Goal: Task Accomplishment & Management: Manage account settings

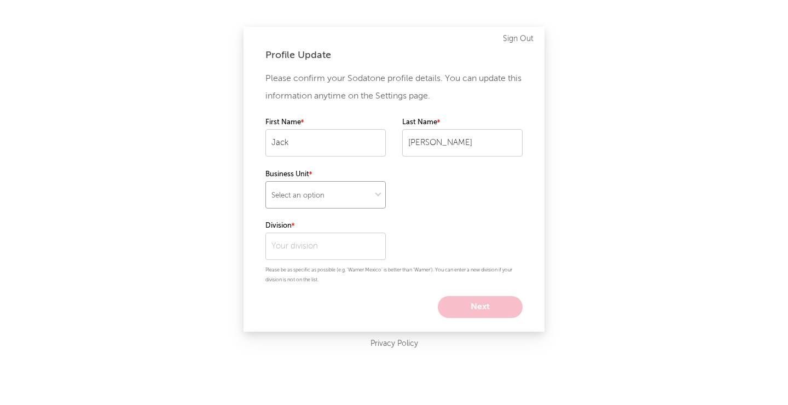
select select "recorded_music"
click at [347, 256] on input "text" at bounding box center [325, 245] width 120 height 27
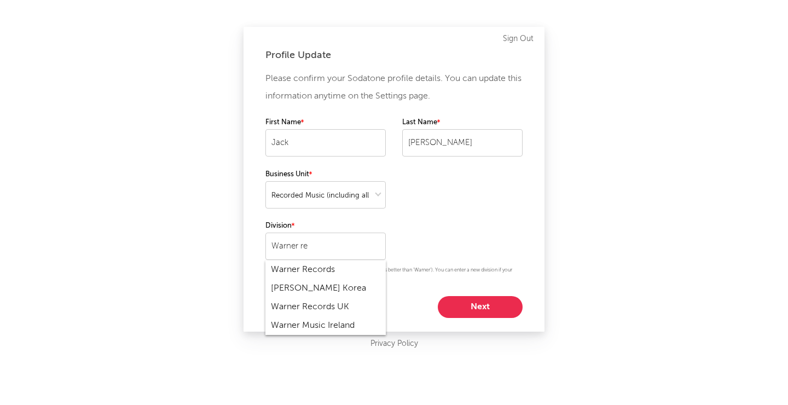
click at [347, 267] on div "Warner Records" at bounding box center [325, 269] width 120 height 19
type input "Warner Records"
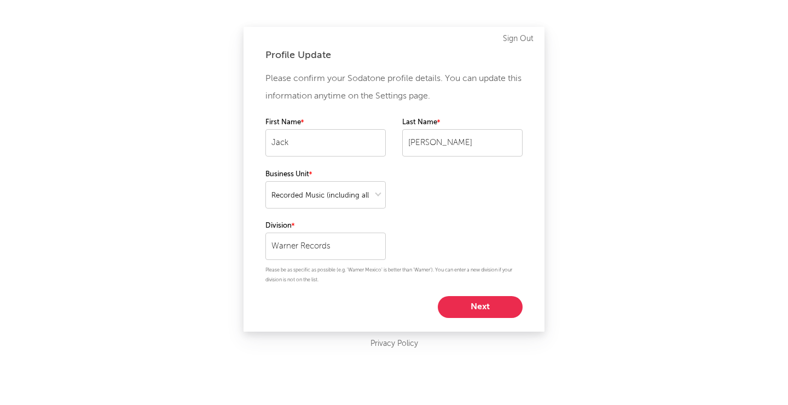
click at [487, 309] on button "Next" at bounding box center [480, 307] width 85 height 22
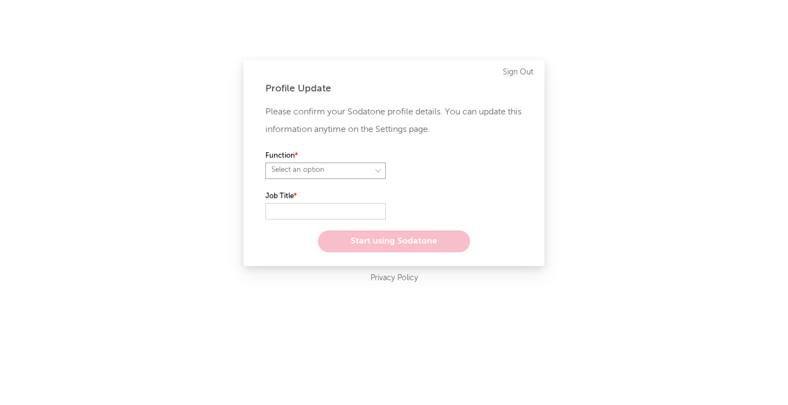
select select "anr"
click at [319, 217] on input "text" at bounding box center [325, 211] width 120 height 16
click at [438, 154] on label "Role" at bounding box center [462, 155] width 120 height 13
select select "other"
click at [364, 211] on input "text" at bounding box center [325, 211] width 120 height 16
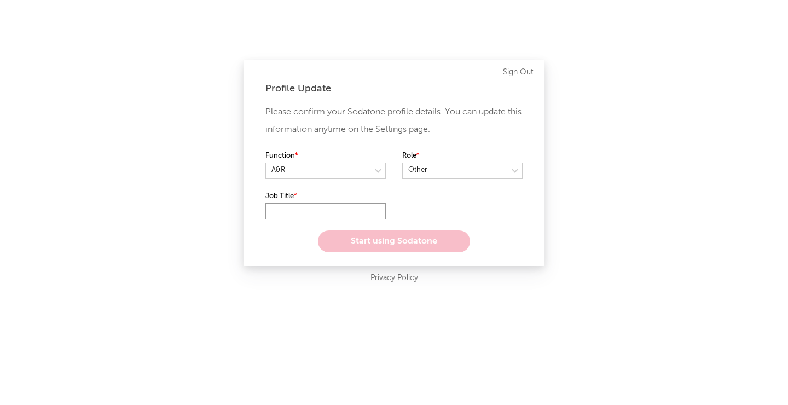
type input "I"
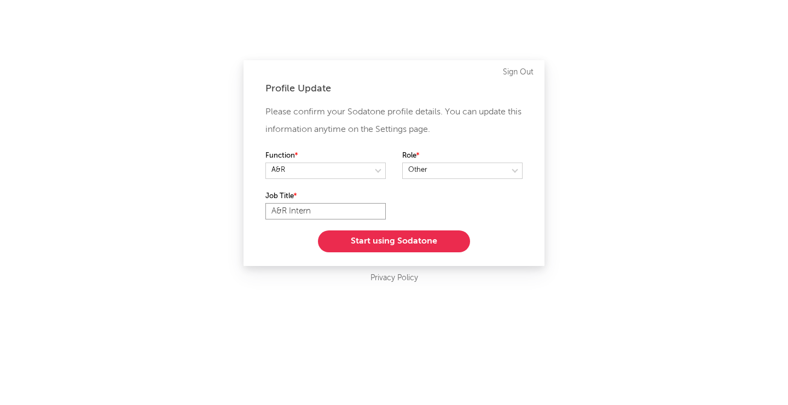
type input "A&R Intern"
click at [422, 237] on button "Start using Sodatone" at bounding box center [394, 241] width 152 height 22
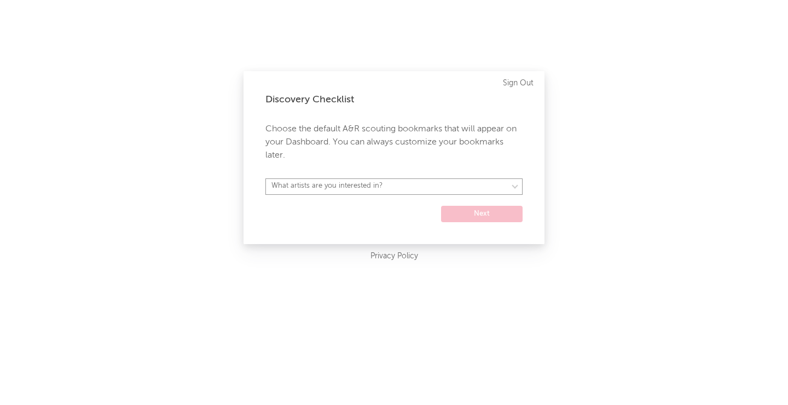
select select "15"
click at [458, 214] on button "Next" at bounding box center [482, 214] width 82 height 16
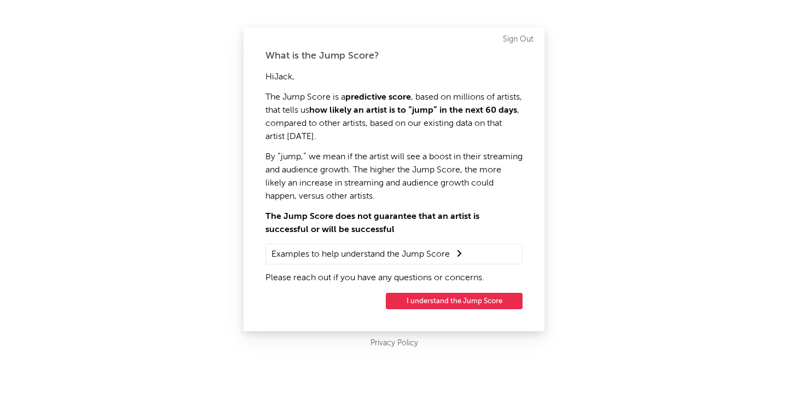
click at [441, 300] on button "I understand the Jump Score" at bounding box center [454, 301] width 137 height 16
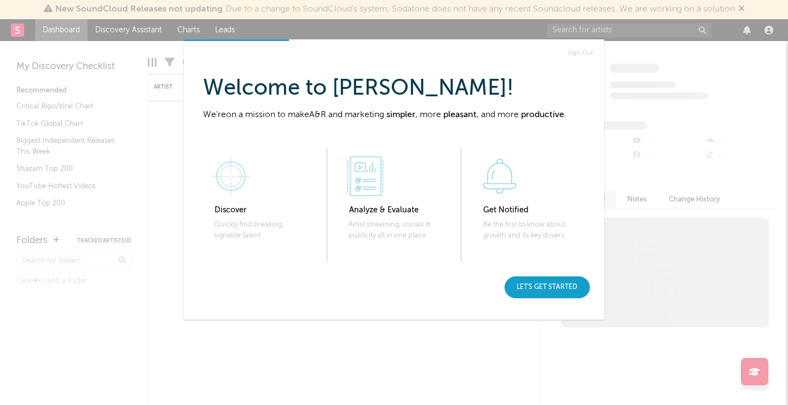
click at [551, 289] on div "Let's get started" at bounding box center [546, 287] width 85 height 22
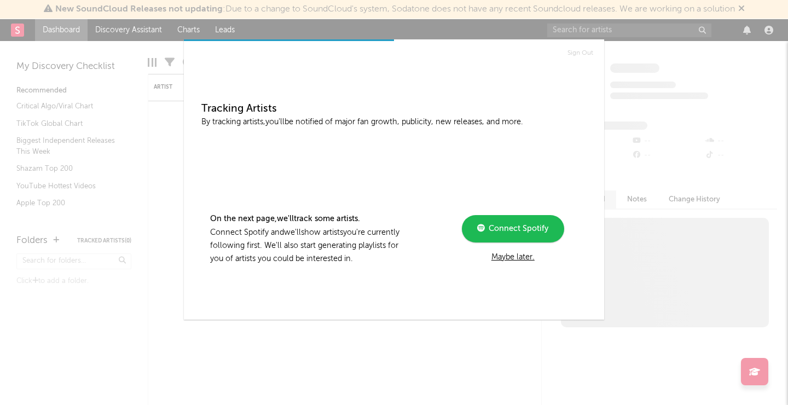
click at [501, 231] on span "Connect Spotify" at bounding box center [516, 229] width 63 height 8
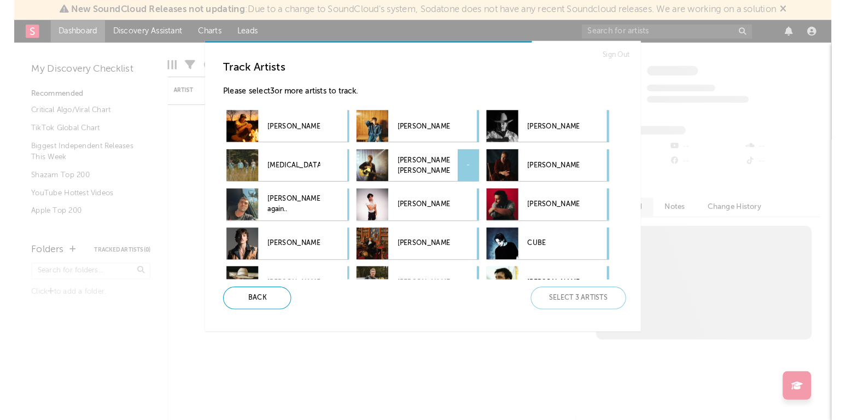
scroll to position [9, 0]
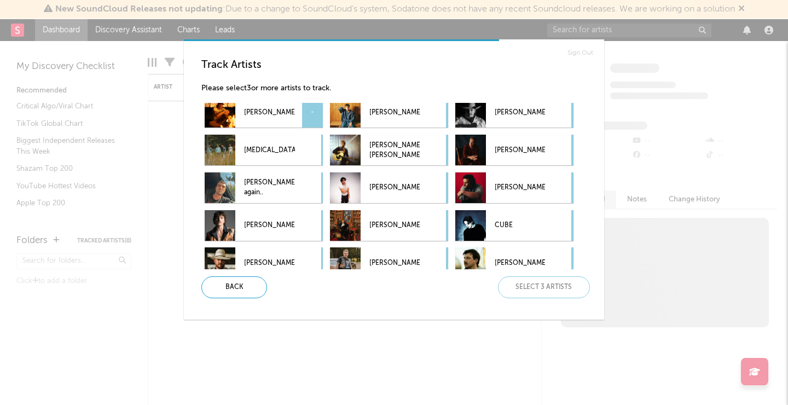
click at [295, 108] on div "[PERSON_NAME] -" at bounding box center [264, 112] width 118 height 31
click at [513, 109] on p "[PERSON_NAME]" at bounding box center [519, 112] width 50 height 25
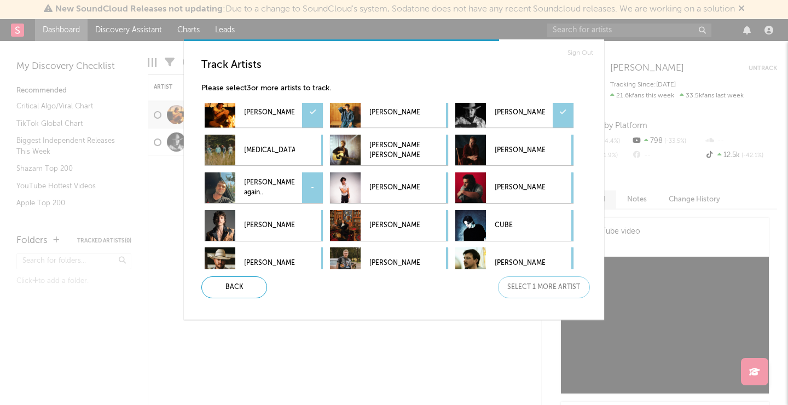
click at [293, 187] on p "[PERSON_NAME] again.." at bounding box center [269, 188] width 50 height 25
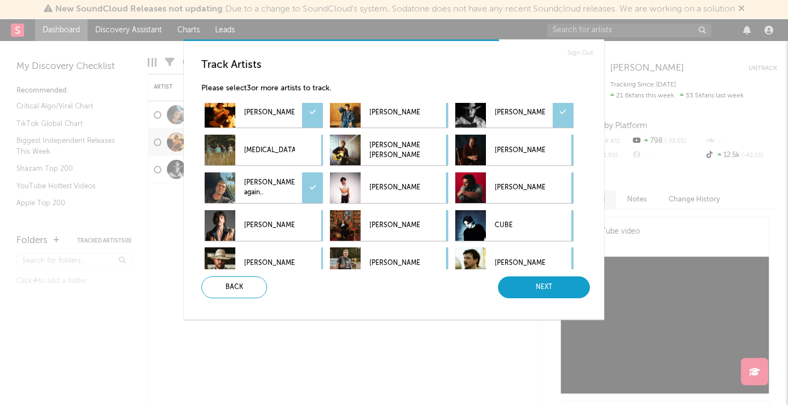
click at [533, 294] on div "Next" at bounding box center [544, 287] width 92 height 22
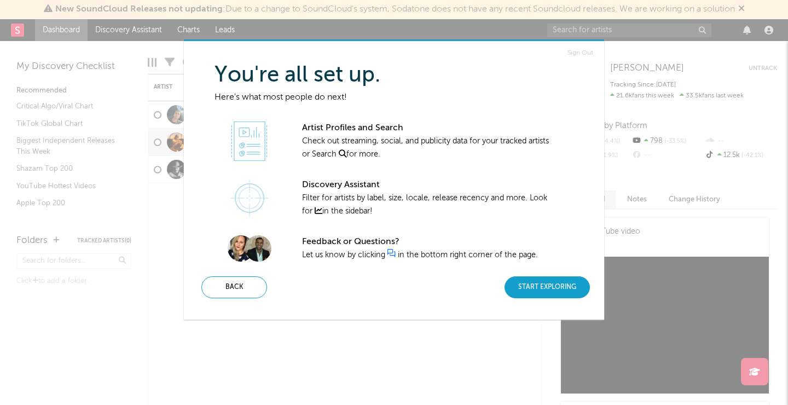
click at [534, 291] on div "Start Exploring" at bounding box center [546, 287] width 85 height 22
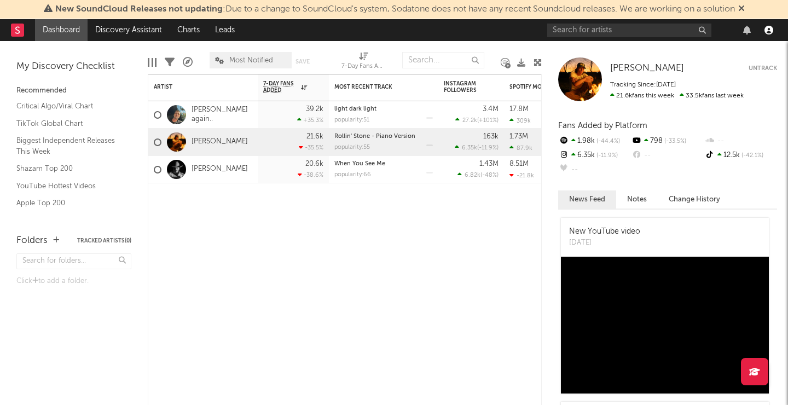
click at [770, 31] on icon "button" at bounding box center [768, 30] width 9 height 9
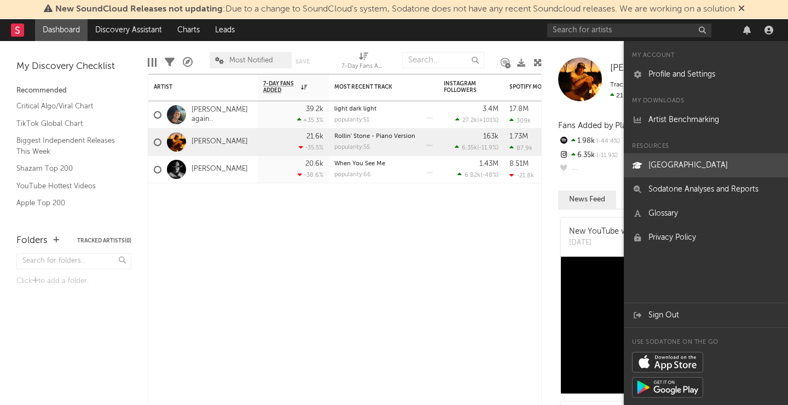
click at [685, 164] on link "[GEOGRAPHIC_DATA]" at bounding box center [706, 165] width 164 height 24
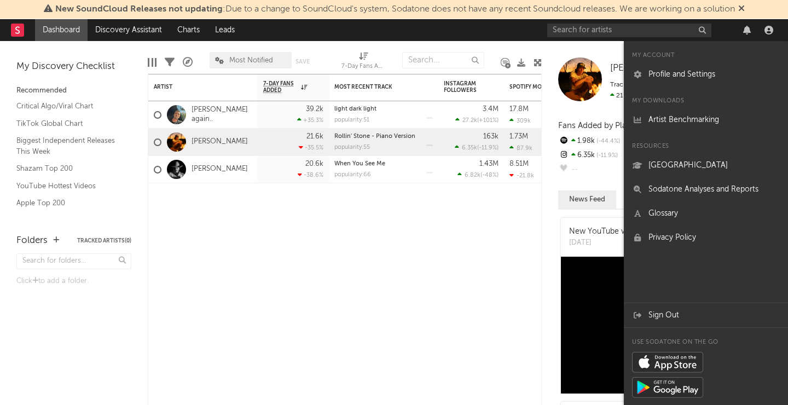
click at [16, 35] on rect at bounding box center [17, 30] width 13 height 13
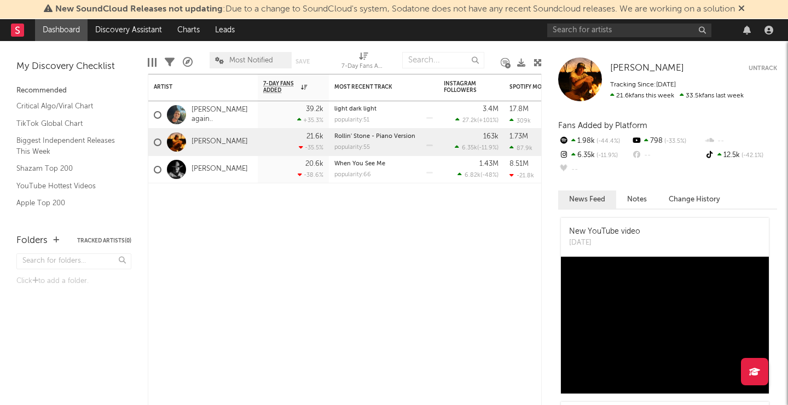
click at [17, 32] on rect at bounding box center [17, 30] width 13 height 13
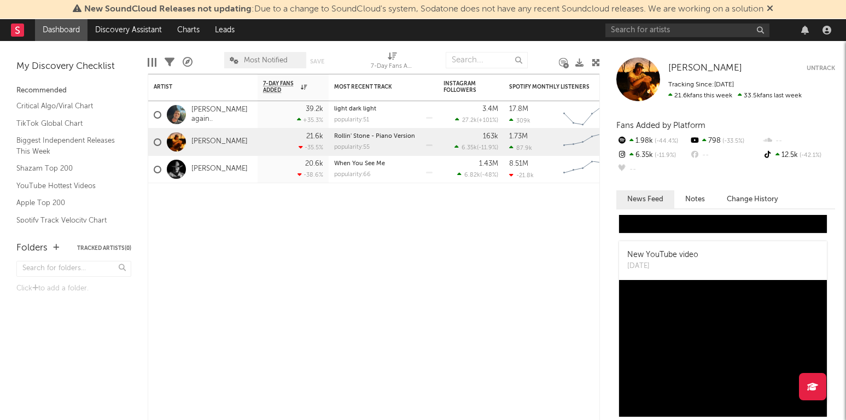
scroll to position [211, 0]
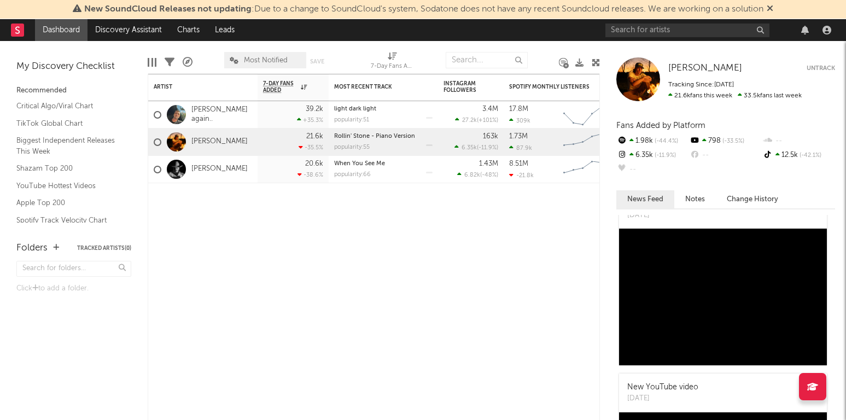
click at [725, 201] on button "Change History" at bounding box center [752, 199] width 73 height 18
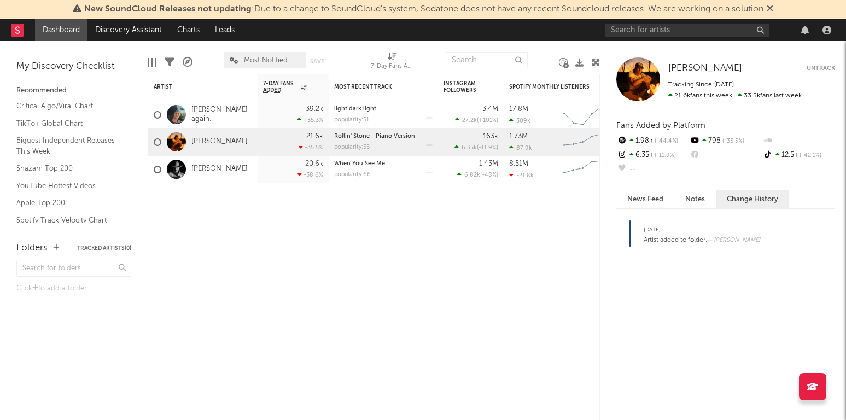
click at [641, 201] on button "News Feed" at bounding box center [645, 199] width 58 height 18
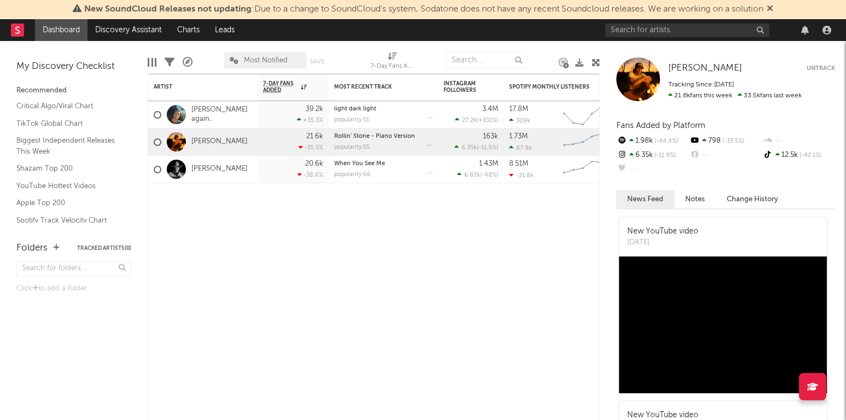
scroll to position [0, 0]
click at [215, 117] on link "[PERSON_NAME] again.." at bounding box center [221, 115] width 61 height 19
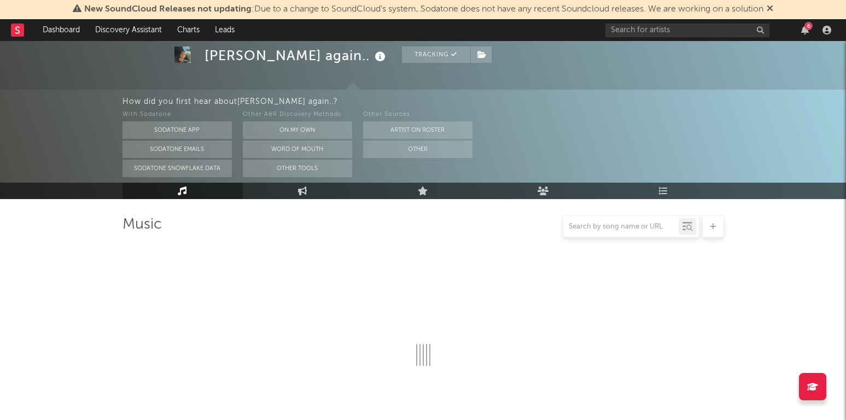
scroll to position [88, 1]
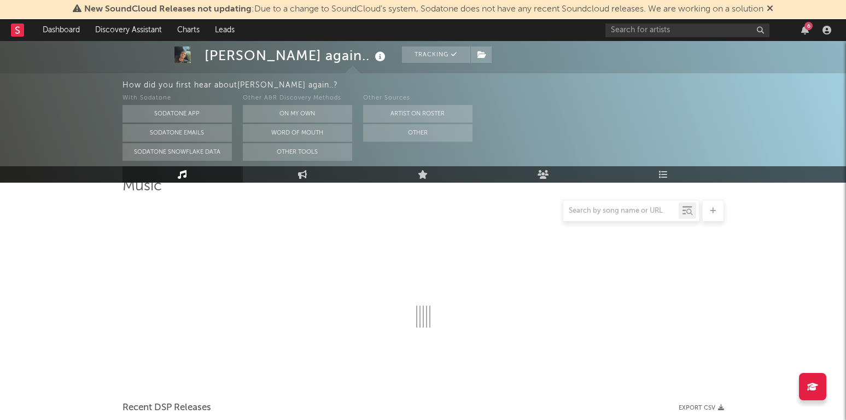
select select "6m"
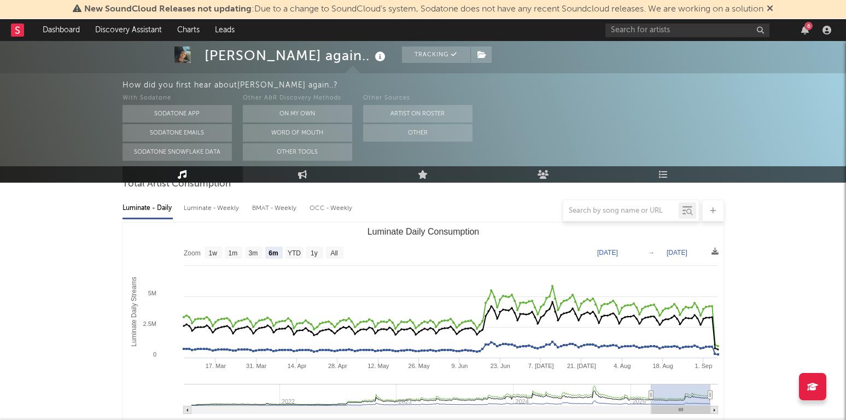
scroll to position [112, 0]
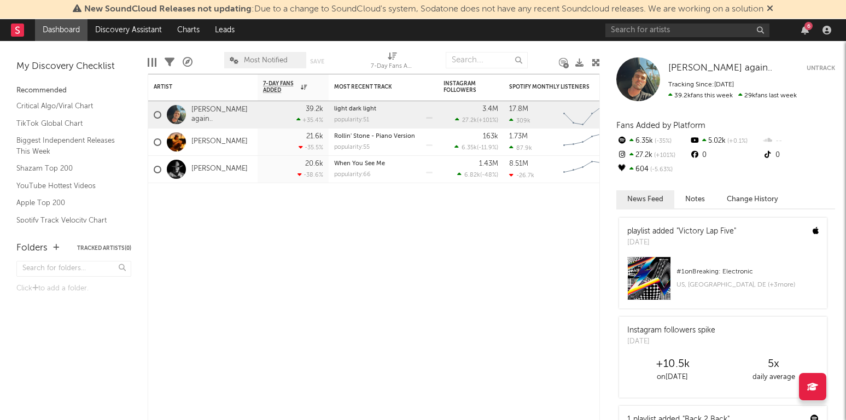
click at [80, 37] on link "Dashboard" at bounding box center [61, 30] width 53 height 22
click at [85, 37] on link "Dashboard" at bounding box center [61, 30] width 53 height 22
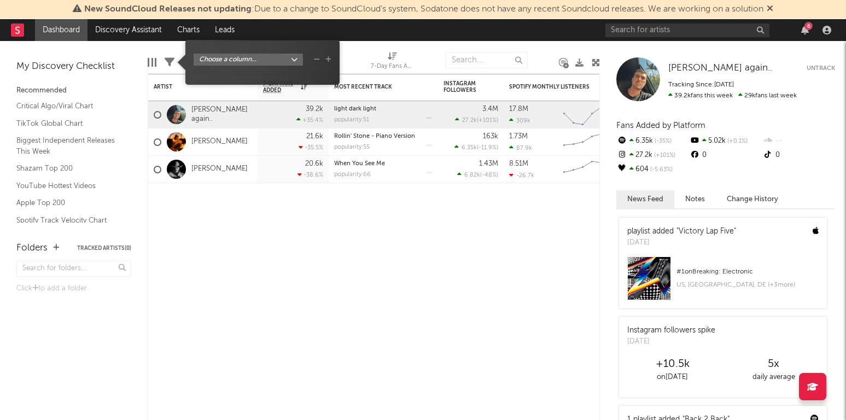
click at [167, 61] on icon at bounding box center [170, 62] width 10 height 10
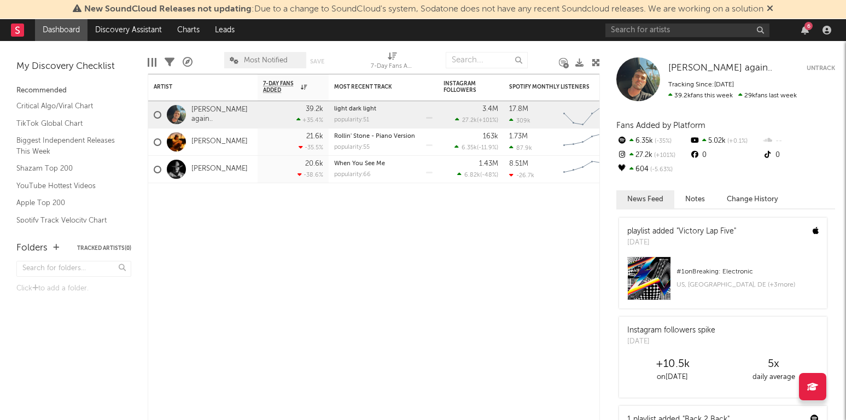
click at [171, 59] on icon at bounding box center [170, 62] width 10 height 10
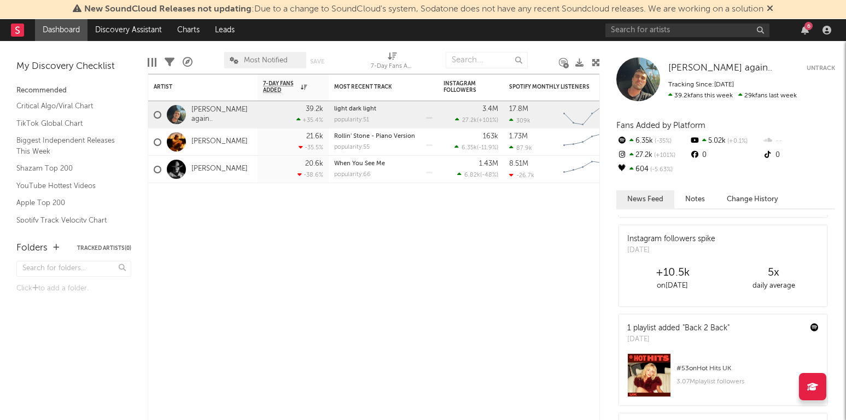
scroll to position [105, 0]
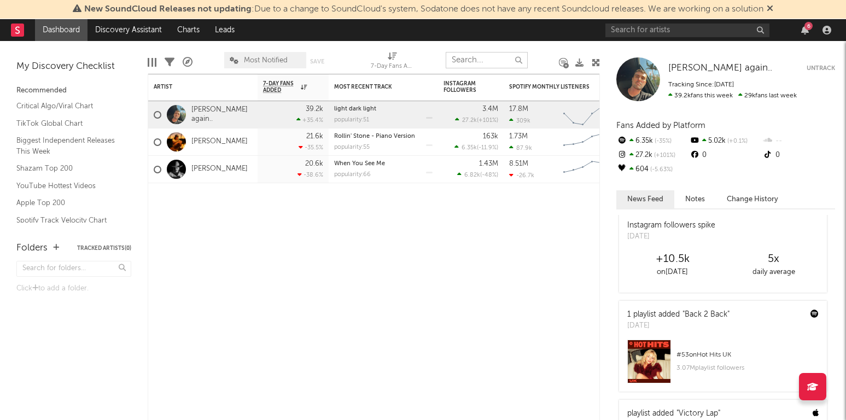
drag, startPoint x: 465, startPoint y: 160, endPoint x: 481, endPoint y: 56, distance: 105.1
click at [481, 56] on input "text" at bounding box center [487, 60] width 82 height 16
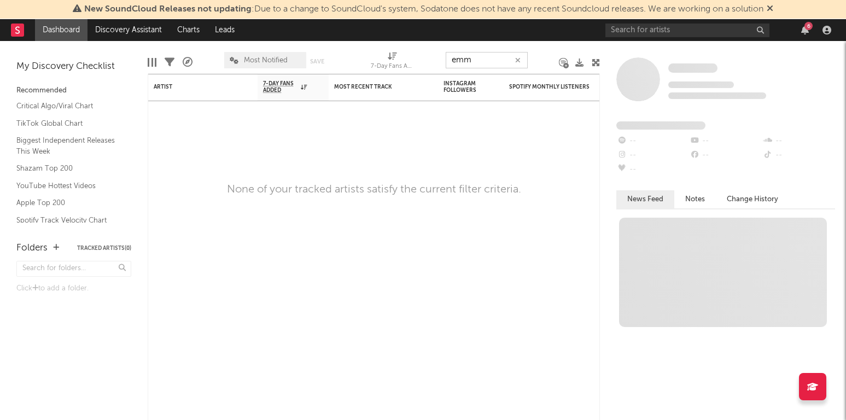
scroll to position [0, 0]
type input "e"
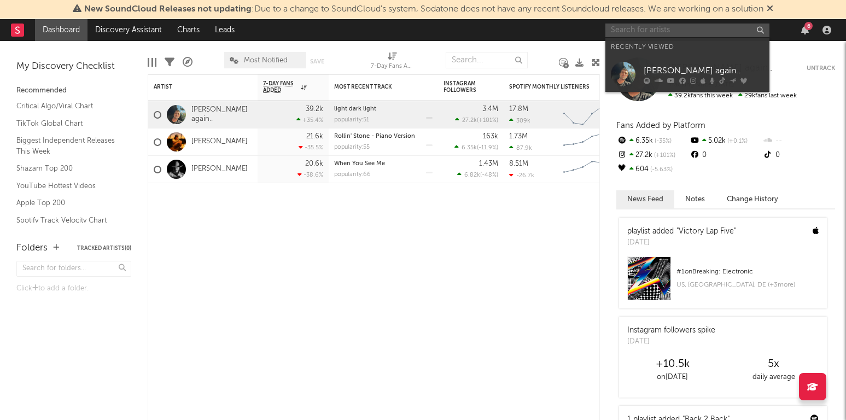
click at [620, 28] on input "text" at bounding box center [688, 31] width 164 height 14
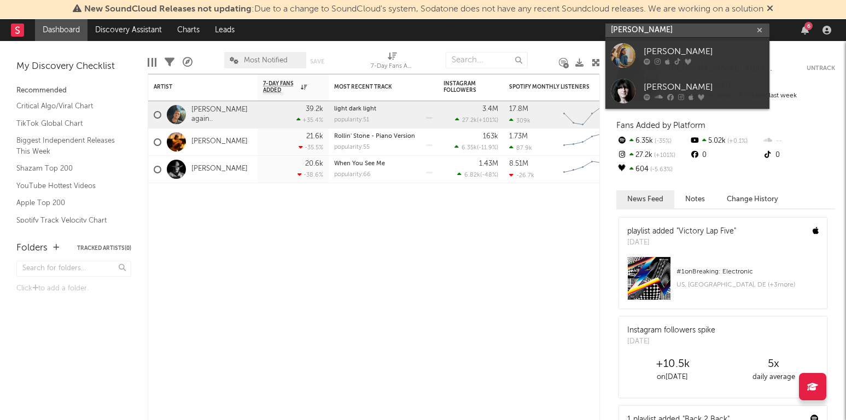
type input "[PERSON_NAME]"
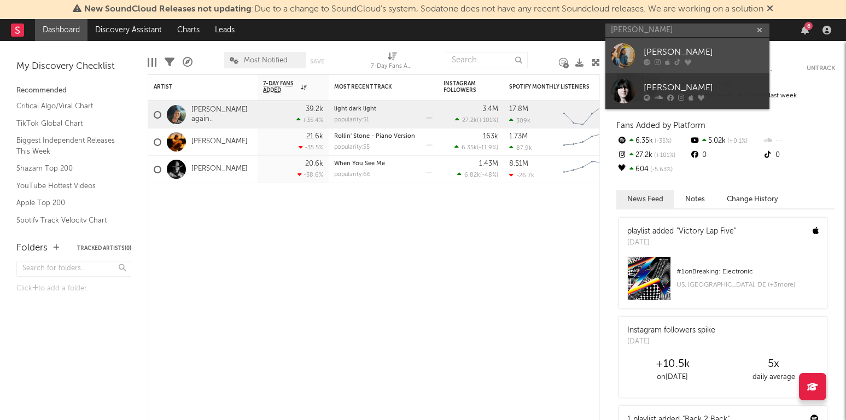
click at [626, 56] on div at bounding box center [623, 55] width 25 height 25
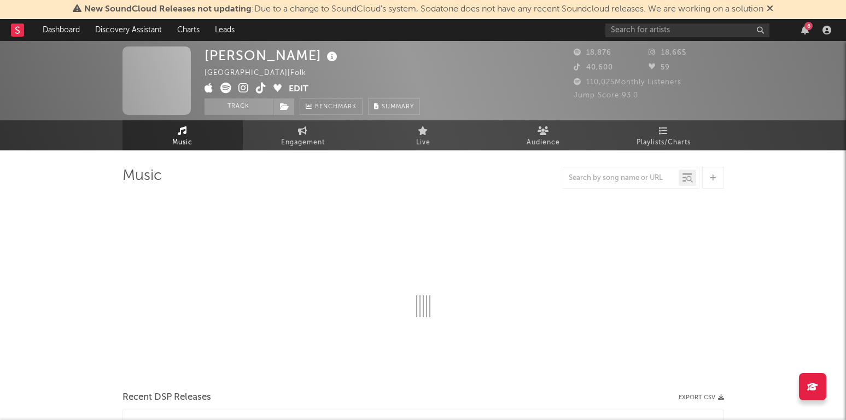
select select "6m"
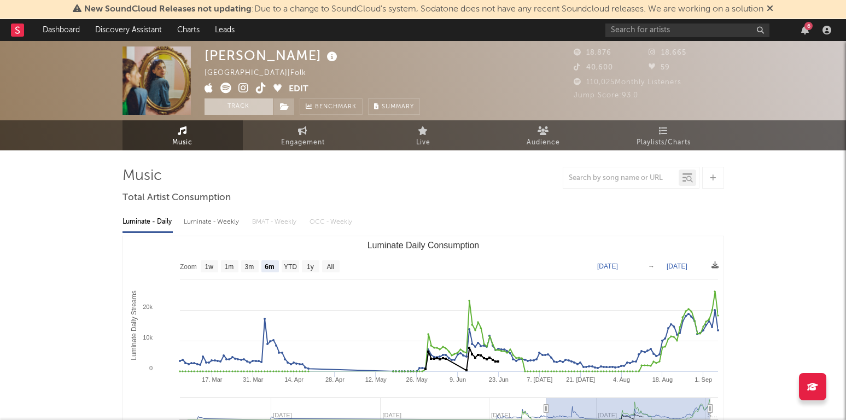
click at [241, 111] on button "Track" at bounding box center [239, 106] width 68 height 16
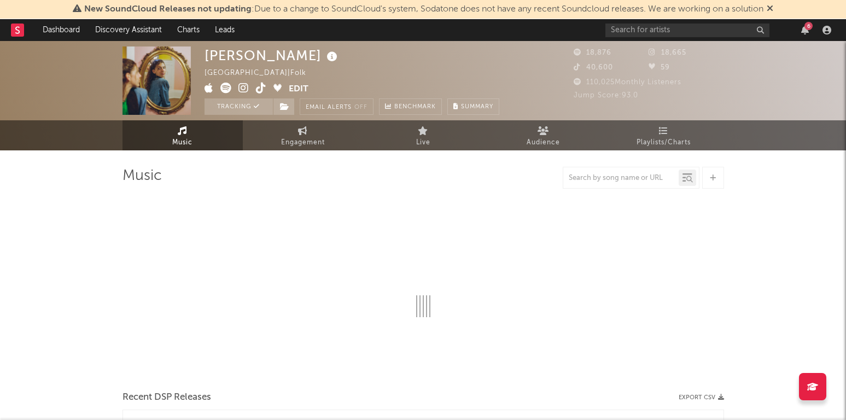
scroll to position [505, 0]
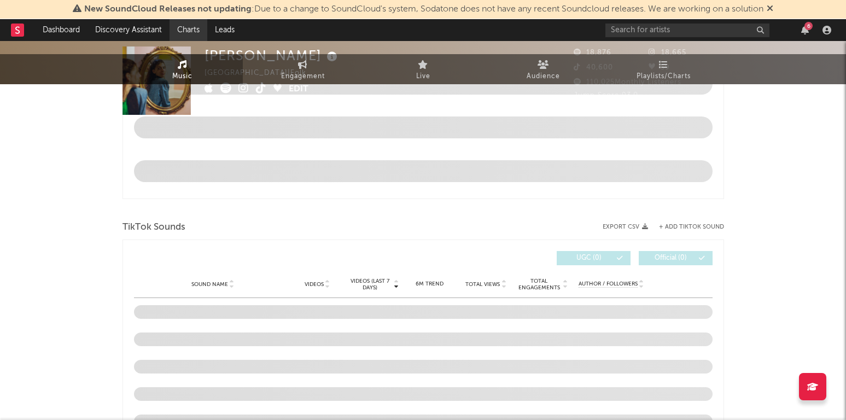
select select "6m"
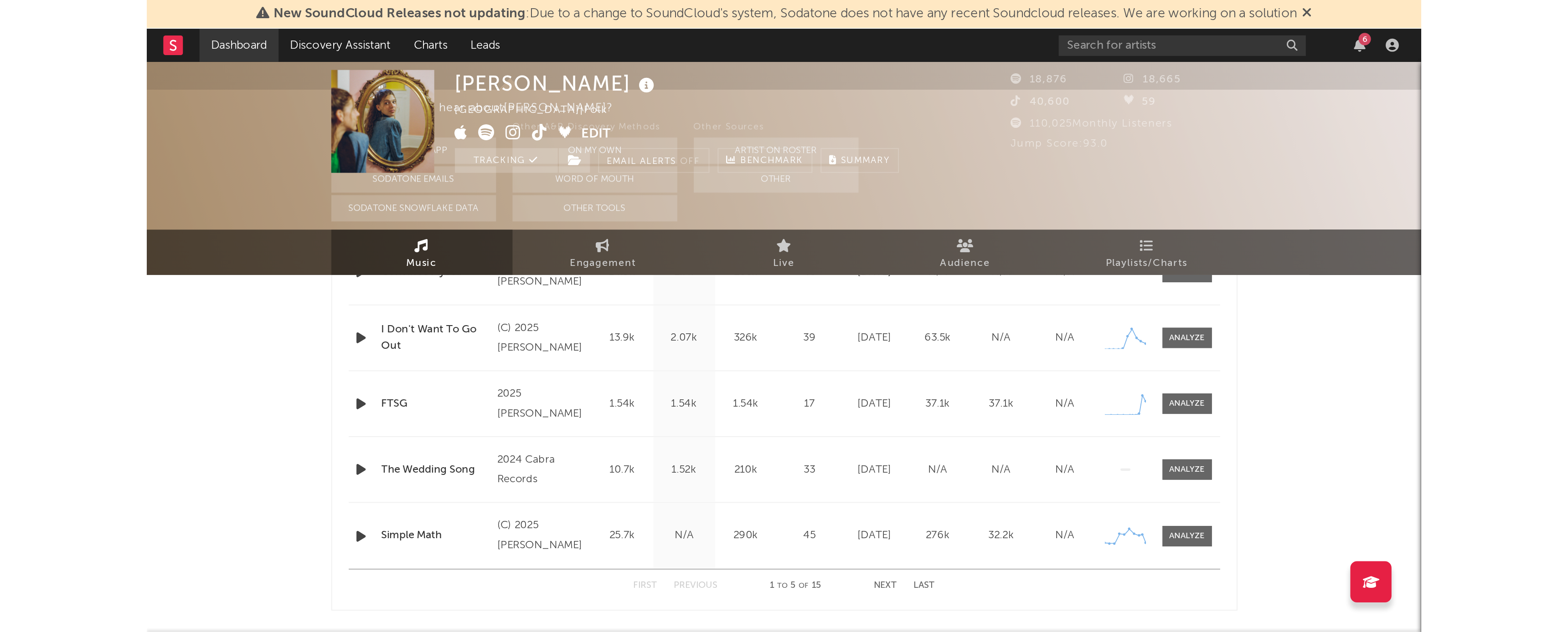
scroll to position [0, 0]
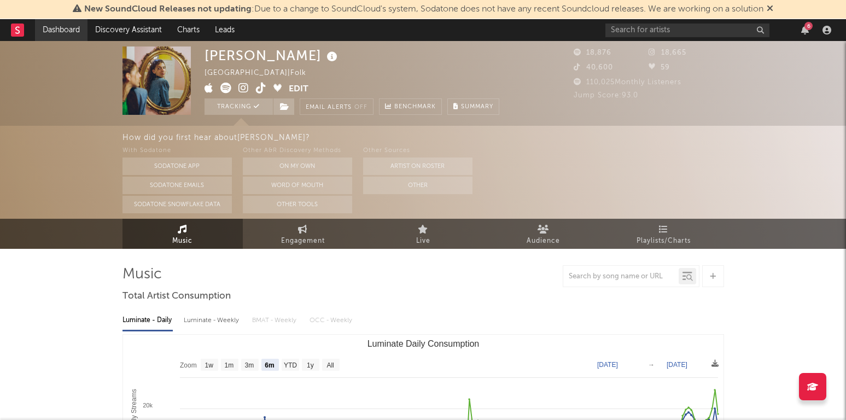
click at [74, 28] on link "Dashboard" at bounding box center [61, 30] width 53 height 22
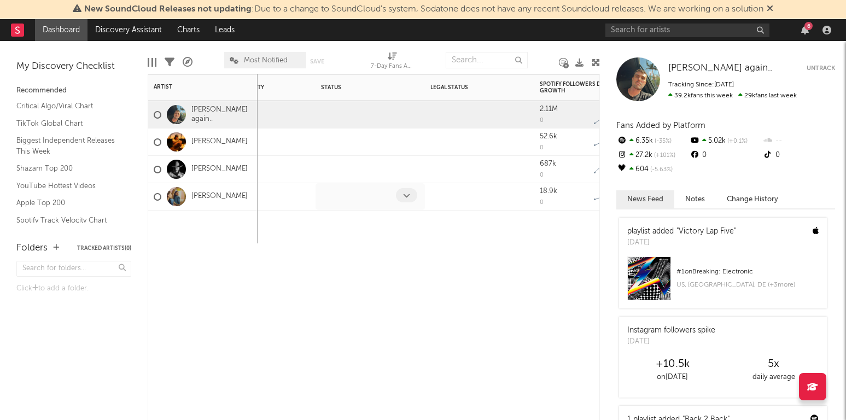
click at [364, 188] on div at bounding box center [370, 196] width 109 height 27
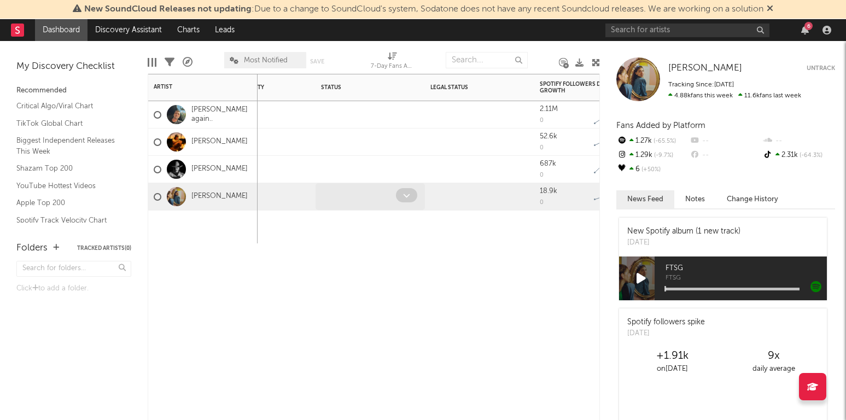
click at [416, 193] on span at bounding box center [406, 195] width 21 height 14
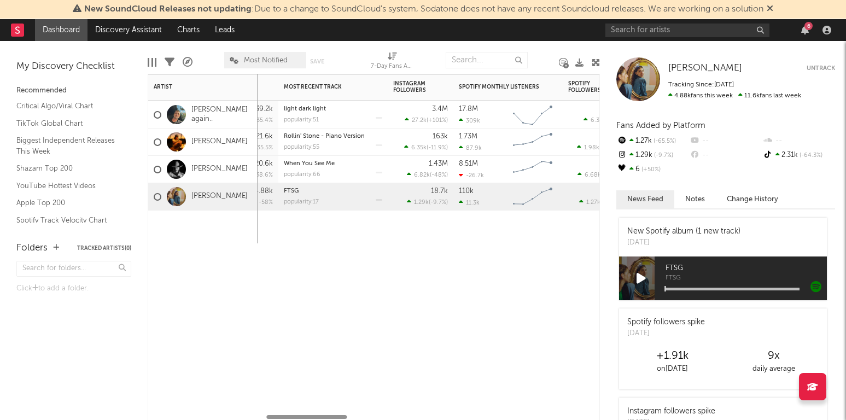
click at [353, 312] on div "7-Day Fans Added WoW % Change Most Recent Track Popularity Released Instagram F…" at bounding box center [374, 247] width 452 height 346
click at [71, 31] on link "Dashboard" at bounding box center [61, 30] width 53 height 22
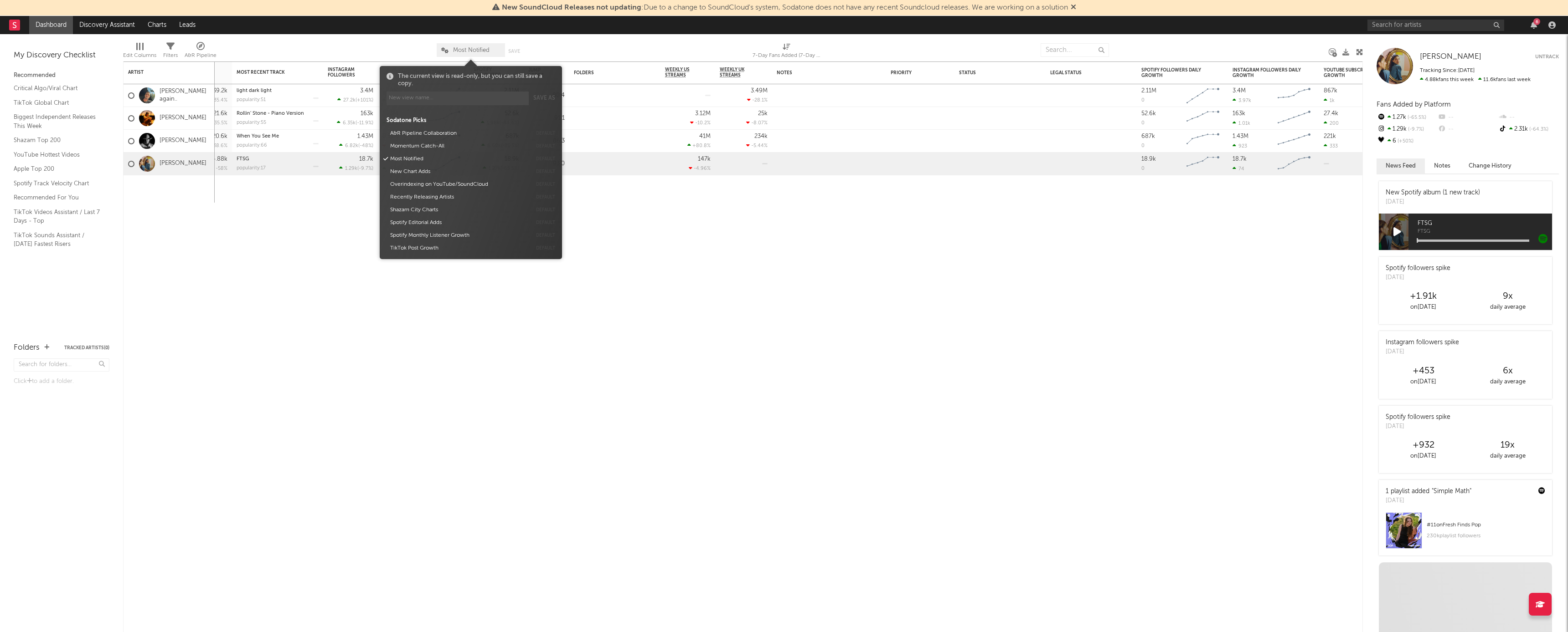
click at [438, 52] on span "Most Notified" at bounding box center [471, 50] width 68 height 13
click at [423, 204] on button "Recently Releasing Artists" at bounding box center [458, 197] width 144 height 12
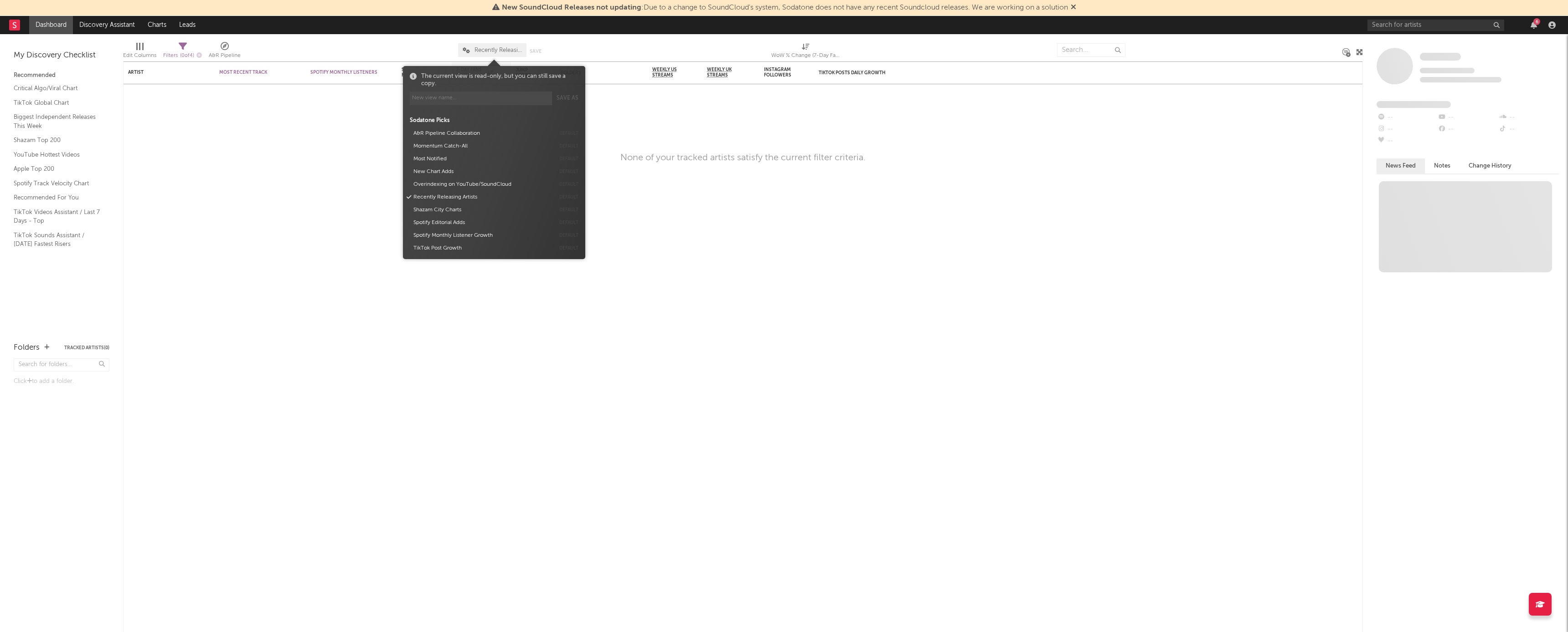
click at [502, 50] on span "Recently Releasing Artists" at bounding box center [497, 50] width 47 height 6
click at [478, 50] on span "Recently Releasing Artists" at bounding box center [497, 50] width 47 height 6
click at [438, 166] on button "Most Notified" at bounding box center [482, 158] width 144 height 12
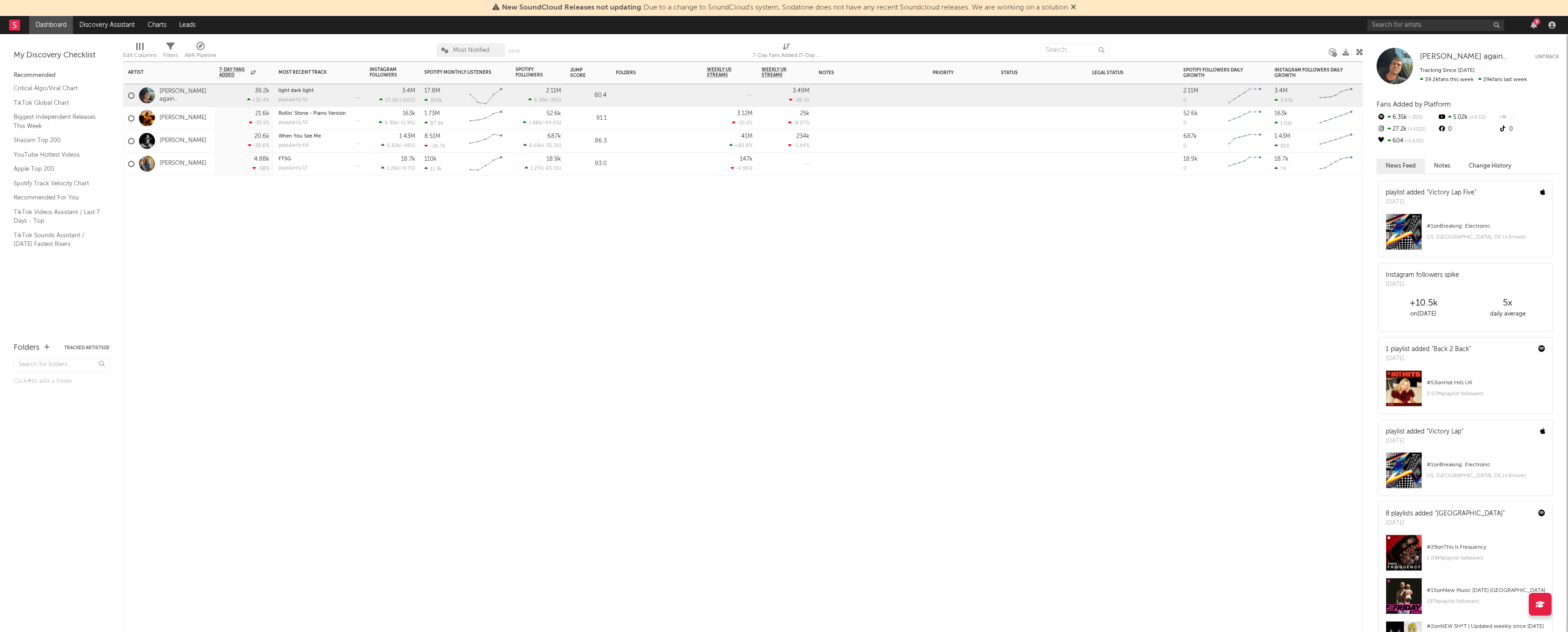
click at [473, 336] on div "Artist Notifications 7-Day Fans Added WoW % Change Most Recent Track Popularity…" at bounding box center [743, 346] width 1240 height 570
click at [656, 52] on div "7-Day Fans Added (7-Day Fans Added)" at bounding box center [786, 55] width 68 height 11
select select "-1"
click at [656, 81] on body "New SoundCloud Releases not updating : Due to a change to SoundCloud's system, …" at bounding box center [784, 316] width 1568 height 632
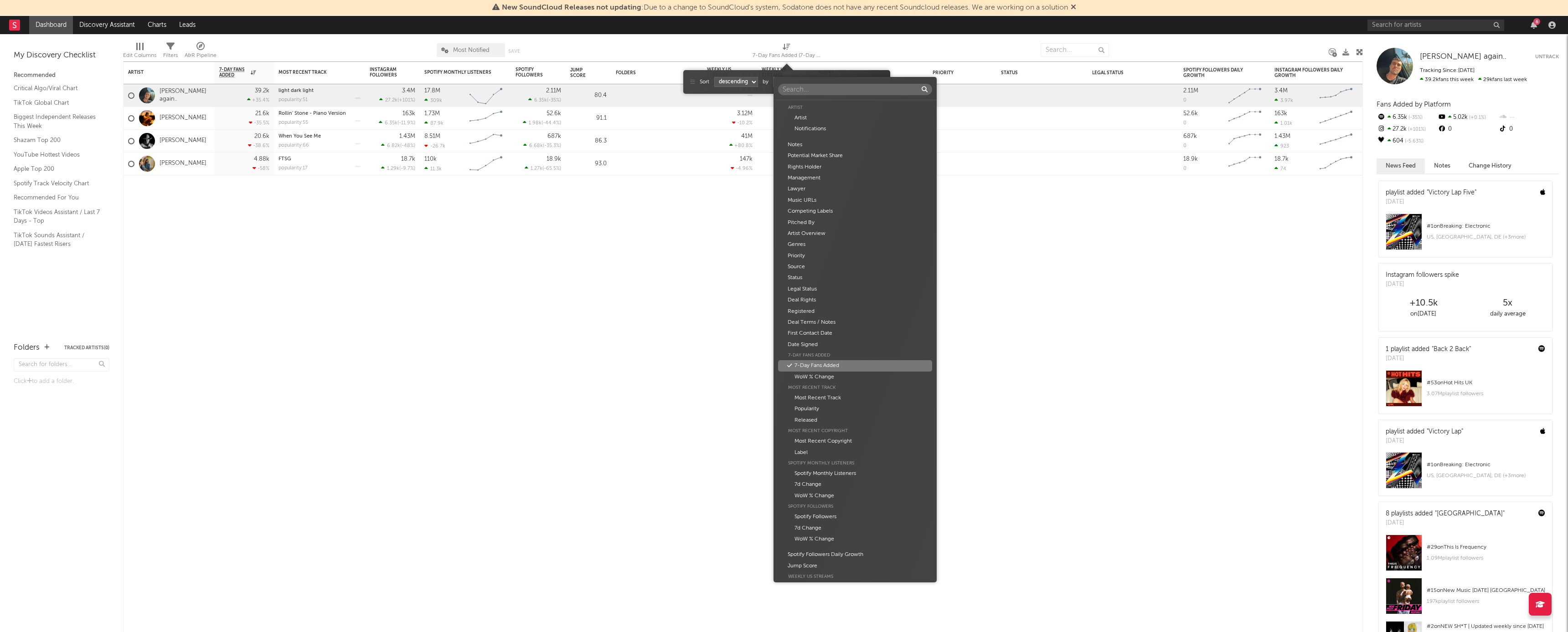
scroll to position [244, 0]
click at [656, 281] on div "Artist Artist Notifications Notes Potential Market Share Rights Holder Manageme…" at bounding box center [784, 316] width 1568 height 632
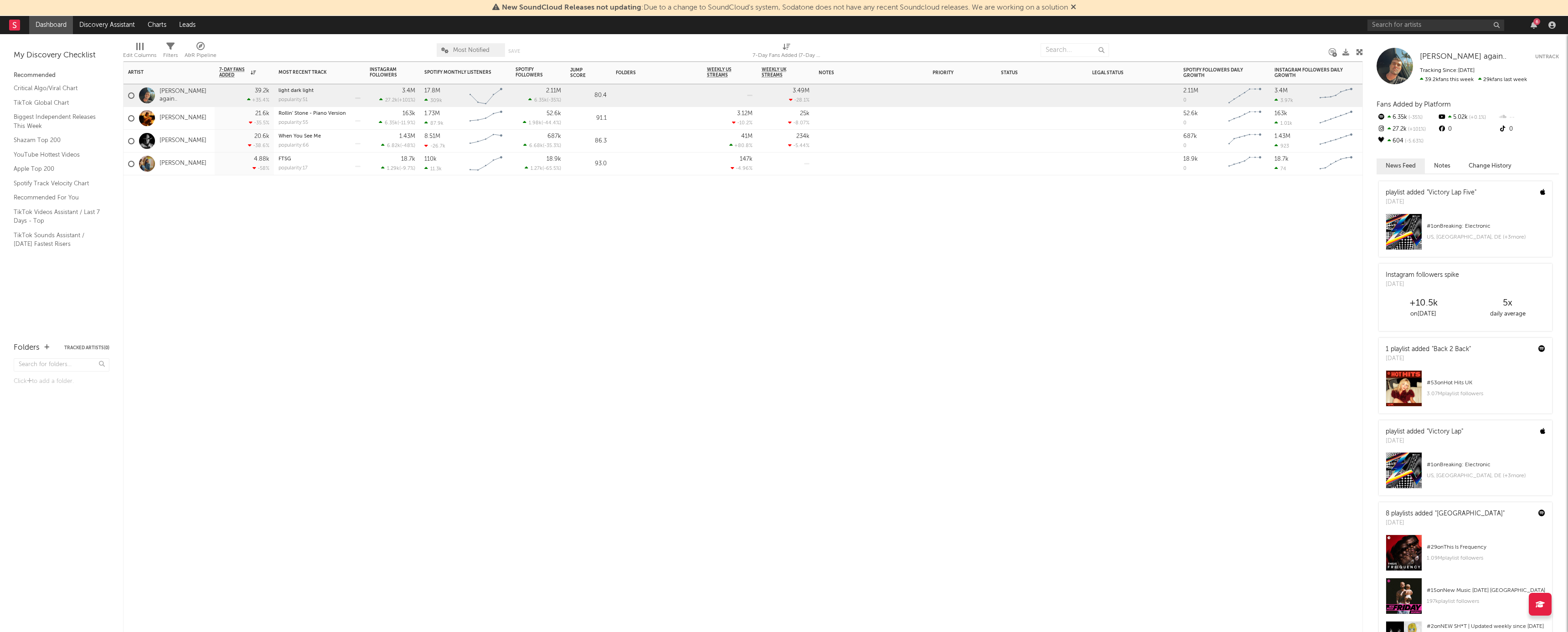
click at [656, 184] on div at bounding box center [786, 189] width 57 height 27
click at [656, 51] on icon at bounding box center [1359, 52] width 7 height 7
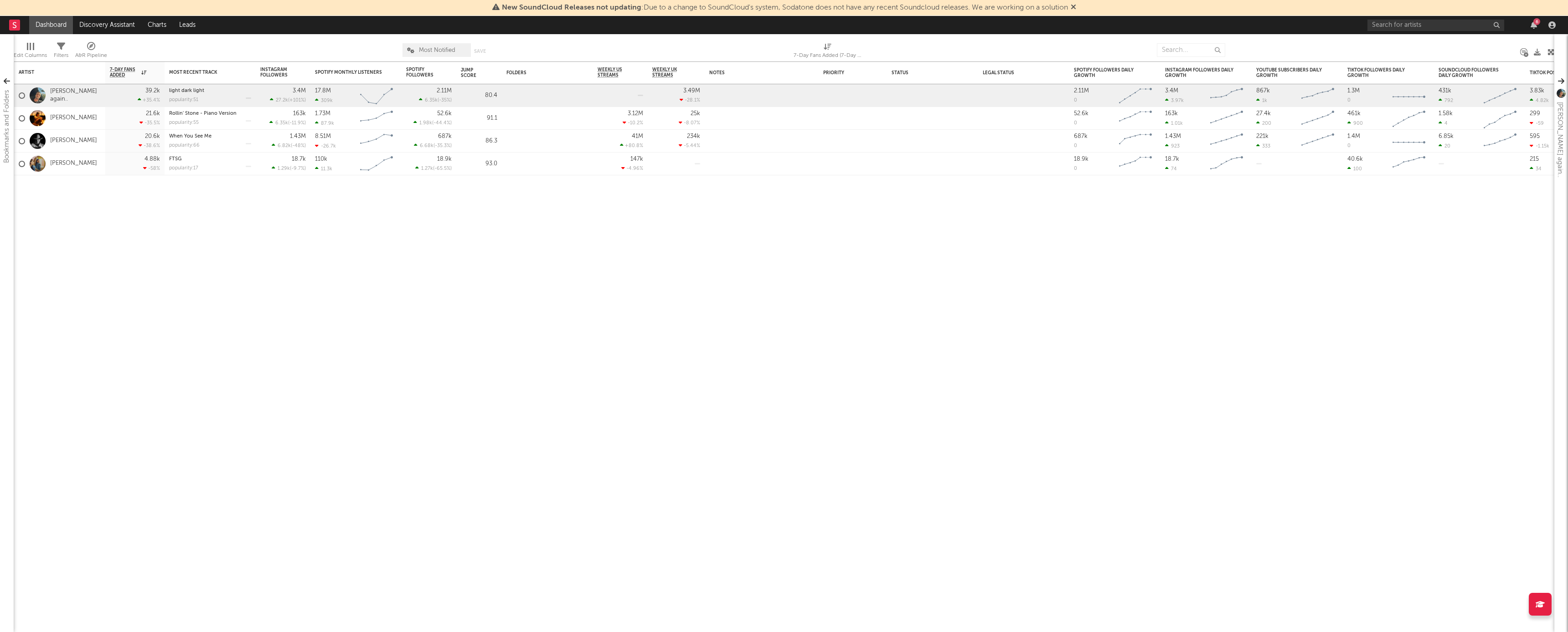
click at [656, 50] on icon at bounding box center [1551, 52] width 7 height 7
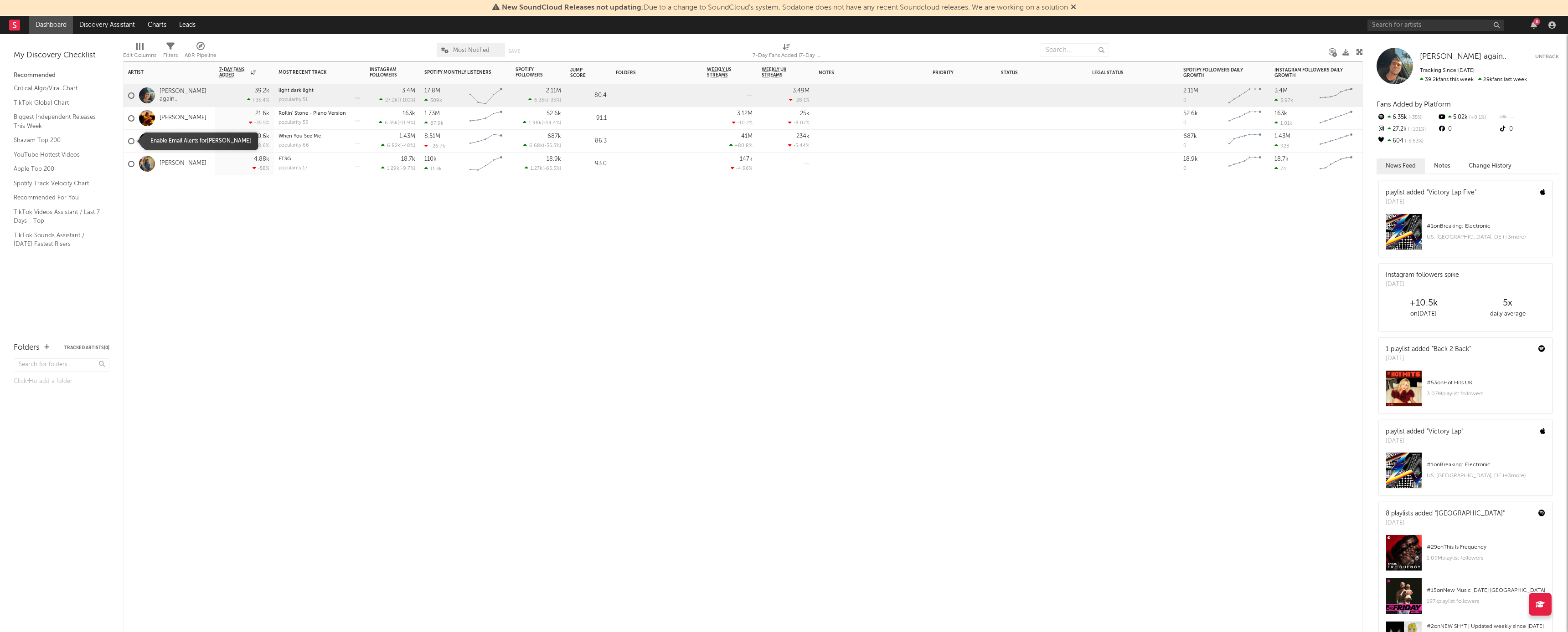
click at [131, 142] on div at bounding box center [132, 142] width 7 height 7
click at [128, 142] on input "checkbox" at bounding box center [128, 142] width 0 height 8
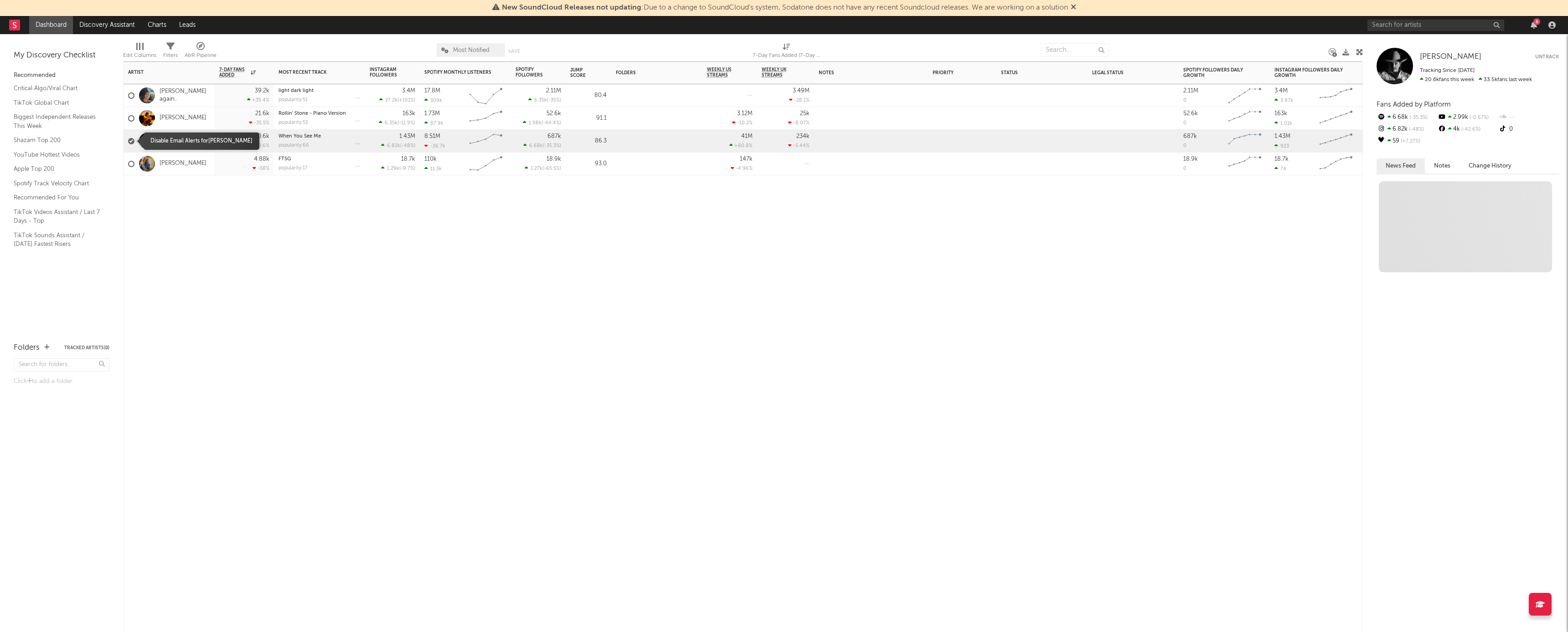
click at [131, 141] on div at bounding box center [132, 142] width 7 height 7
click at [128, 141] on input "checkbox" at bounding box center [128, 142] width 0 height 8
click at [134, 165] on div at bounding box center [132, 164] width 7 height 7
click at [128, 165] on input "checkbox" at bounding box center [128, 164] width 0 height 8
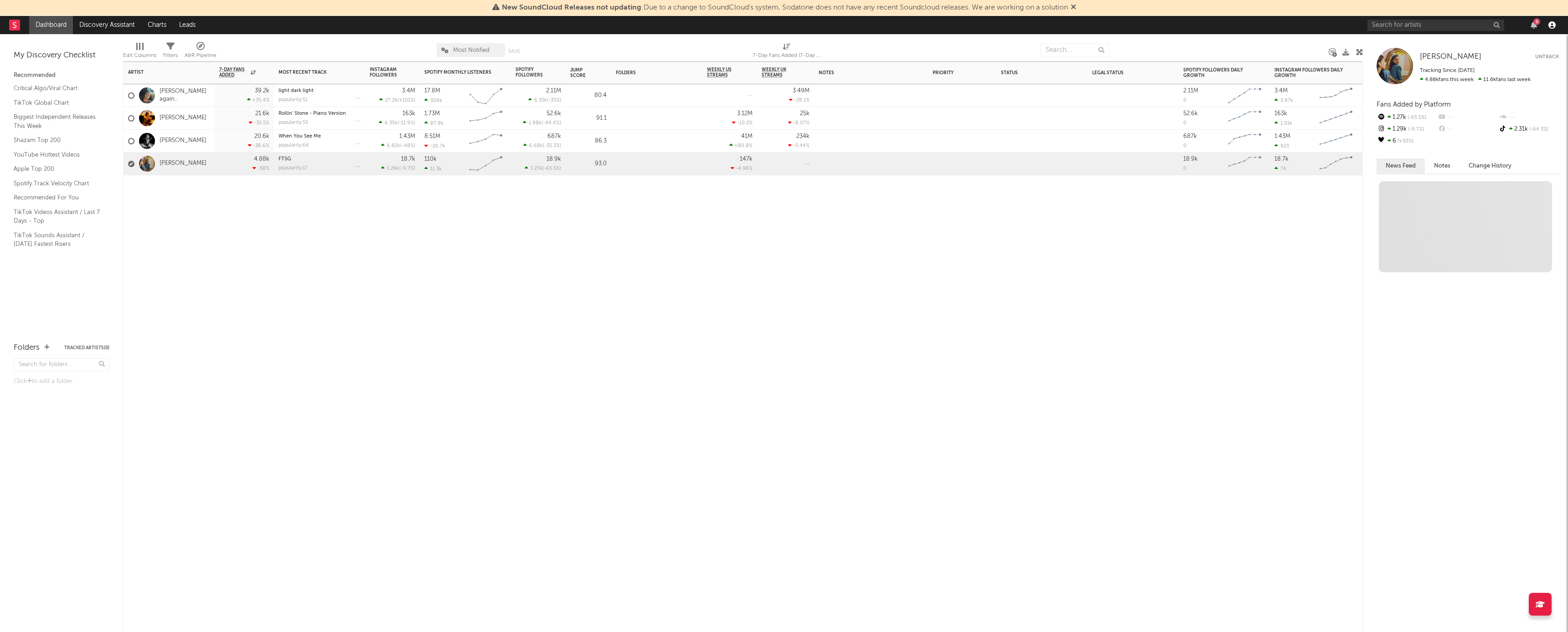
click at [656, 26] on icon "button" at bounding box center [1551, 25] width 7 height 7
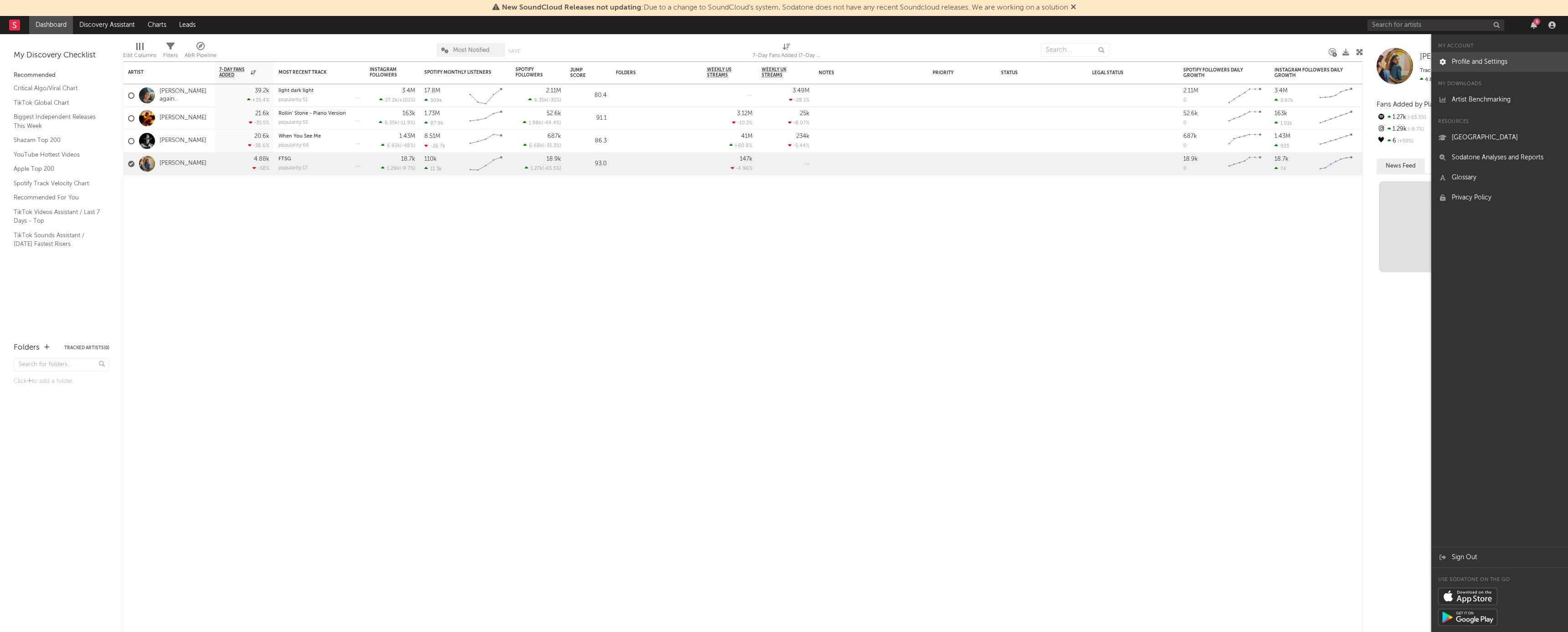
click at [656, 59] on link "Profile and Settings" at bounding box center [1500, 62] width 137 height 20
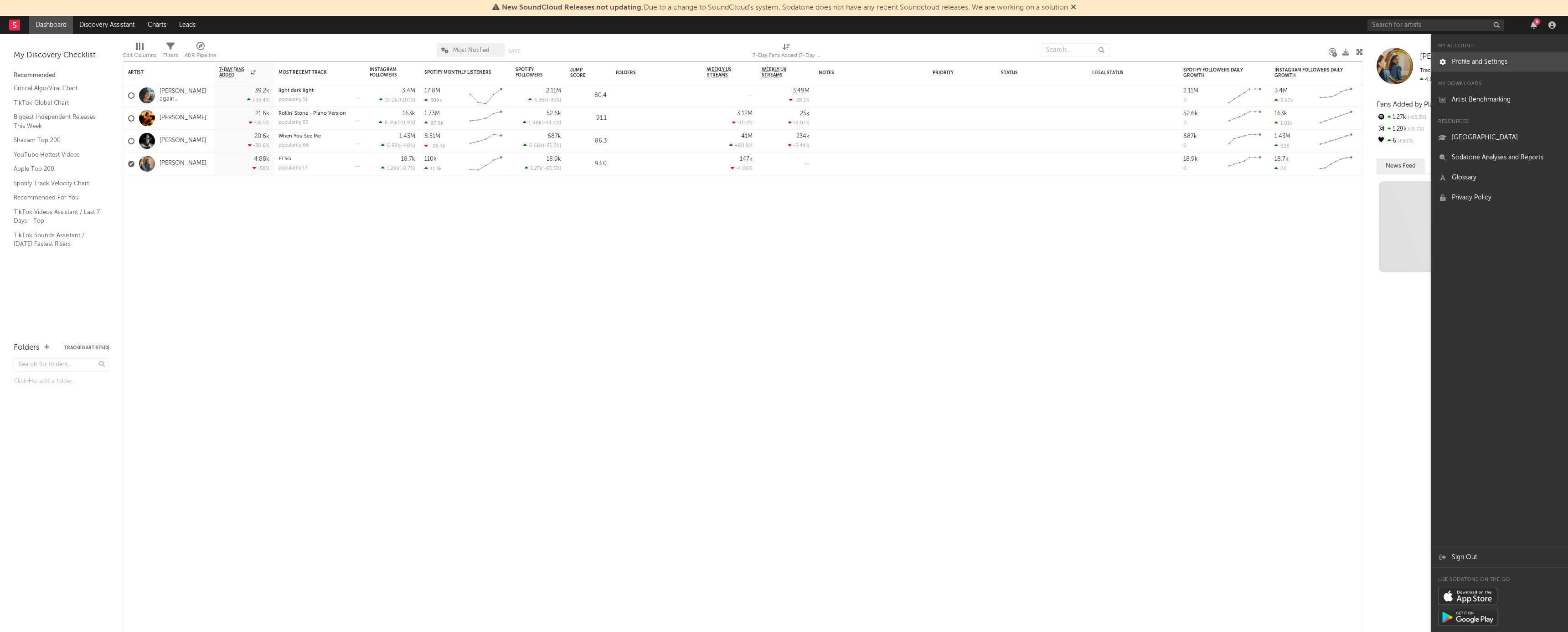
select select "recorded_music"
select select "other"
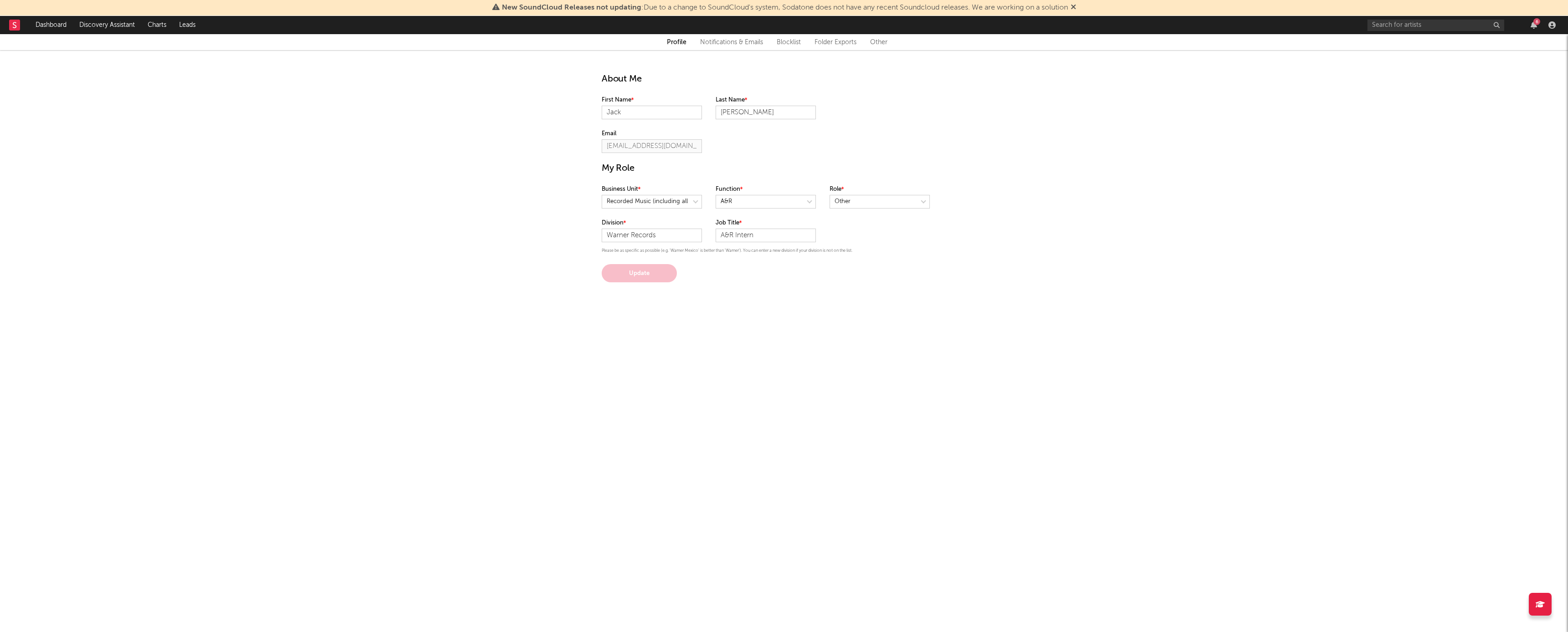
click at [656, 42] on link "Notifications & Emails" at bounding box center [731, 42] width 62 height 11
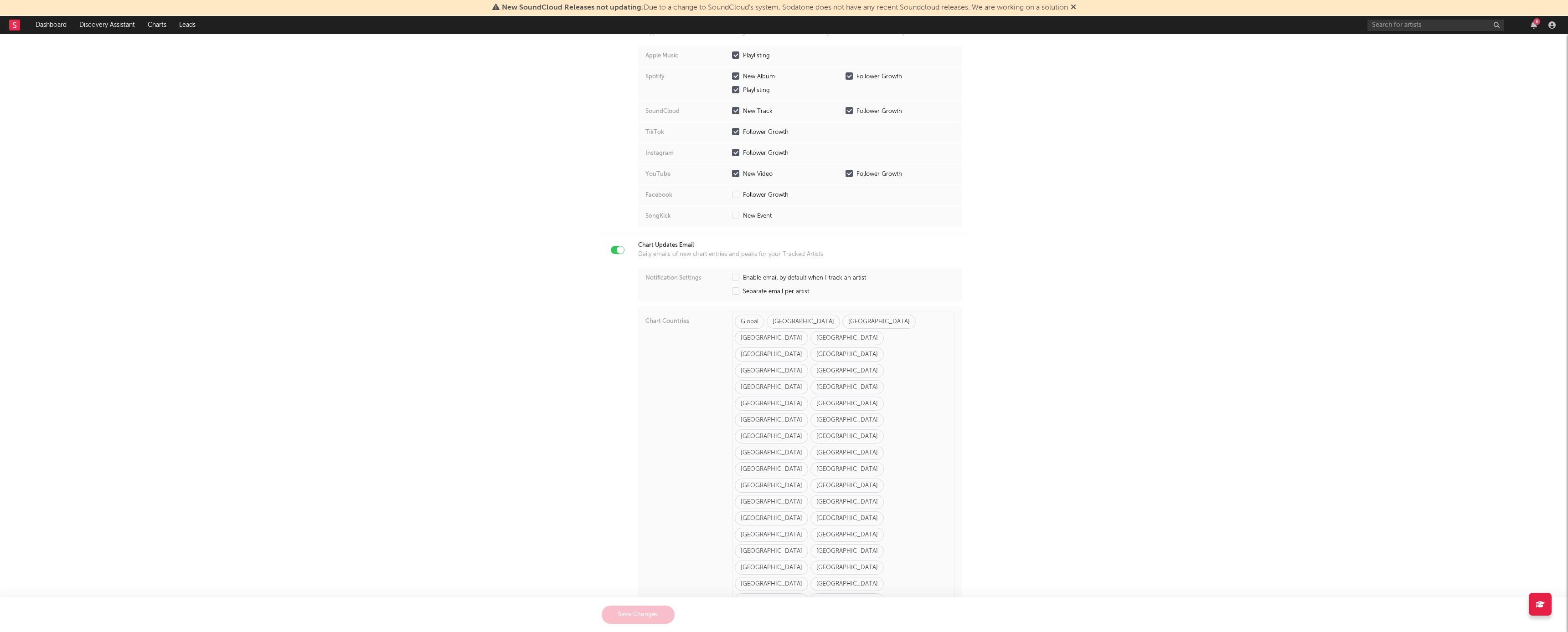
scroll to position [285, 0]
click at [656, 280] on label "Enable email by default when I track an artist" at bounding box center [843, 281] width 222 height 9
click at [656, 280] on input "Enable email by default when I track an artist" at bounding box center [732, 281] width 0 height 9
click at [656, 280] on div at bounding box center [736, 280] width 7 height 7
click at [656, 280] on input "Enable email by default when I track an artist" at bounding box center [732, 281] width 0 height 9
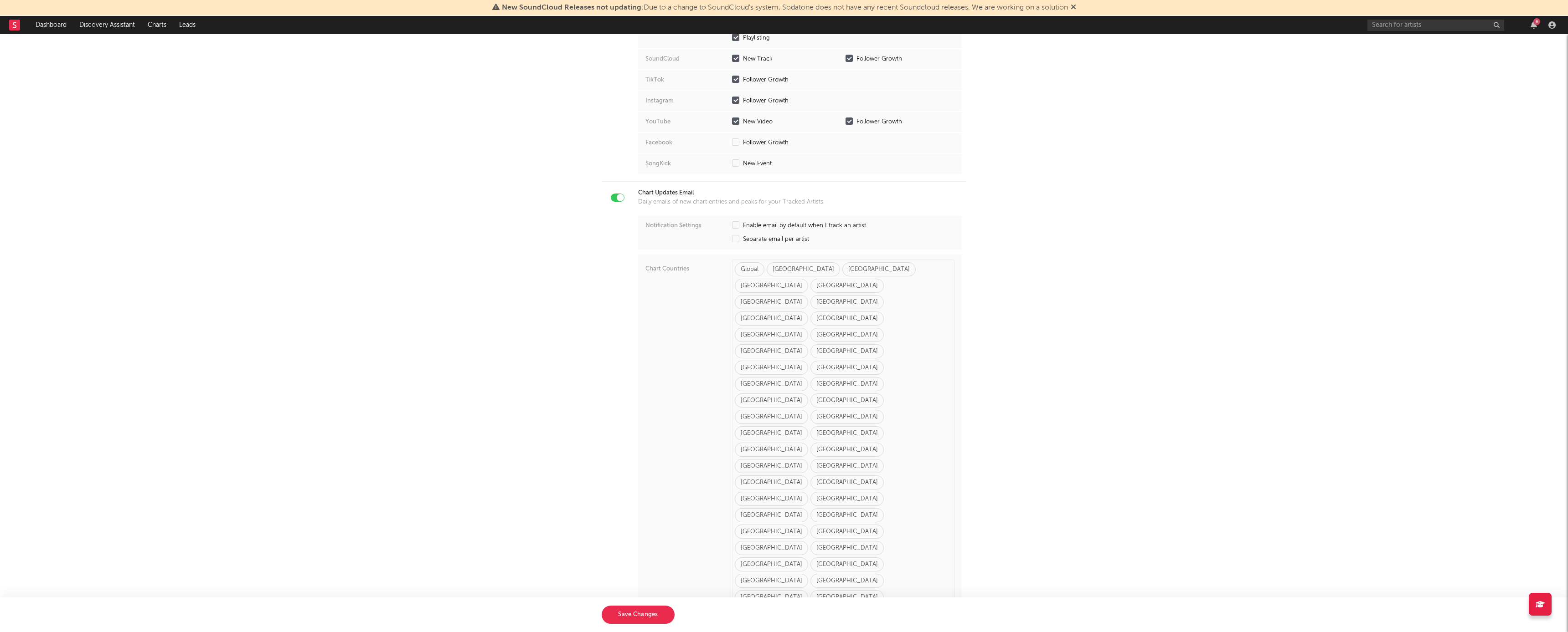
scroll to position [341, 0]
click at [656, 279] on div "[GEOGRAPHIC_DATA]" at bounding box center [772, 286] width 73 height 14
click at [656, 336] on div "New Artist Discovery Receive alerts to new artists, or artists you have previou…" at bounding box center [784, 331] width 1568 height 1242
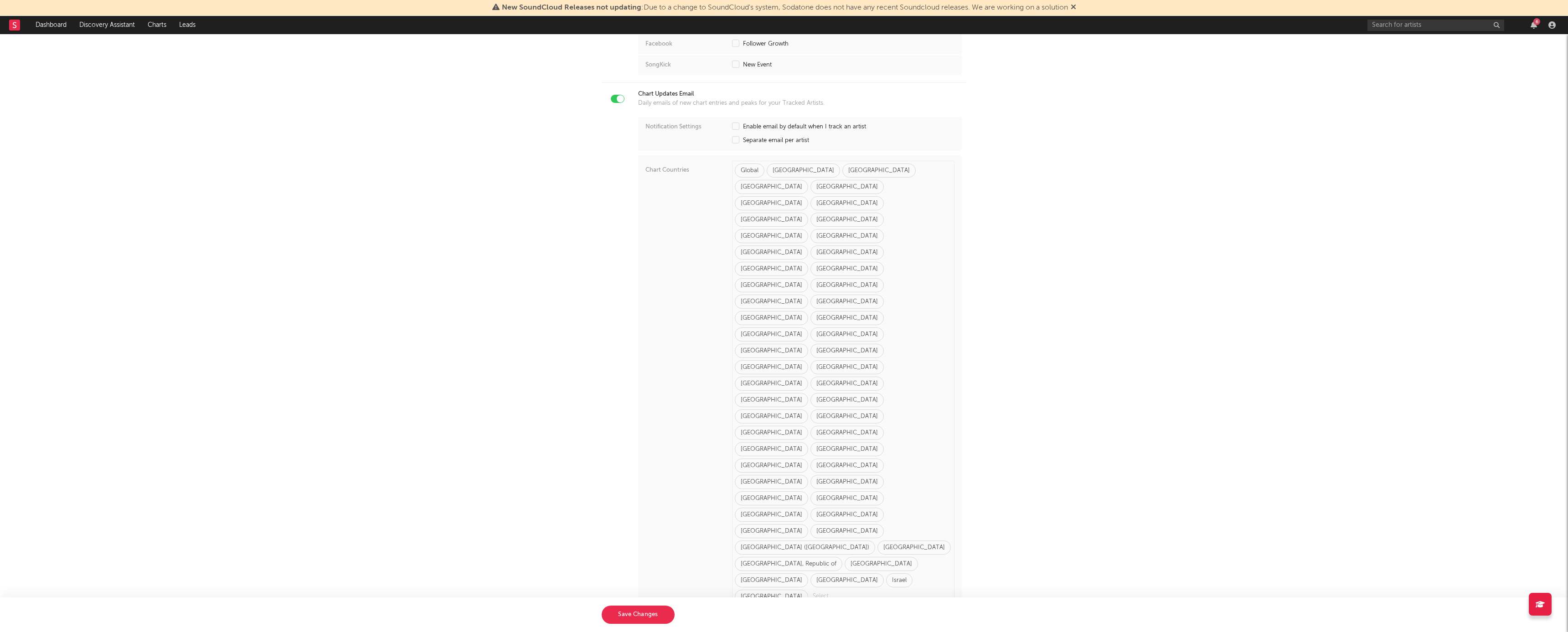
scroll to position [439, 0]
click at [636, 336] on button "Save Changes" at bounding box center [638, 615] width 73 height 18
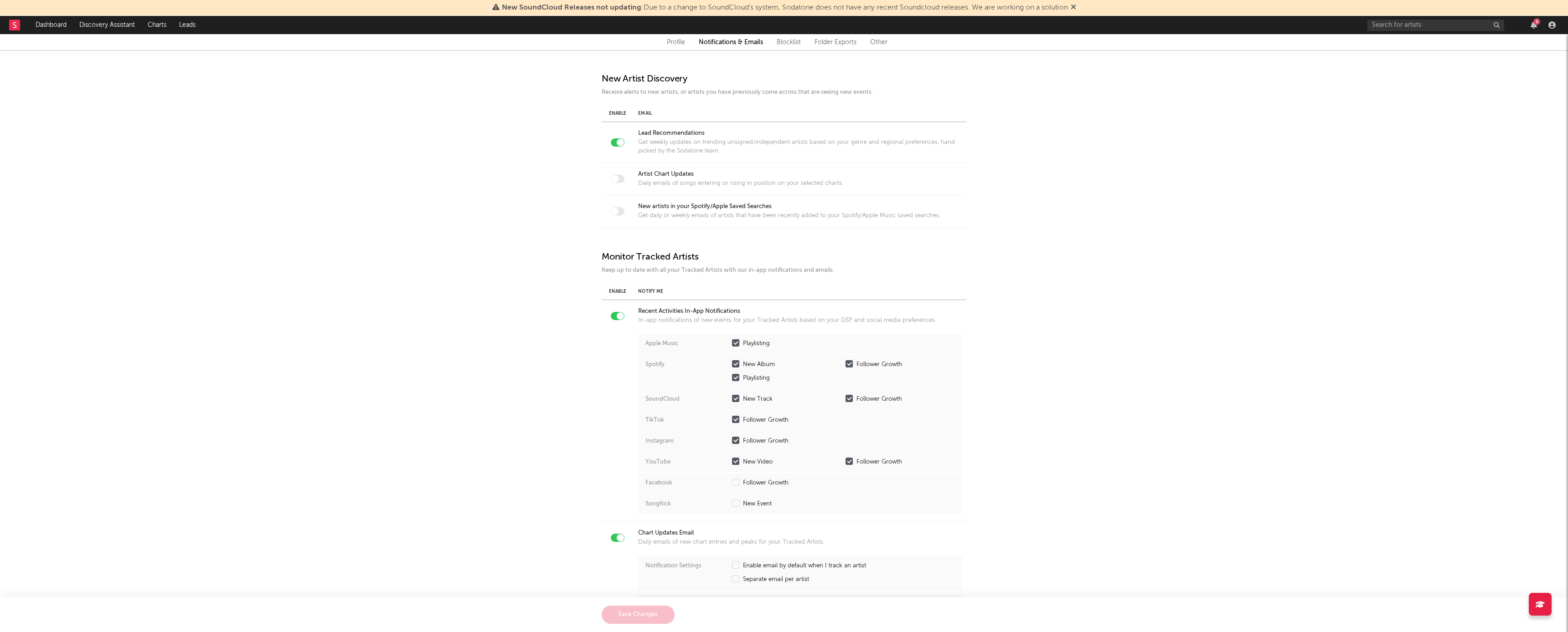
scroll to position [0, 0]
click at [54, 25] on link "Dashboard" at bounding box center [51, 25] width 44 height 18
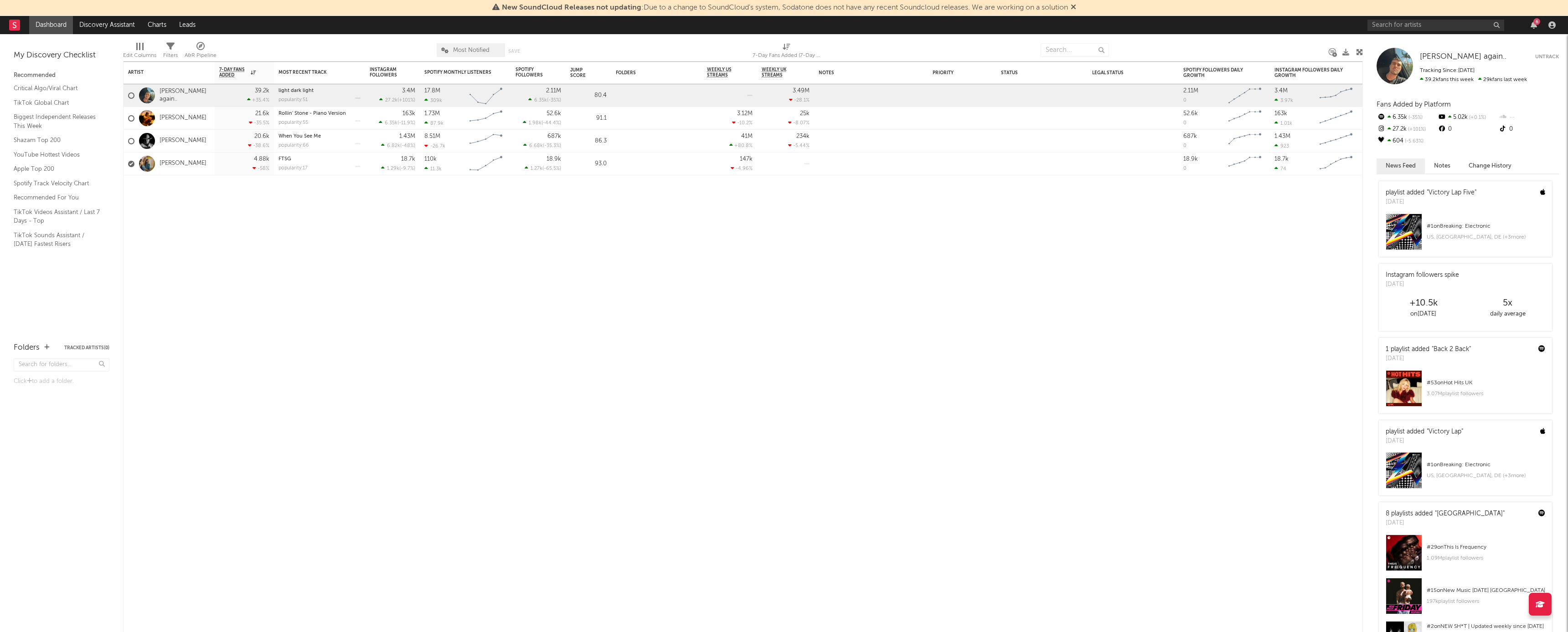
click at [656, 58] on div at bounding box center [1075, 49] width 68 height 22
click at [656, 53] on input "text" at bounding box center [1075, 50] width 68 height 13
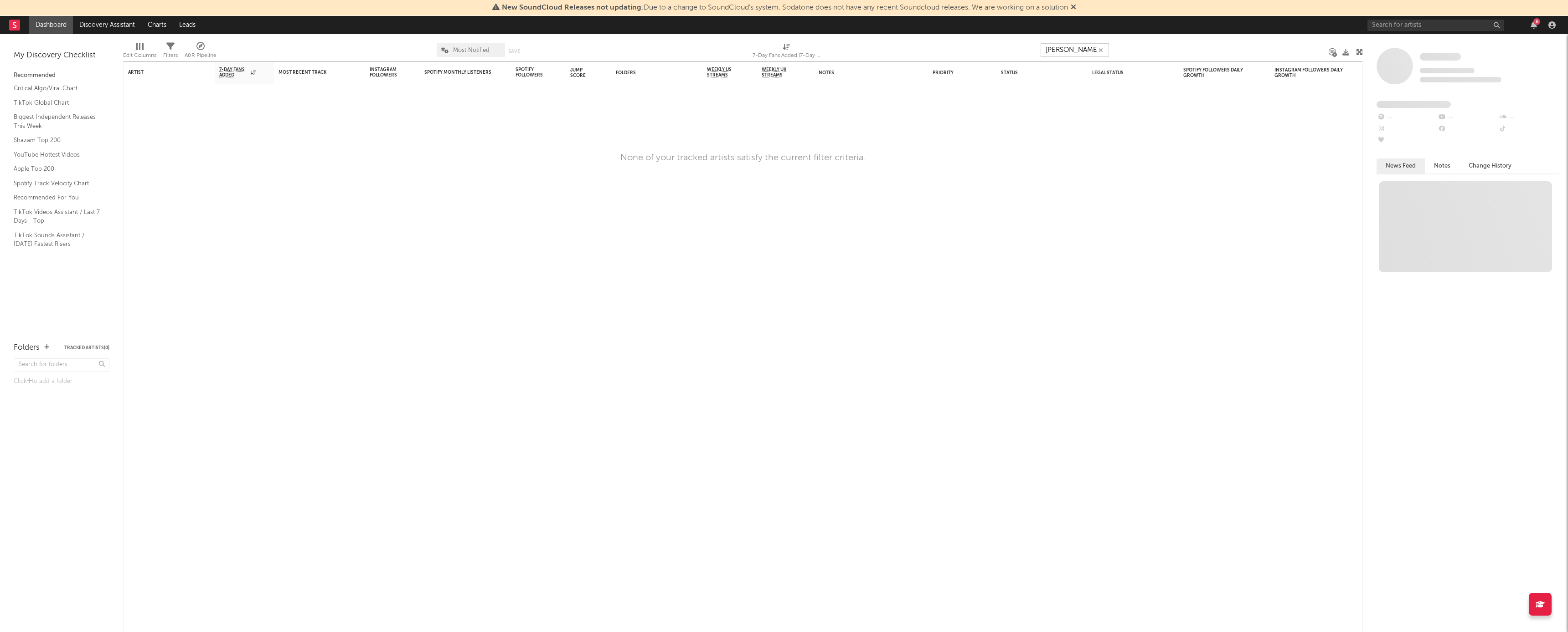
type input "noah levine"
click at [656, 50] on icon "button" at bounding box center [1100, 50] width 4 height 6
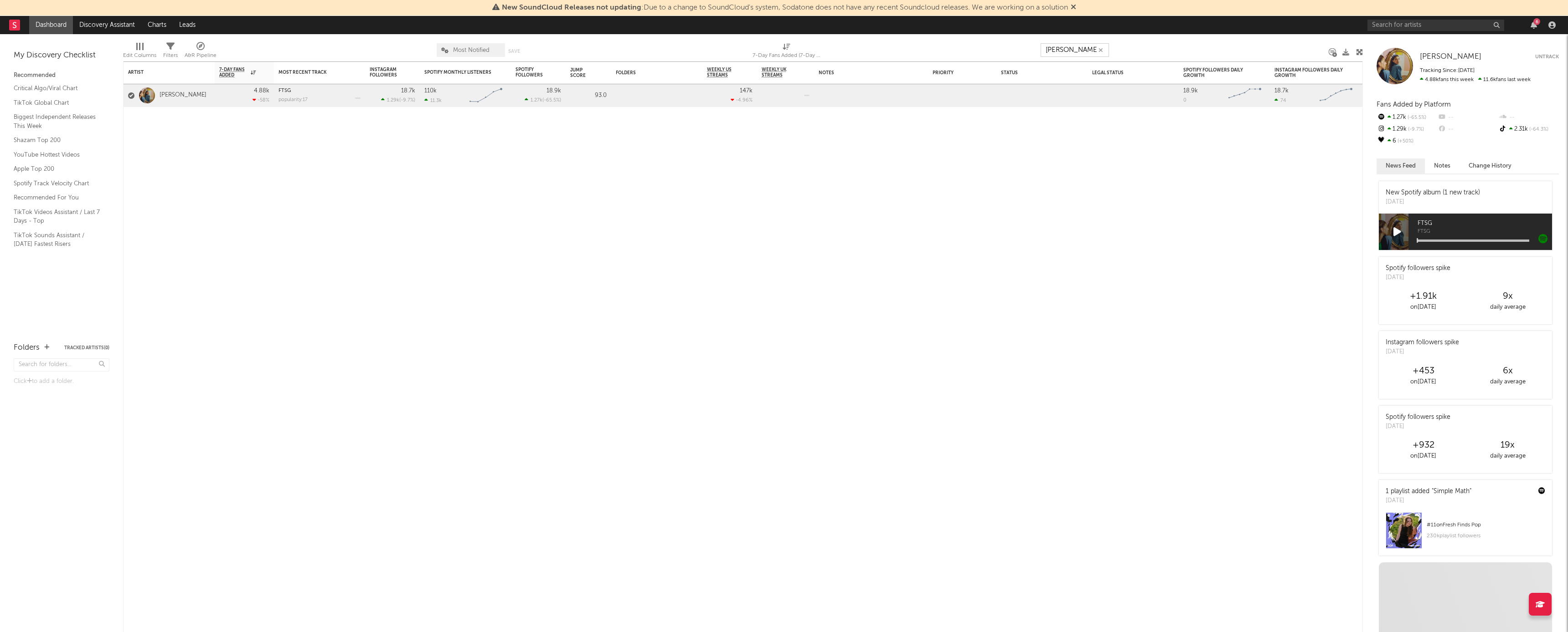
type input "Emma"
click at [656, 49] on icon "button" at bounding box center [1100, 50] width 4 height 6
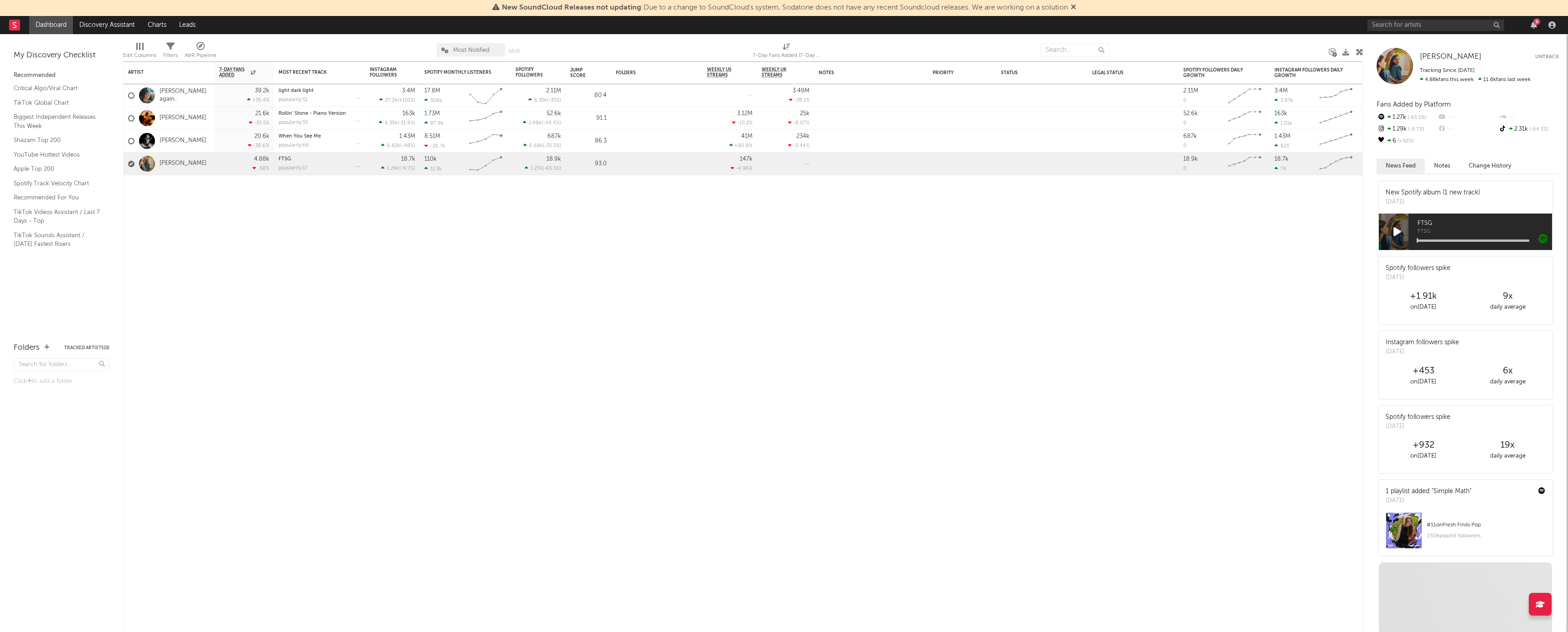
click at [40, 336] on div "Folders Tracked Artists ( 0 )" at bounding box center [61, 348] width 96 height 16
click at [45, 336] on icon "button" at bounding box center [47, 347] width 5 height 6
click at [22, 326] on button "Cancel" at bounding box center [24, 326] width 22 height 6
click at [231, 336] on div "Artist Notifications 7-Day Fans Added WoW % Change Most Recent Track Popularity…" at bounding box center [743, 346] width 1240 height 570
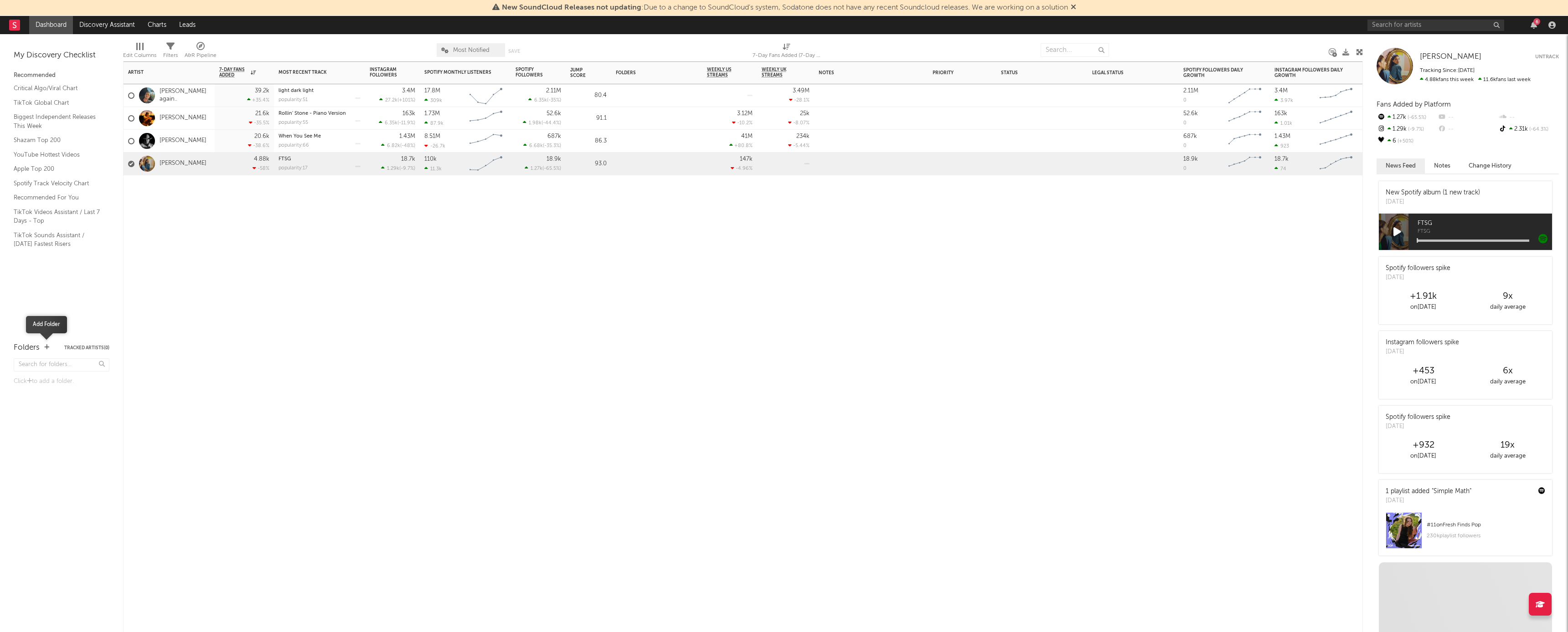
click at [44, 336] on icon "button" at bounding box center [47, 347] width 5 height 6
type input "Warner Records"
click at [90, 326] on button "Ok" at bounding box center [88, 326] width 8 height 6
click at [91, 336] on icon at bounding box center [90, 396] width 8 height 8
click at [103, 336] on div "Warner Records ( 0 )" at bounding box center [61, 396] width 96 height 13
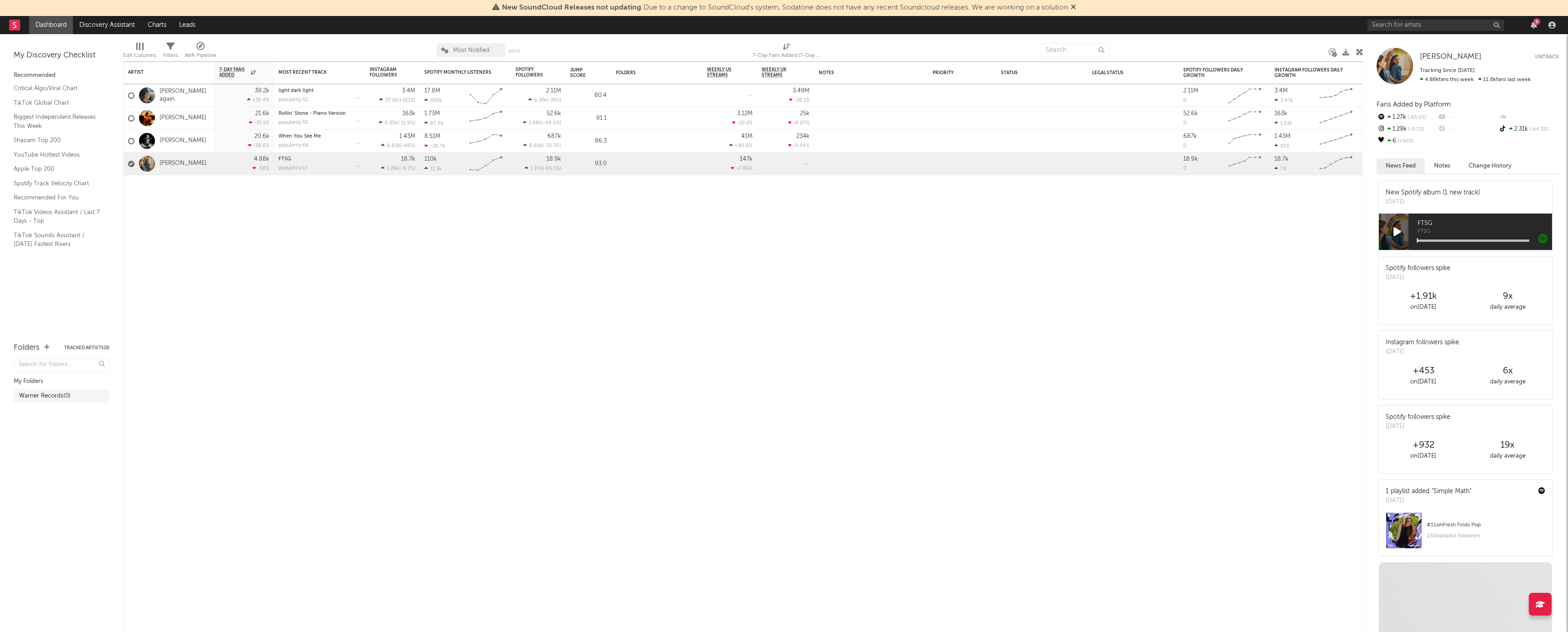
click at [101, 336] on div "Warner Records ( 0 )" at bounding box center [61, 396] width 96 height 13
click at [87, 336] on icon at bounding box center [90, 396] width 8 height 8
click at [67, 336] on div "Warner Records ( 0 )" at bounding box center [61, 396] width 96 height 13
click at [42, 336] on div "Warner Records ( 0 )" at bounding box center [45, 396] width 52 height 11
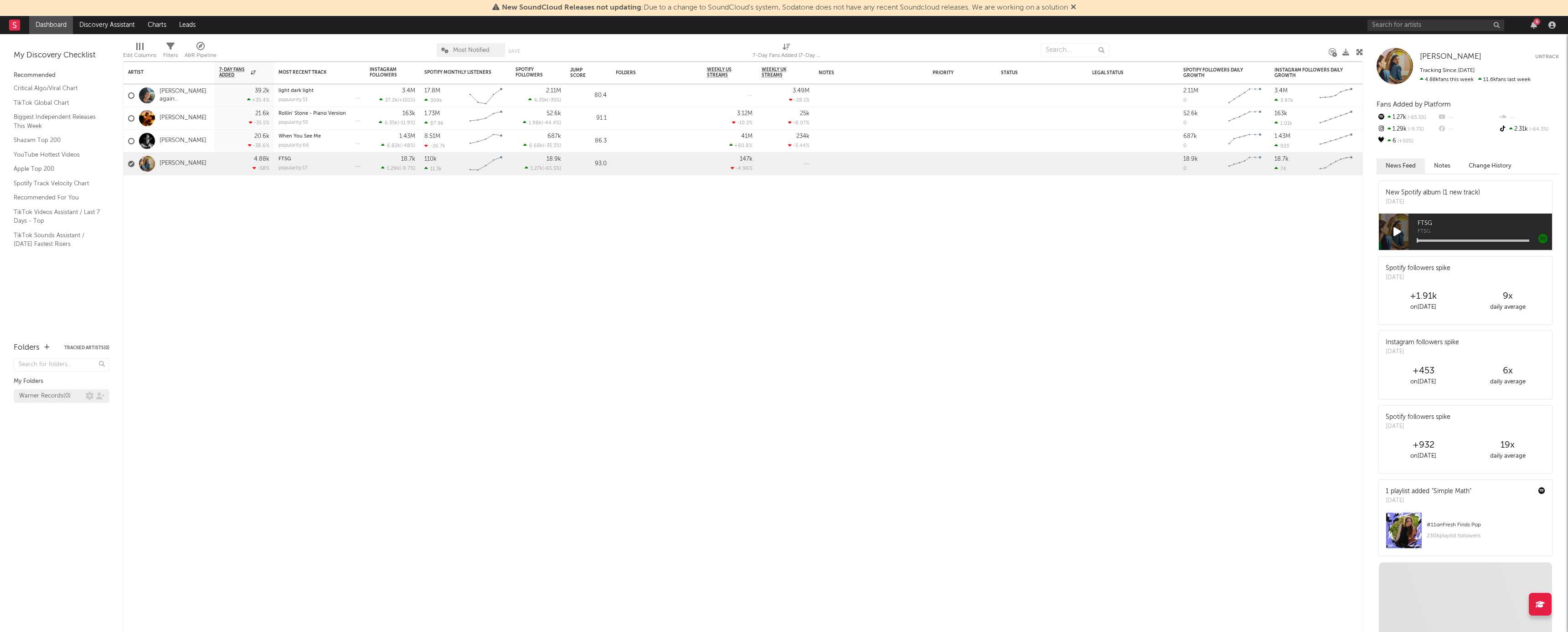
click at [42, 336] on div "Warner Records ( 0 )" at bounding box center [45, 396] width 52 height 11
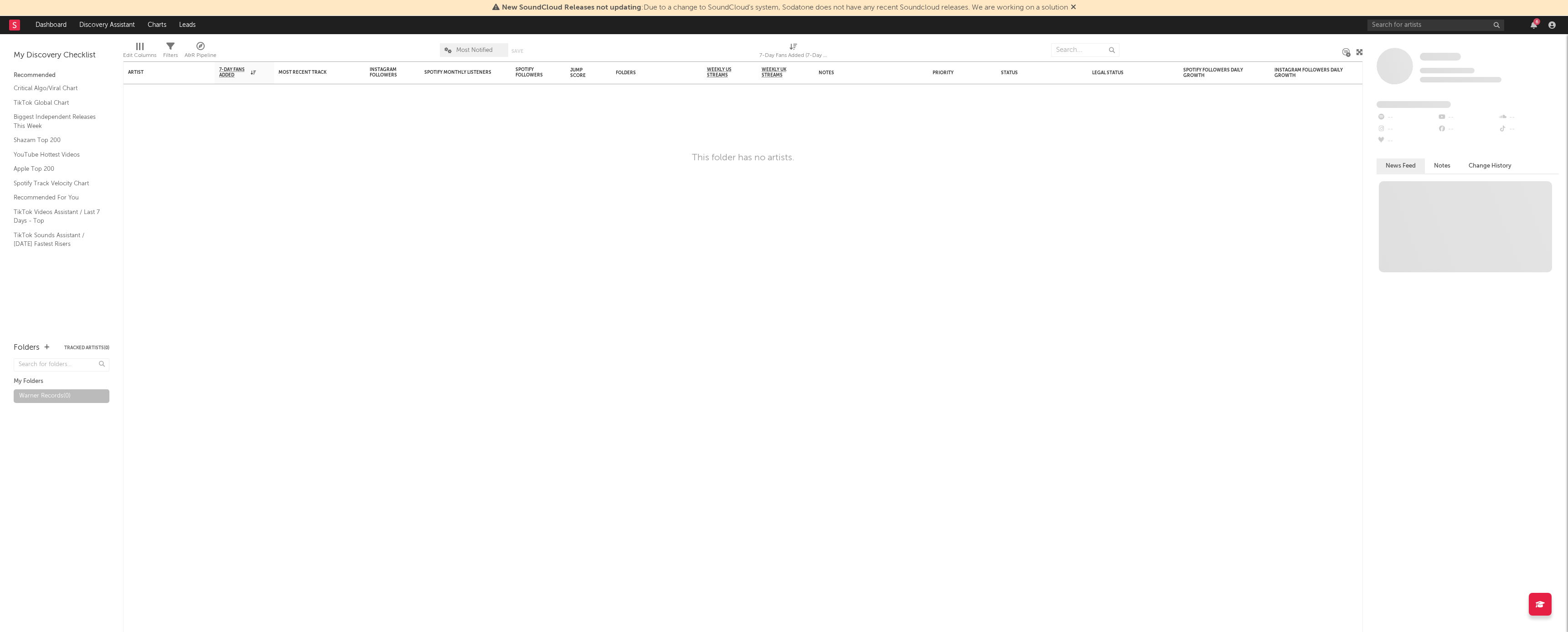
click at [82, 336] on button "Tracked Artists ( 0 )" at bounding box center [87, 347] width 45 height 4
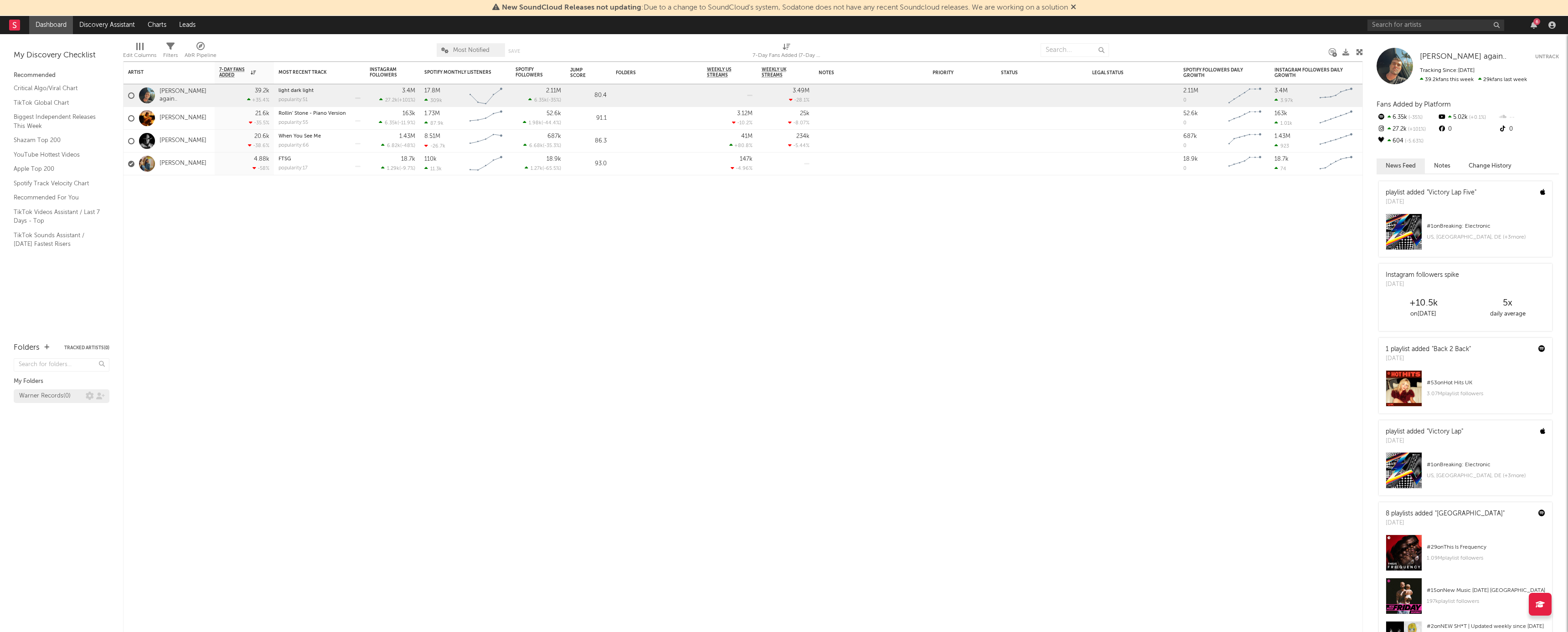
click at [62, 336] on div "Warner Records ( 0 )" at bounding box center [45, 396] width 52 height 11
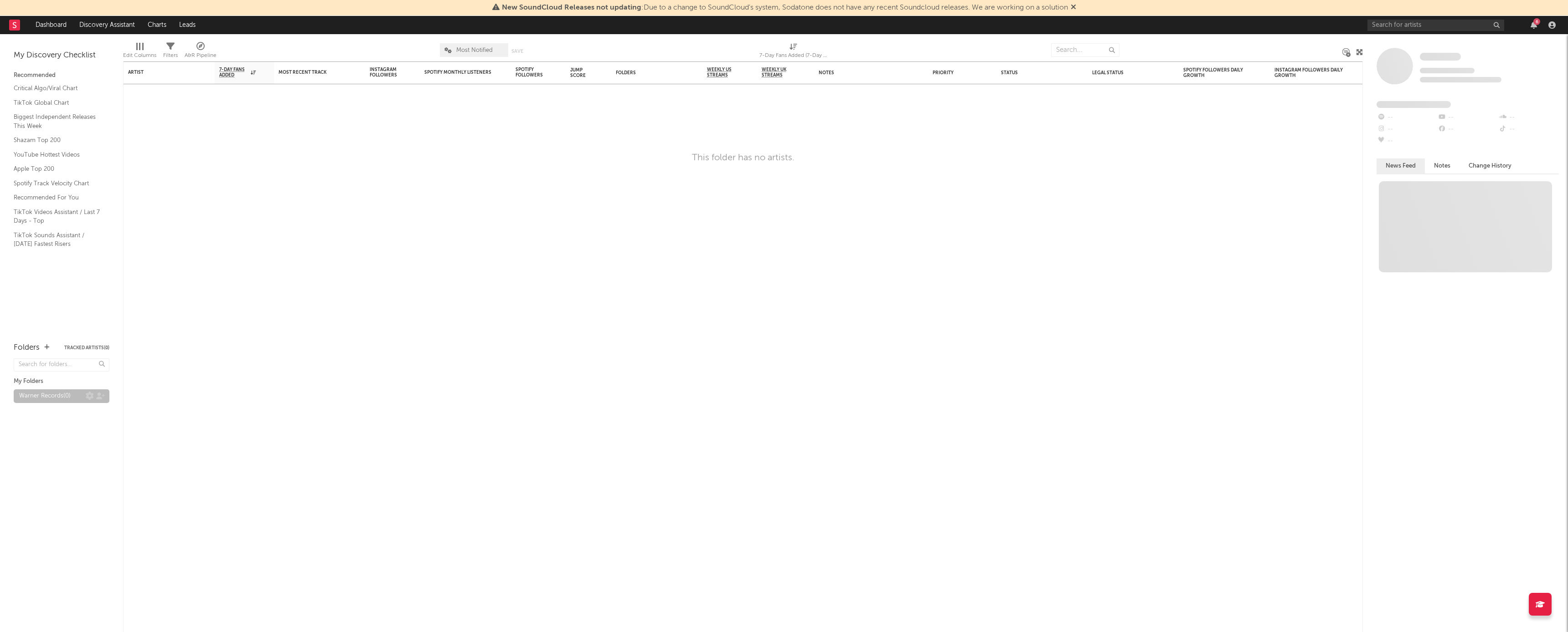
click at [57, 336] on div "Warner Records ( 0 )" at bounding box center [61, 396] width 96 height 13
click at [57, 336] on div "Warner Records ( 0 )" at bounding box center [45, 396] width 52 height 11
click at [76, 336] on div "Folders Tracked Artists ( 0 )" at bounding box center [61, 348] width 96 height 16
click at [76, 336] on button "Tracked Artists ( 0 )" at bounding box center [87, 347] width 45 height 4
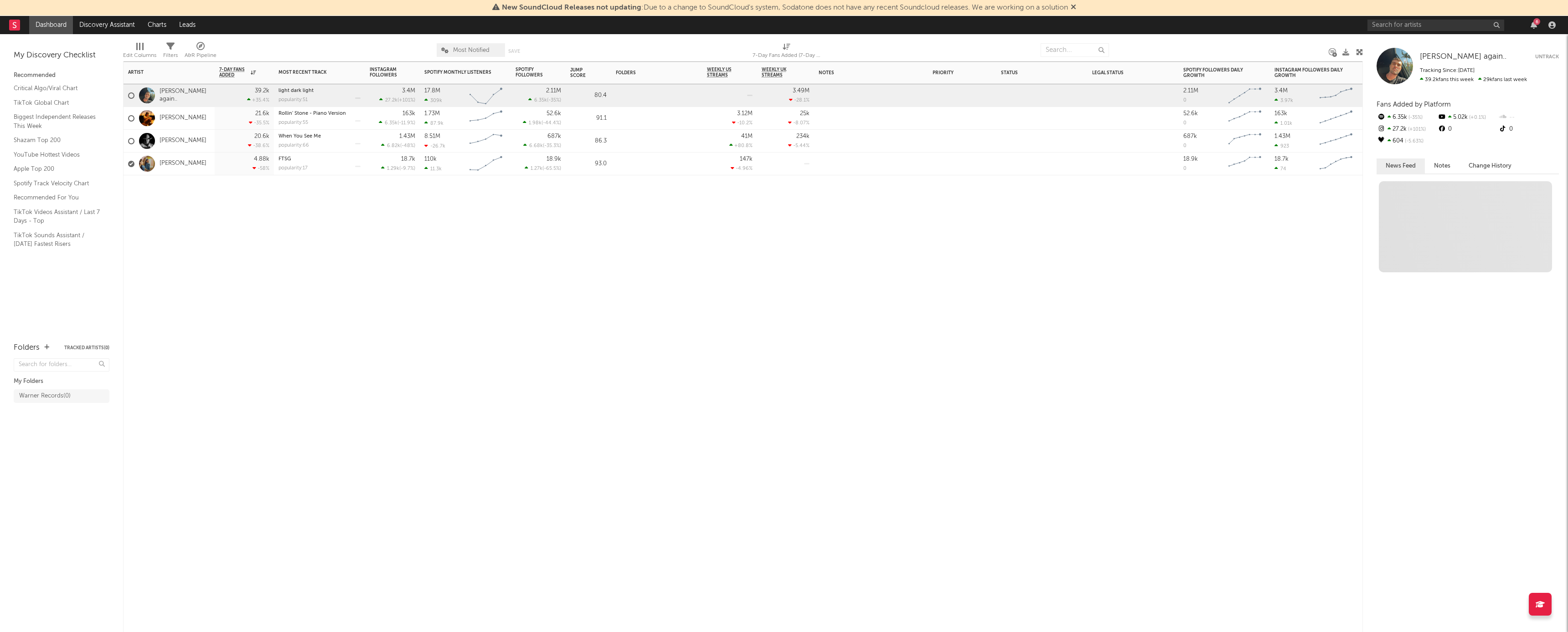
click at [196, 307] on div "Artist Notifications 7-Day Fans Added WoW % Change Most Recent Track Popularity…" at bounding box center [743, 346] width 1240 height 570
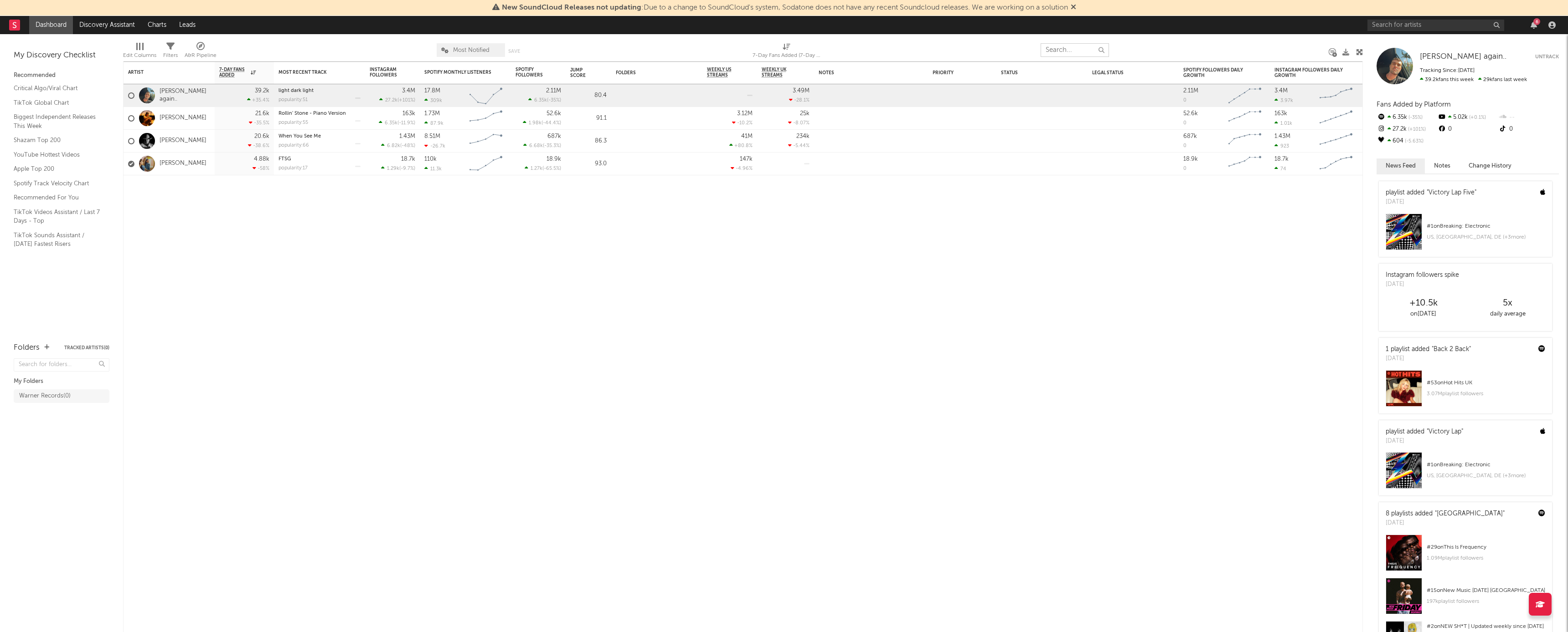
click at [656, 48] on input "text" at bounding box center [1075, 50] width 68 height 13
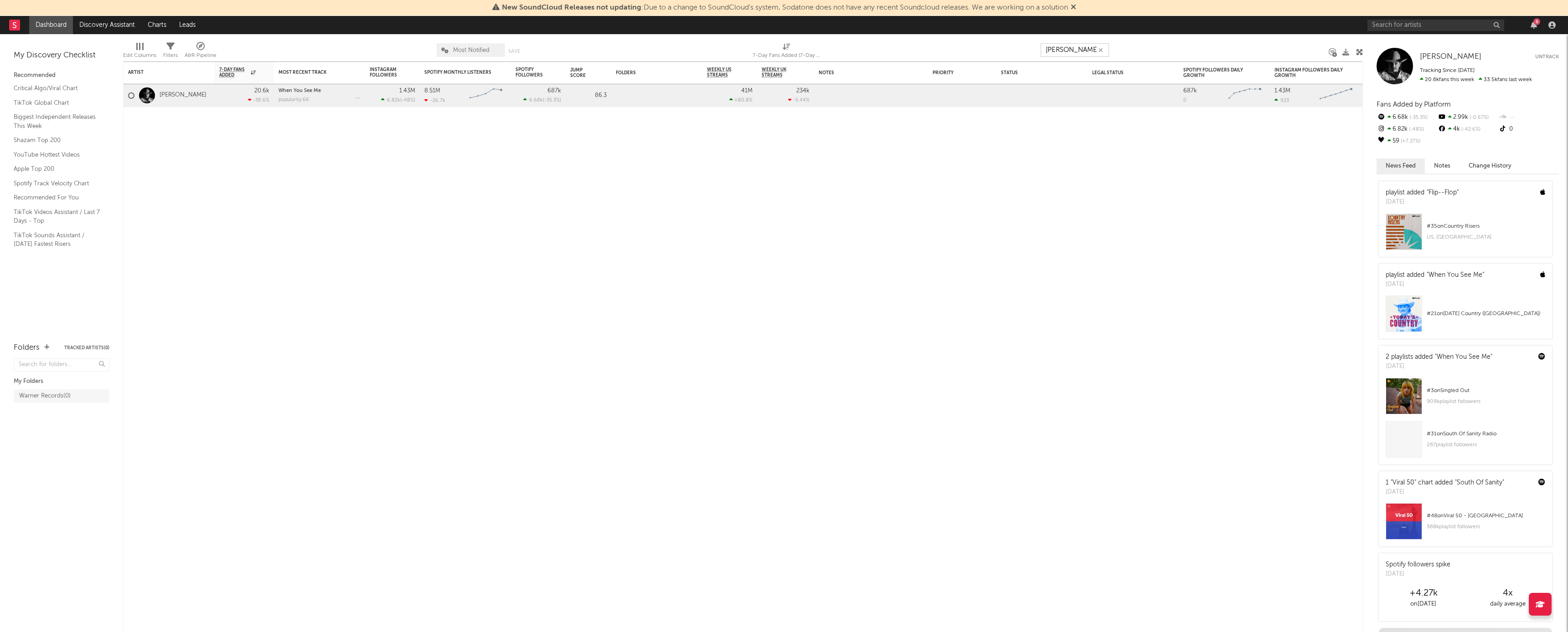
type input "zach"
click at [656, 27] on input "text" at bounding box center [1436, 26] width 137 height 12
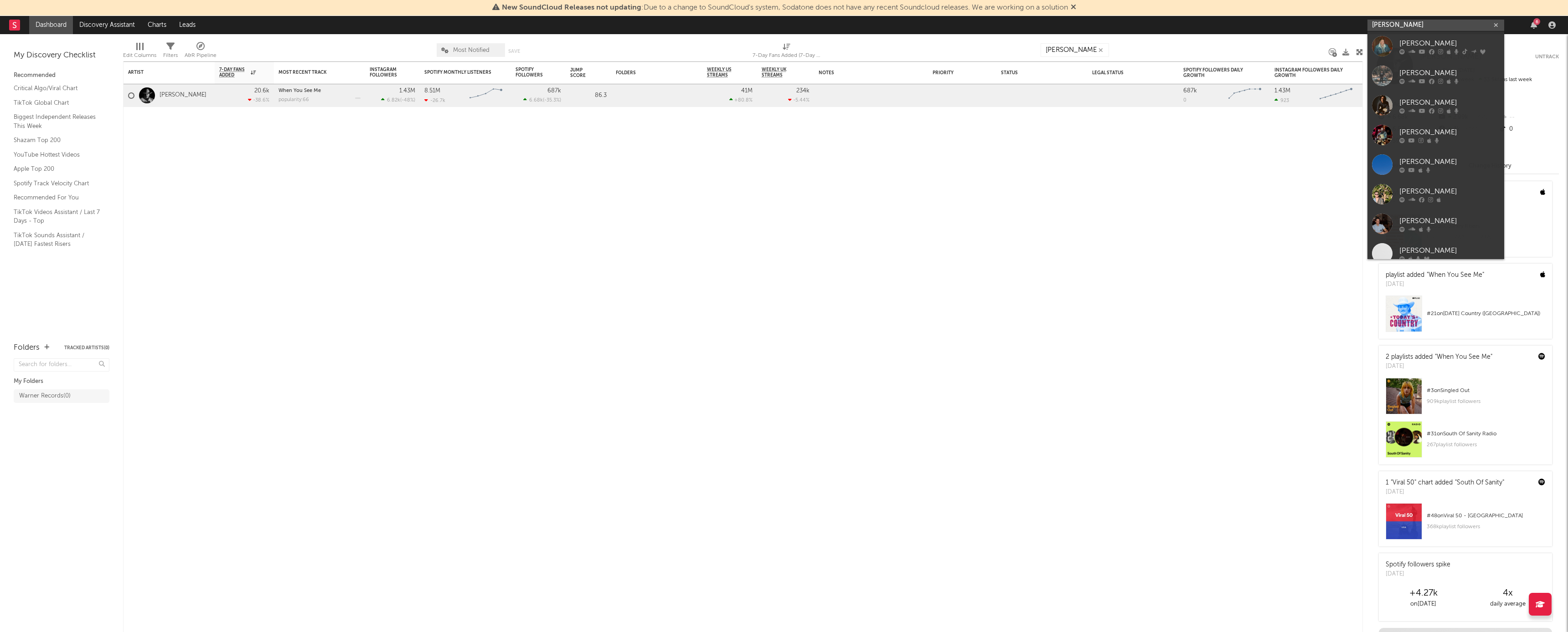
type input "zach bryan"
click at [656, 41] on div "[PERSON_NAME]" at bounding box center [1449, 42] width 100 height 11
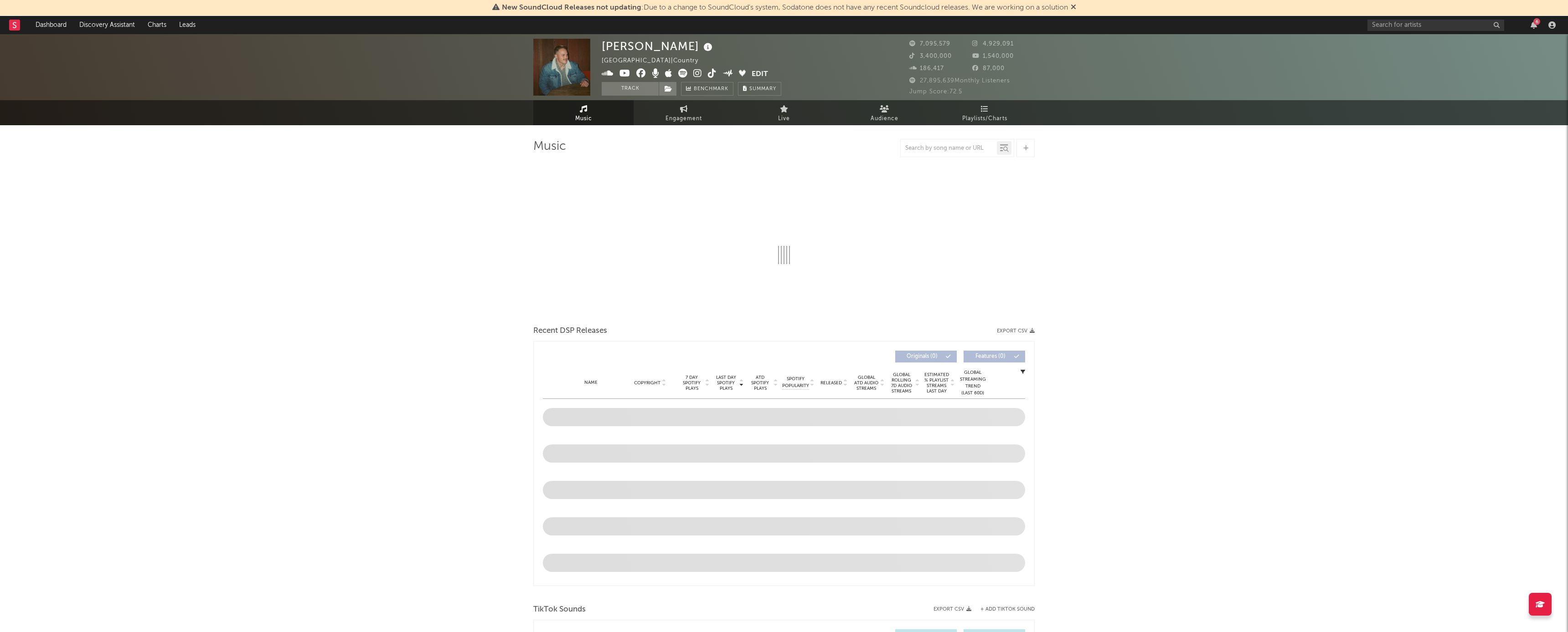
select select "6m"
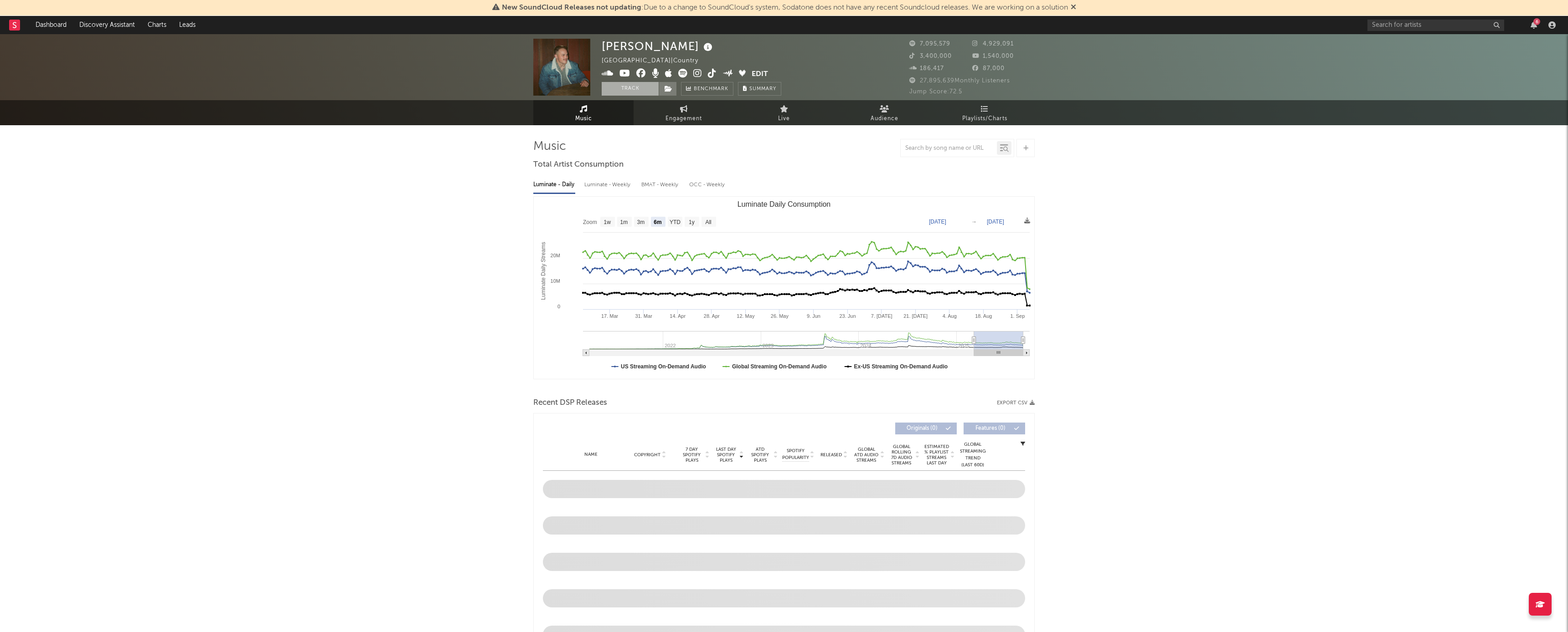
click at [650, 88] on button "Track" at bounding box center [630, 88] width 57 height 13
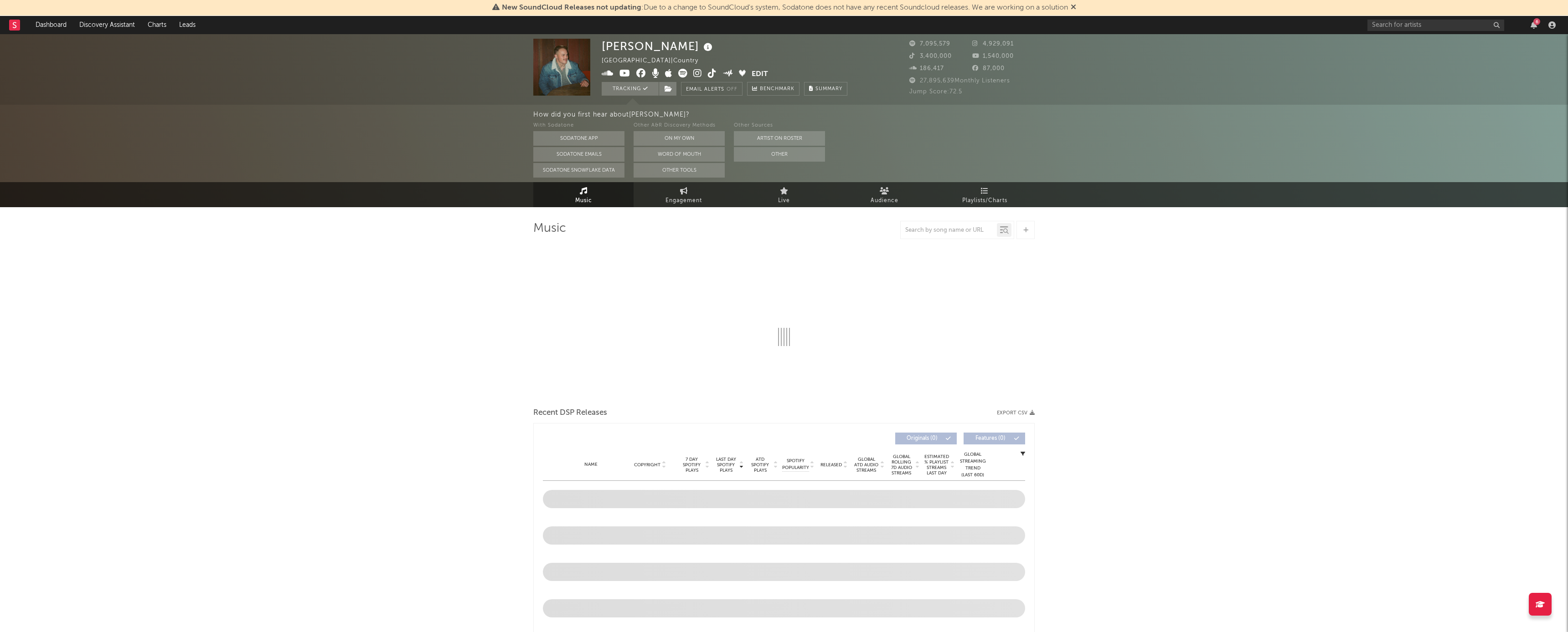
select select "6m"
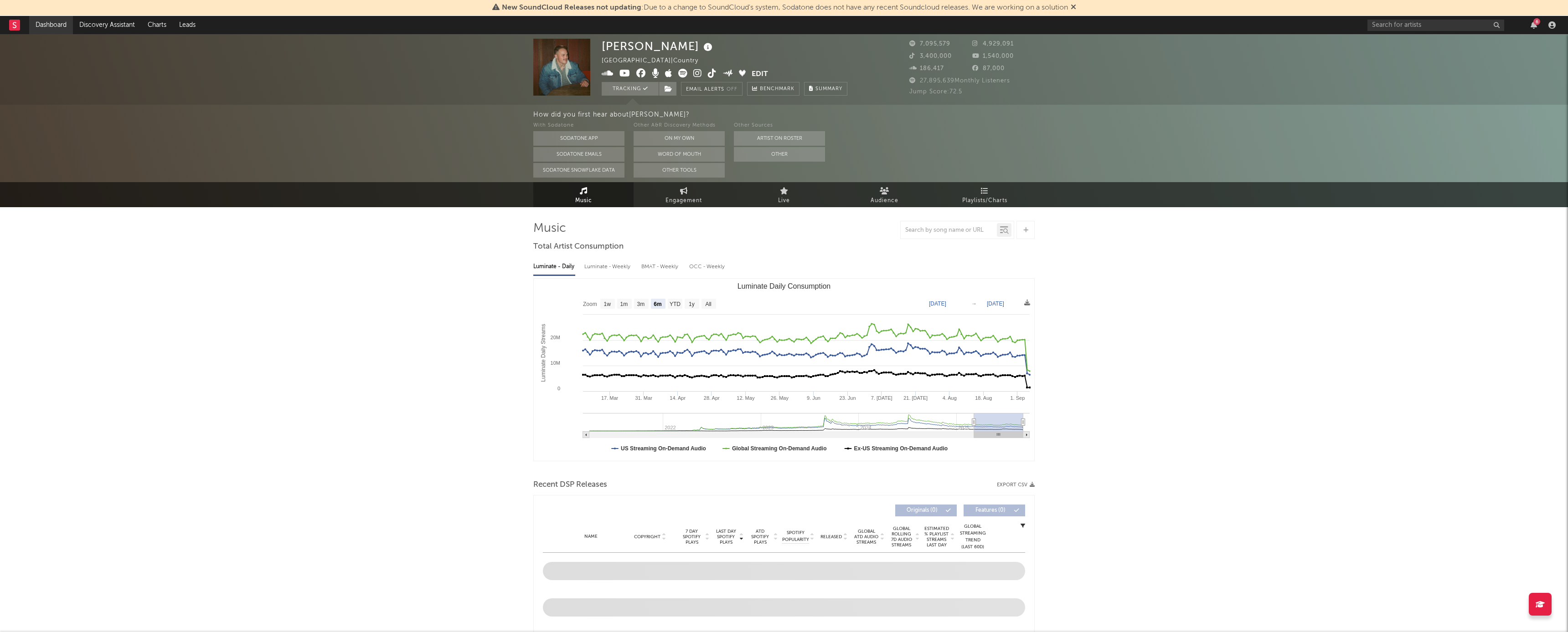
click at [56, 26] on link "Dashboard" at bounding box center [51, 25] width 44 height 18
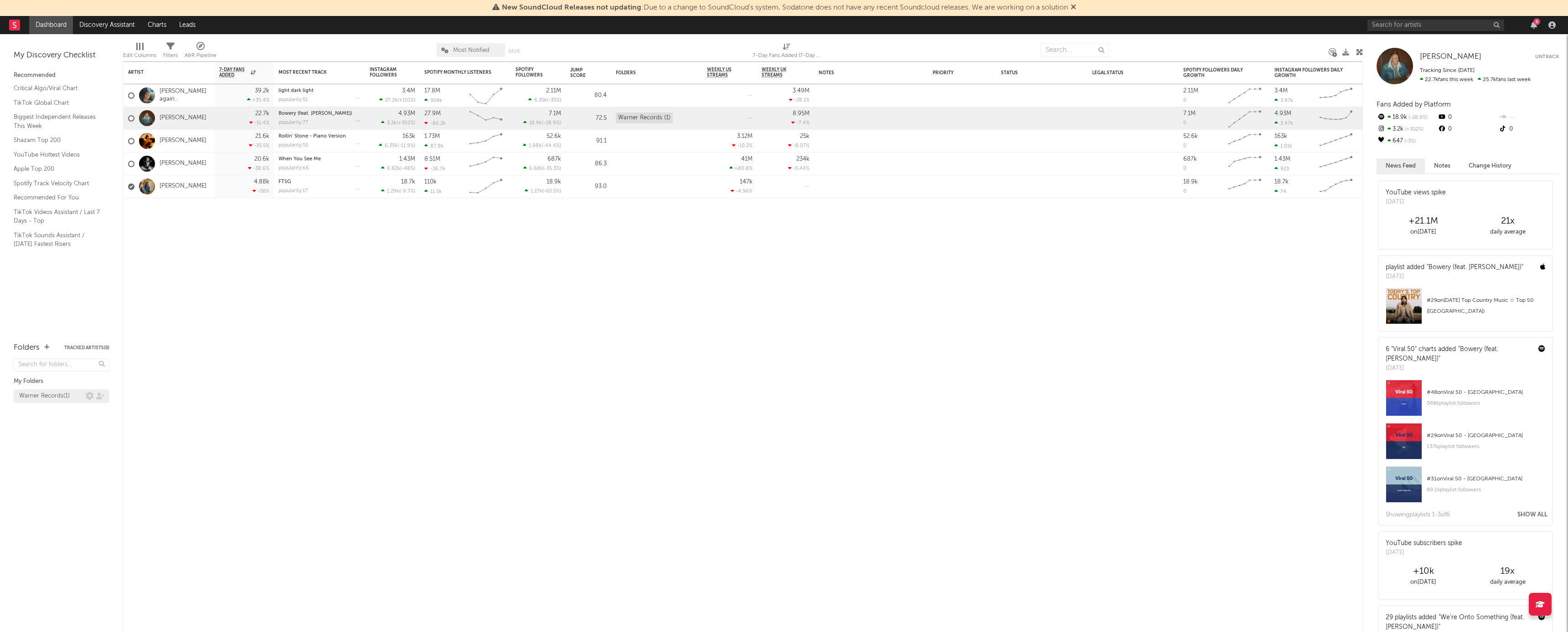
click at [74, 336] on div "Warner Records ( 1 )" at bounding box center [52, 396] width 67 height 11
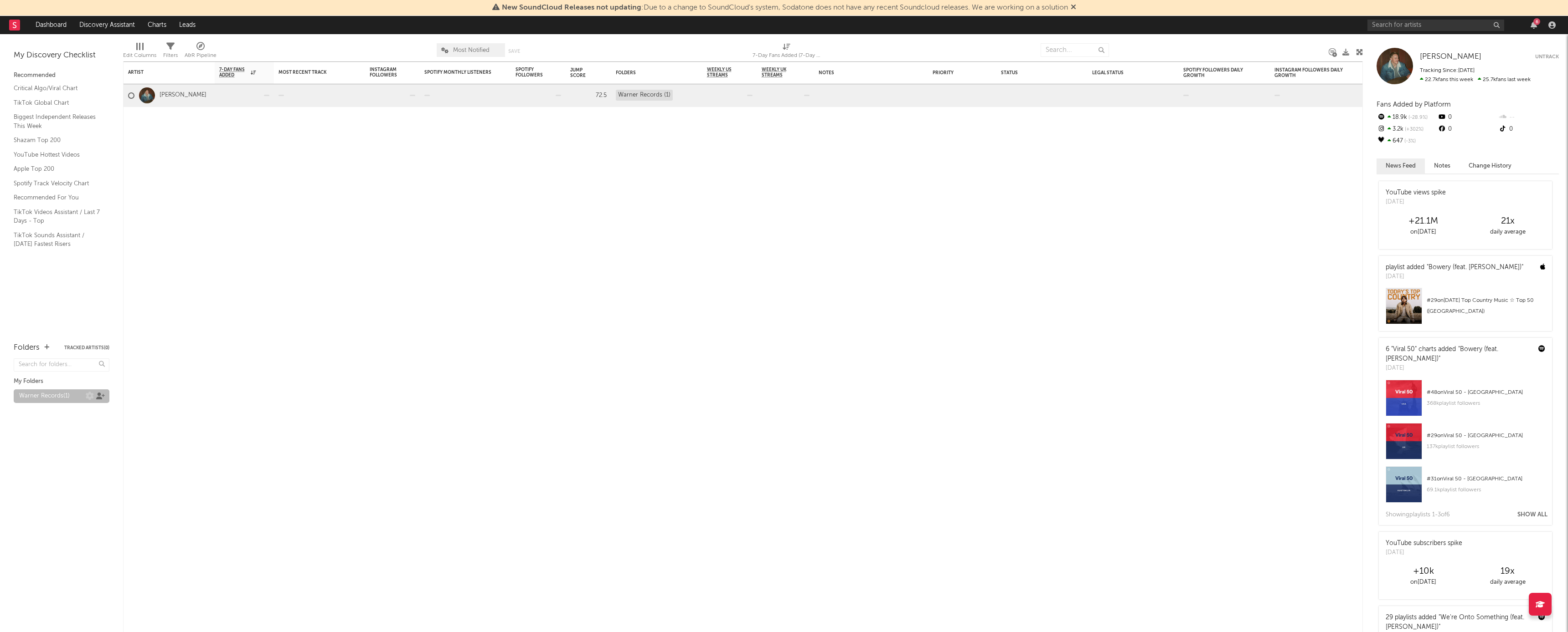
click at [101, 336] on icon at bounding box center [100, 396] width 8 height 7
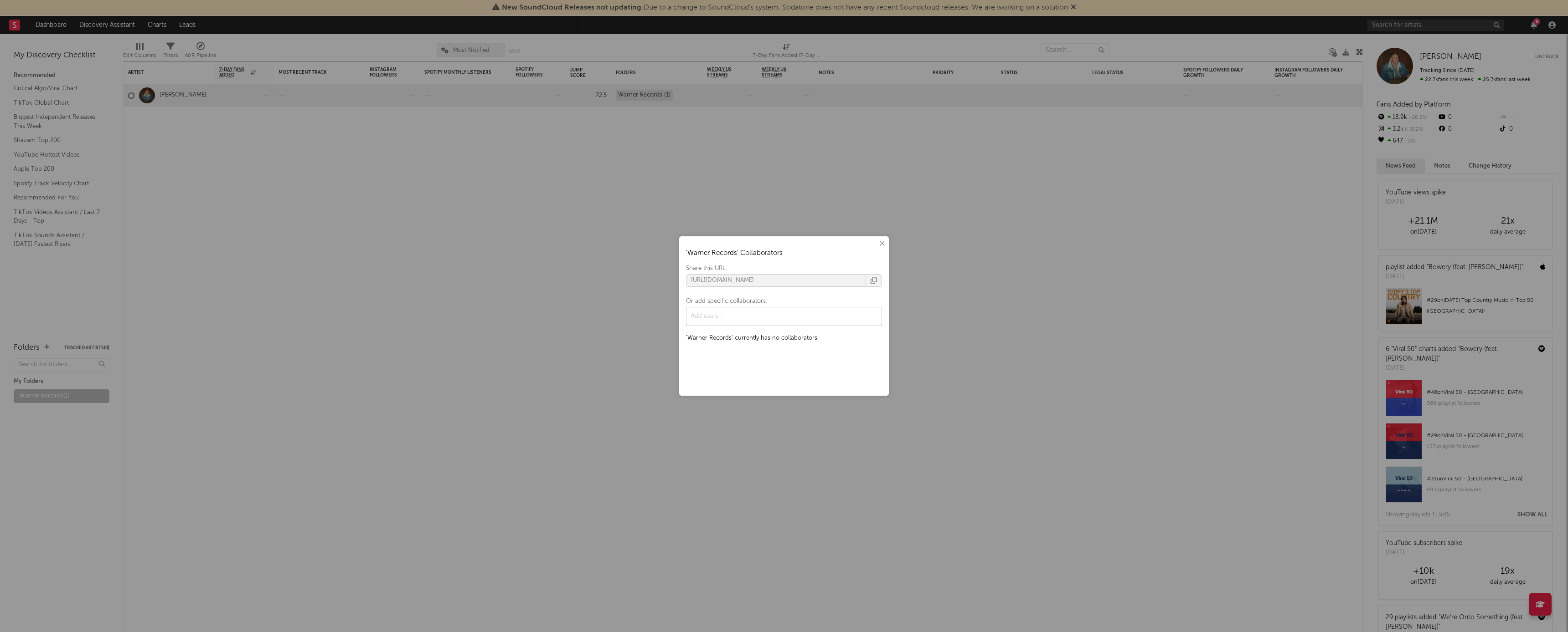
click at [656, 244] on button "×" at bounding box center [881, 244] width 10 height 10
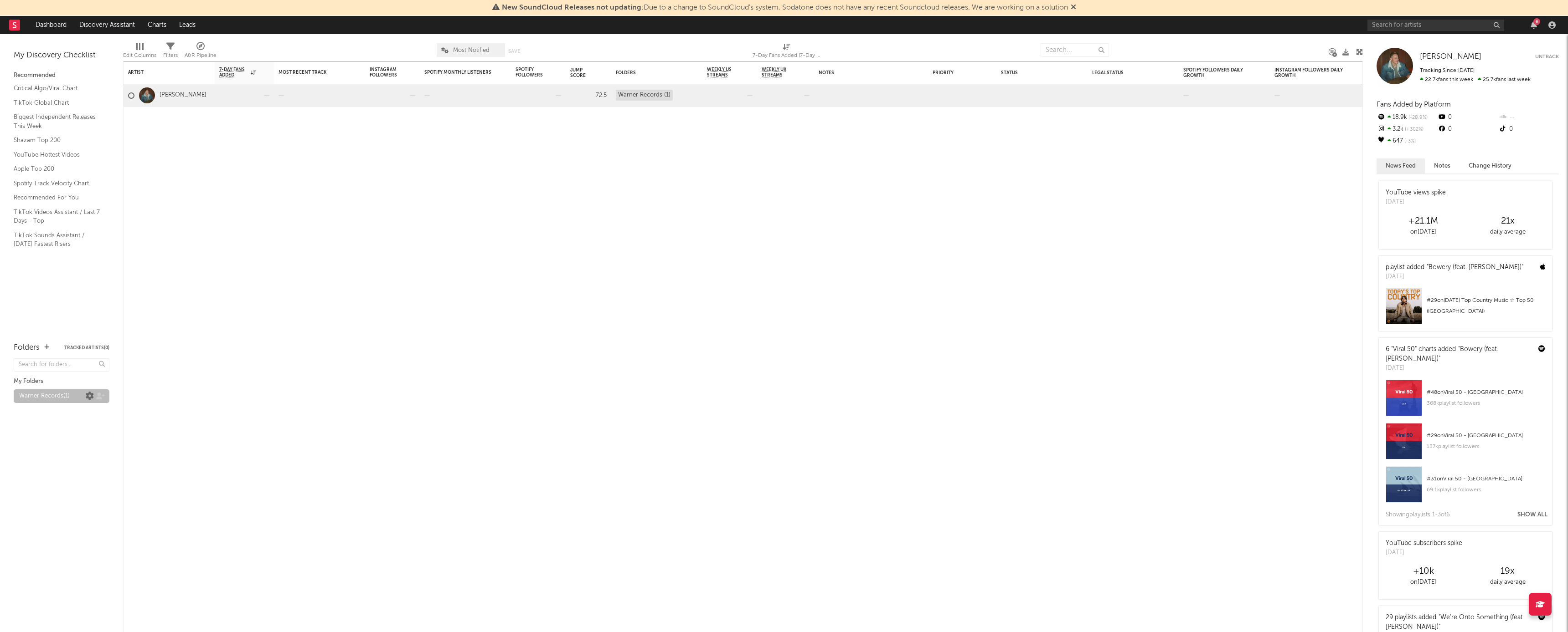
click at [92, 336] on icon at bounding box center [90, 396] width 8 height 8
click at [103, 336] on icon at bounding box center [100, 396] width 8 height 7
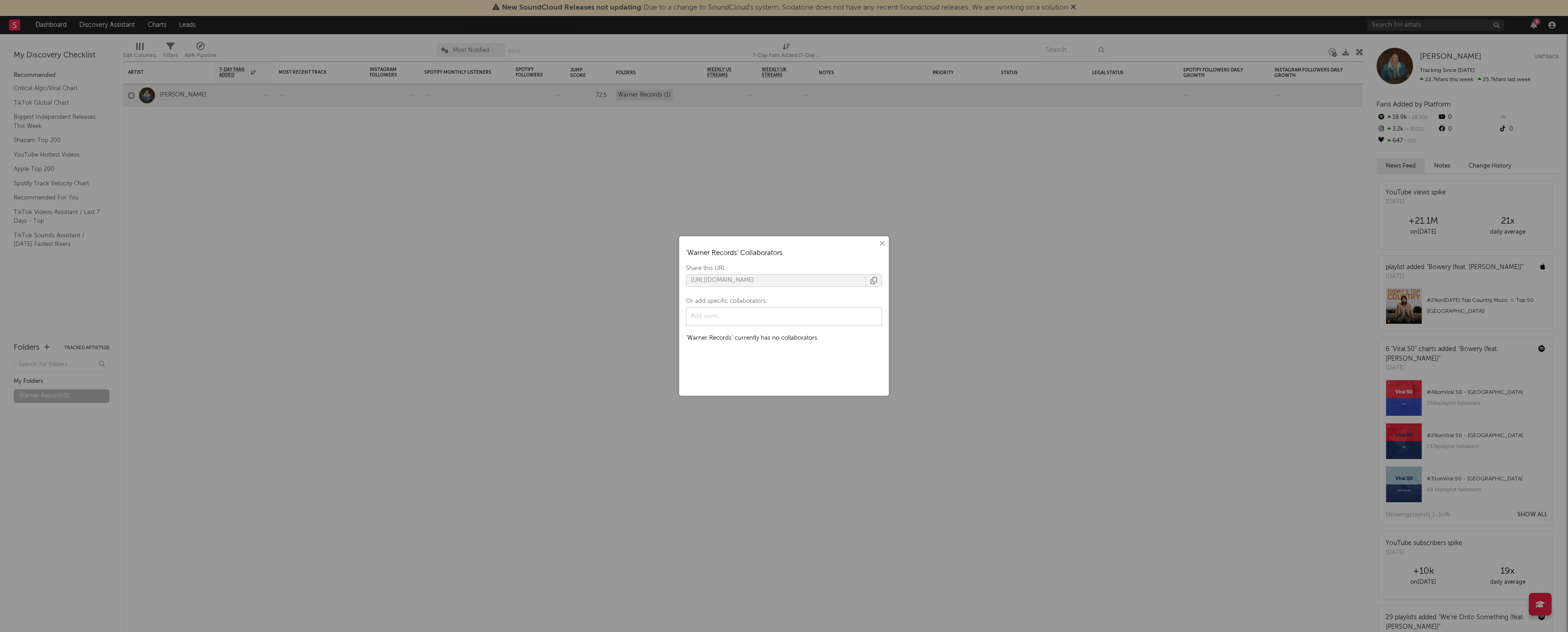
click at [656, 248] on button "×" at bounding box center [881, 244] width 10 height 10
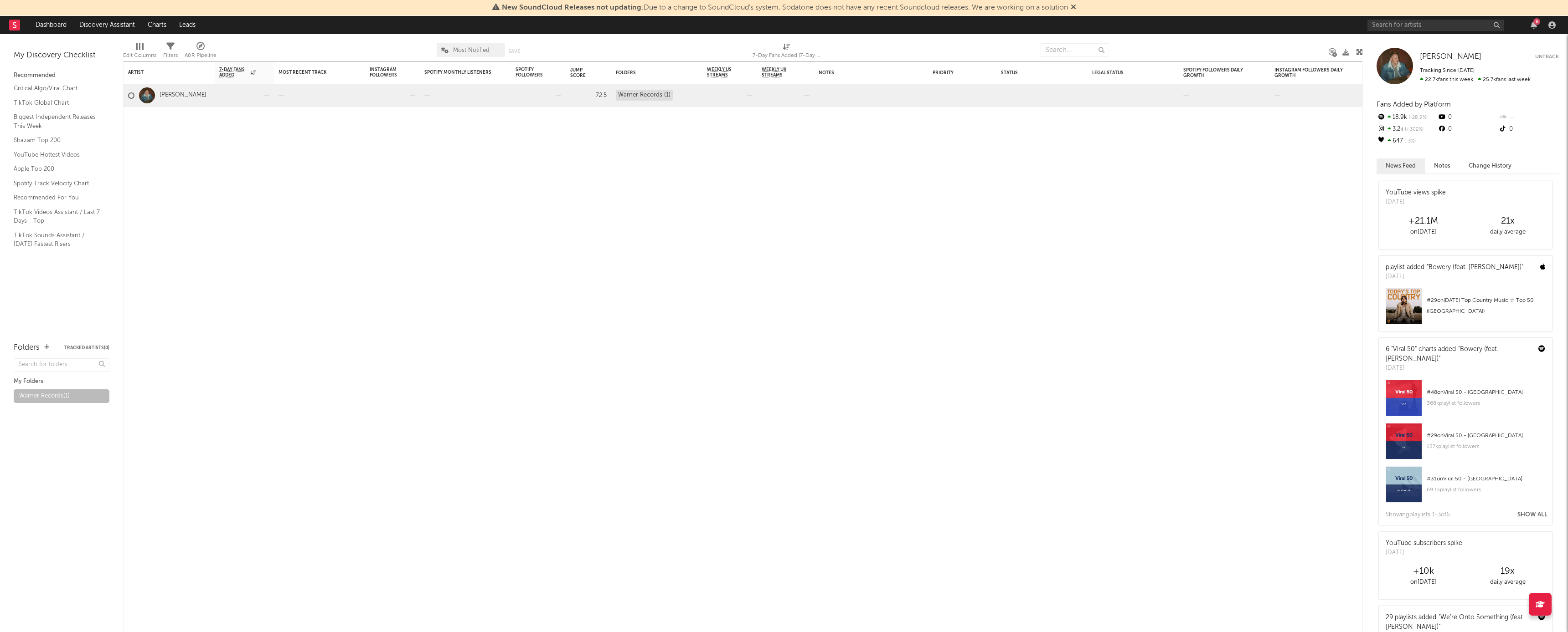
click at [97, 336] on button "Tracked Artists ( 0 )" at bounding box center [87, 347] width 45 height 4
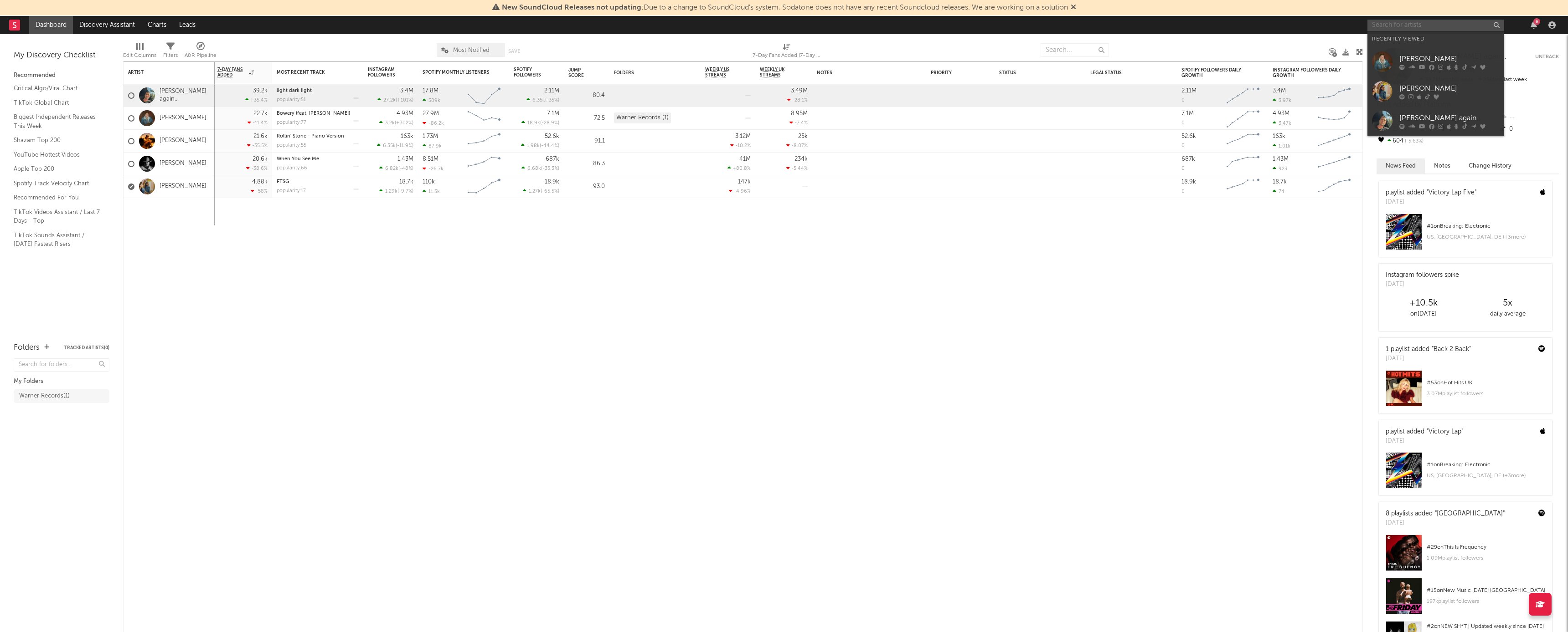
click at [656, 26] on input "text" at bounding box center [1436, 26] width 137 height 12
click at [656, 58] on div at bounding box center [1382, 62] width 21 height 21
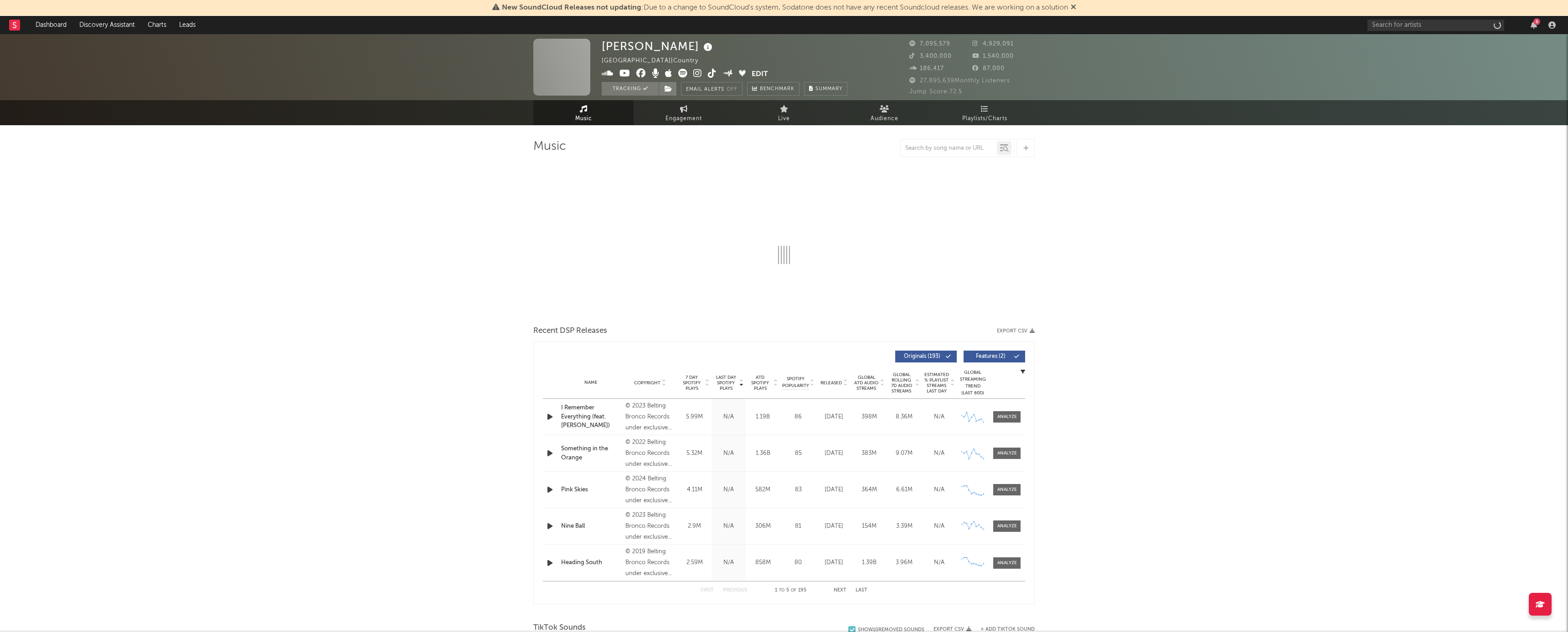
click at [656, 60] on div "Zach Bryan United States | Country Edit Tracking Email Alerts Off Benchmark Sum…" at bounding box center [784, 67] width 1568 height 66
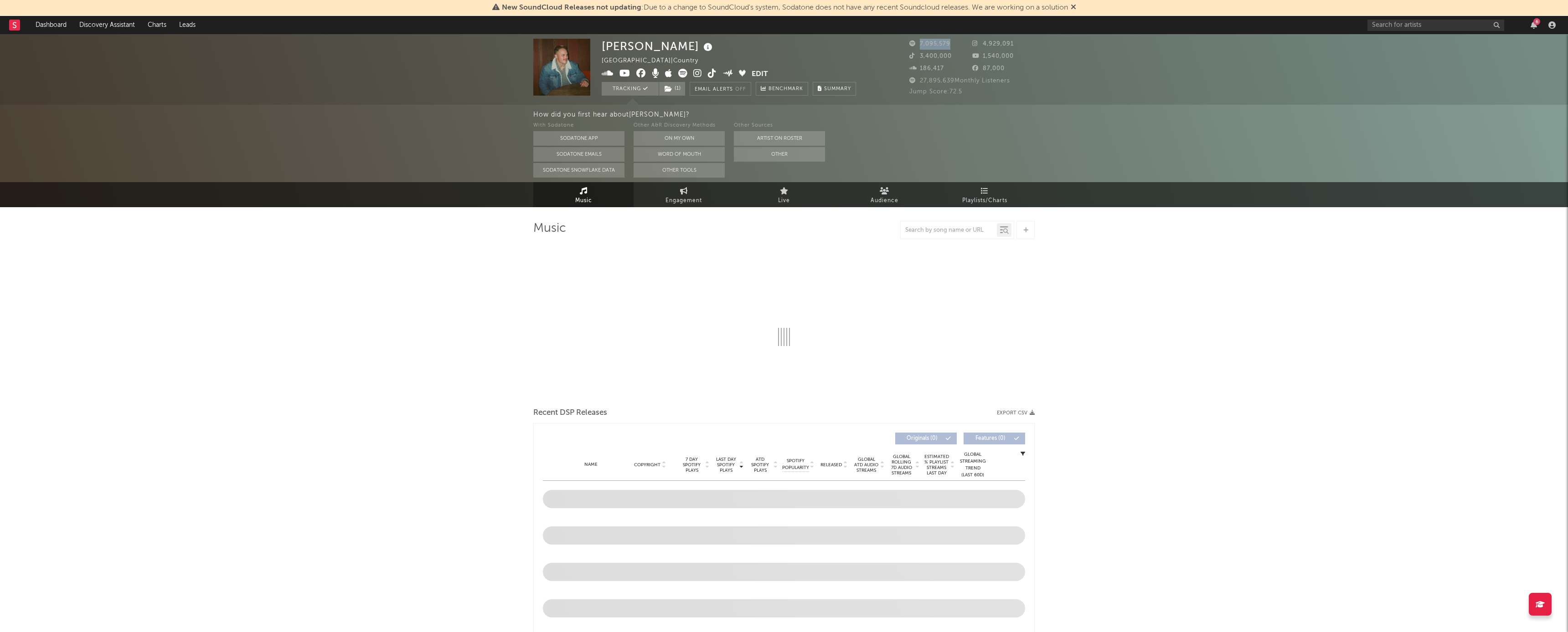
select select "6m"
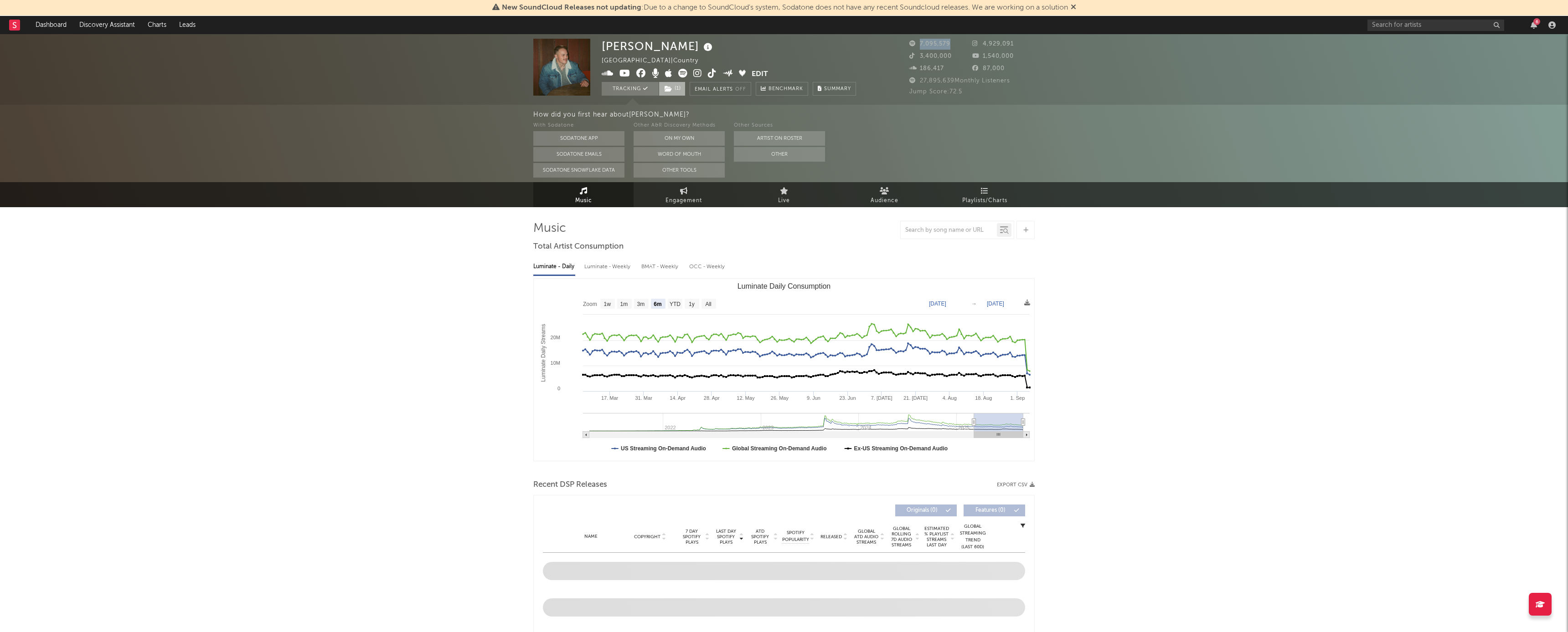
click at [656, 89] on span "( 1 )" at bounding box center [672, 88] width 27 height 13
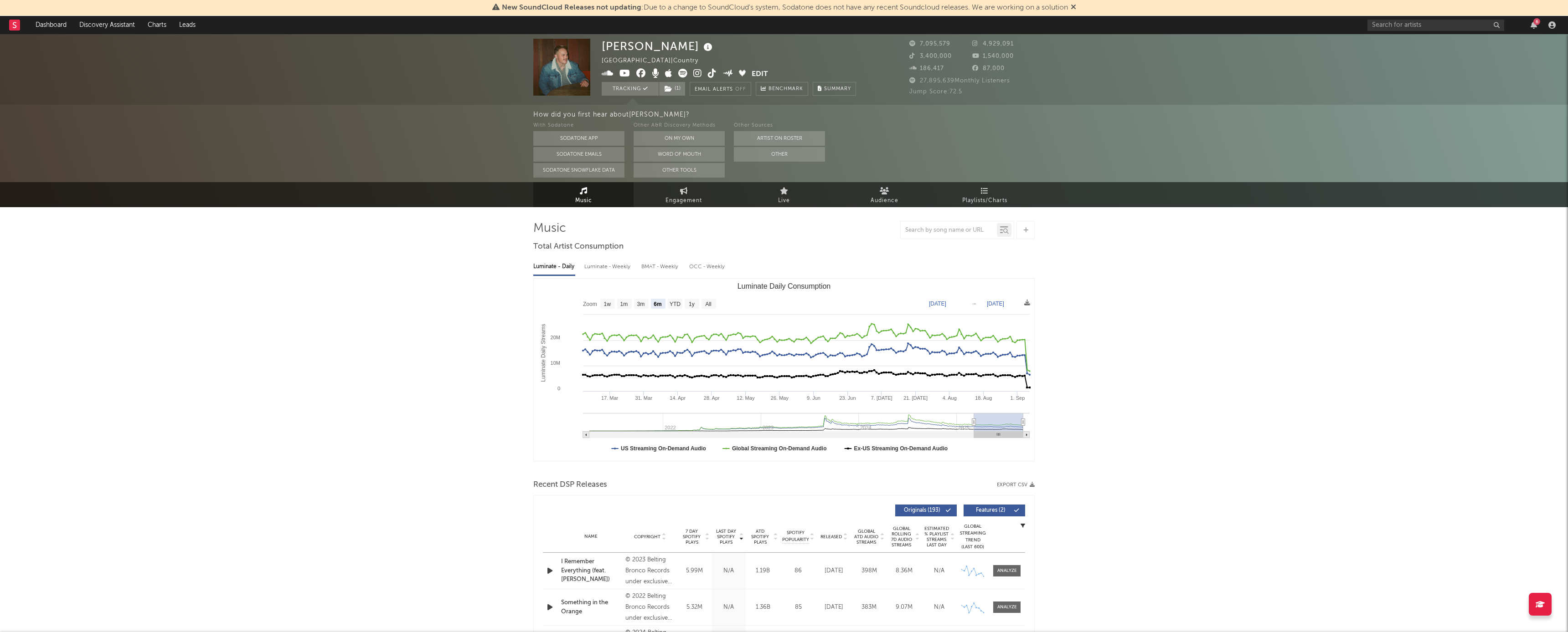
click at [61, 30] on link "Dashboard" at bounding box center [51, 25] width 44 height 18
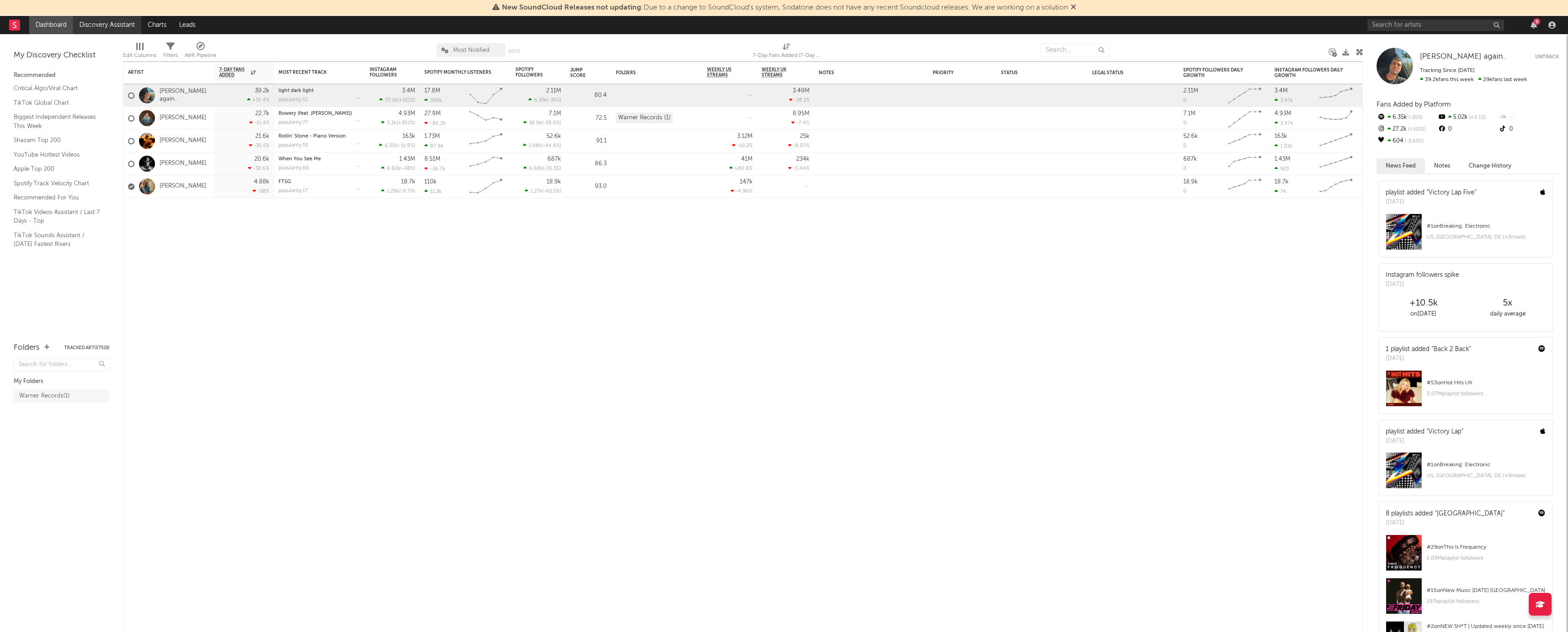
click at [90, 22] on link "Discovery Assistant" at bounding box center [107, 25] width 68 height 18
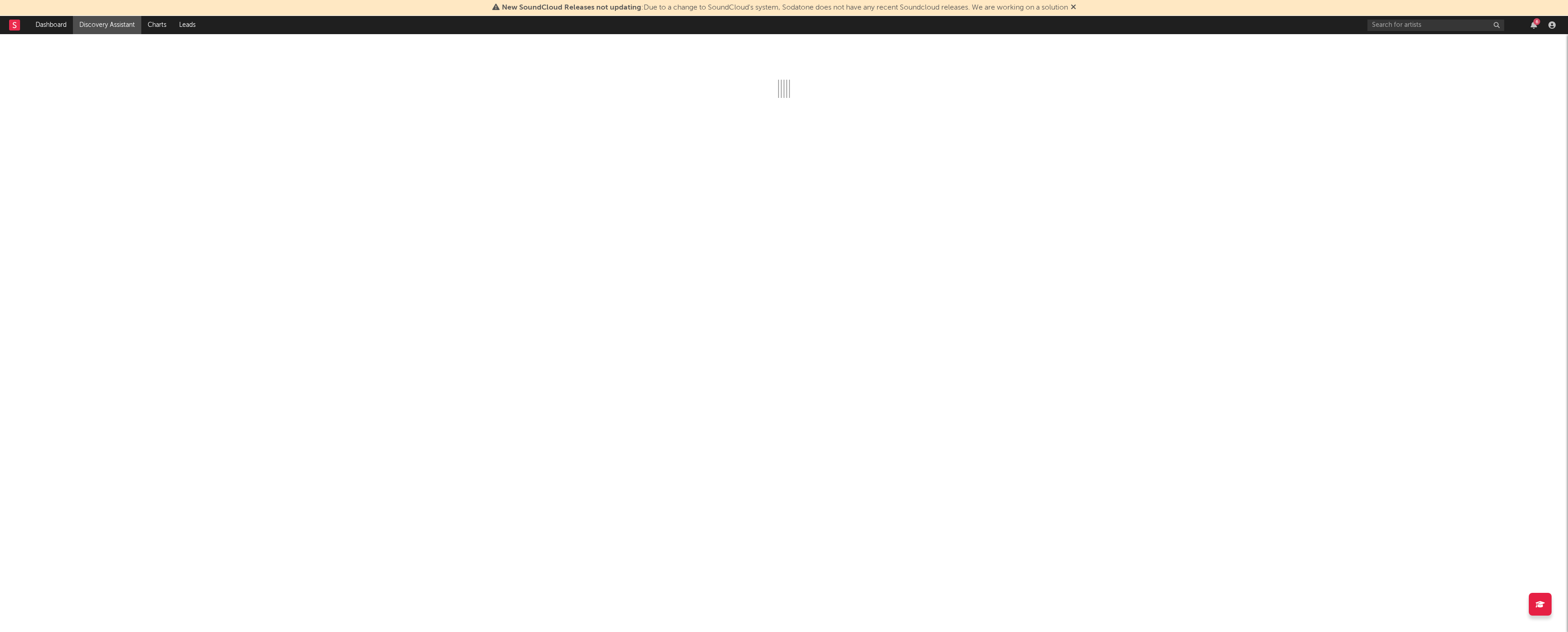
click at [127, 22] on link "Discovery Assistant" at bounding box center [107, 25] width 68 height 18
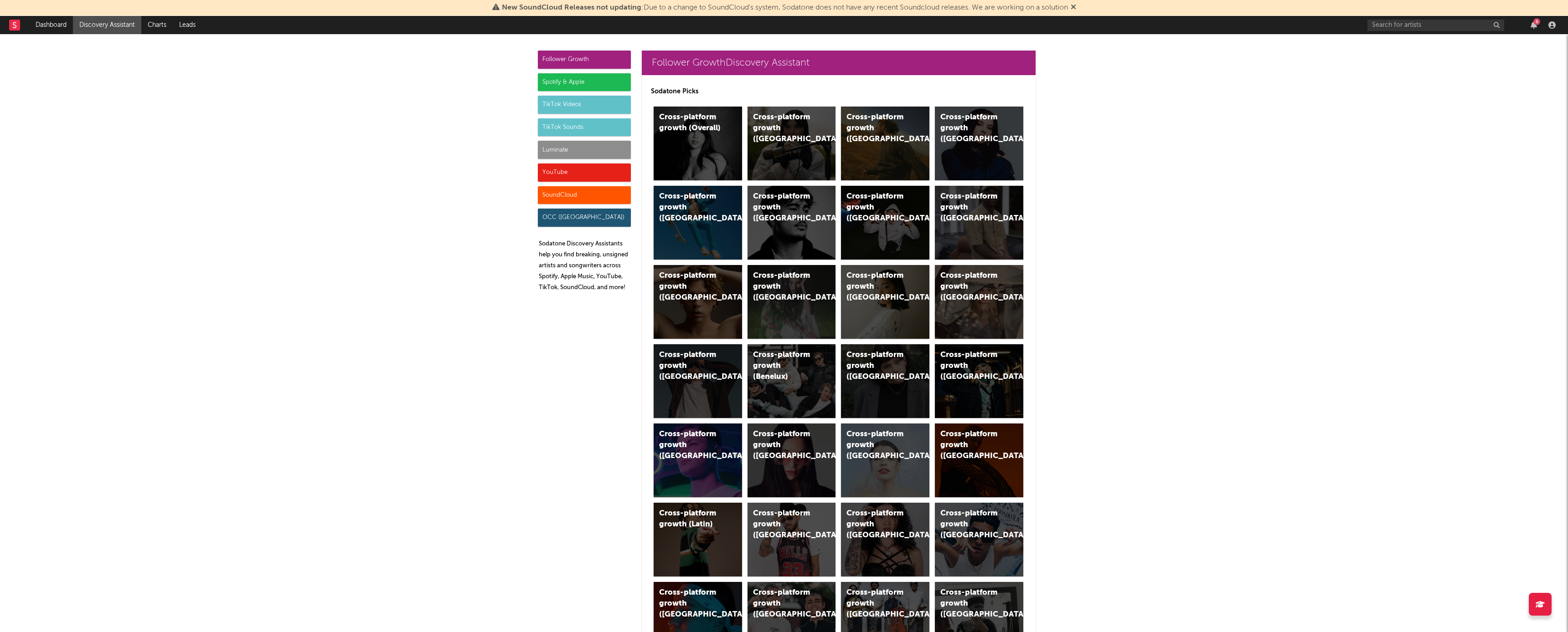
click at [569, 107] on div "TikTok Videos" at bounding box center [584, 105] width 93 height 18
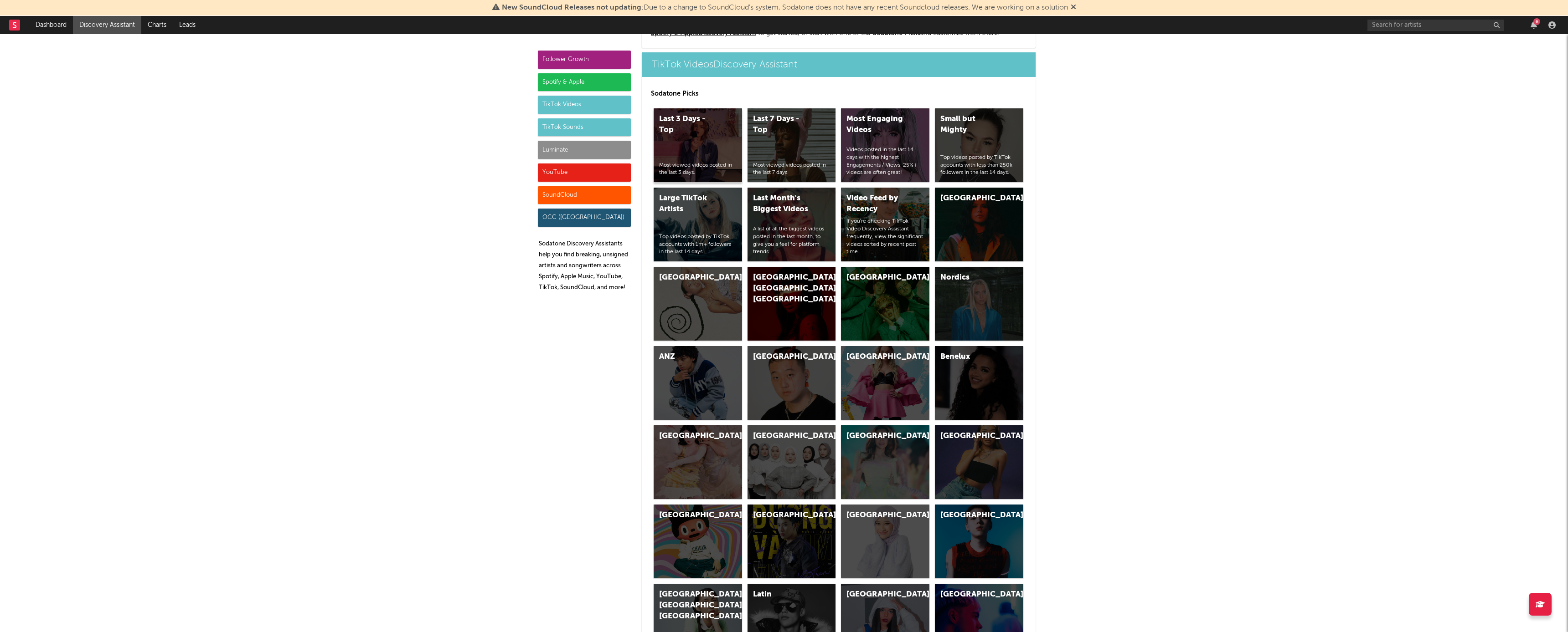
scroll to position [2068, 0]
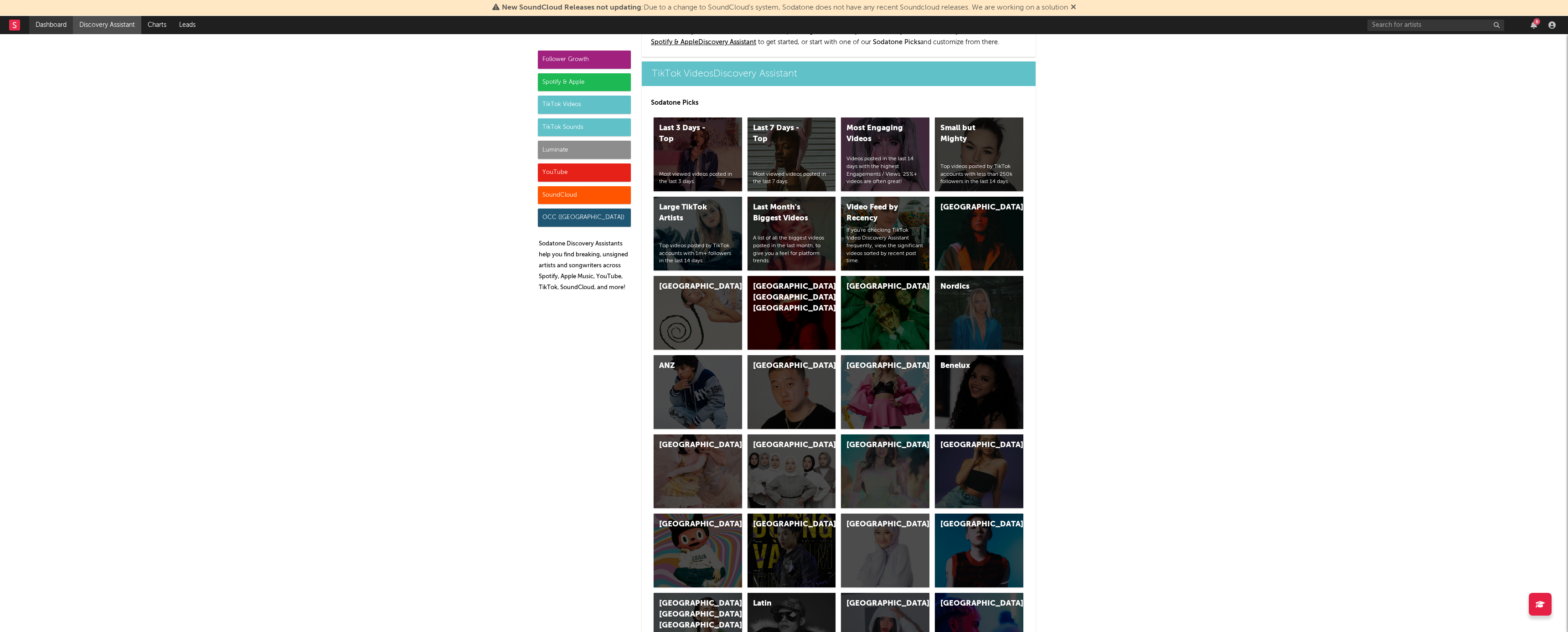
click at [67, 25] on link "Dashboard" at bounding box center [51, 25] width 44 height 18
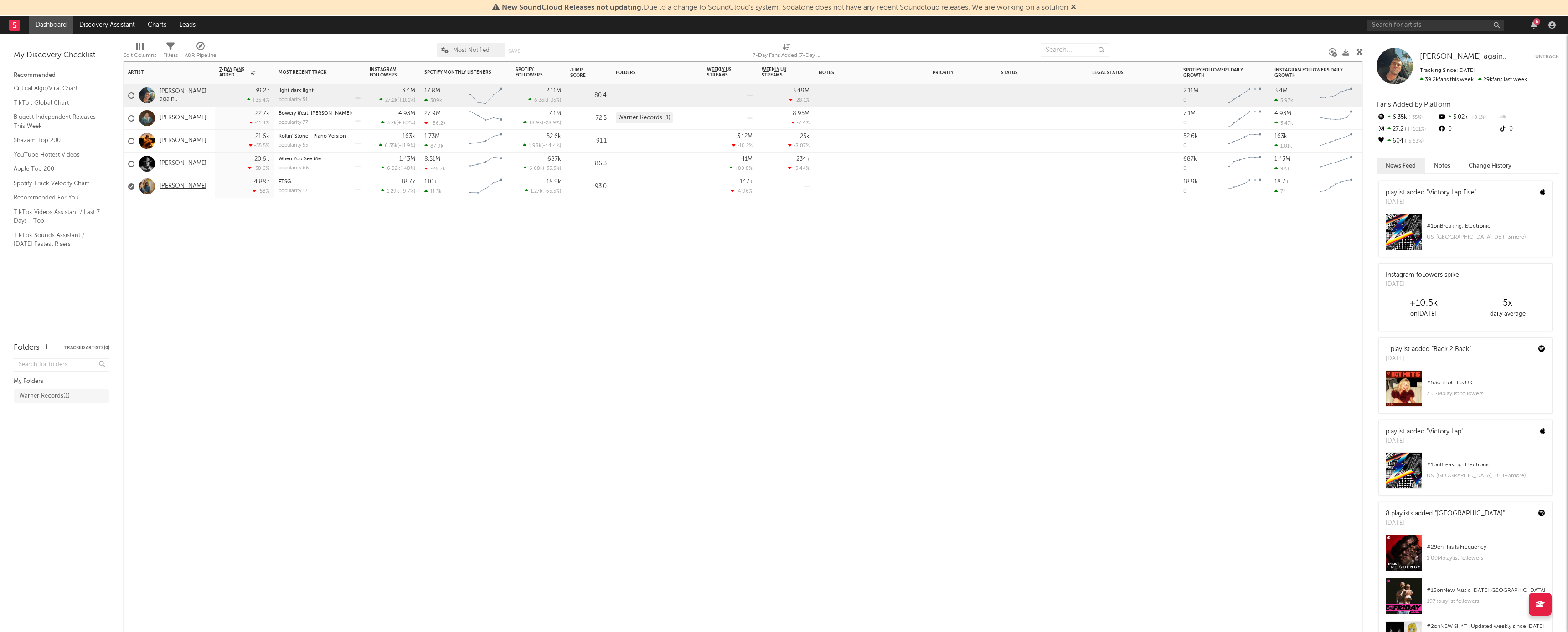
click at [184, 187] on link "[PERSON_NAME]" at bounding box center [182, 186] width 47 height 7
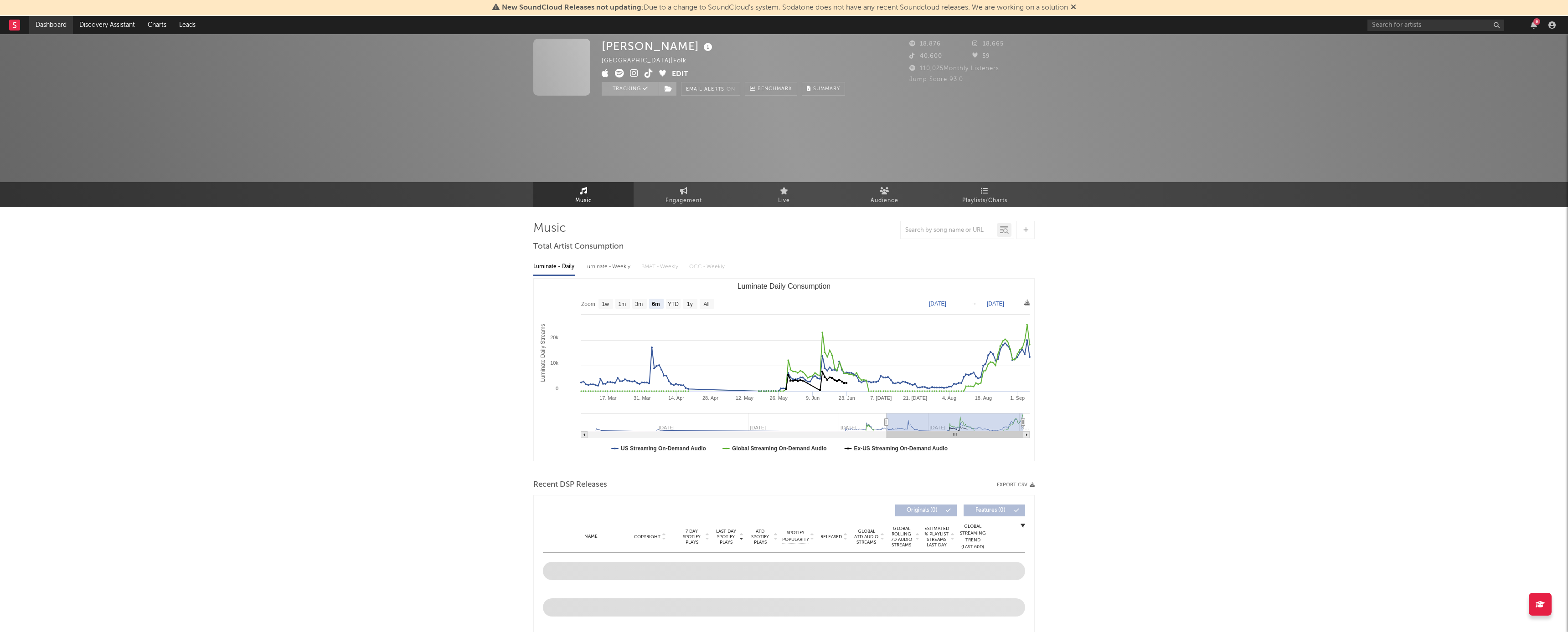
click at [55, 26] on link "Dashboard" at bounding box center [51, 25] width 44 height 18
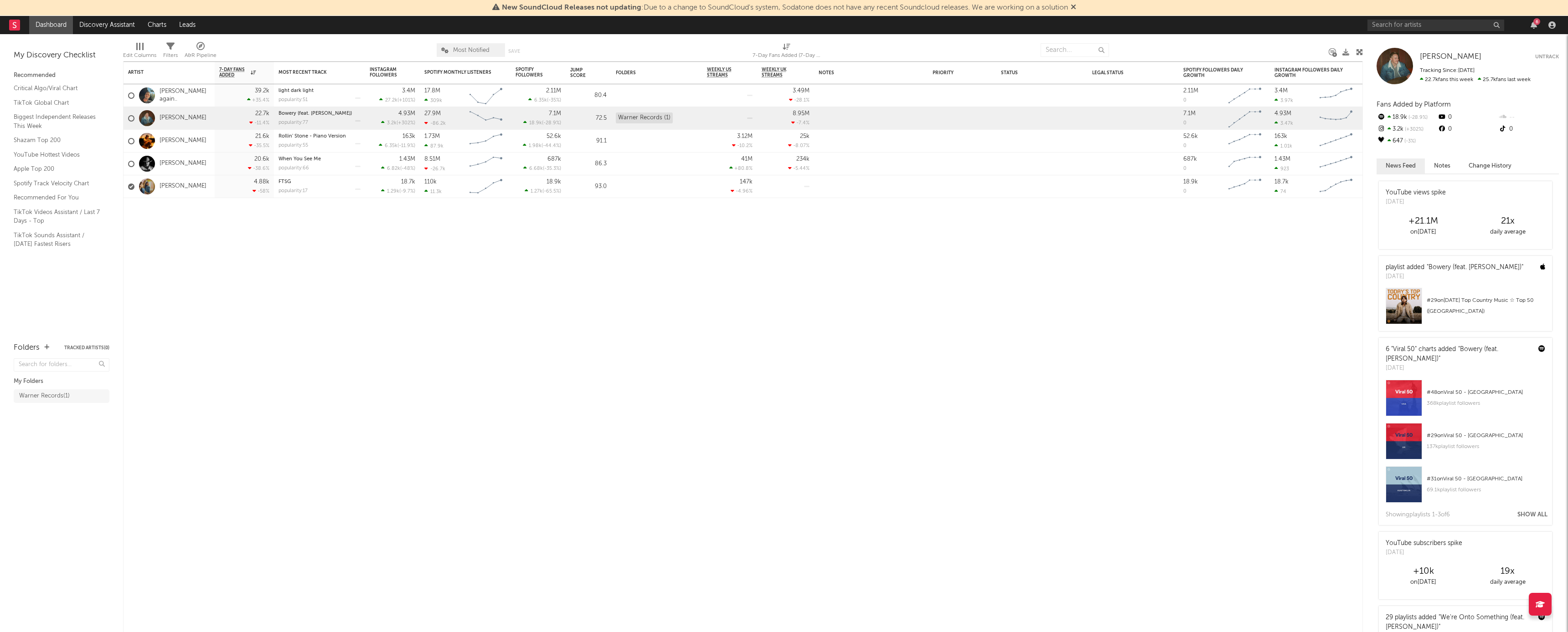
click at [496, 47] on span "Most Notified" at bounding box center [471, 50] width 68 height 13
click at [467, 57] on div "Most Notified Save Save as" at bounding box center [484, 49] width 96 height 22
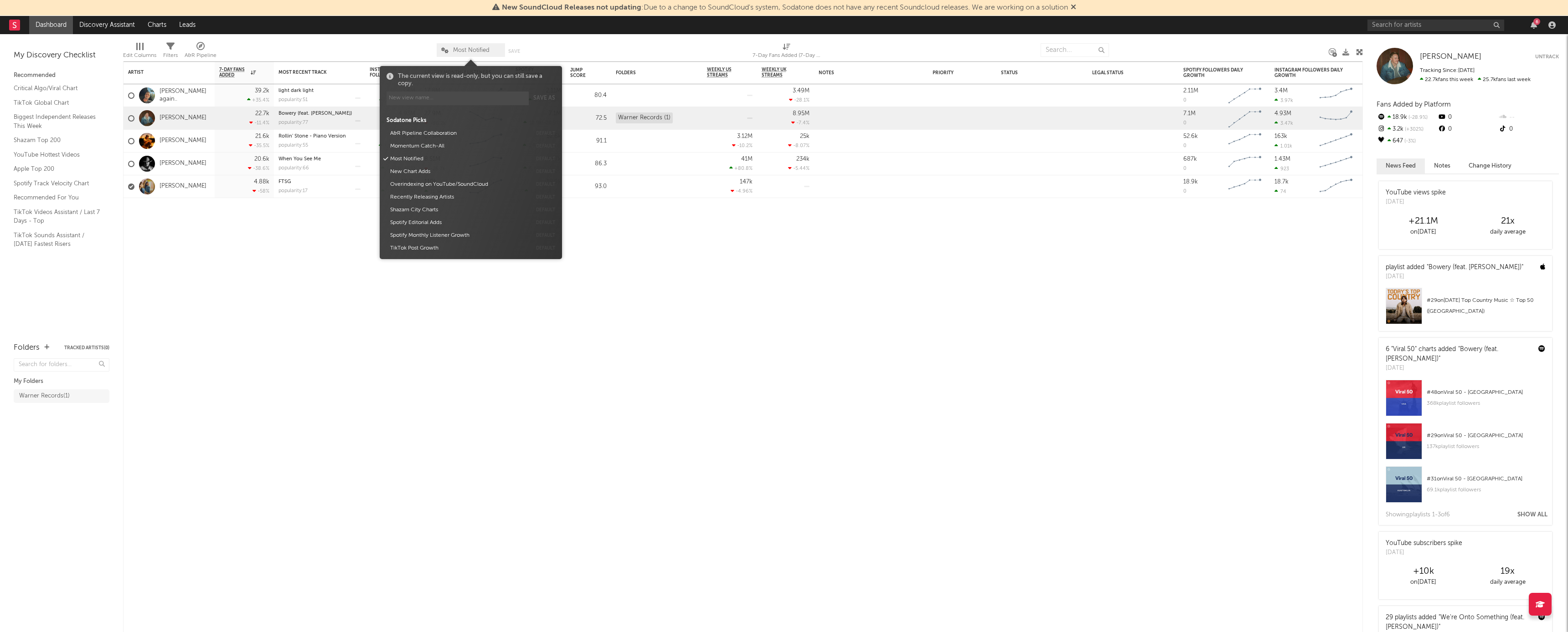
click at [467, 53] on span "Most Notified" at bounding box center [471, 50] width 68 height 13
click at [471, 202] on button "Recently Releasing Artists" at bounding box center [458, 197] width 144 height 12
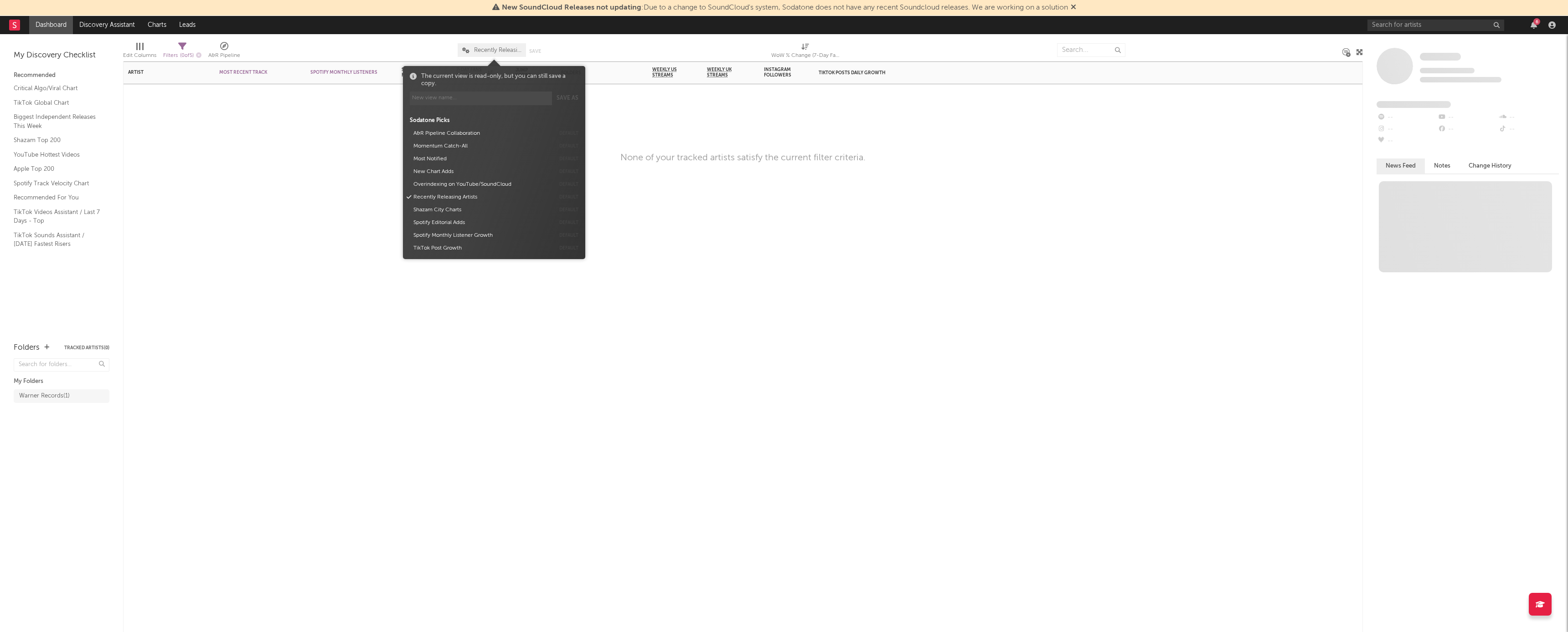
click at [332, 231] on div "Artist Notifications Most Recent Track Popularity Released Spotify Monthly List…" at bounding box center [743, 346] width 1240 height 570
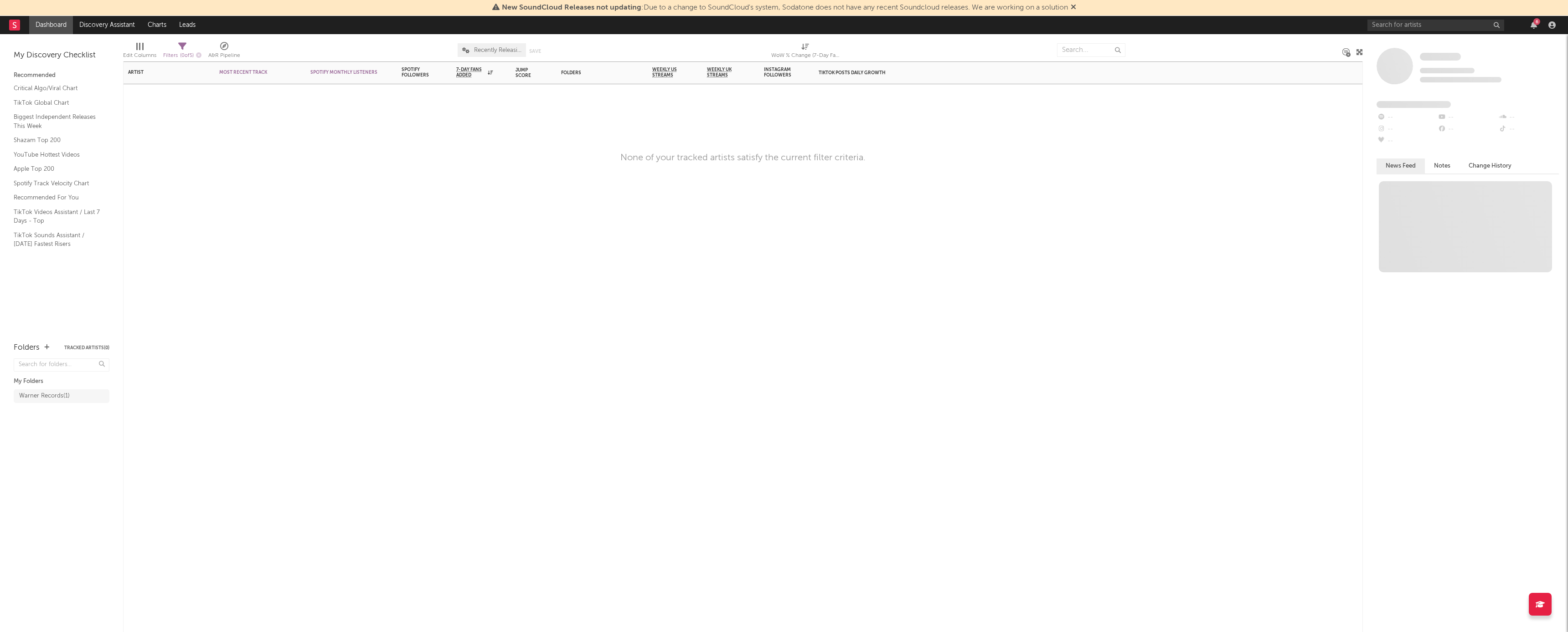
click at [486, 50] on span "Recently Releasing Artists" at bounding box center [497, 50] width 47 height 6
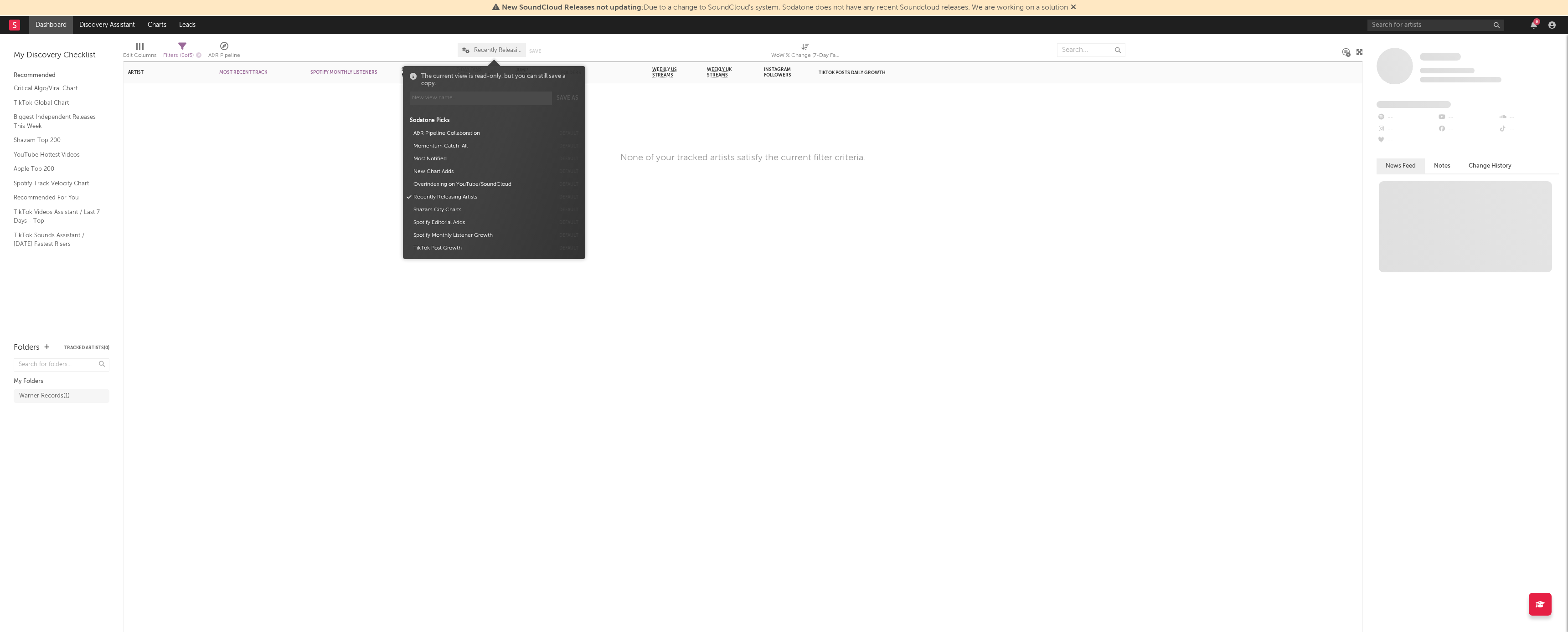
click at [656, 145] on div "Artist Notifications Most Recent Track Popularity Released Spotify Monthly List…" at bounding box center [743, 346] width 1240 height 570
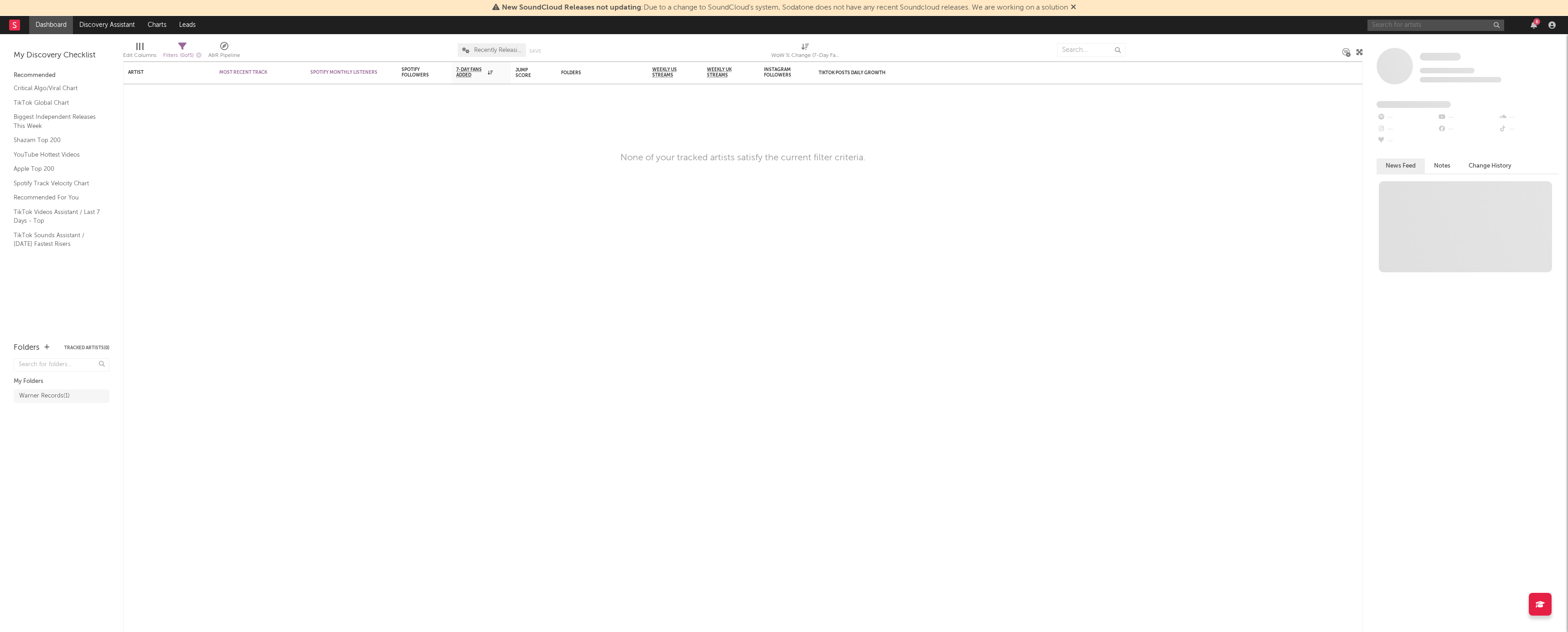
click at [656, 23] on input "text" at bounding box center [1436, 26] width 137 height 12
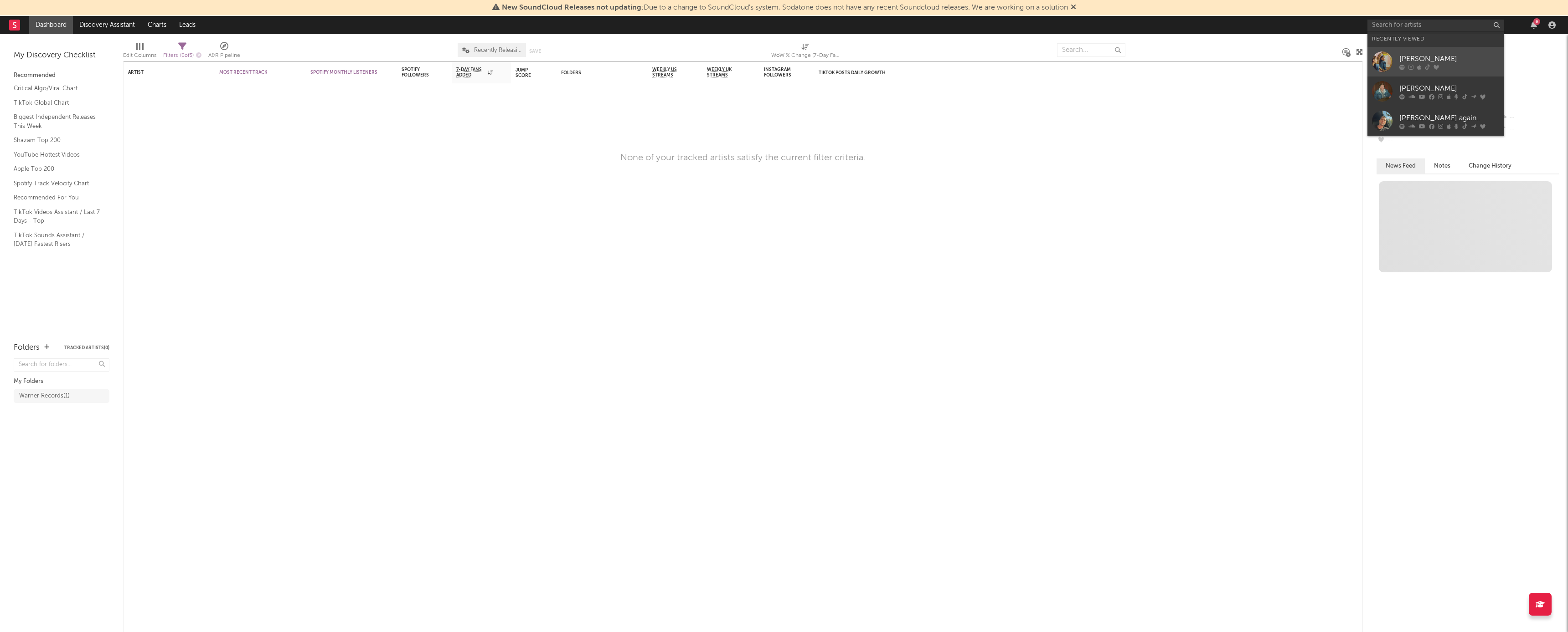
click at [656, 54] on div "[PERSON_NAME]" at bounding box center [1449, 58] width 100 height 11
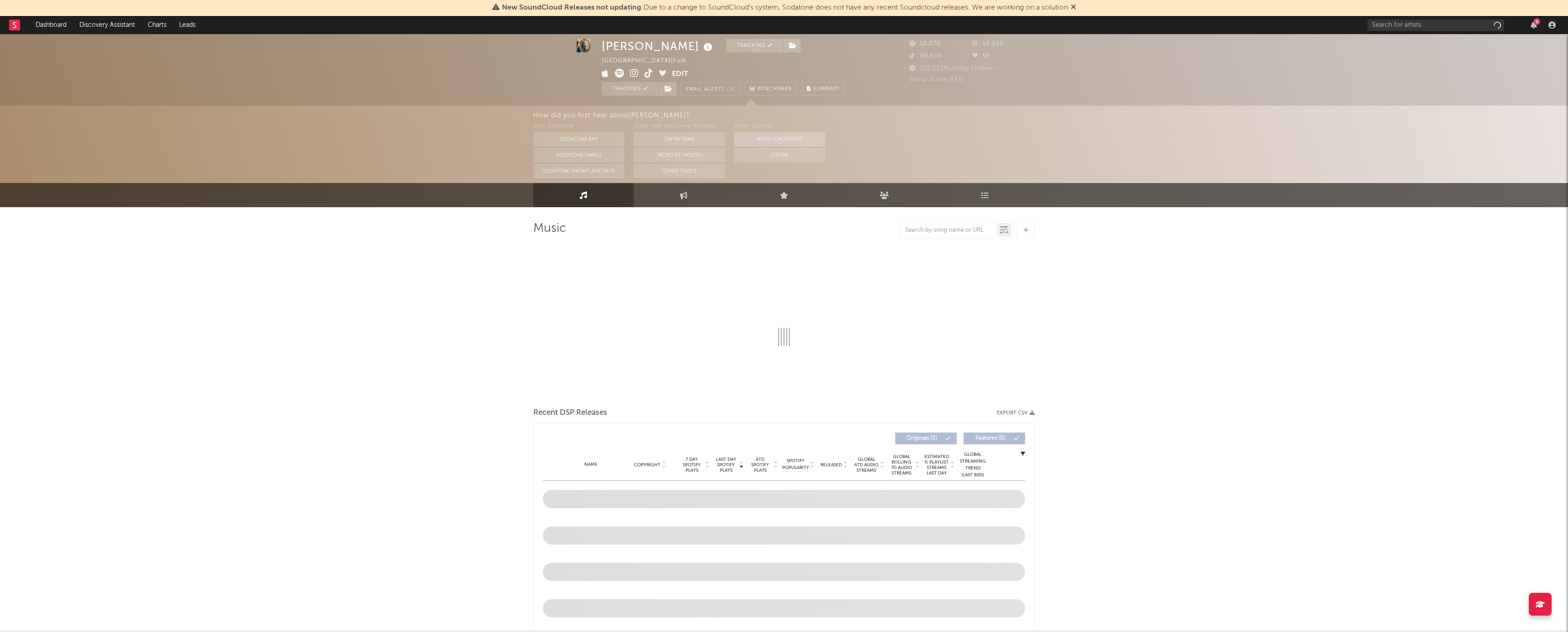
select select "6m"
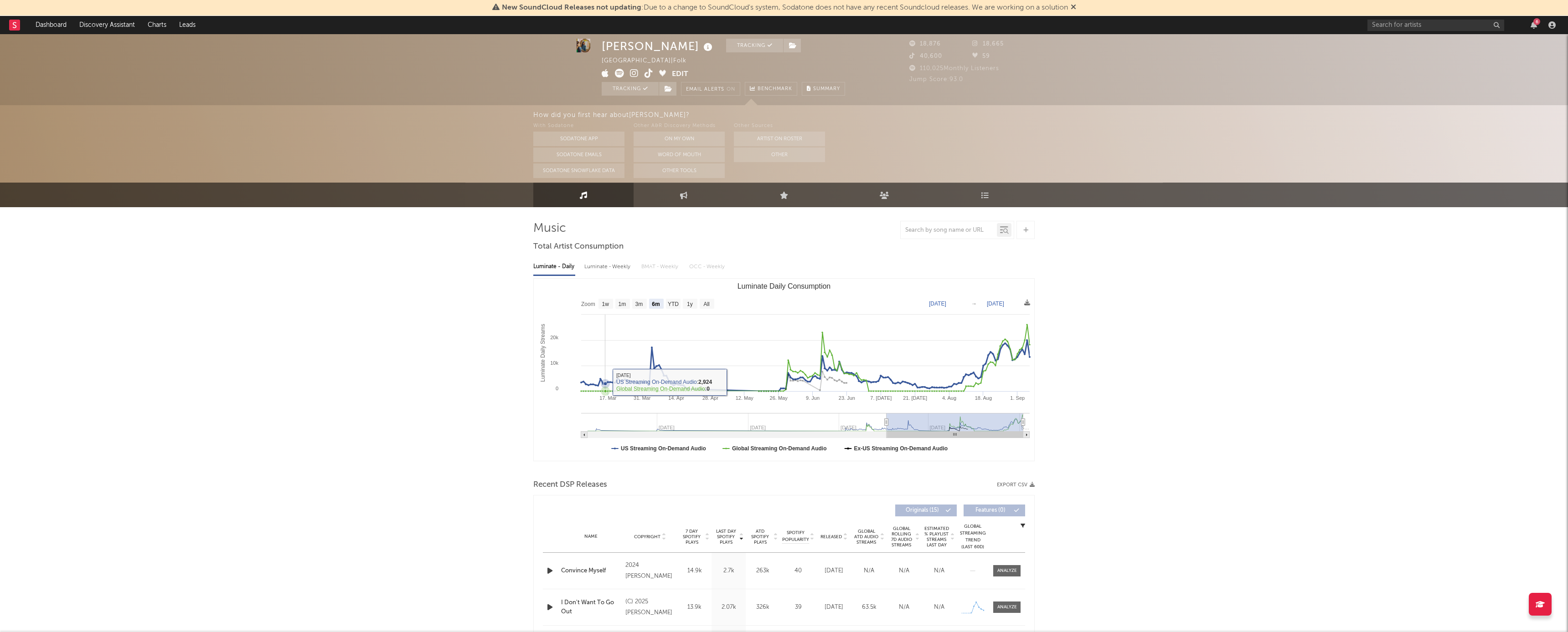
scroll to position [67, 0]
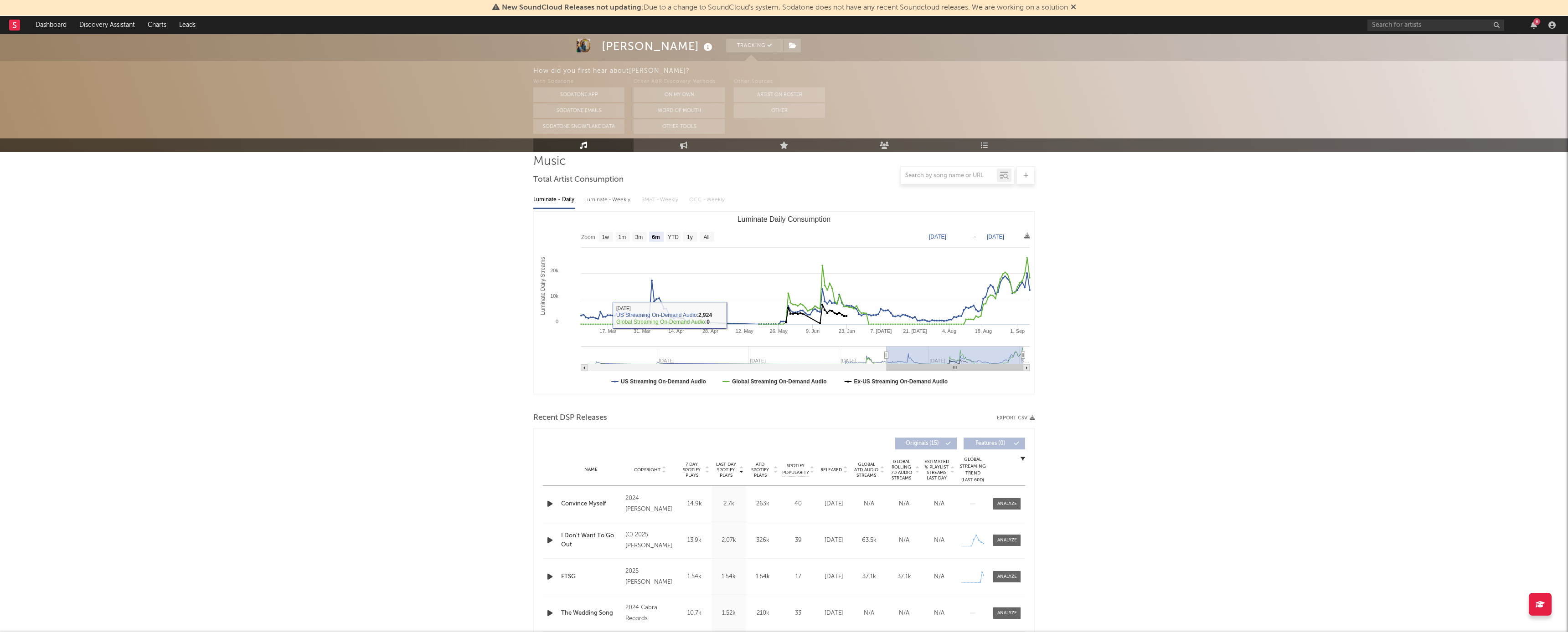
click at [552, 336] on span "Recent DSP Releases" at bounding box center [570, 418] width 74 height 11
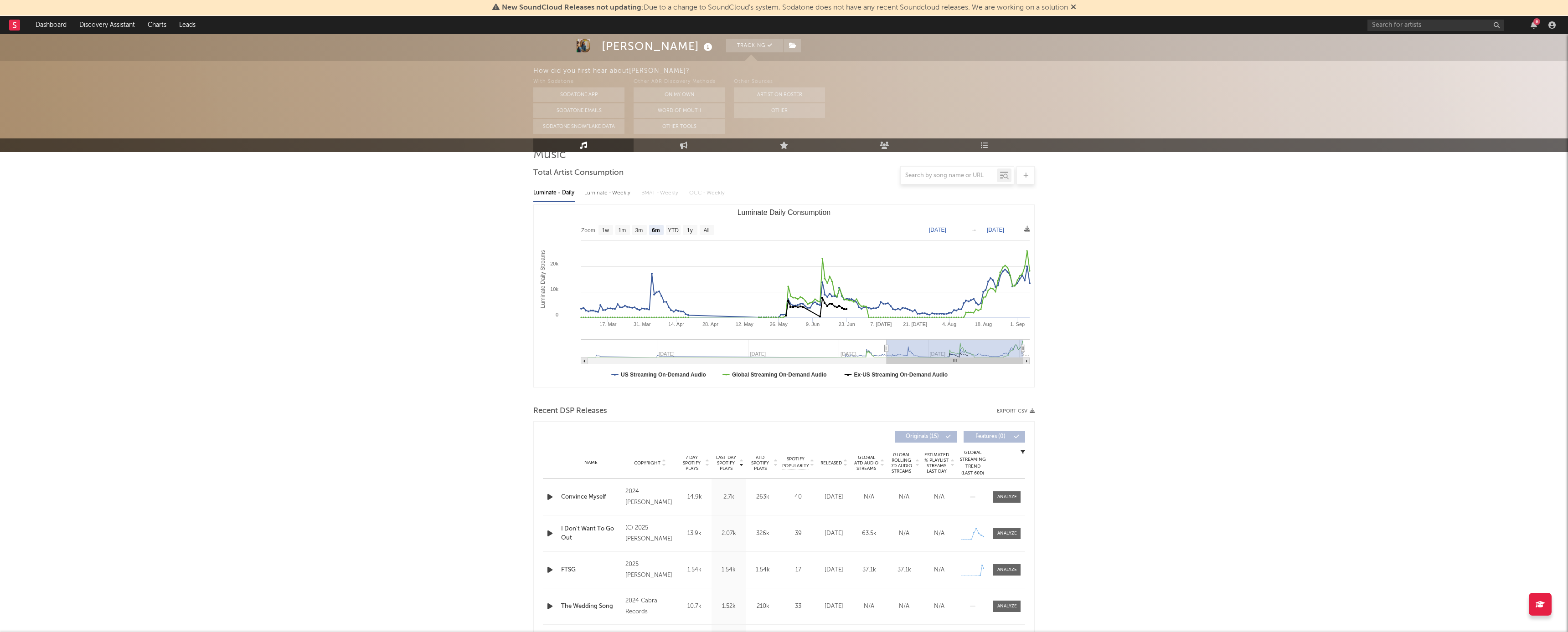
click at [474, 336] on div "Emma Andersen Tracking United States | Folk Edit Tracking Email Alerts On Bench…" at bounding box center [784, 557] width 1568 height 1195
click at [656, 336] on span "Released" at bounding box center [831, 463] width 22 height 6
click at [183, 26] on link "Leads" at bounding box center [187, 25] width 29 height 18
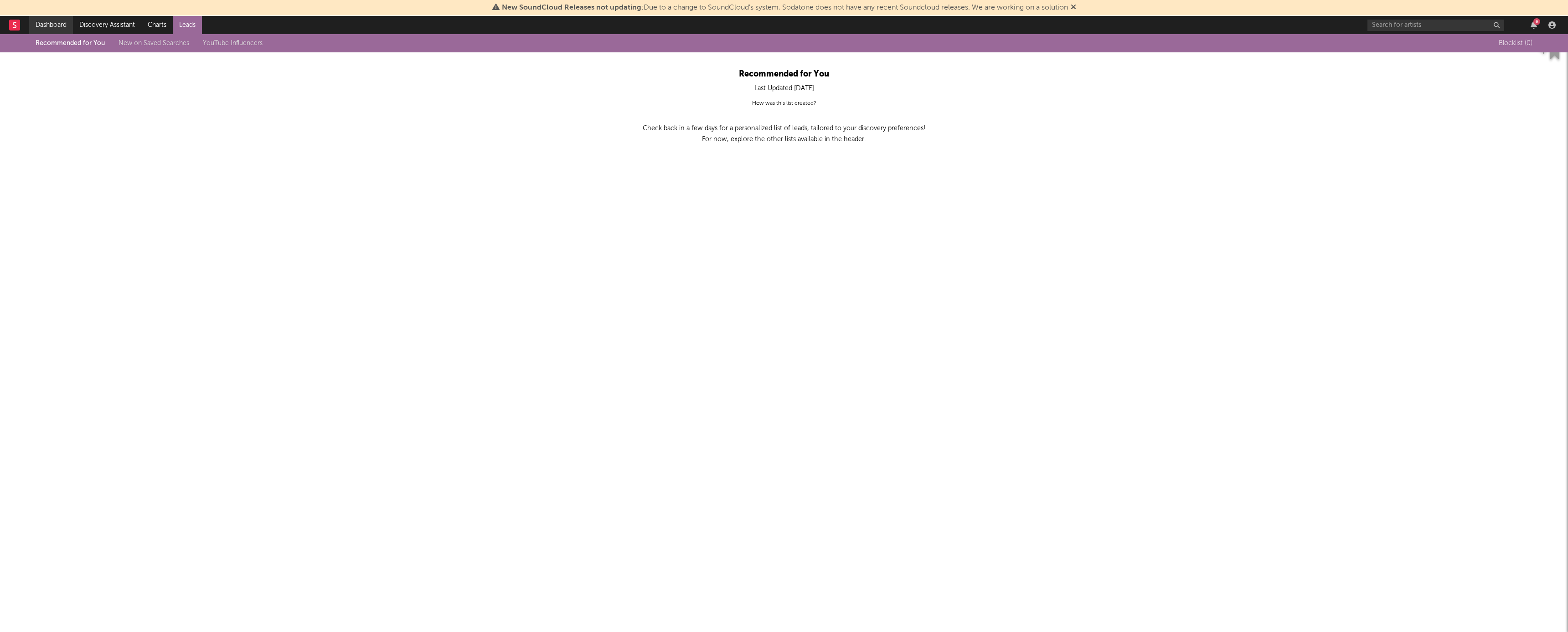
click at [61, 23] on link "Dashboard" at bounding box center [51, 25] width 44 height 18
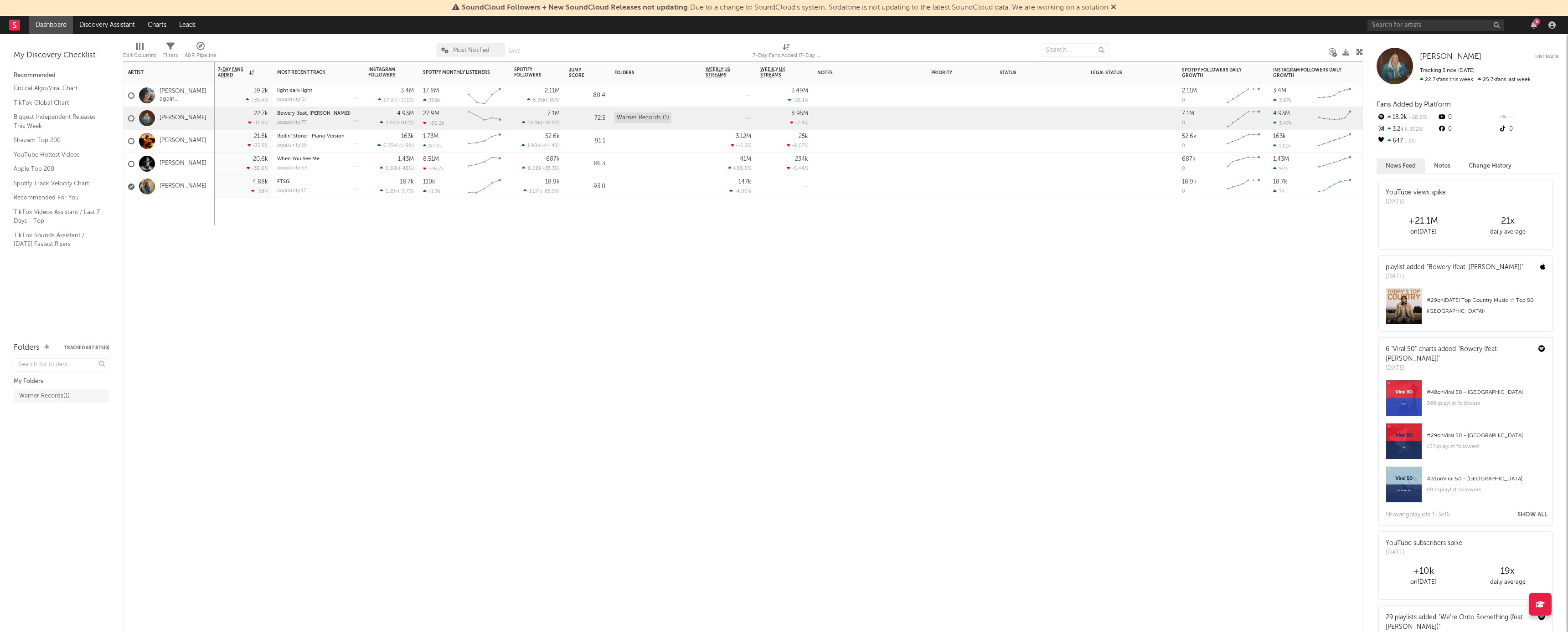
click at [656, 231] on div "7-Day Fans Added WoW % Change Most Recent Track Popularity Released Instagram F…" at bounding box center [743, 346] width 1240 height 570
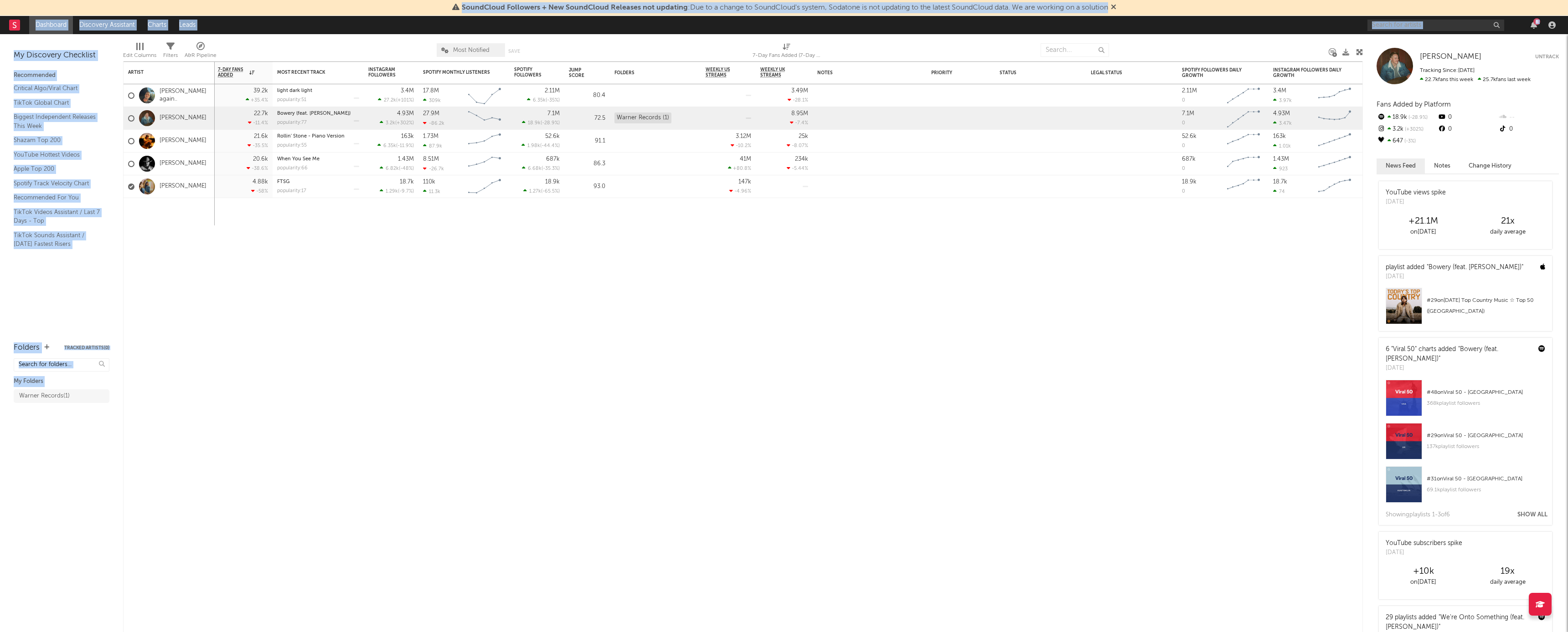
drag, startPoint x: 329, startPoint y: 7, endPoint x: 334, endPoint y: 37, distance: 30.4
click at [334, 37] on div "SoundCloud Followers + New SoundCloud Releases not updating : Due to a change t…" at bounding box center [784, 316] width 1568 height 632
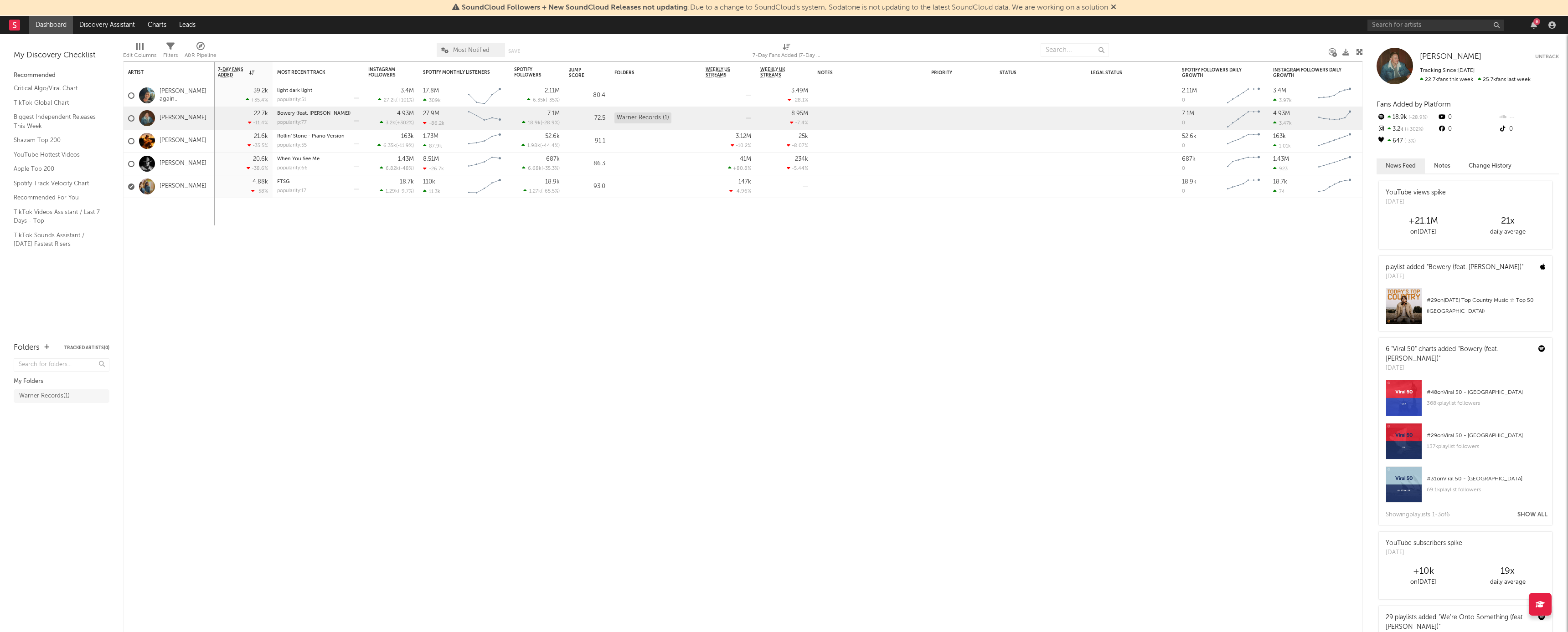
click at [352, 31] on nav "Dashboard Discovery Assistant Charts Leads 6" at bounding box center [784, 25] width 1568 height 18
click at [117, 27] on link "Discovery Assistant" at bounding box center [107, 25] width 68 height 18
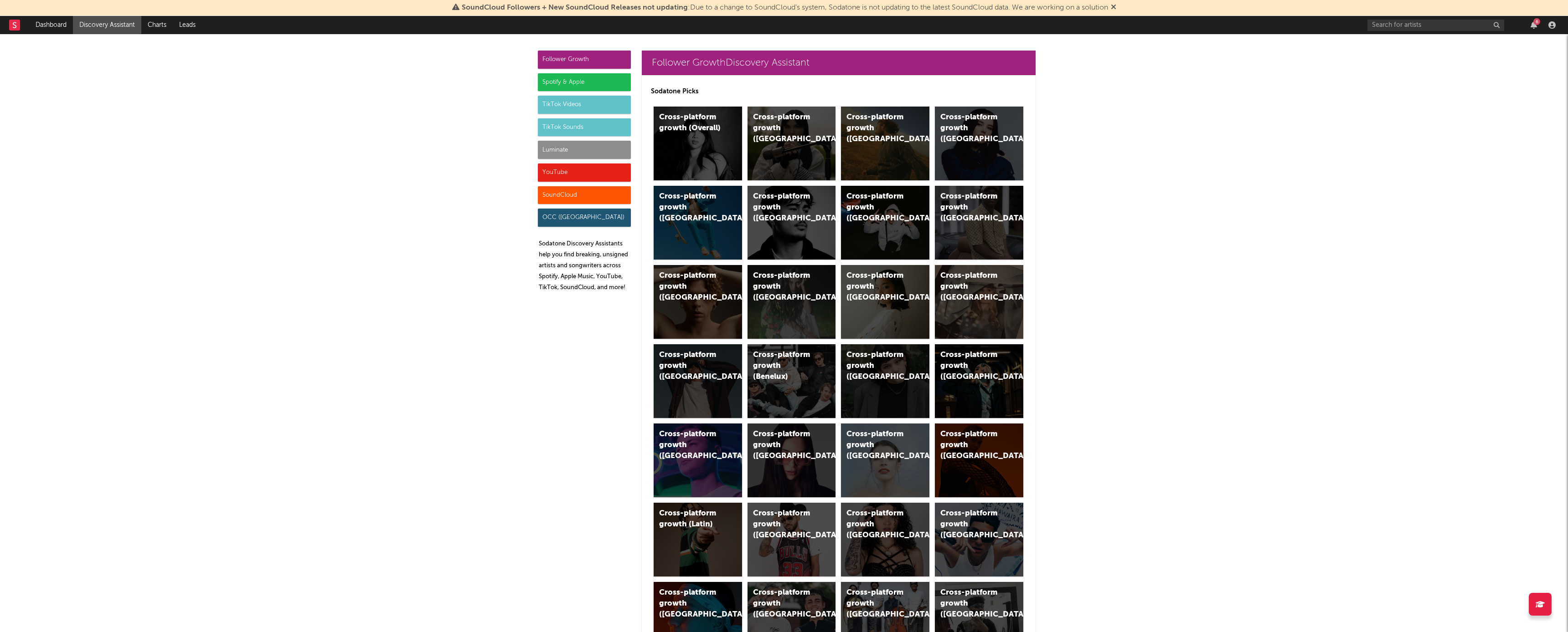
click at [117, 27] on link "Discovery Assistant" at bounding box center [107, 25] width 68 height 18
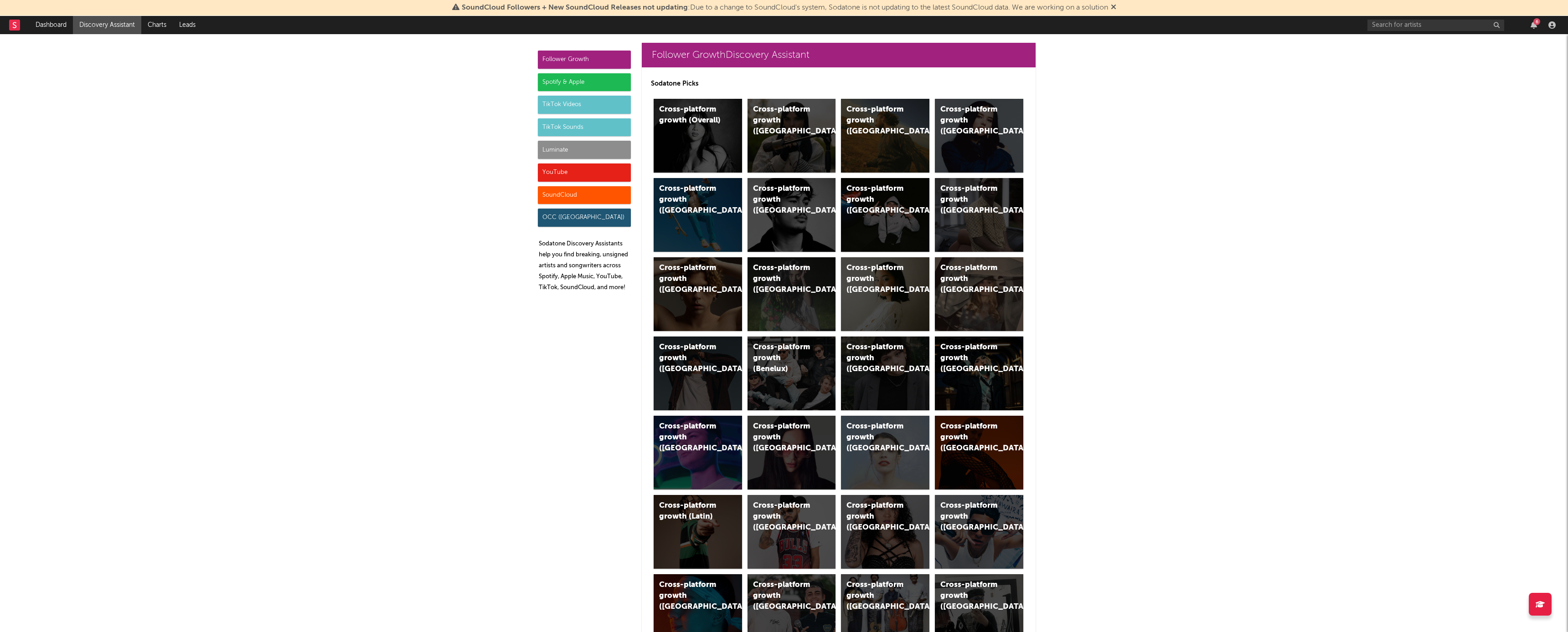
scroll to position [6, 0]
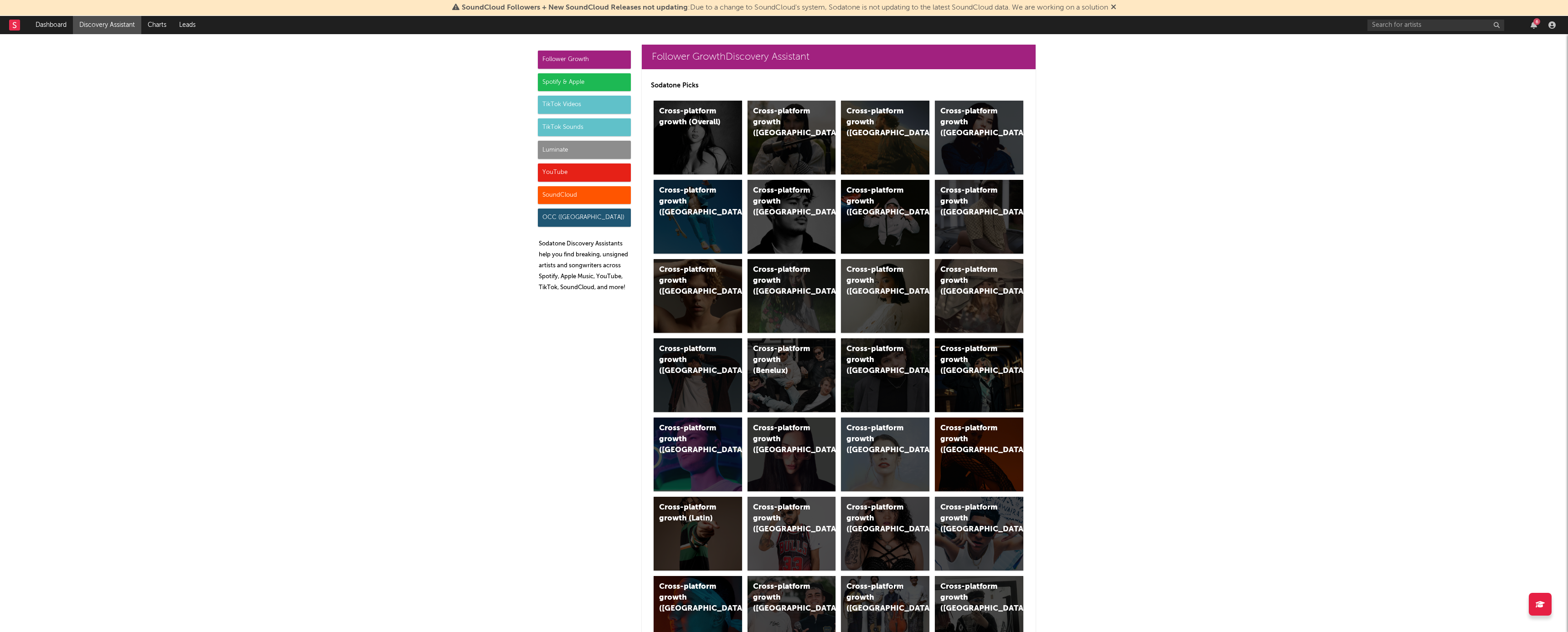
click at [562, 85] on div "Spotify & Apple" at bounding box center [584, 82] width 93 height 18
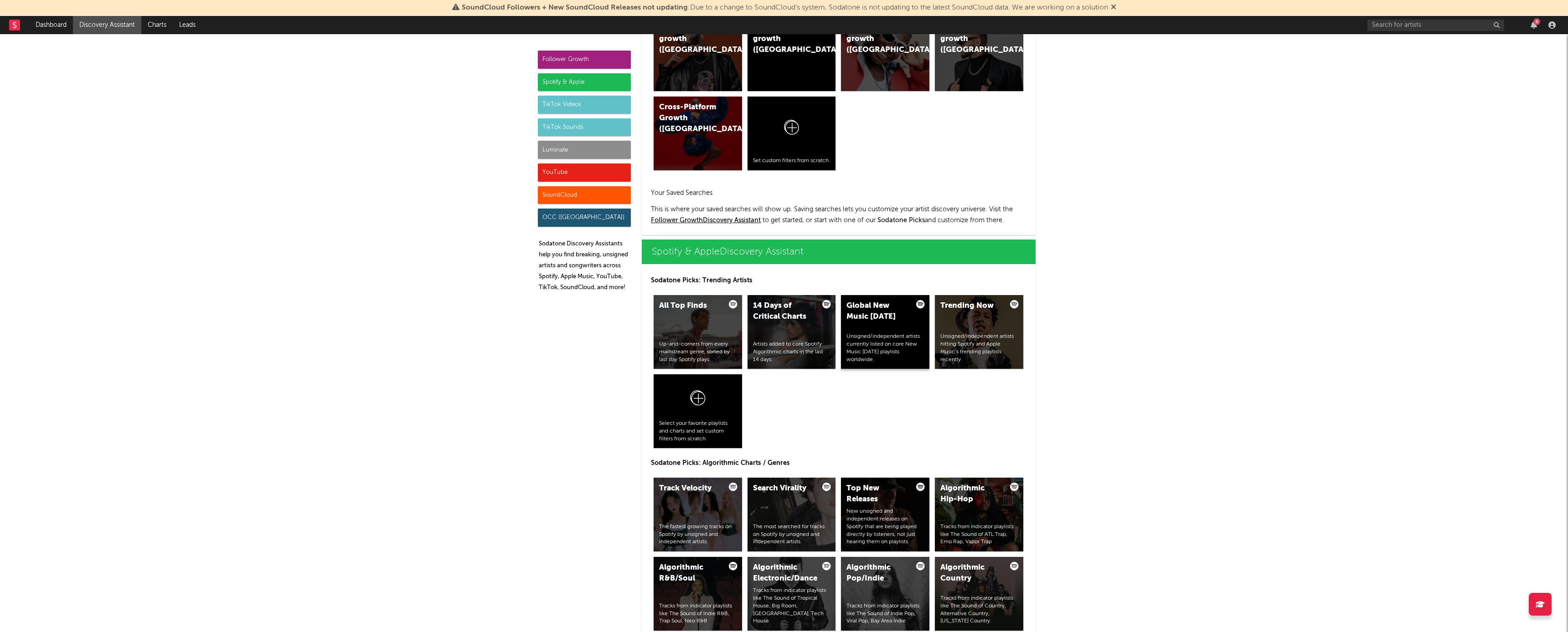
scroll to position [724, 0]
click at [656, 336] on div at bounding box center [697, 400] width 77 height 40
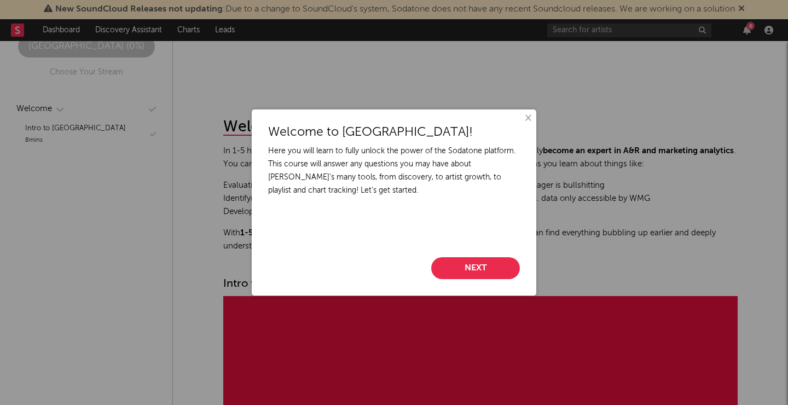
click at [464, 263] on button "Next" at bounding box center [475, 268] width 89 height 22
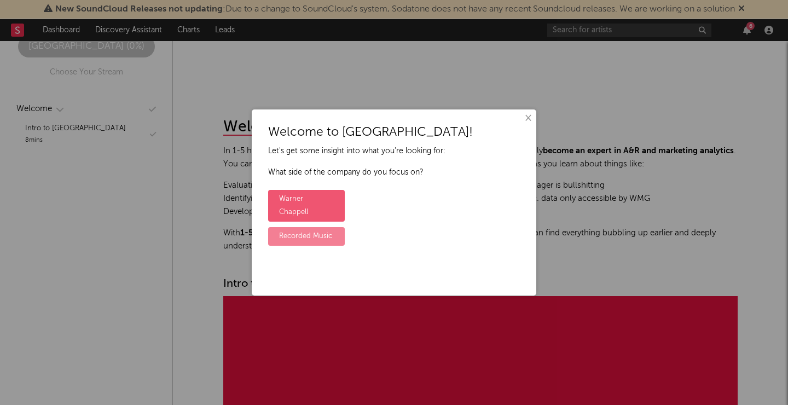
click at [306, 227] on label "Recorded Music" at bounding box center [306, 236] width 77 height 19
click at [275, 224] on input "Recorded Music" at bounding box center [271, 227] width 7 height 7
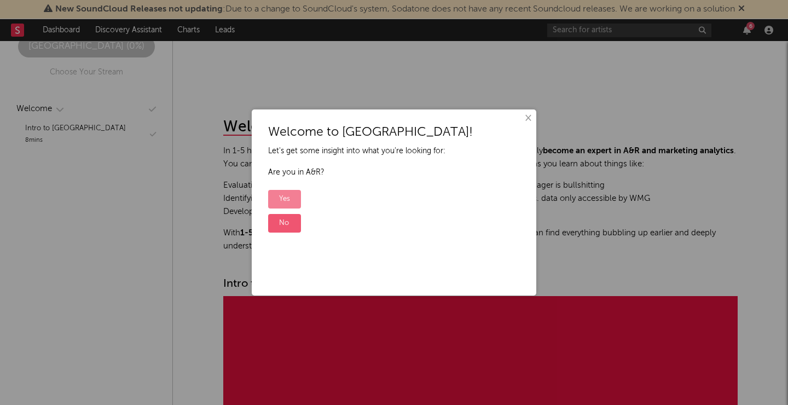
click at [290, 201] on label "Yes" at bounding box center [284, 199] width 33 height 19
click at [275, 194] on input "Yes" at bounding box center [271, 190] width 7 height 7
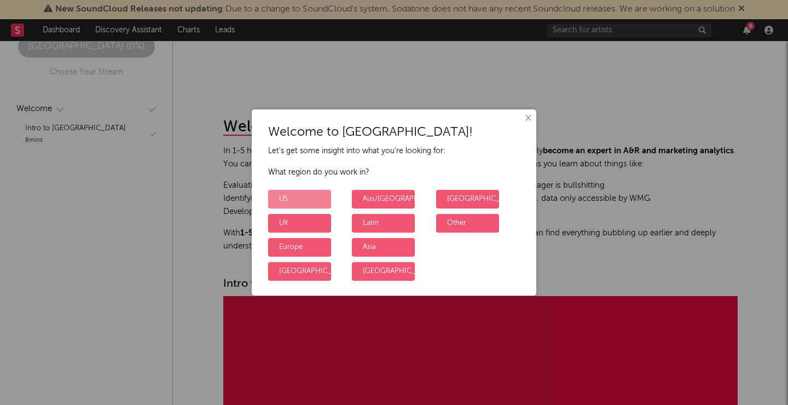
click at [313, 195] on label "US" at bounding box center [299, 199] width 63 height 19
click at [275, 194] on input "US" at bounding box center [271, 190] width 7 height 7
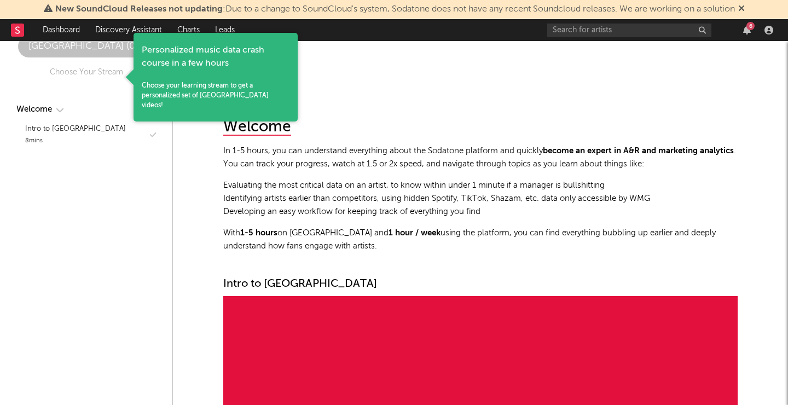
click at [439, 137] on div "Welcome In 1-5 hours, you can understand everything about the Sodatone platform…" at bounding box center [480, 180] width 514 height 143
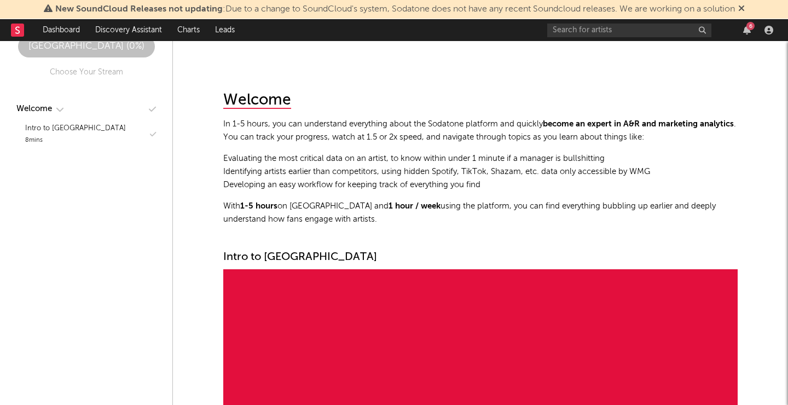
scroll to position [28, 0]
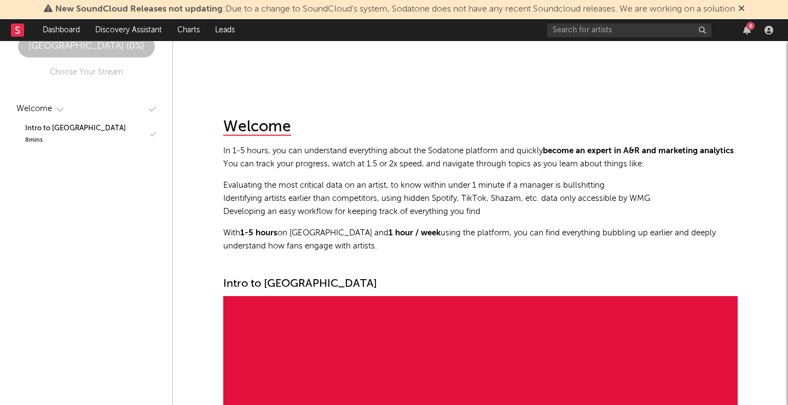
scroll to position [-2, 0]
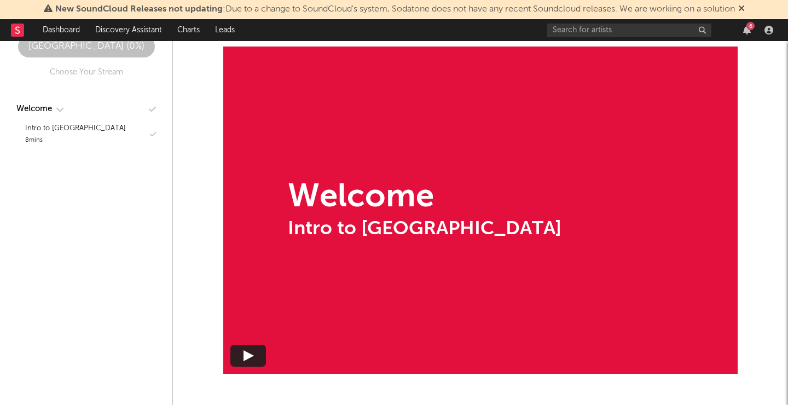
scroll to position [260, 0]
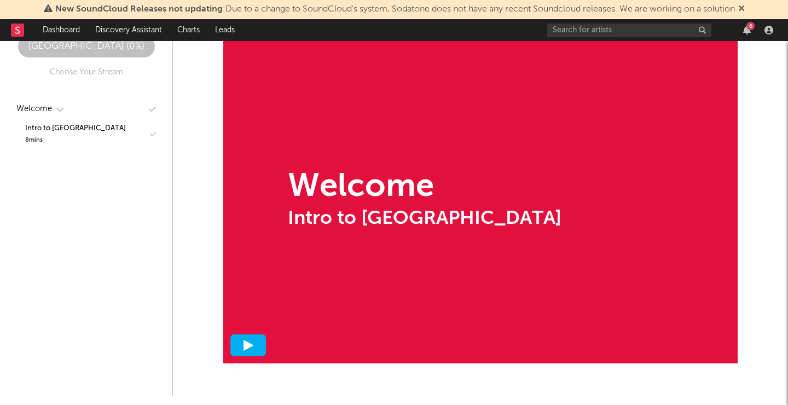
click at [236, 351] on div at bounding box center [248, 345] width 36 height 22
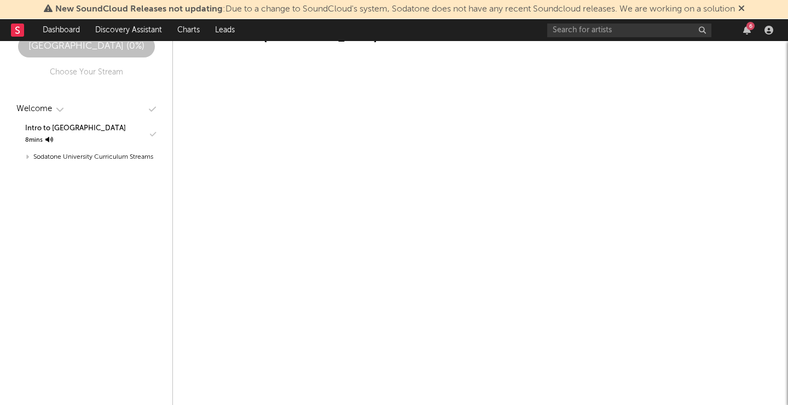
scroll to position [246, 0]
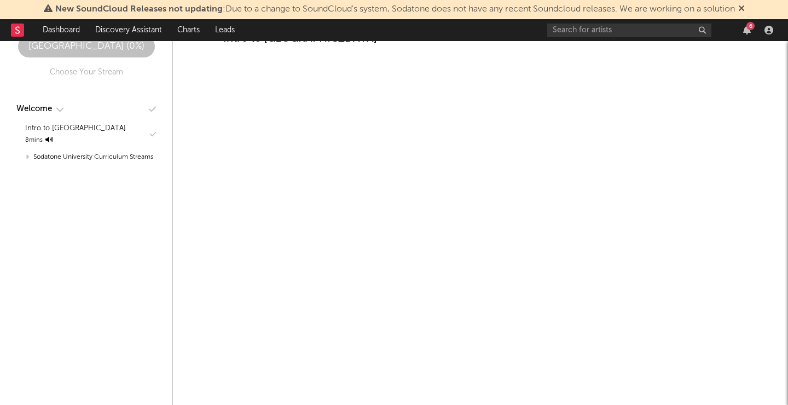
scroll to position [254, 0]
click at [546, 379] on div "Welcome In 1-5 hours, you can understand everything about the Sodatone platform…" at bounding box center [479, 89] width 615 height 615
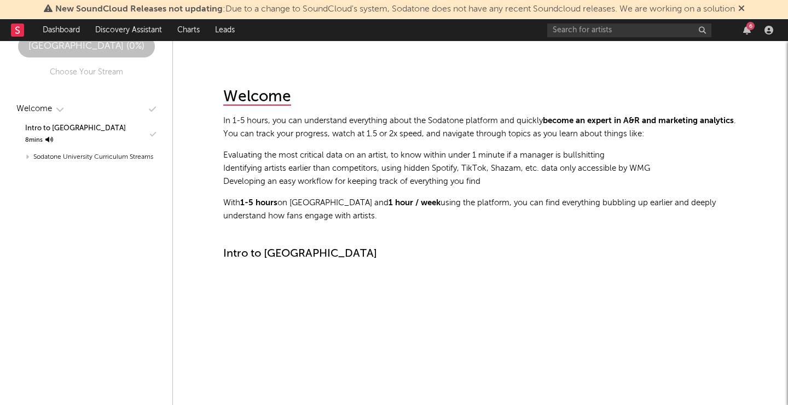
scroll to position [0, 0]
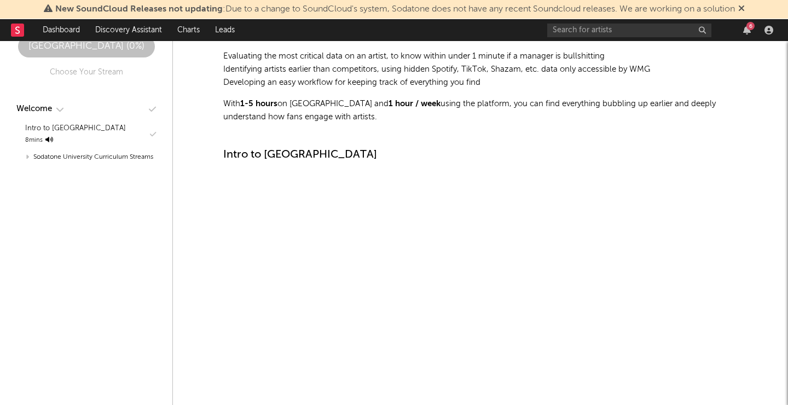
scroll to position [161, 1]
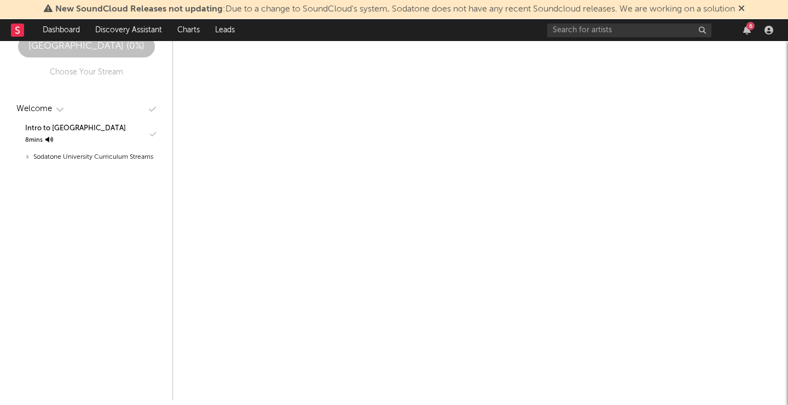
scroll to position [256, 0]
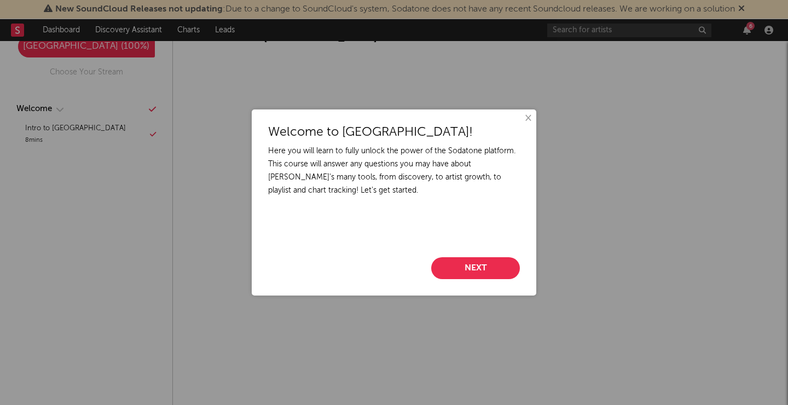
scroll to position [30, 0]
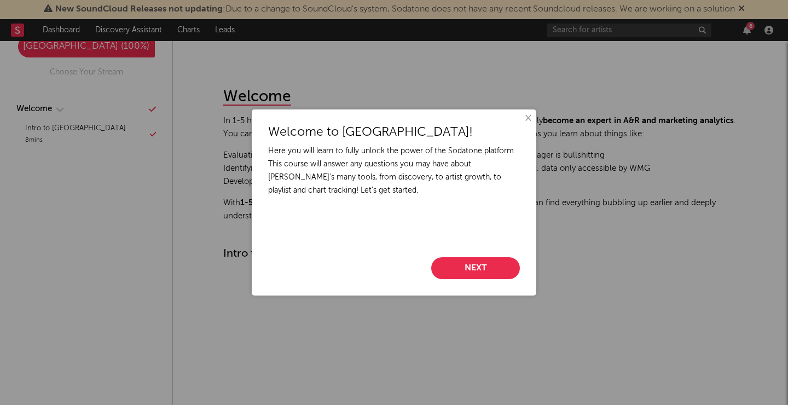
click at [469, 267] on button "Next" at bounding box center [475, 268] width 89 height 22
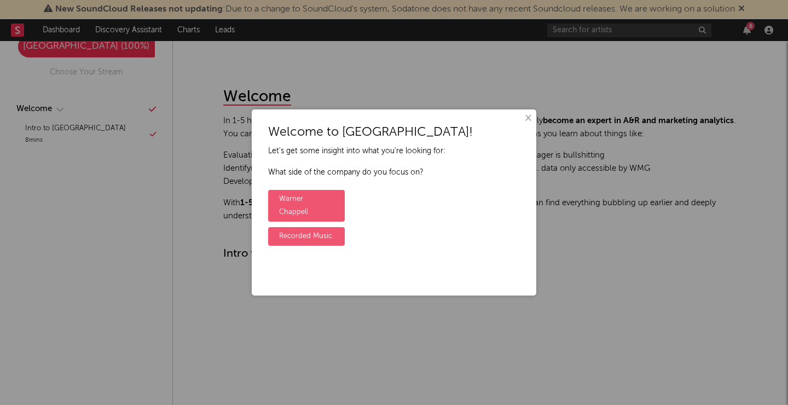
click at [469, 267] on div "Welcome to Sodatone University! Let's get some insight into what you're looking…" at bounding box center [394, 202] width 284 height 186
click at [322, 227] on label "Recorded Music" at bounding box center [306, 236] width 77 height 19
click at [275, 226] on input "Recorded Music" at bounding box center [271, 227] width 7 height 7
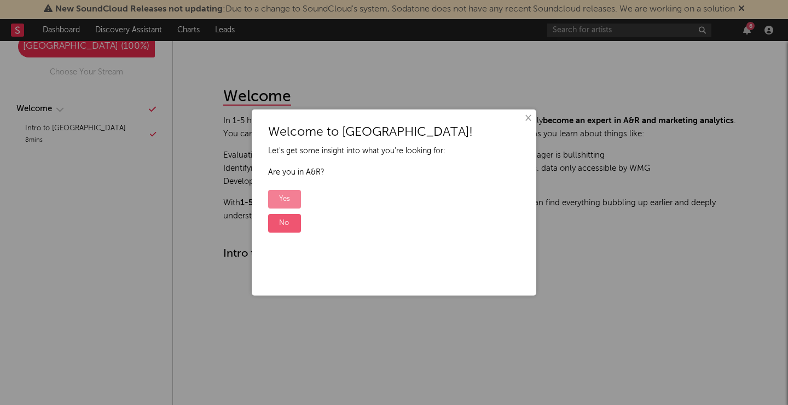
click at [288, 194] on label "Yes" at bounding box center [284, 199] width 33 height 19
click at [275, 194] on input "Yes" at bounding box center [271, 190] width 7 height 7
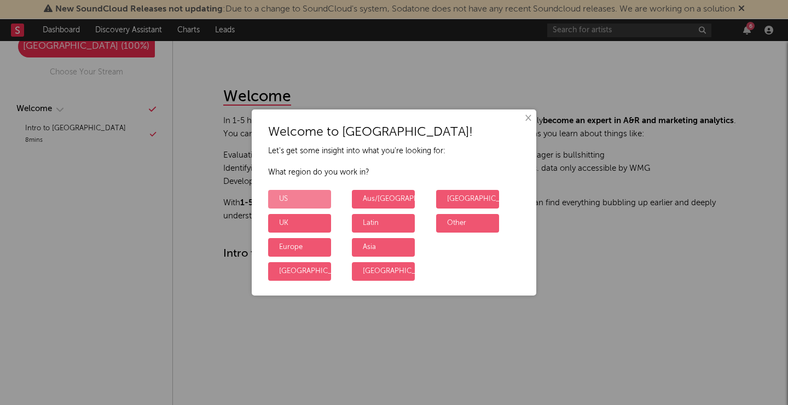
click at [315, 200] on label "US" at bounding box center [299, 199] width 63 height 19
click at [275, 194] on input "US" at bounding box center [271, 190] width 7 height 7
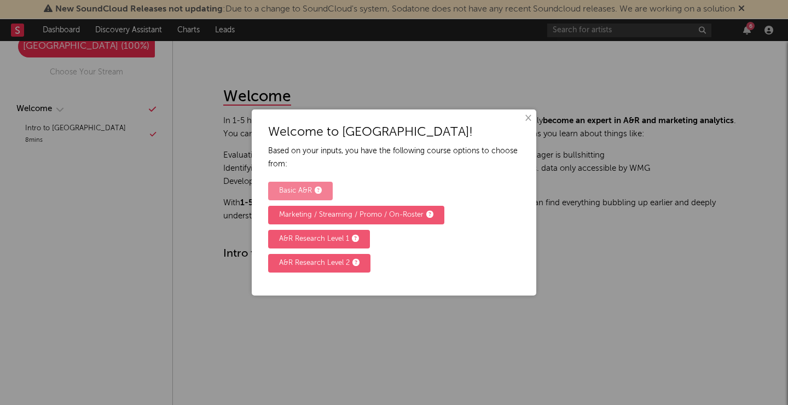
click at [297, 187] on div "Basic A&R" at bounding box center [300, 190] width 43 height 13
click at [275, 186] on input "Basic A&R" at bounding box center [271, 182] width 7 height 7
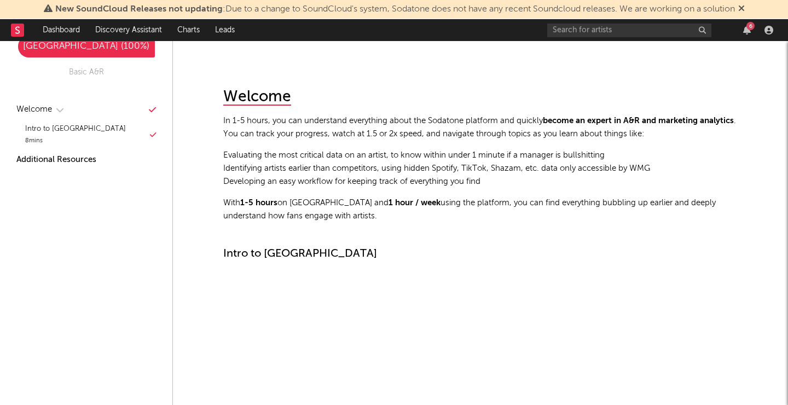
scroll to position [645, 0]
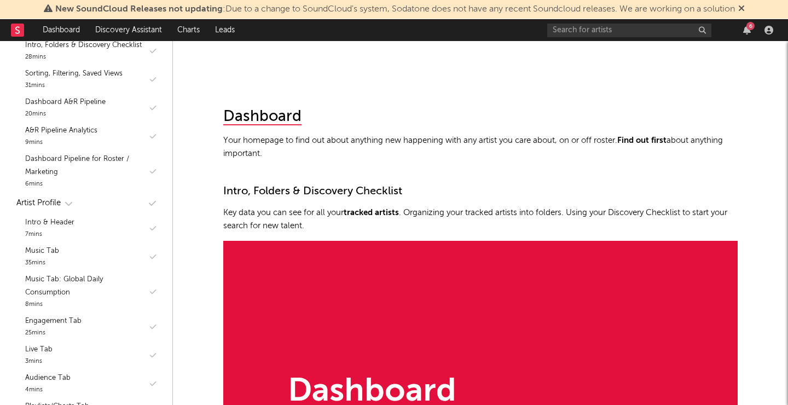
scroll to position [487, 0]
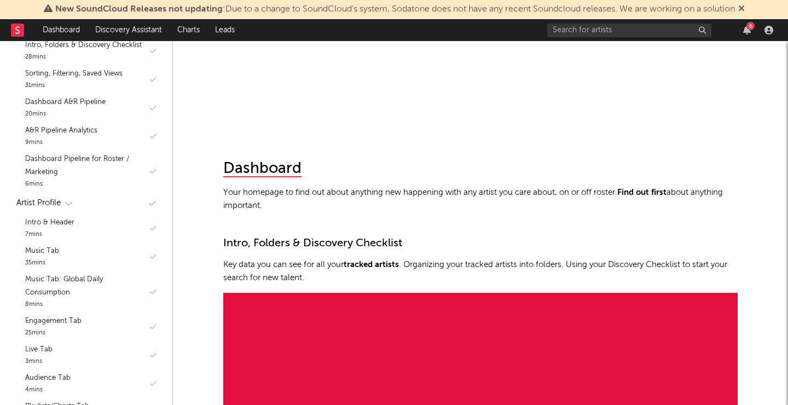
scroll to position [516, 0]
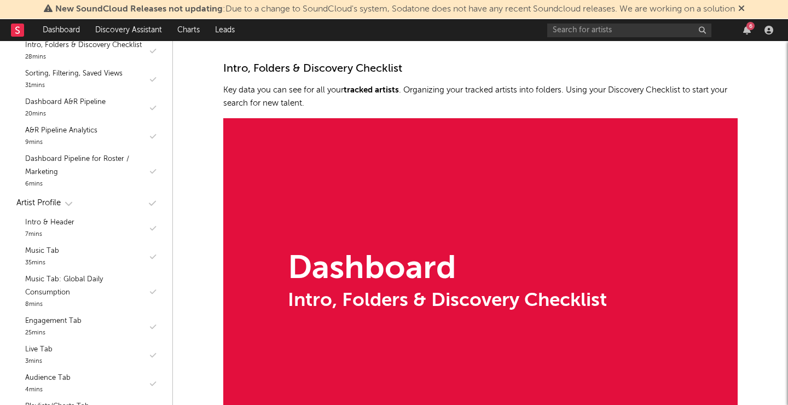
scroll to position [690, 0]
click at [438, 75] on div "Intro, Folders & Discovery Checklist" at bounding box center [480, 69] width 514 height 13
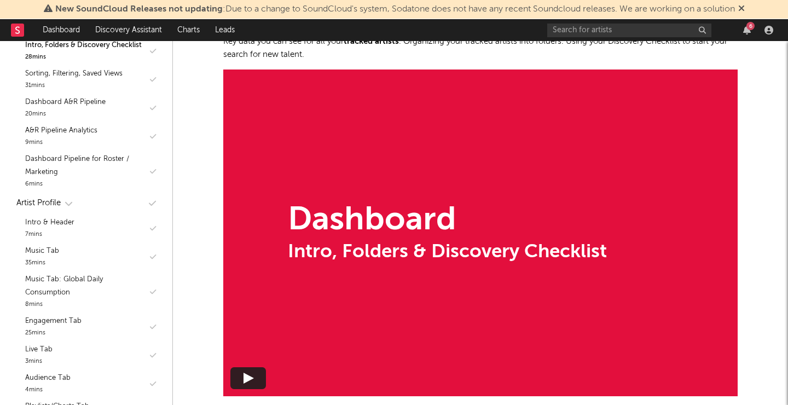
scroll to position [743, 0]
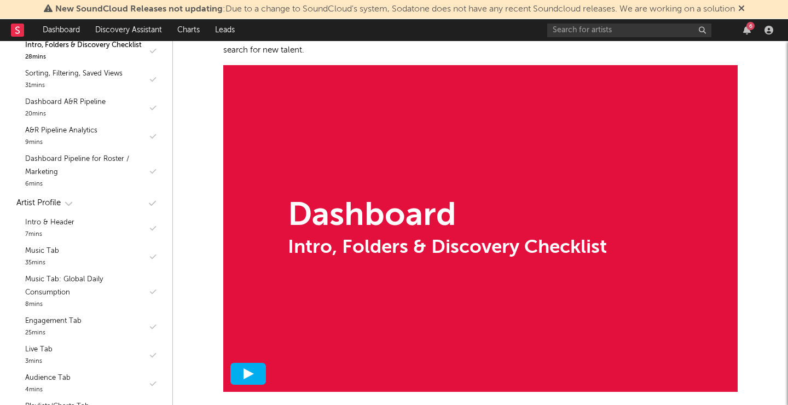
click at [261, 377] on div at bounding box center [248, 374] width 36 height 22
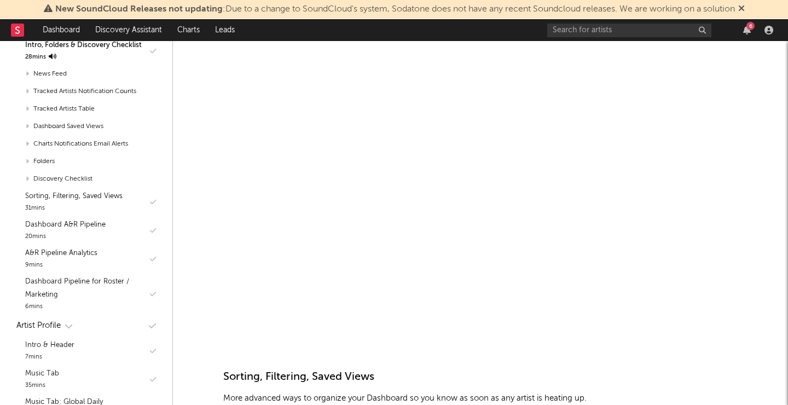
scroll to position [782, 0]
click at [487, 378] on div "Sorting, Filtering, Saved Views" at bounding box center [480, 376] width 514 height 13
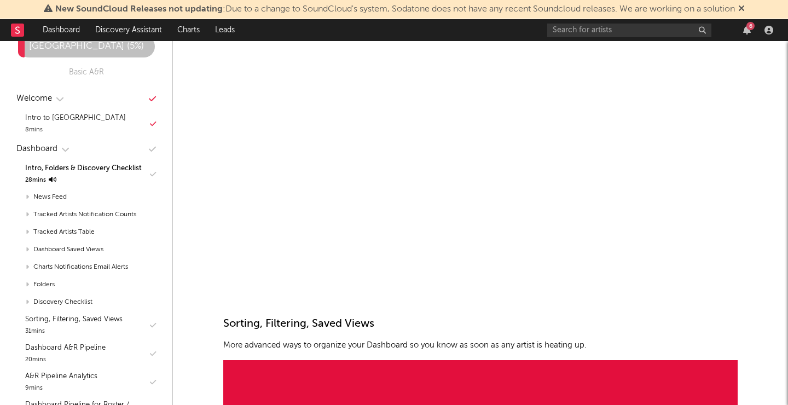
scroll to position [834, 0]
click at [534, 343] on p "More advanced ways to organize your Dashboard so you know as soon as any artist…" at bounding box center [480, 345] width 514 height 13
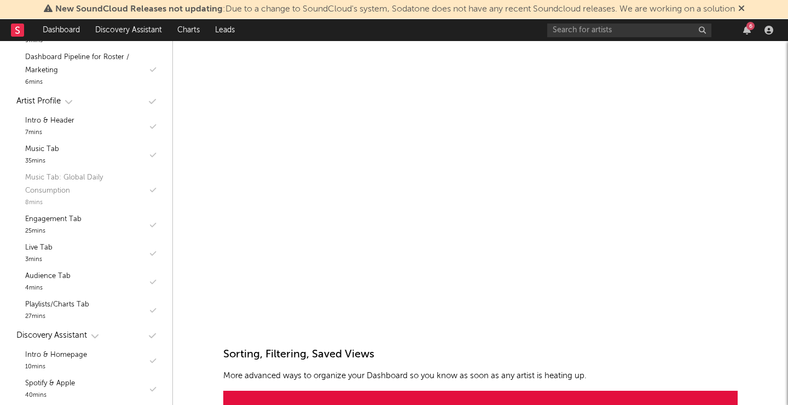
scroll to position [323, 0]
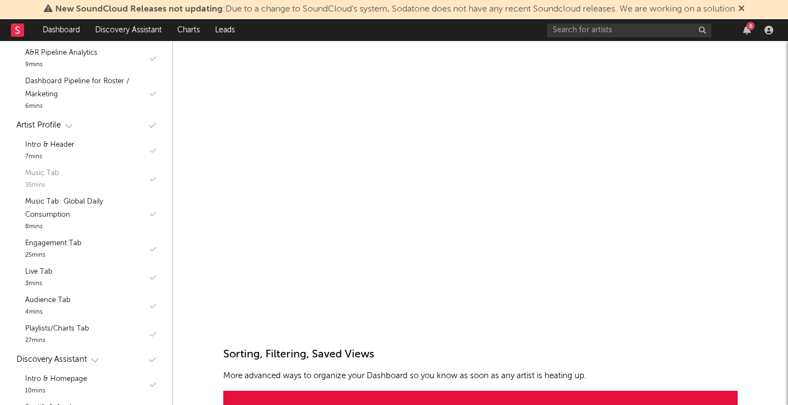
click at [87, 173] on div "Music Tab 35 mins" at bounding box center [86, 179] width 150 height 28
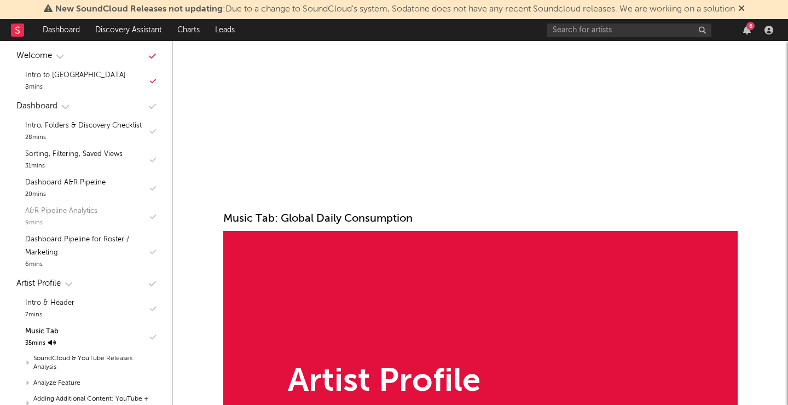
scroll to position [5, 0]
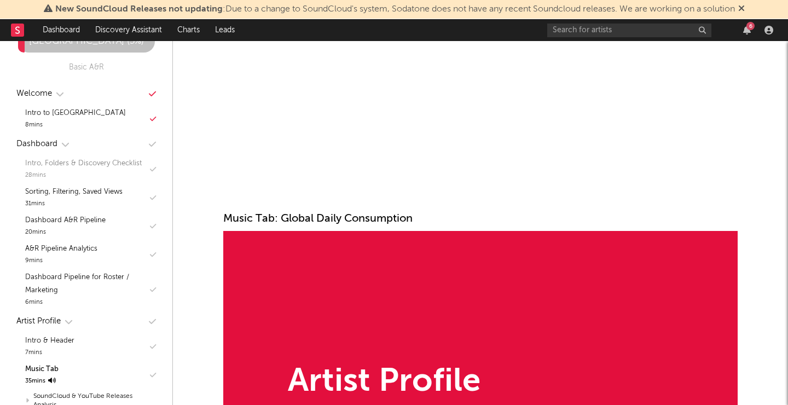
click at [100, 161] on div "Intro, Folders & Discovery Checklist" at bounding box center [83, 163] width 117 height 13
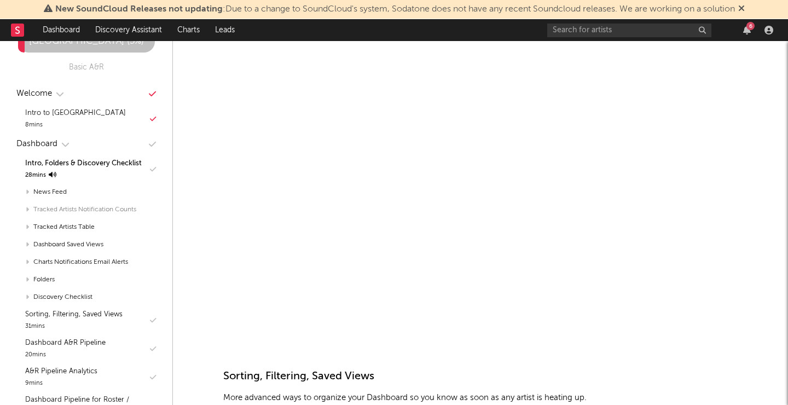
scroll to position [11, 0]
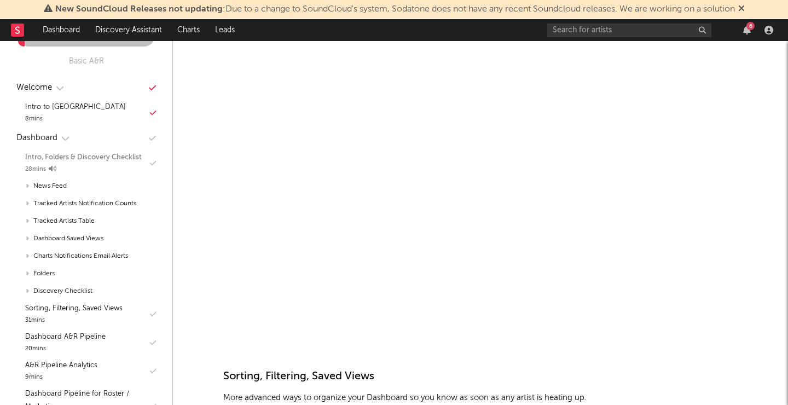
click at [85, 164] on div "Intro, Folders & Discovery Checklist" at bounding box center [83, 157] width 117 height 13
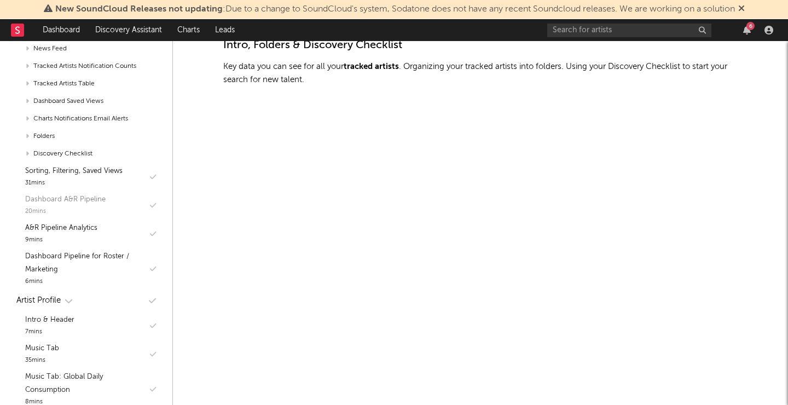
scroll to position [149, 0]
click at [66, 172] on div "Sorting, Filtering, Saved Views" at bounding box center [73, 170] width 97 height 13
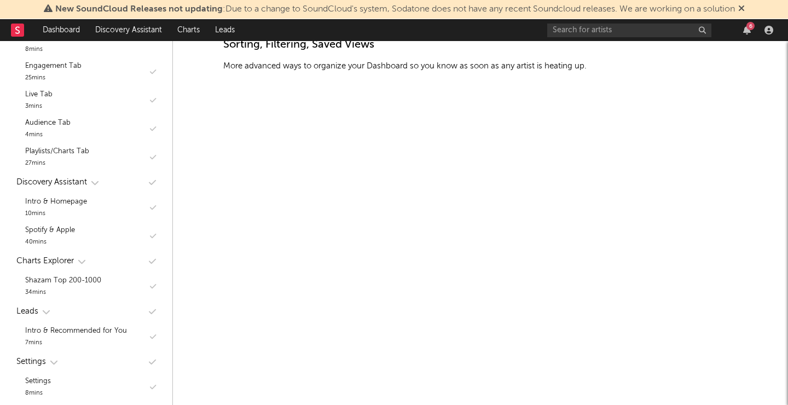
scroll to position [511, 0]
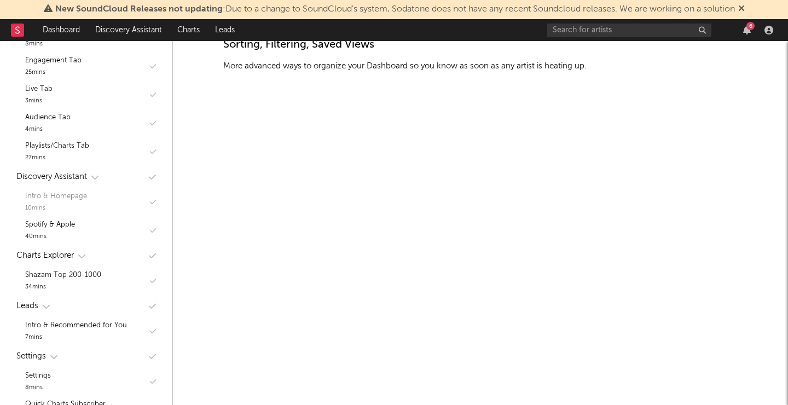
click at [66, 196] on div "Intro & Homepage" at bounding box center [56, 196] width 62 height 13
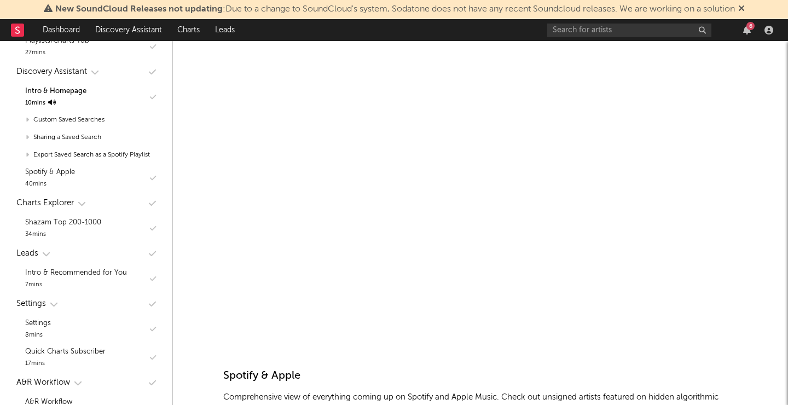
scroll to position [5637, 0]
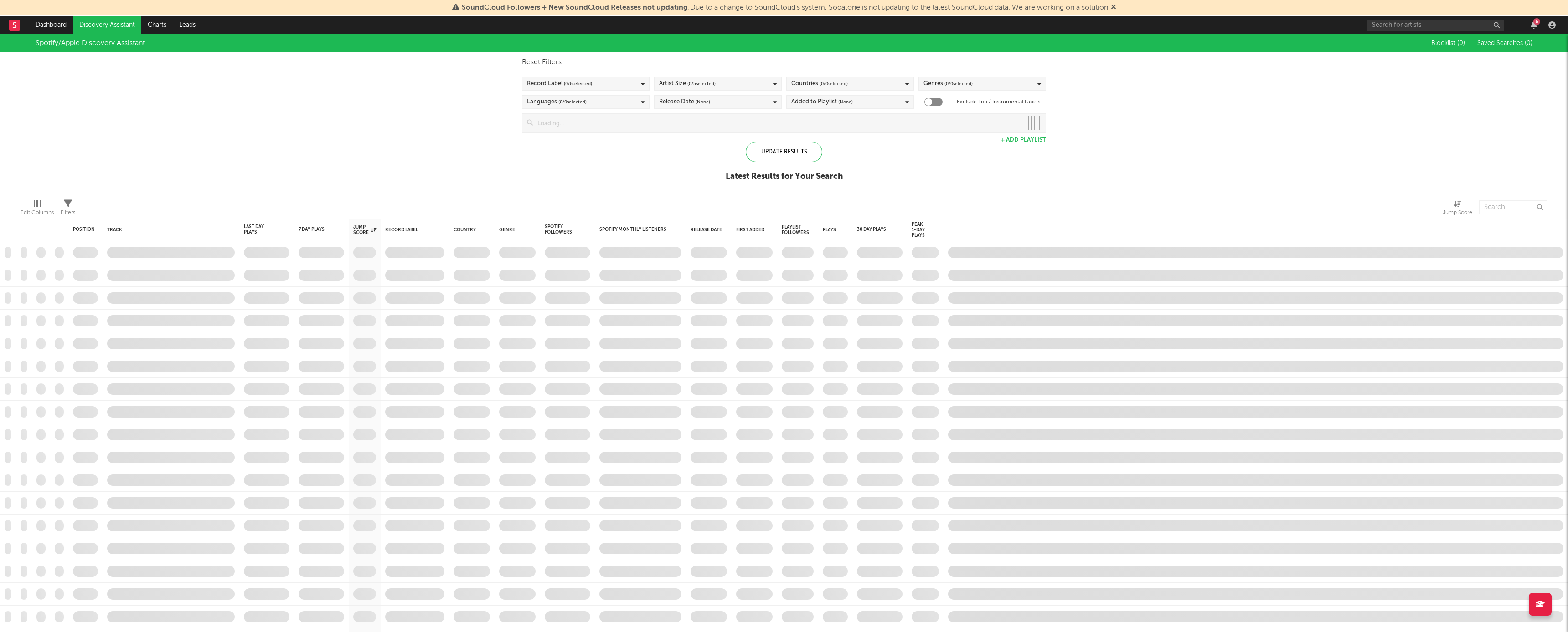
click at [846, 106] on span "(None)" at bounding box center [846, 102] width 15 height 11
click at [628, 166] on div "Spotify/Apple Discovery Assistant Blocklist ( 0 ) Saved Searches ( 0 ) Reset Fi…" at bounding box center [784, 112] width 1568 height 157
click at [627, 123] on input at bounding box center [777, 123] width 490 height 18
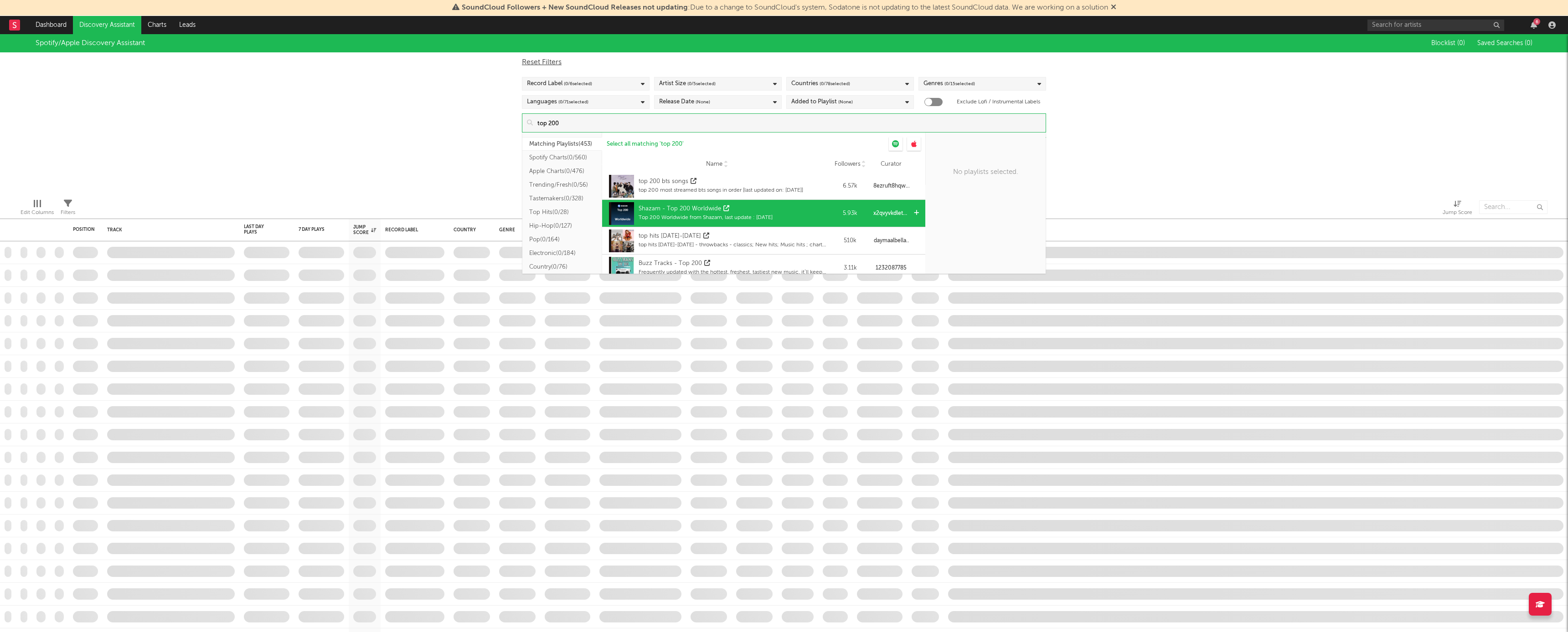
scroll to position [31, 0]
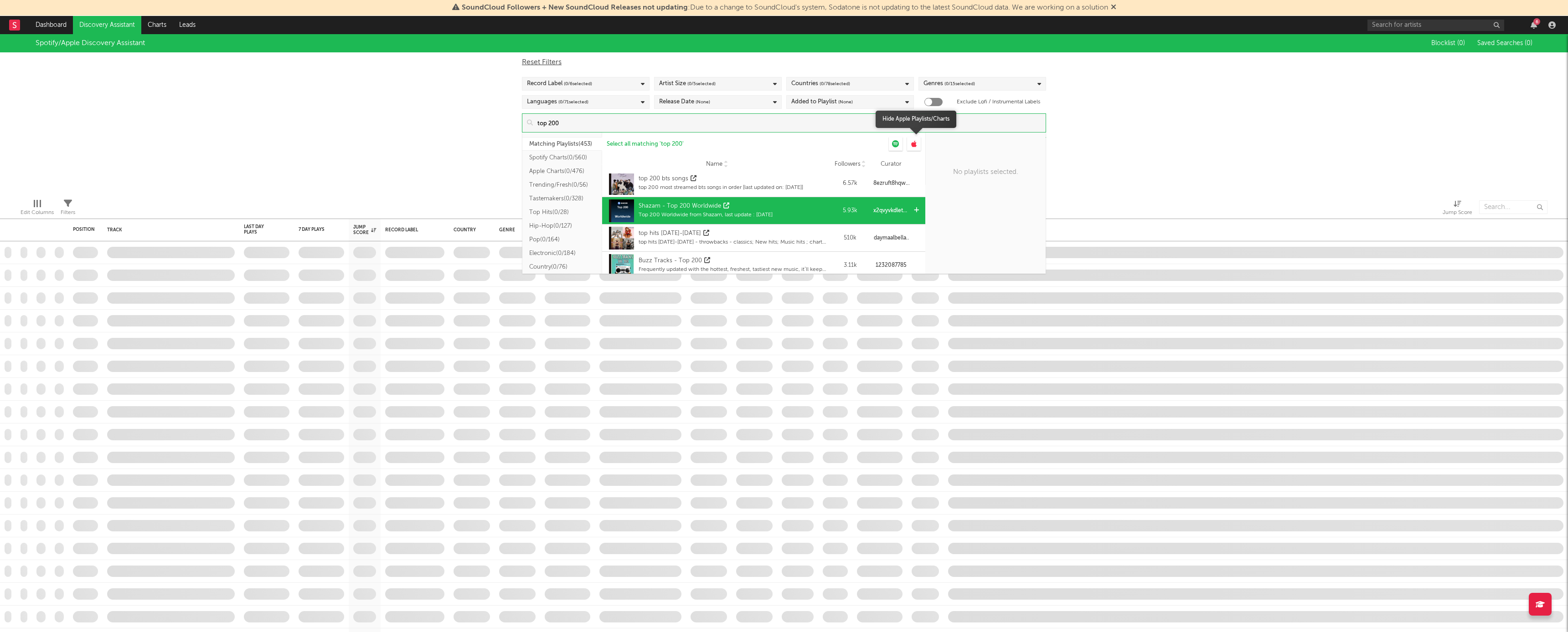
type input "top 200"
click at [914, 144] on icon at bounding box center [913, 143] width 6 height 7
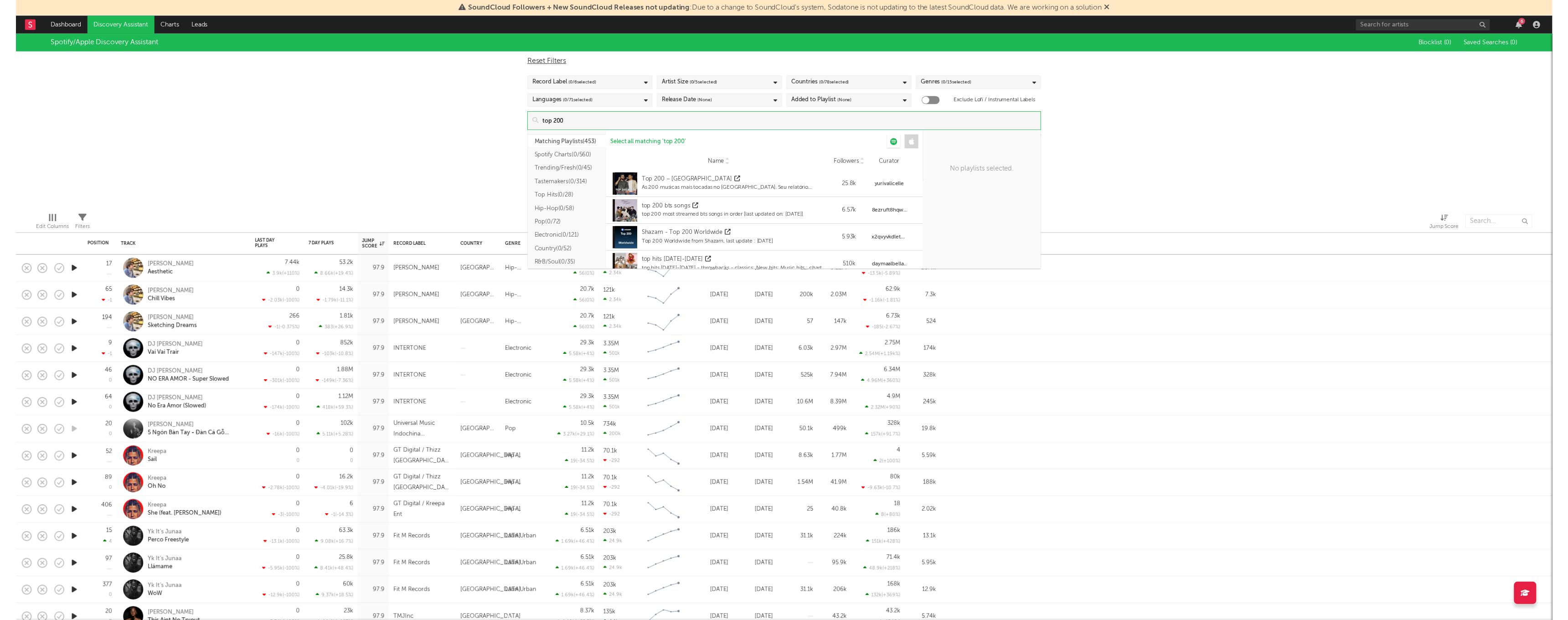
scroll to position [0, 0]
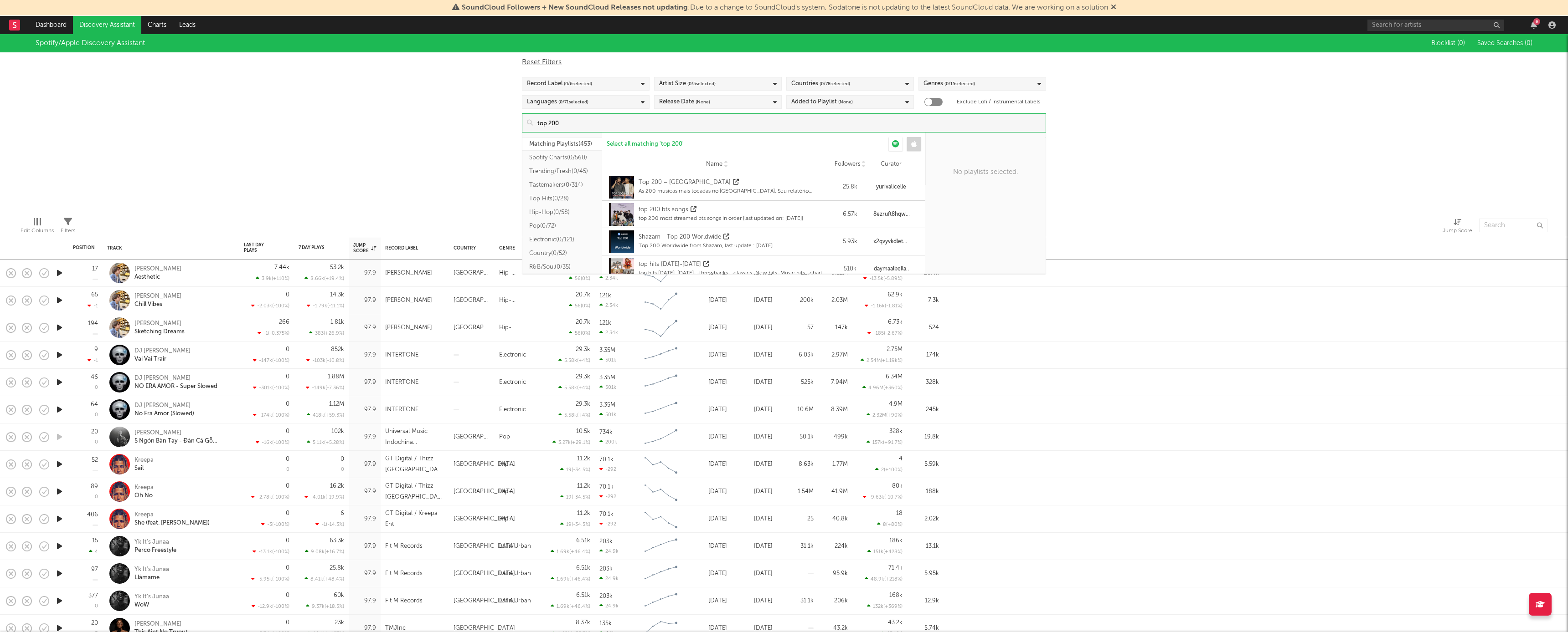
click at [593, 157] on button "Spotify Charts ( 0/560 )" at bounding box center [562, 157] width 80 height 13
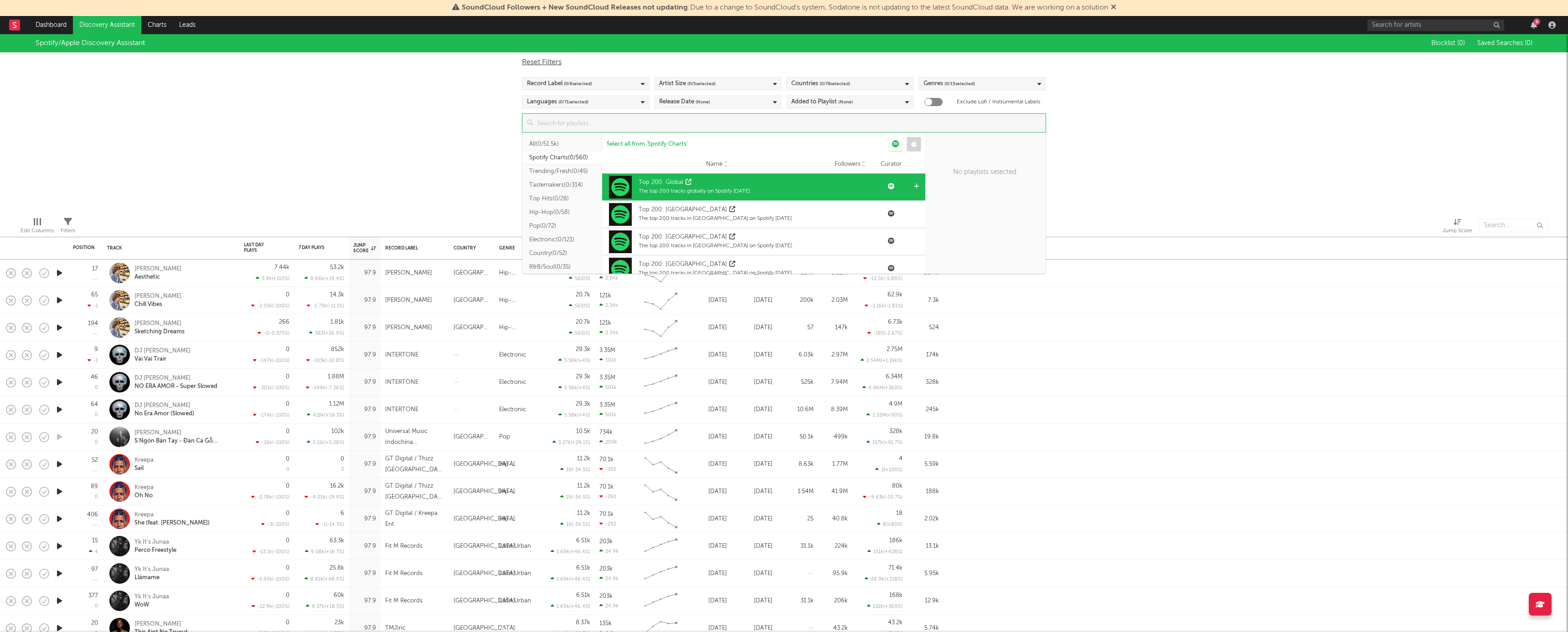
click at [670, 183] on div "Top 200: Global" at bounding box center [661, 182] width 45 height 9
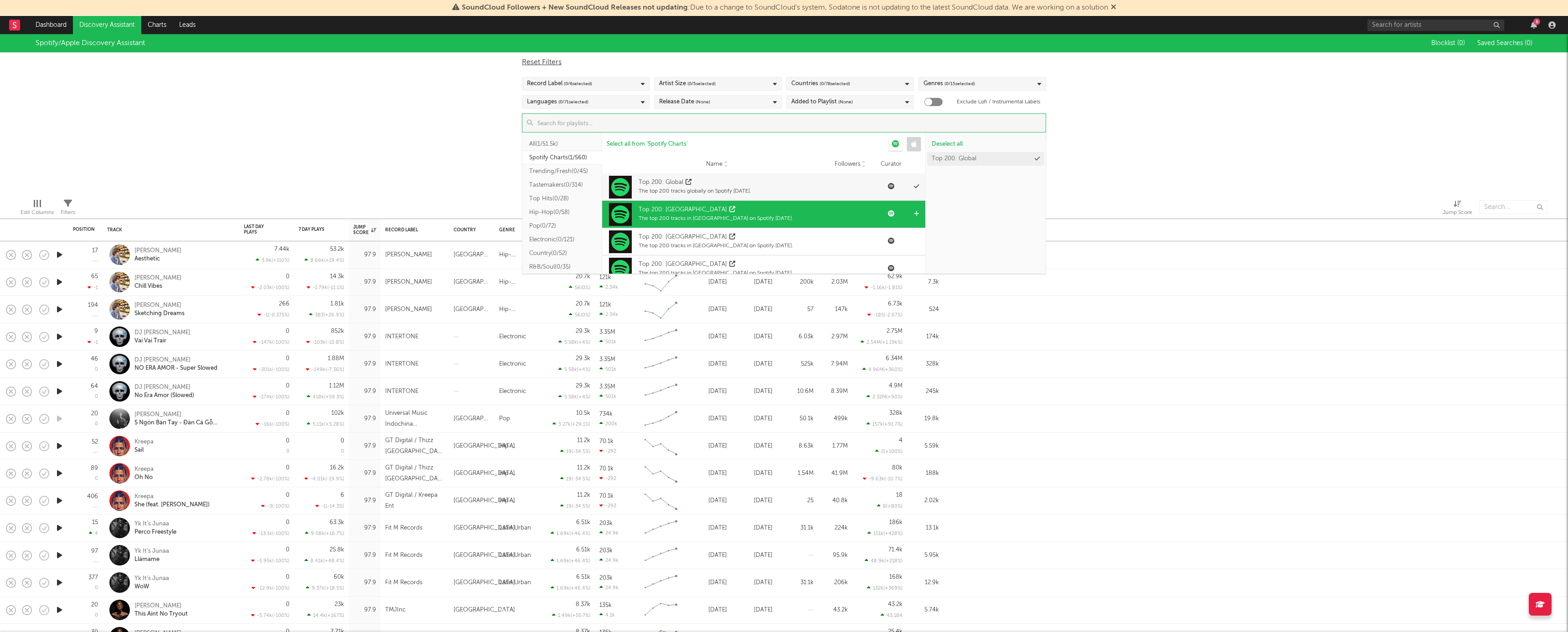
click at [681, 211] on div "Top 200: United States" at bounding box center [682, 210] width 88 height 9
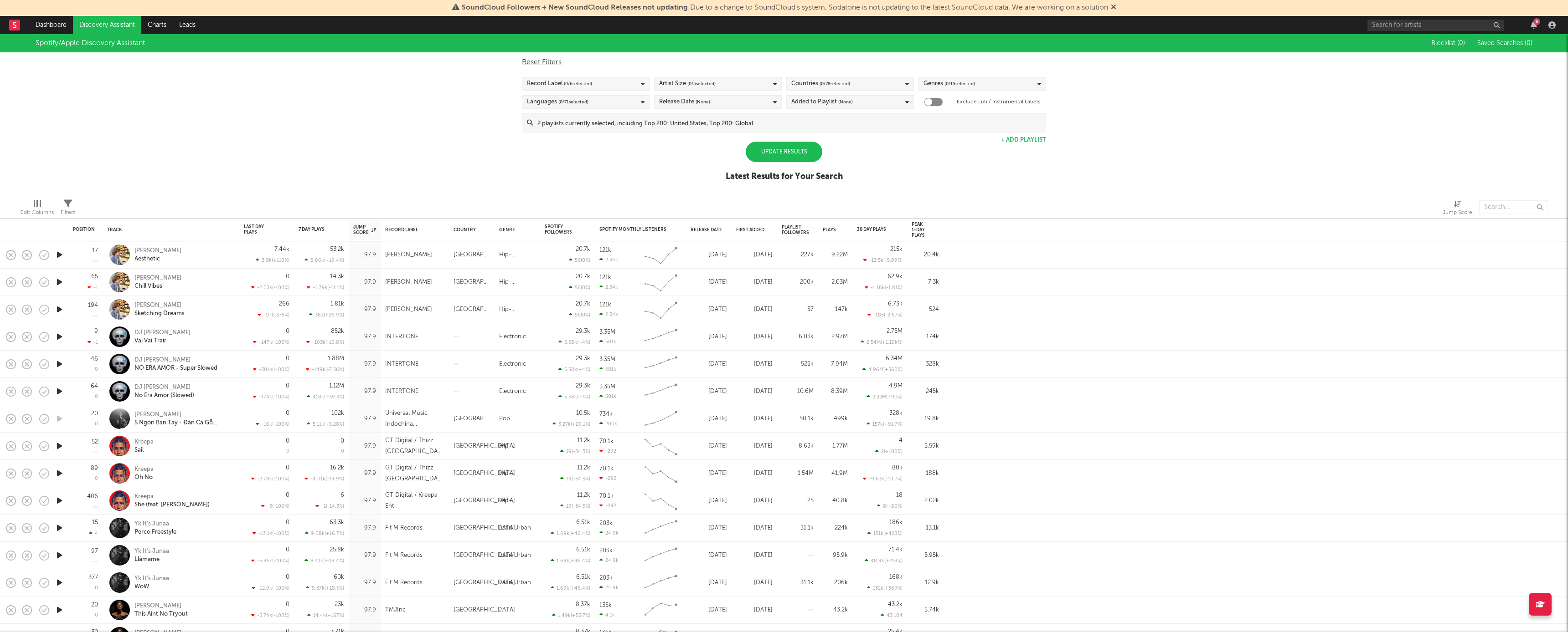
click at [271, 146] on div "Spotify/Apple Discovery Assistant Blocklist ( 0 ) Saved Searches ( 0 ) Reset Fi…" at bounding box center [784, 112] width 1568 height 157
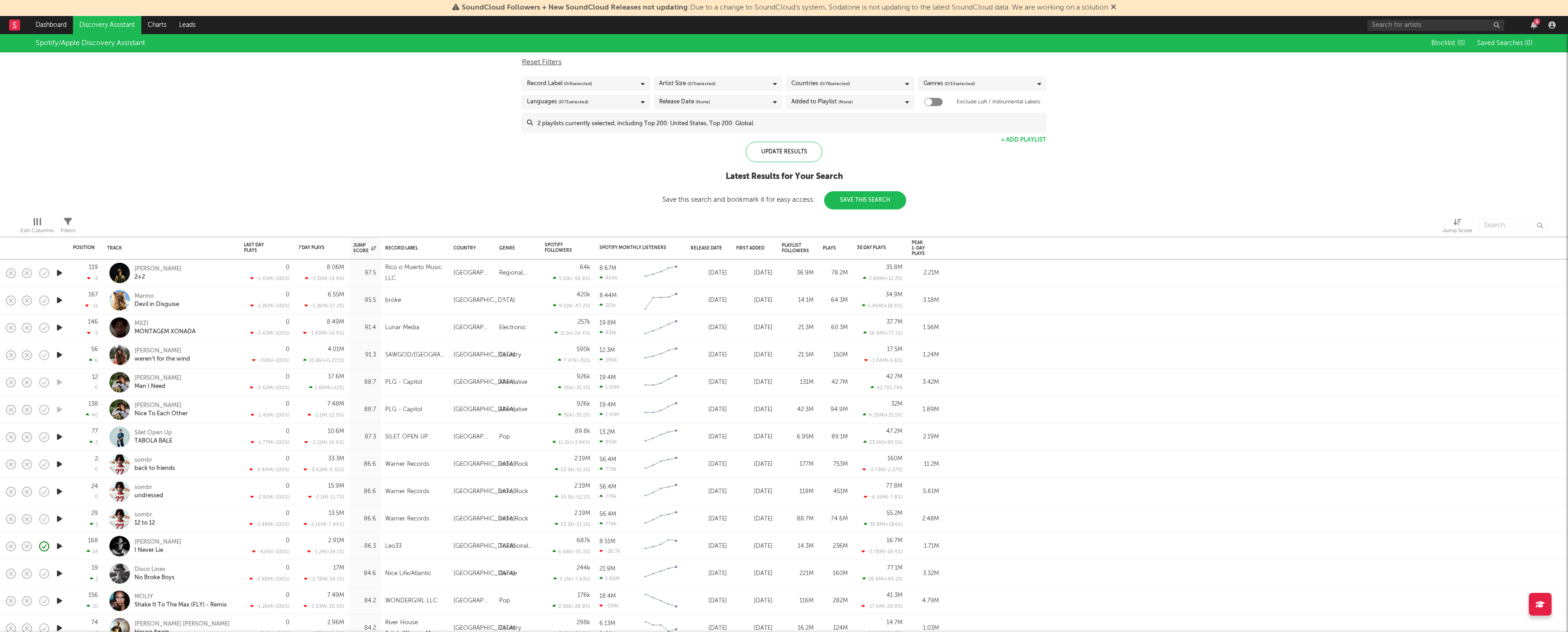
click at [660, 127] on input at bounding box center [788, 123] width 512 height 18
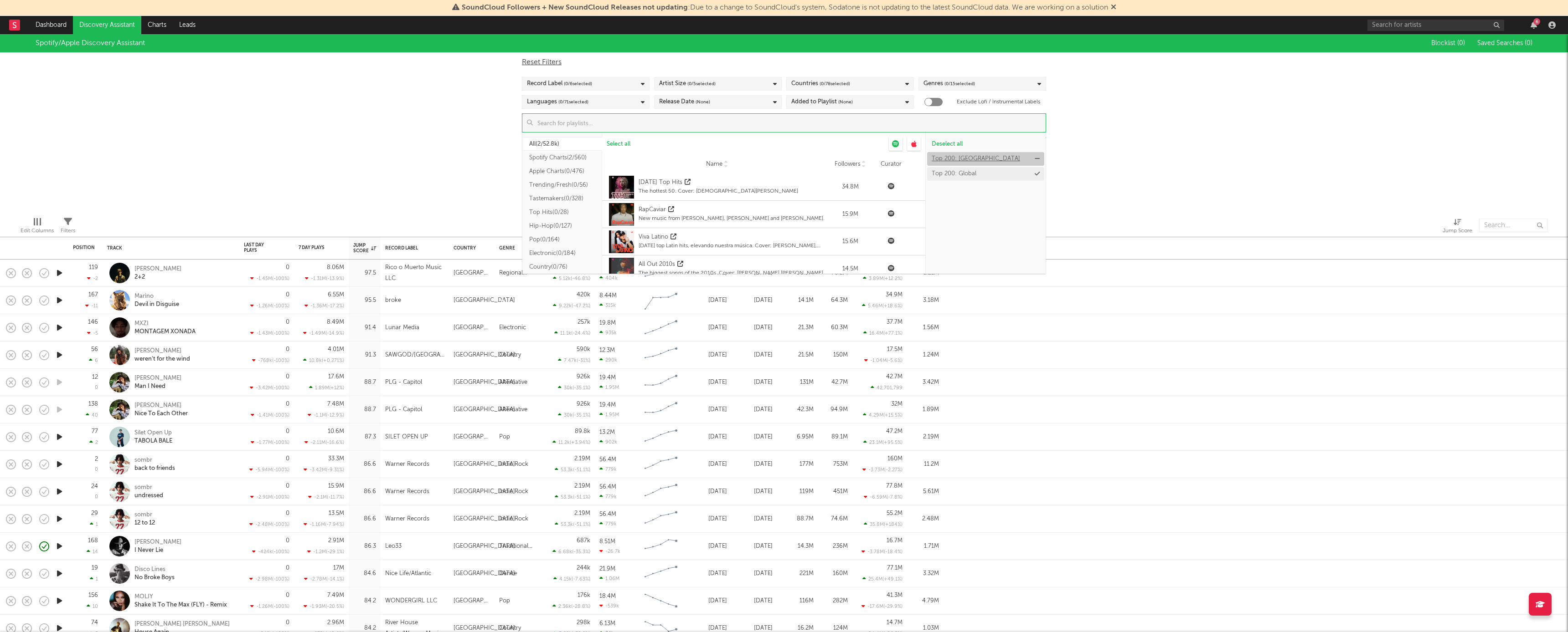
click at [951, 157] on div "Top 200: United States" at bounding box center [976, 158] width 88 height 6
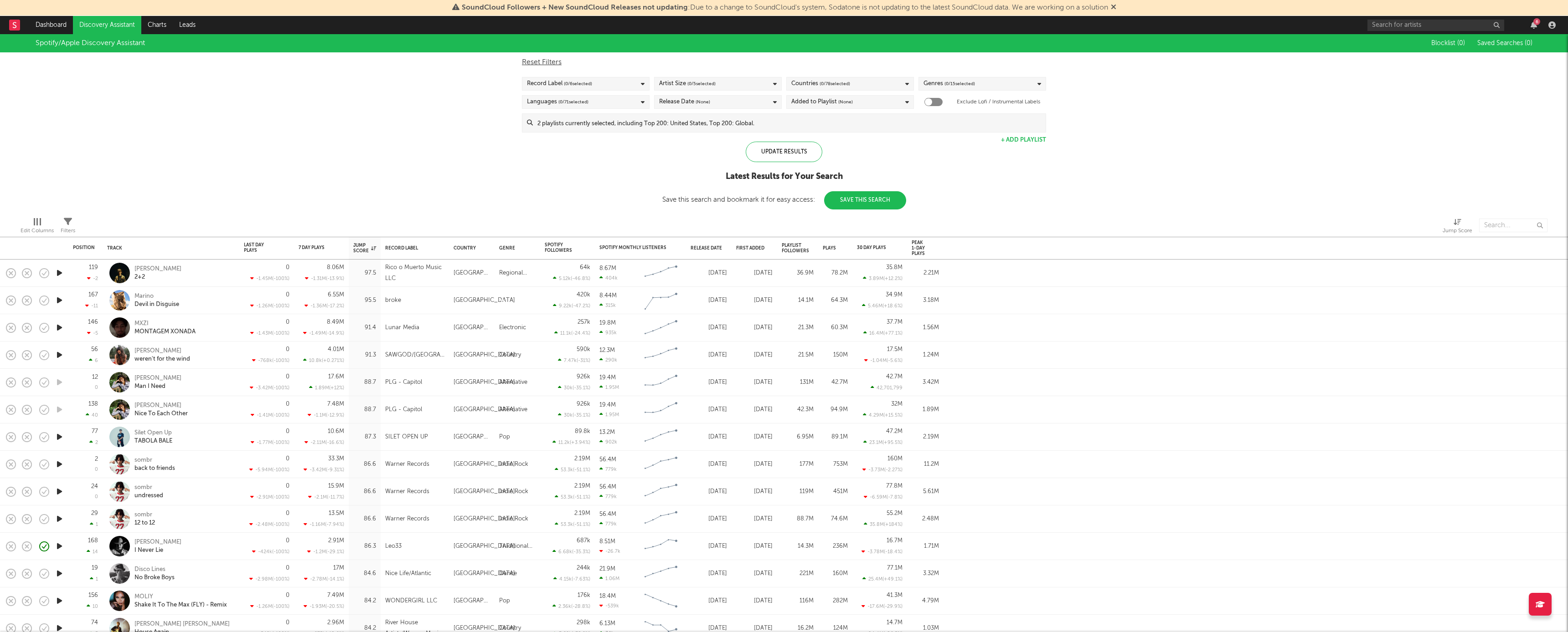
click at [370, 182] on div "Spotify/Apple Discovery Assistant Blocklist ( 0 ) Saved Searches ( 0 ) Reset Fi…" at bounding box center [784, 122] width 1568 height 176
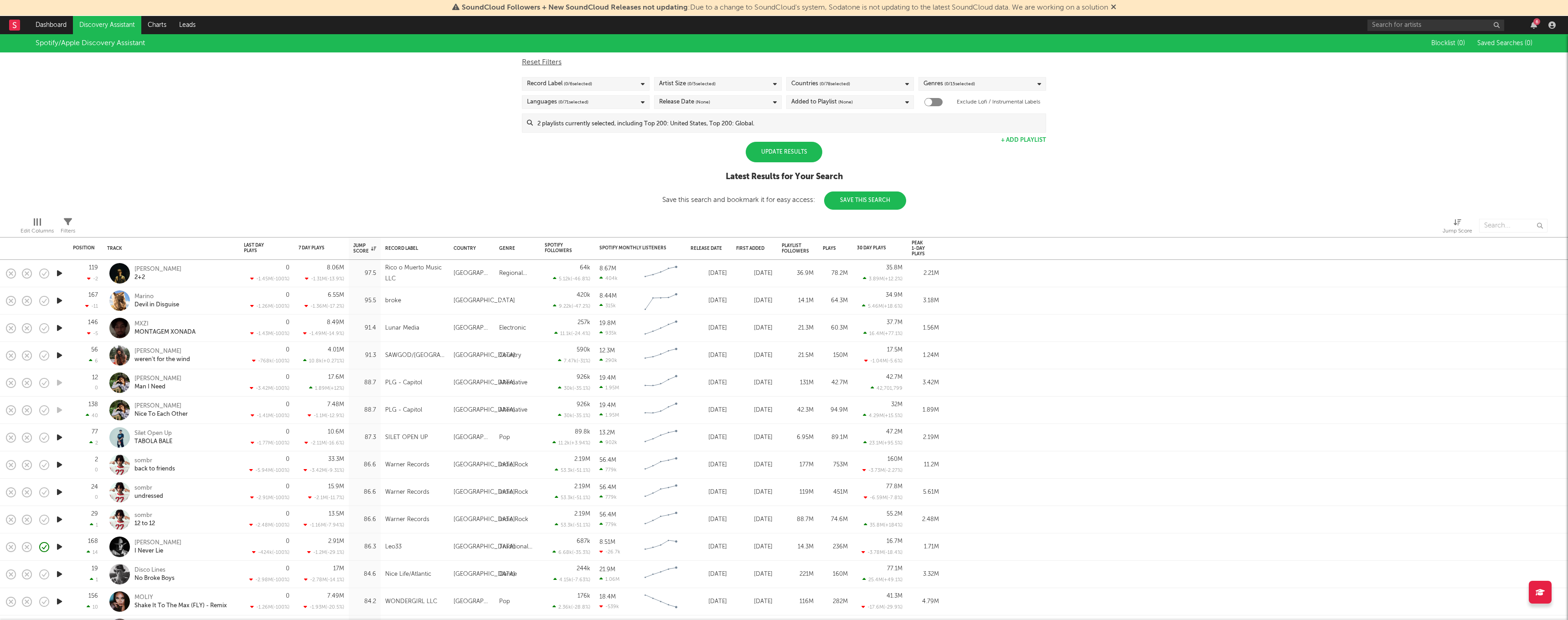
click at [804, 157] on div "Update Results" at bounding box center [784, 152] width 77 height 21
click at [100, 24] on link "Discovery Assistant" at bounding box center [107, 25] width 68 height 18
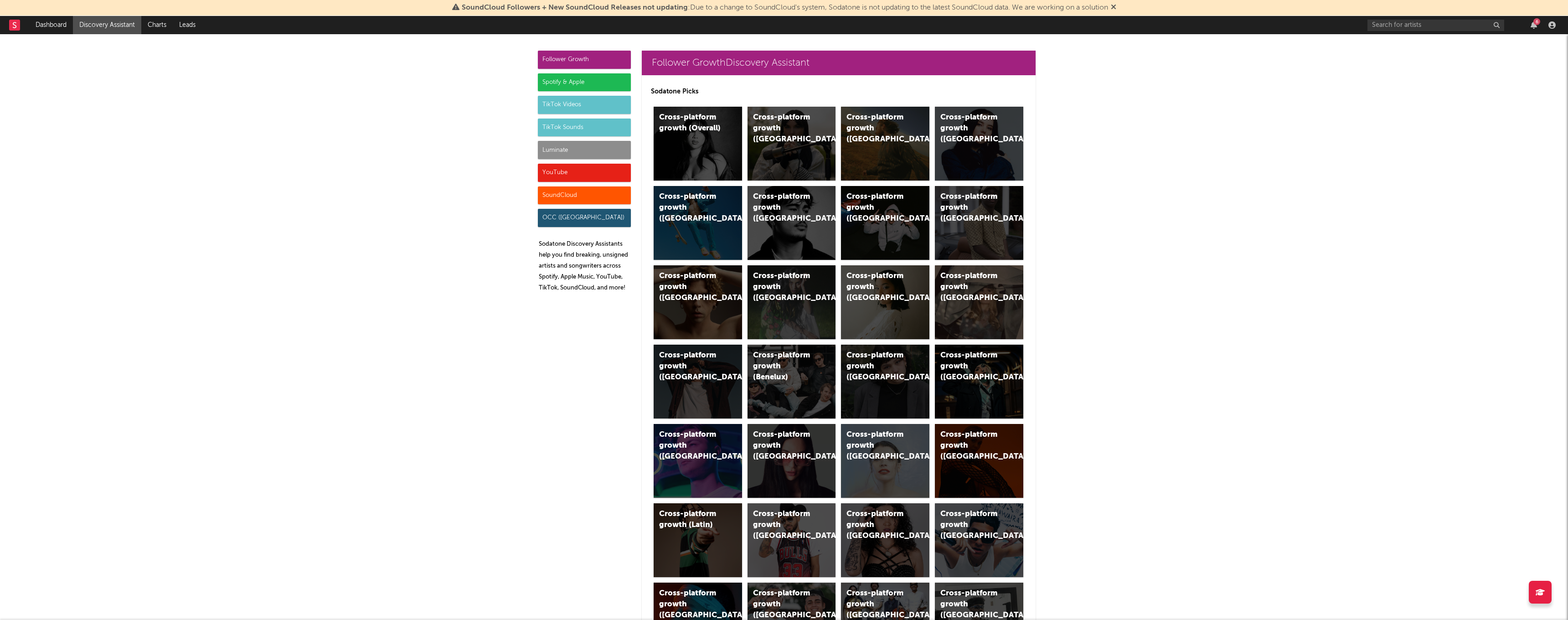
click at [589, 86] on div "Spotify & Apple" at bounding box center [584, 82] width 93 height 18
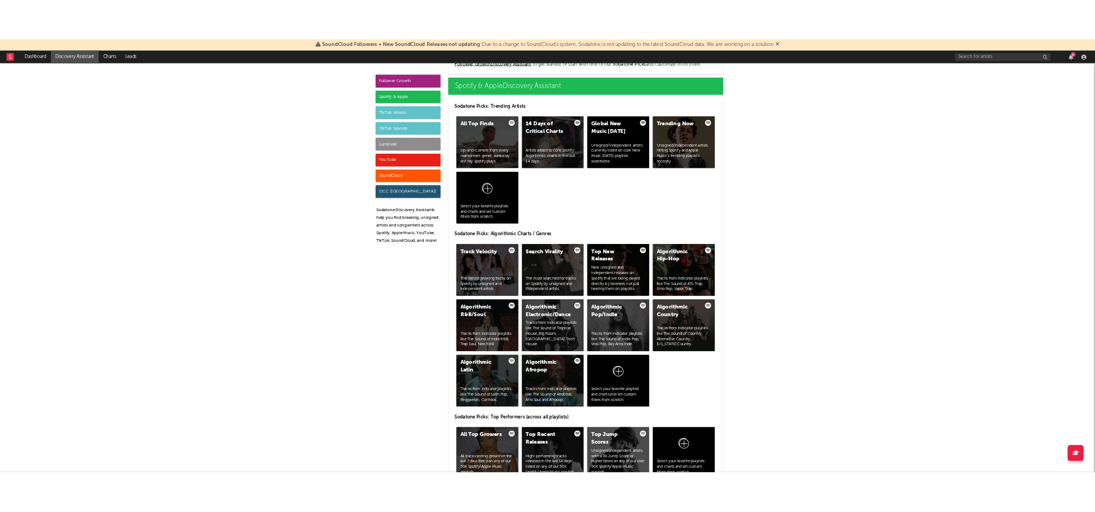
scroll to position [1089, 0]
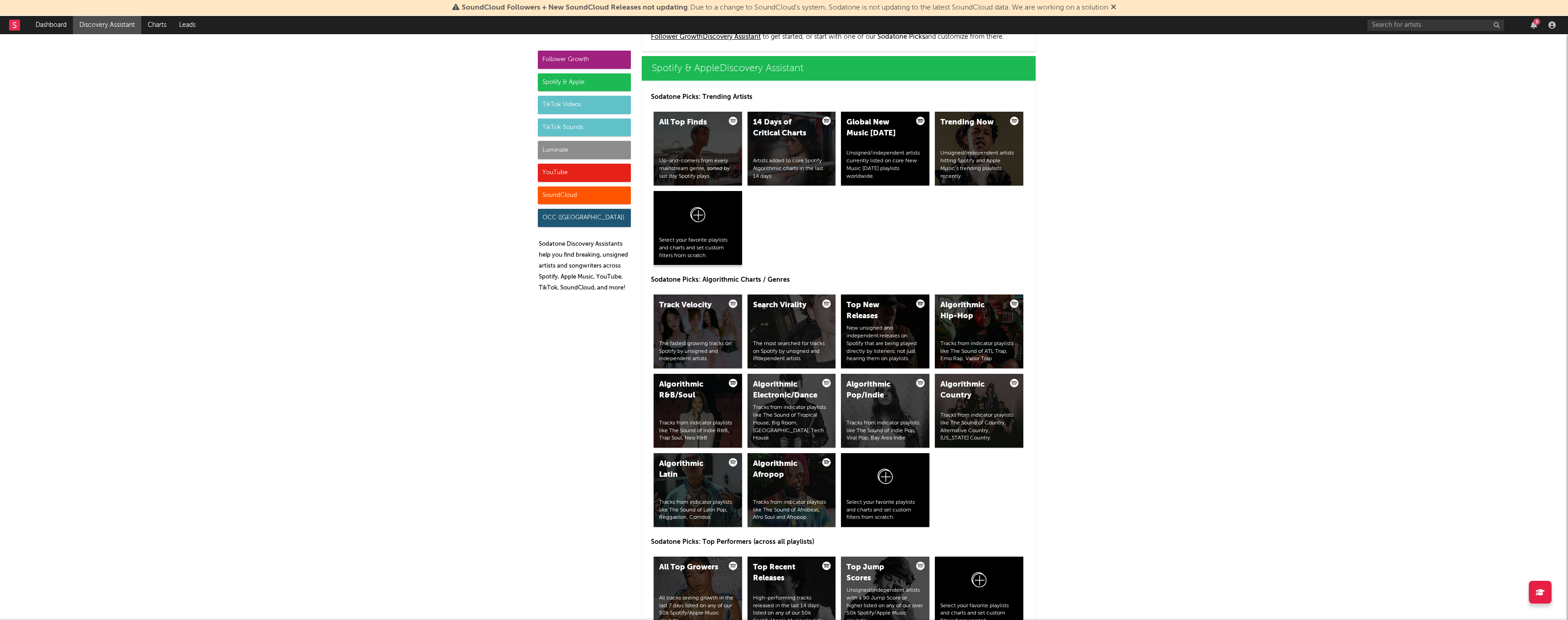
click at [700, 221] on icon at bounding box center [697, 217] width 17 height 22
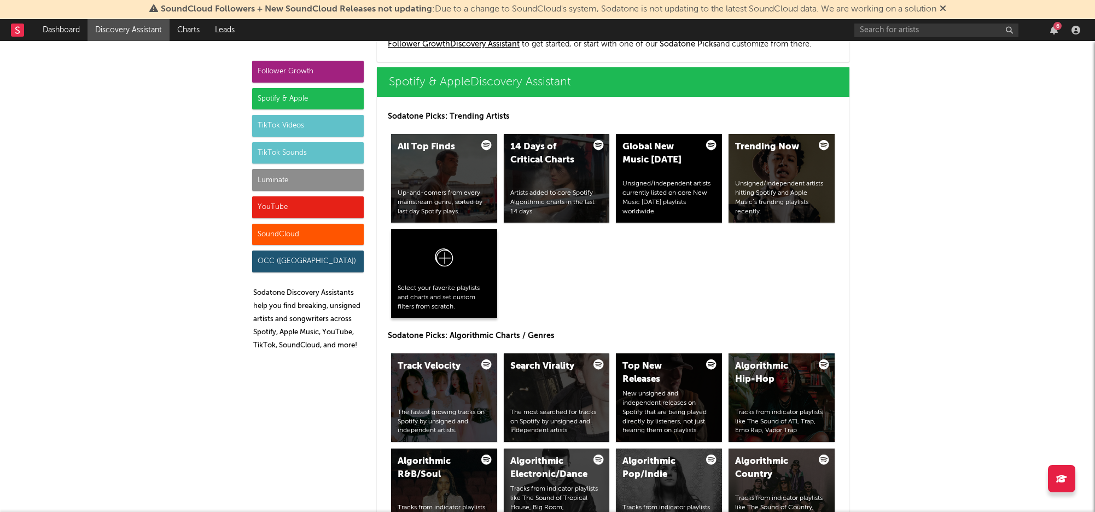
click at [455, 264] on div at bounding box center [444, 260] width 93 height 48
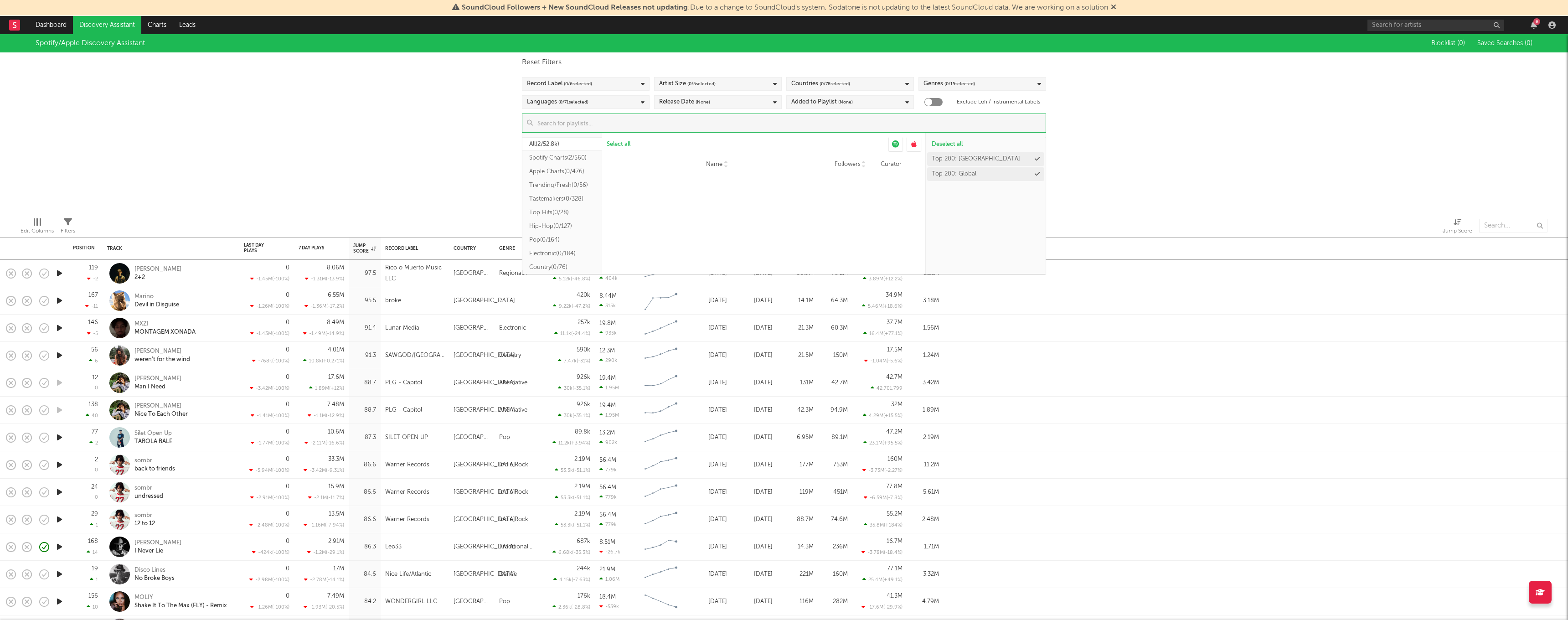
click at [784, 128] on input at bounding box center [788, 123] width 512 height 18
click at [562, 157] on button "Spotify Charts ( 2/560 )" at bounding box center [562, 158] width 80 height 13
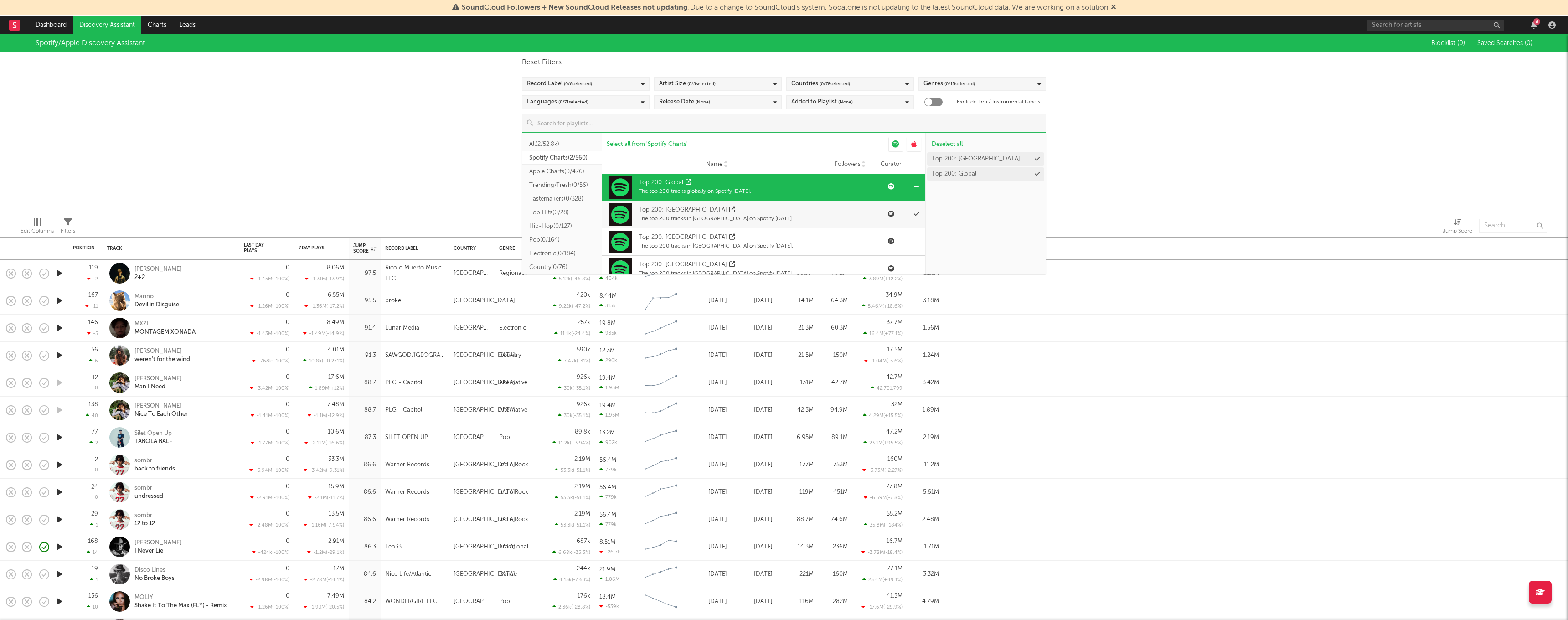
click at [657, 182] on div "Top 200: Global" at bounding box center [661, 182] width 45 height 9
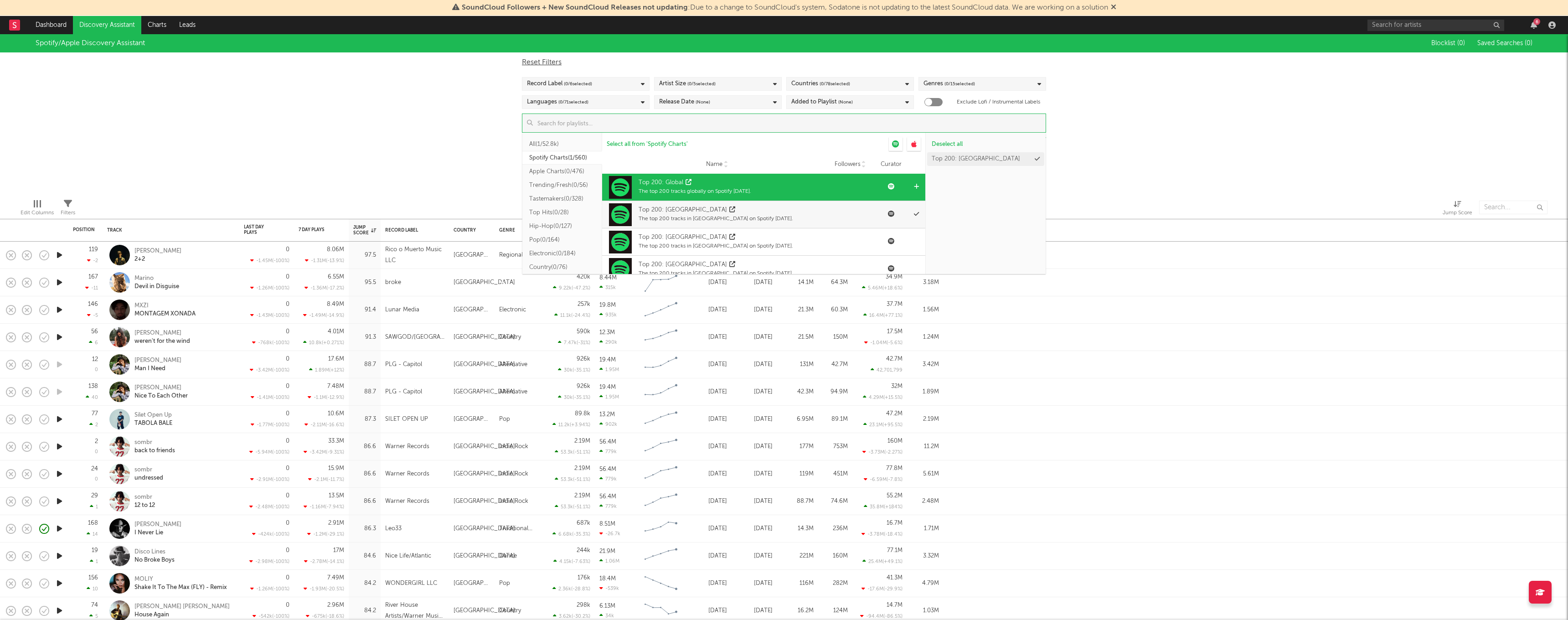
click at [660, 180] on div "Top 200: Global" at bounding box center [661, 182] width 45 height 9
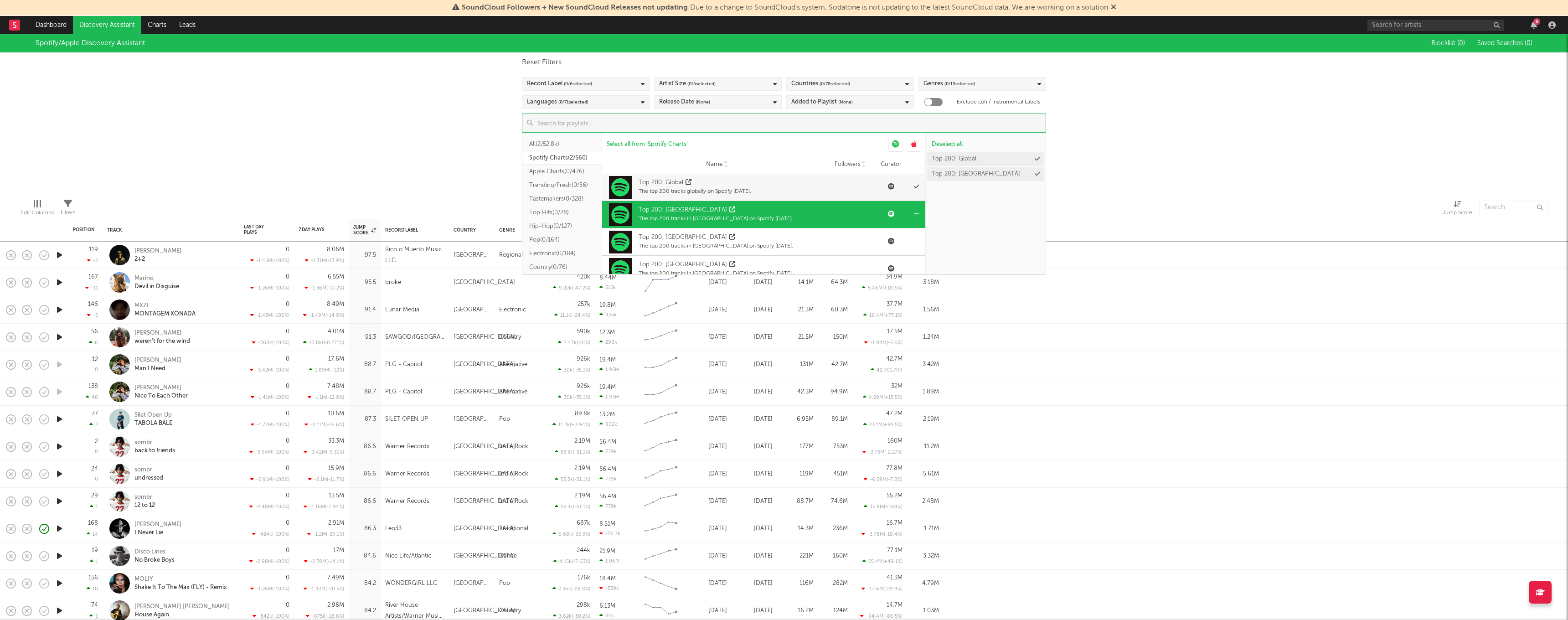
click at [914, 212] on icon at bounding box center [916, 213] width 5 height 6
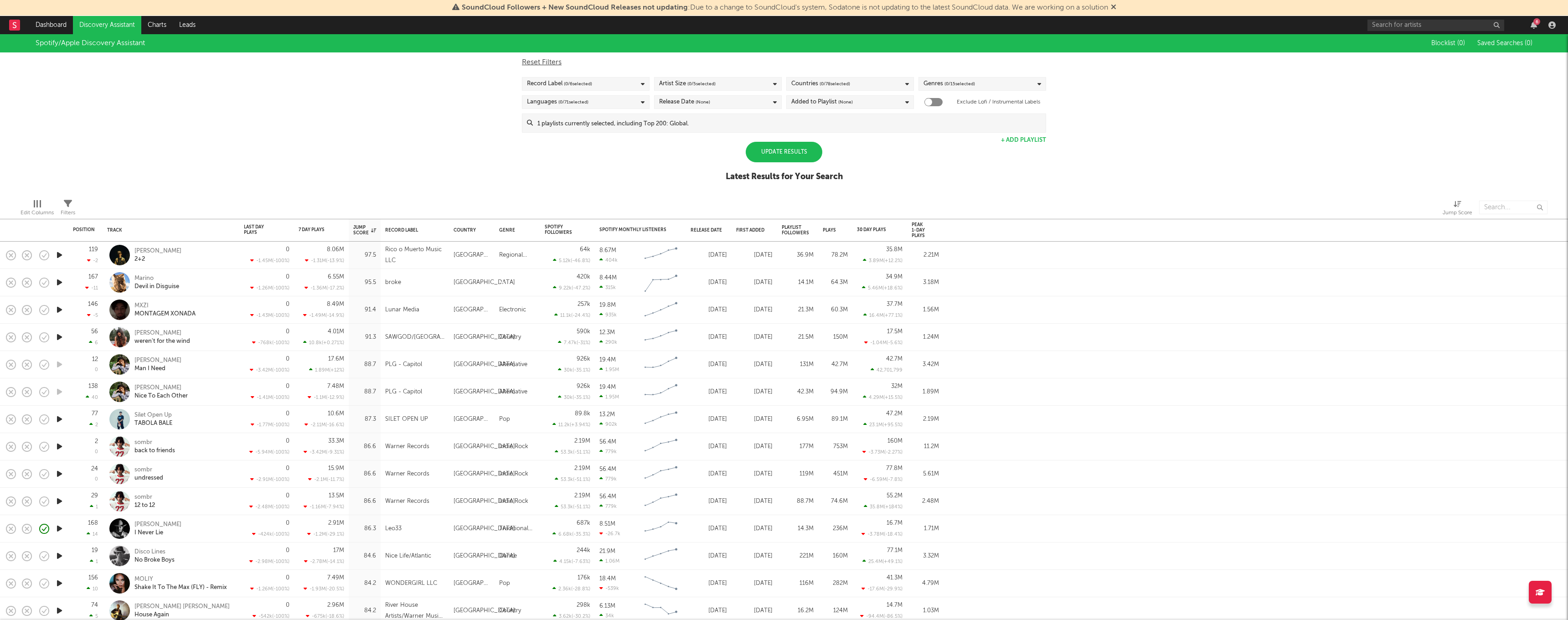
click at [1078, 141] on div "Spotify/Apple Discovery Assistant Blocklist ( 0 ) Saved Searches ( 0 ) Reset Fi…" at bounding box center [784, 112] width 1568 height 158
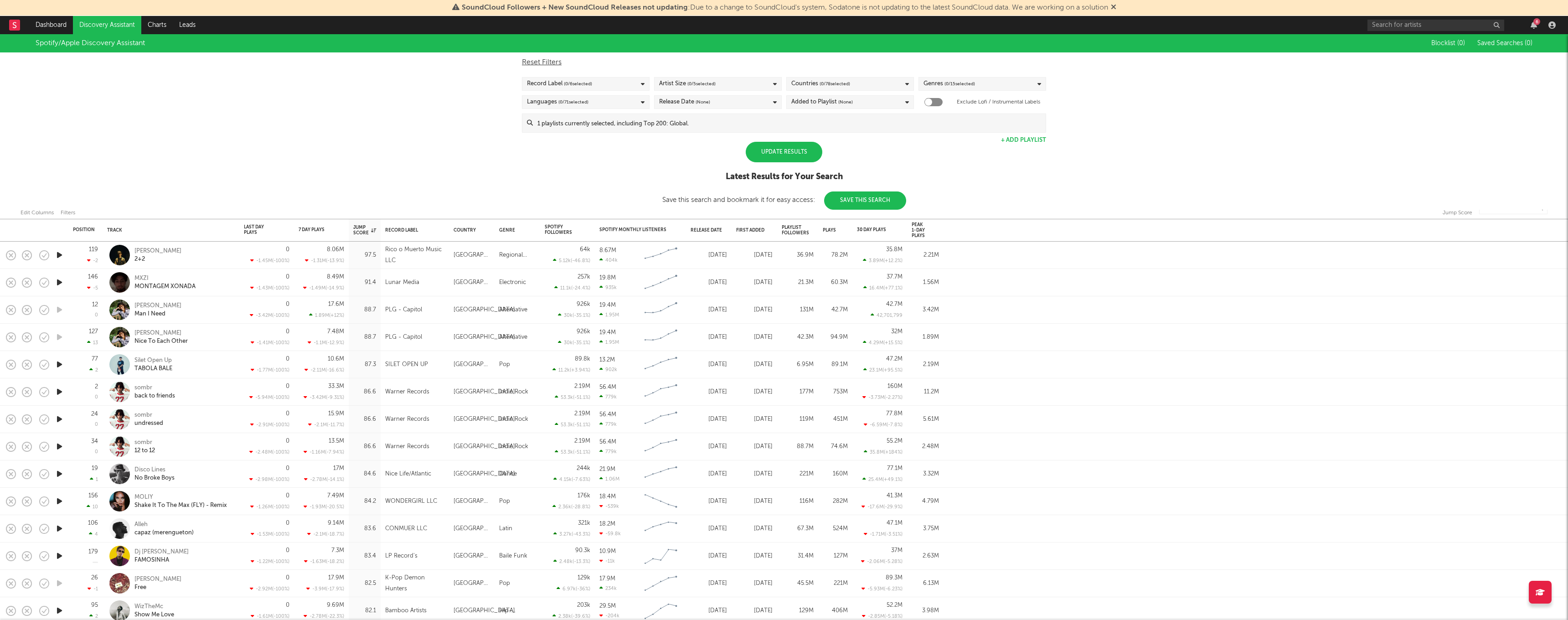
click at [782, 161] on div "Update Results" at bounding box center [784, 152] width 77 height 21
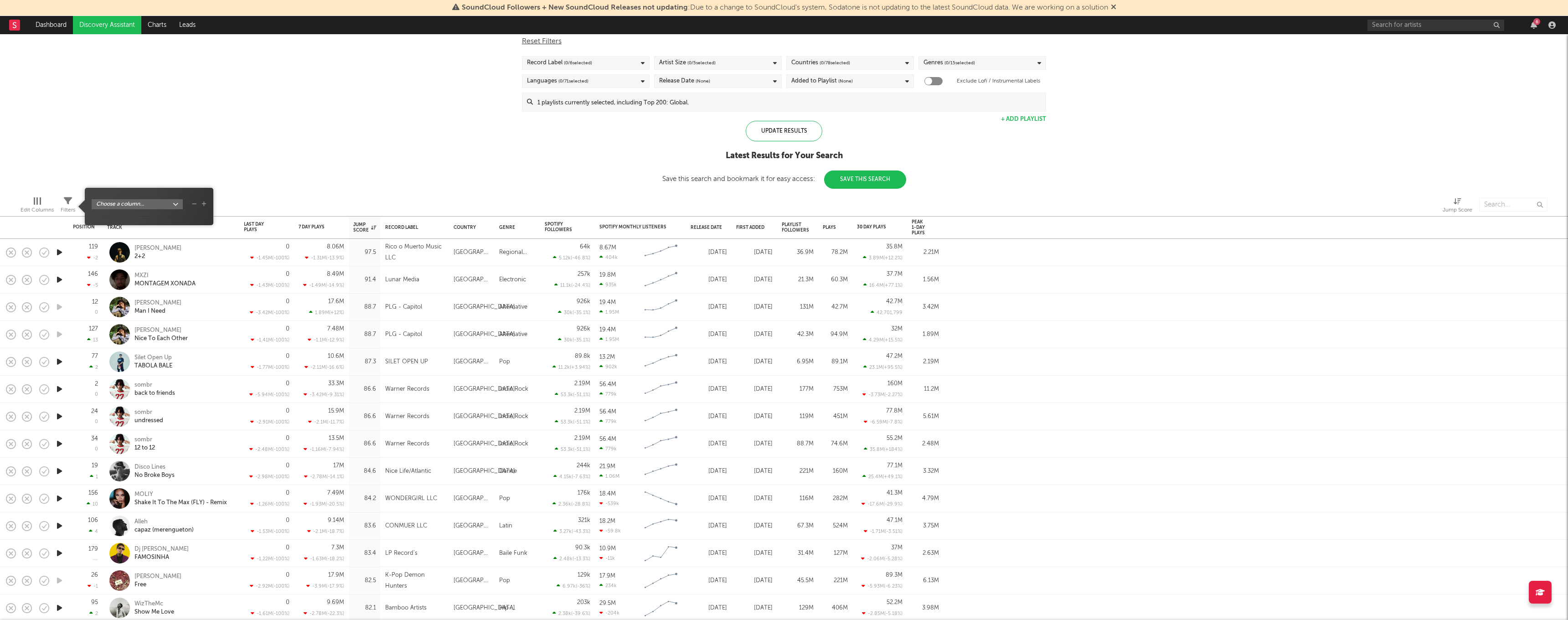
click at [62, 202] on span "Filters" at bounding box center [68, 207] width 15 height 18
click at [134, 134] on div "Spotify/Apple Discovery Assistant Blocklist ( 0 ) Saved Searches ( 0 ) Reset Fi…" at bounding box center [784, 101] width 1568 height 176
click at [86, 230] on div "Position" at bounding box center [91, 226] width 36 height 18
click at [92, 240] on div "Position Change" at bounding box center [84, 243] width 22 height 11
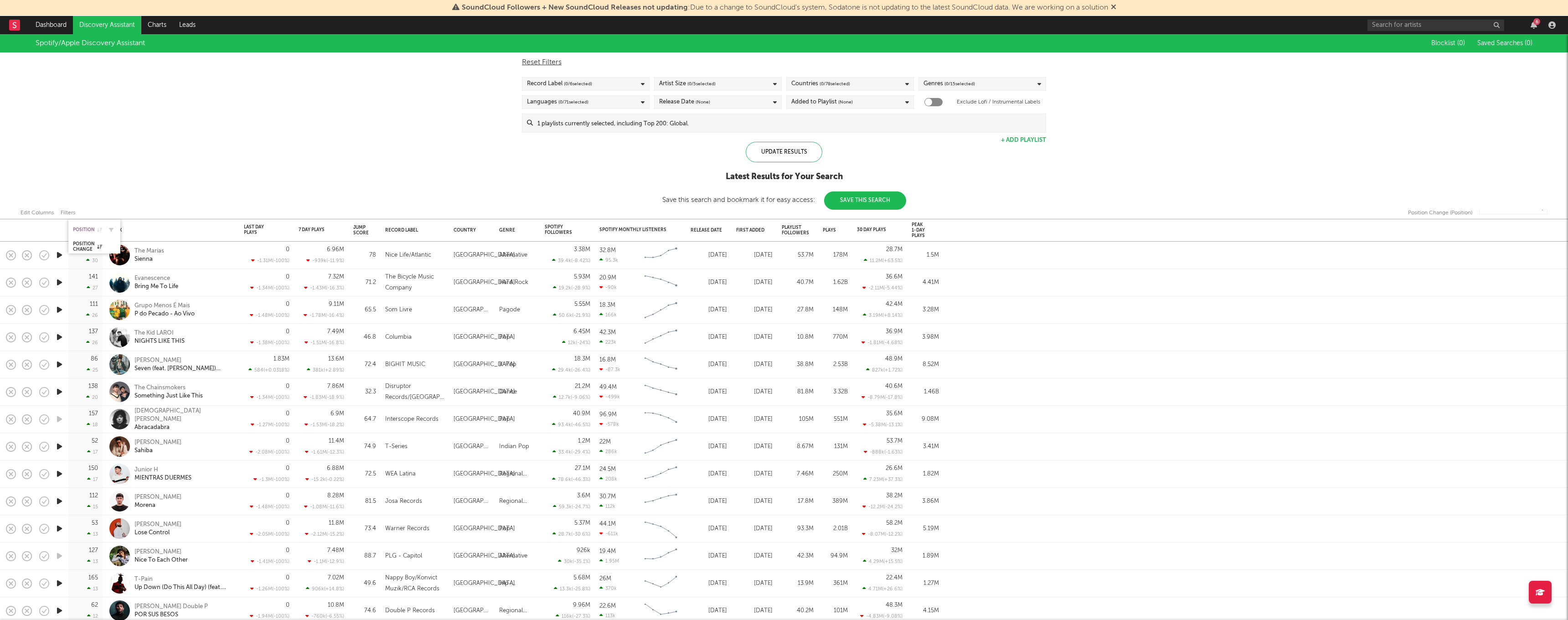
click at [95, 228] on div "Position Position Change Track Last Day Plays 1D Change DoD % Growth 7 Day Play…" at bounding box center [784, 327] width 1568 height 586
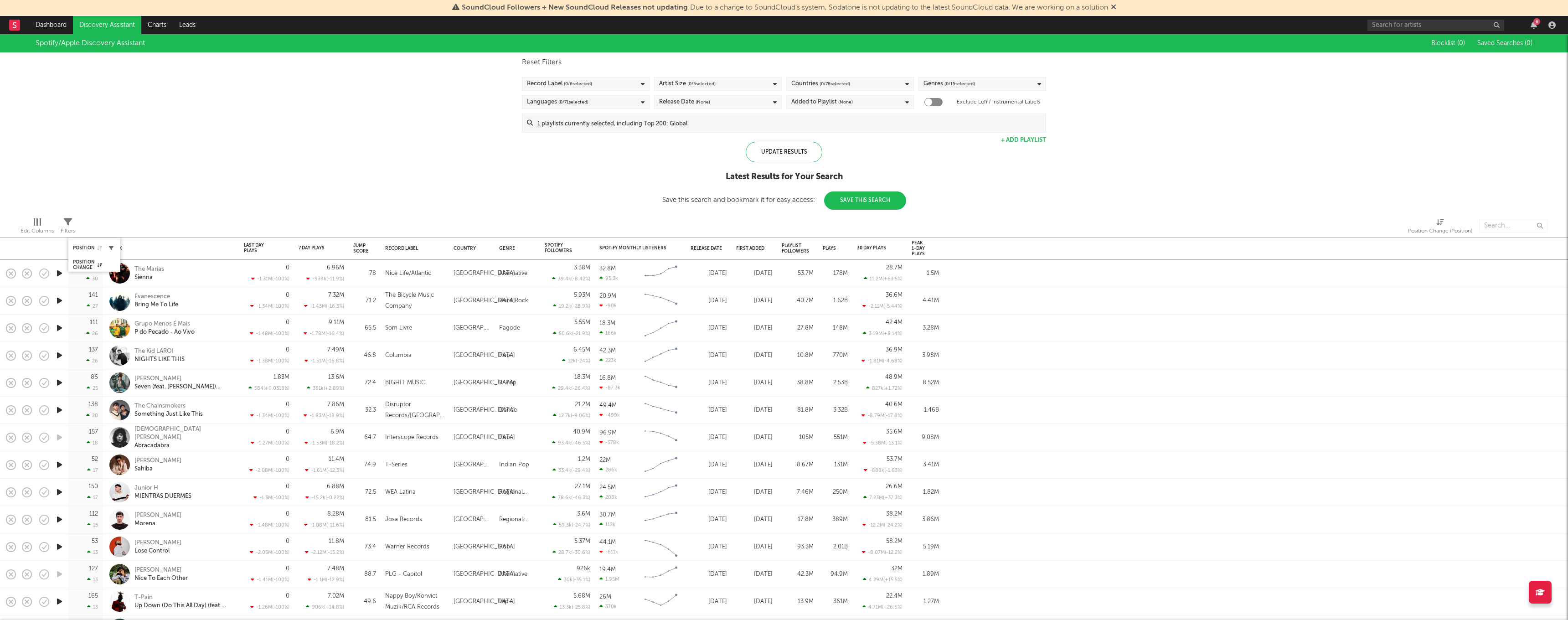
click at [107, 246] on button "button" at bounding box center [111, 248] width 9 height 9
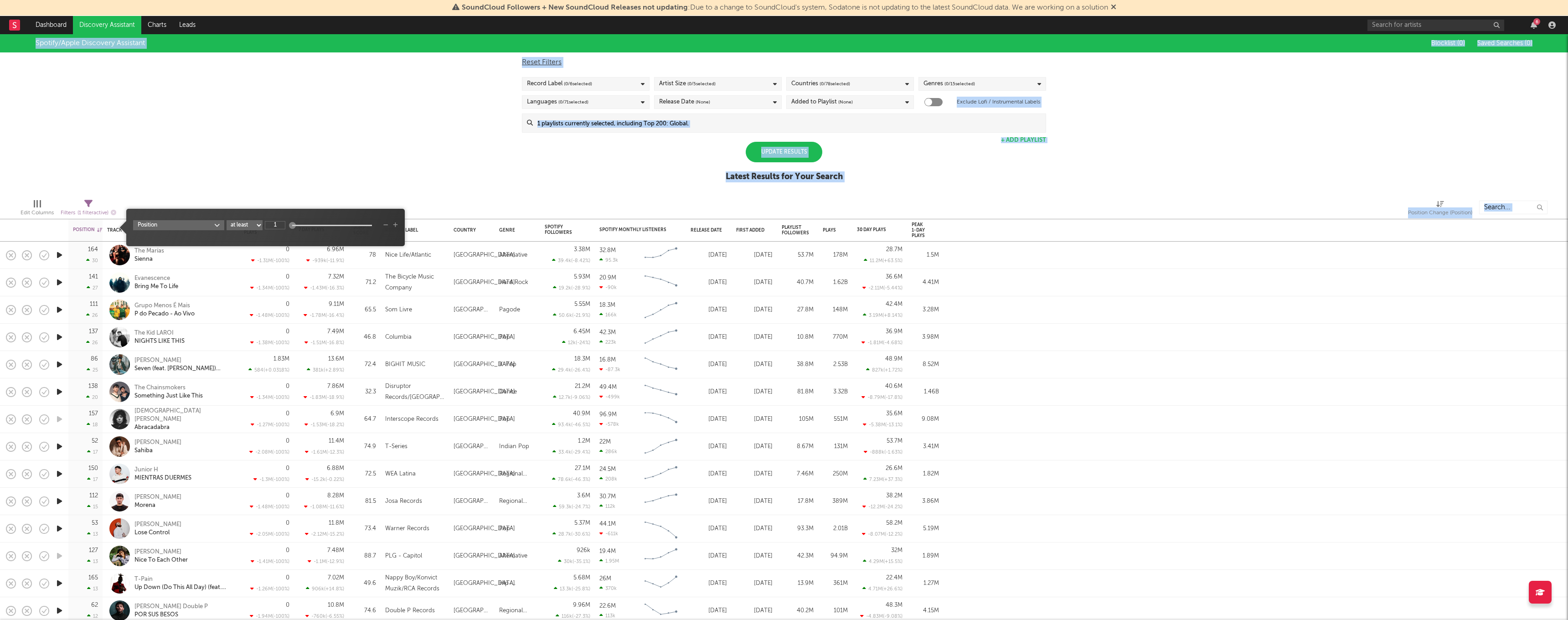
click at [172, 208] on body "SoundCloud Followers + New SoundCloud Releases not updating : Due to a change t…" at bounding box center [784, 310] width 1568 height 620
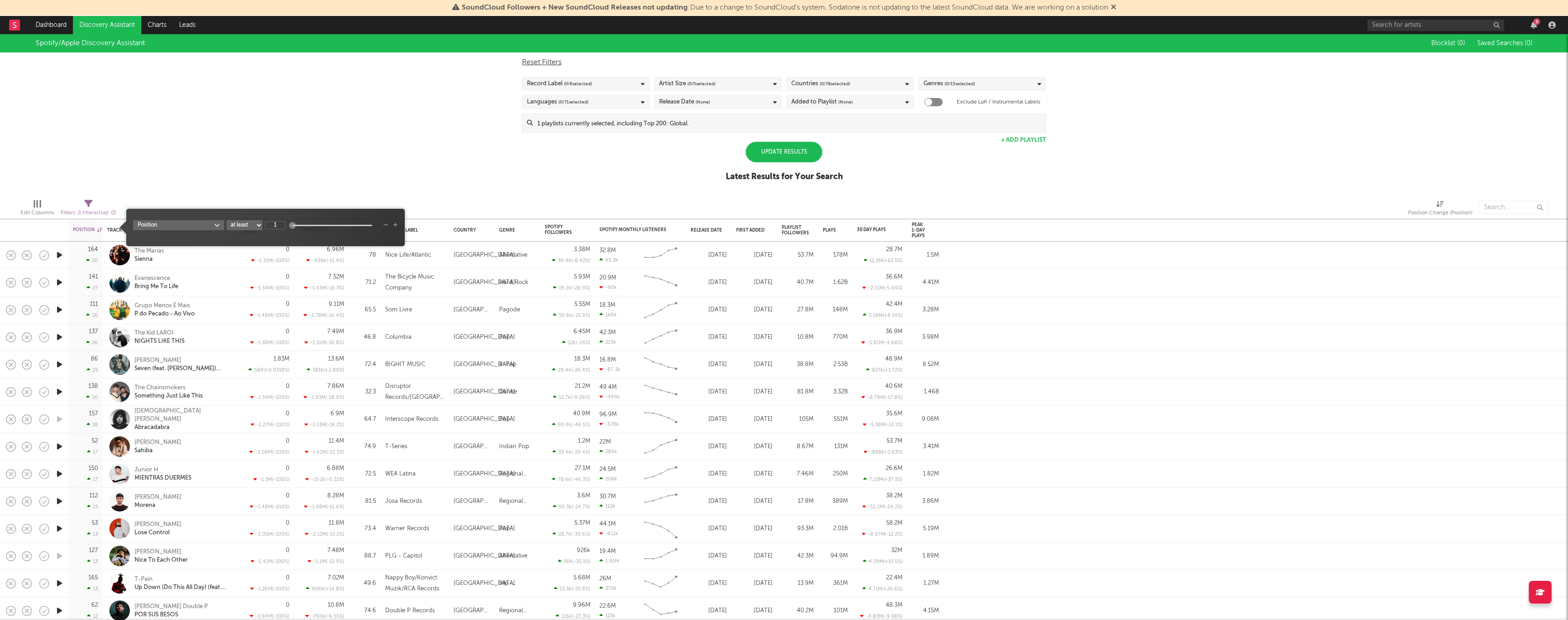
click at [413, 191] on div "Spotify/Apple Discovery Assistant Blocklist ( 0 ) Saved Searches ( 0 ) Reset Fi…" at bounding box center [784, 112] width 1568 height 158
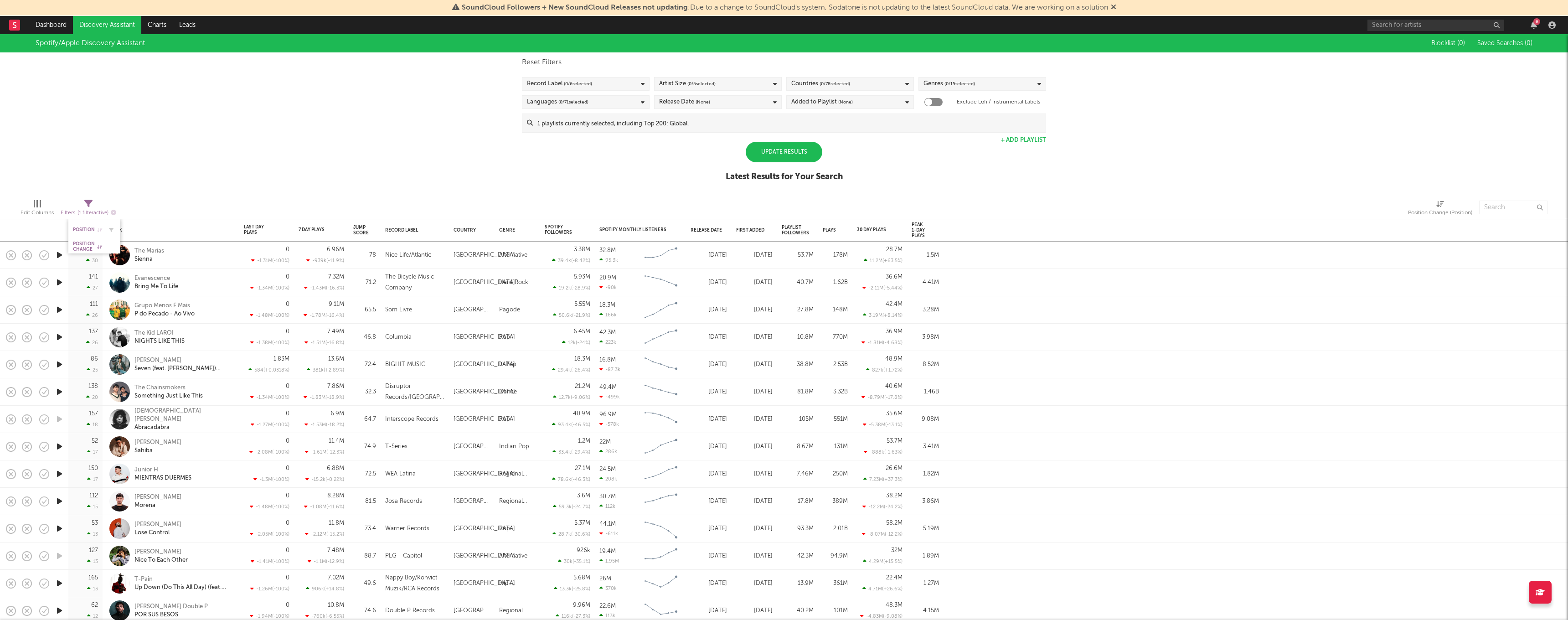
click at [83, 233] on div "Position" at bounding box center [94, 229] width 42 height 18
click at [93, 242] on div "Position Change" at bounding box center [87, 246] width 29 height 11
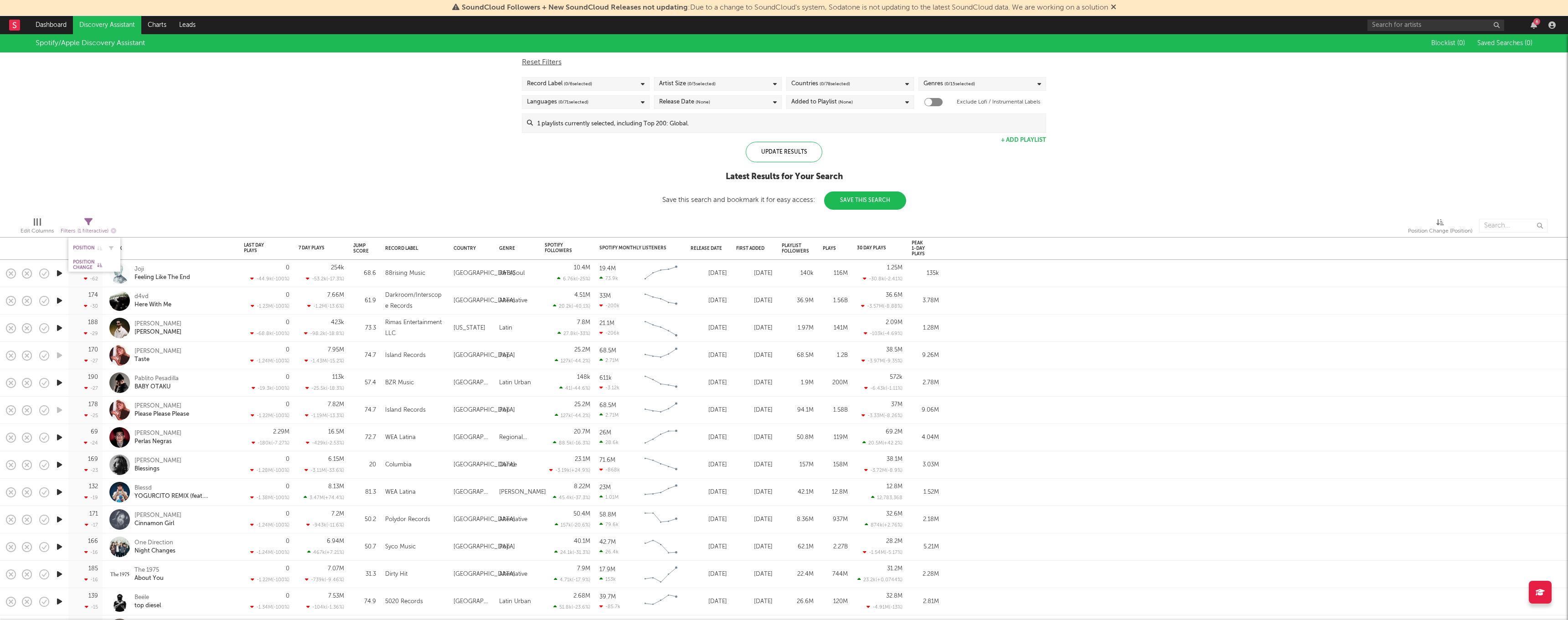
click at [92, 243] on div "Position" at bounding box center [94, 248] width 42 height 18
click at [84, 246] on div "Position" at bounding box center [87, 248] width 29 height 6
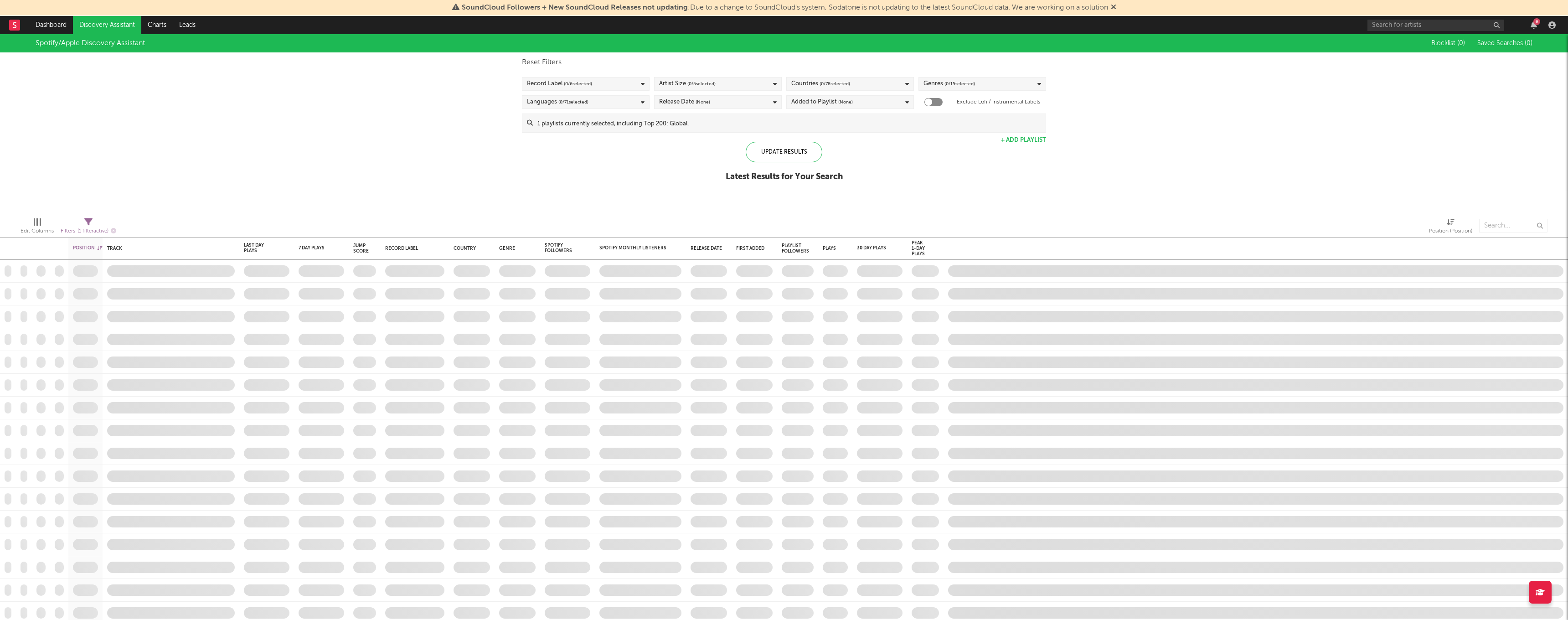
click at [233, 214] on div at bounding box center [444, 225] width 642 height 22
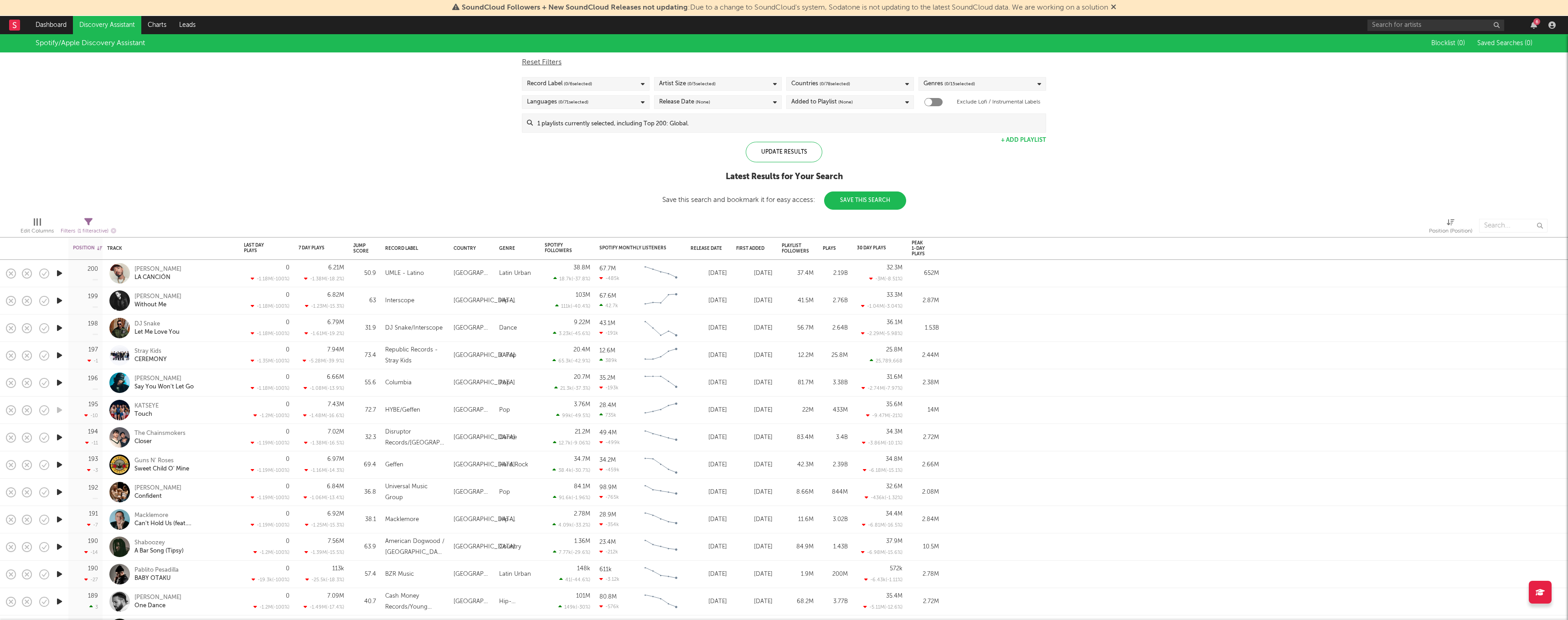
click at [87, 224] on icon at bounding box center [88, 222] width 8 height 8
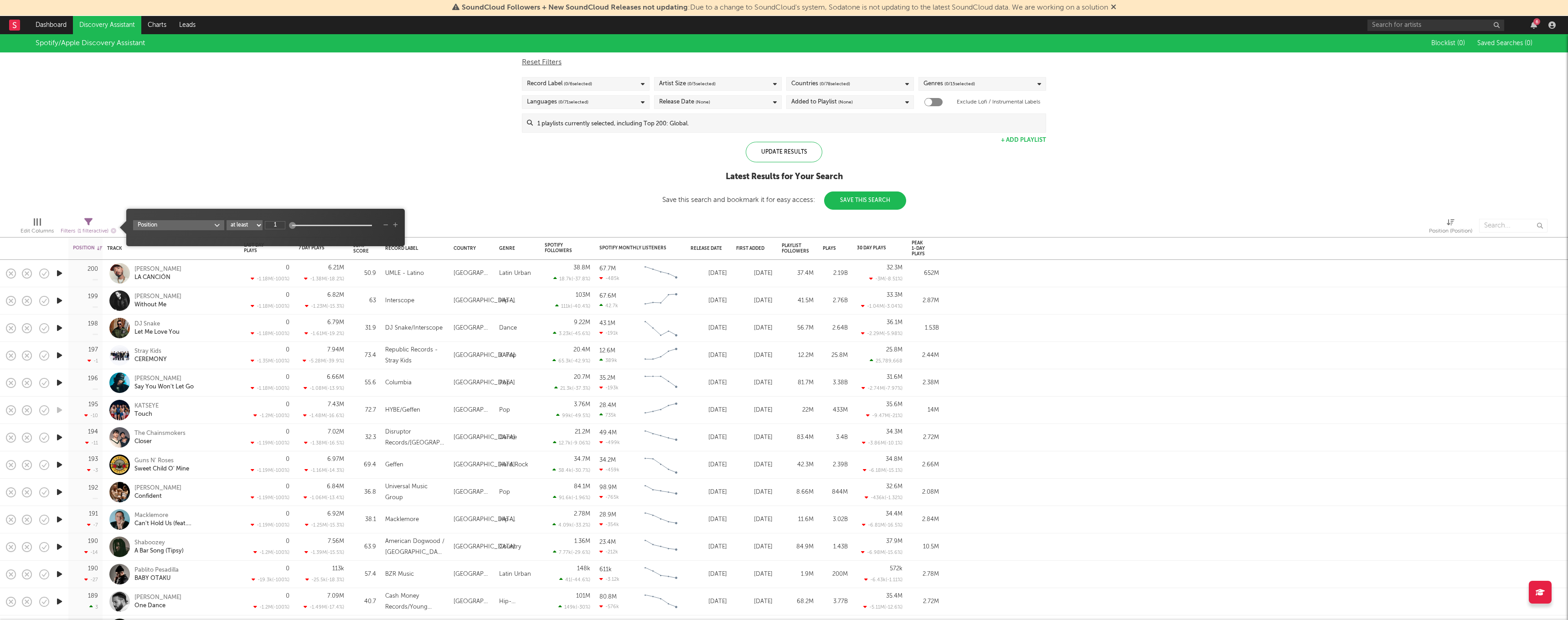
click at [148, 223] on body "SoundCloud Followers + New SoundCloud Releases not updating : Due to a change t…" at bounding box center [784, 310] width 1568 height 620
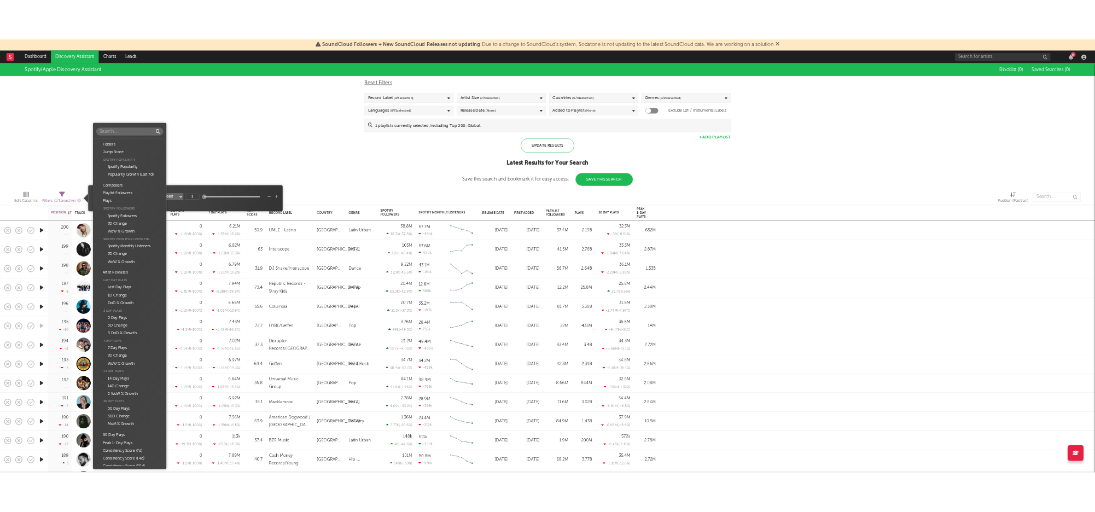
scroll to position [196, 0]
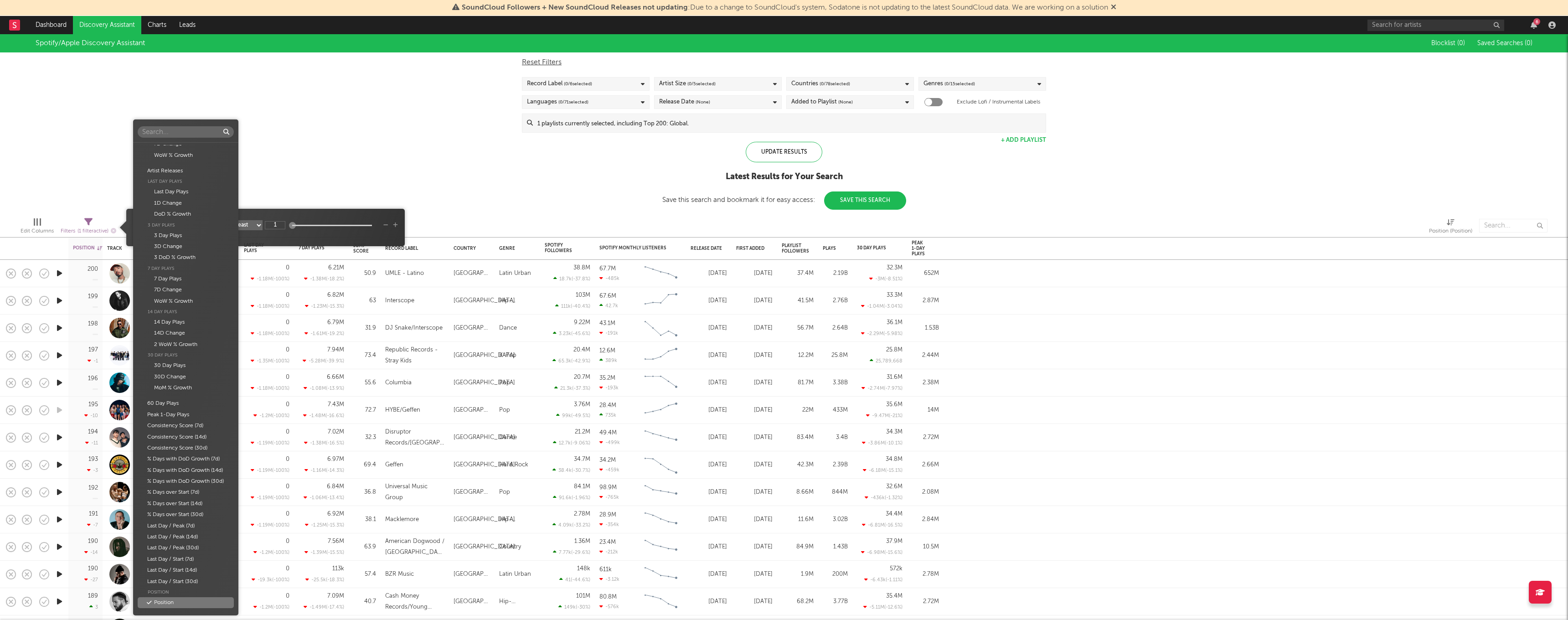
click at [172, 598] on div "Position" at bounding box center [185, 602] width 96 height 11
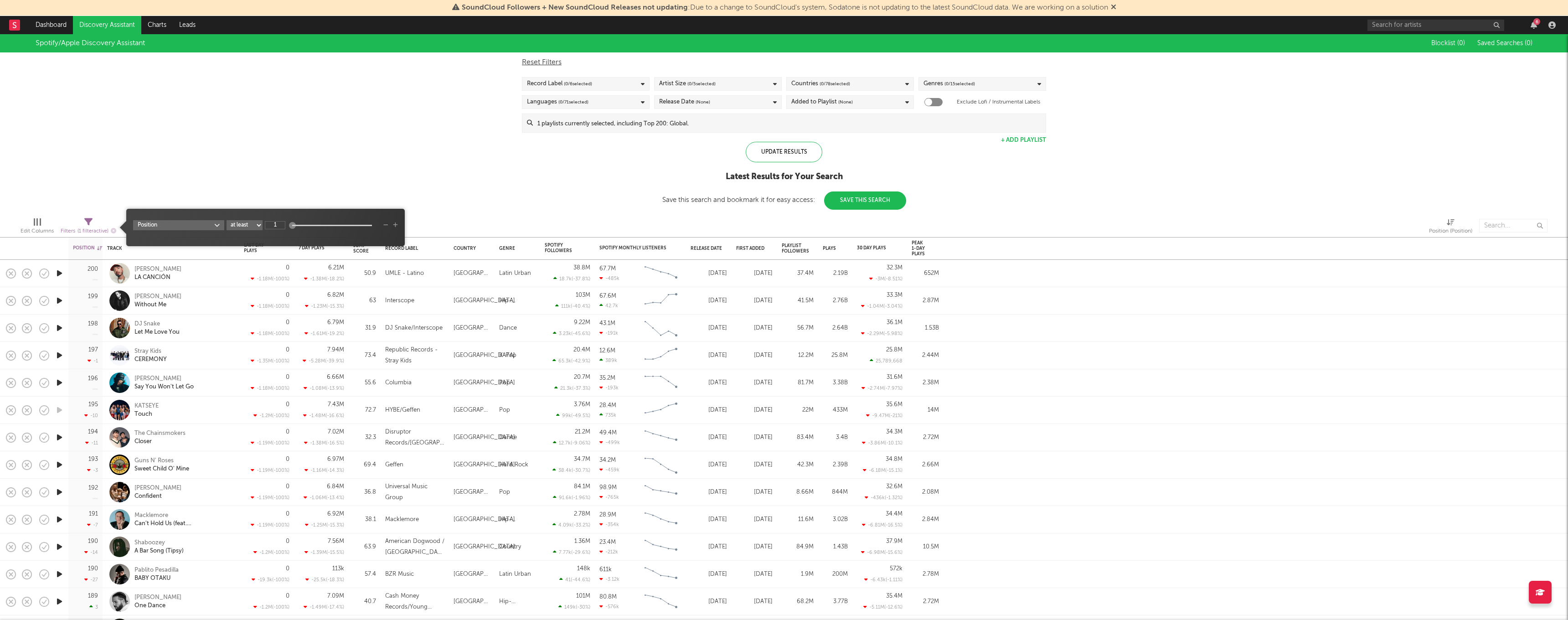
click at [372, 195] on div "Spotify/Apple Discovery Assistant Blocklist ( 0 ) Saved Searches ( 0 ) Reset Fi…" at bounding box center [784, 122] width 1568 height 176
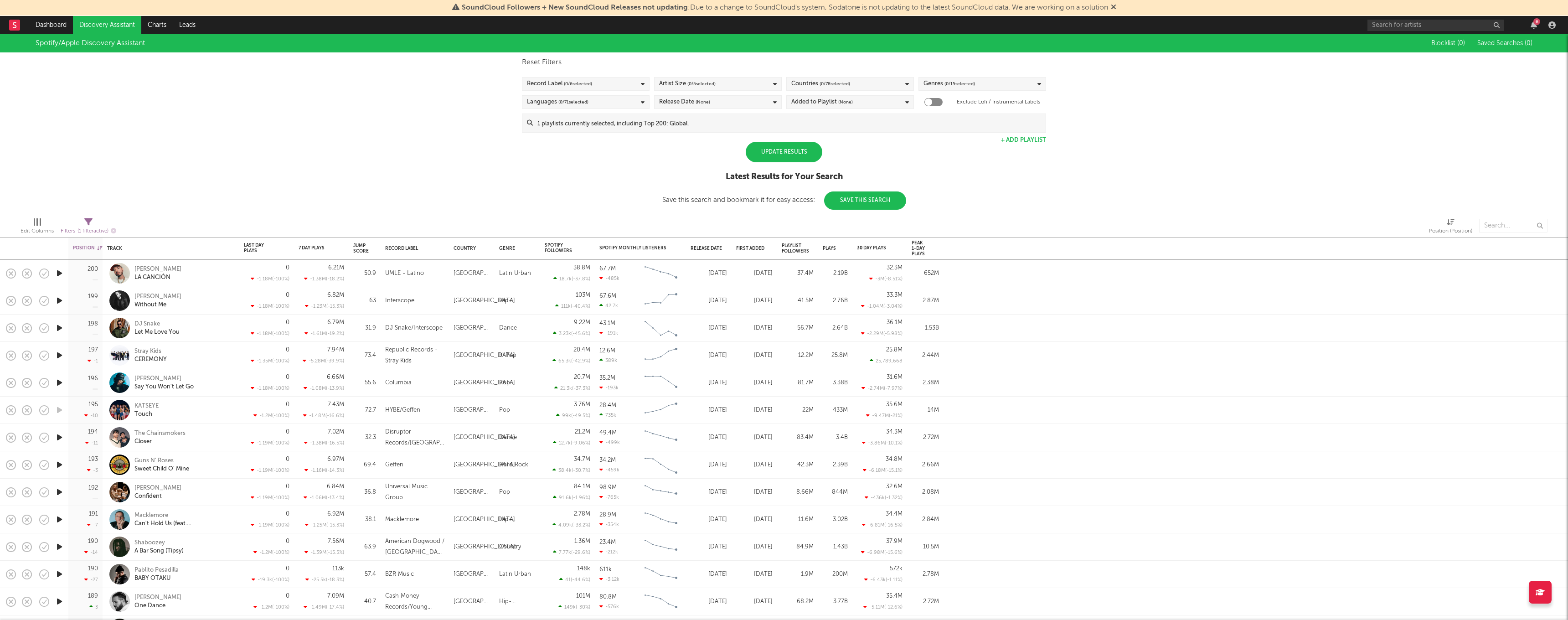
click at [792, 152] on div "Update Results" at bounding box center [784, 152] width 77 height 21
click at [91, 245] on div "Position" at bounding box center [87, 248] width 29 height 6
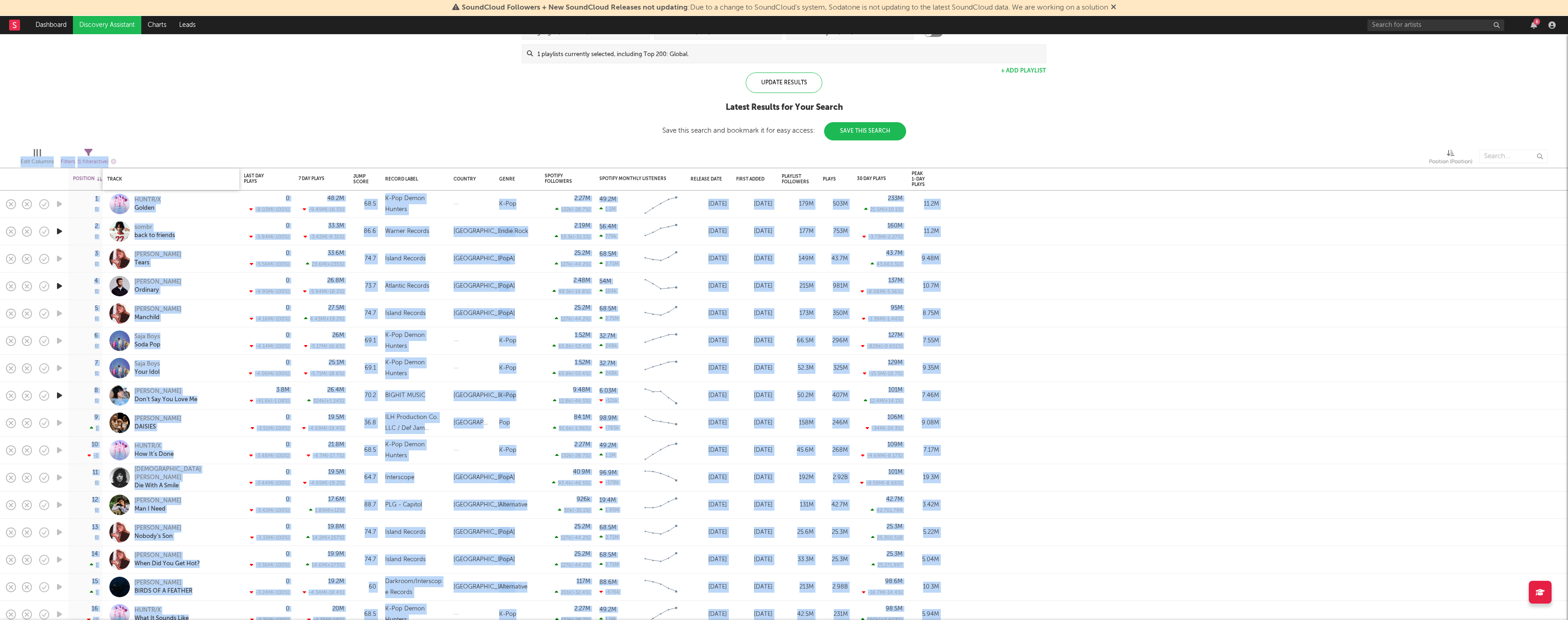
drag, startPoint x: 202, startPoint y: 147, endPoint x: 192, endPoint y: 188, distance: 42.2
click at [192, 188] on div "Position Position Change Track Last Day Plays 1D Change DoD % Growth 7 Day Play…" at bounding box center [784, 327] width 1568 height 586
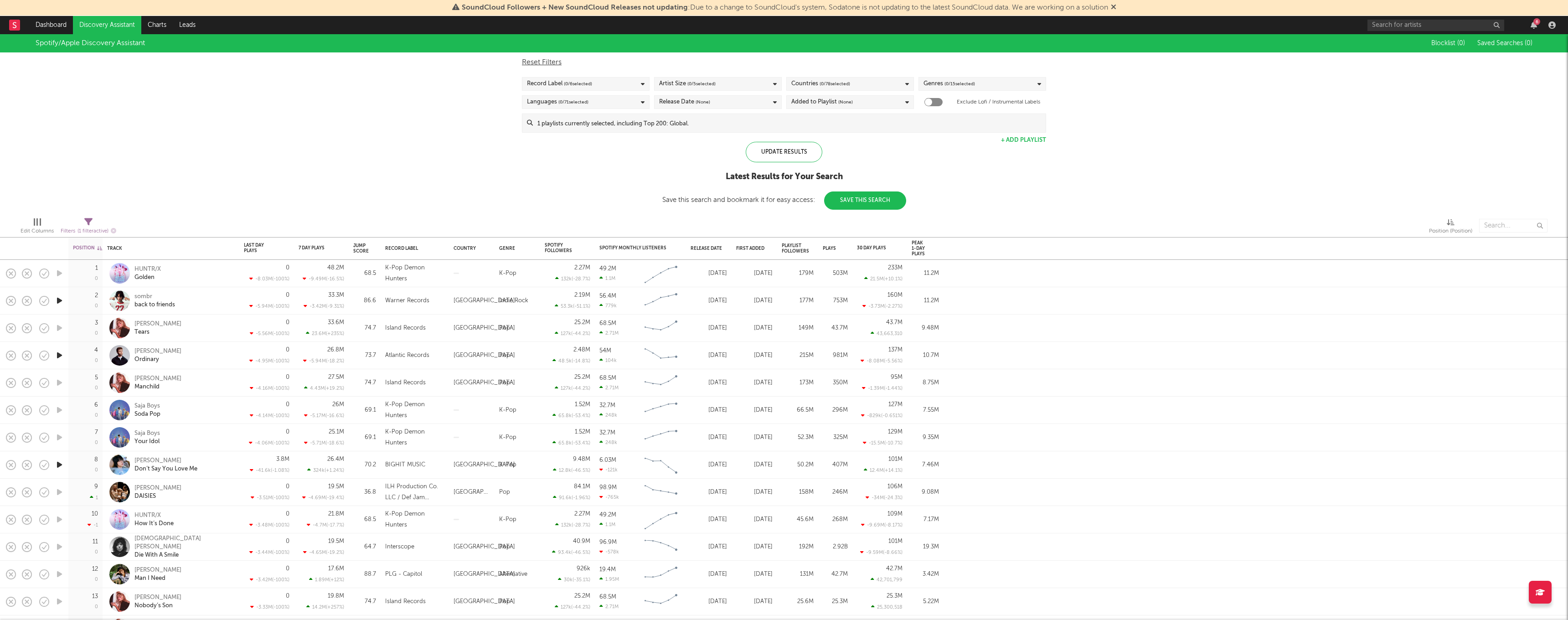
click at [175, 178] on div "Spotify/Apple Discovery Assistant Blocklist ( 0 ) Saved Searches ( 0 ) Reset Fi…" at bounding box center [784, 122] width 1568 height 176
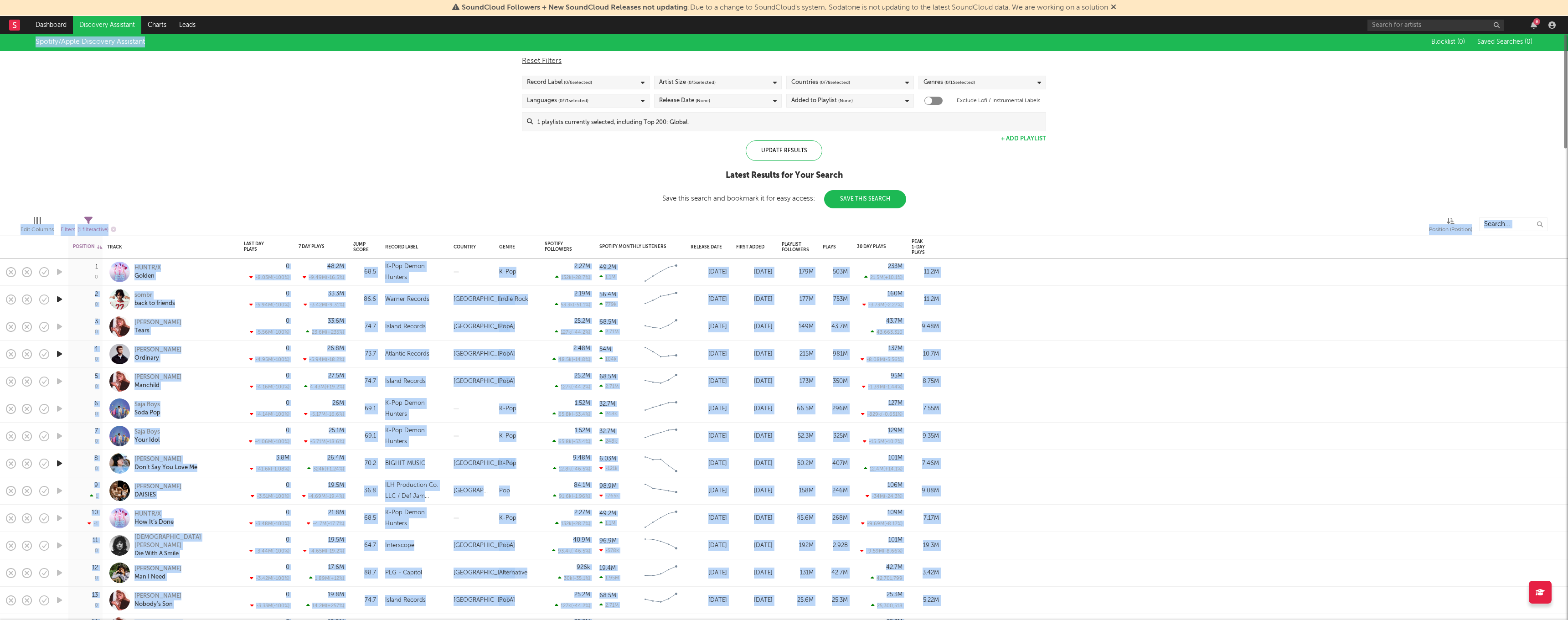
drag, startPoint x: 12, startPoint y: 179, endPoint x: 132, endPoint y: 265, distance: 147.6
click at [132, 265] on div "Position Position Change Track Last Day Plays 1D Change DoD % Growth 7 Day Play…" at bounding box center [784, 327] width 1568 height 586
click at [219, 135] on div "Spotify/Apple Discovery Assistant Blocklist ( 0 ) Saved Searches ( 0 ) Reset Fi…" at bounding box center [784, 120] width 1568 height 176
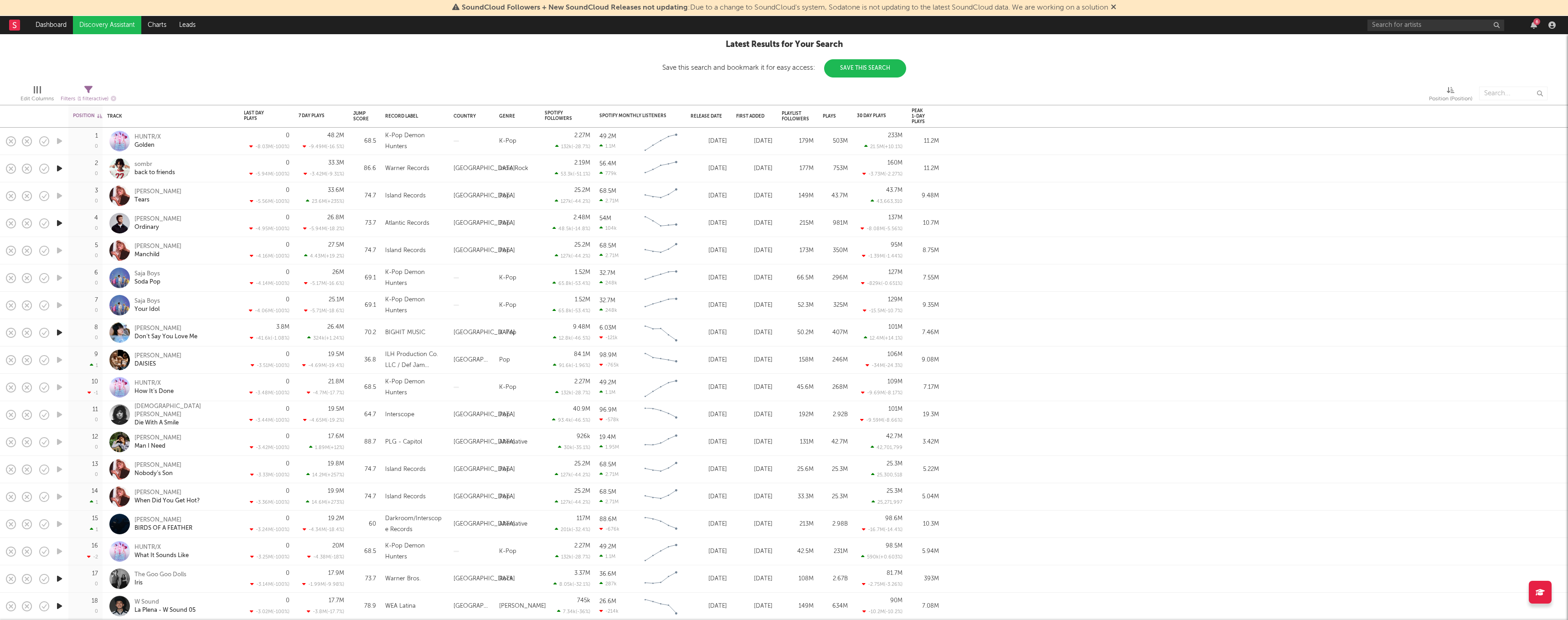
click at [61, 226] on icon "button" at bounding box center [59, 223] width 9 height 12
click at [61, 225] on icon "button" at bounding box center [59, 223] width 8 height 12
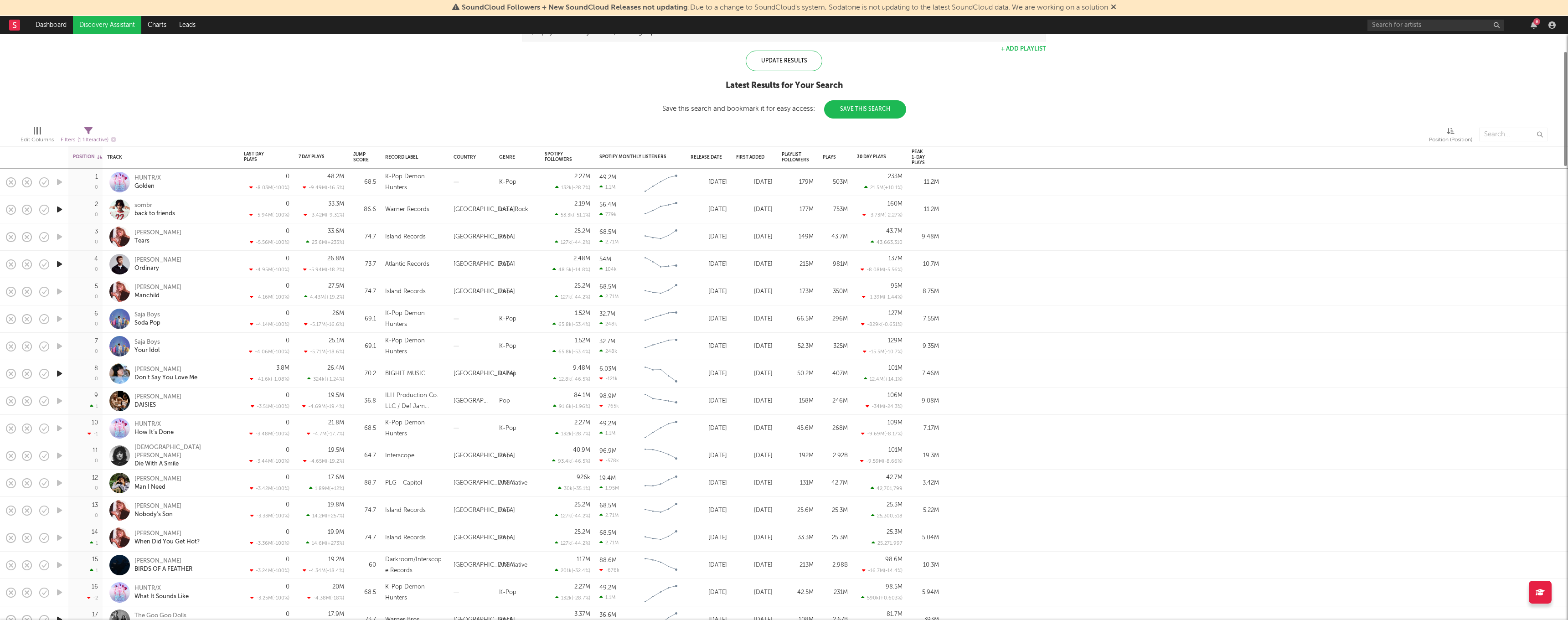
click at [182, 100] on div "Spotify/Apple Discovery Assistant Blocklist ( 0 ) Saved Searches ( 0 ) Reset Fi…" at bounding box center [784, 31] width 1568 height 176
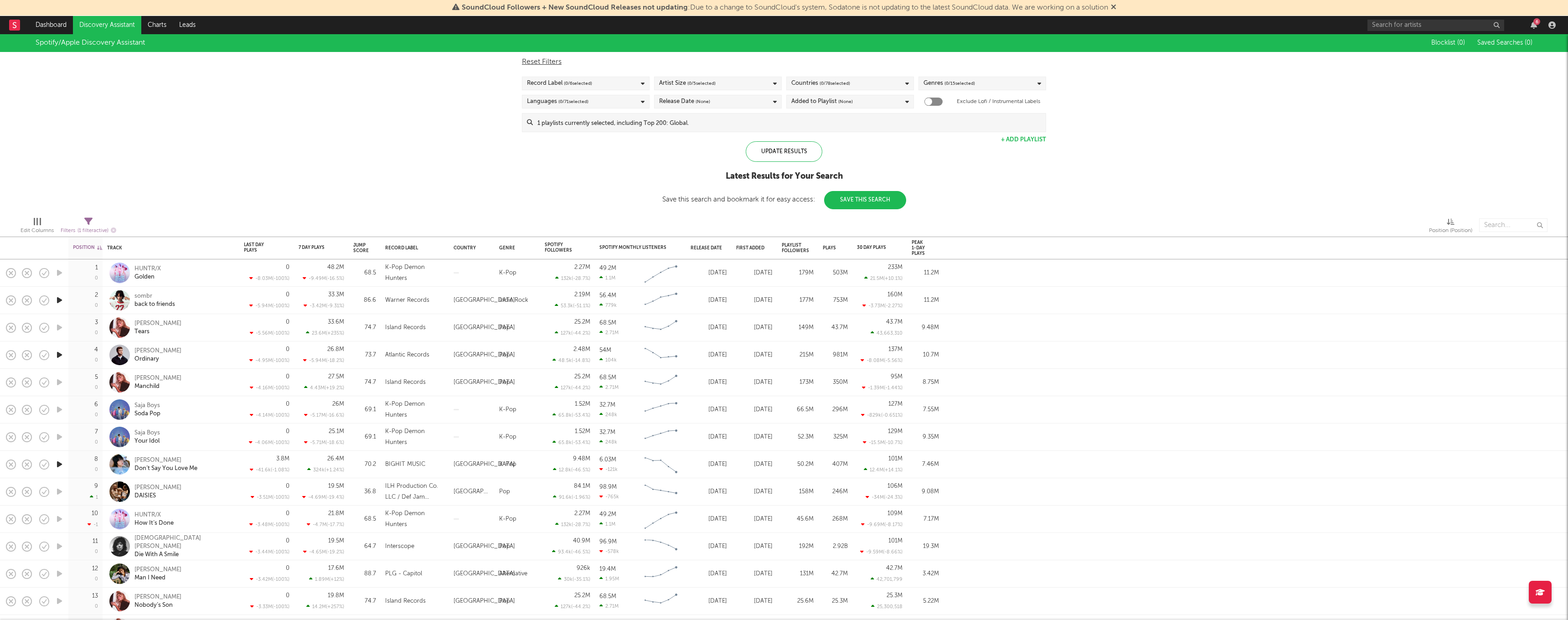
click at [871, 192] on button "Save This Search" at bounding box center [865, 200] width 82 height 18
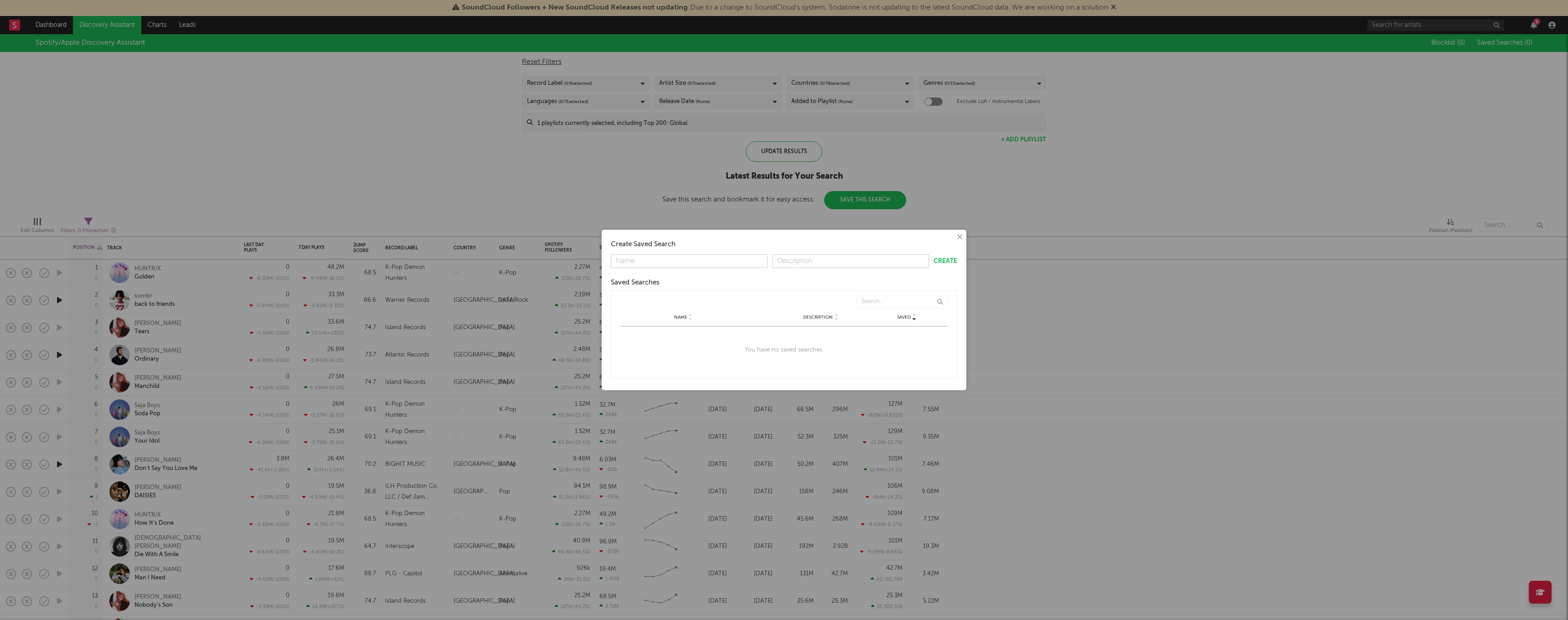
click at [962, 238] on button "×" at bounding box center [959, 237] width 10 height 10
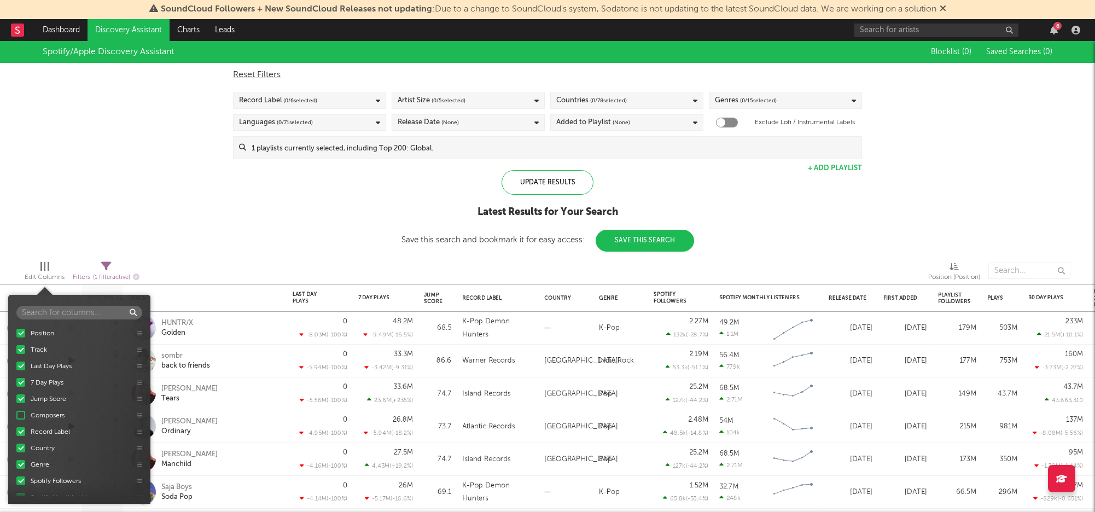
click at [45, 271] on div "Edit Columns" at bounding box center [45, 277] width 40 height 13
click at [19, 395] on div at bounding box center [20, 393] width 9 height 9
click at [16, 395] on input "Composers" at bounding box center [16, 393] width 0 height 11
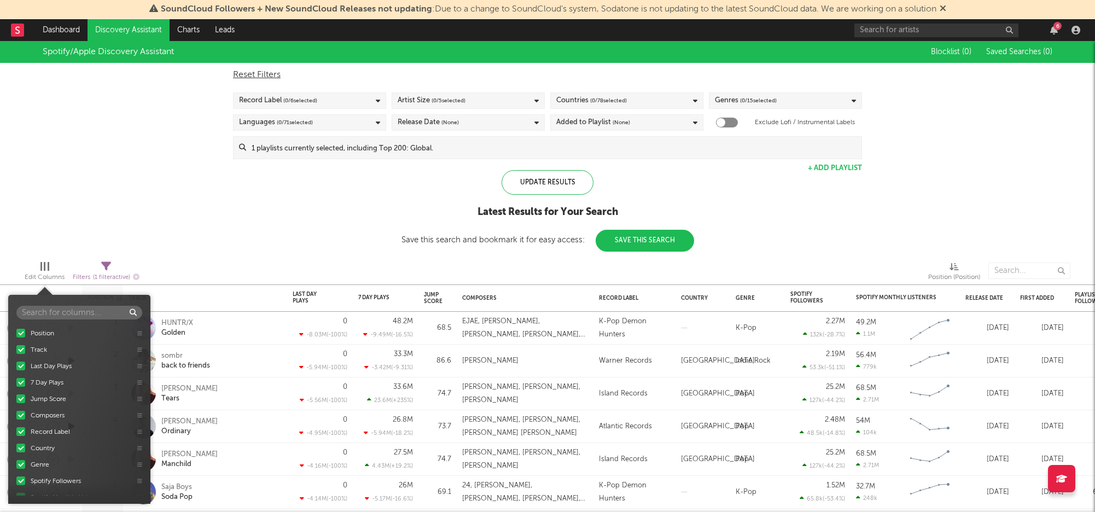
scroll to position [0, 0]
click at [143, 199] on div "Spotify/Apple Discovery Assistant Blocklist ( 0 ) Saved Searches ( 0 ) Reset Fi…" at bounding box center [547, 146] width 1095 height 211
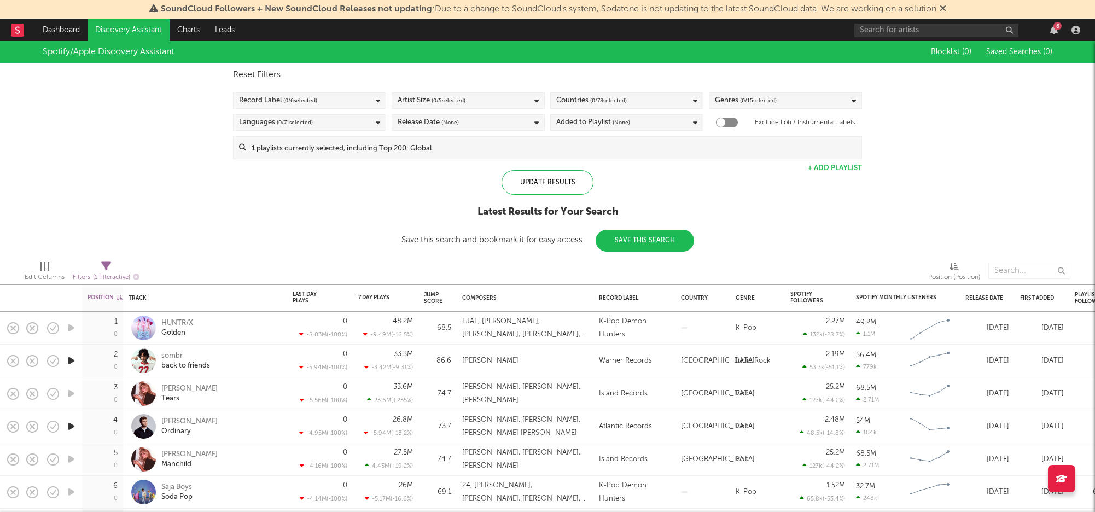
click at [251, 228] on div "Spotify/Apple Discovery Assistant Blocklist ( 0 ) Saved Searches ( 0 ) Reset Fi…" at bounding box center [547, 146] width 1095 height 211
drag, startPoint x: 1089, startPoint y: 97, endPoint x: 1045, endPoint y: -112, distance: 213.0
click at [1045, 0] on html "SoundCloud Followers + New SoundCloud Releases not updating : Due to a change t…" at bounding box center [547, 256] width 1095 height 512
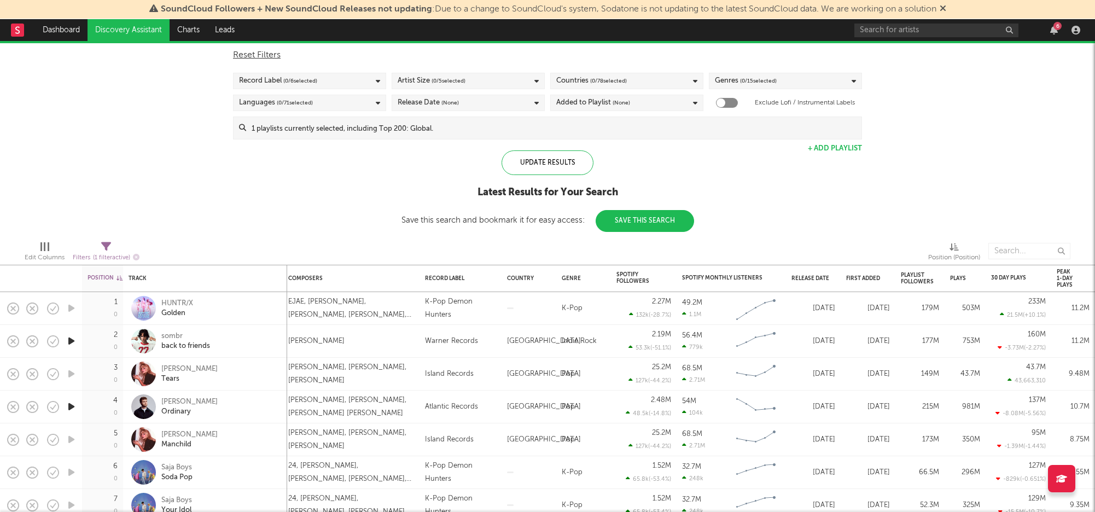
drag, startPoint x: 469, startPoint y: 353, endPoint x: 924, endPoint y: 187, distance: 484.5
click at [924, 187] on div "Spotify/Apple Discovery Assistant Blocklist ( 0 ) Saved Searches ( 0 ) Reset Fi…" at bounding box center [547, 126] width 1095 height 211
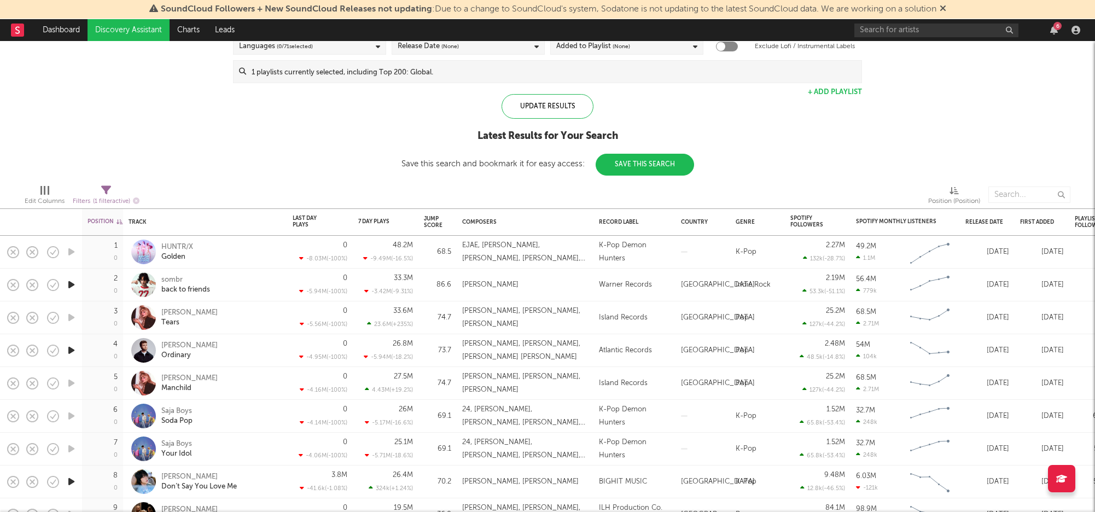
click at [685, 380] on div "[GEOGRAPHIC_DATA]" at bounding box center [718, 383] width 74 height 13
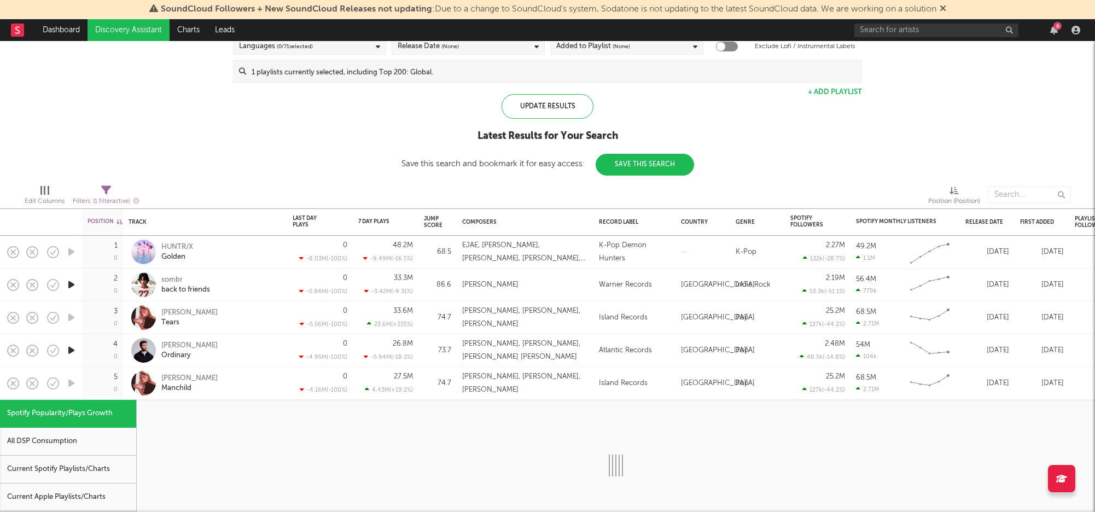
select select "1w"
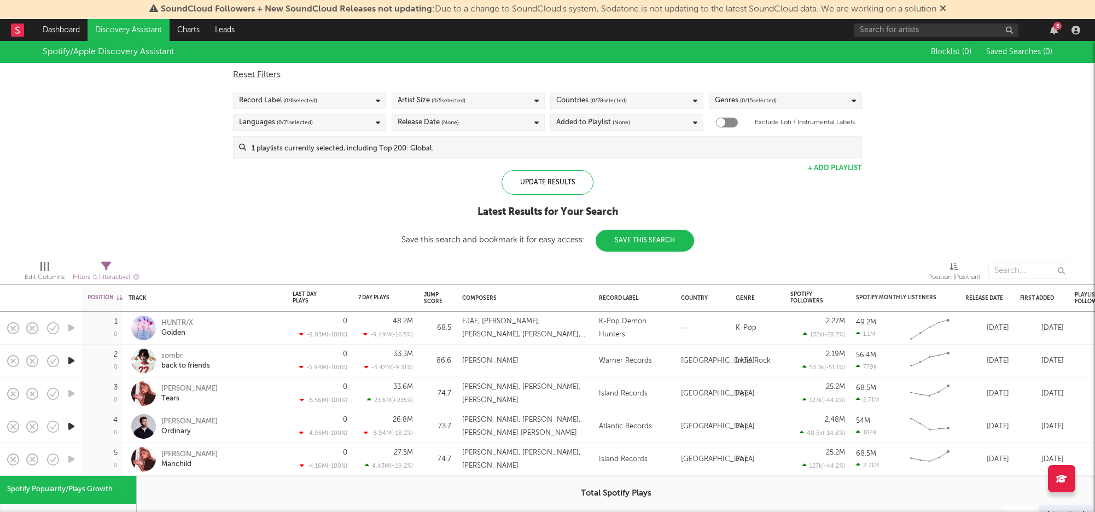
click at [252, 216] on div "Spotify/Apple Discovery Assistant Blocklist ( 0 ) Saved Searches ( 0 ) Reset Fi…" at bounding box center [547, 146] width 1095 height 211
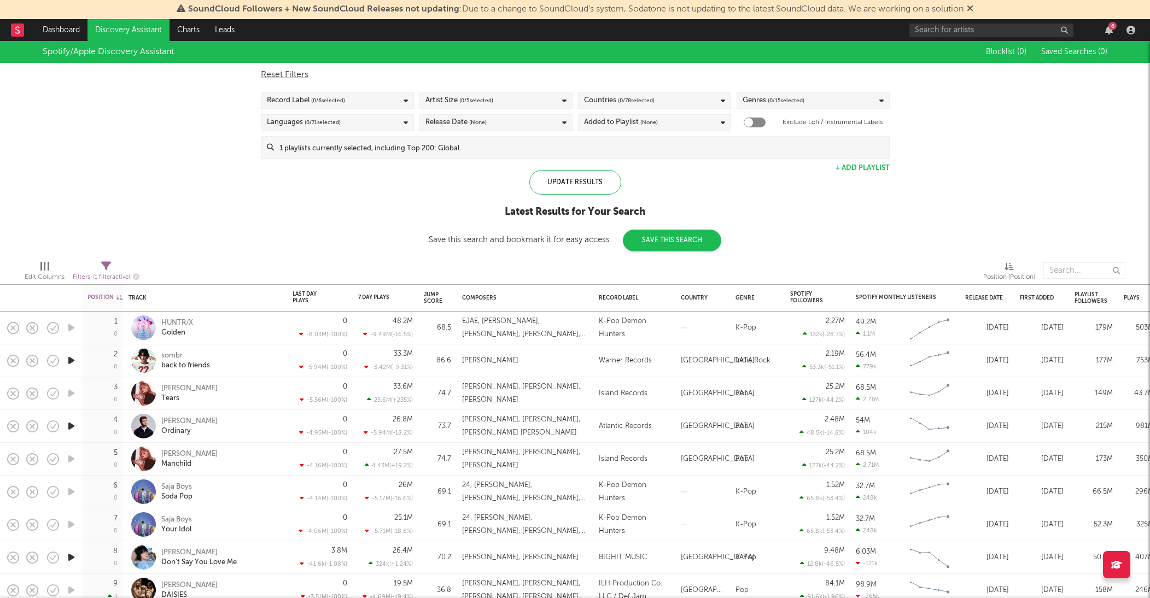
click at [924, 247] on div "Spotify/Apple Discovery Assistant Blocklist ( 0 ) Saved Searches ( 0 ) Reset Fi…" at bounding box center [575, 146] width 1150 height 211
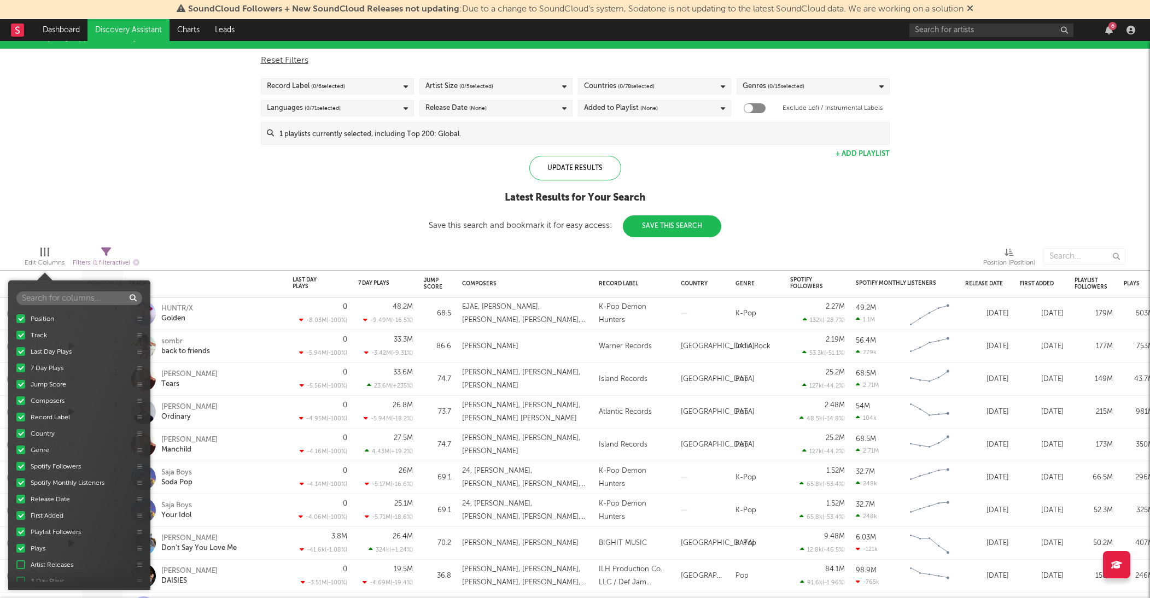
click at [53, 251] on span "Edit Columns" at bounding box center [45, 259] width 40 height 22
click at [108, 210] on div "Spotify/Apple Discovery Assistant Blocklist ( 0 ) Saved Searches ( 0 ) Reset Fi…" at bounding box center [575, 132] width 1150 height 211
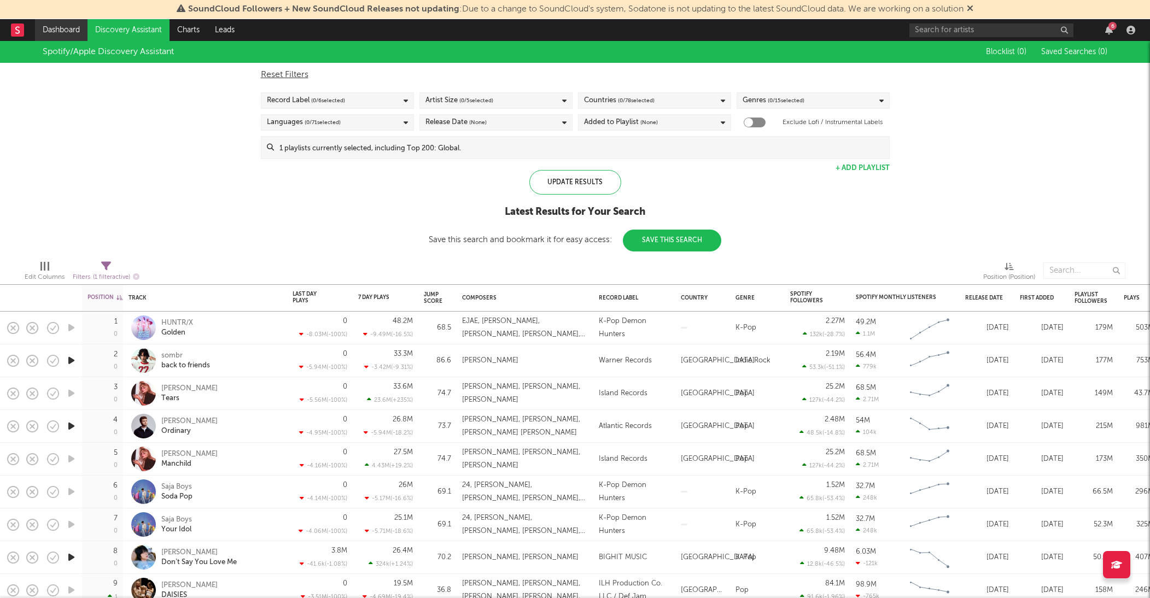
click at [58, 27] on link "Dashboard" at bounding box center [61, 30] width 53 height 22
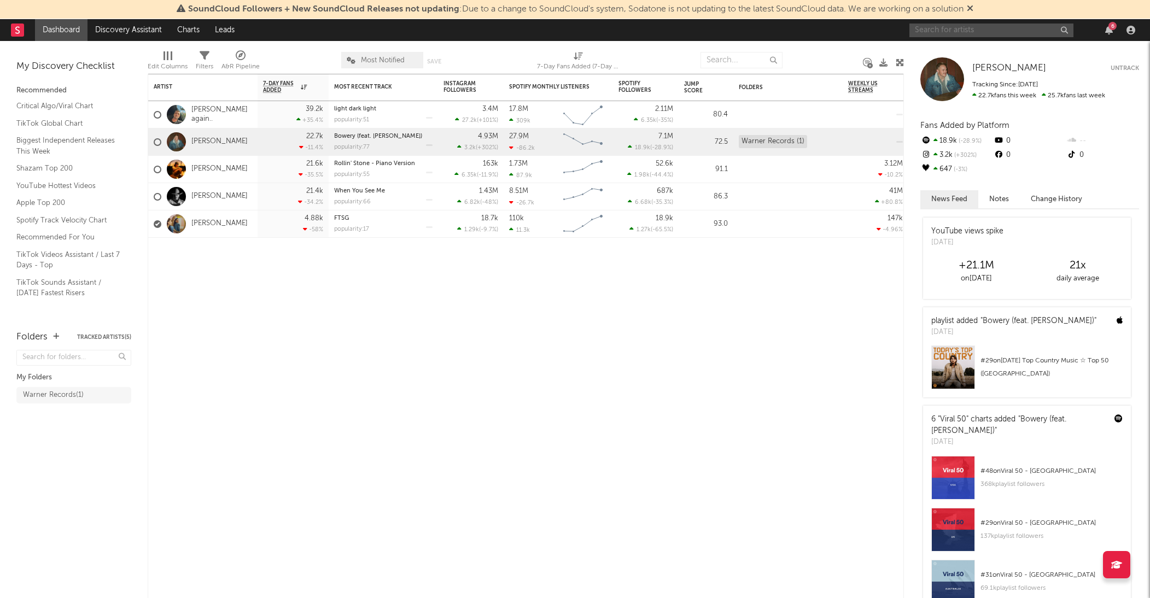
click at [966, 36] on input "text" at bounding box center [992, 31] width 164 height 14
type input "noah levine"
click at [1038, 30] on input "noah levine" at bounding box center [992, 31] width 164 height 14
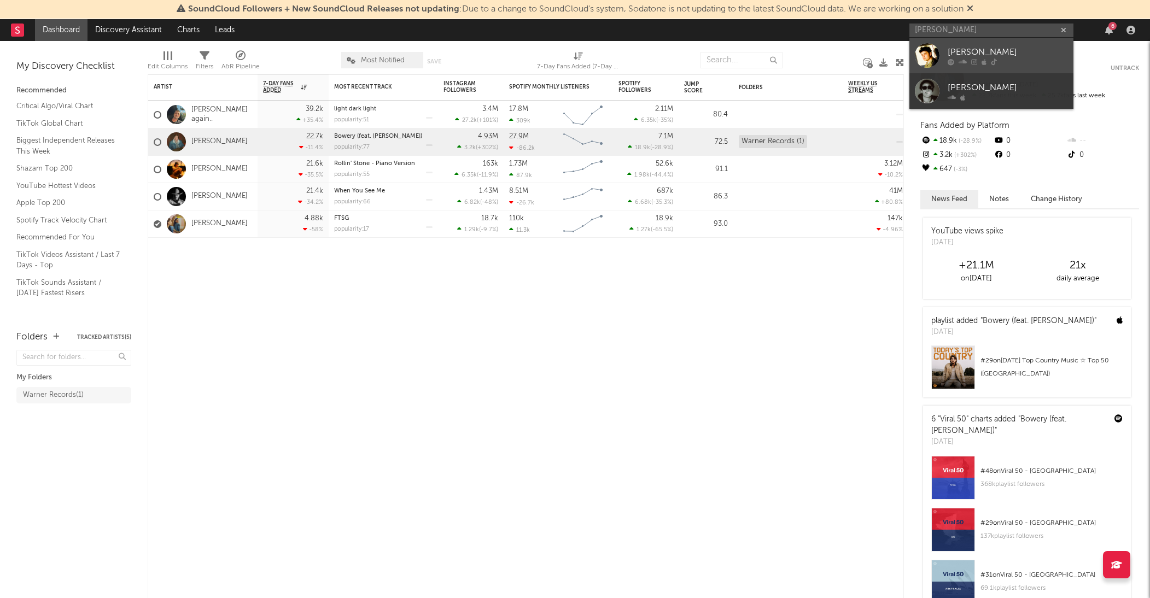
click at [987, 49] on div "[PERSON_NAME]" at bounding box center [1008, 51] width 120 height 13
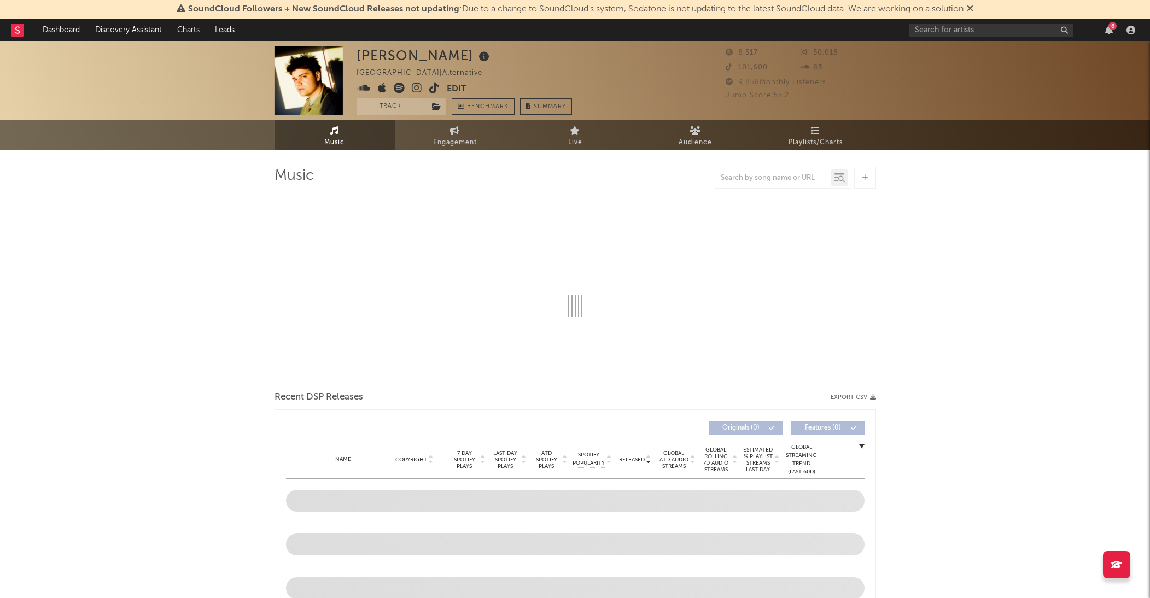
select select "6m"
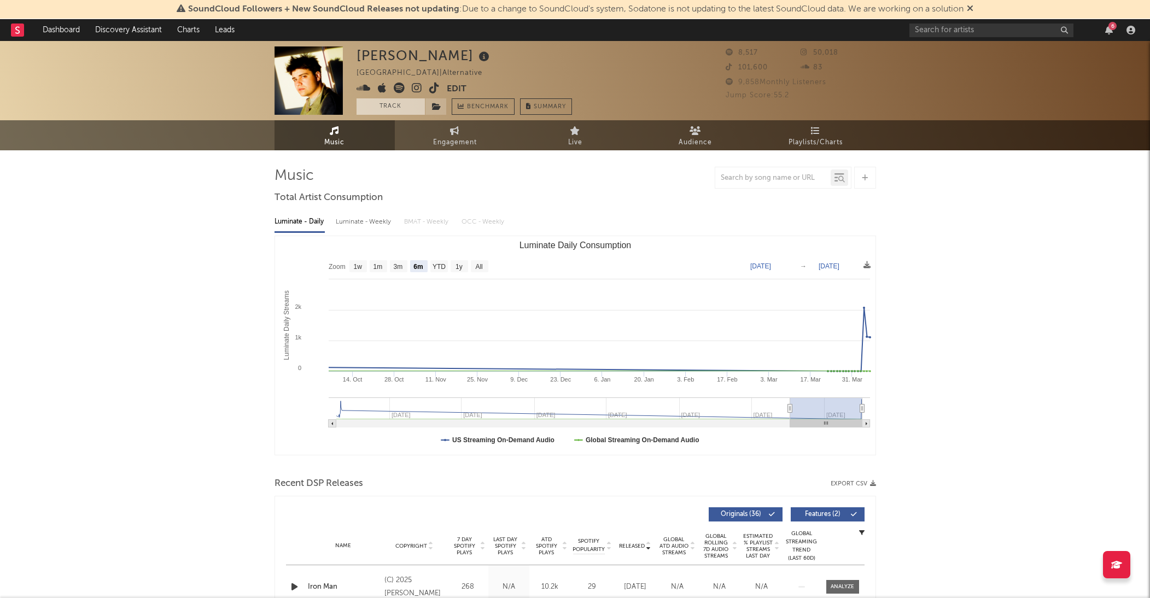
click at [391, 103] on button "Track" at bounding box center [391, 106] width 68 height 16
select select "6m"
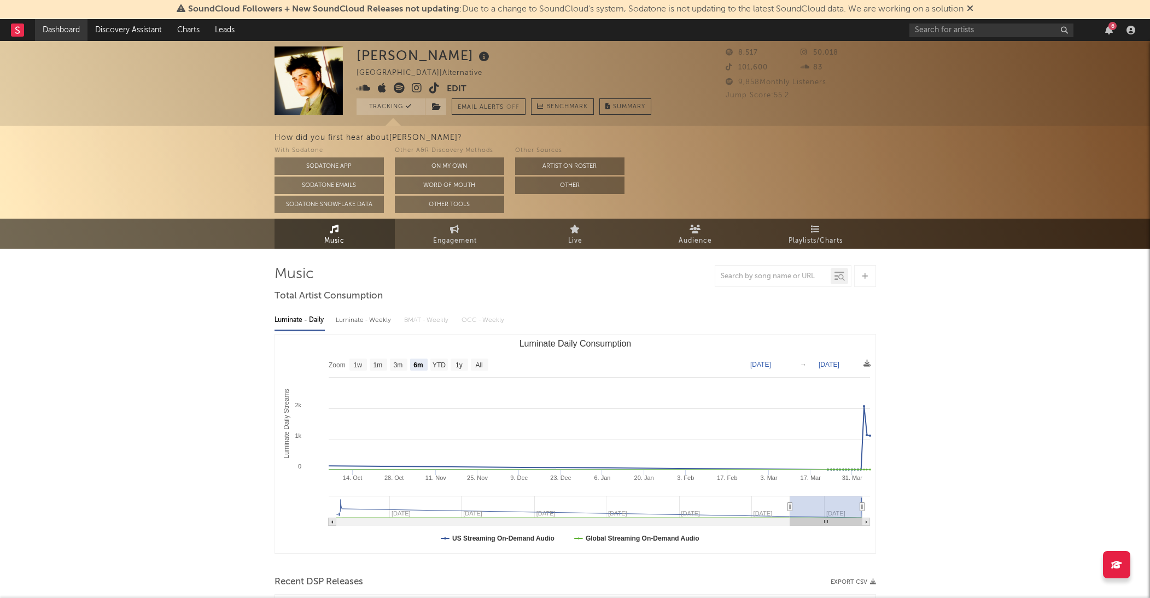
click at [68, 30] on link "Dashboard" at bounding box center [61, 30] width 53 height 22
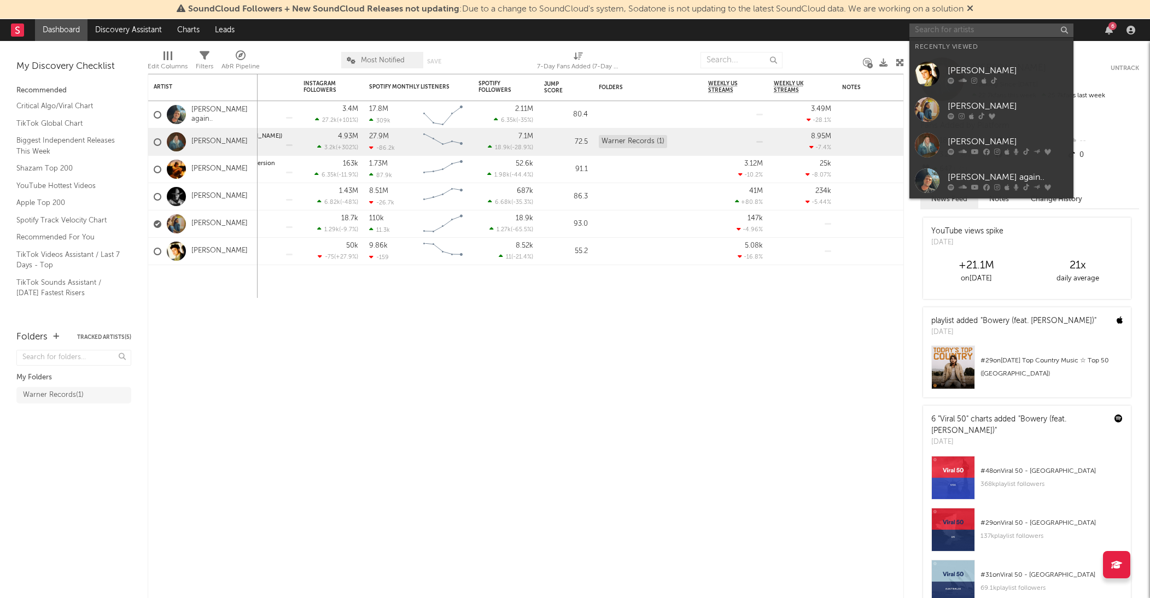
click at [973, 34] on input "text" at bounding box center [992, 31] width 164 height 14
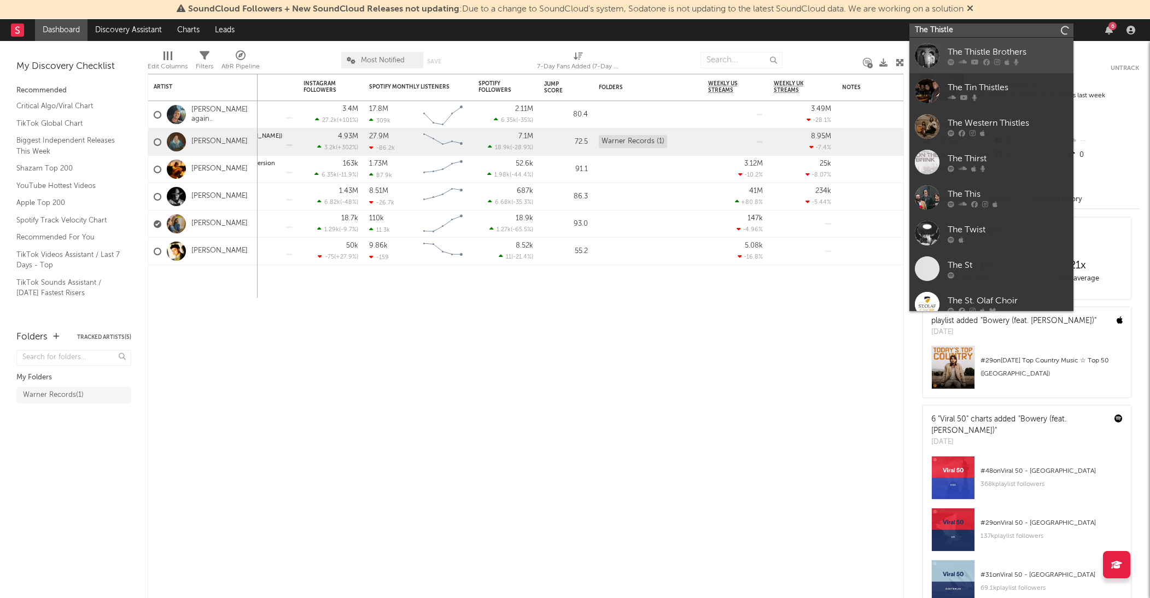
type input "The Thistle"
click at [988, 49] on div "The Thistle Brothers" at bounding box center [1008, 51] width 120 height 13
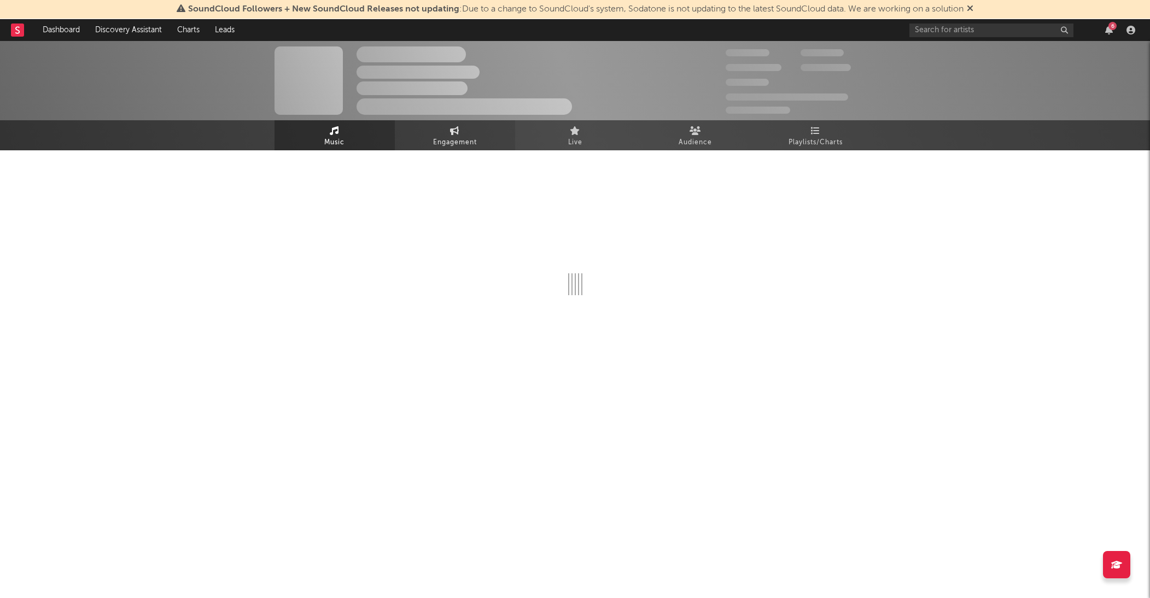
select select "6m"
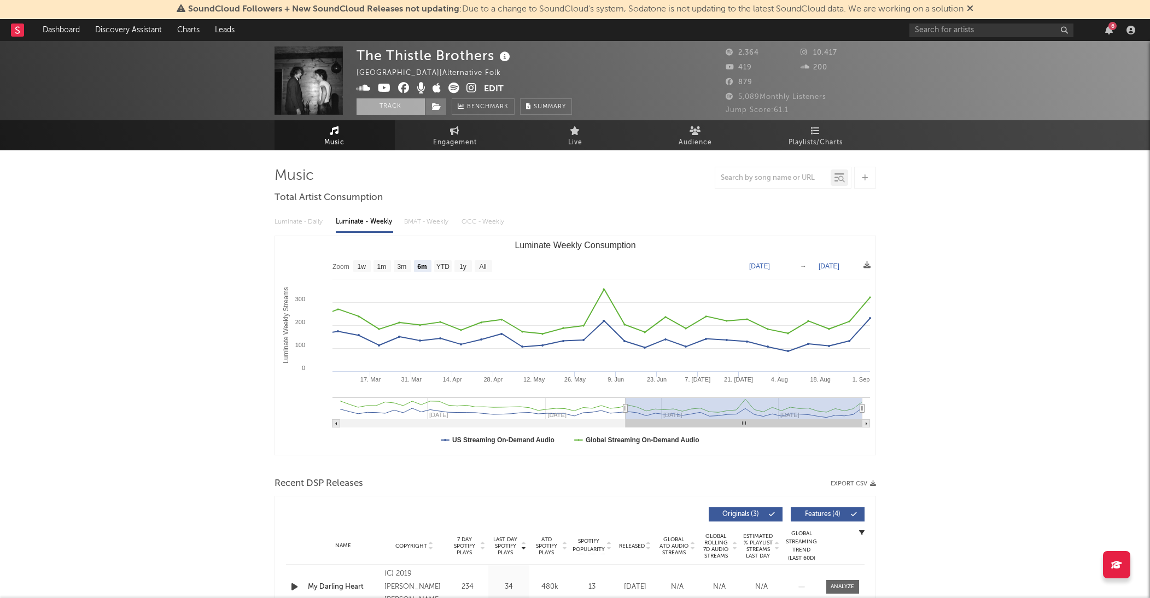
click at [386, 104] on button "Track" at bounding box center [391, 106] width 68 height 16
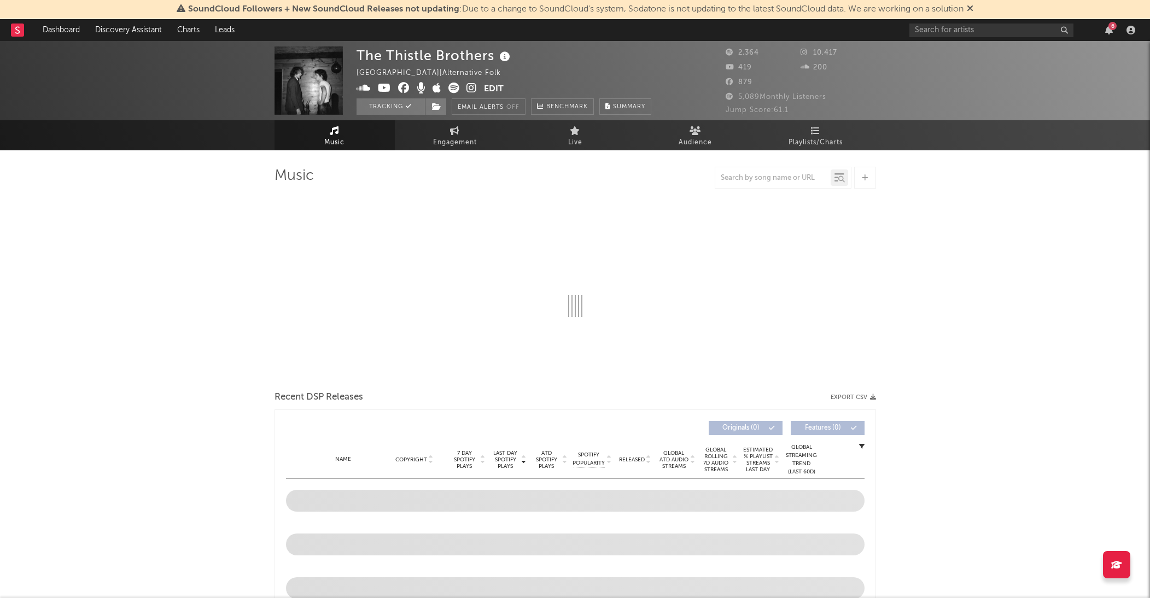
select select "6m"
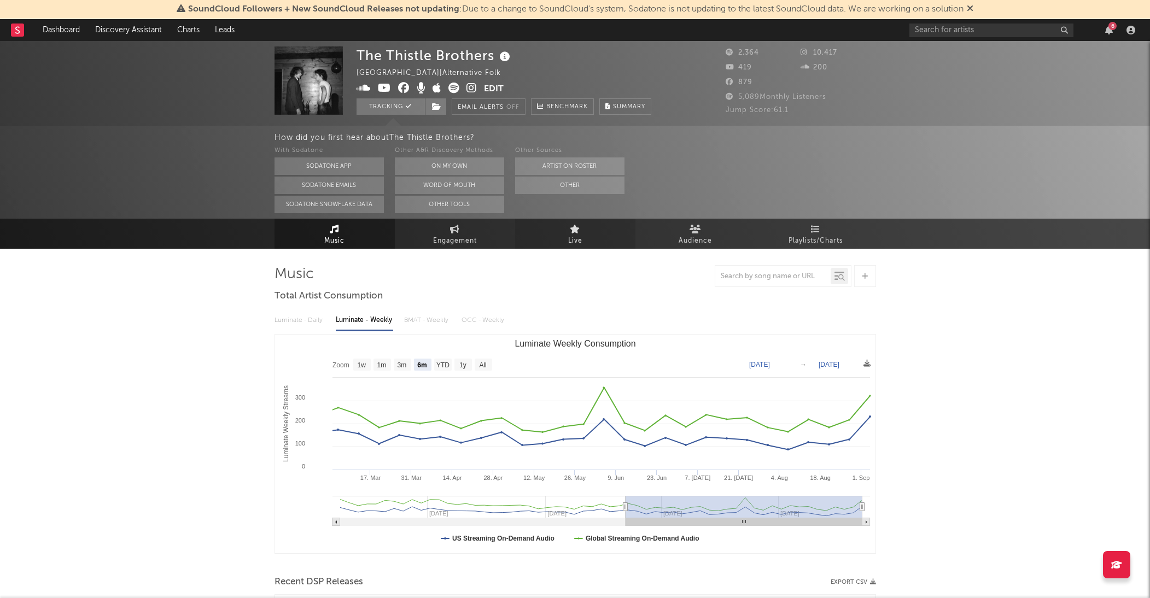
scroll to position [-1, 0]
click at [571, 236] on span "Live" at bounding box center [575, 240] width 14 height 13
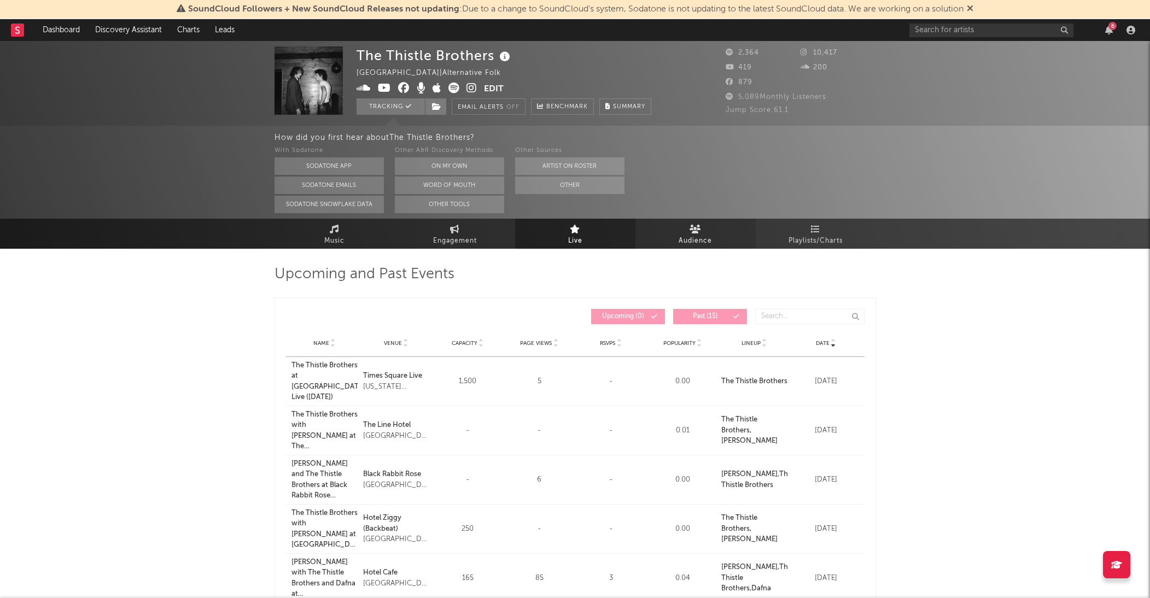
click at [689, 238] on span "Audience" at bounding box center [695, 241] width 33 height 13
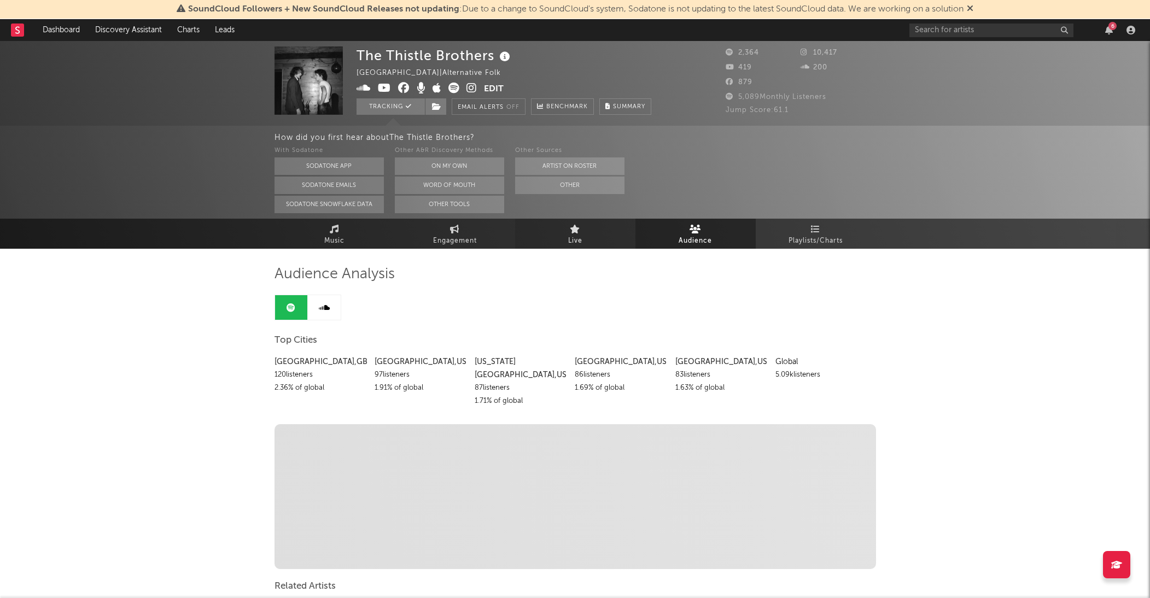
click at [575, 239] on span "Live" at bounding box center [575, 241] width 14 height 13
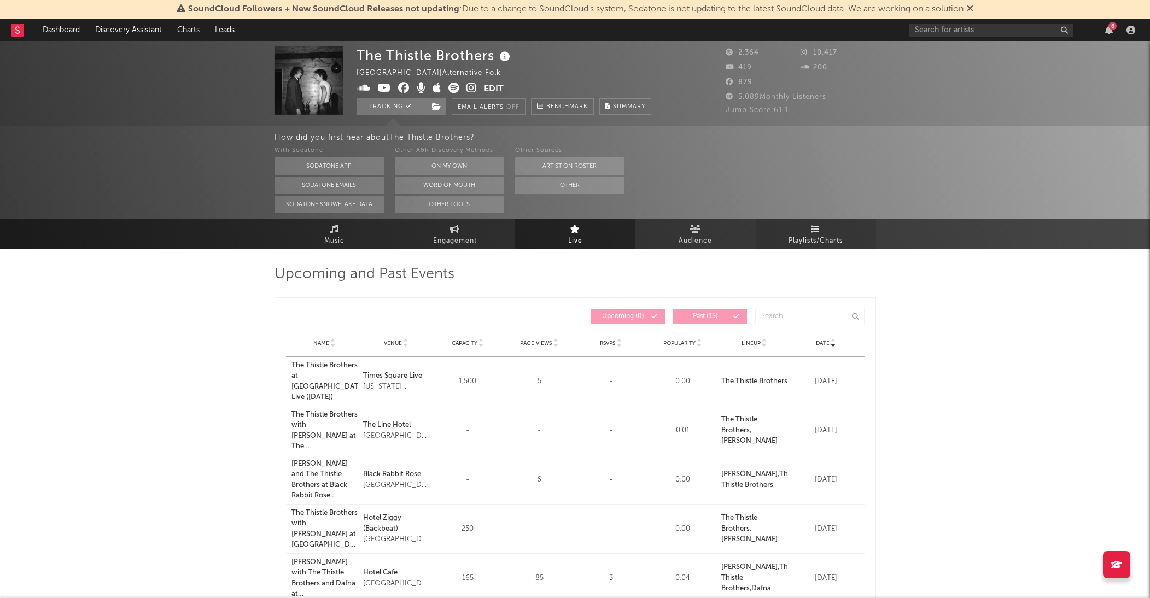
click at [824, 236] on span "Playlists/Charts" at bounding box center [816, 241] width 54 height 13
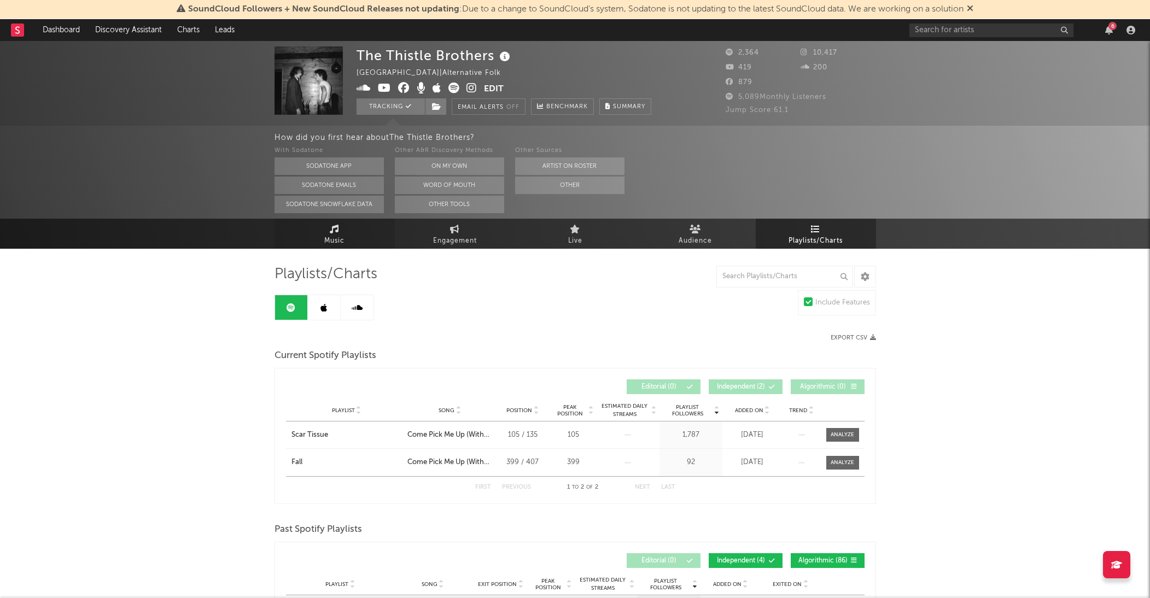
click at [348, 234] on link "Music" at bounding box center [335, 234] width 120 height 30
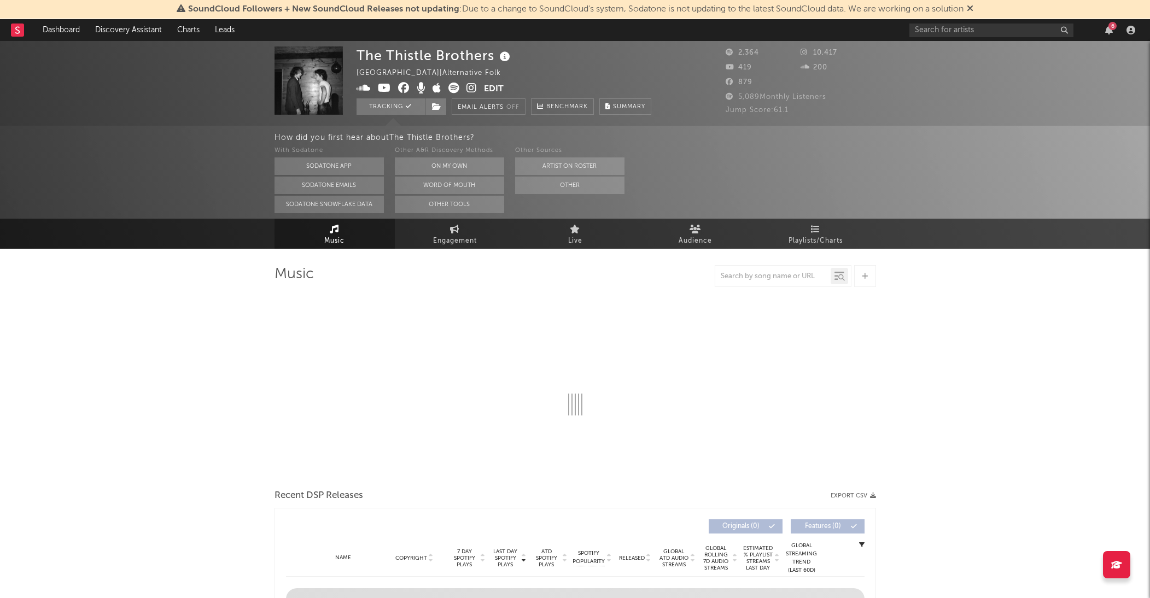
select select "6m"
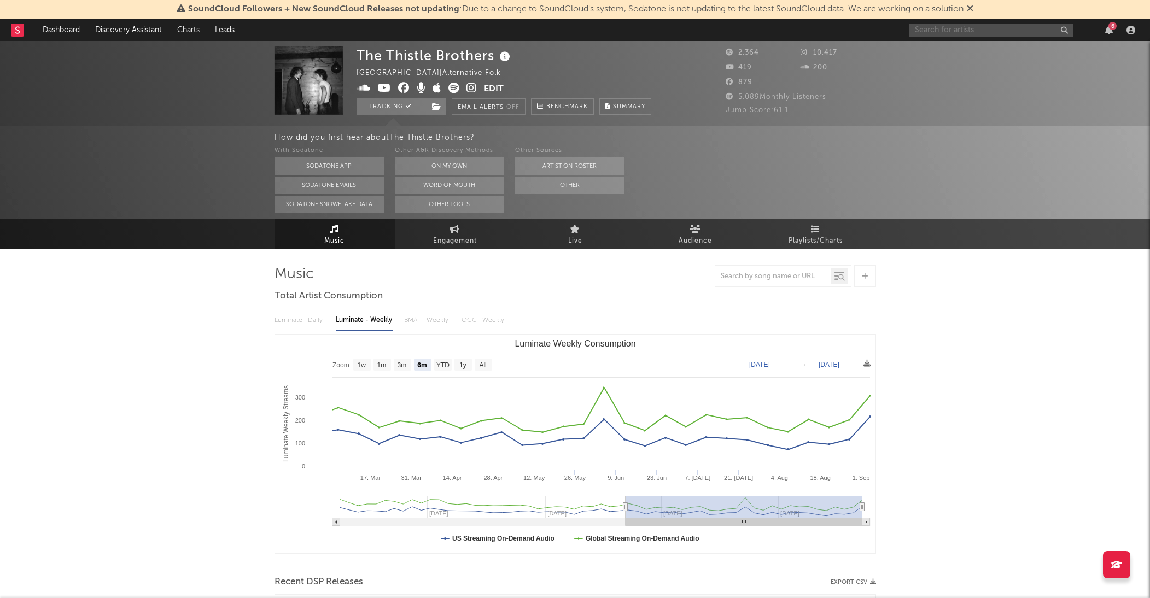
click at [951, 30] on input "text" at bounding box center [992, 31] width 164 height 14
type input "t"
type input "J Solomon"
click at [1002, 29] on input "J Solomon" at bounding box center [992, 31] width 164 height 14
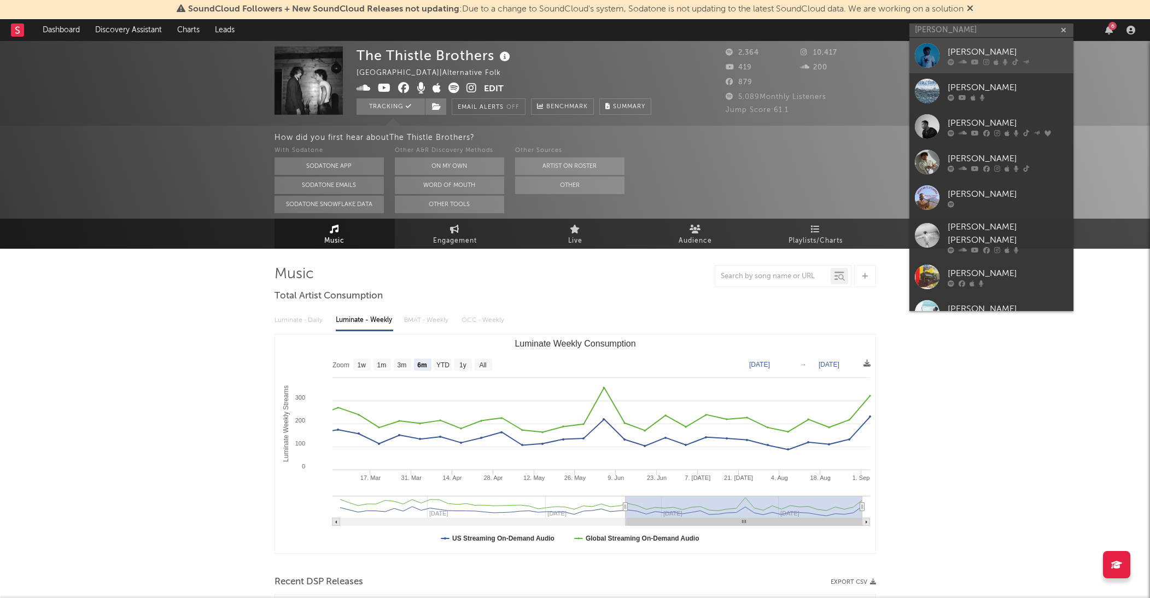
click at [980, 49] on div "j solomon" at bounding box center [1008, 51] width 120 height 13
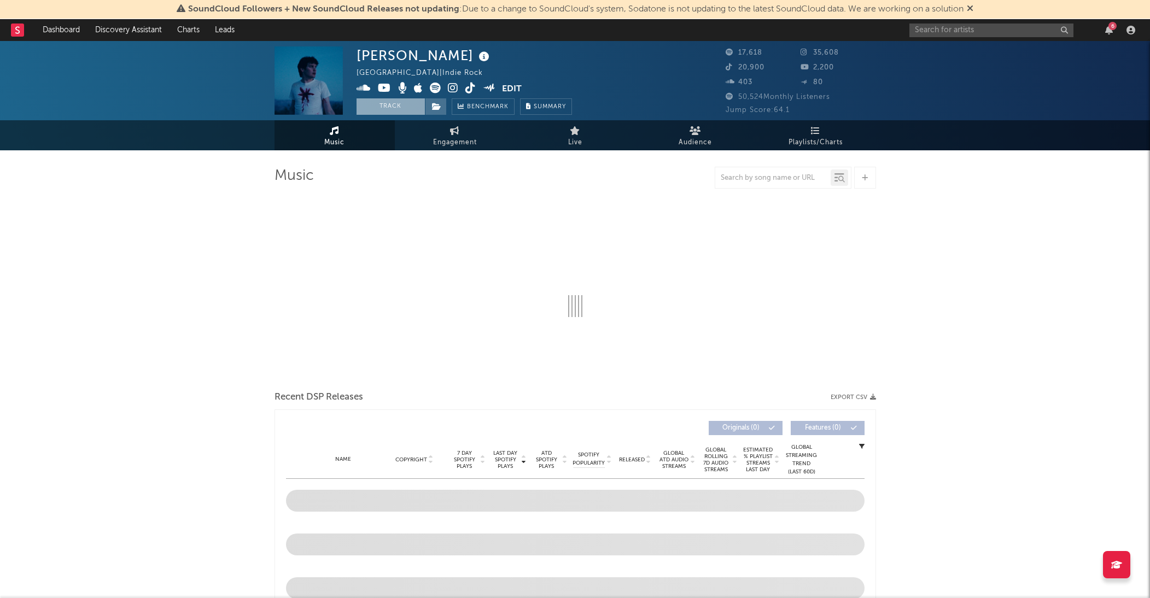
click at [403, 110] on button "Track" at bounding box center [391, 106] width 68 height 16
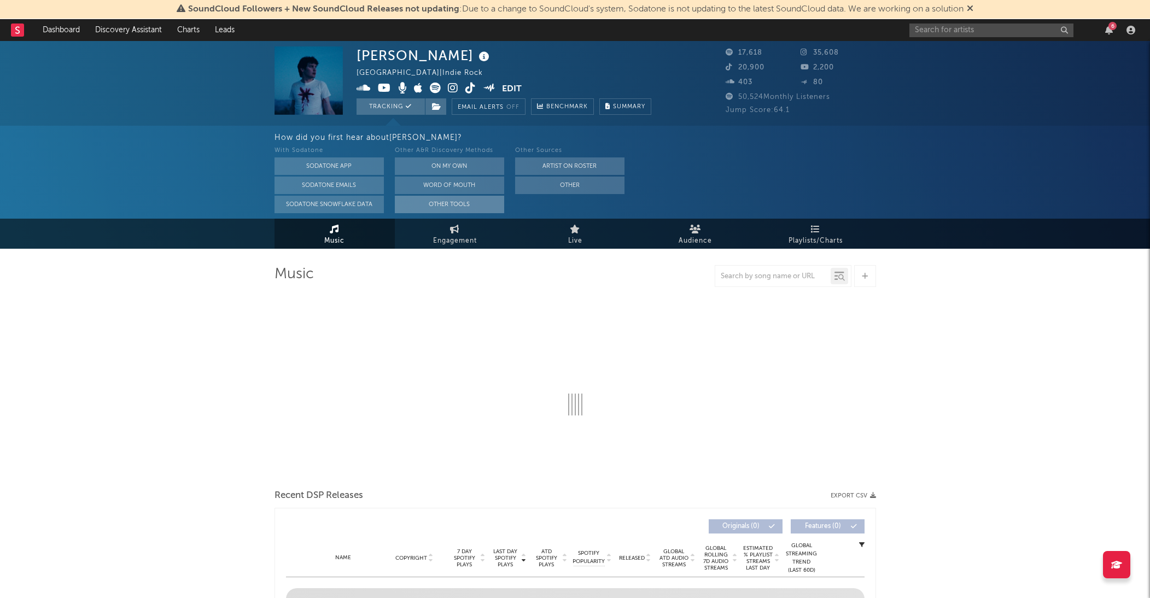
select select "6m"
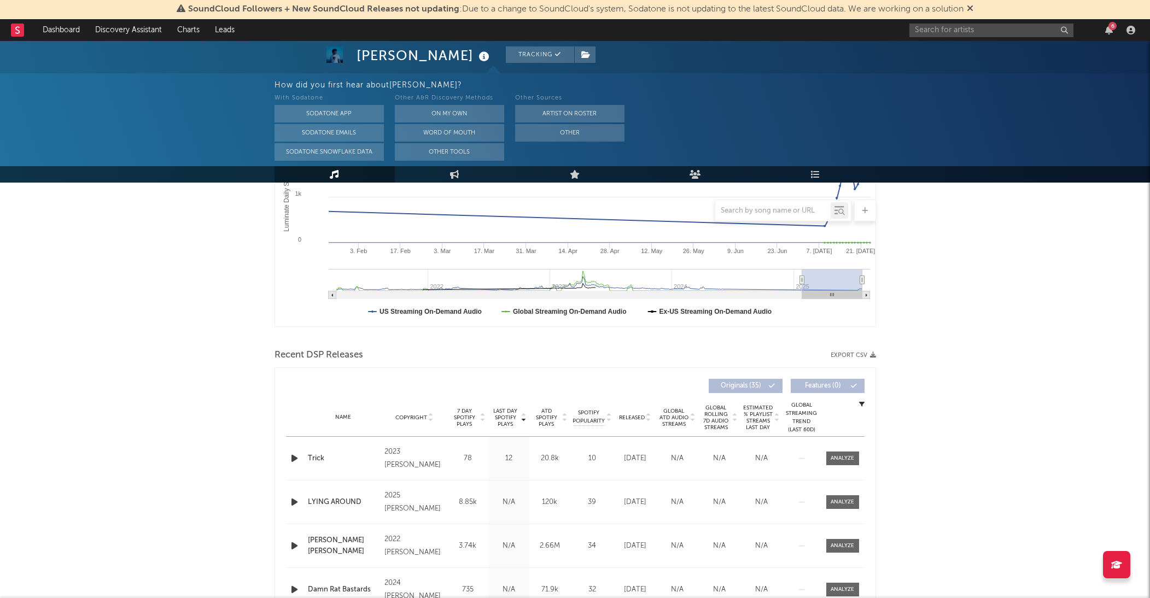
scroll to position [230, 0]
click at [292, 457] on icon "button" at bounding box center [294, 456] width 11 height 14
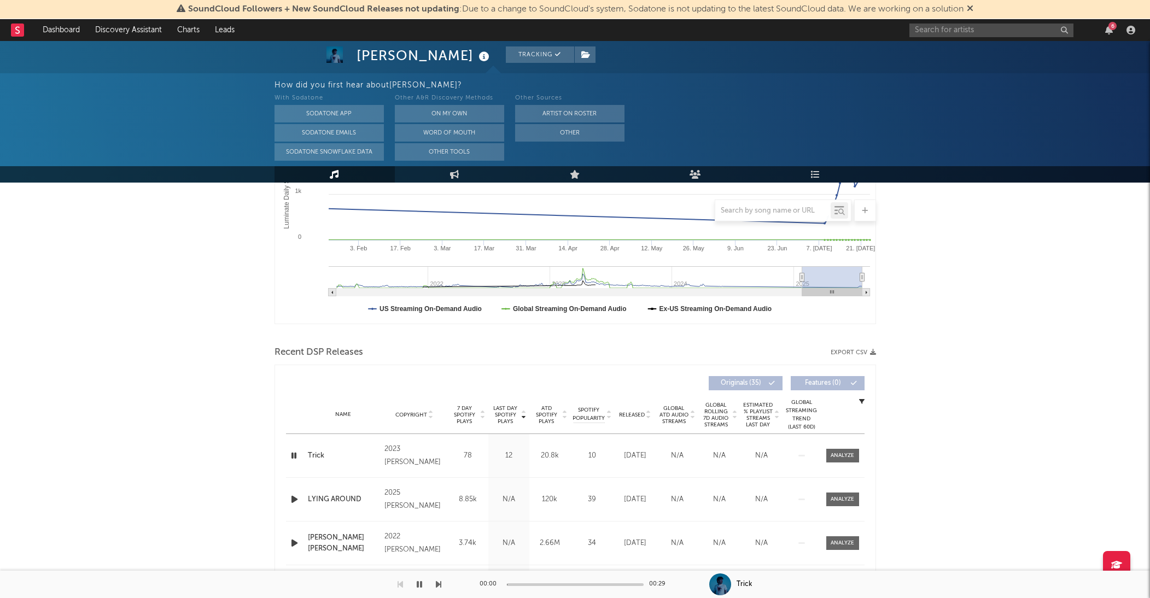
click at [292, 457] on icon "button" at bounding box center [294, 456] width 10 height 14
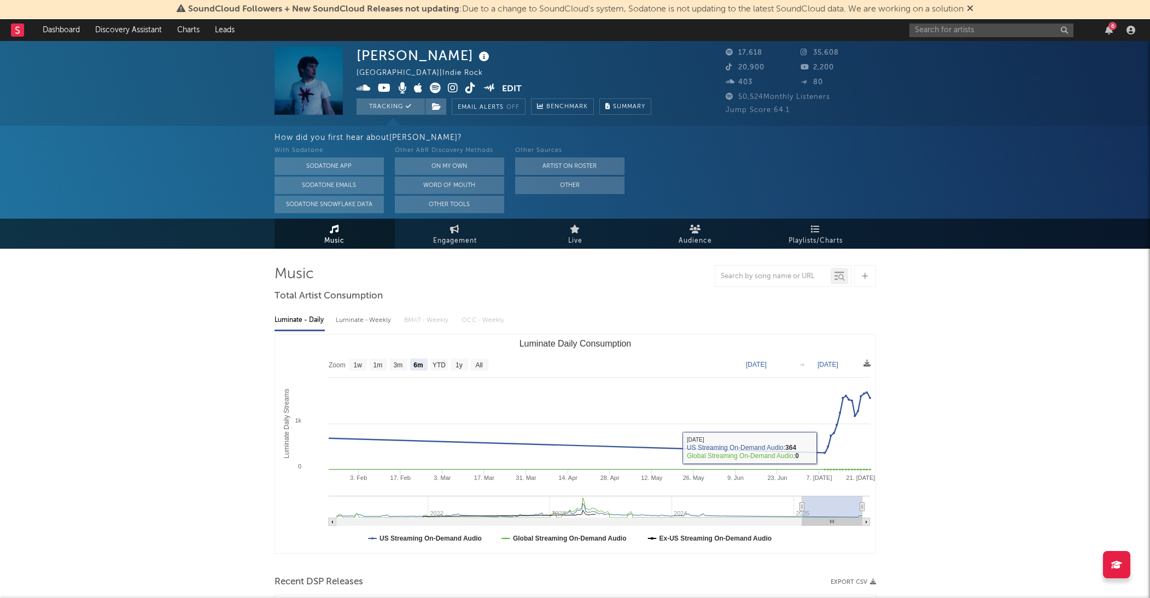
scroll to position [0, 0]
click at [965, 25] on input "text" at bounding box center [992, 31] width 164 height 14
type input "kyle ray"
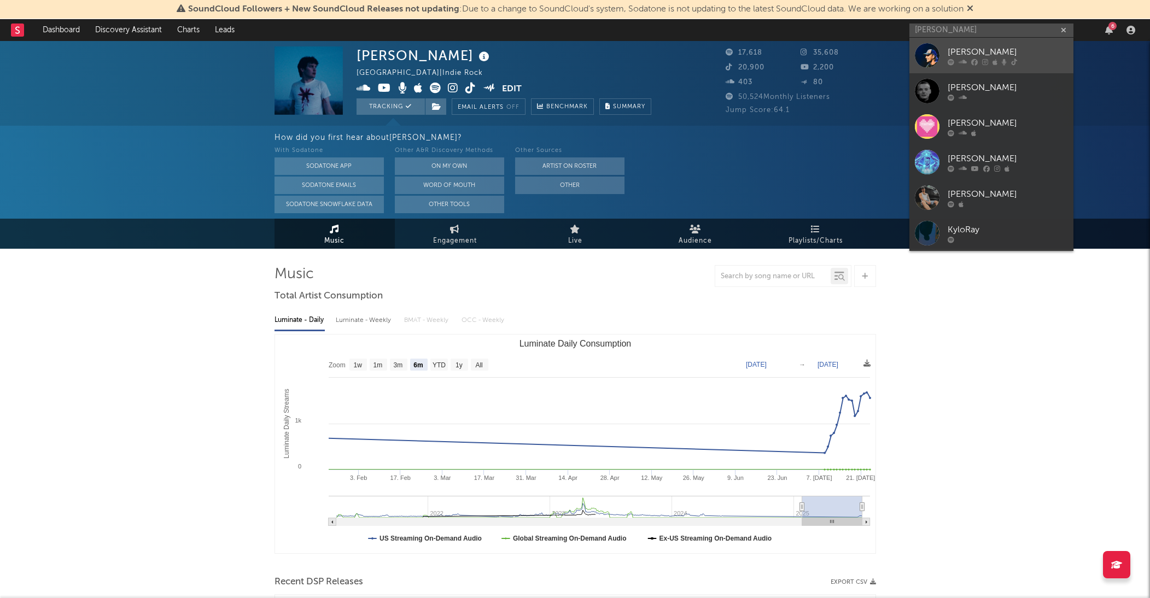
click at [969, 47] on div "Kyle Ray" at bounding box center [1008, 51] width 120 height 13
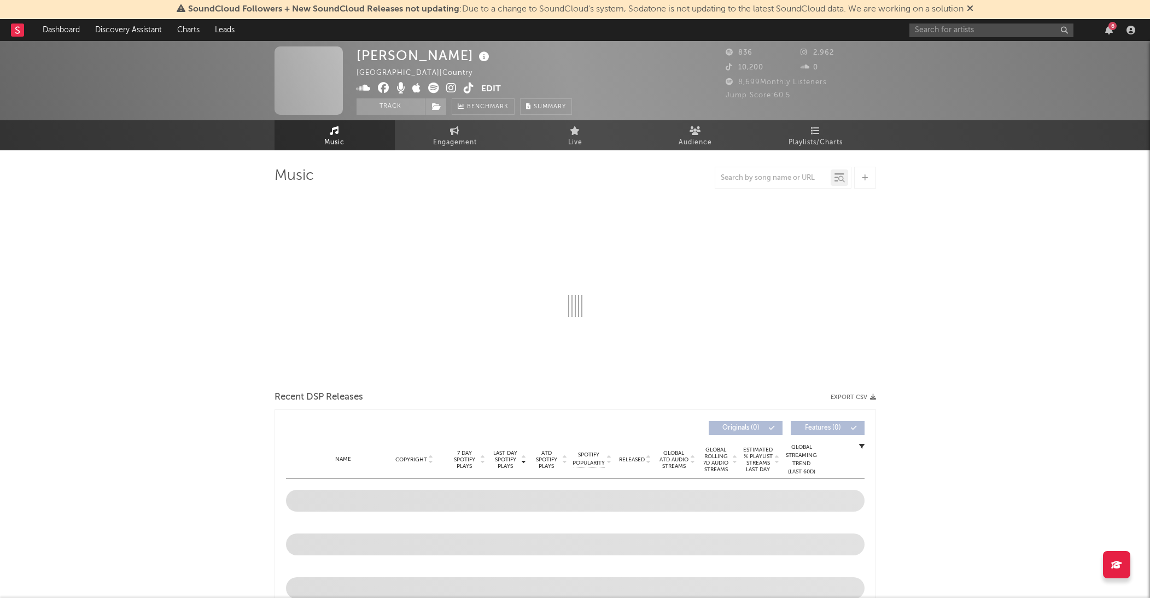
select select "1w"
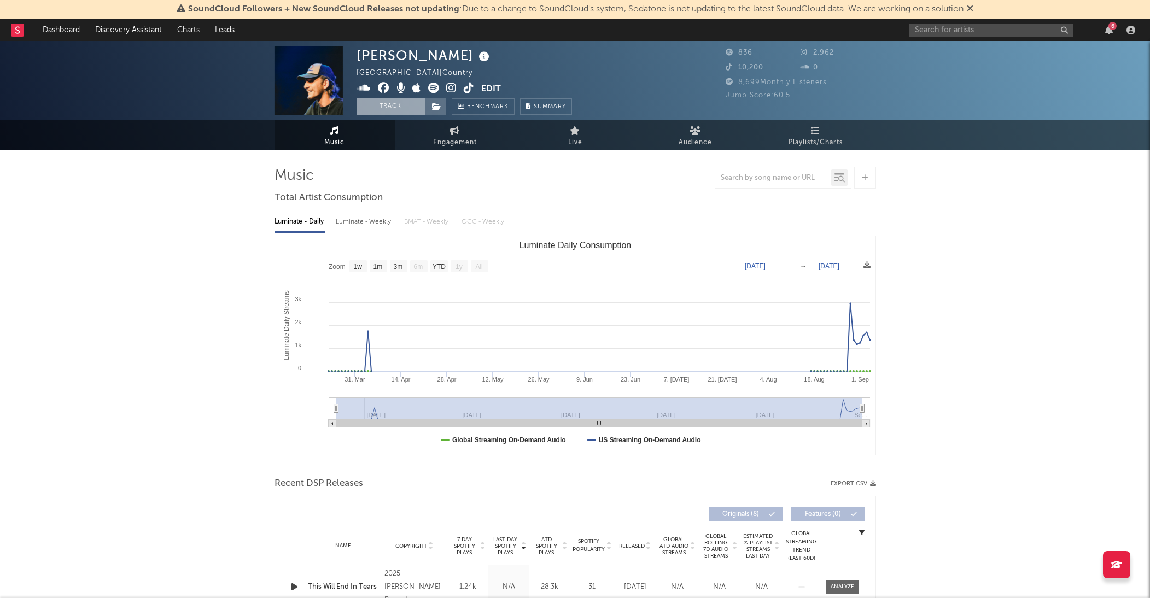
click at [404, 109] on button "Track" at bounding box center [391, 106] width 68 height 16
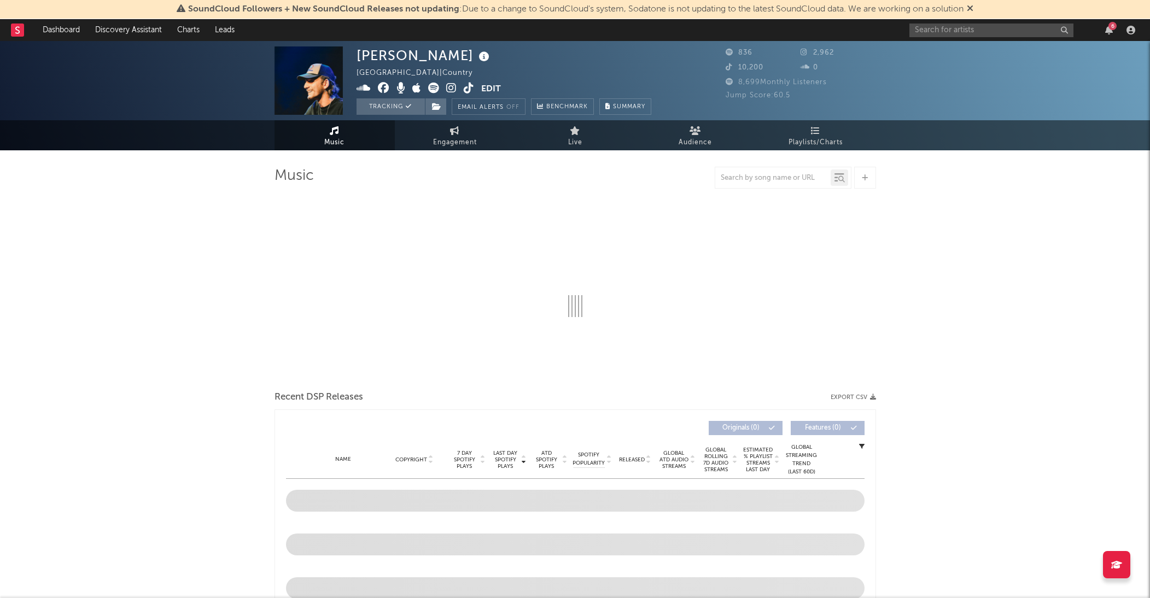
select select "1w"
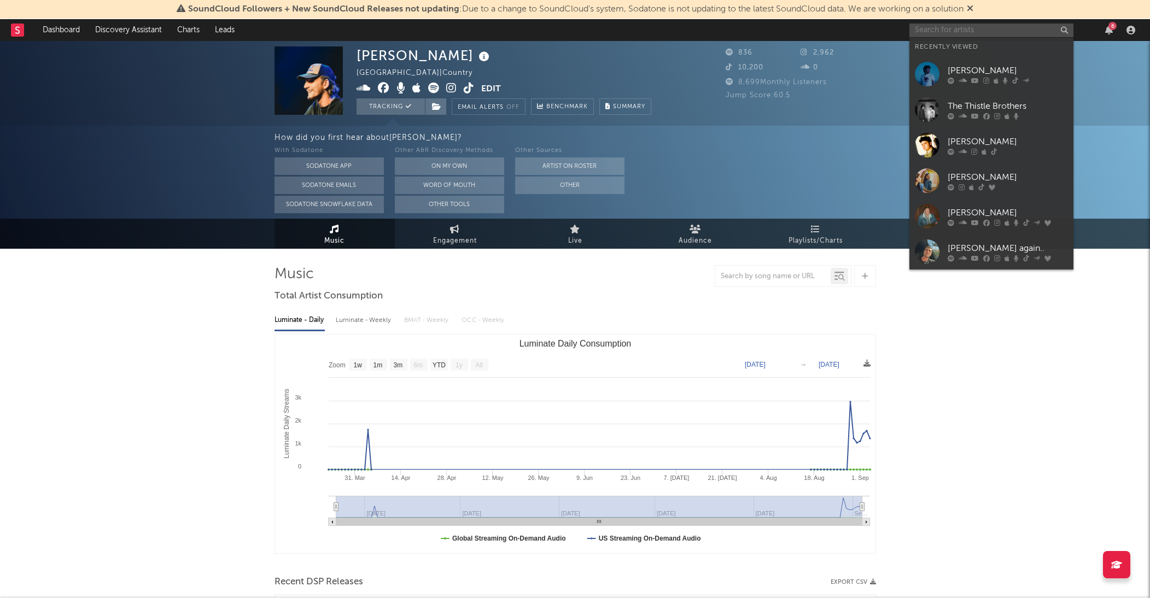
click at [979, 26] on input "text" at bounding box center [992, 31] width 164 height 14
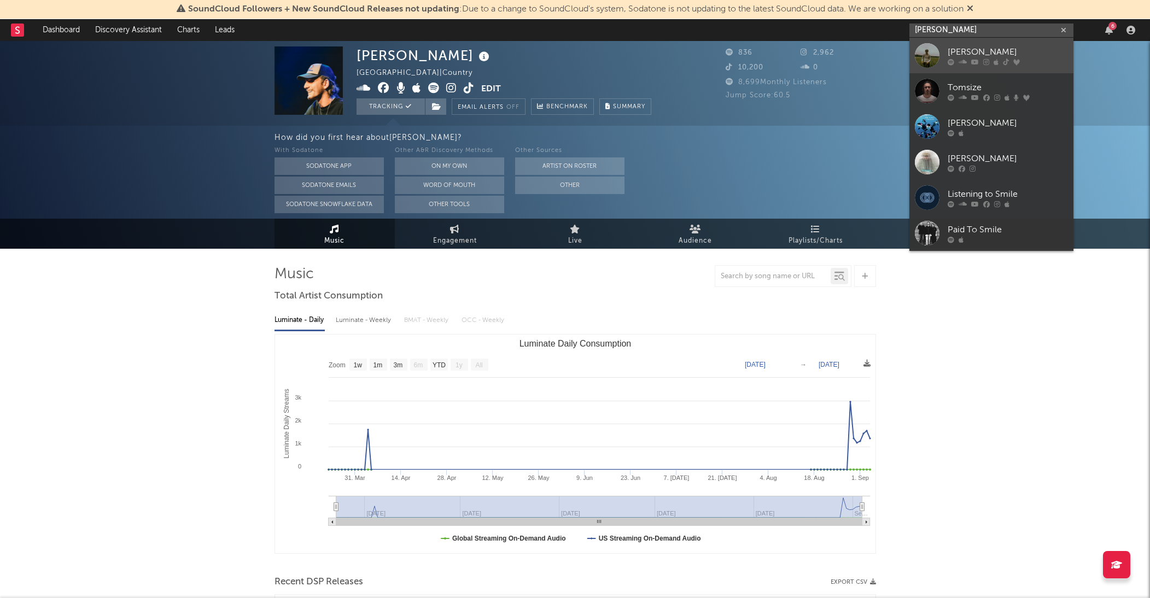
type input "tom sile"
click at [965, 48] on div "Tom Siletto" at bounding box center [1008, 51] width 120 height 13
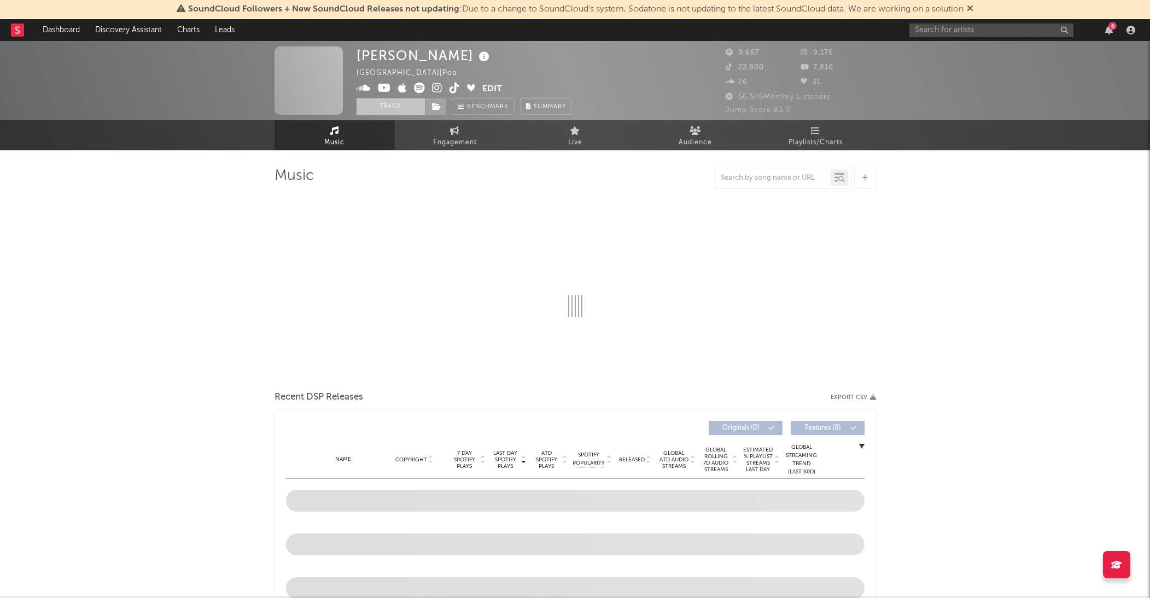
select select "6m"
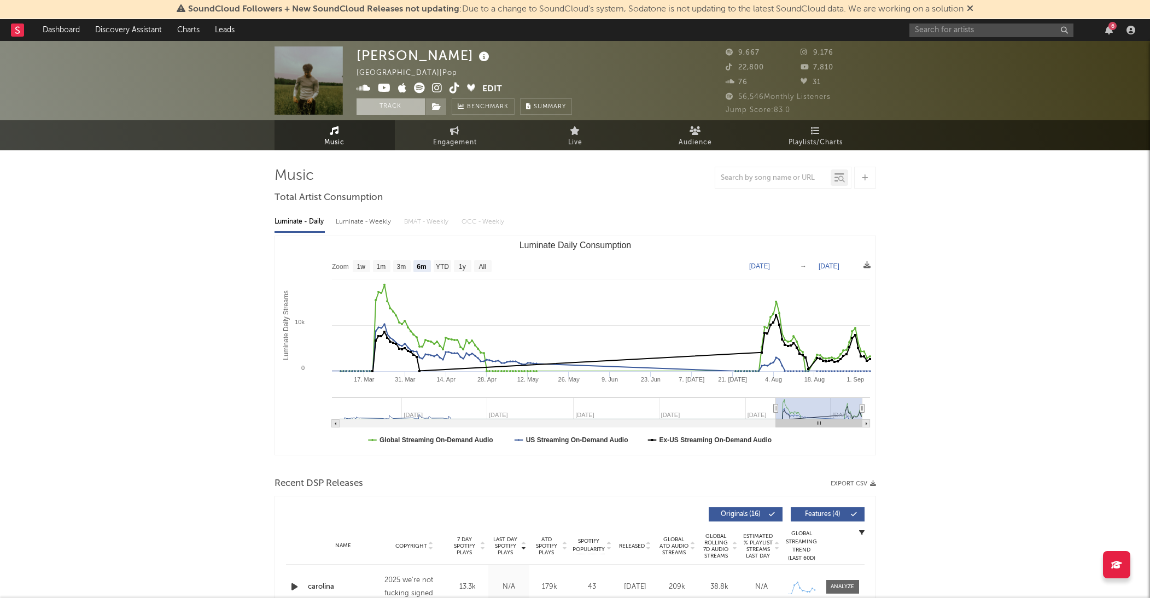
click at [404, 108] on button "Track" at bounding box center [391, 106] width 68 height 16
click at [403, 108] on button "Track" at bounding box center [391, 106] width 68 height 16
select select "6m"
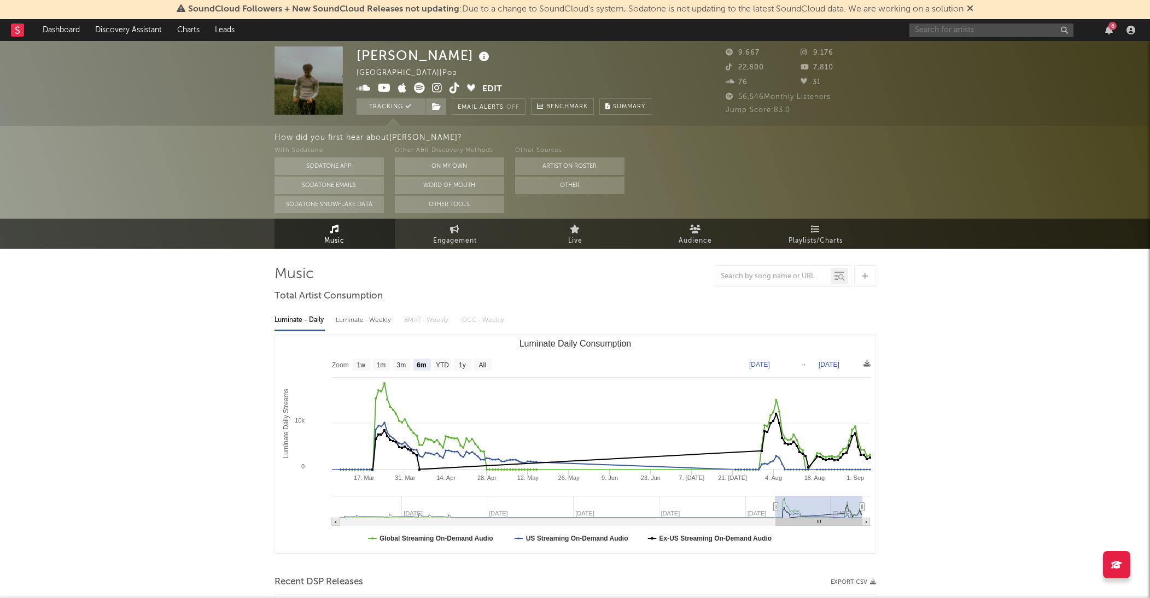
click at [1005, 35] on input "text" at bounding box center [992, 31] width 164 height 14
type input "dermot Henry"
click at [995, 53] on div "Dermot Henry" at bounding box center [1008, 51] width 120 height 13
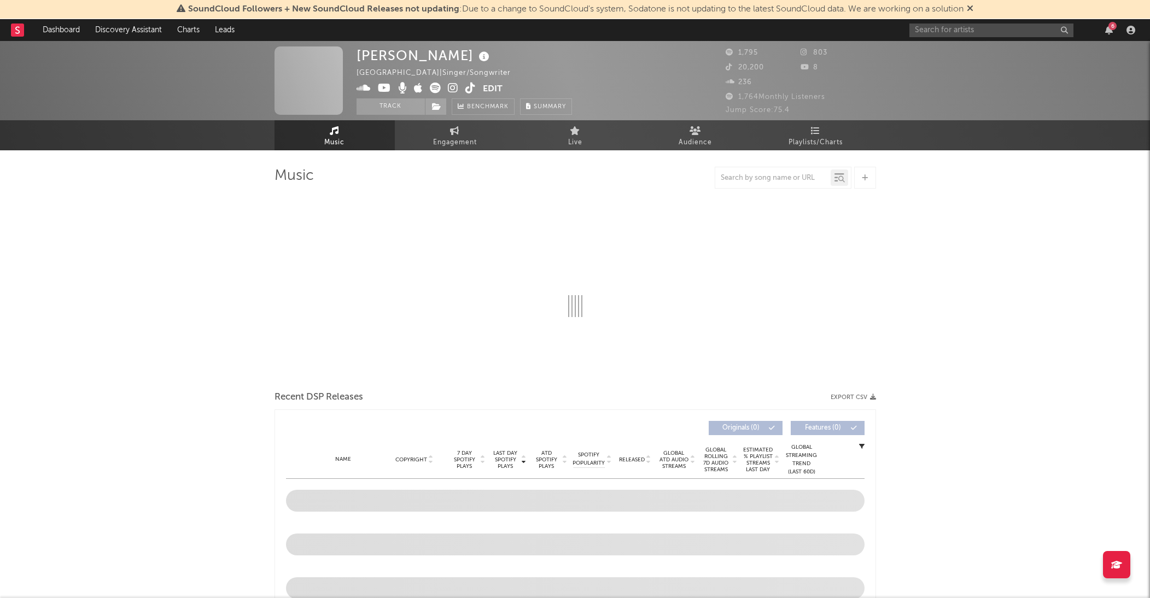
select select "6m"
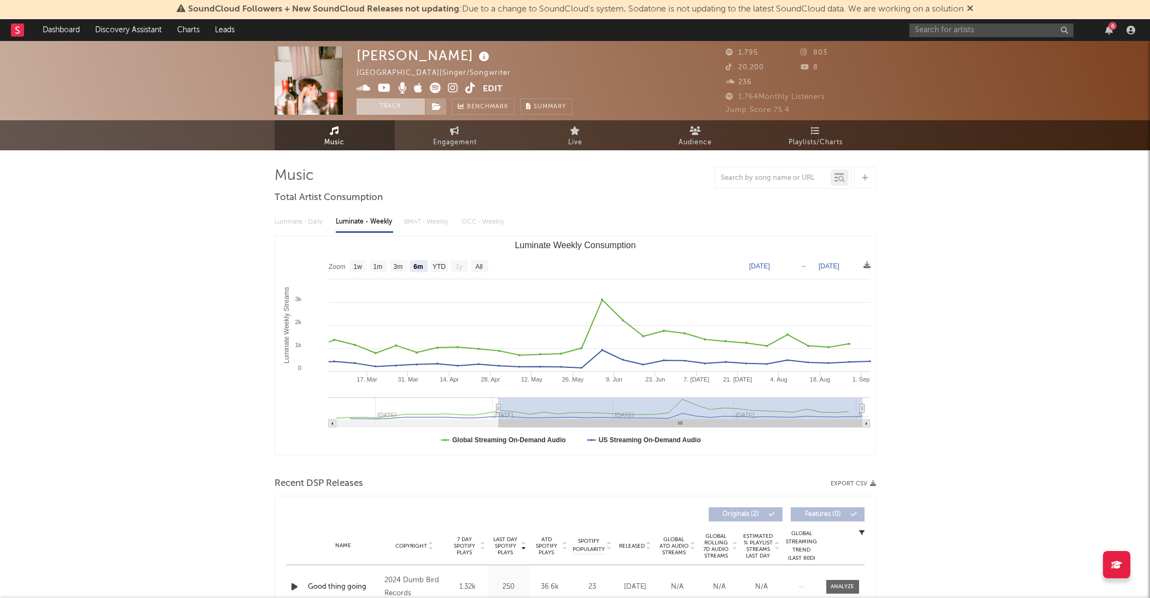
click at [387, 110] on button "Track" at bounding box center [391, 106] width 68 height 16
select select "6m"
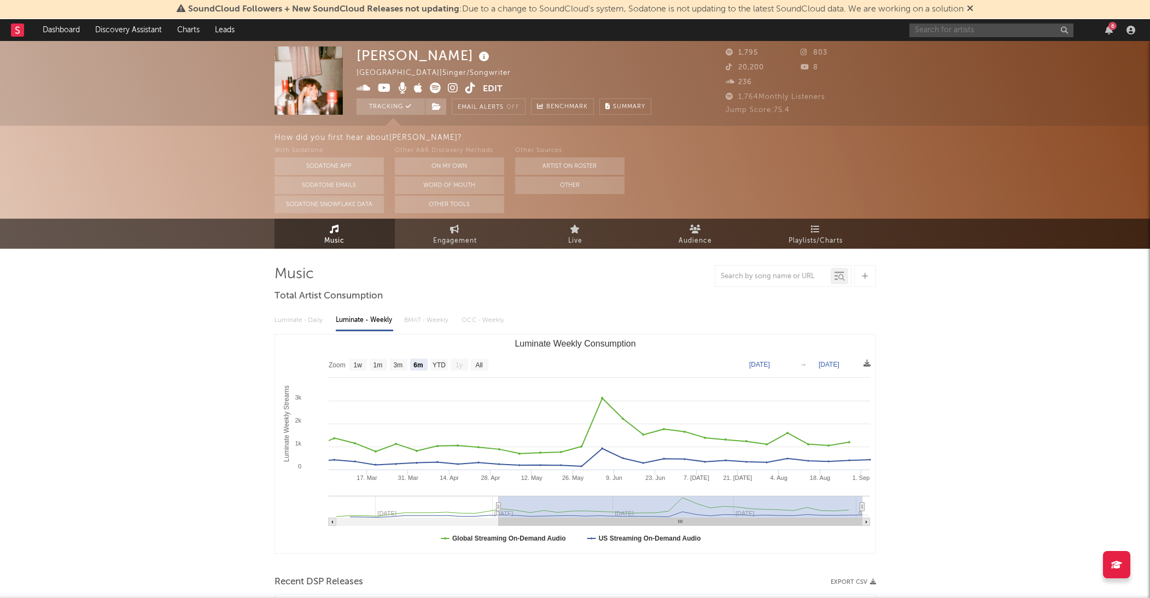
click at [1015, 28] on input "text" at bounding box center [992, 31] width 164 height 14
type input "Joshua Quimby"
click at [982, 47] on div "Joshua Quimby" at bounding box center [1008, 51] width 120 height 13
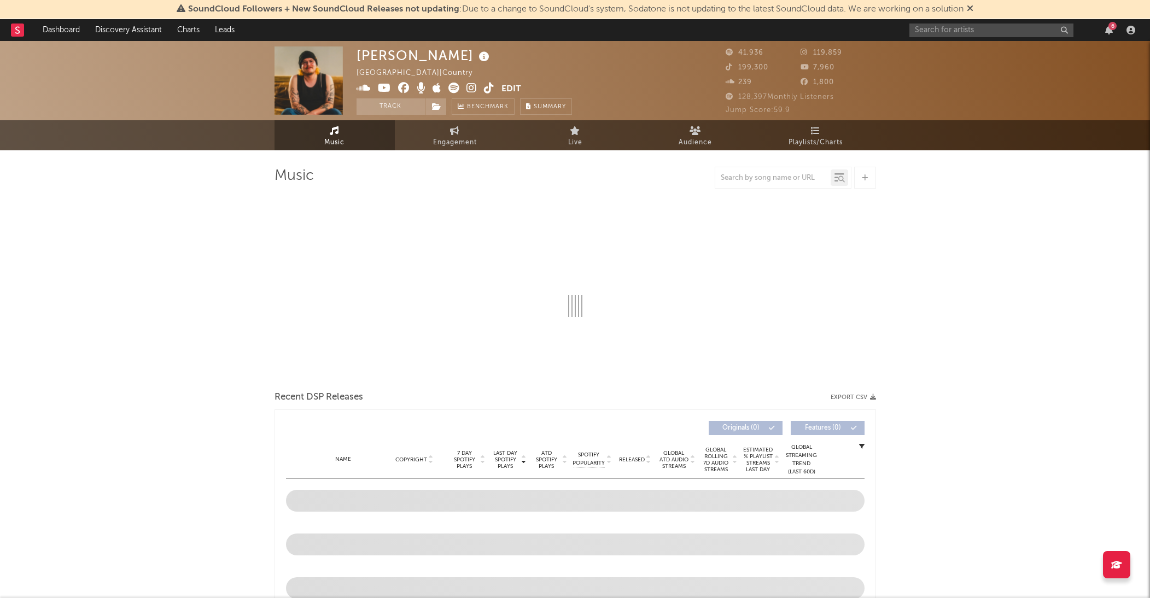
click at [393, 102] on button "Track" at bounding box center [391, 106] width 68 height 16
select select "6m"
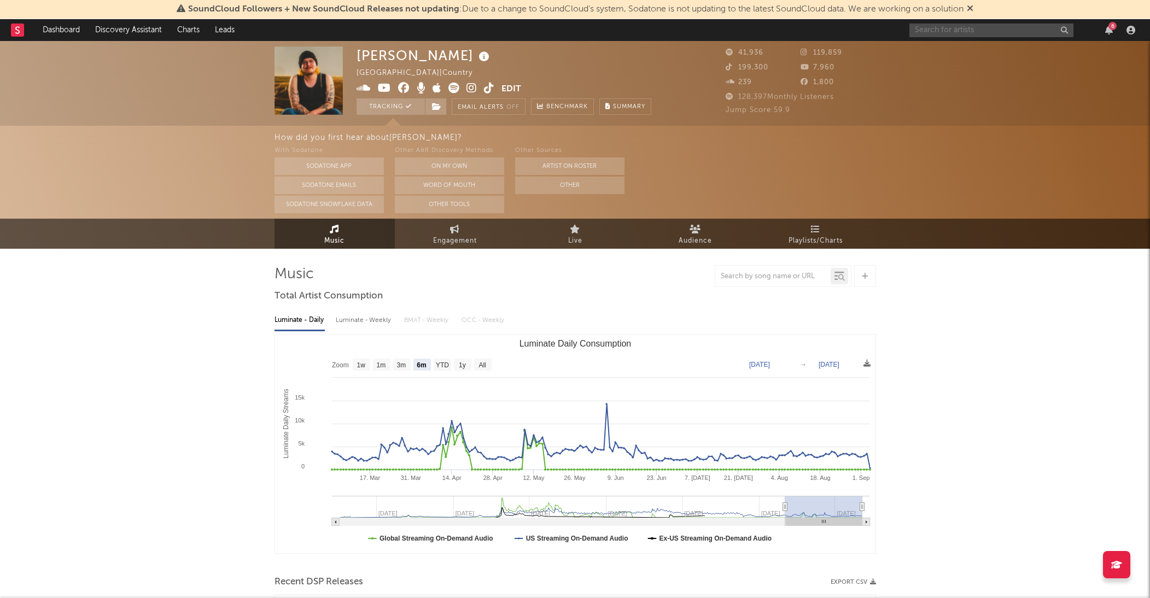
click at [1030, 32] on input "text" at bounding box center [992, 31] width 164 height 14
type input "mack keane"
click at [988, 60] on icon at bounding box center [987, 62] width 7 height 7
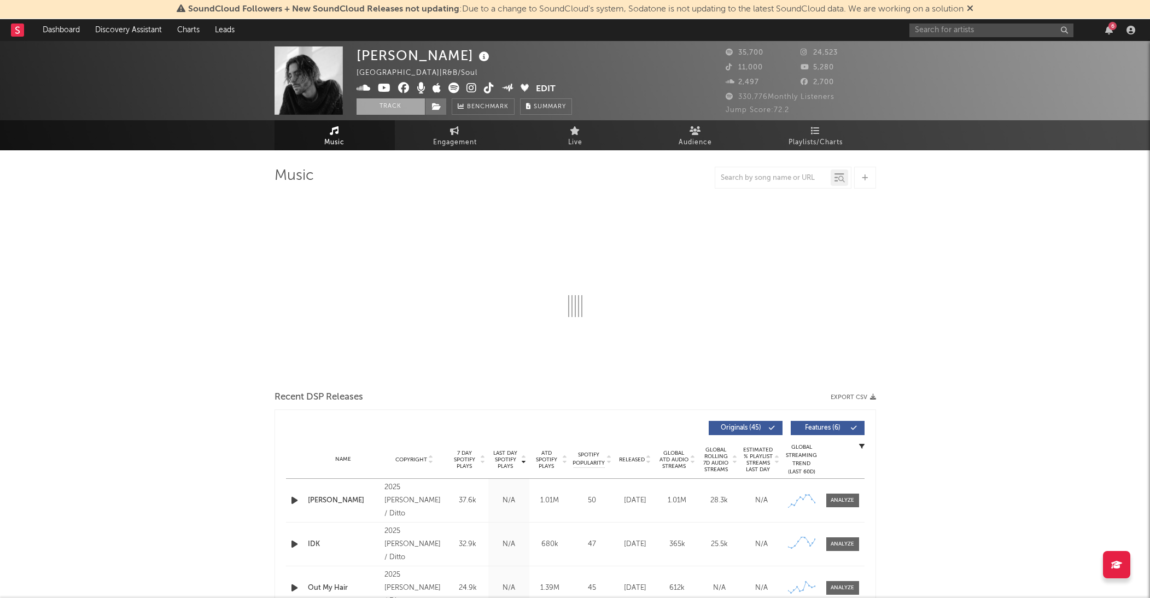
click at [402, 107] on button "Track" at bounding box center [391, 106] width 68 height 16
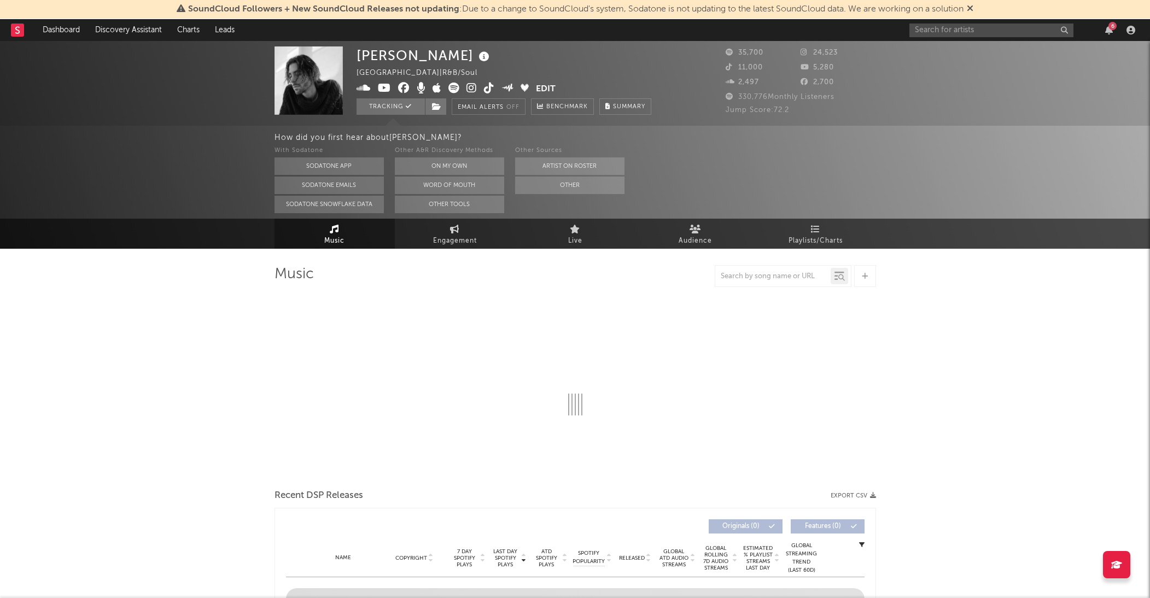
select select "6m"
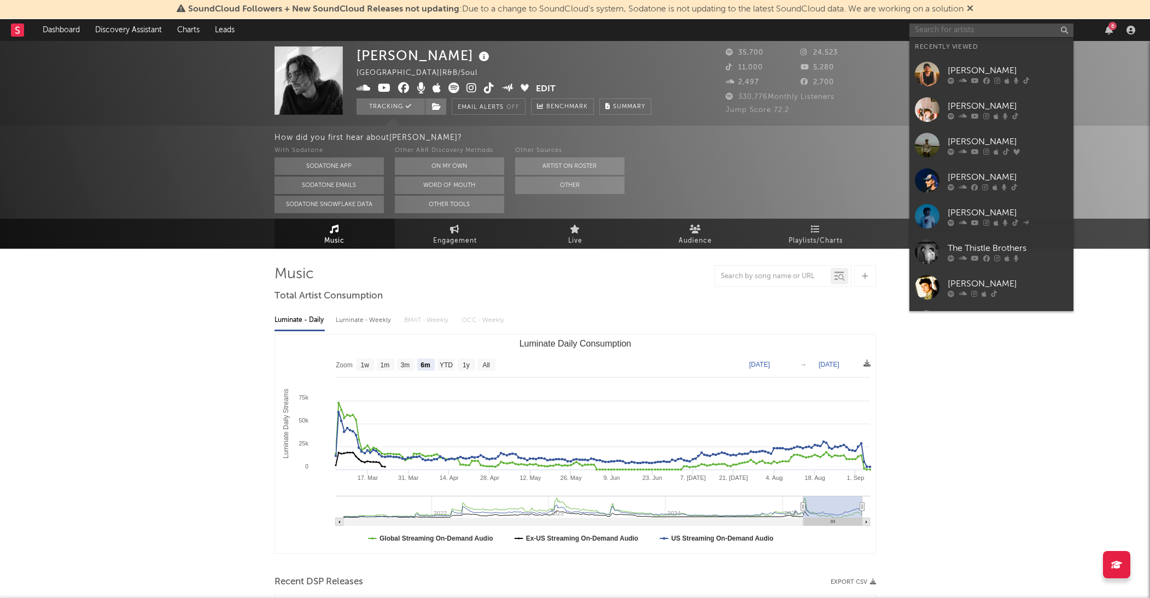
click at [1010, 34] on input "text" at bounding box center [992, 31] width 164 height 14
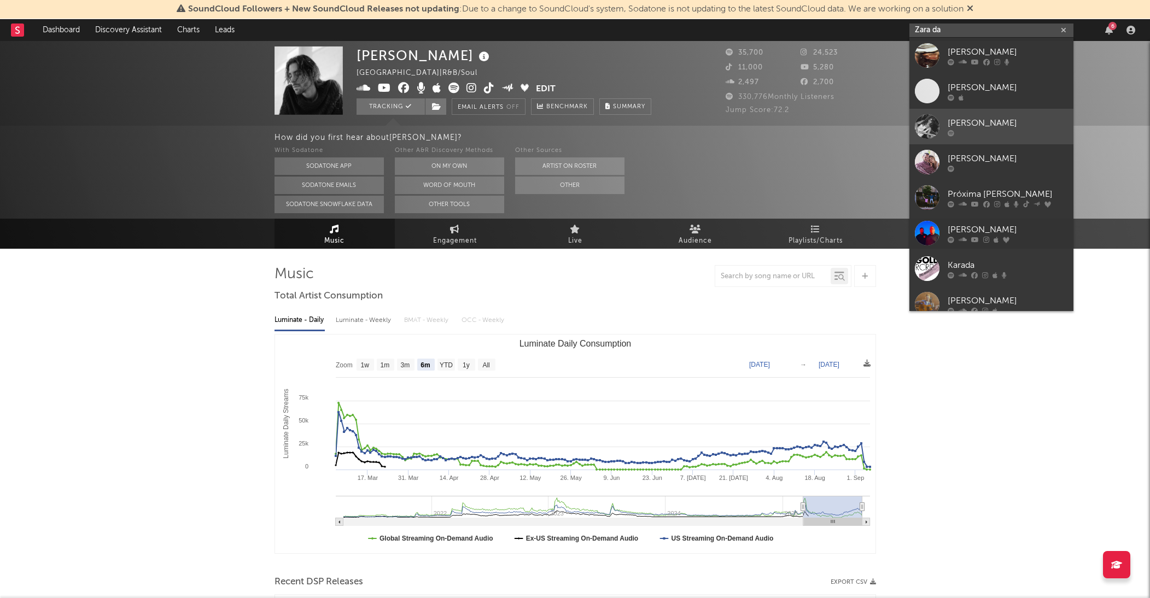
type input "Zara da"
click at [985, 120] on div "Zara Dalvi" at bounding box center [1008, 123] width 120 height 13
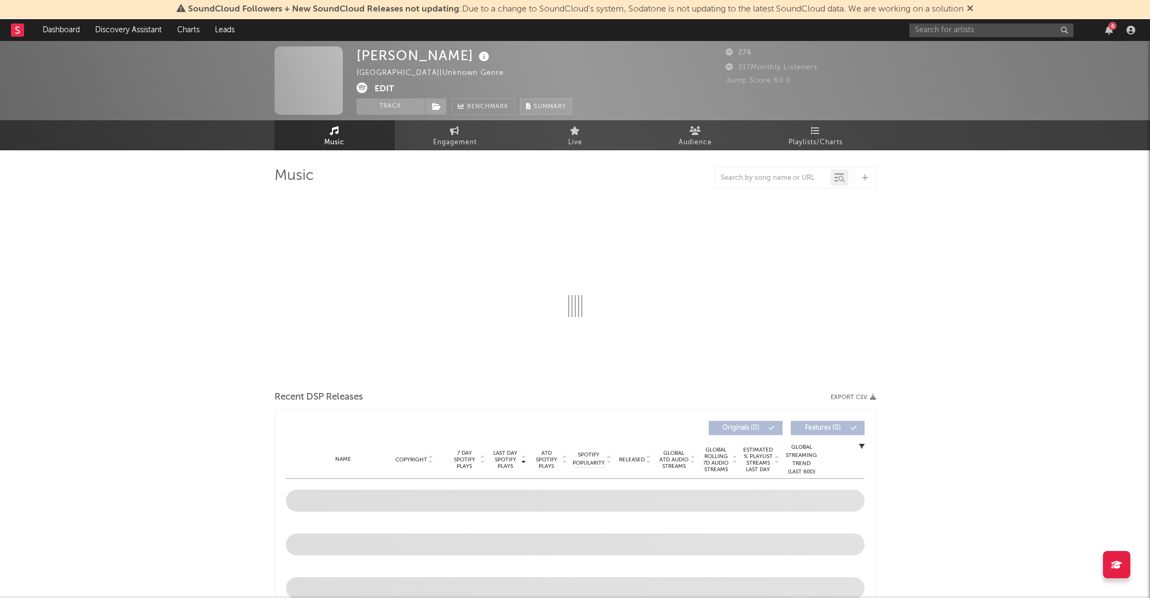
select select "1w"
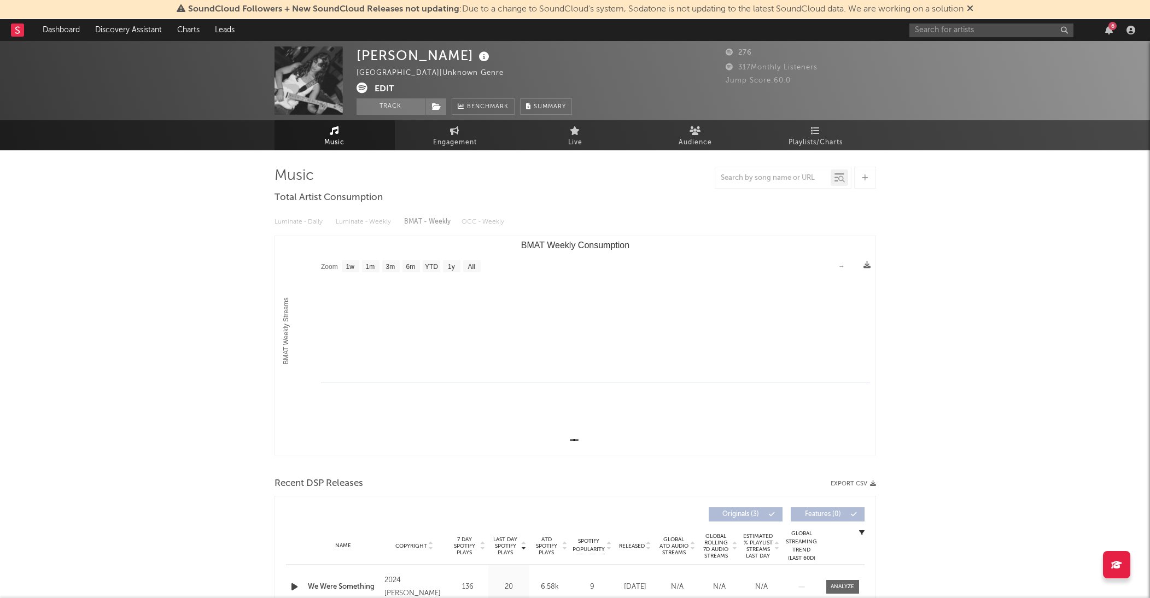
drag, startPoint x: 395, startPoint y: 108, endPoint x: 456, endPoint y: 265, distance: 168.1
click at [395, 108] on button "Track" at bounding box center [391, 106] width 68 height 16
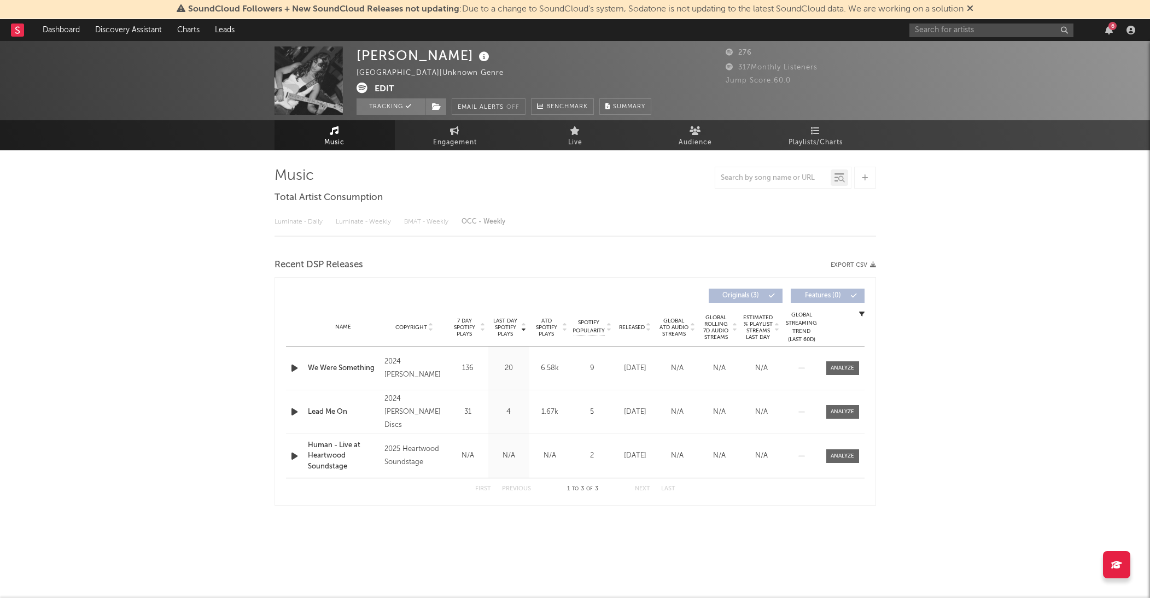
select select "1w"
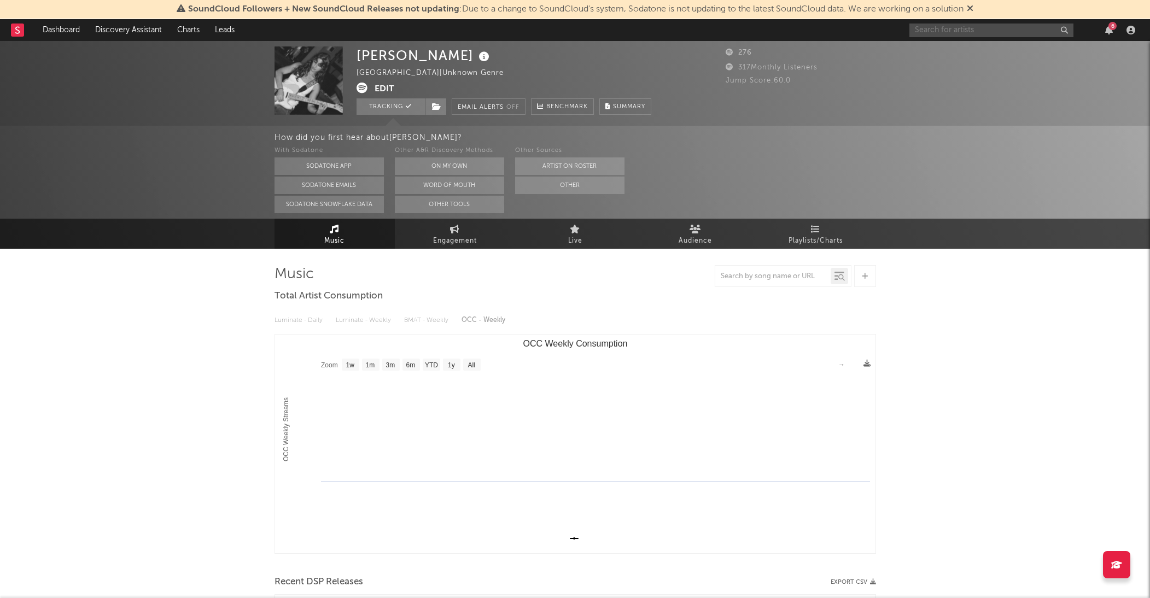
click at [986, 33] on input "text" at bounding box center [992, 31] width 164 height 14
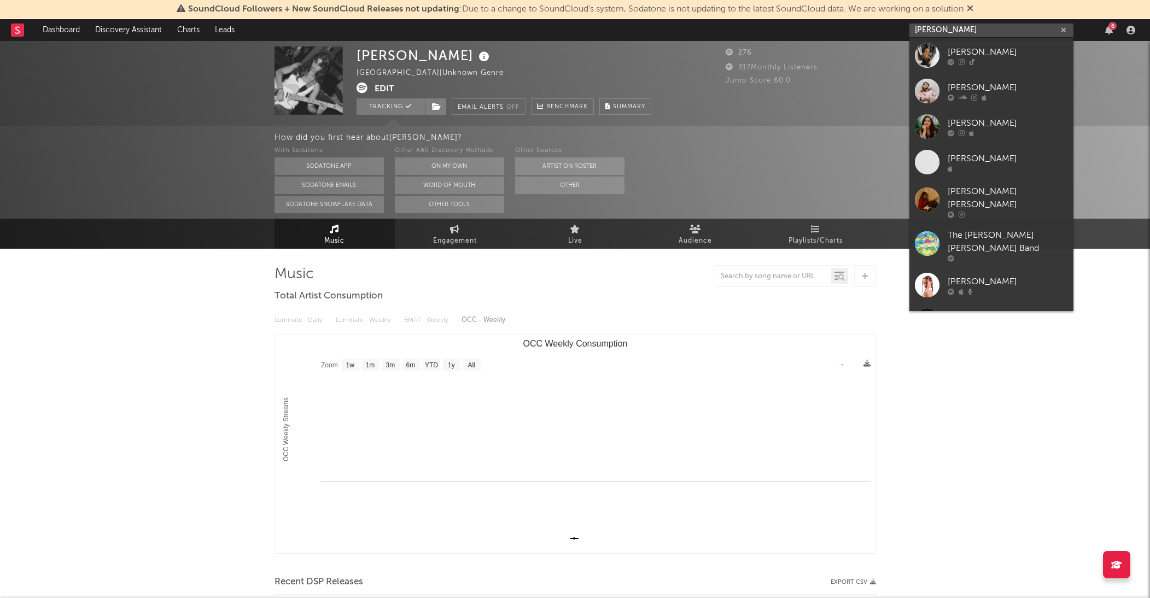
type input "fliss"
click at [975, 51] on div "fliss" at bounding box center [1008, 51] width 120 height 13
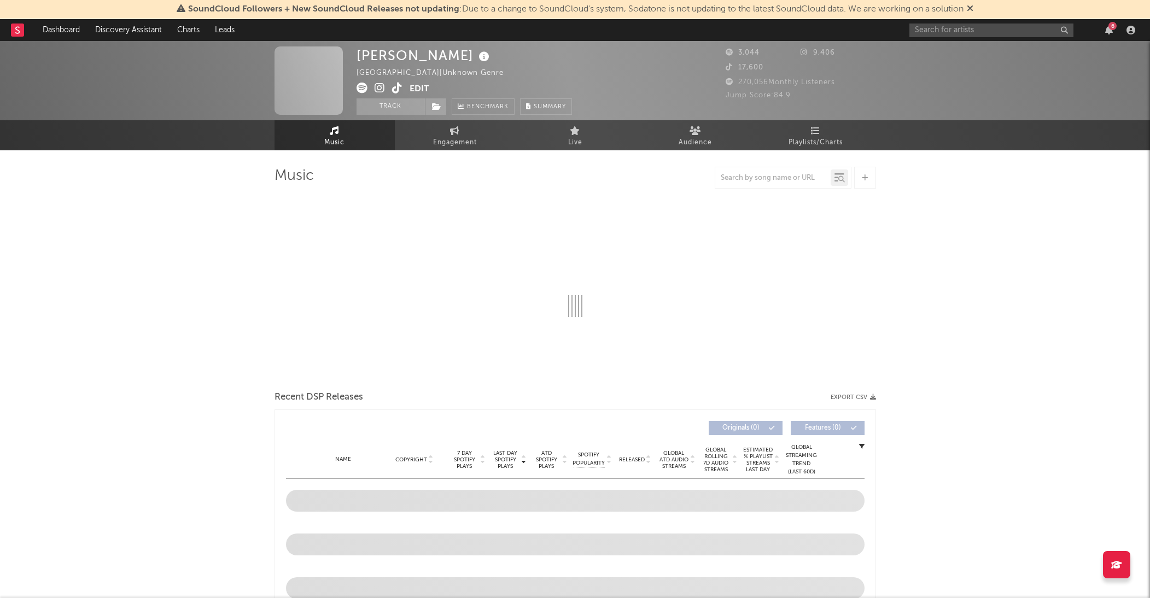
select select "1w"
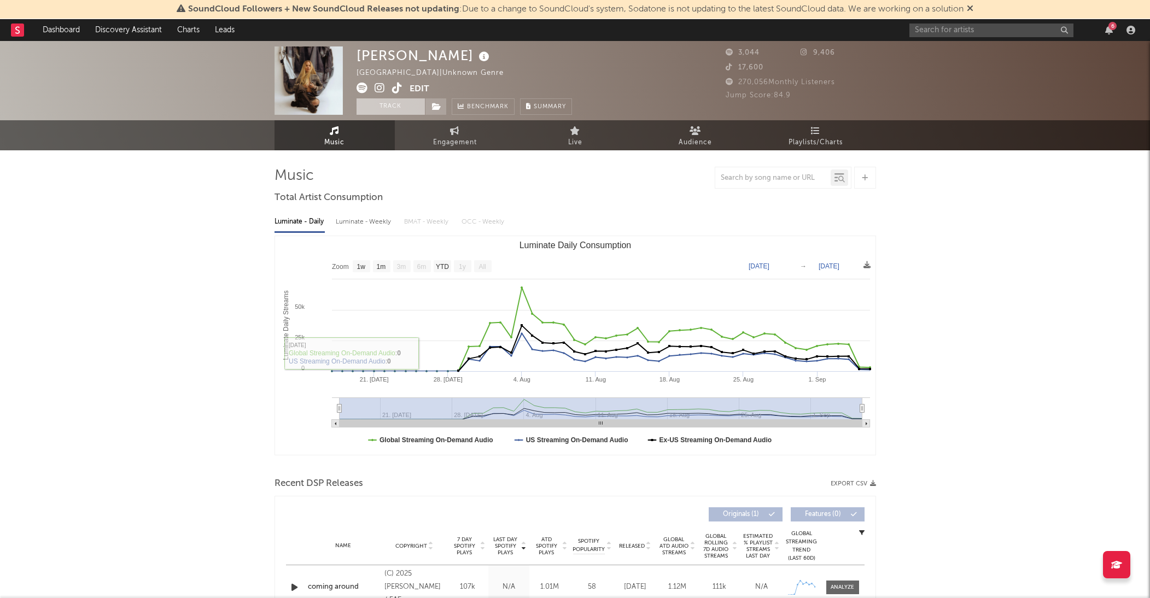
click at [398, 109] on button "Track" at bounding box center [391, 106] width 68 height 16
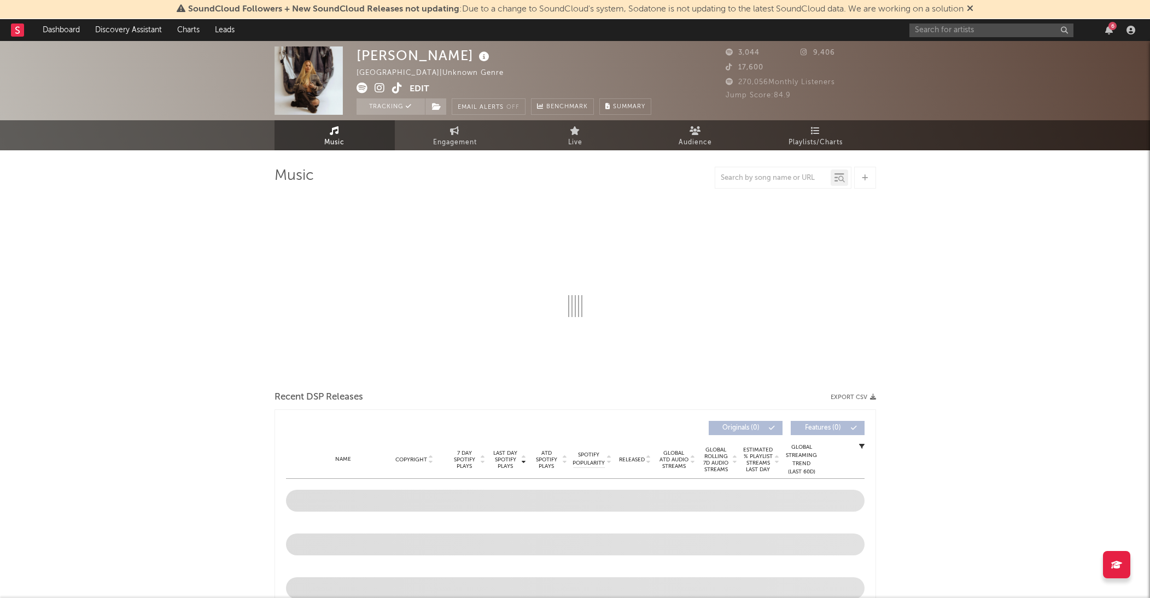
select select "1w"
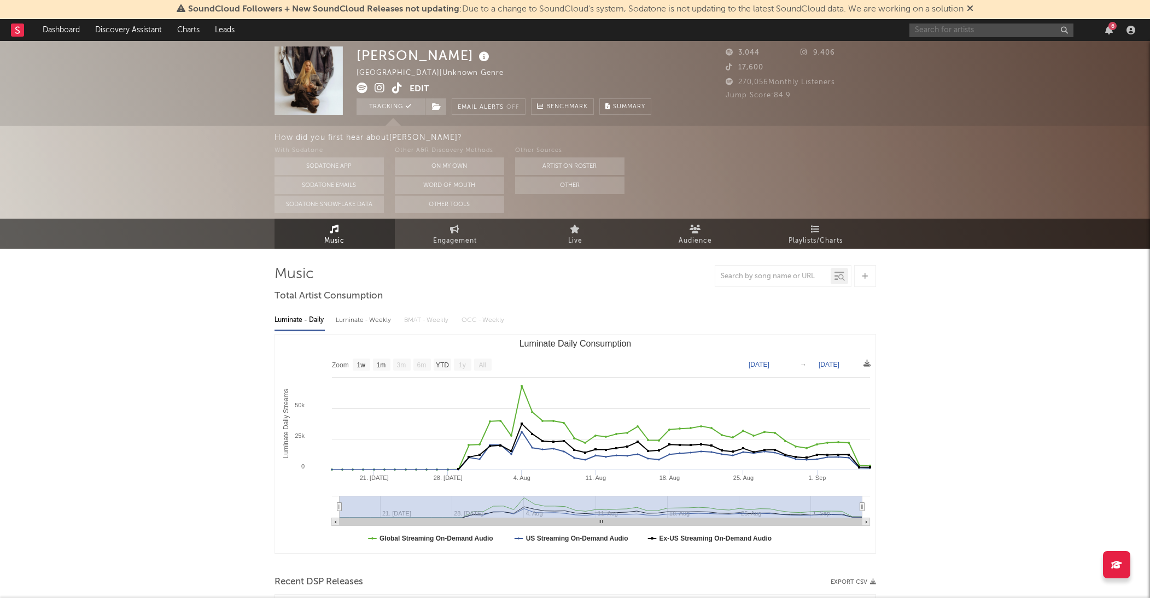
click at [989, 30] on input "text" at bounding box center [992, 31] width 164 height 14
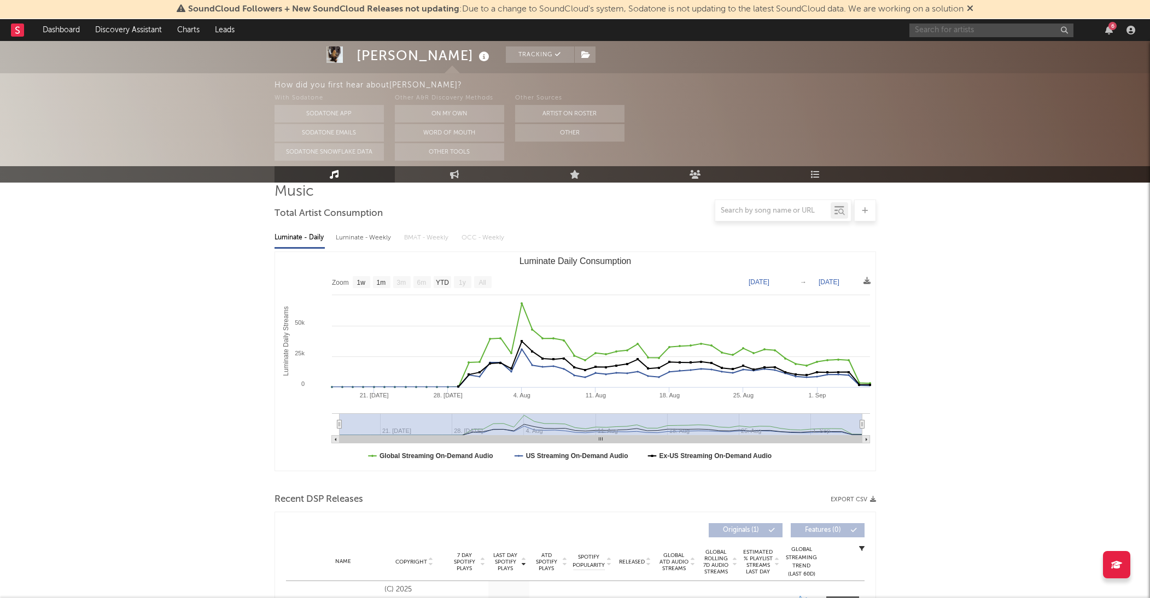
scroll to position [84, 0]
type input "yana"
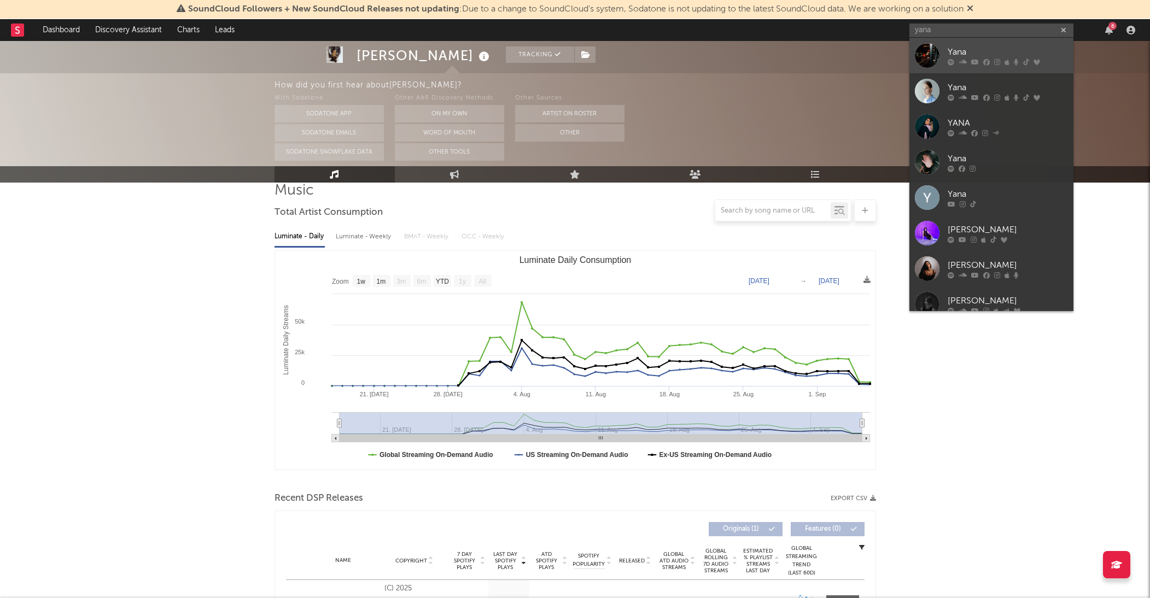
click at [969, 44] on link "Yana" at bounding box center [992, 56] width 164 height 36
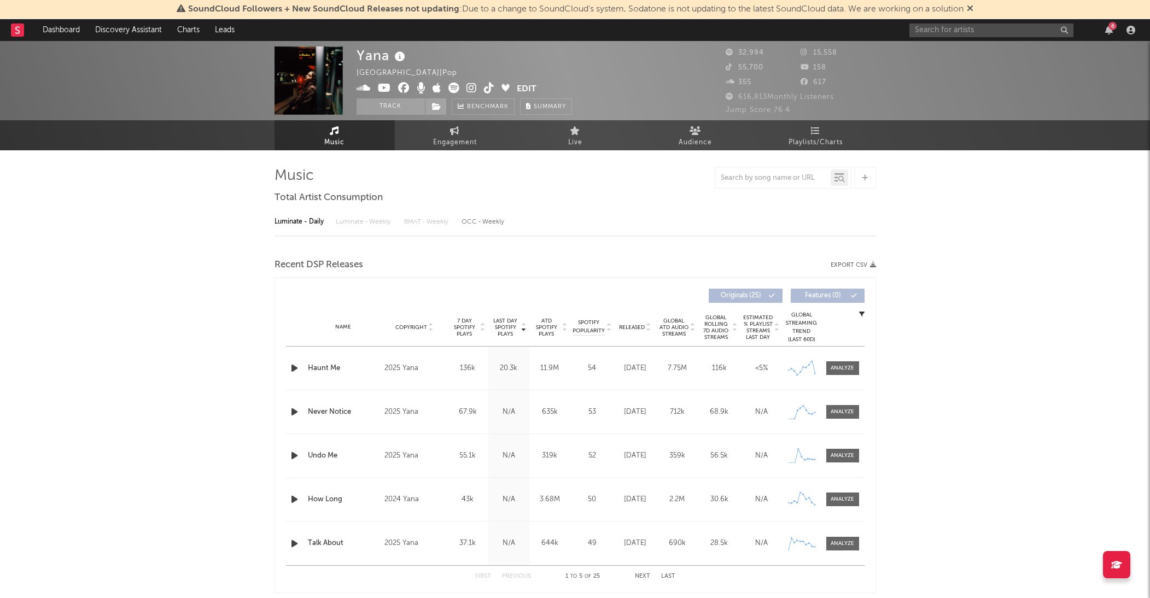
select select "6m"
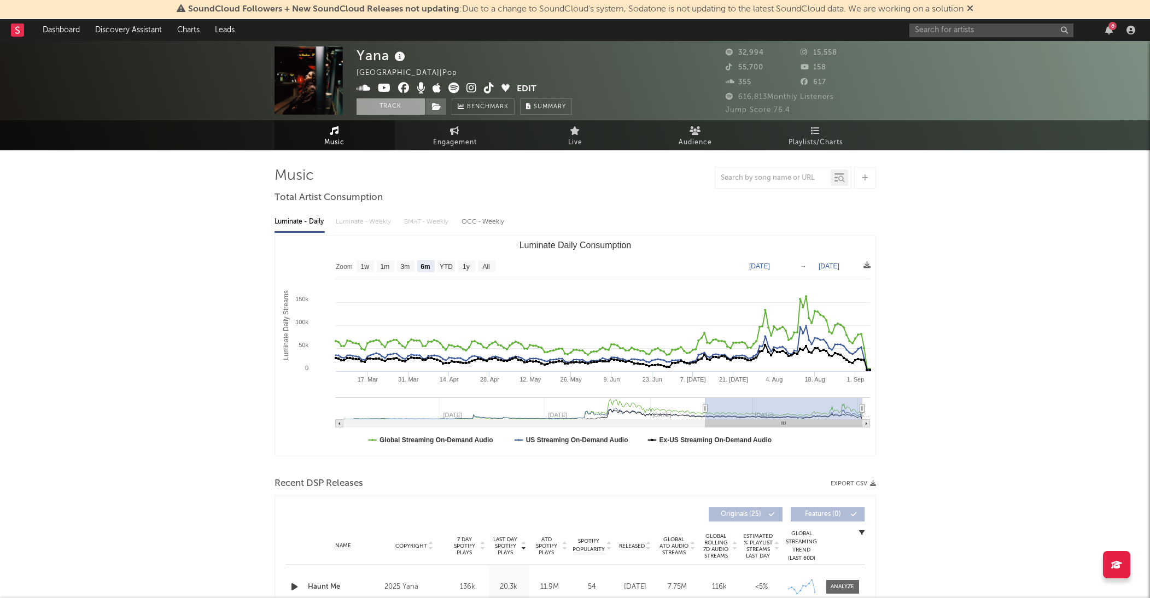
click at [403, 112] on button "Track" at bounding box center [391, 106] width 68 height 16
click at [966, 36] on input "text" at bounding box center [992, 31] width 164 height 14
select select "6m"
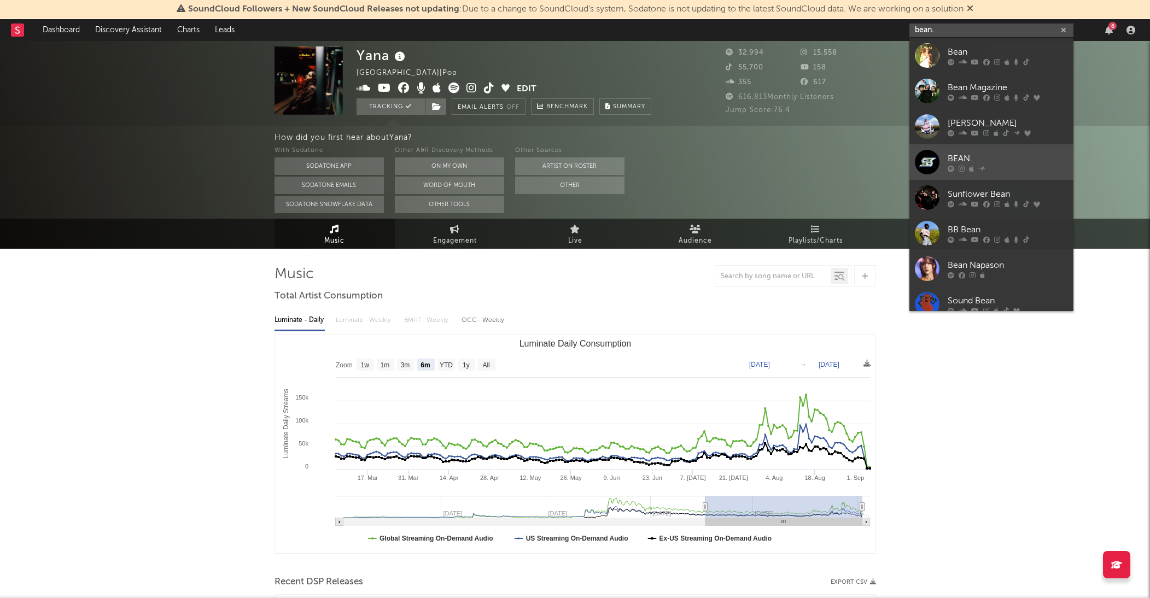
type input "bean."
click at [959, 152] on div "BEAN." at bounding box center [1008, 158] width 120 height 13
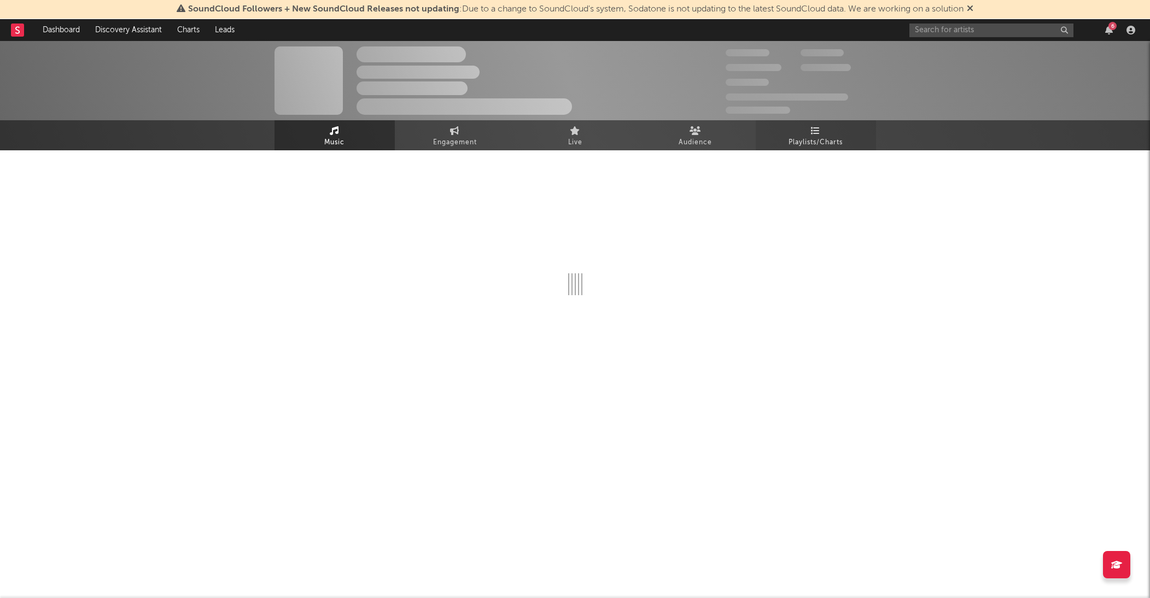
select select "1w"
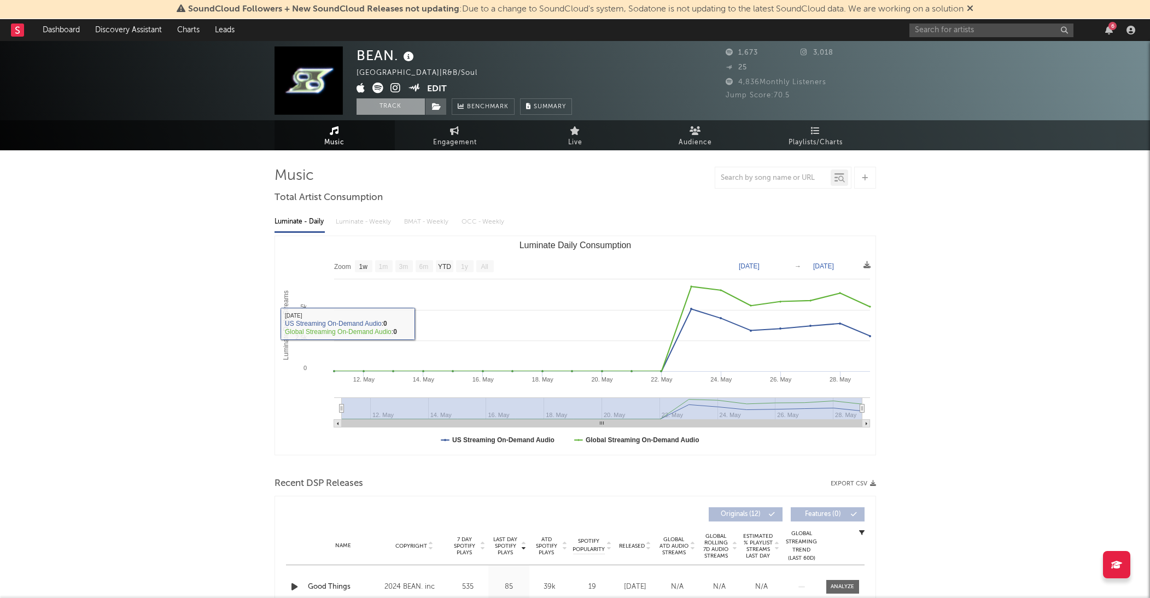
click at [391, 108] on button "Track" at bounding box center [391, 106] width 68 height 16
select select "1w"
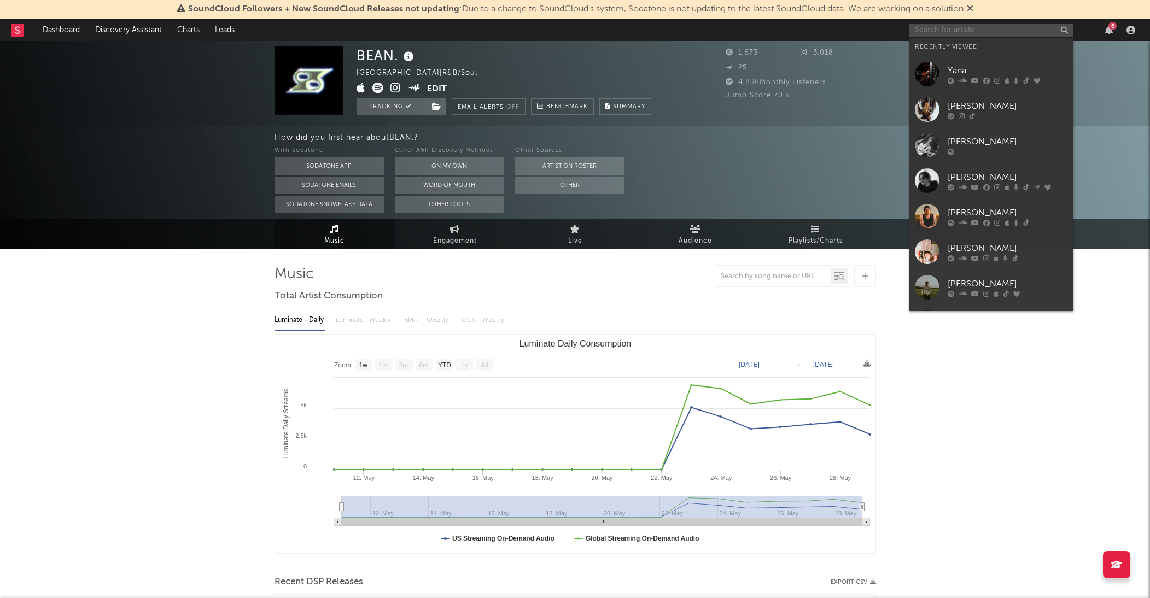
click at [1017, 34] on input "text" at bounding box center [992, 31] width 164 height 14
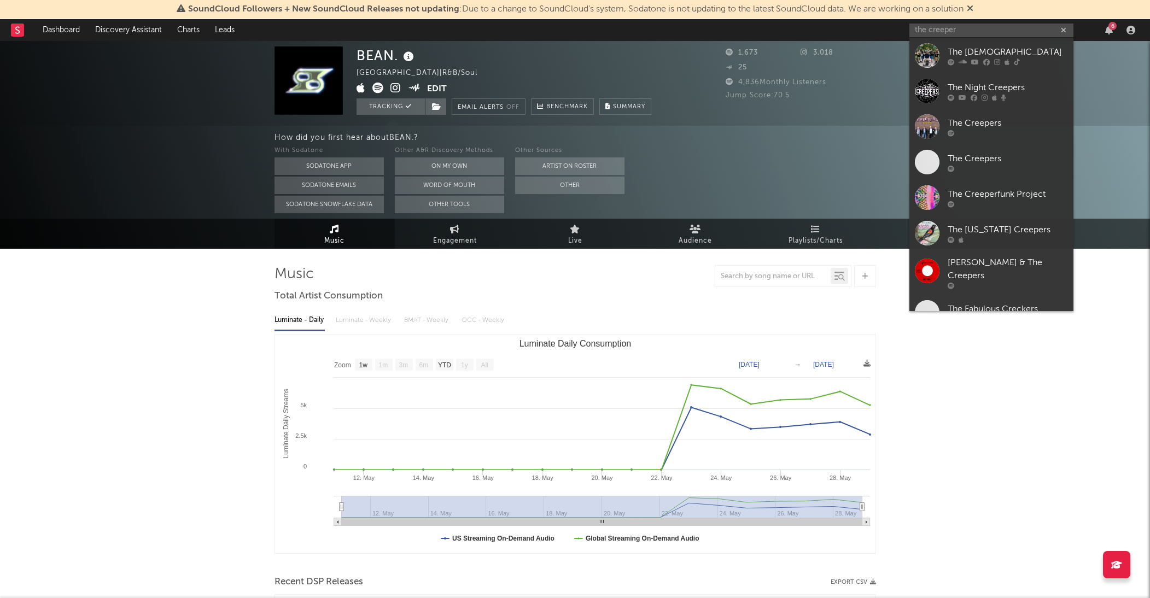
click at [1006, 47] on div "BEAN. United States | R&B/Soul Edit Tracking Email Alerts Off Benchmark Summary…" at bounding box center [575, 83] width 1150 height 85
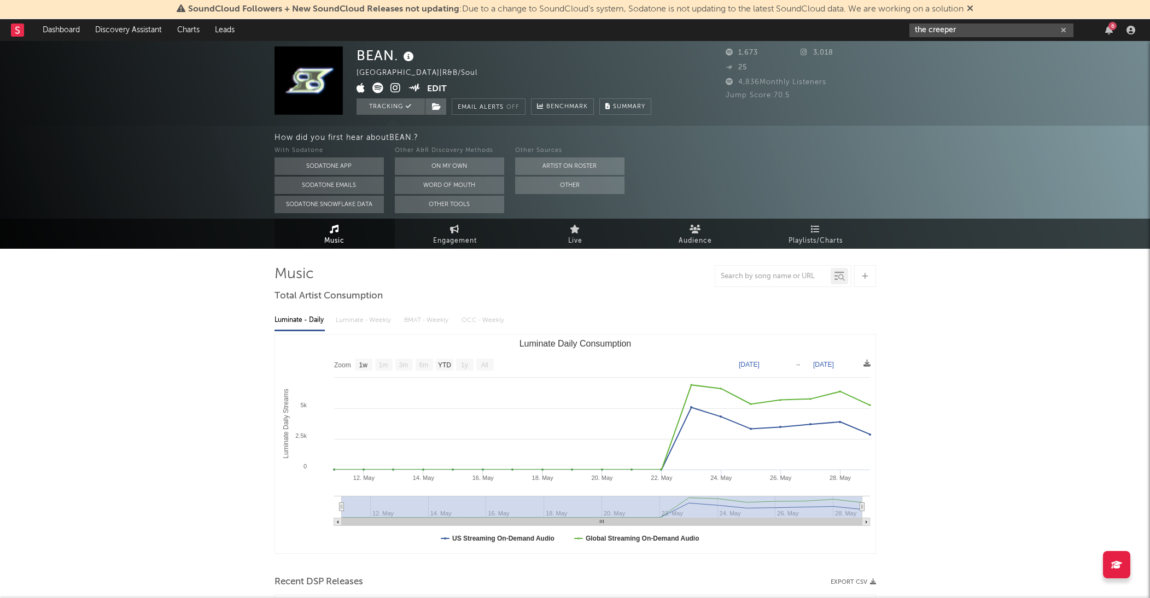
click at [1000, 33] on input "the creeper" at bounding box center [992, 31] width 164 height 14
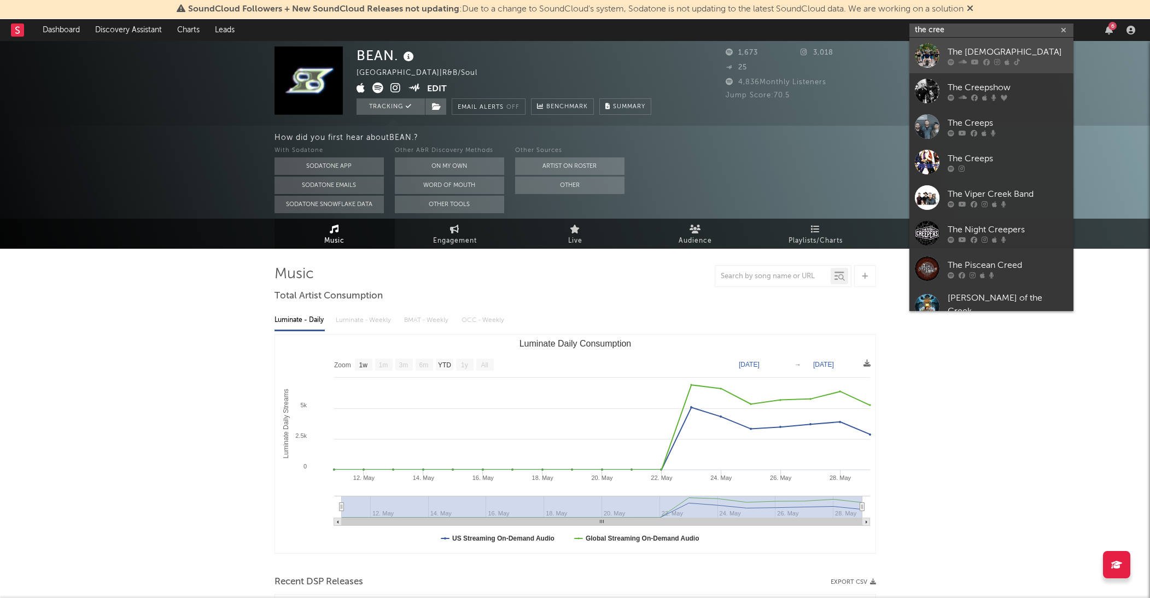
type input "the cree"
click at [963, 48] on div "The Creekers" at bounding box center [1008, 51] width 120 height 13
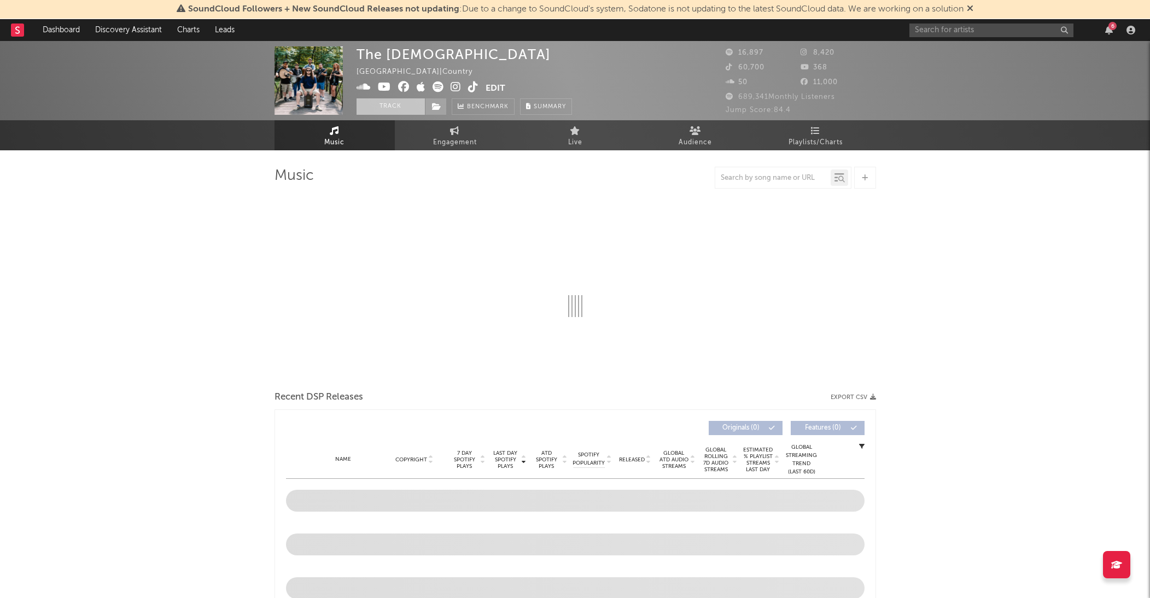
select select "6m"
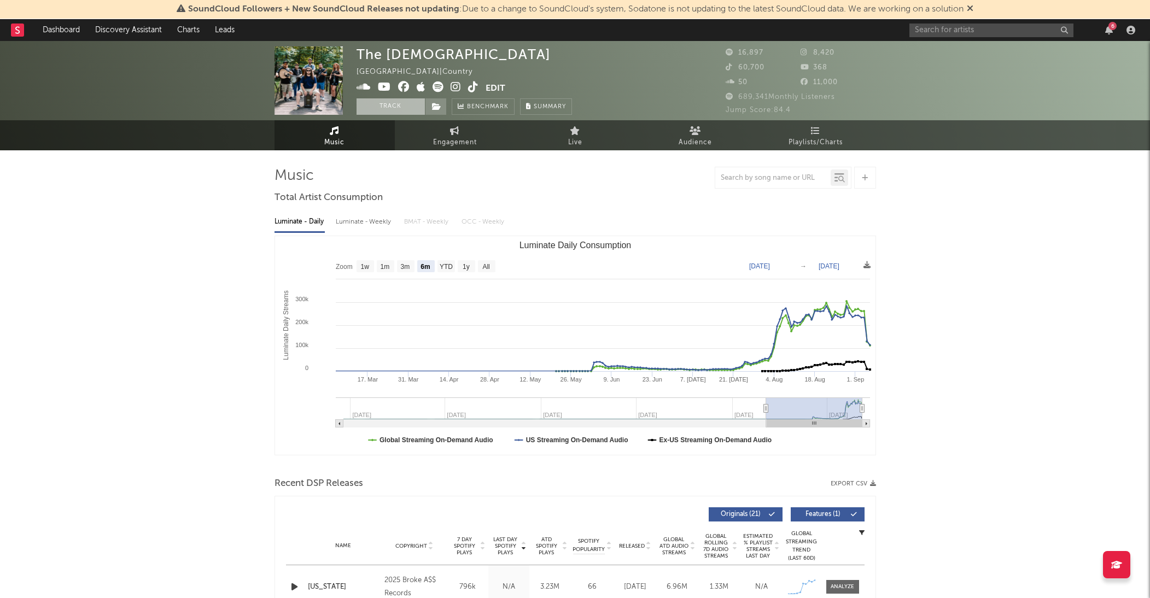
click at [403, 110] on button "Track" at bounding box center [391, 106] width 68 height 16
click at [403, 111] on button "Tracking" at bounding box center [391, 106] width 68 height 16
select select "6m"
click at [408, 110] on button "Track" at bounding box center [391, 106] width 68 height 16
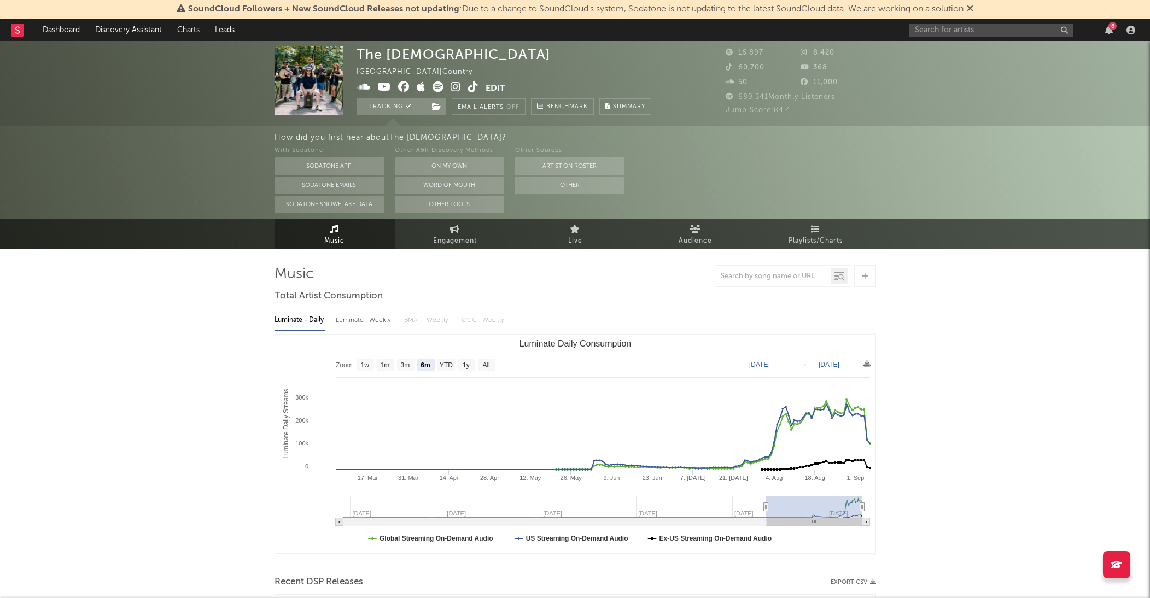
select select "6m"
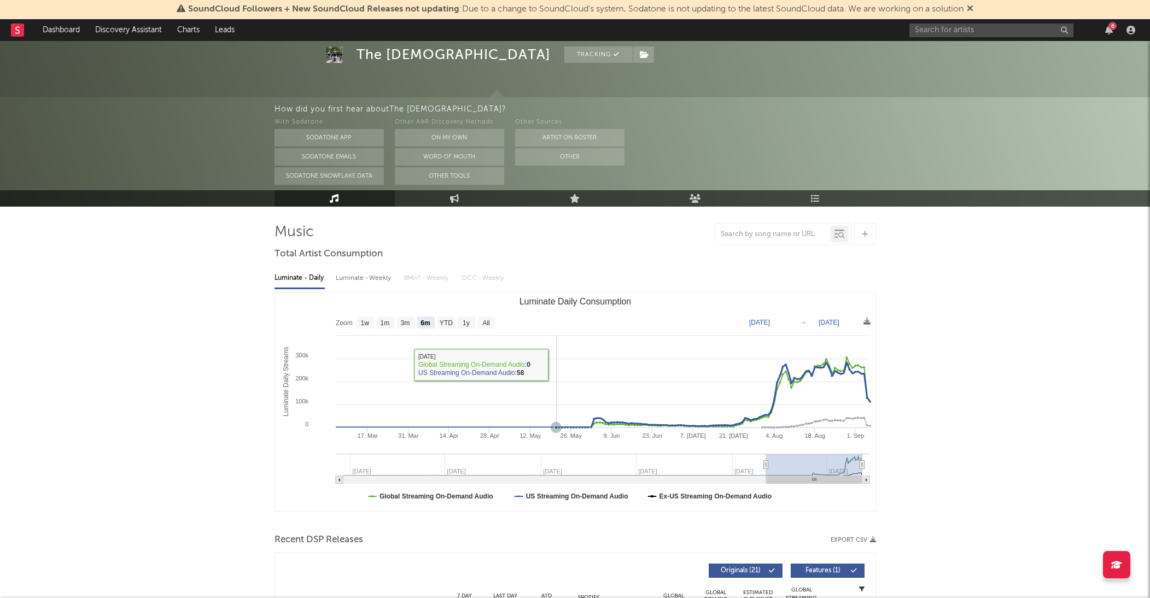
scroll to position [43, 0]
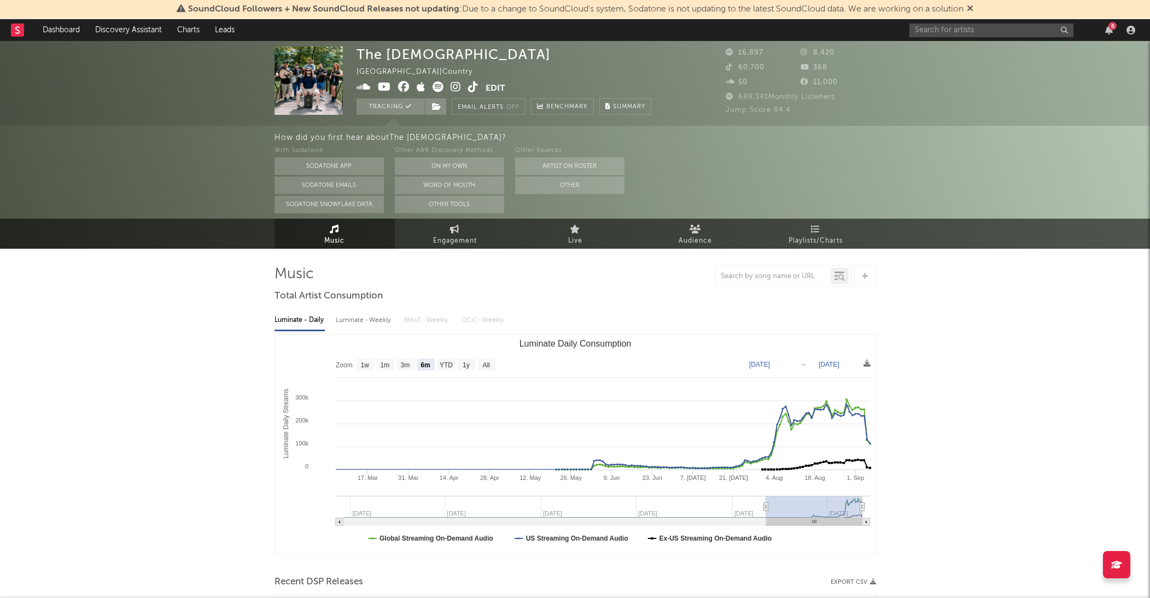
scroll to position [0, 0]
click at [925, 39] on div "6" at bounding box center [1025, 30] width 230 height 22
click at [925, 38] on div "6" at bounding box center [1025, 30] width 230 height 22
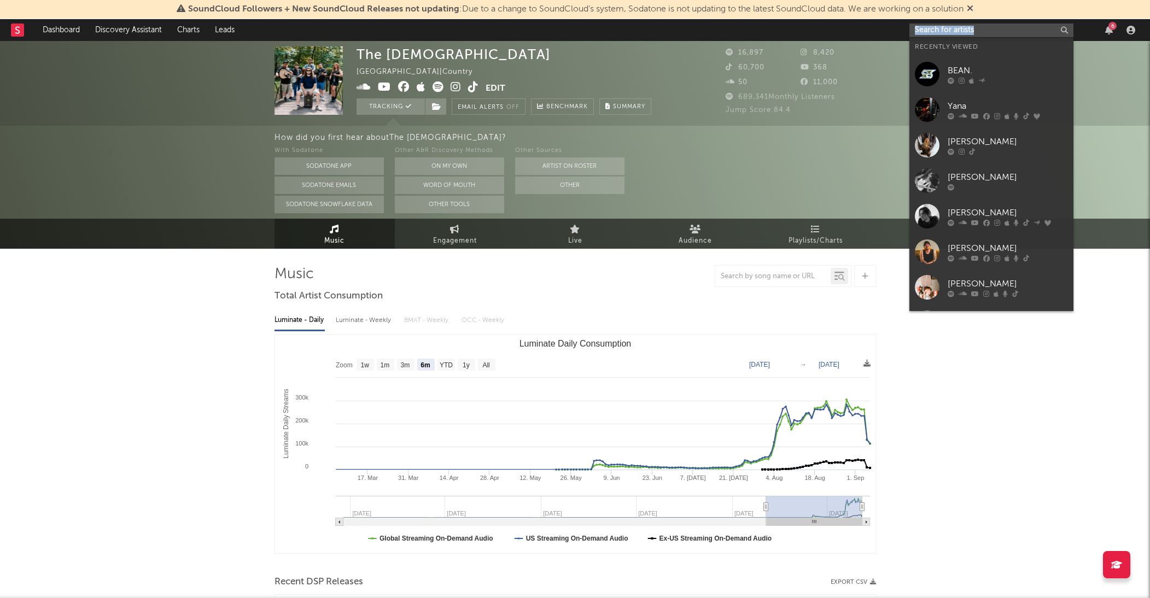
click at [931, 30] on input "text" at bounding box center [992, 31] width 164 height 14
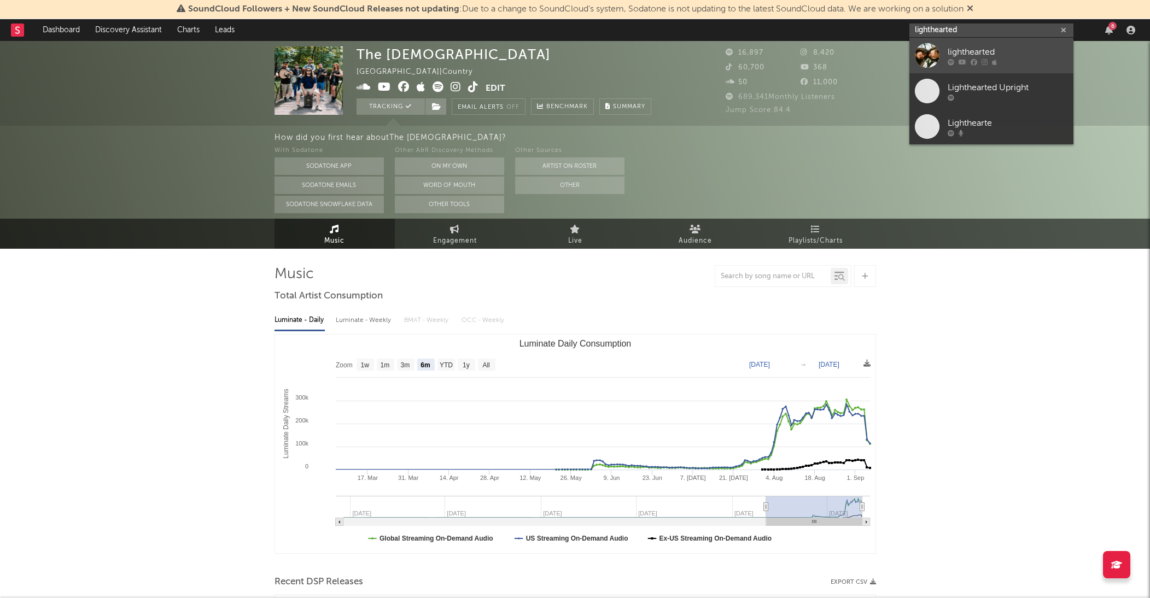
type input "lighthearted"
click at [964, 54] on div "lighthearted" at bounding box center [1008, 51] width 120 height 13
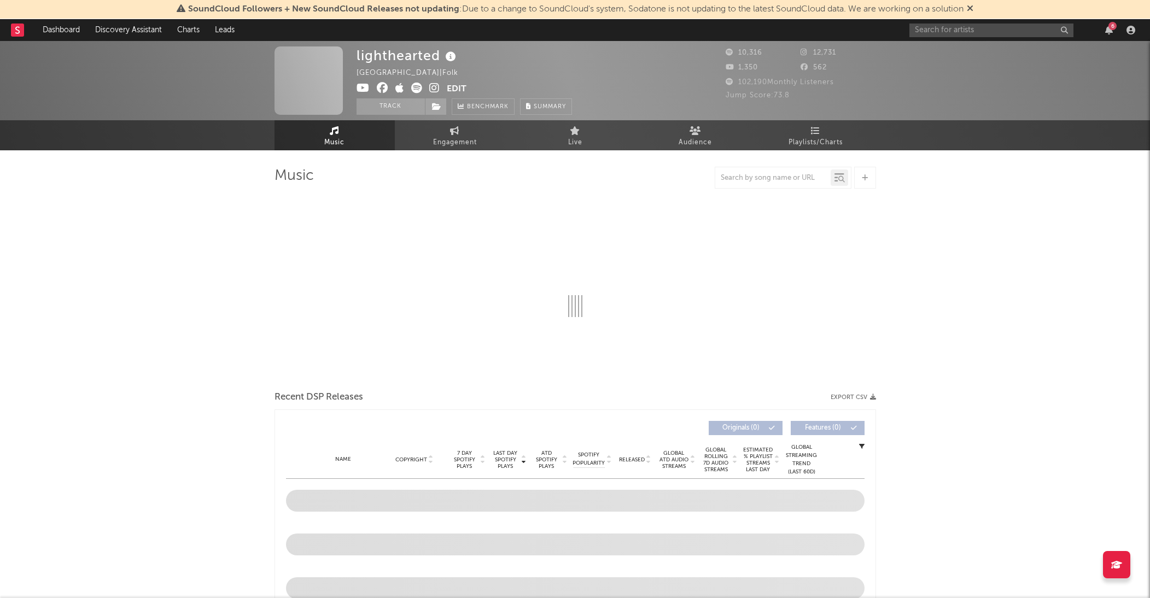
select select "6m"
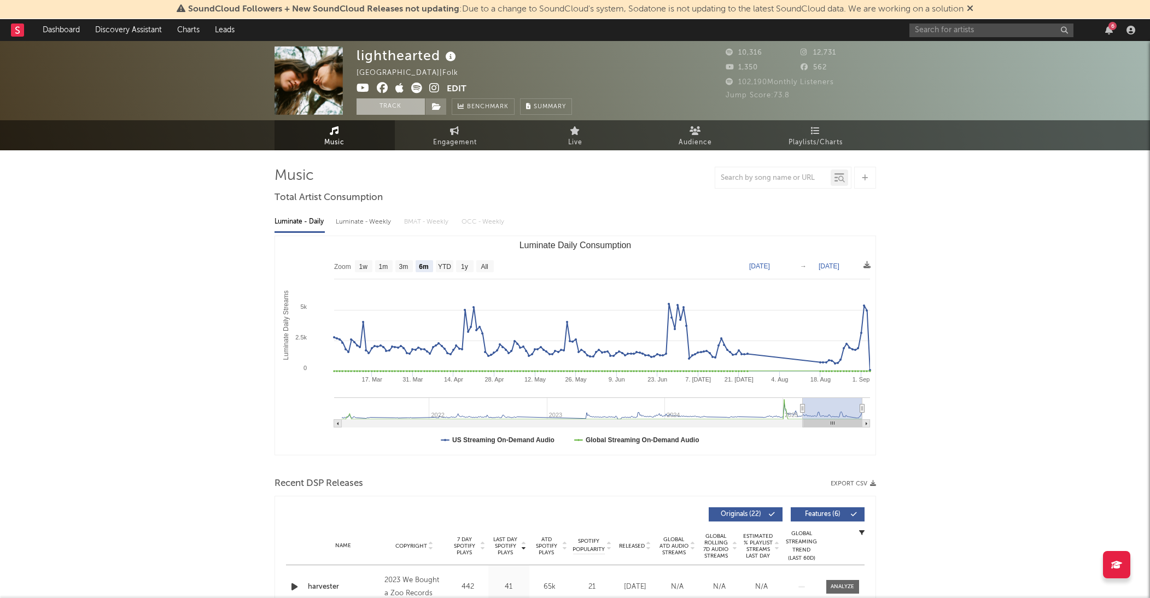
click at [392, 106] on button "Track" at bounding box center [391, 106] width 68 height 16
click at [952, 27] on input "text" at bounding box center [992, 31] width 164 height 14
select select "6m"
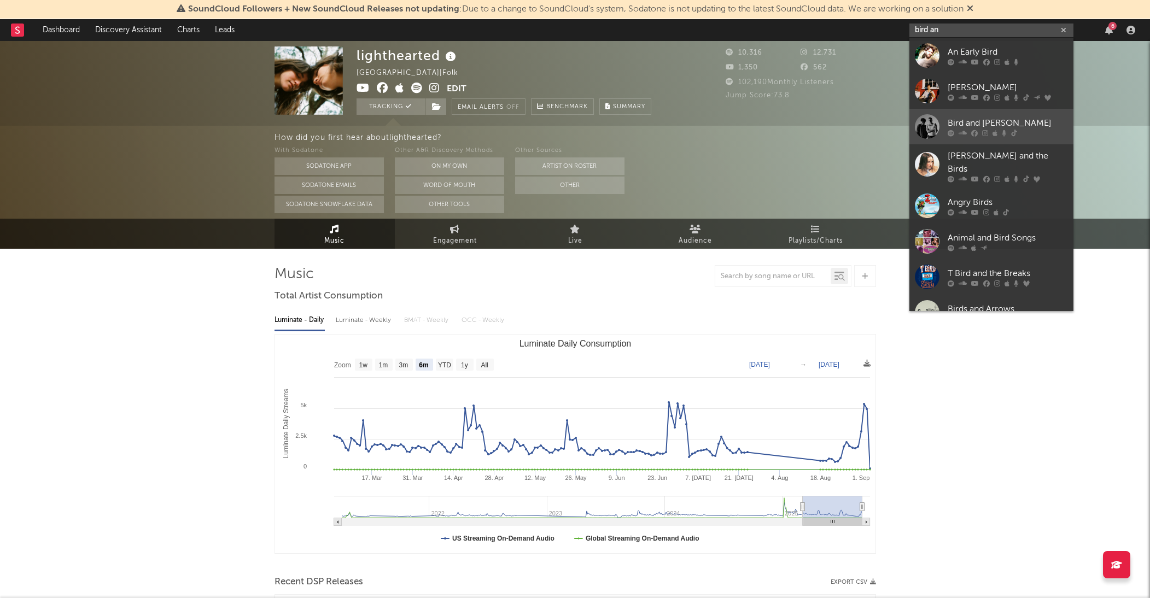
type input "bird an"
click at [961, 121] on div "Bird and Byron" at bounding box center [1008, 123] width 120 height 13
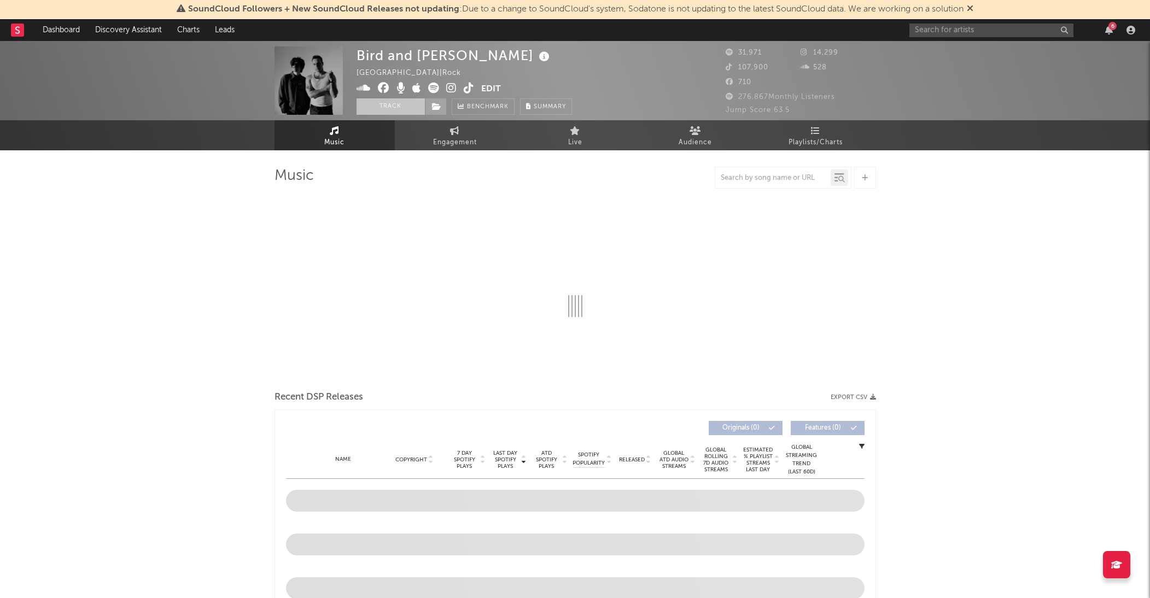
click at [372, 108] on button "Track" at bounding box center [391, 106] width 68 height 16
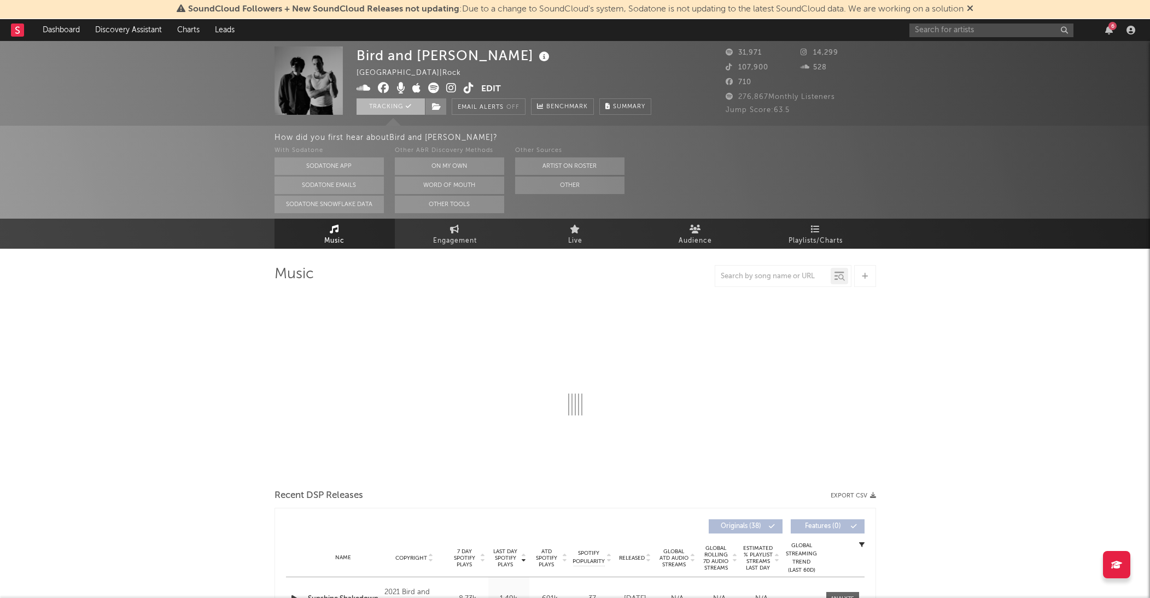
select select "6m"
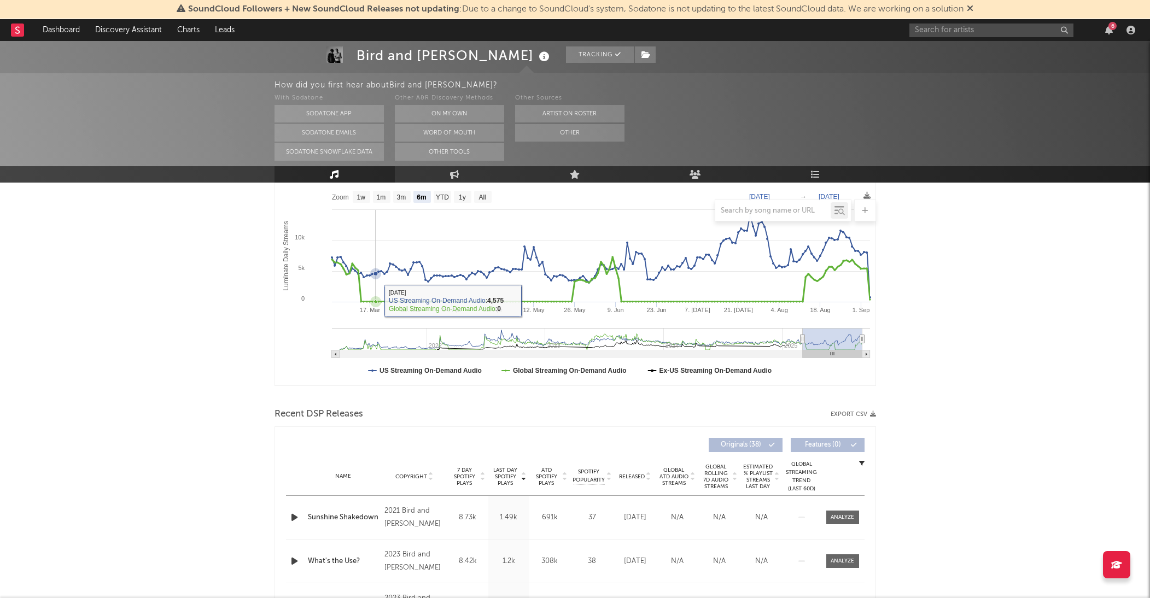
scroll to position [169, 0]
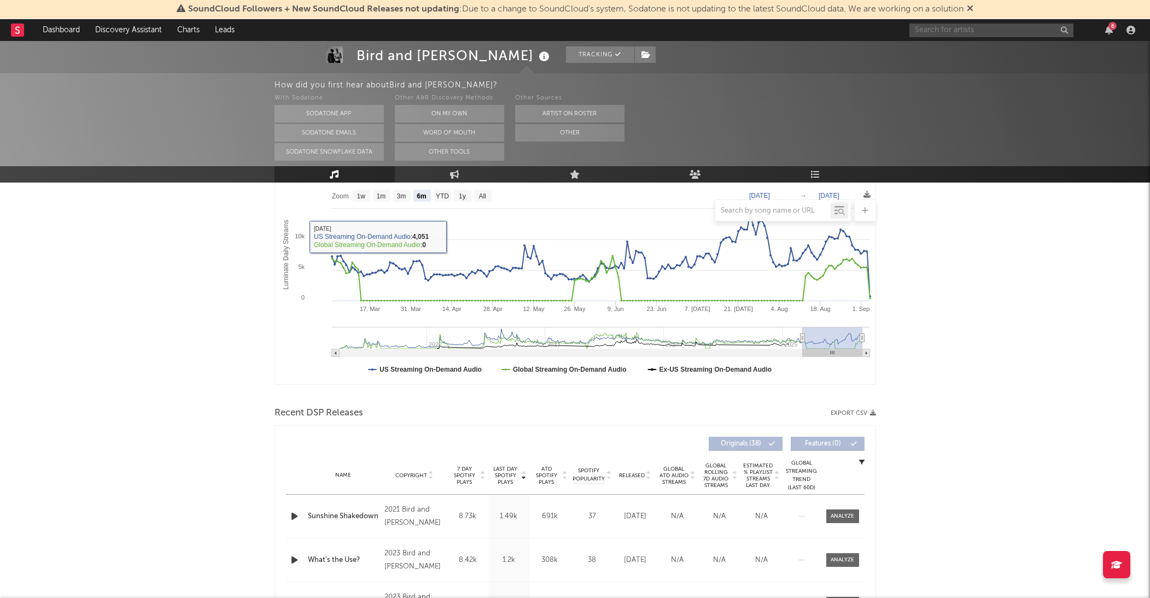
click at [967, 31] on input "text" at bounding box center [992, 31] width 164 height 14
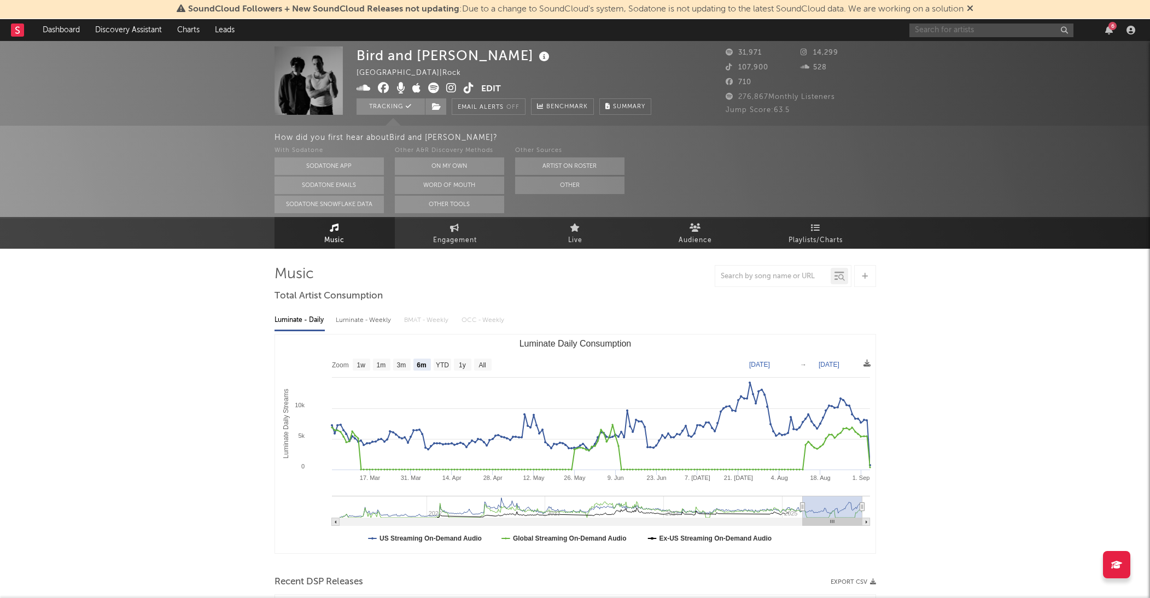
scroll to position [0, 0]
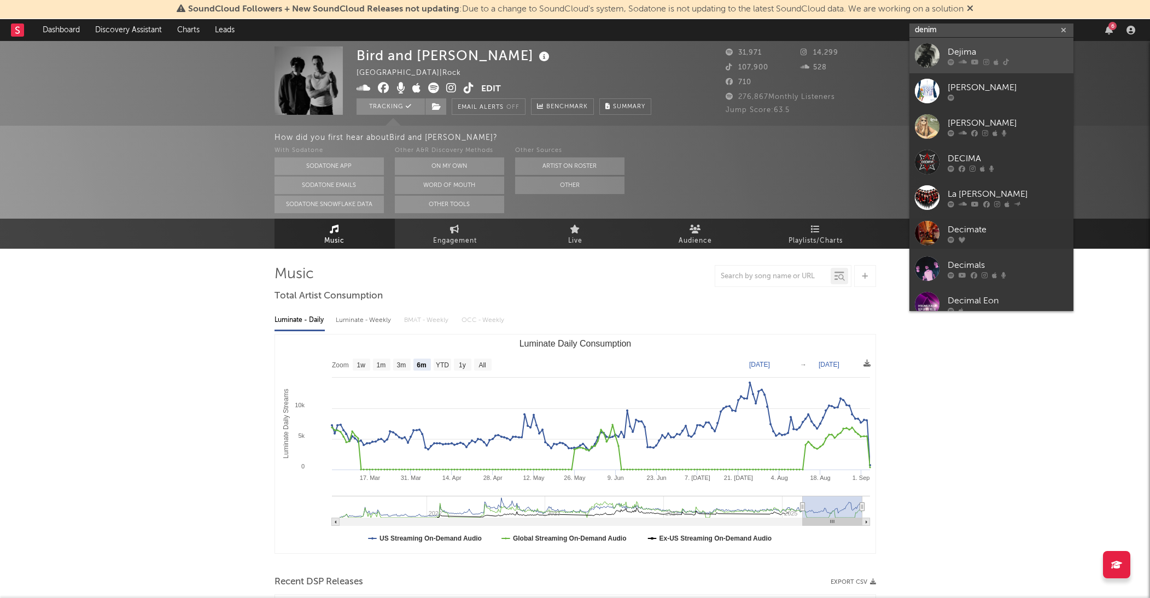
type input "denim"
click at [988, 53] on div "Dejima" at bounding box center [1008, 51] width 120 height 13
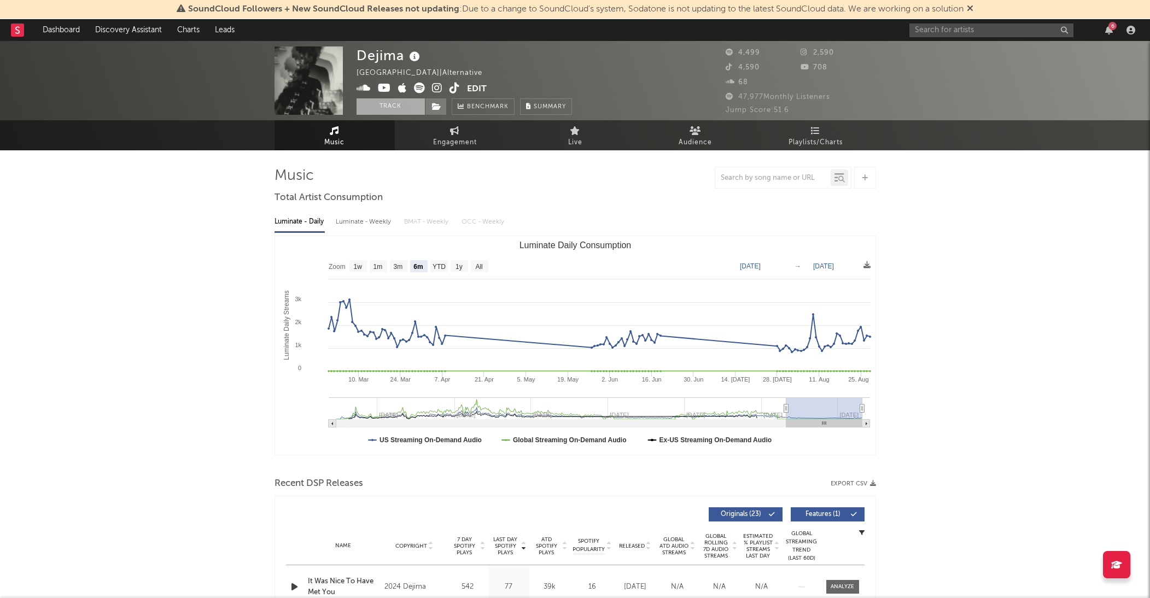
click at [400, 104] on button "Track" at bounding box center [391, 106] width 68 height 16
click at [945, 28] on input "text" at bounding box center [992, 31] width 164 height 14
select select "6m"
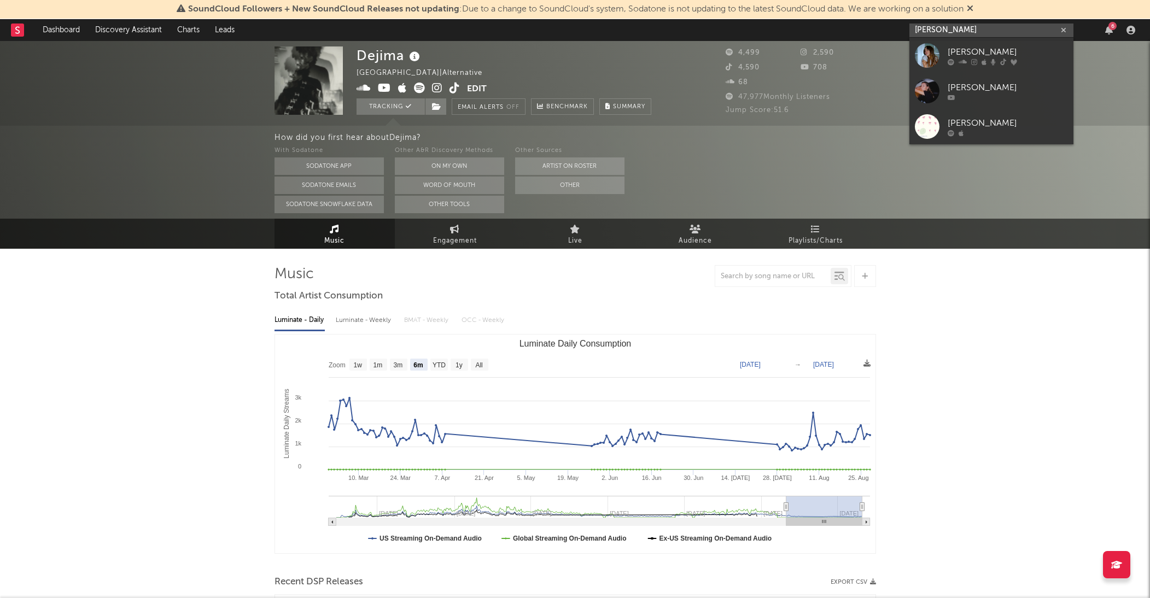
type input "ella Gilbert"
click at [997, 39] on link "Ella Gilbert" at bounding box center [992, 56] width 164 height 36
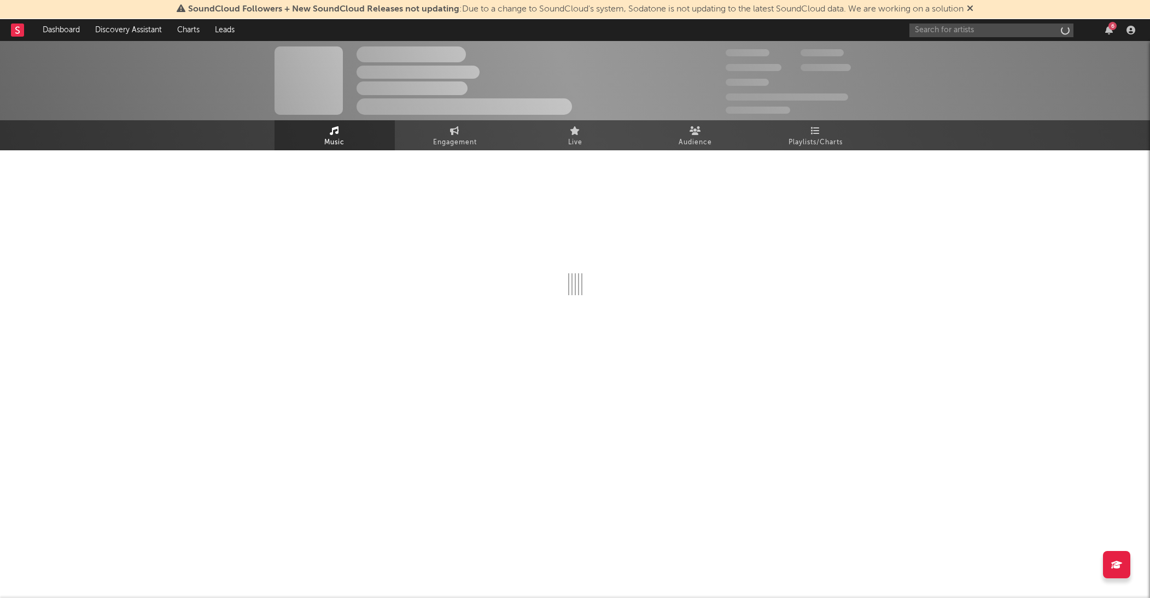
click at [992, 45] on div "The Artist Name Unknown Location | Shoegaze Edit Track Benchmark Summary 300,00…" at bounding box center [575, 80] width 1150 height 79
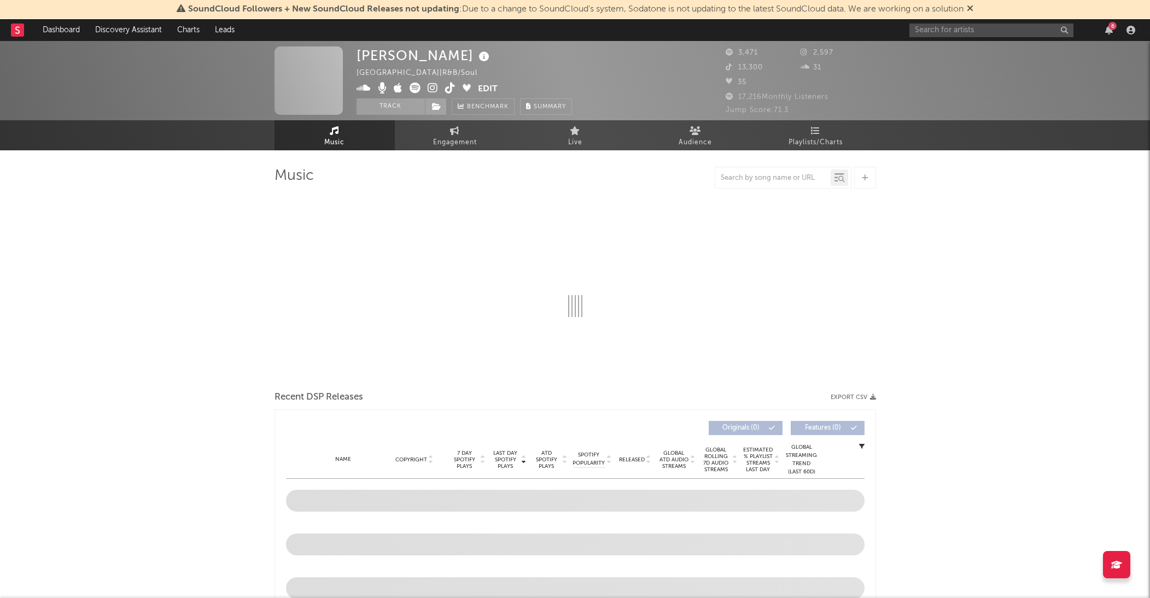
select select "6m"
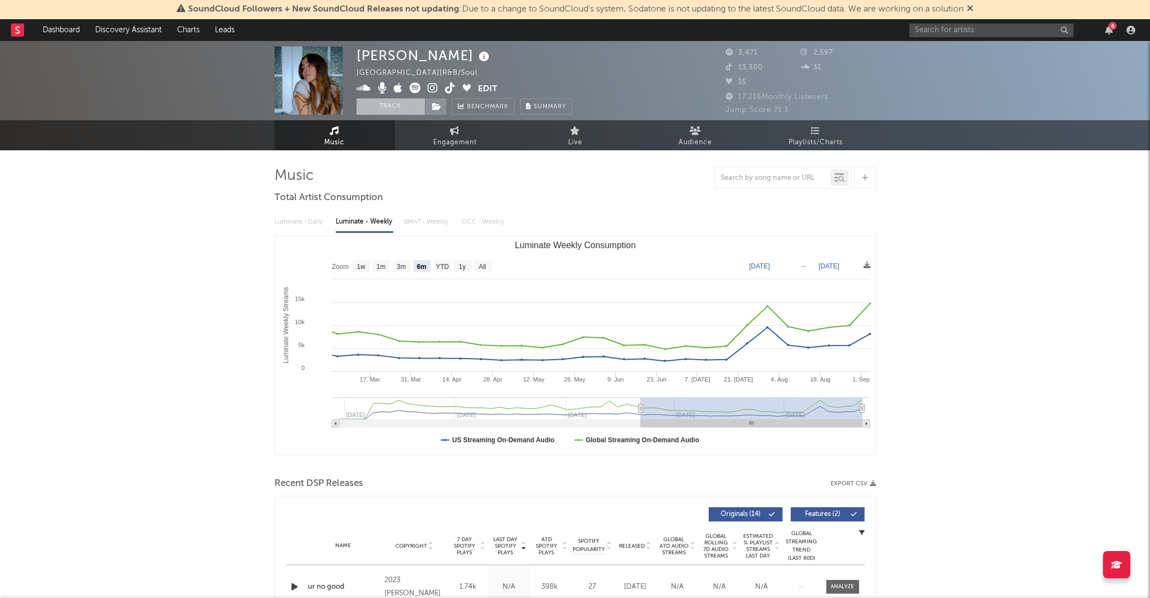
click at [393, 102] on button "Track" at bounding box center [391, 106] width 68 height 16
select select "6m"
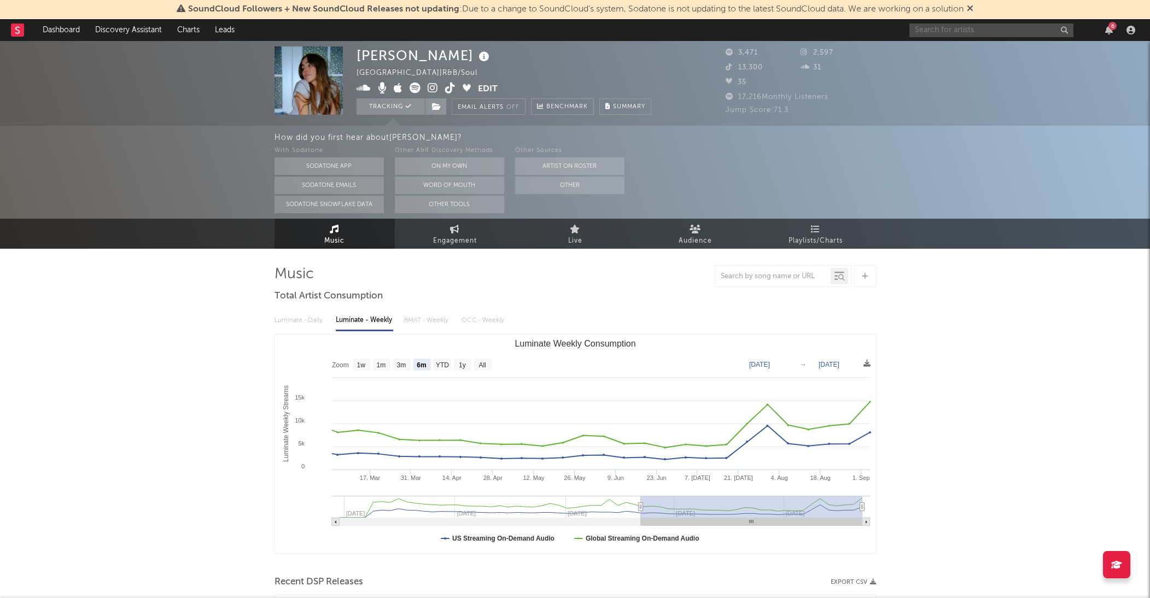
click at [952, 26] on input "text" at bounding box center [992, 31] width 164 height 14
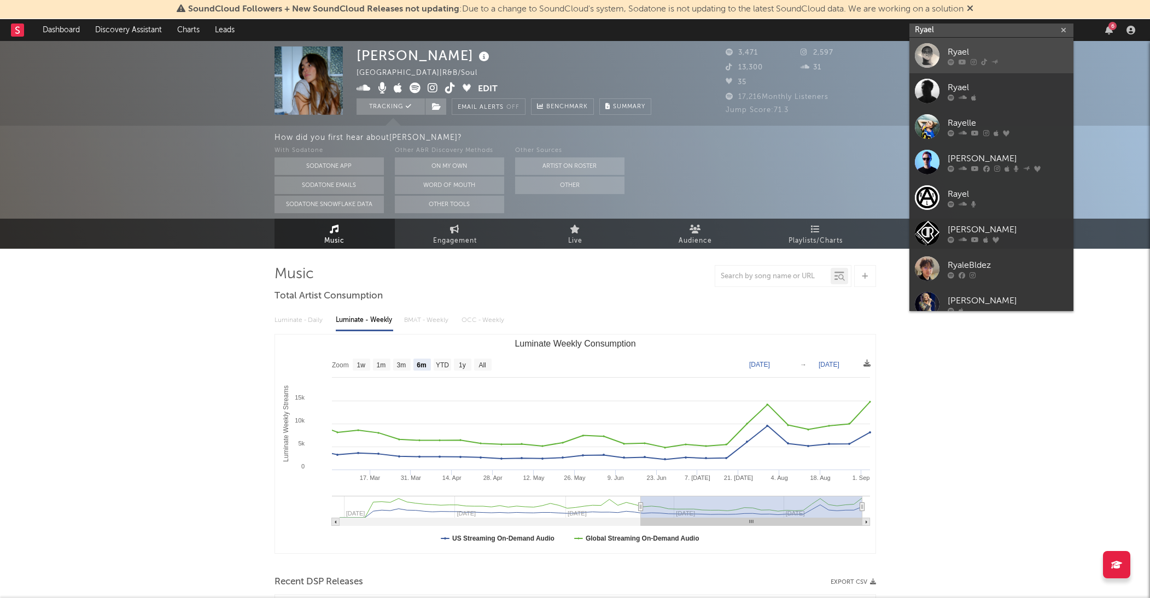
type input "Ryael"
click at [978, 48] on div "Ryael" at bounding box center [1008, 51] width 120 height 13
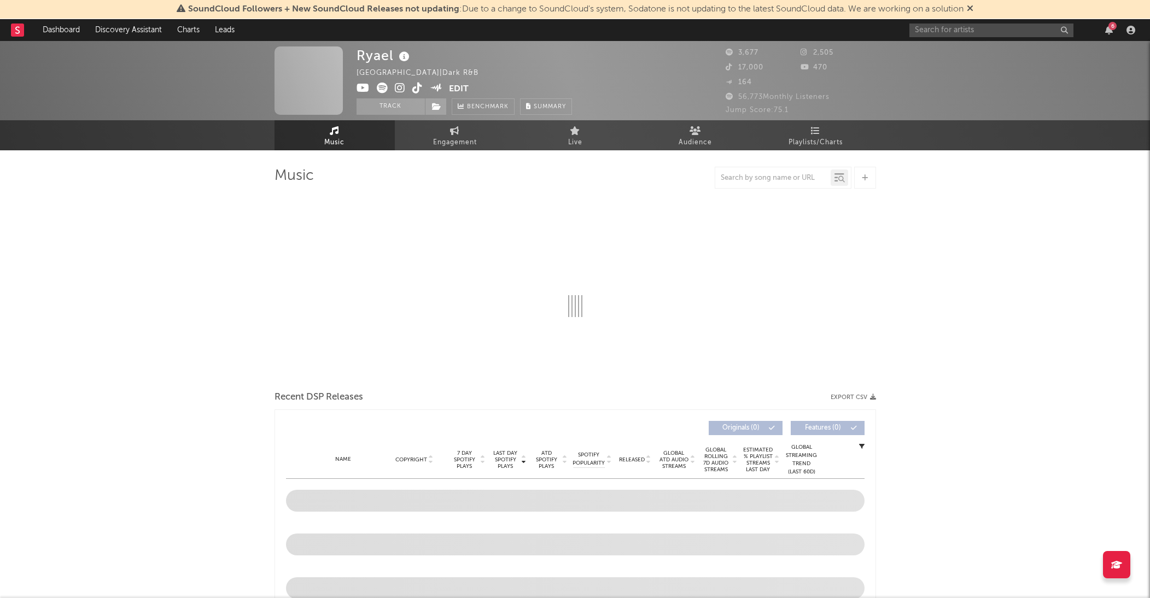
select select "1w"
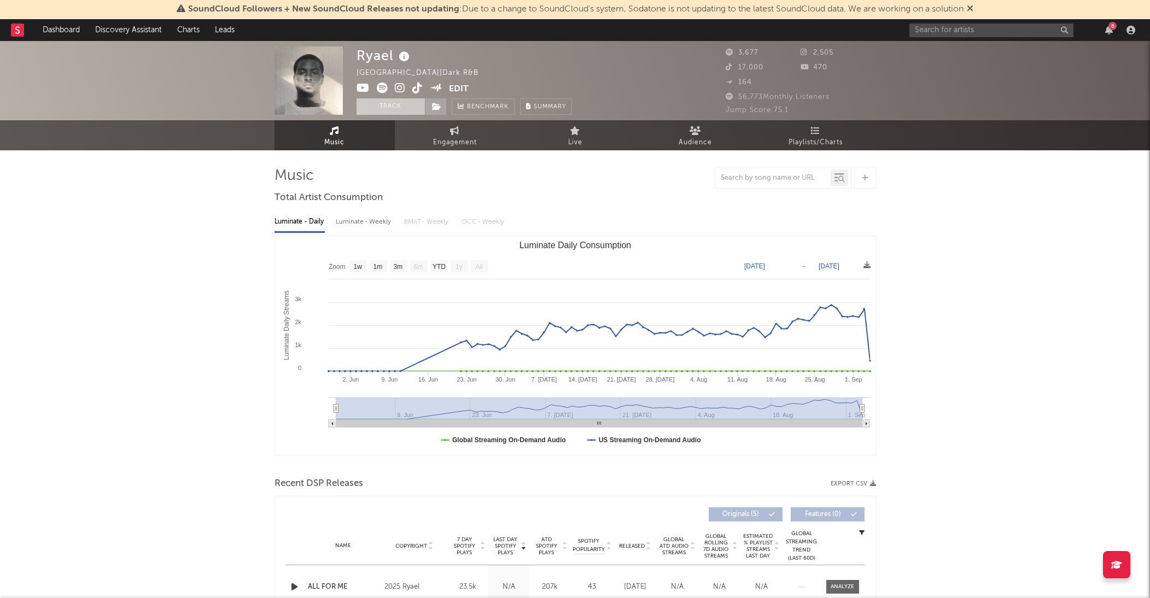
click at [400, 108] on button "Track" at bounding box center [391, 106] width 68 height 16
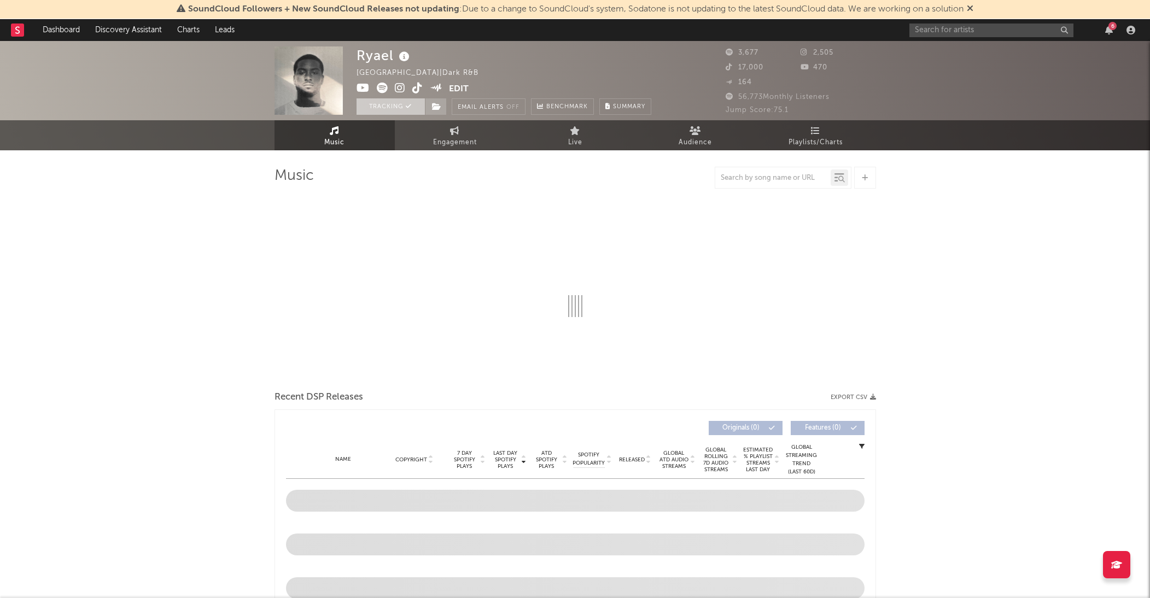
select select "1w"
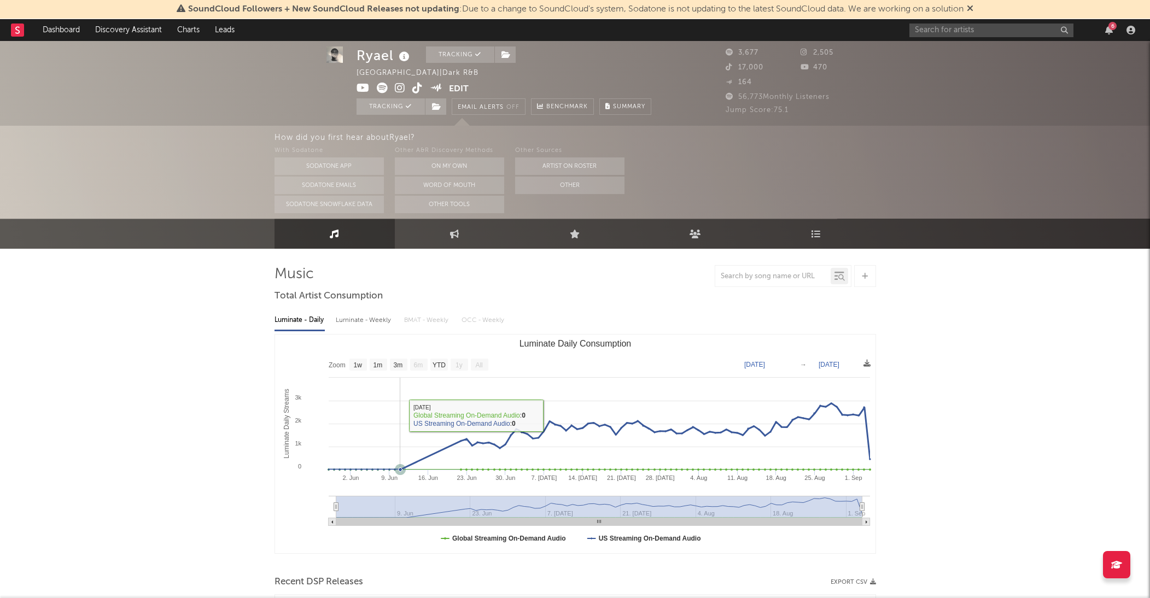
scroll to position [1, 0]
click at [61, 33] on link "Dashboard" at bounding box center [61, 30] width 53 height 22
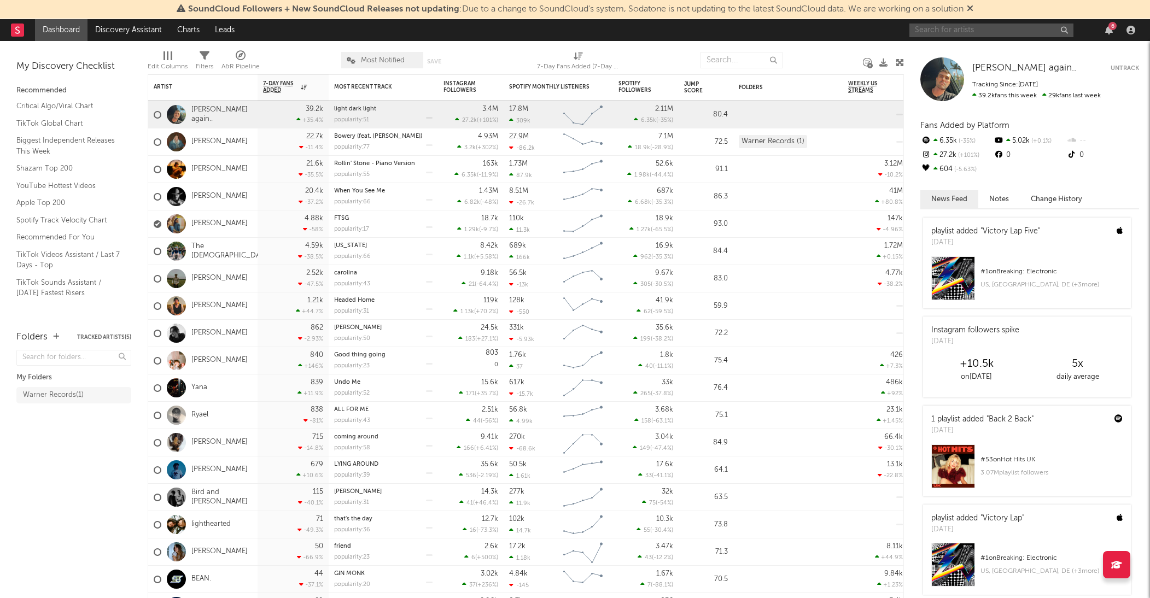
click at [951, 28] on input "text" at bounding box center [992, 31] width 164 height 14
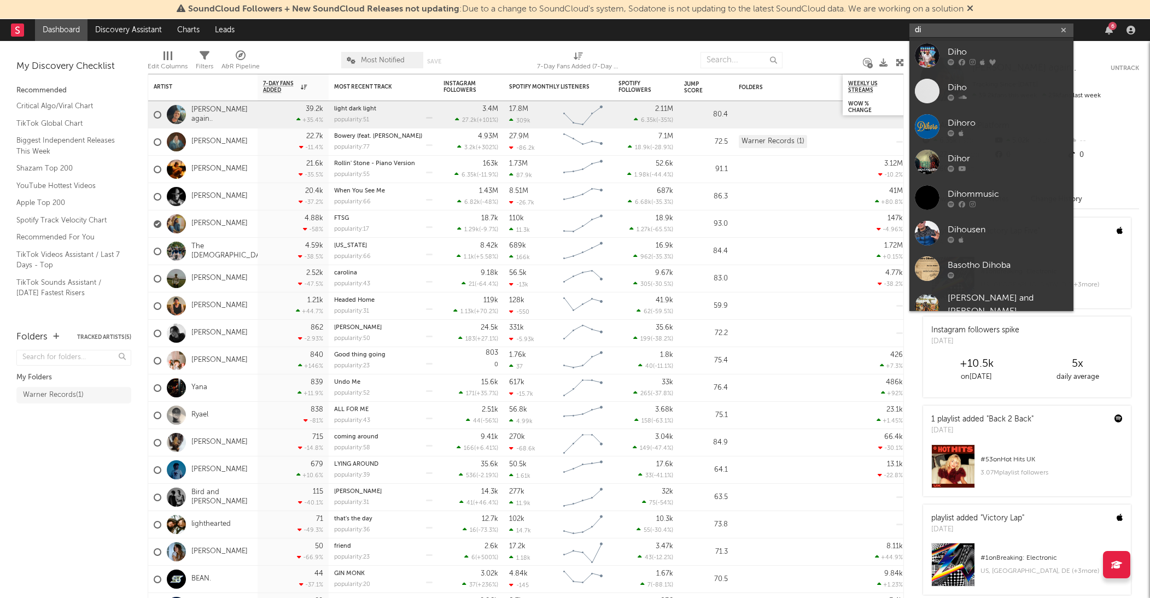
type input "d"
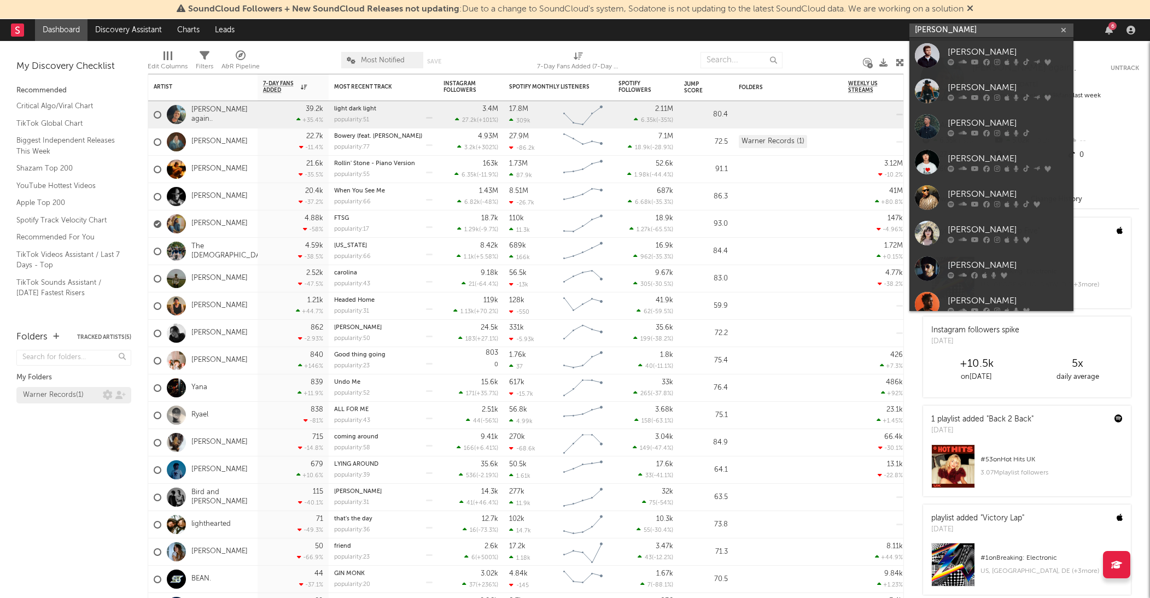
type input "warren ze"
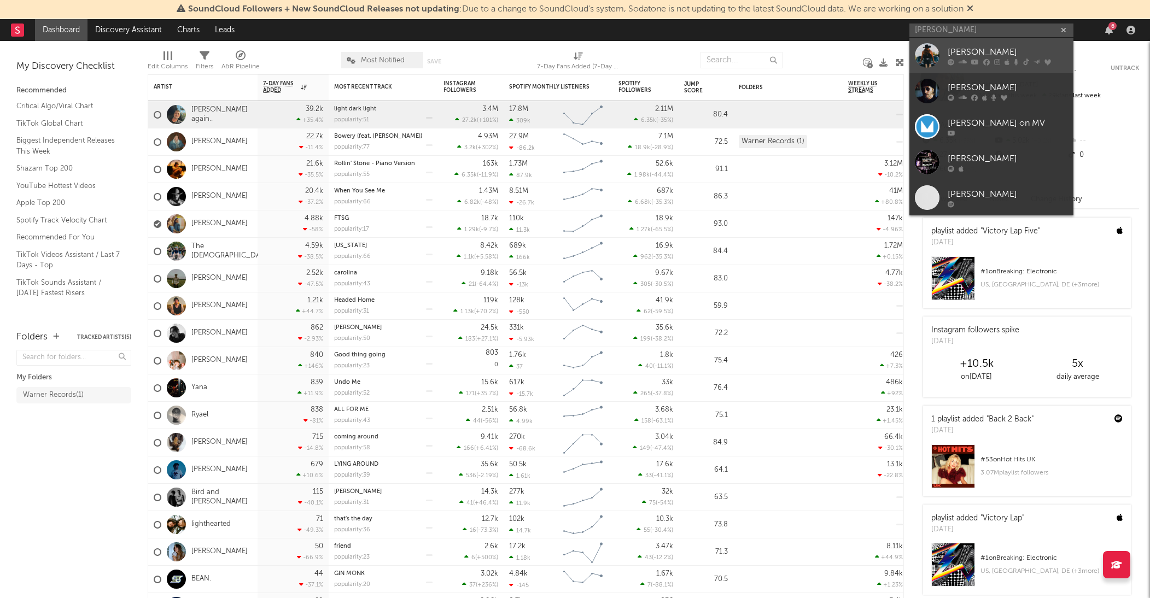
click at [989, 50] on div "Warren Zeiders" at bounding box center [1008, 51] width 120 height 13
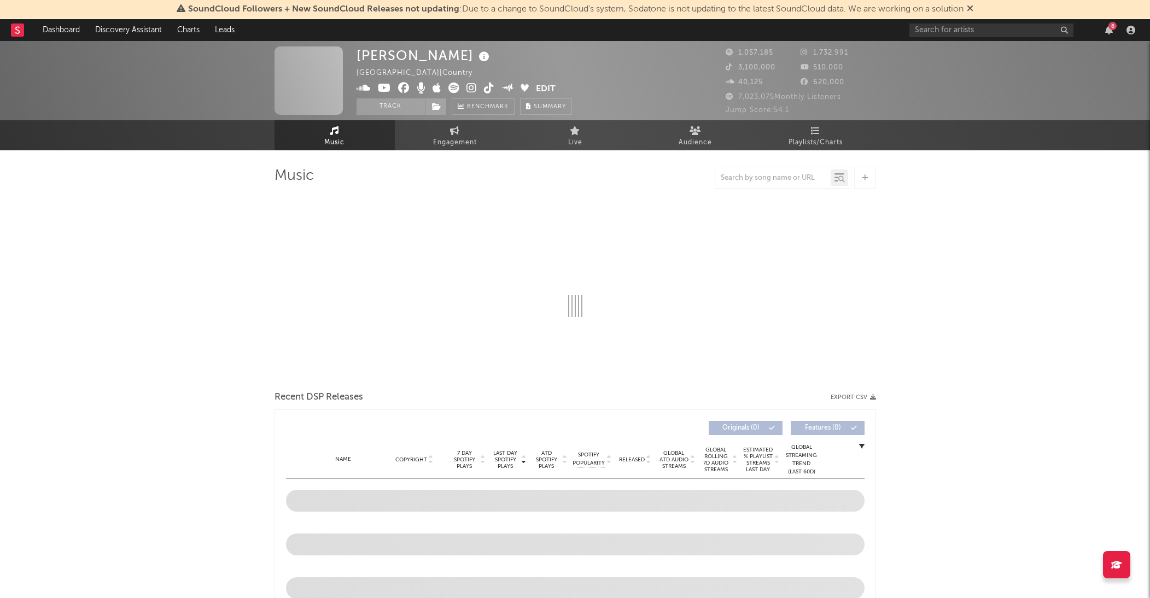
select select "6m"
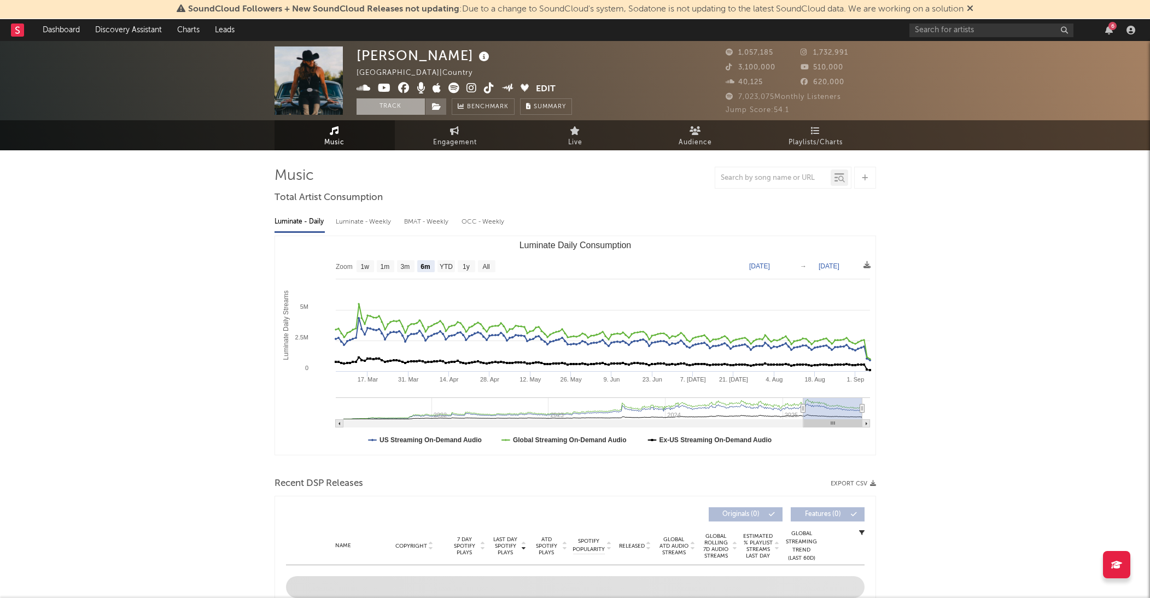
click at [393, 101] on button "Track" at bounding box center [391, 106] width 68 height 16
select select "6m"
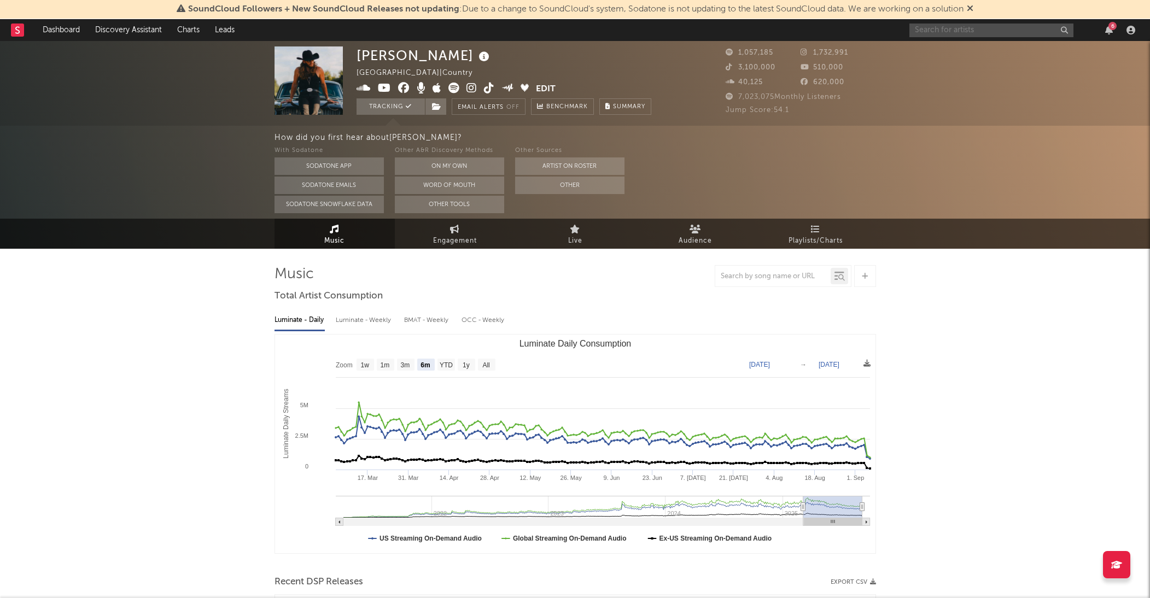
click at [1030, 34] on input "text" at bounding box center [992, 31] width 164 height 14
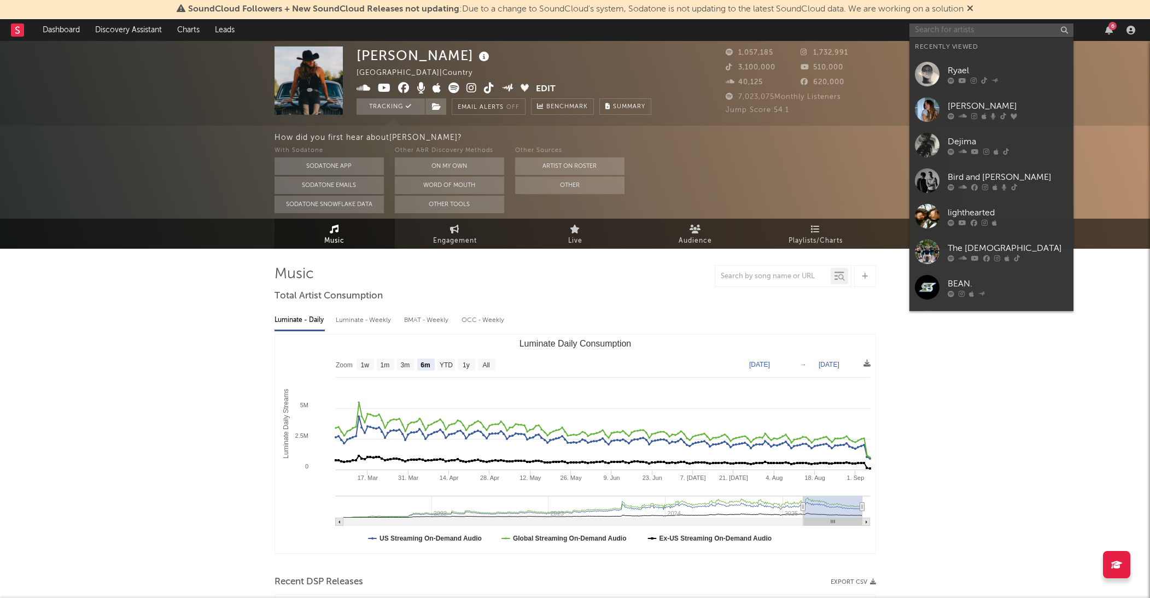
click at [1030, 32] on input "text" at bounding box center [992, 31] width 164 height 14
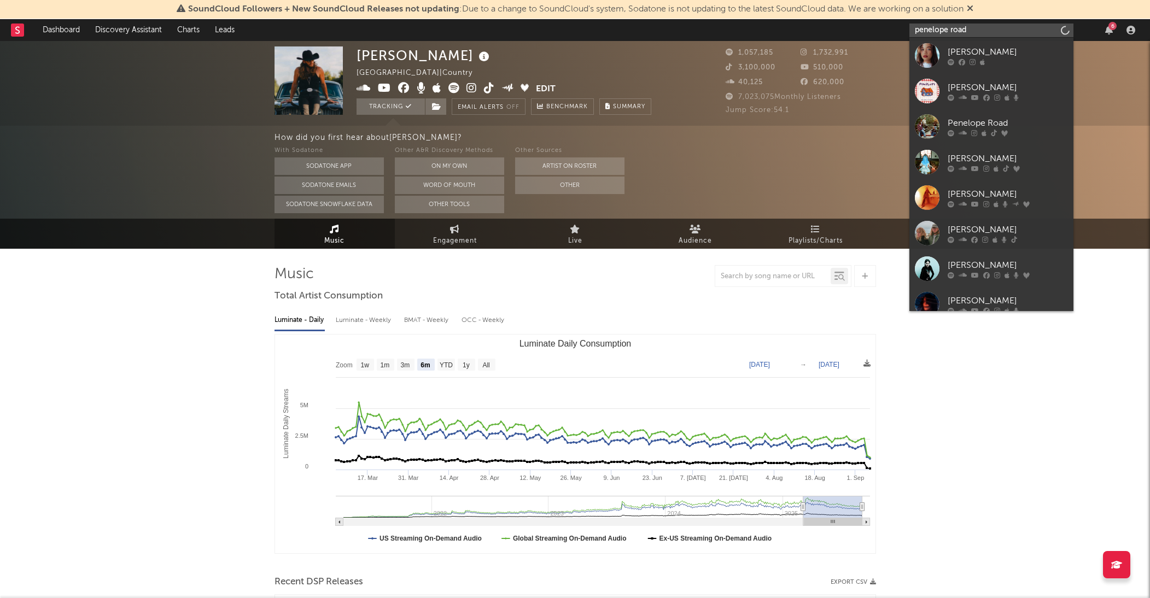
type input "penelope road"
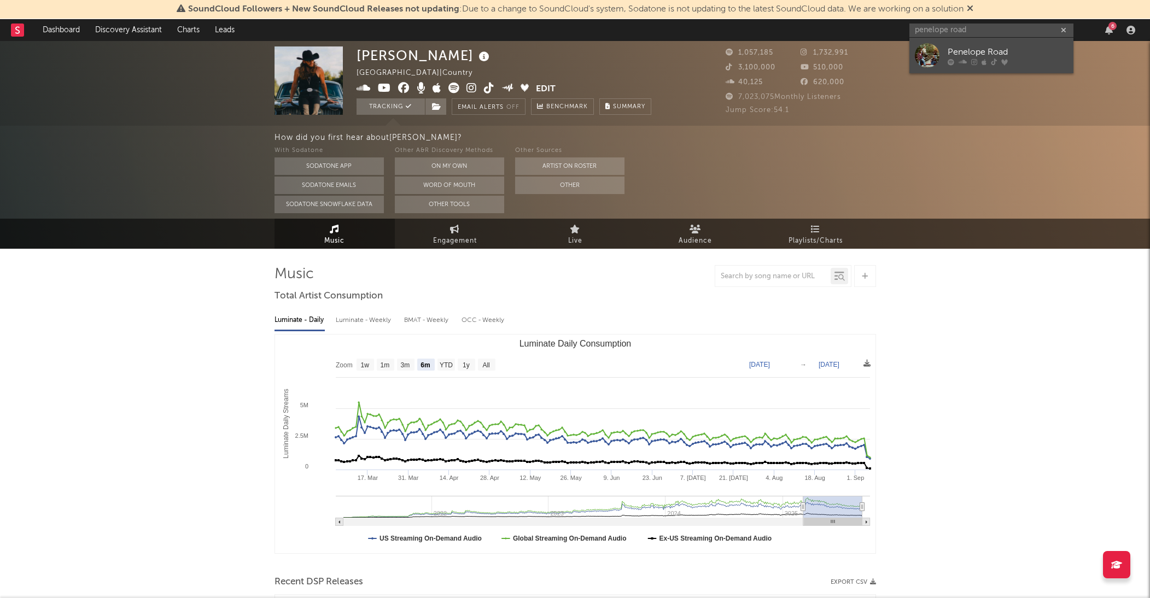
click at [976, 49] on div "Penelope Road" at bounding box center [1008, 51] width 120 height 13
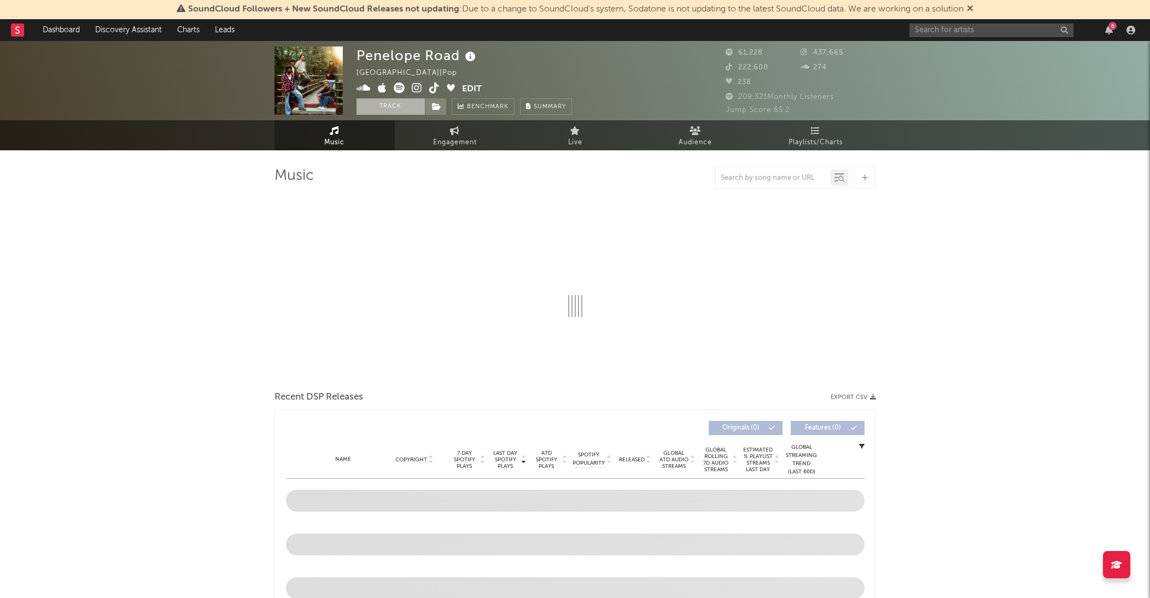
click at [391, 108] on button "Track" at bounding box center [391, 106] width 68 height 16
select select "6m"
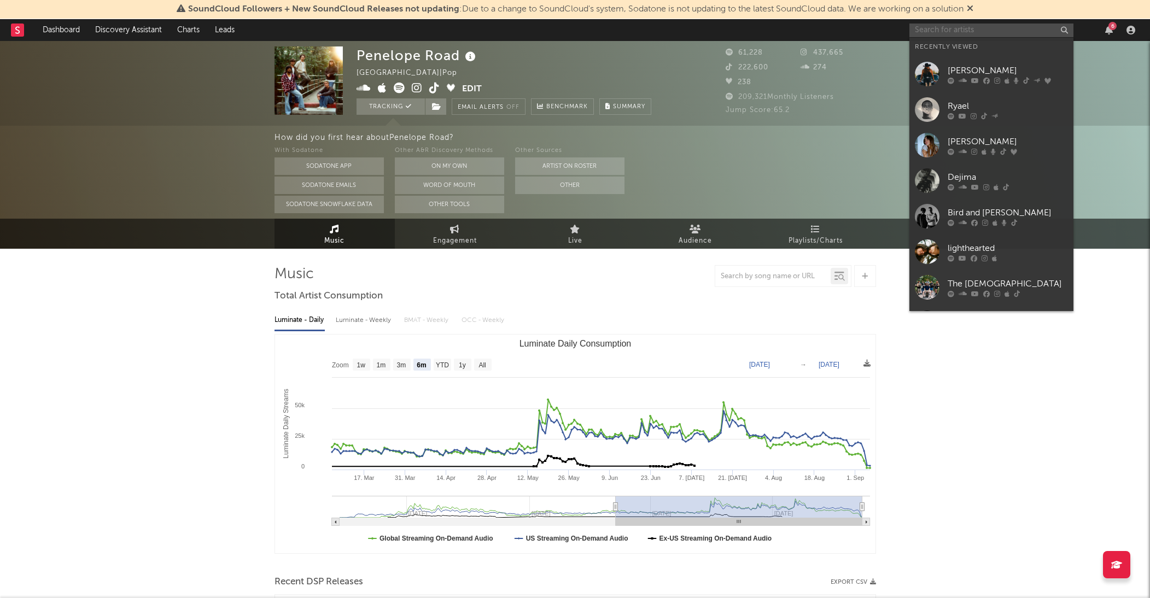
click at [983, 32] on input "text" at bounding box center [992, 31] width 164 height 14
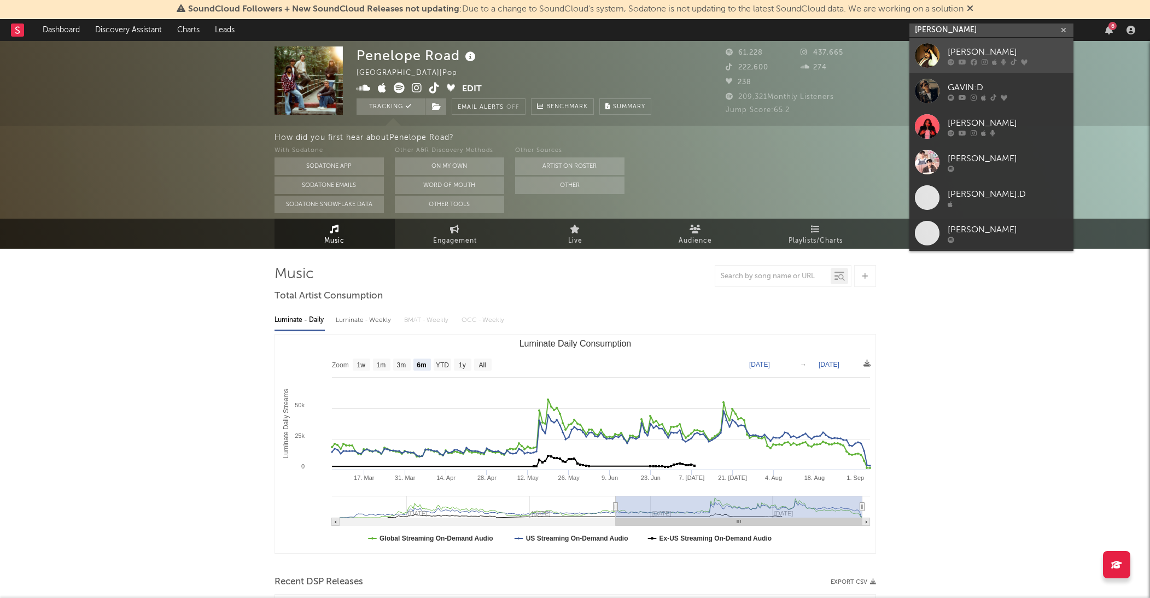
type input "gavin add"
click at [987, 55] on div "Gavin Adcock" at bounding box center [1008, 51] width 120 height 13
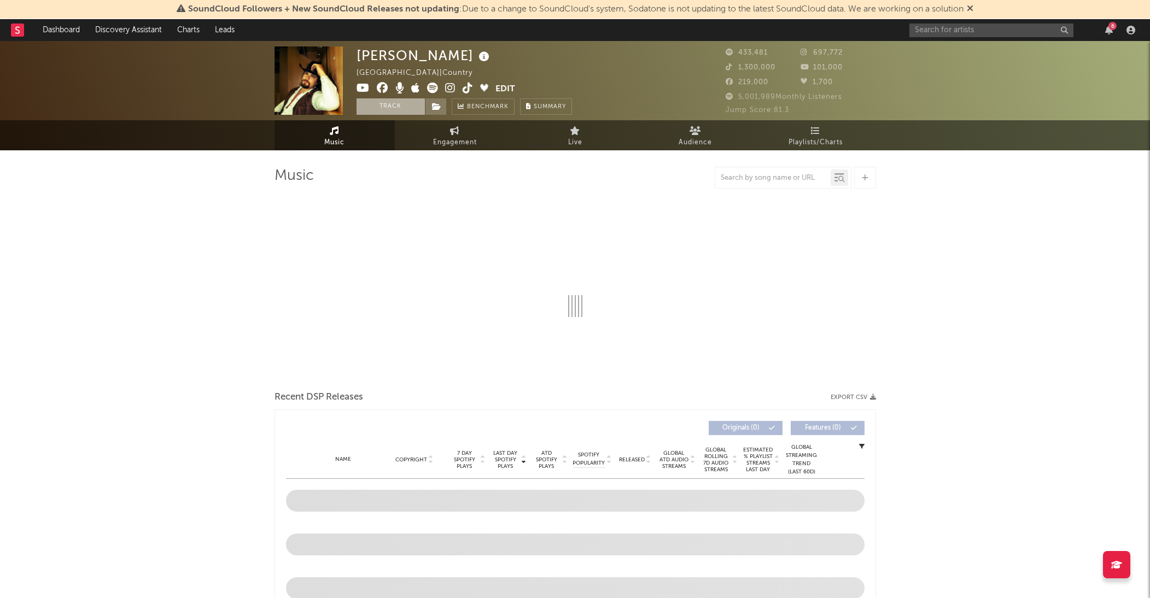
click at [411, 108] on button "Track" at bounding box center [391, 106] width 68 height 16
click at [979, 30] on input "text" at bounding box center [992, 31] width 164 height 14
select select "6m"
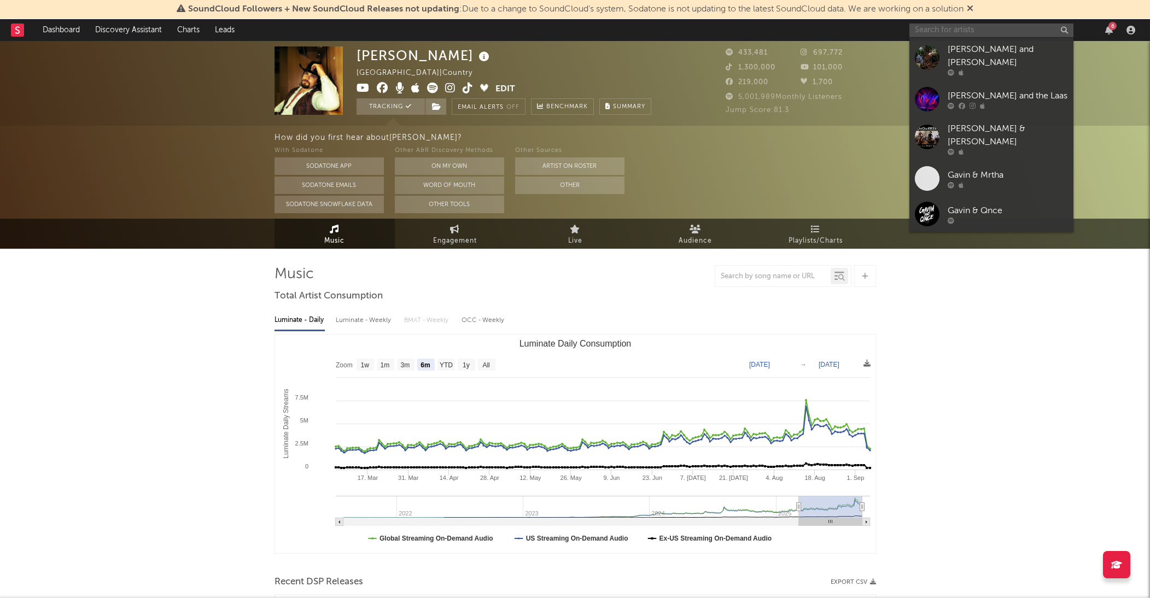
click at [979, 30] on input "text" at bounding box center [992, 31] width 164 height 14
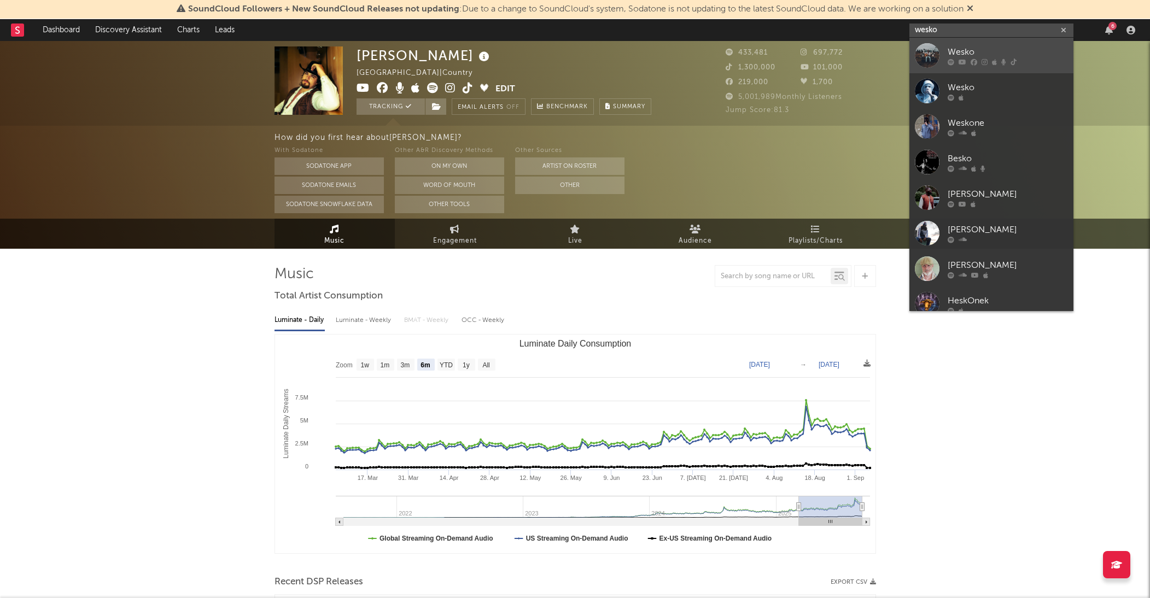
type input "wesko"
click at [981, 51] on div "Wesko" at bounding box center [1008, 51] width 120 height 13
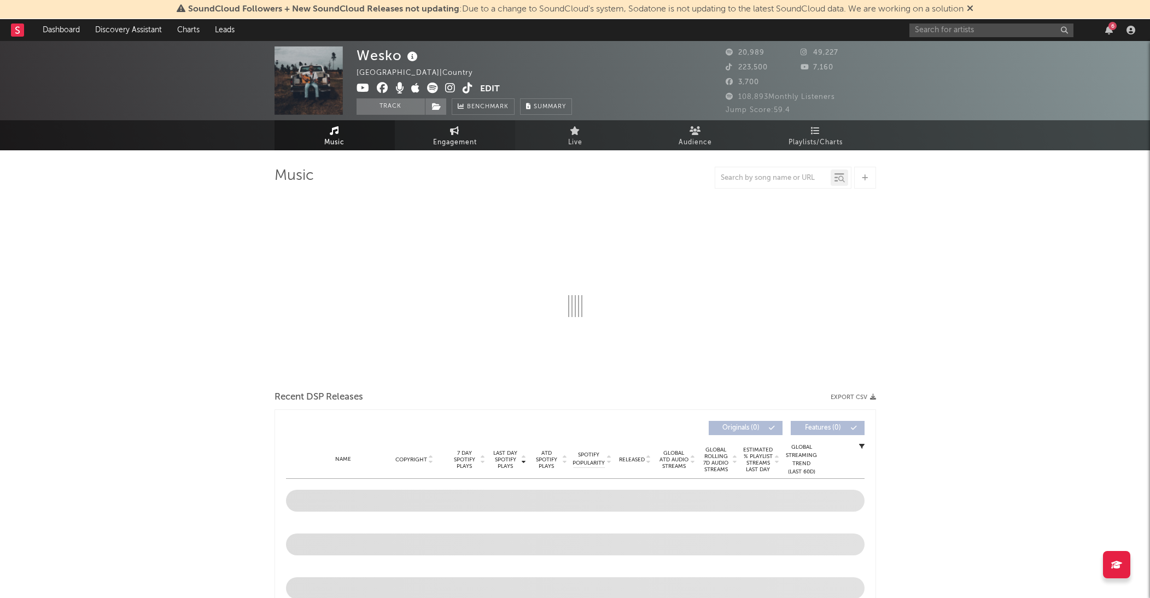
select select "6m"
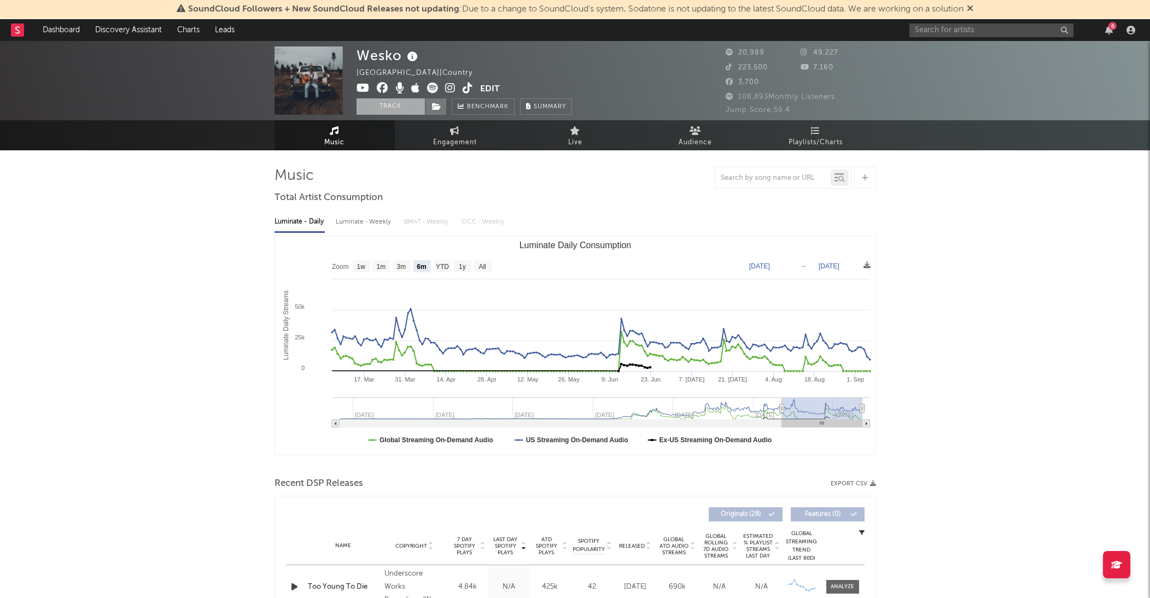
click at [410, 108] on button "Track" at bounding box center [391, 106] width 68 height 16
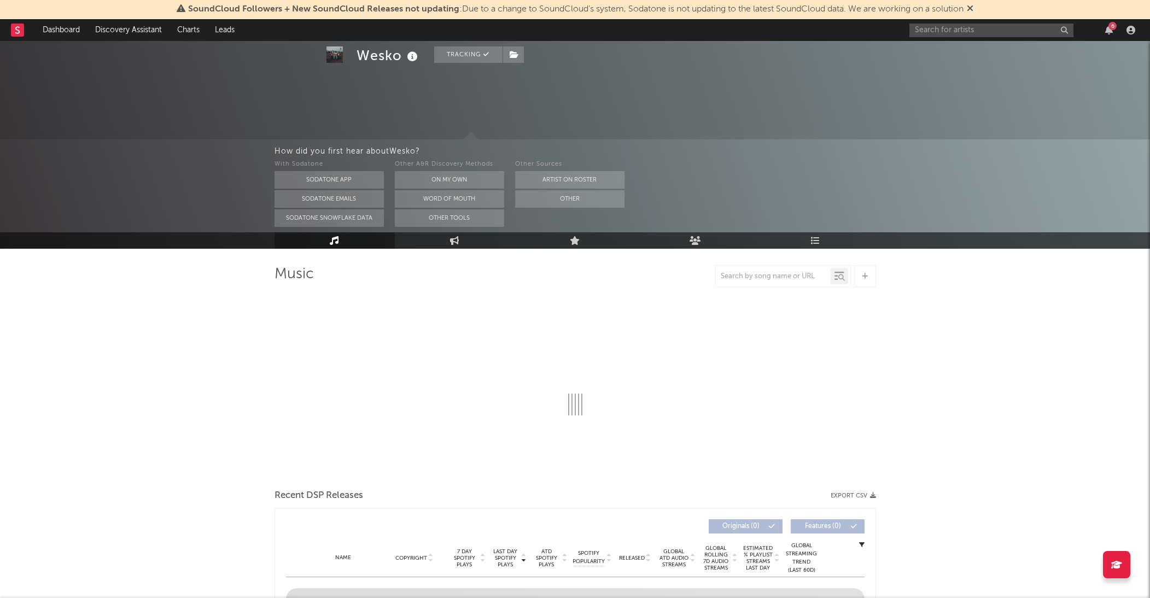
scroll to position [53, 0]
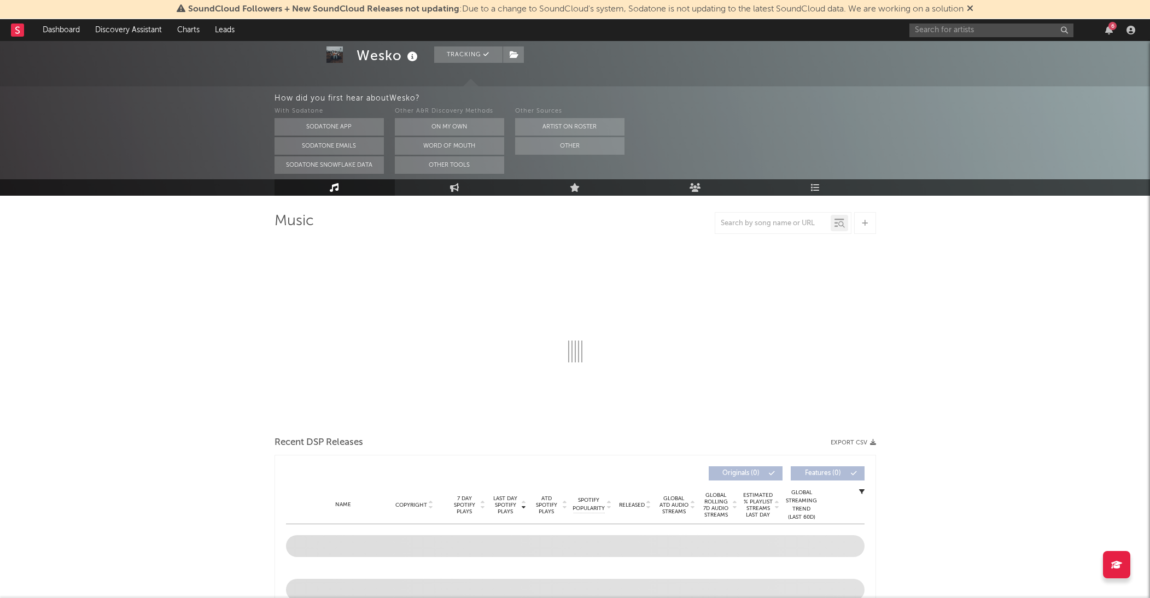
select select "6m"
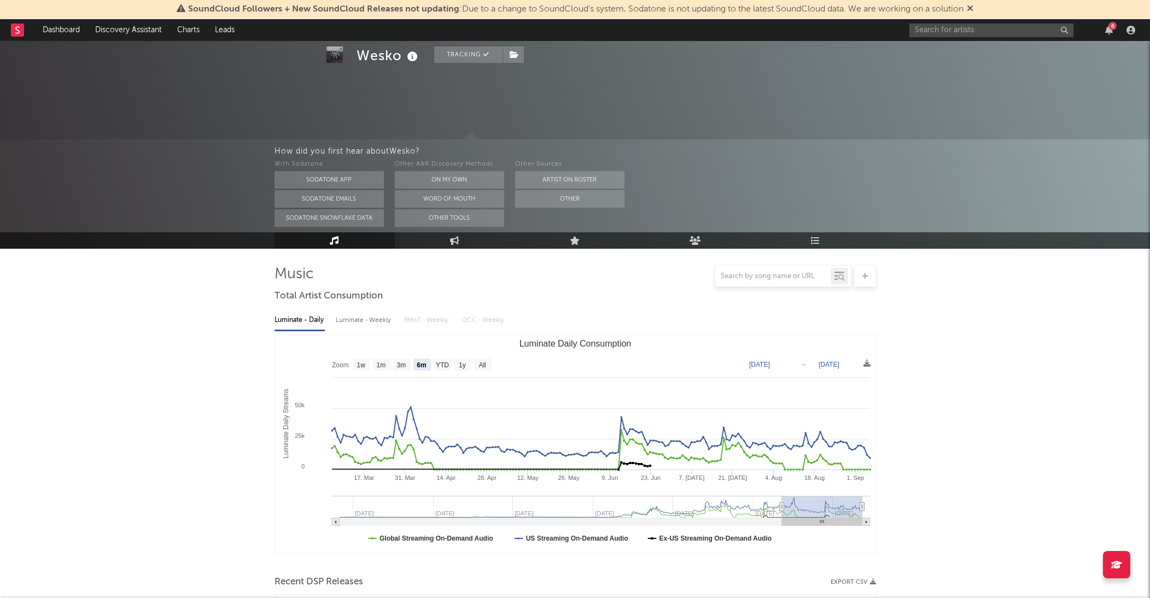
scroll to position [448, 0]
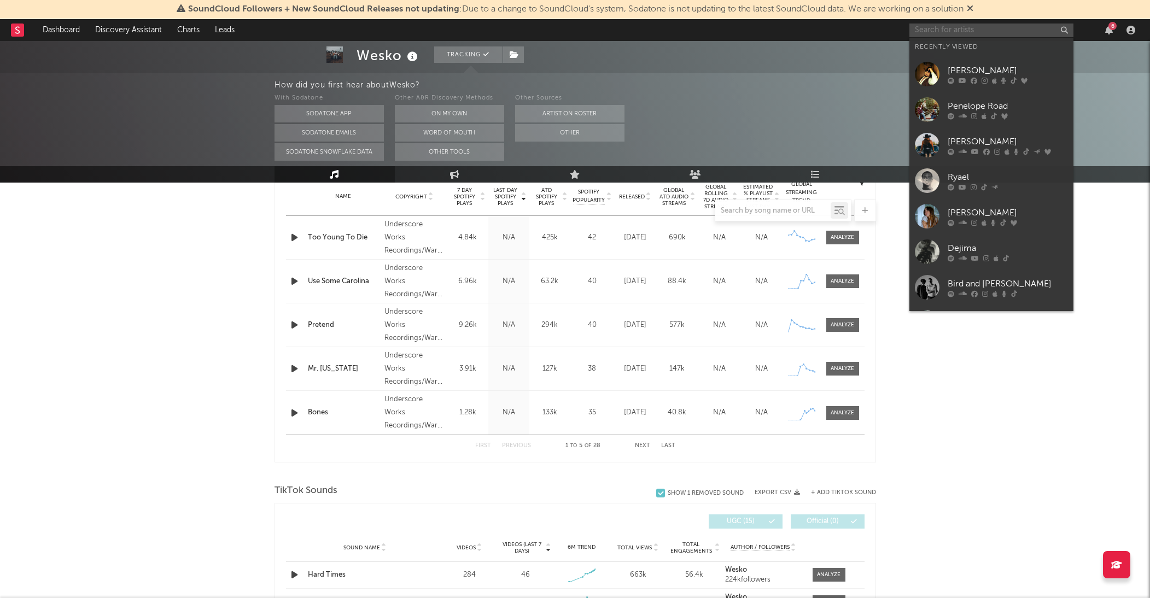
click at [1008, 28] on input "text" at bounding box center [992, 31] width 164 height 14
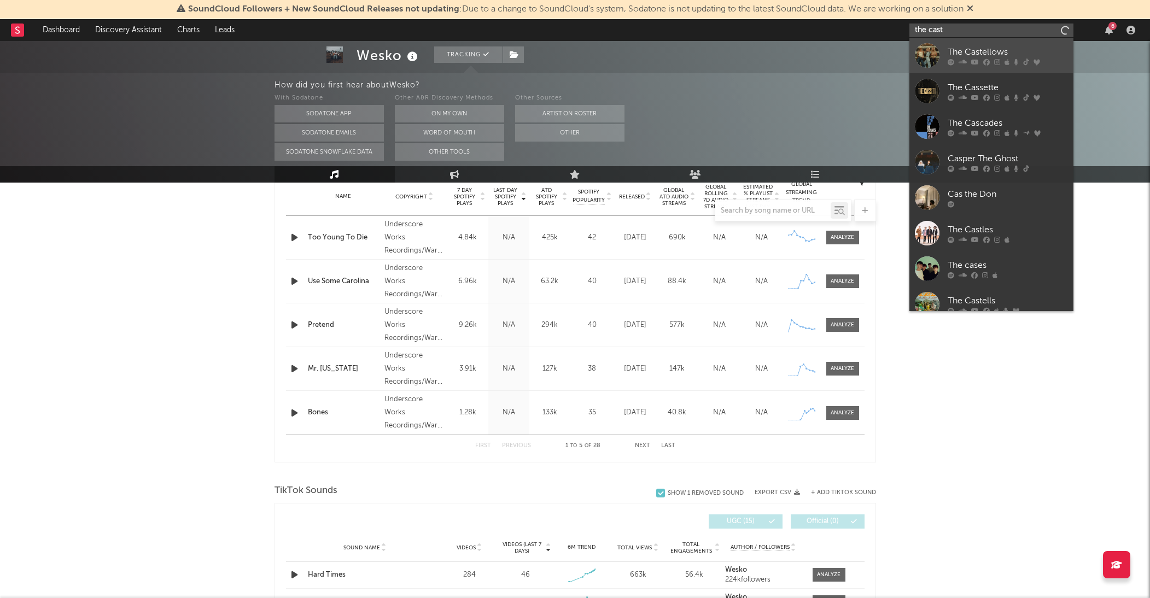
type input "the cast"
click at [1018, 46] on div "The Castellows" at bounding box center [1008, 51] width 120 height 13
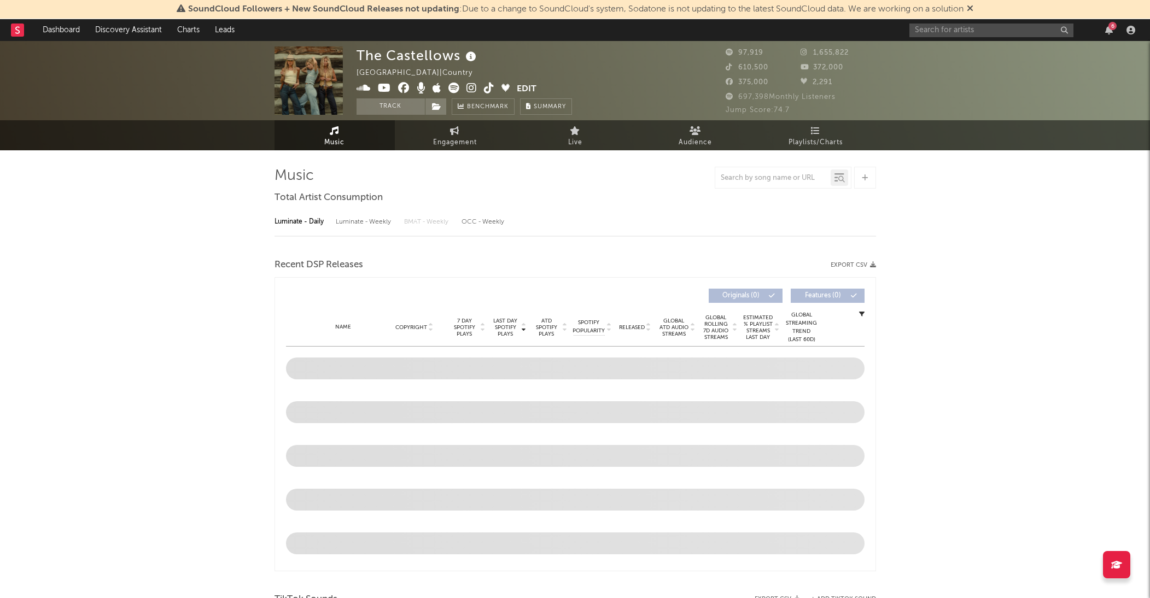
select select "6m"
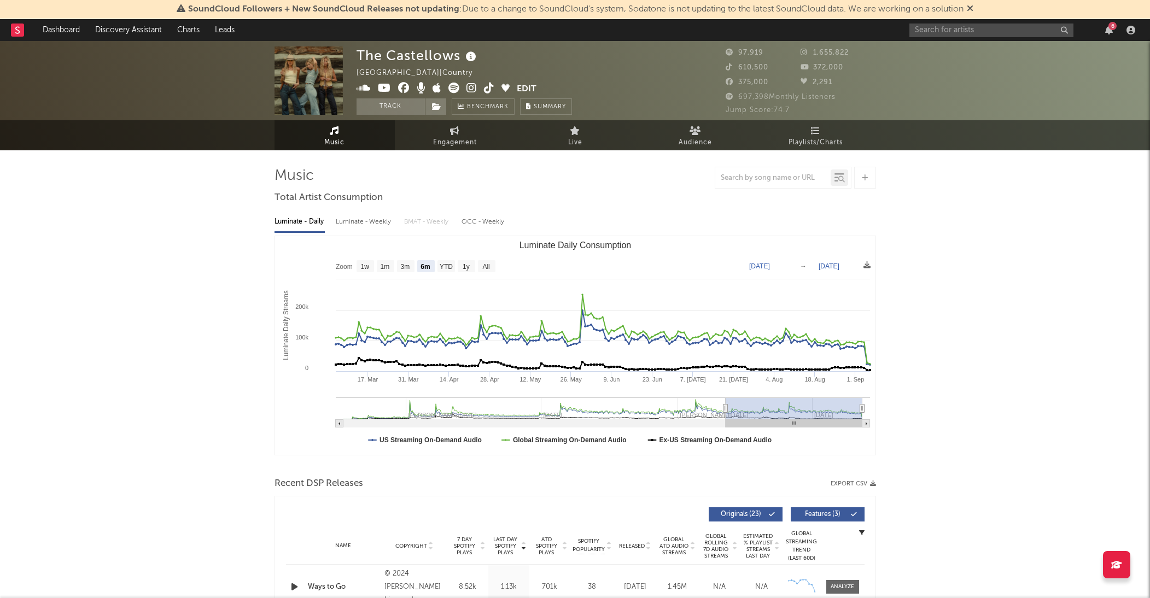
select select "6m"
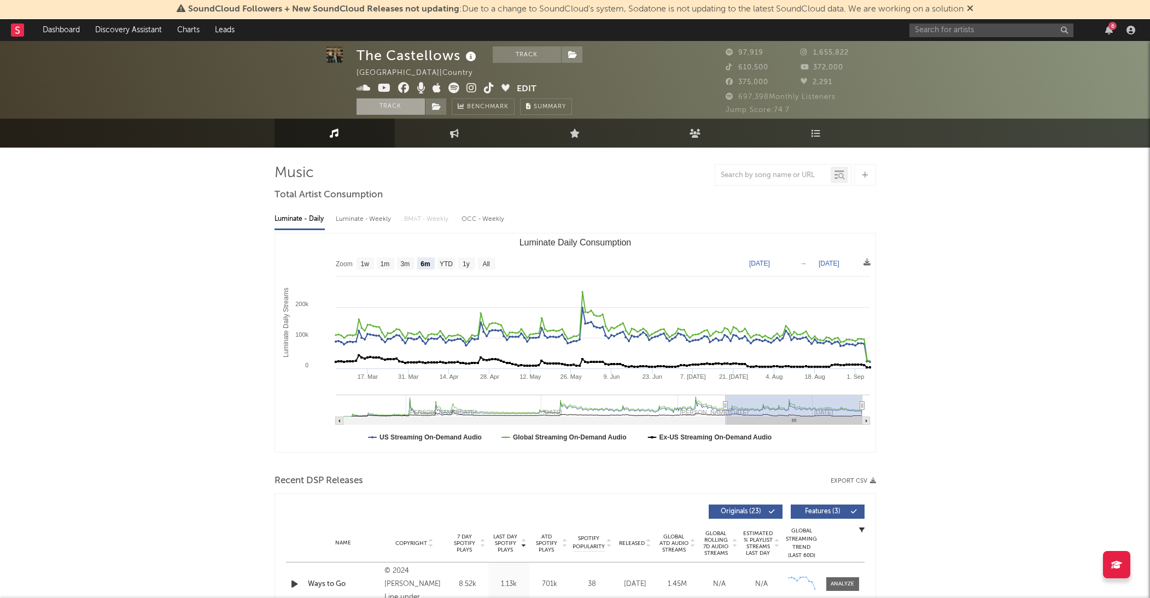
click at [404, 109] on button "Track" at bounding box center [391, 106] width 68 height 16
select select "6m"
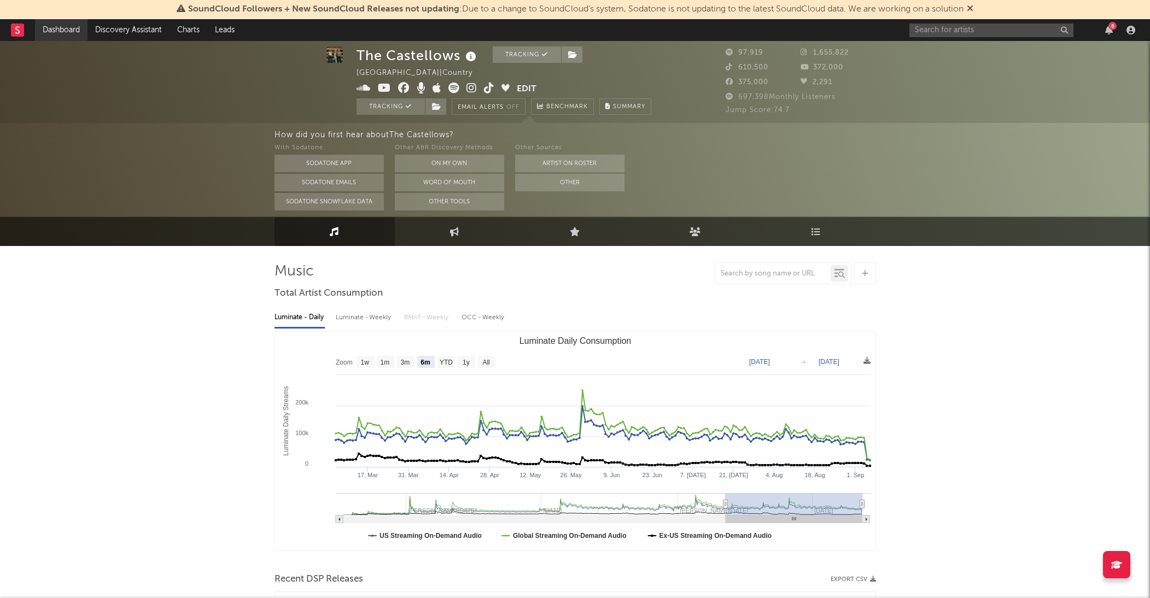
scroll to position [119, 0]
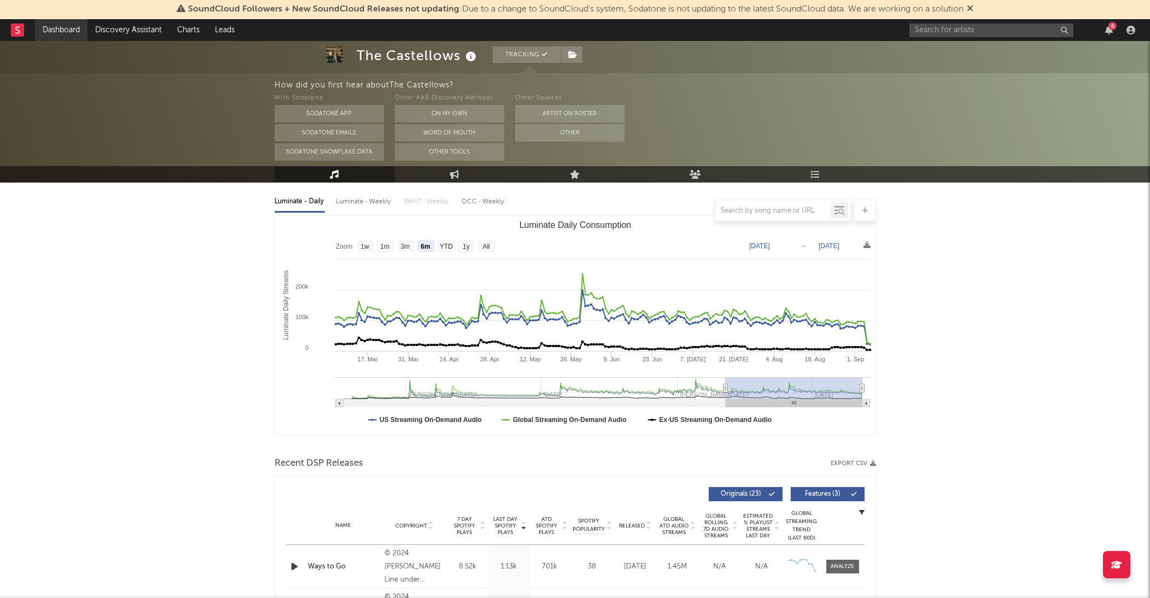
click at [58, 30] on link "Dashboard" at bounding box center [61, 30] width 53 height 22
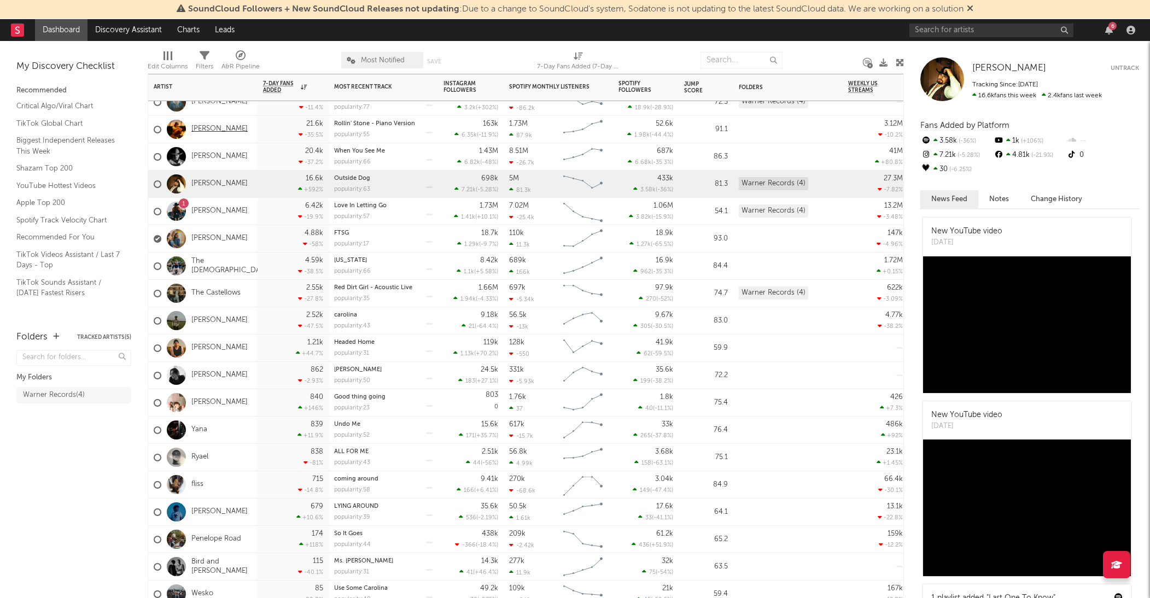
click at [227, 129] on link "[PERSON_NAME]" at bounding box center [219, 129] width 56 height 9
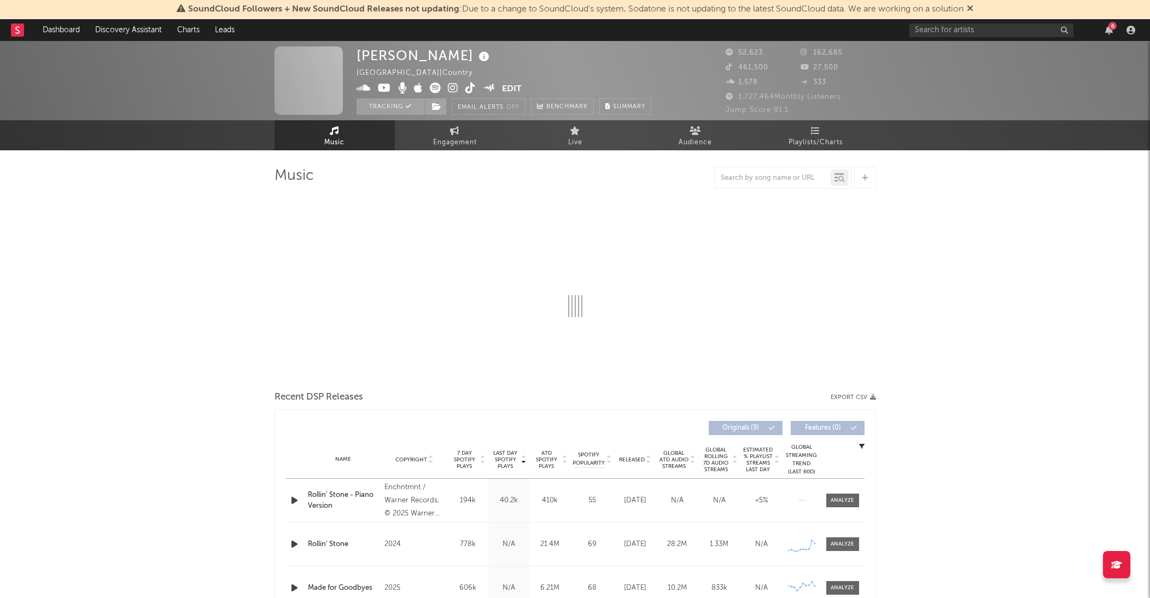
select select "6m"
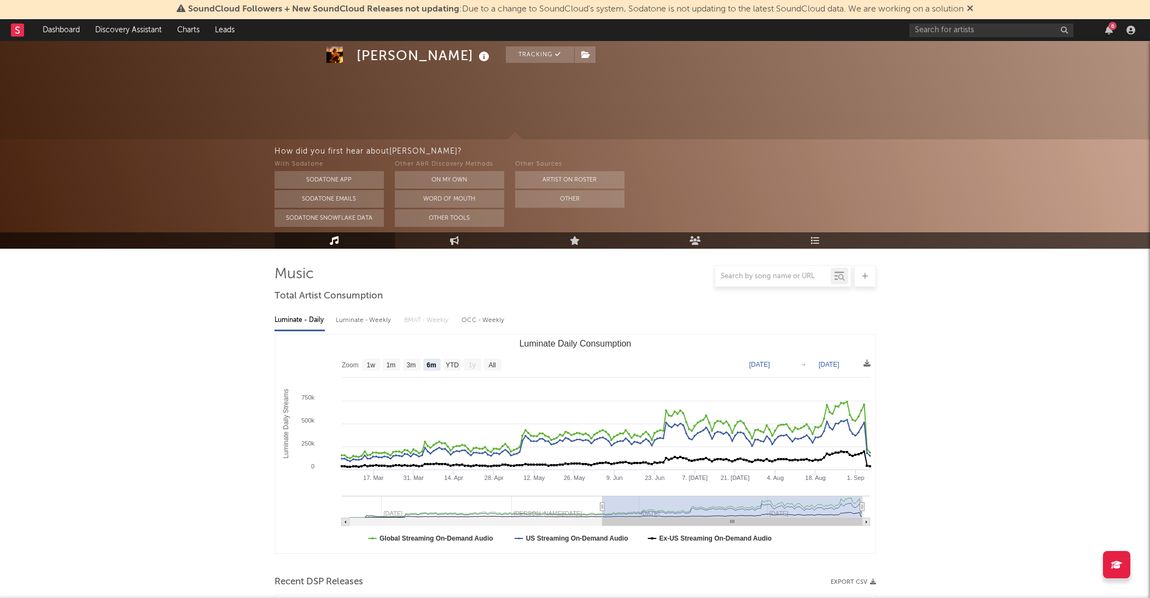
scroll to position [134, 0]
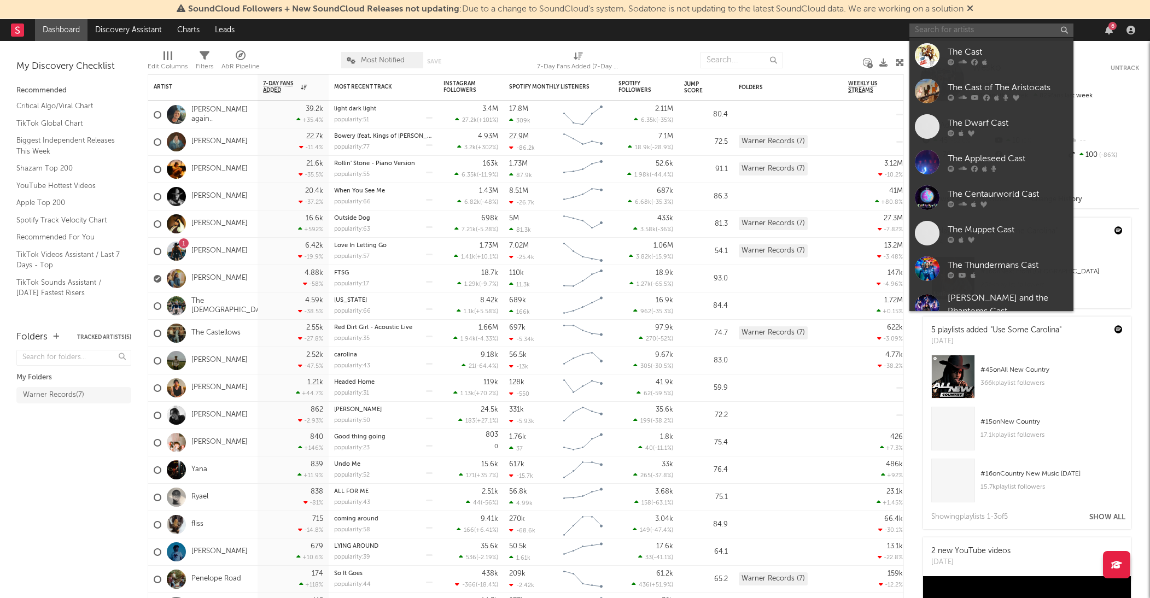
click at [1029, 27] on input "text" at bounding box center [992, 31] width 164 height 14
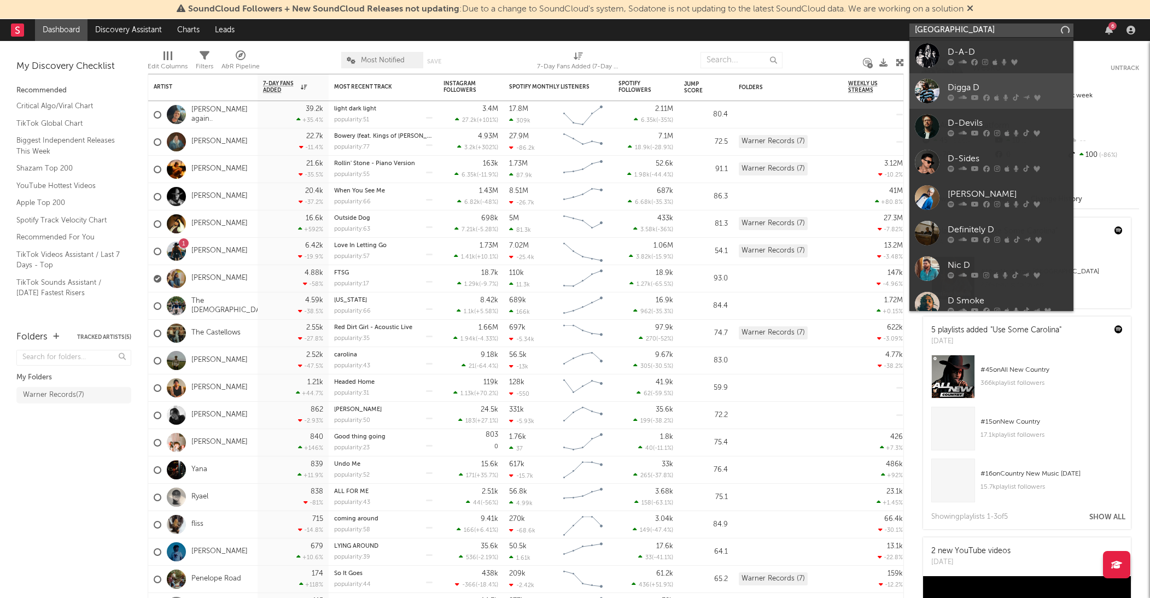
type input "[GEOGRAPHIC_DATA]"
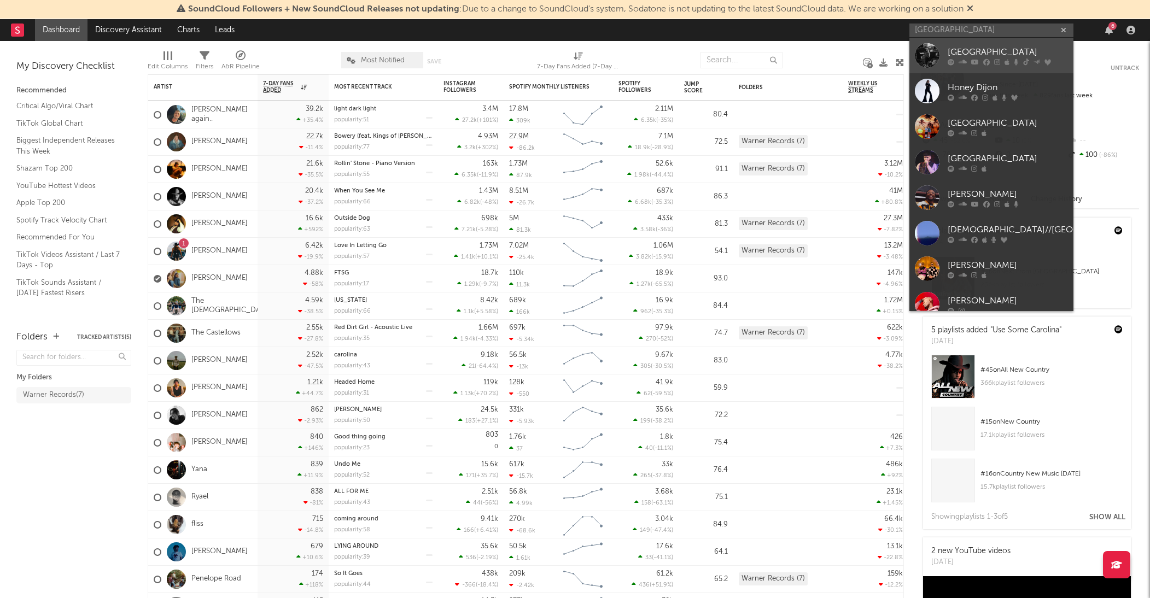
click at [965, 51] on div "[GEOGRAPHIC_DATA]" at bounding box center [1008, 51] width 120 height 13
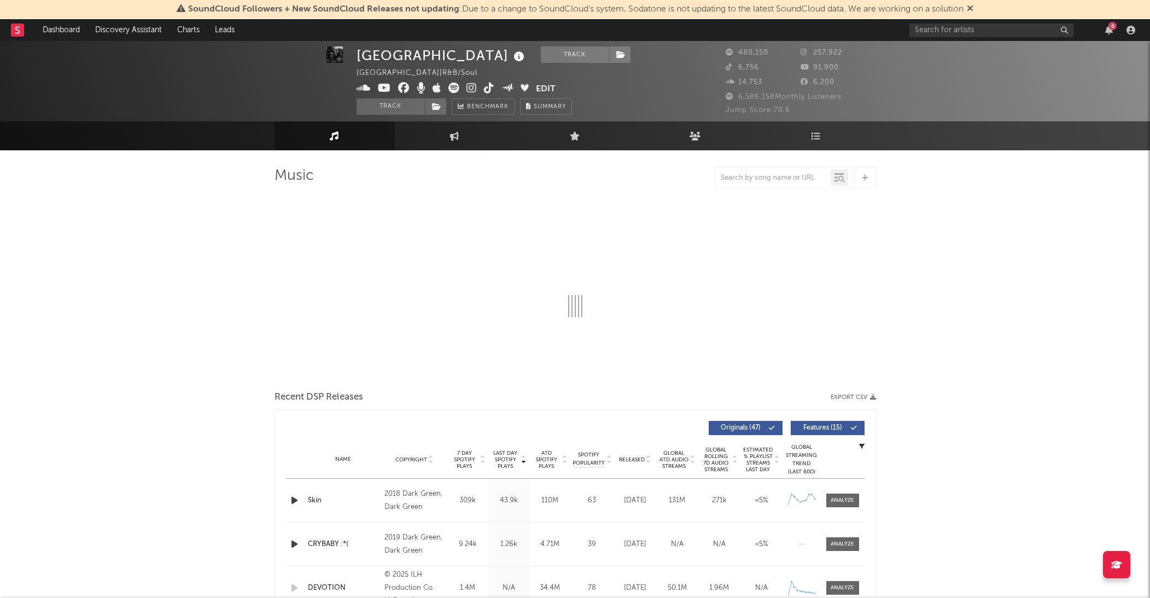
scroll to position [3, 0]
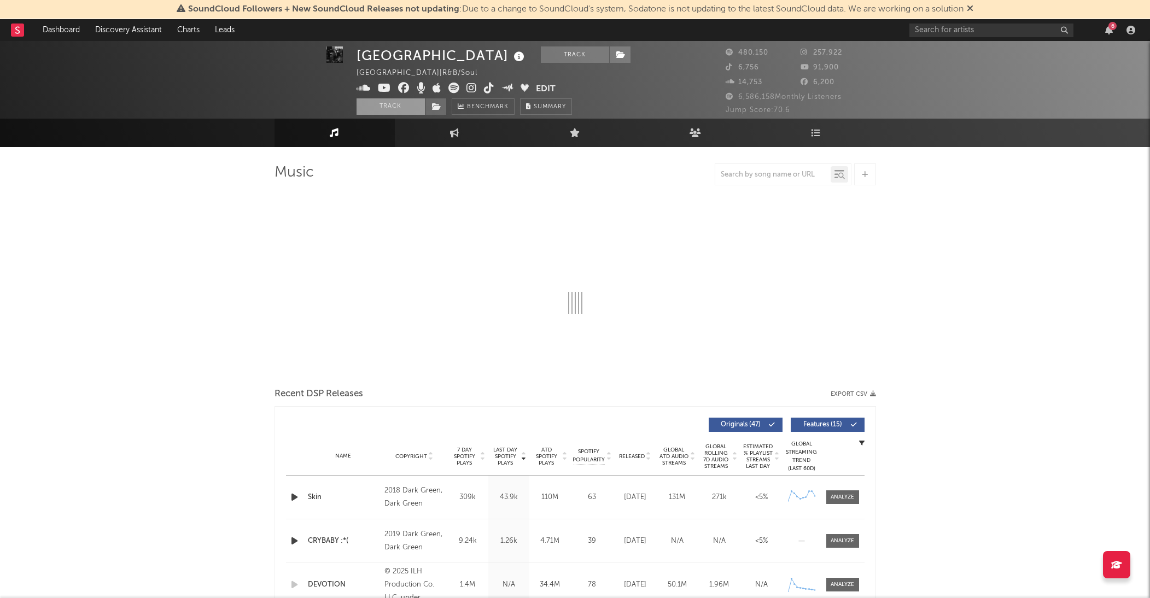
click at [405, 110] on button "Track" at bounding box center [391, 106] width 68 height 16
select select "6m"
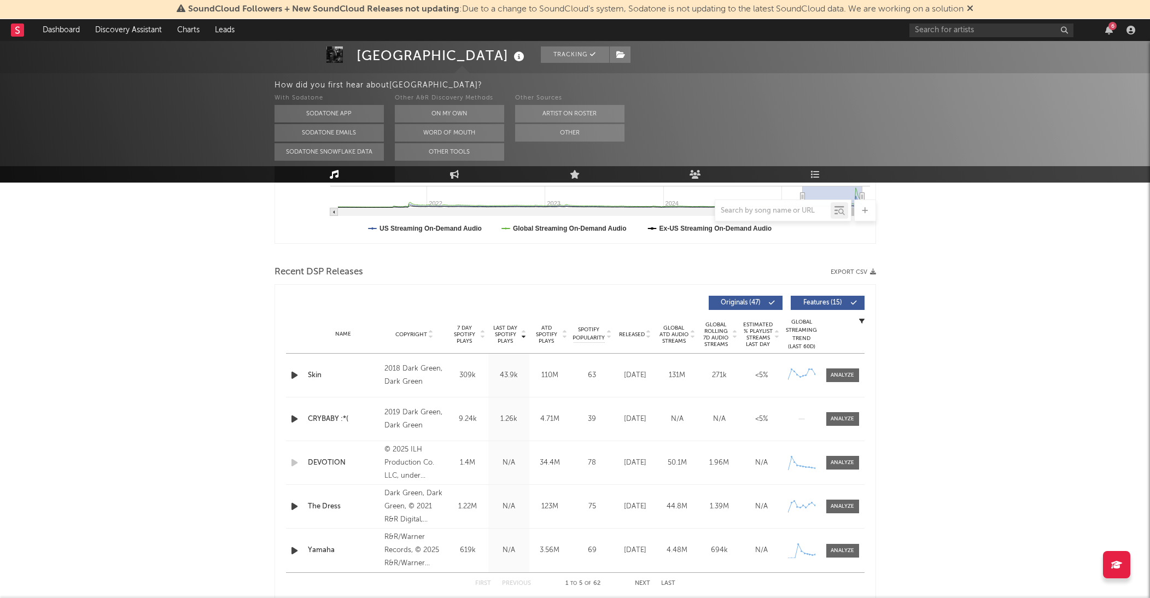
scroll to position [309, 0]
click at [850, 548] on div at bounding box center [843, 552] width 24 height 8
select select "1w"
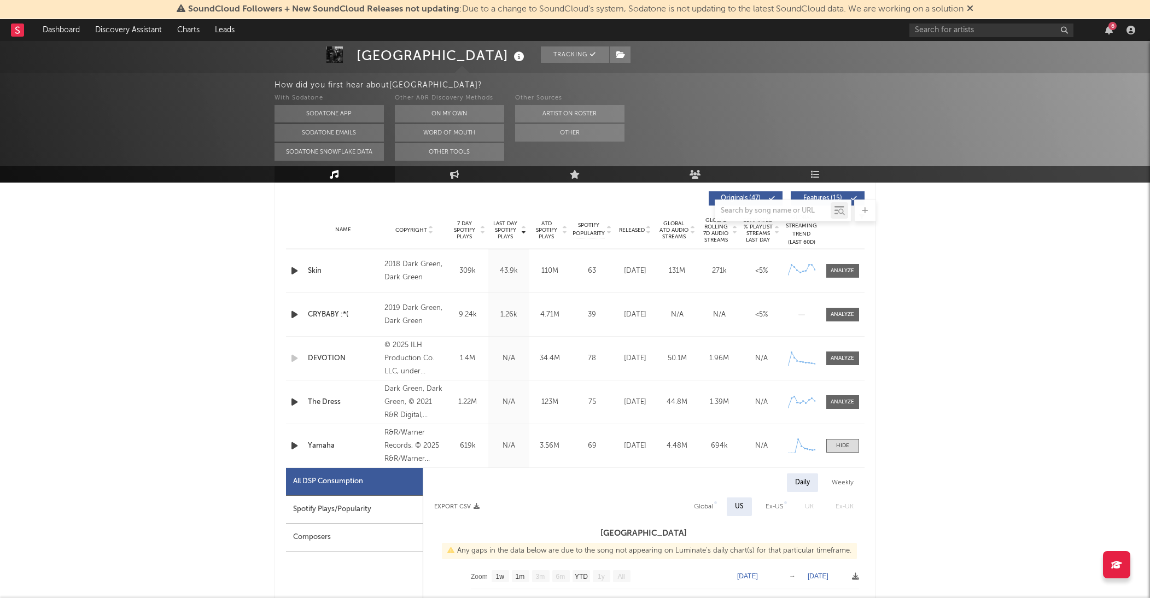
scroll to position [416, 0]
click at [403, 322] on div "2019 Dark Green, Dark Green" at bounding box center [415, 314] width 60 height 26
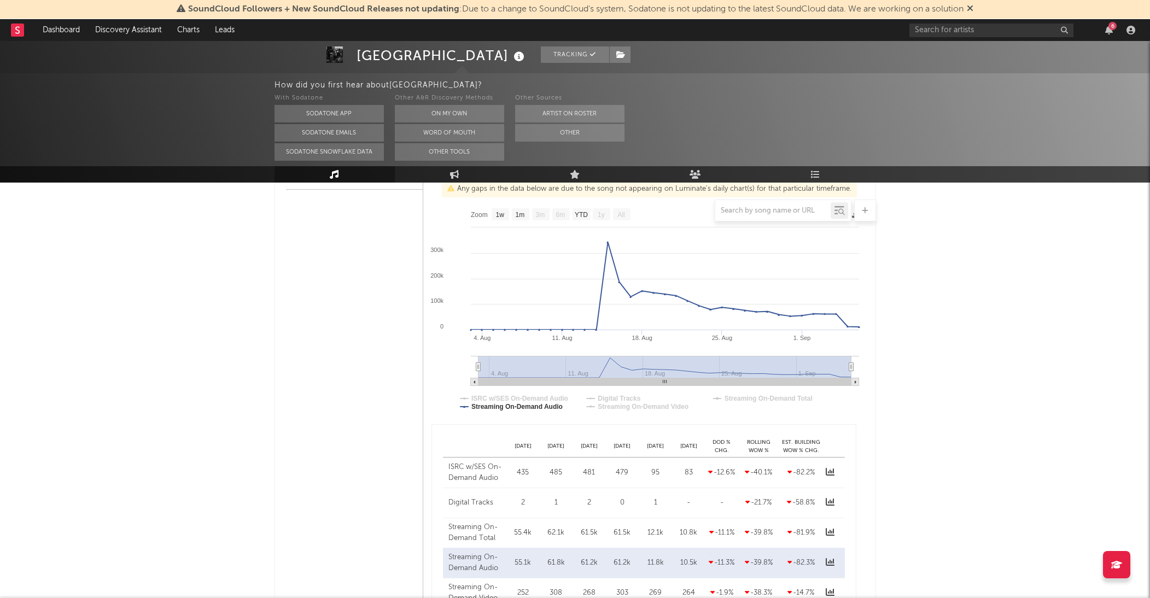
scroll to position [641, 0]
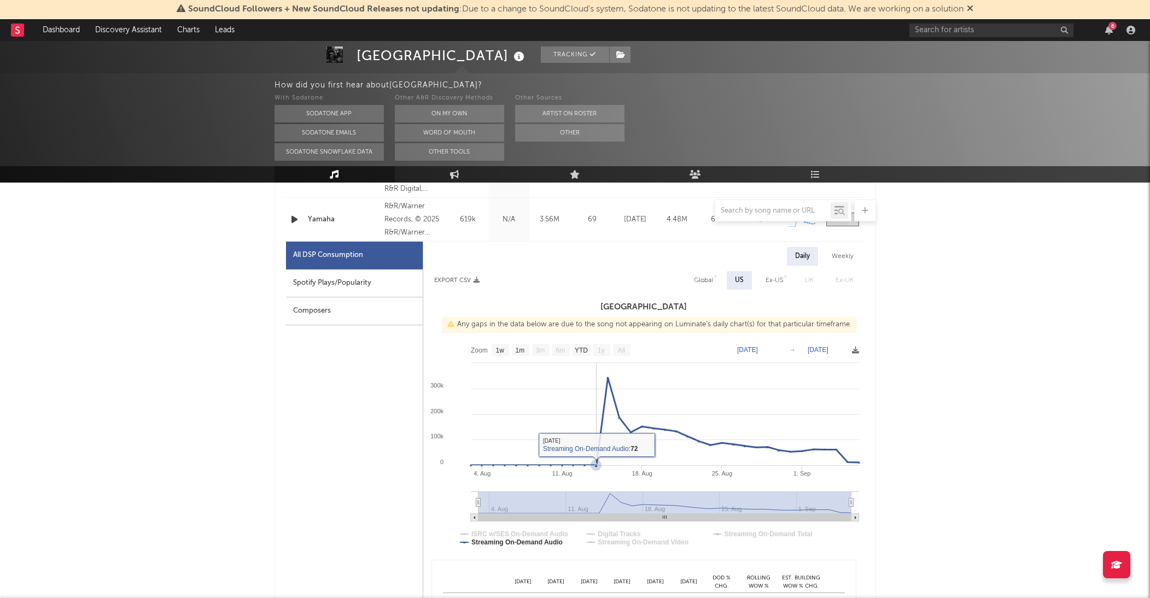
click at [596, 464] on icon at bounding box center [596, 465] width 4 height 4
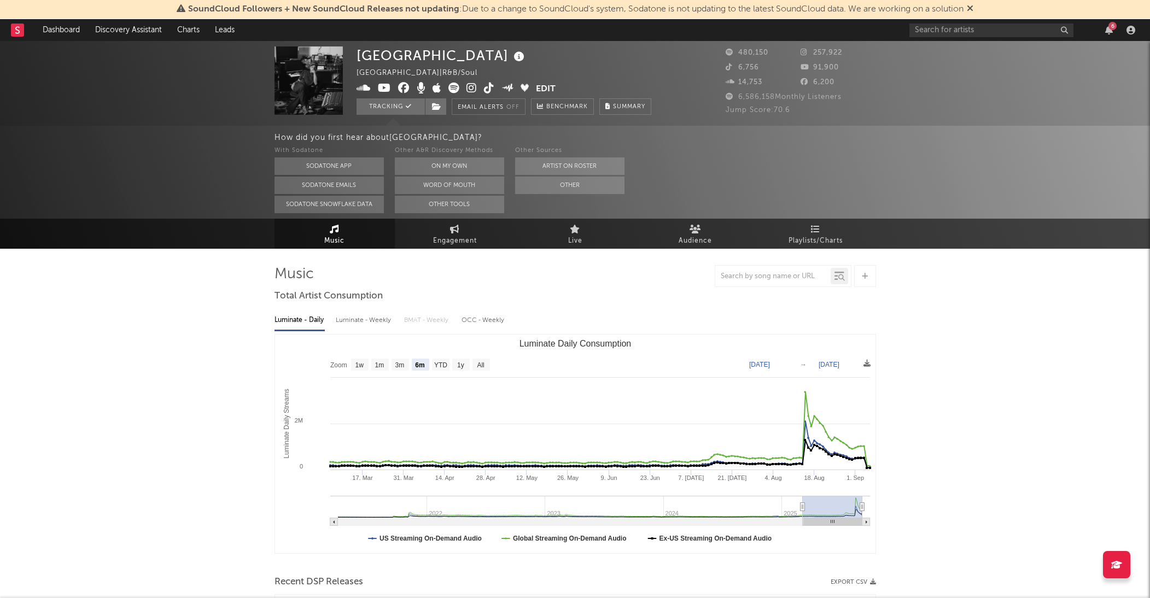
scroll to position [0, 0]
click at [386, 62] on div "Dijon" at bounding box center [442, 55] width 171 height 18
click at [381, 53] on div "Dijon" at bounding box center [442, 55] width 171 height 18
click at [445, 239] on span "Engagement" at bounding box center [455, 241] width 44 height 13
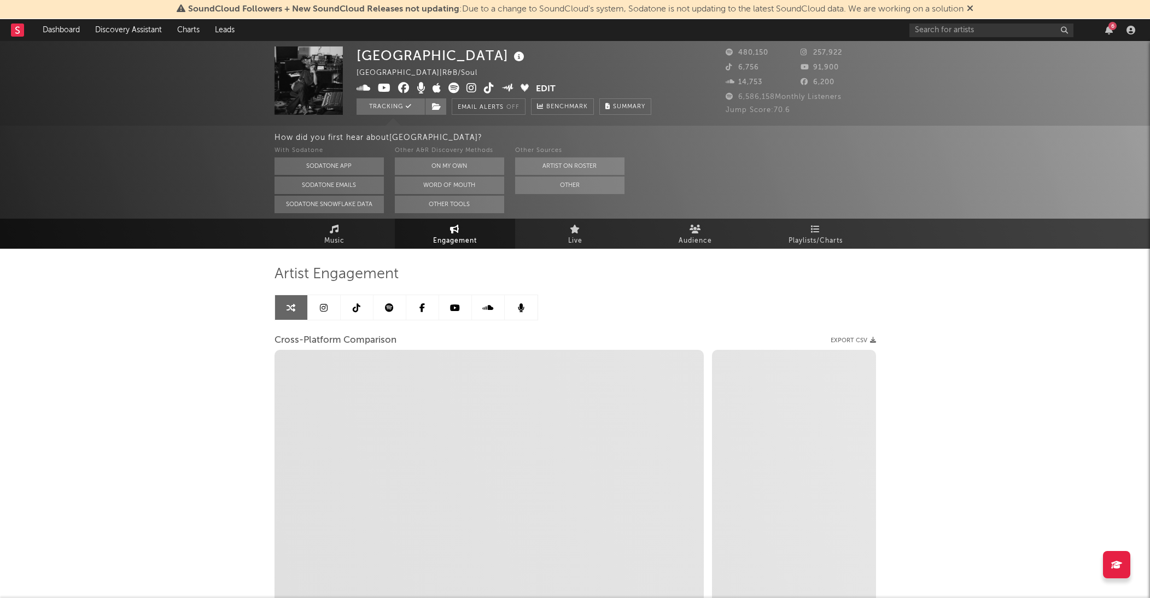
select select "1w"
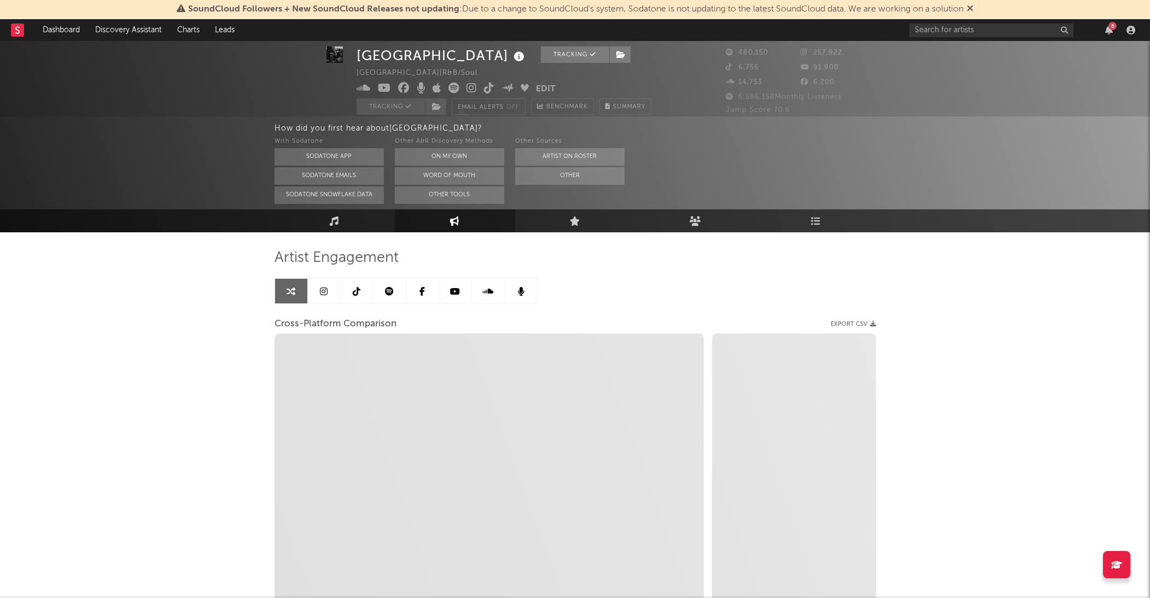
scroll to position [42, 1]
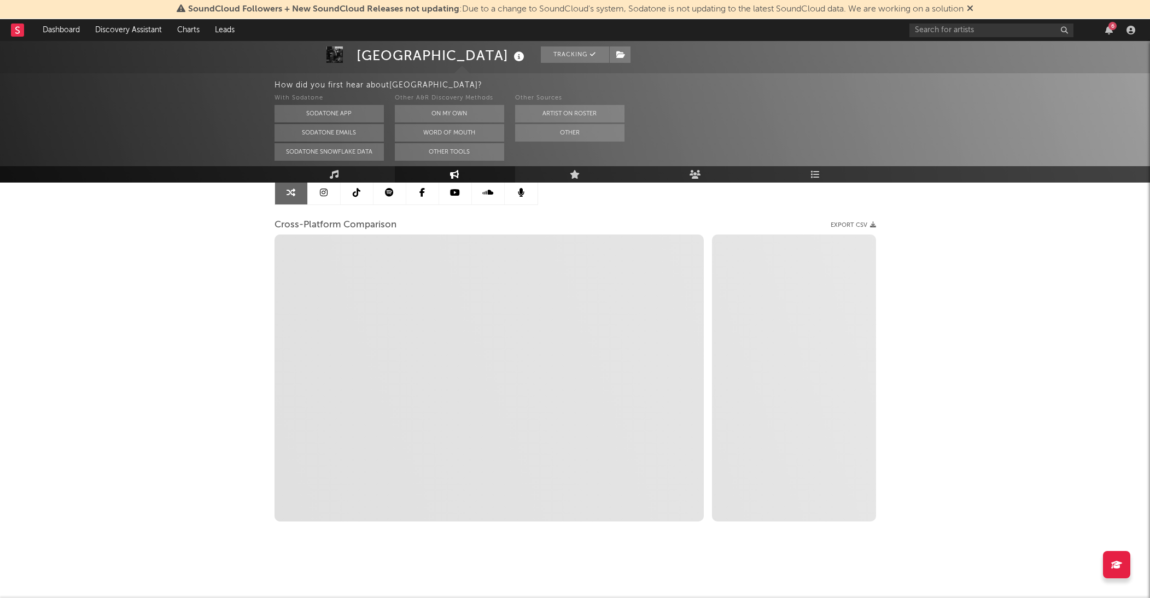
select select "1m"
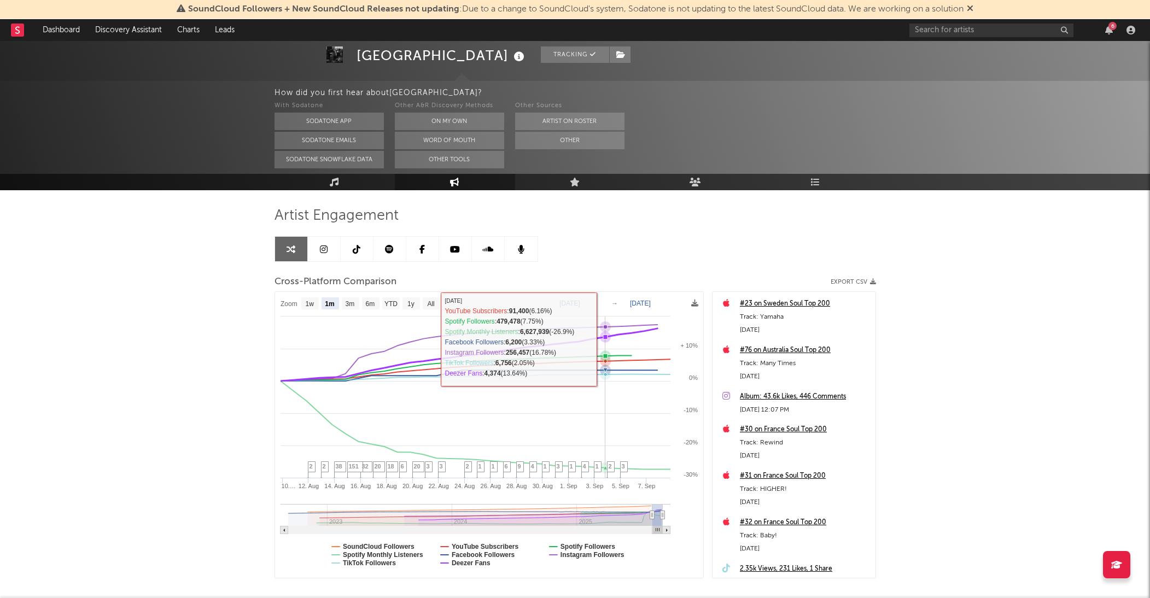
scroll to position [60, 0]
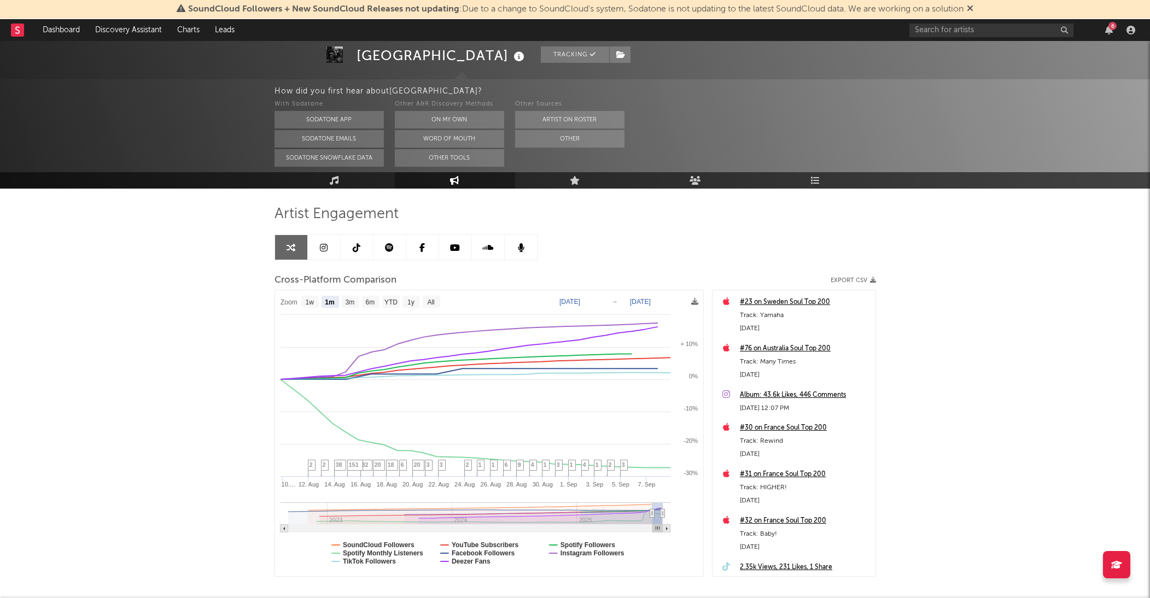
click at [858, 275] on div "Cross-Platform Comparison Export CSV" at bounding box center [576, 280] width 602 height 19
click at [853, 281] on button "Export CSV" at bounding box center [853, 280] width 45 height 7
click at [887, 251] on div "Dijon Tracking United States | R&B/Soul Edit Tracking Email Alerts Off Benchmar…" at bounding box center [575, 317] width 1150 height 673
click at [152, 311] on div "Dijon Tracking United States | R&B/Soul Edit Tracking Email Alerts Off Benchmar…" at bounding box center [575, 317] width 1150 height 673
click at [73, 26] on link "Dashboard" at bounding box center [61, 30] width 53 height 22
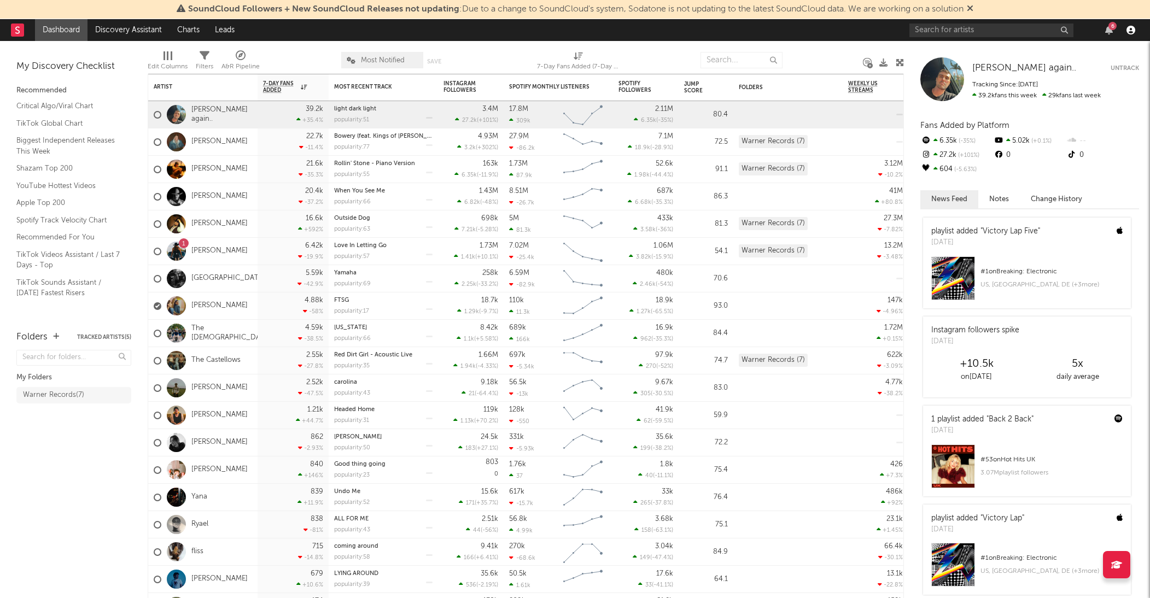
click at [1130, 31] on icon "button" at bounding box center [1131, 30] width 9 height 9
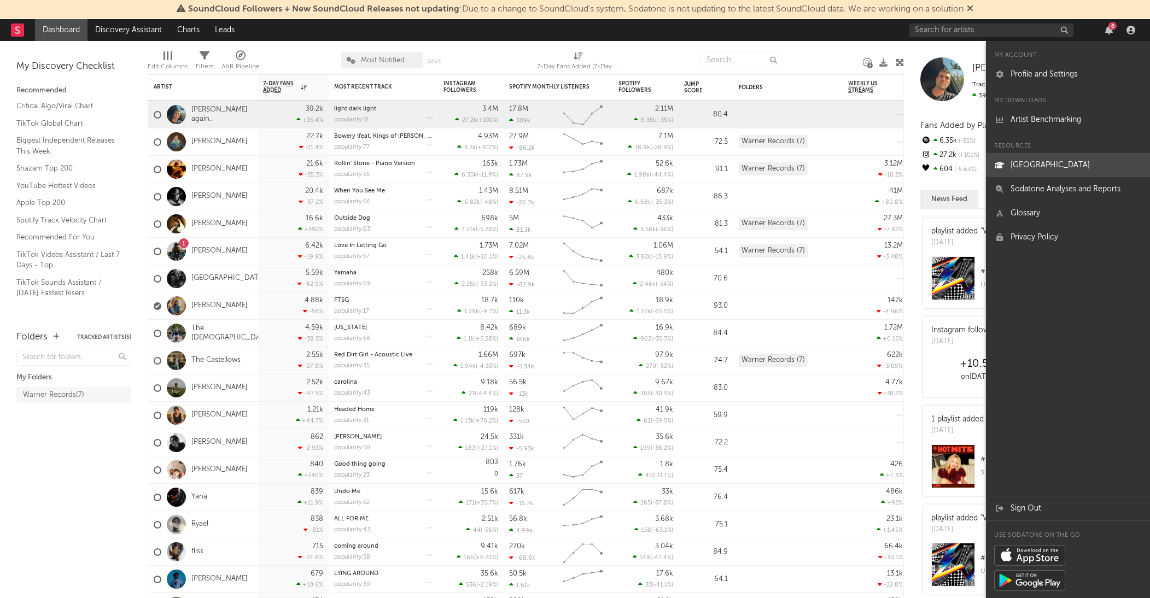
click at [1081, 166] on link "[GEOGRAPHIC_DATA]" at bounding box center [1068, 165] width 164 height 24
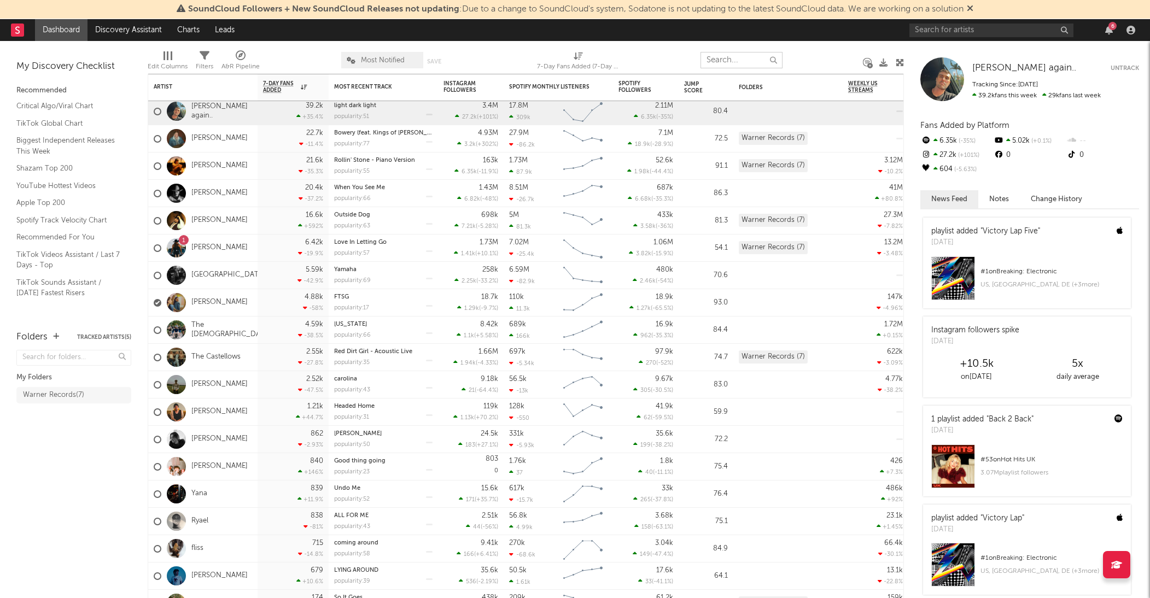
click at [745, 65] on input "text" at bounding box center [742, 60] width 82 height 16
click at [927, 33] on input "text" at bounding box center [992, 31] width 164 height 14
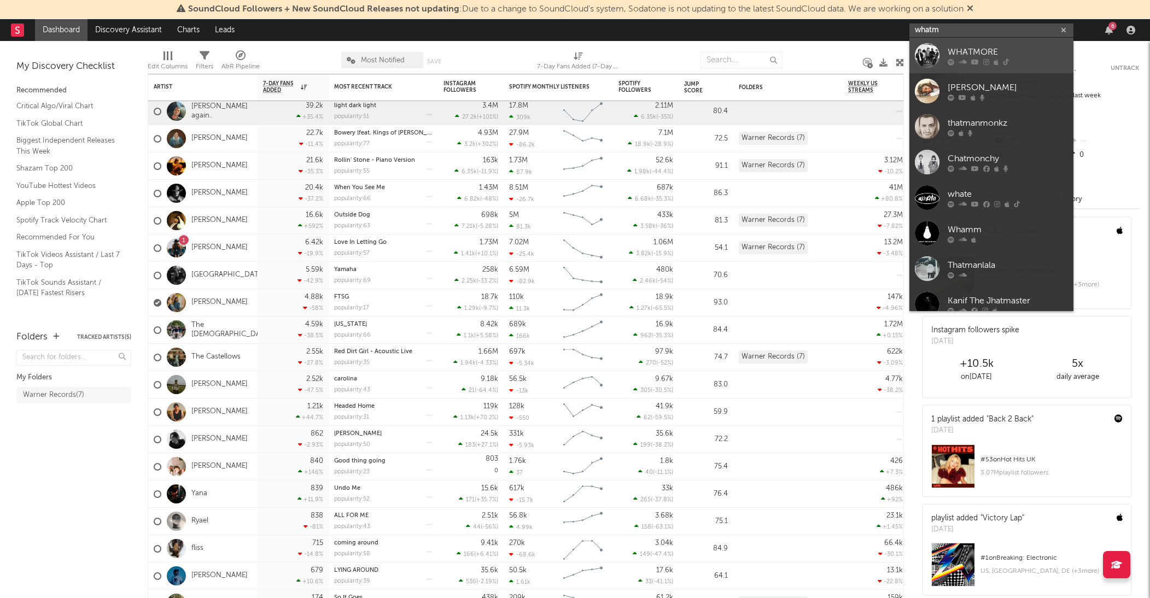
type input "whatm"
click at [963, 49] on div "WHATMORE" at bounding box center [1008, 51] width 120 height 13
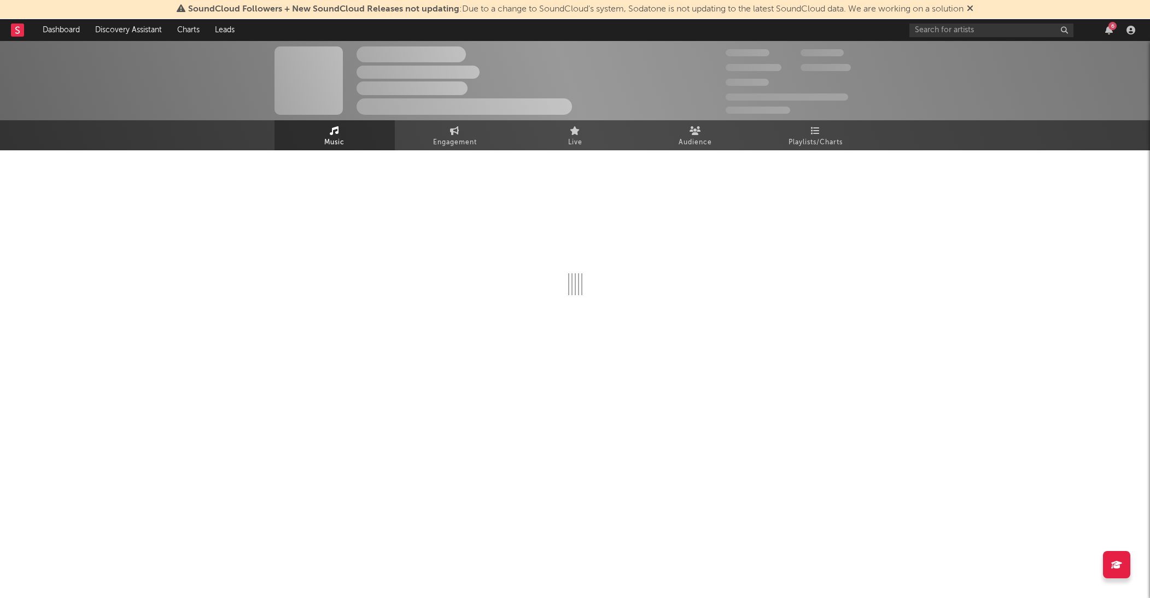
select select "1w"
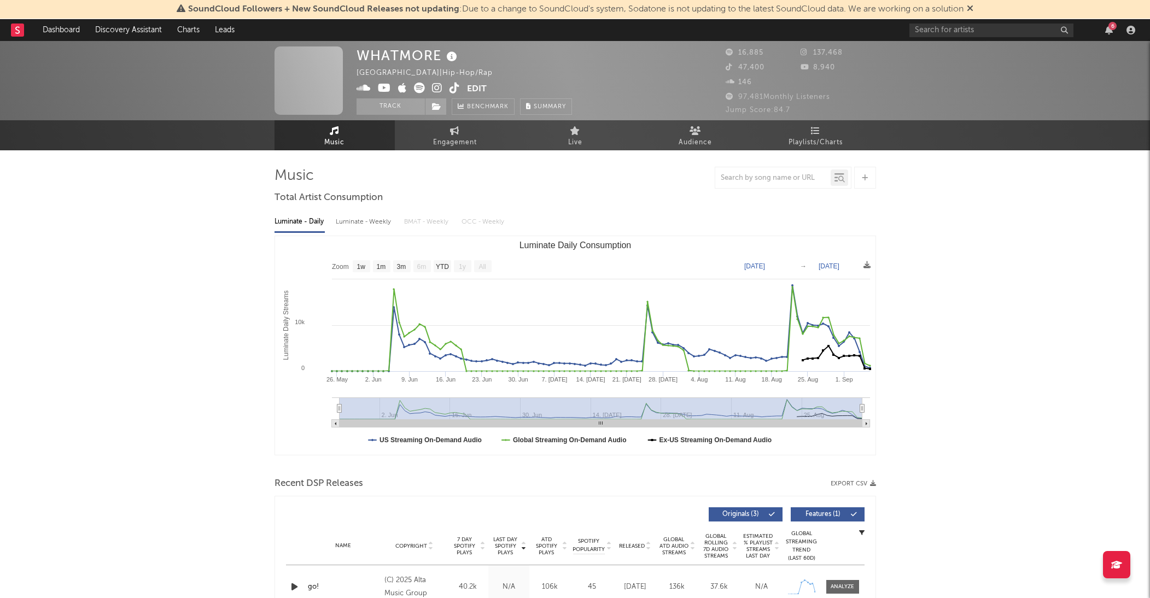
click at [362, 104] on button "Track" at bounding box center [391, 106] width 68 height 16
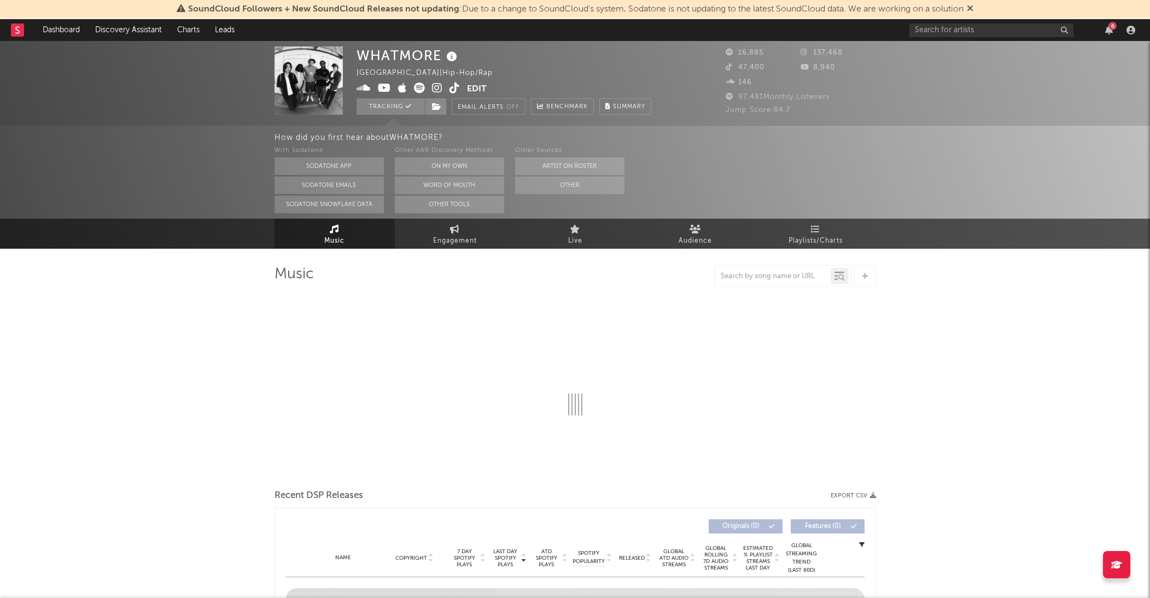
scroll to position [-4, 1]
select select "1w"
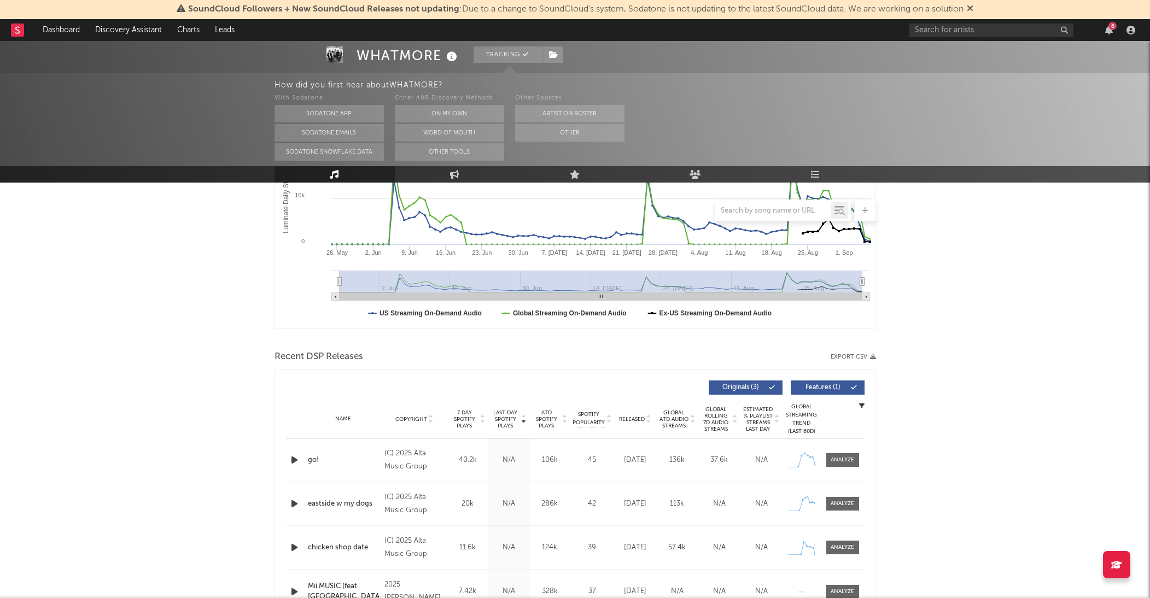
scroll to position [225, 0]
click at [418, 461] on div "(C) 2025 Alta Music Group" at bounding box center [415, 460] width 60 height 26
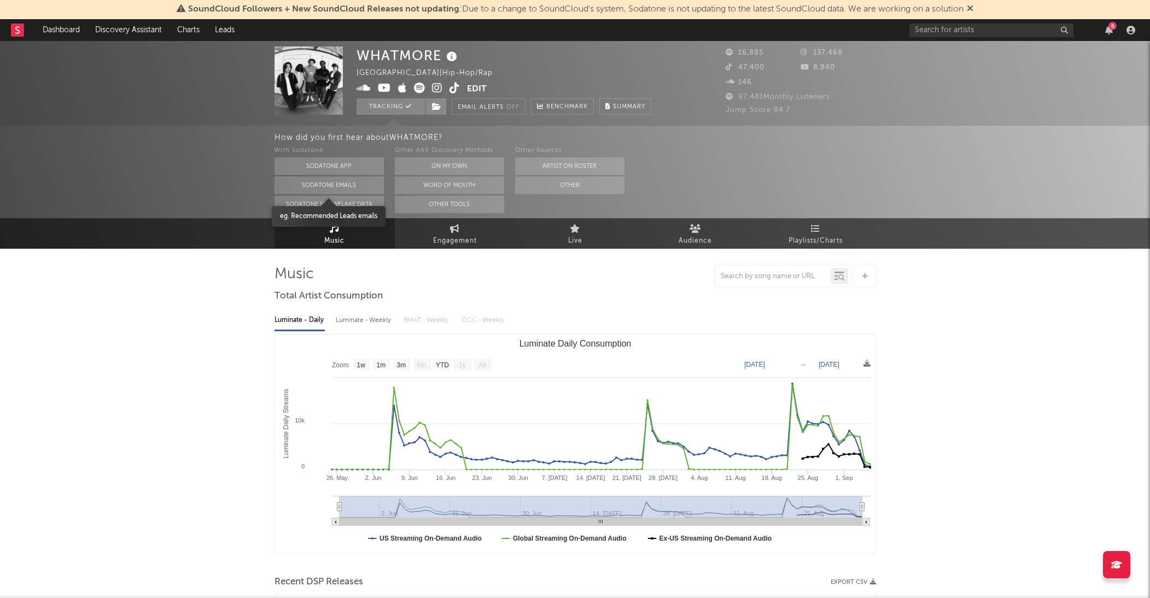
scroll to position [0, 0]
click at [162, 34] on link "Discovery Assistant" at bounding box center [129, 30] width 82 height 22
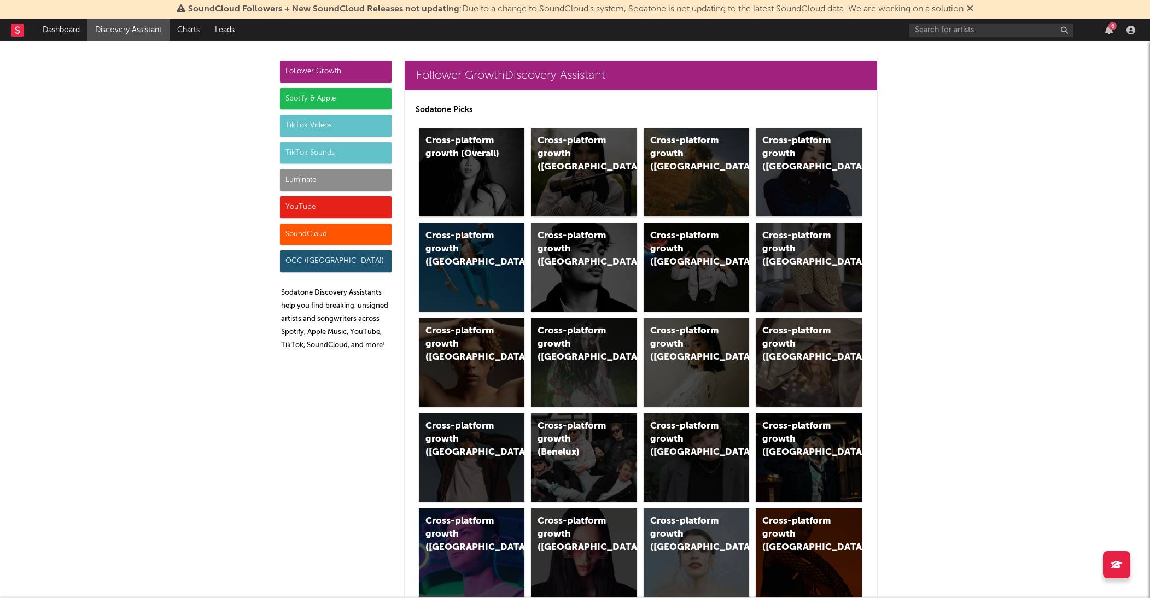
click at [344, 125] on div "TikTok Videos" at bounding box center [336, 126] width 112 height 22
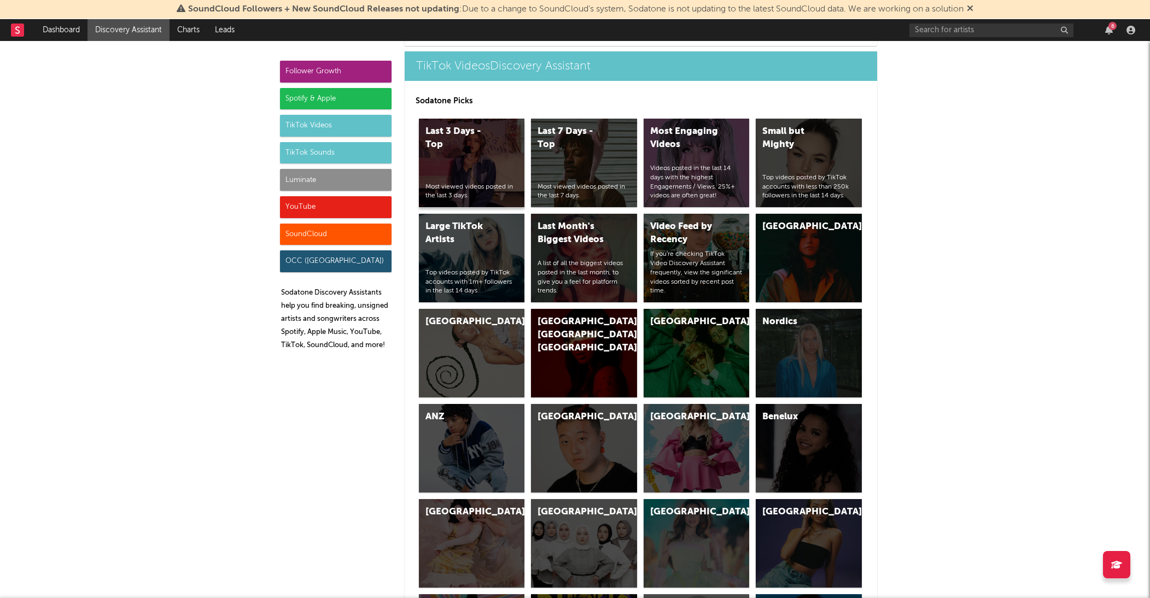
scroll to position [2507, 0]
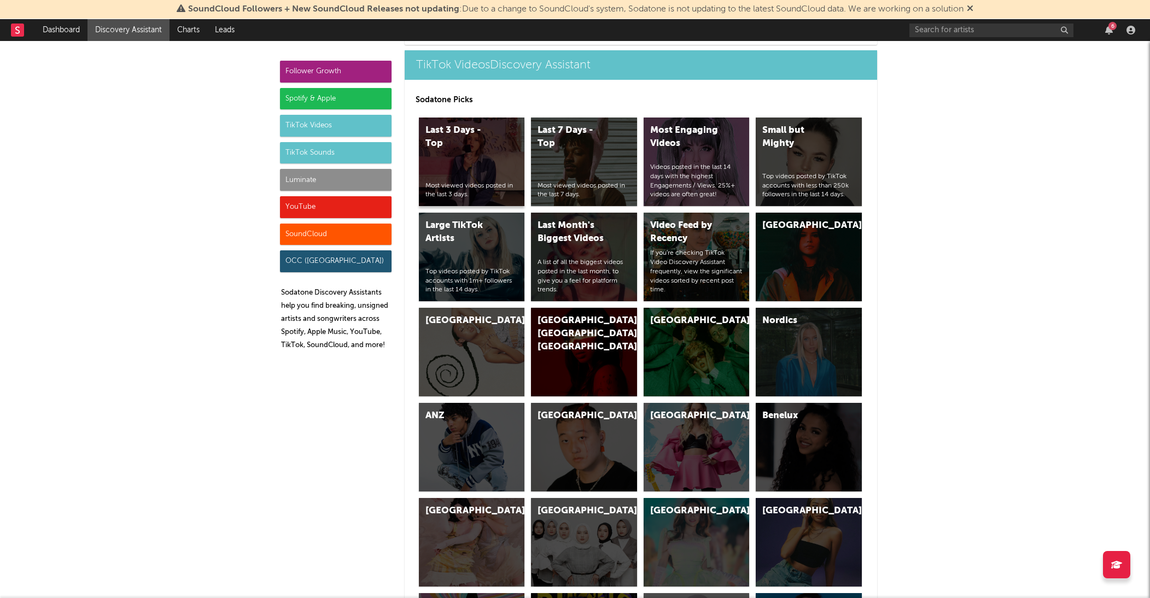
click at [478, 167] on div "Last 3 Days - Top Most viewed videos posted in the last 3 days." at bounding box center [472, 162] width 106 height 89
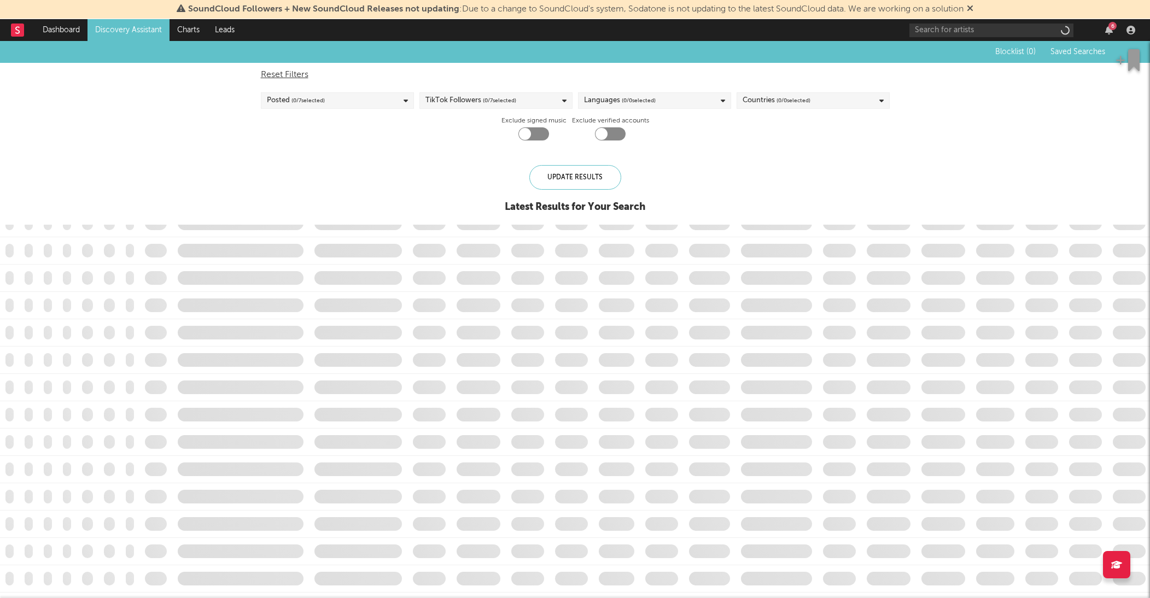
checkbox input "true"
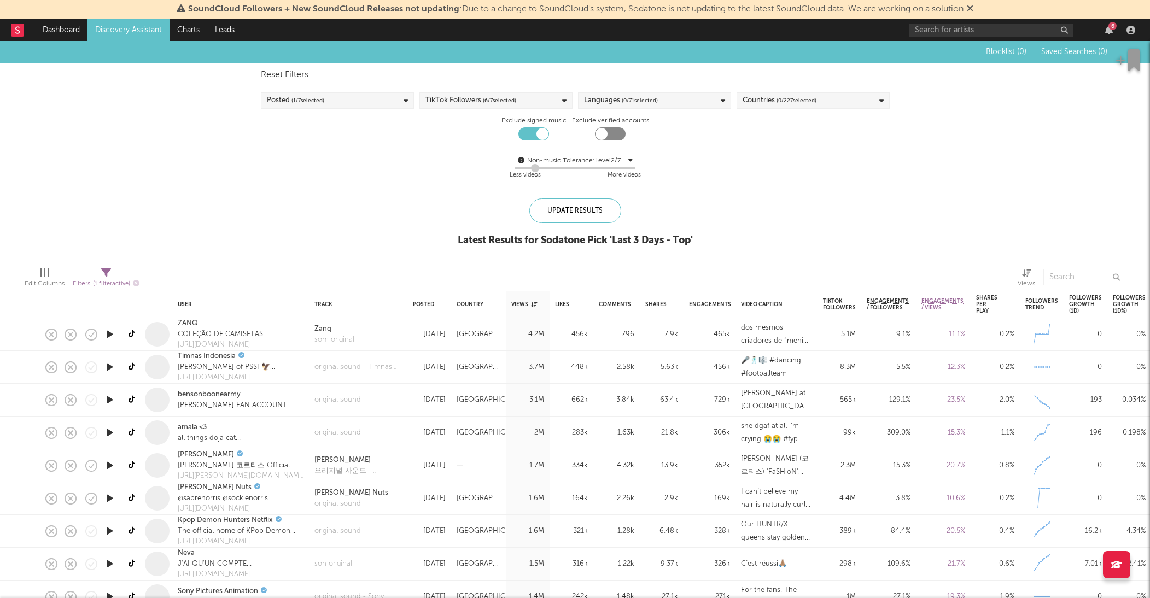
click at [107, 341] on icon "button" at bounding box center [109, 335] width 11 height 14
click at [108, 338] on icon "button" at bounding box center [109, 335] width 10 height 14
click at [108, 338] on icon "button" at bounding box center [109, 335] width 11 height 14
click at [108, 338] on icon "button" at bounding box center [109, 335] width 10 height 14
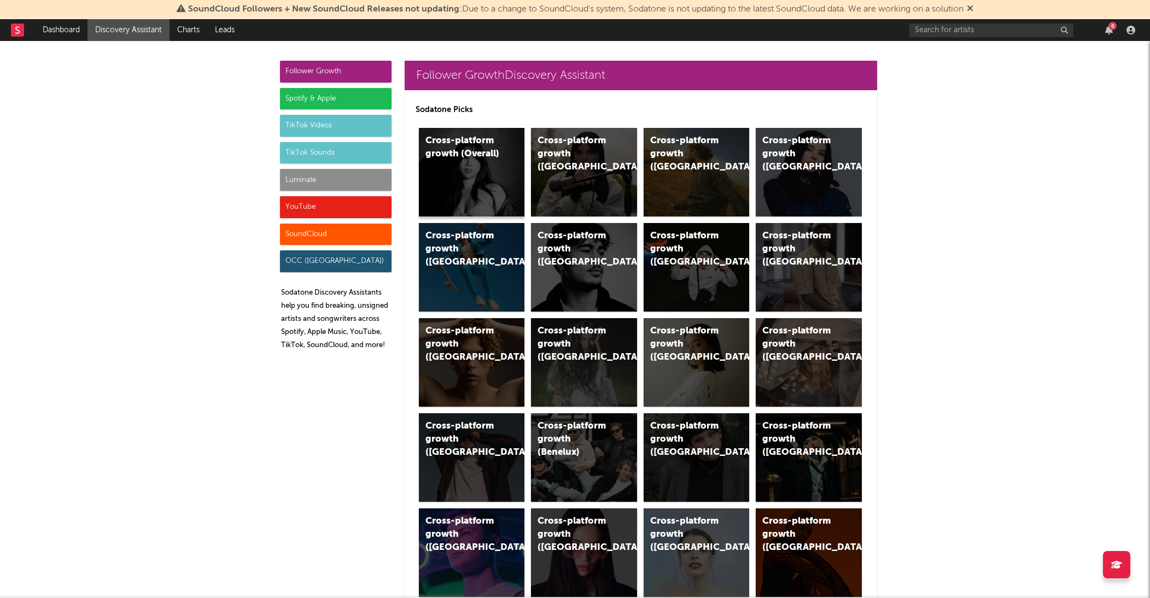
click at [492, 190] on div "Cross-platform growth (Overall)" at bounding box center [472, 172] width 106 height 89
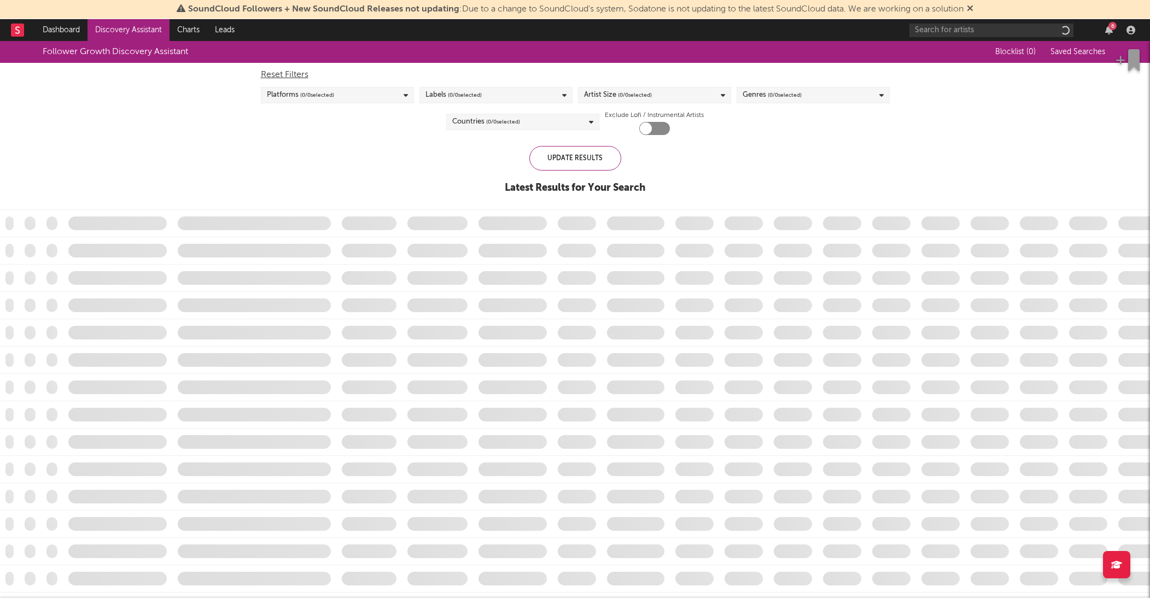
checkbox input "true"
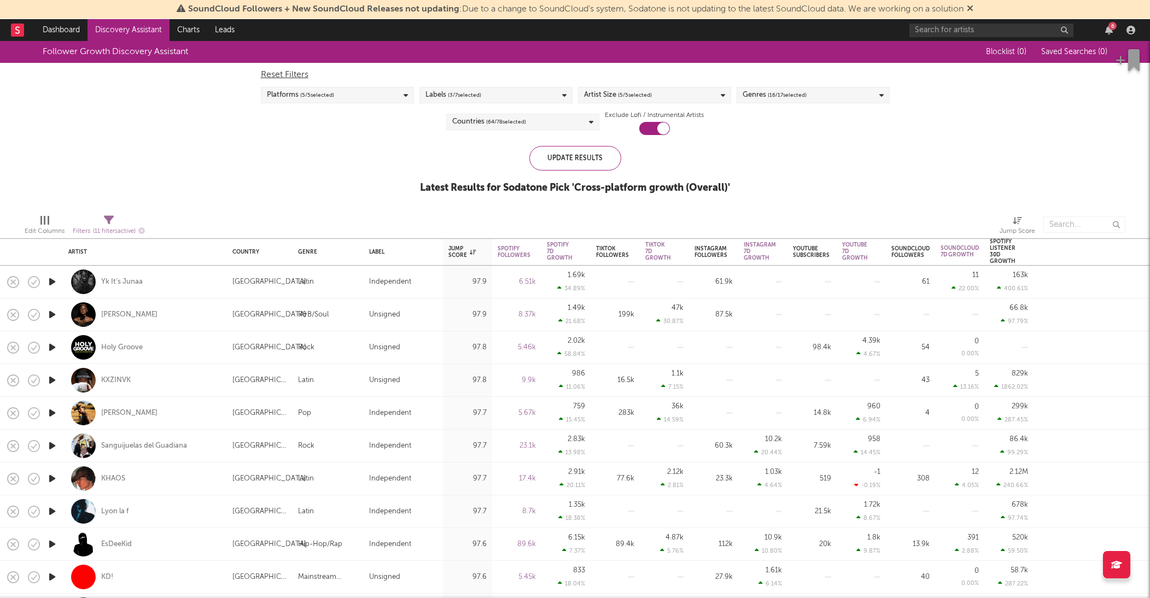
click at [533, 97] on div "Labels ( 3 / 7 selected)" at bounding box center [496, 95] width 153 height 16
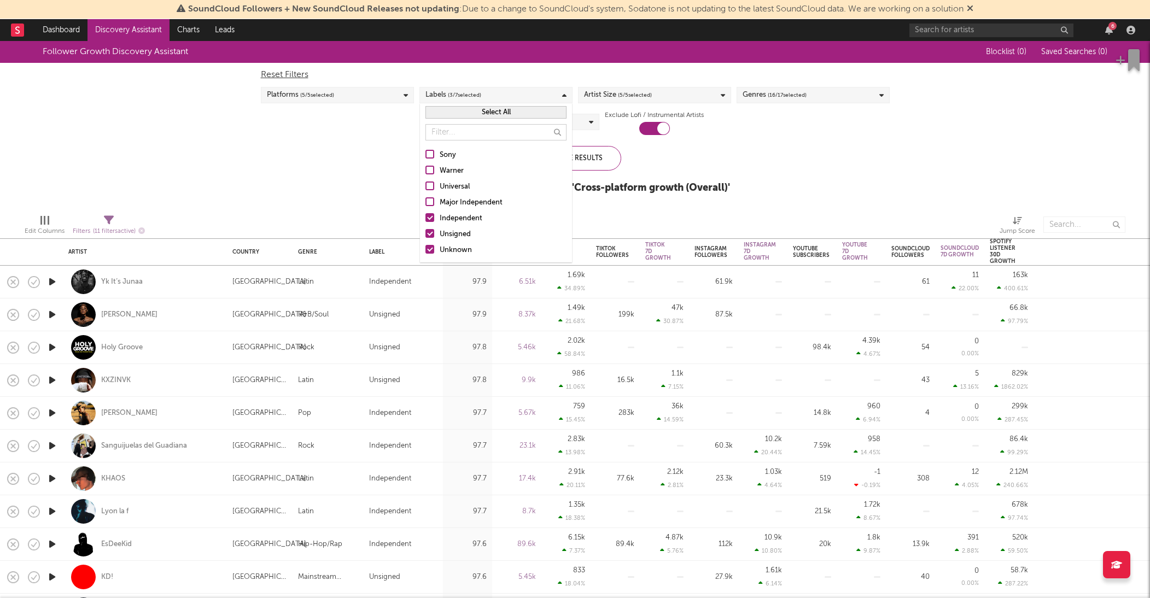
click at [532, 97] on div "Labels ( 3 / 7 selected)" at bounding box center [496, 95] width 153 height 16
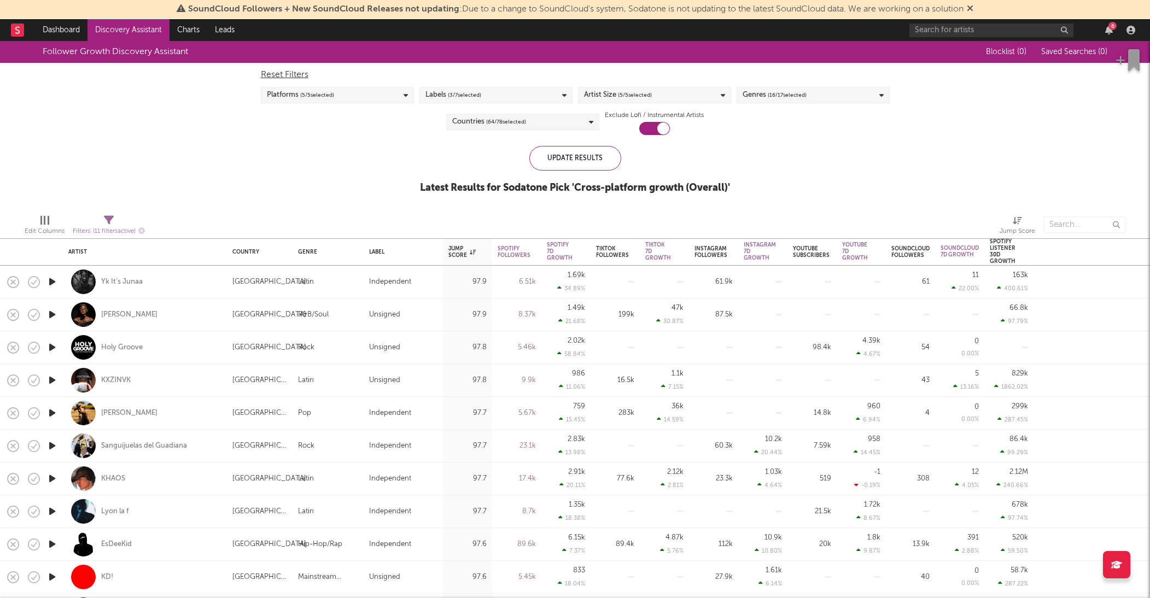
click at [383, 100] on div "Platforms ( 5 / 5 selected)" at bounding box center [337, 95] width 153 height 16
click at [383, 99] on div "Platforms ( 5 / 5 selected)" at bounding box center [337, 95] width 153 height 16
click at [625, 103] on div "Artist Size ( 5 / 5 selected)" at bounding box center [654, 95] width 153 height 16
click at [621, 97] on span "( 5 / 5 selected)" at bounding box center [635, 95] width 34 height 13
click at [787, 95] on span "( 16 / 17 selected)" at bounding box center [787, 95] width 39 height 13
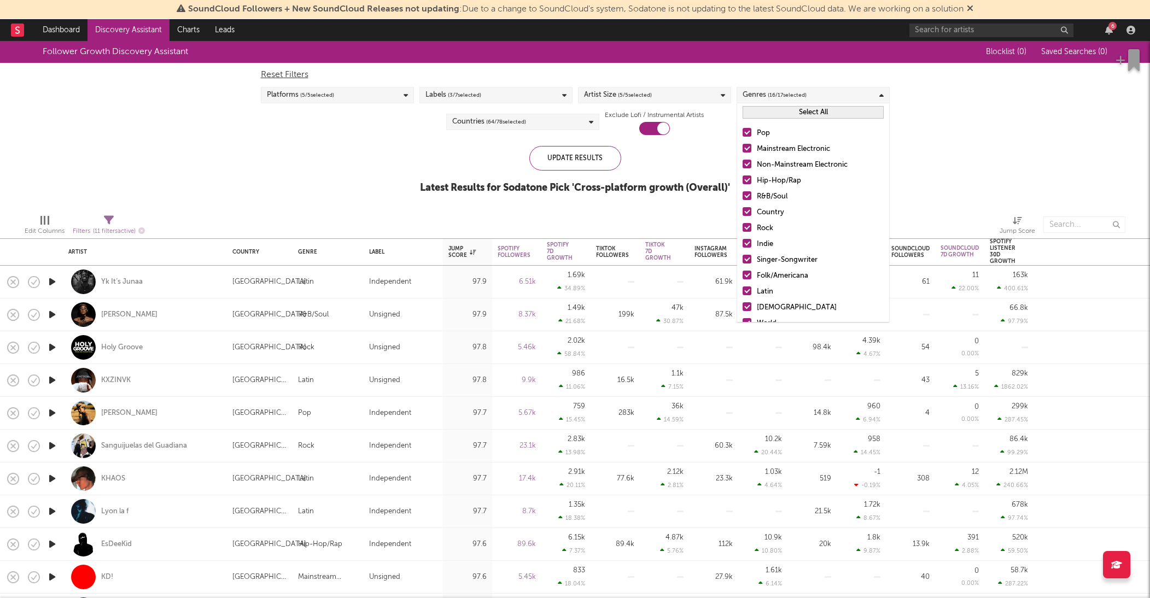
click at [787, 95] on span "( 16 / 17 selected)" at bounding box center [787, 95] width 39 height 13
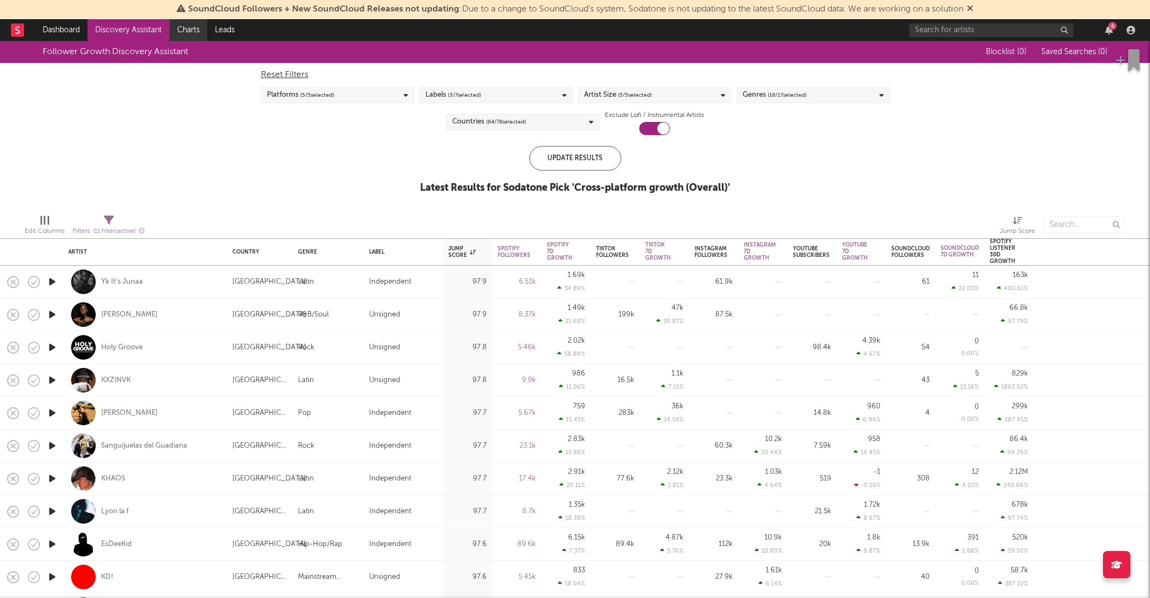
click at [181, 34] on link "Charts" at bounding box center [189, 30] width 38 height 22
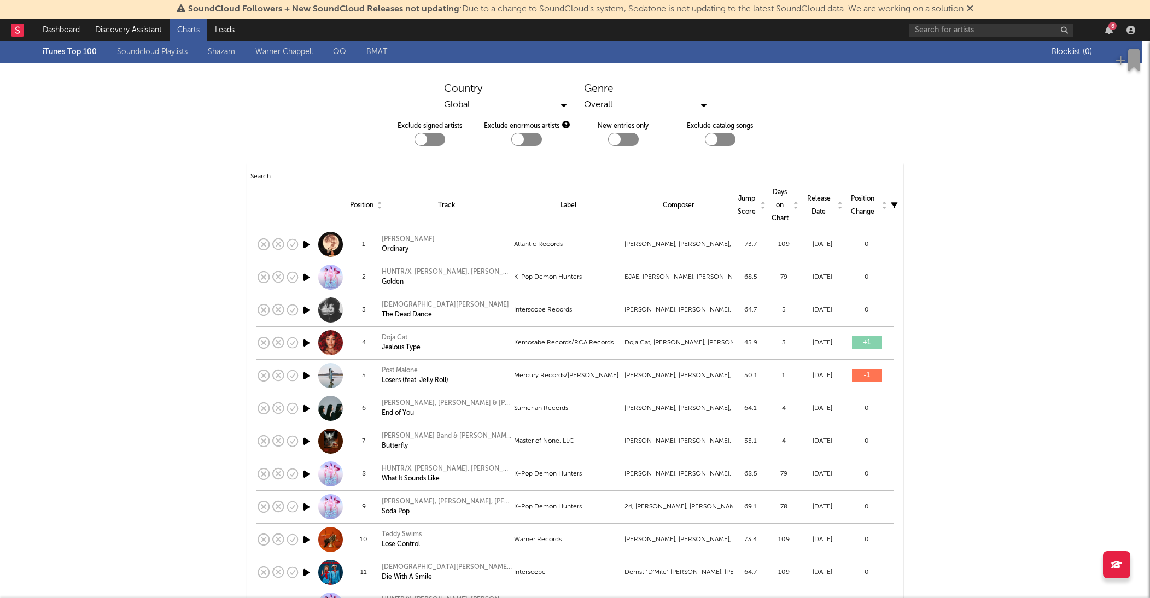
click at [566, 105] on icon at bounding box center [563, 105] width 5 height 9
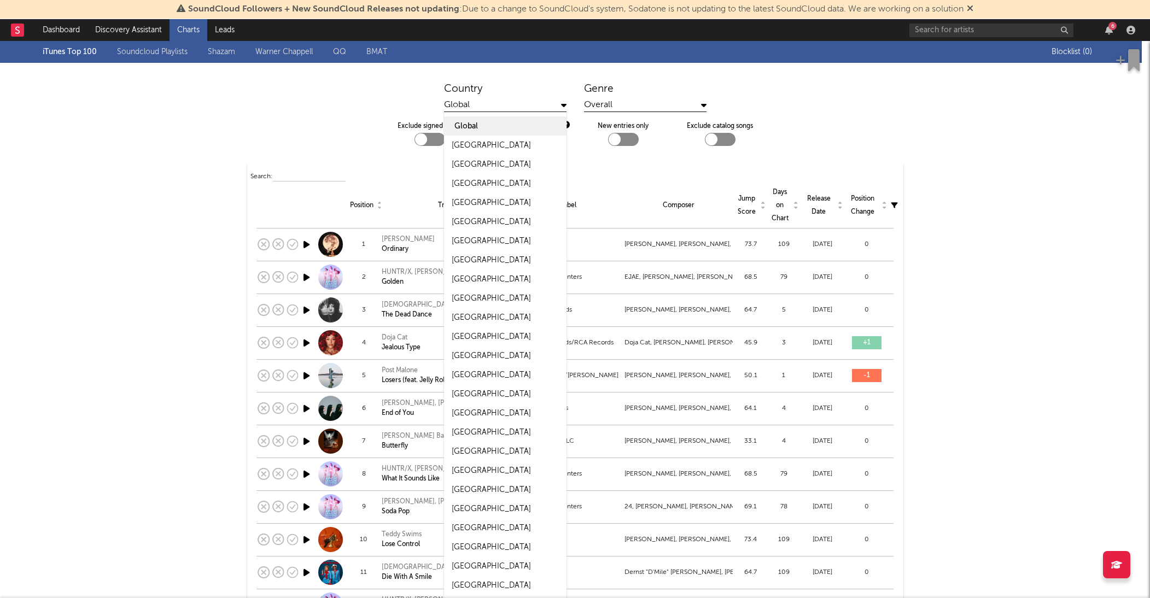
click at [556, 120] on div "Global" at bounding box center [505, 126] width 123 height 19
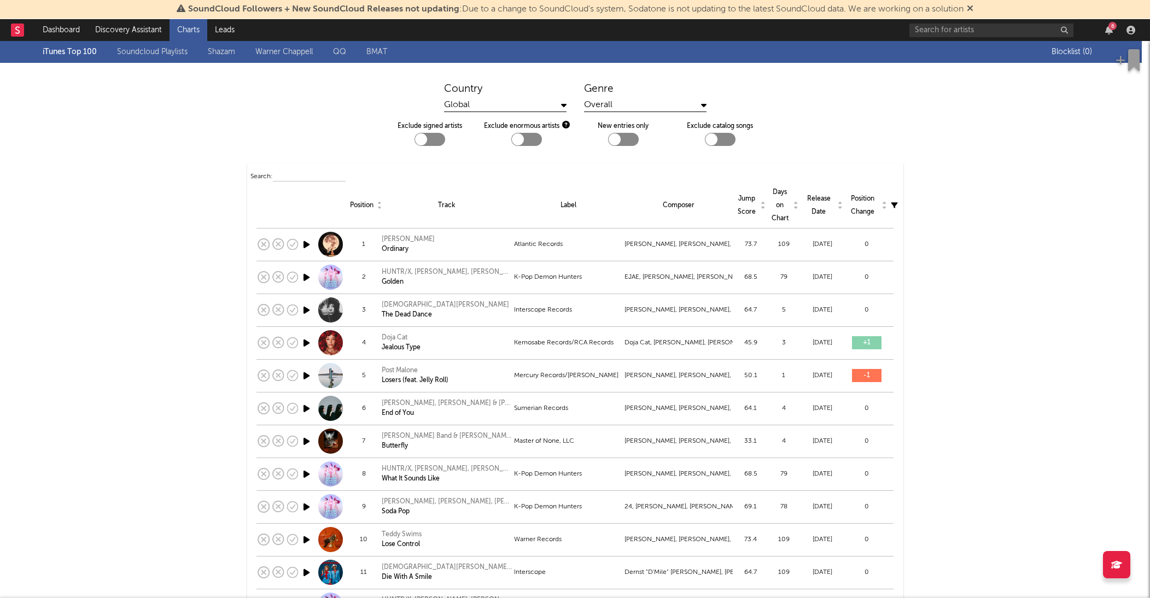
click at [628, 135] on div at bounding box center [623, 139] width 31 height 13
checkbox input "true"
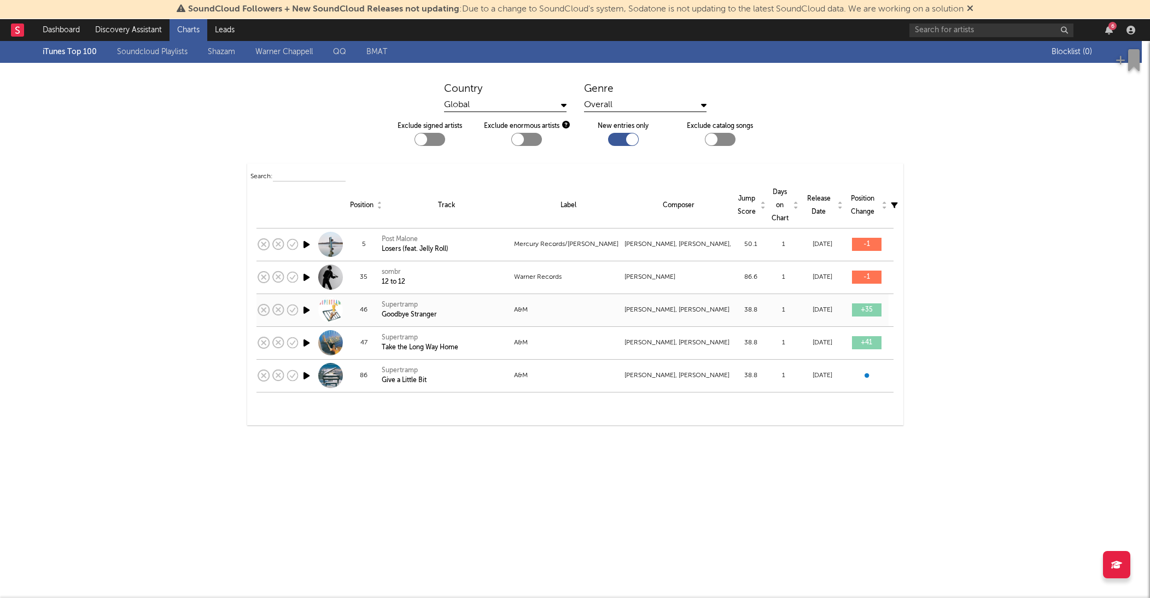
click at [307, 312] on icon "button" at bounding box center [306, 311] width 11 height 14
click at [305, 343] on icon "button" at bounding box center [306, 343] width 11 height 14
click at [313, 381] on td at bounding box center [307, 375] width 14 height 33
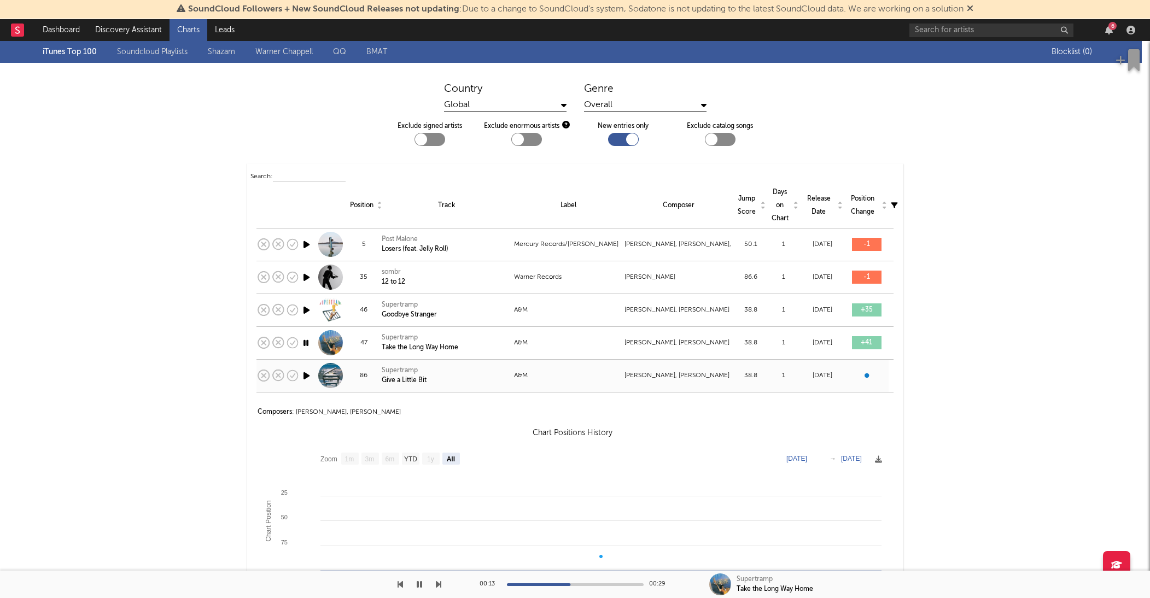
click at [306, 375] on icon "button" at bounding box center [306, 376] width 11 height 14
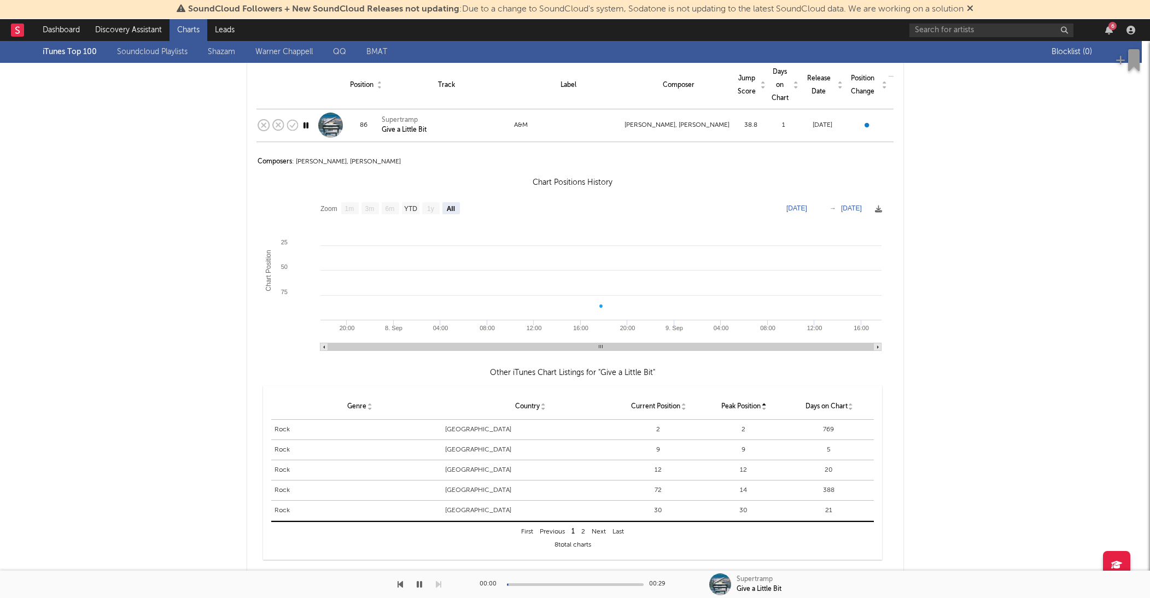
scroll to position [251, 0]
drag, startPoint x: 505, startPoint y: 348, endPoint x: 534, endPoint y: 348, distance: 28.4
click at [534, 348] on rect at bounding box center [601, 347] width 546 height 8
click at [322, 348] on rect at bounding box center [325, 347] width 8 height 8
click at [323, 347] on rect at bounding box center [325, 347] width 8 height 8
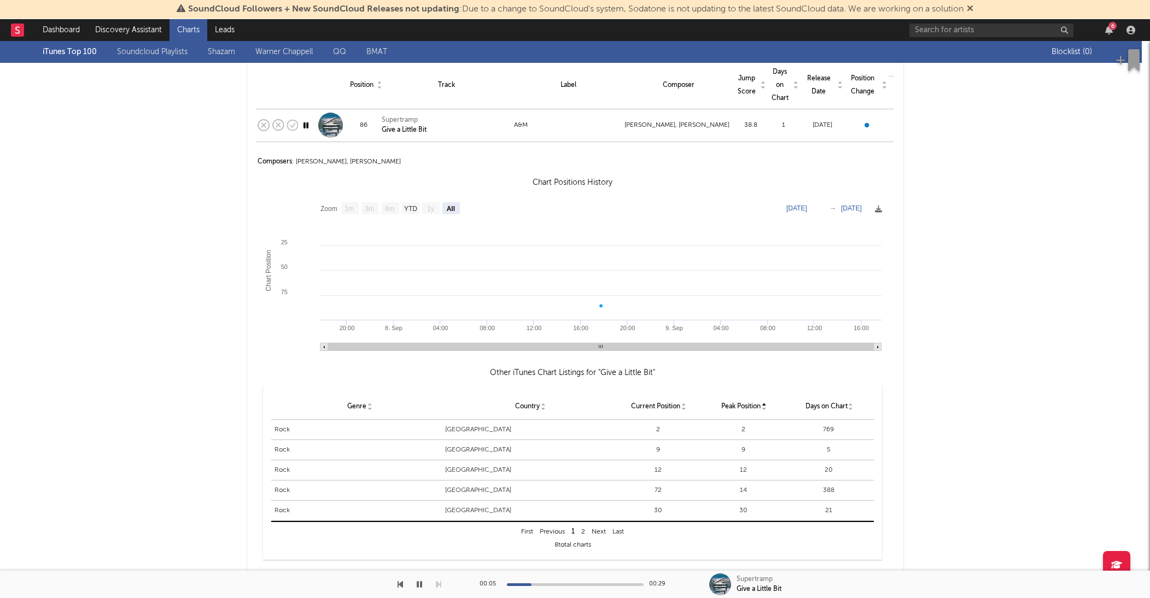
click at [323, 347] on rect at bounding box center [325, 347] width 8 height 8
click at [451, 202] on rect at bounding box center [452, 208] width 18 height 12
click at [450, 208] on text "All" at bounding box center [451, 209] width 8 height 8
click at [432, 207] on text "1y" at bounding box center [430, 209] width 7 height 8
click at [413, 211] on text "YTD" at bounding box center [410, 209] width 13 height 8
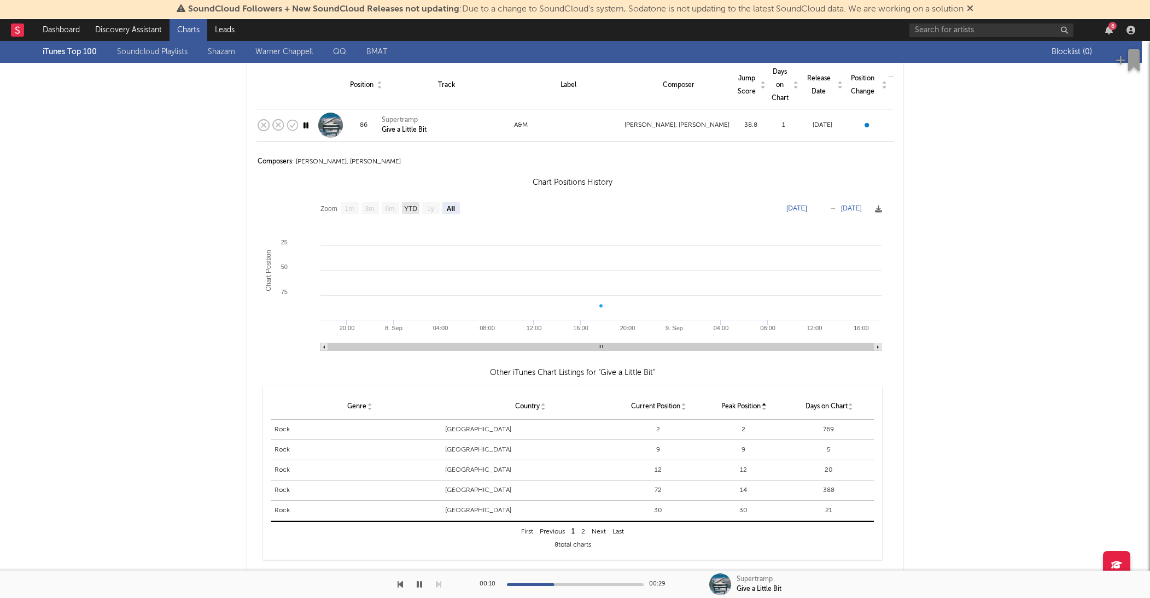
select select "View year to date"
click at [454, 207] on text "All" at bounding box center [451, 209] width 8 height 8
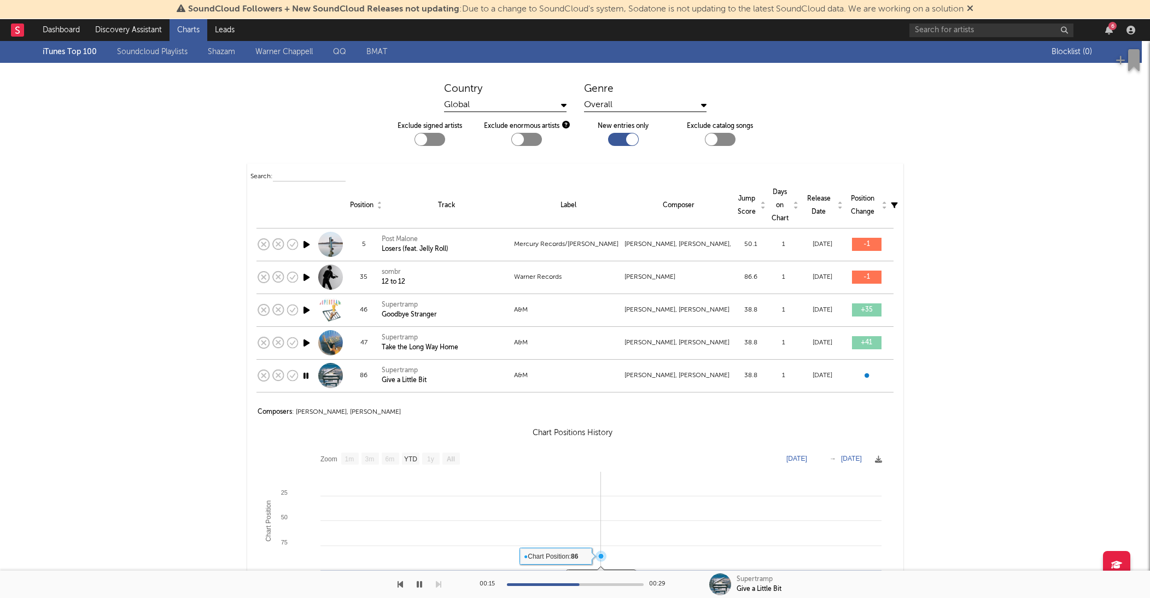
scroll to position [0, 0]
click at [421, 585] on icon "button" at bounding box center [419, 584] width 5 height 9
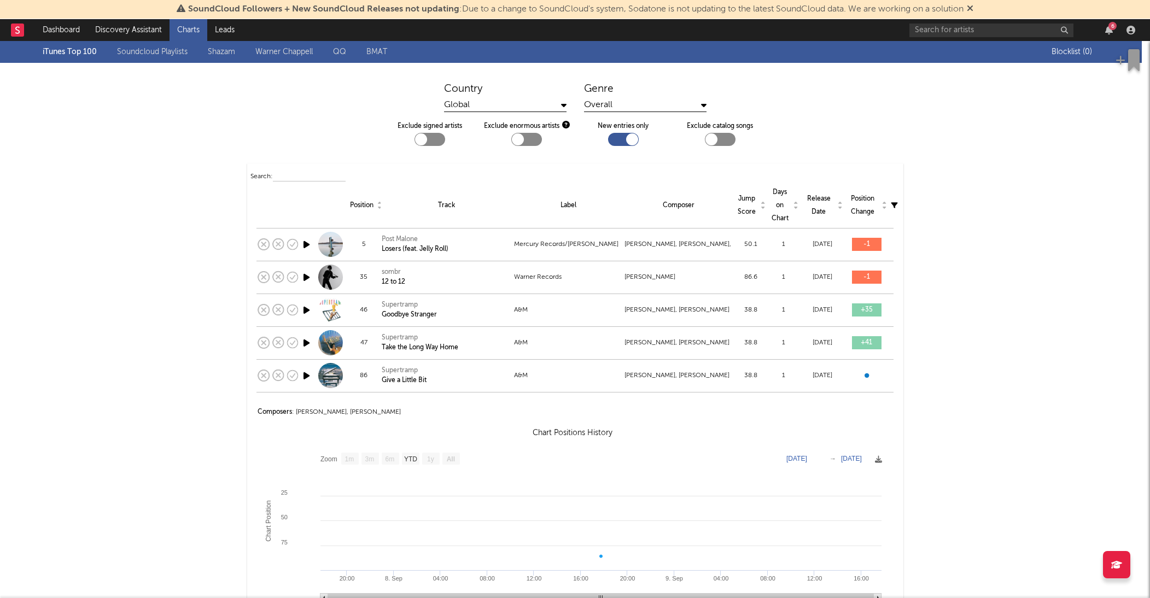
click at [621, 141] on div at bounding box center [623, 139] width 31 height 13
checkbox input "false"
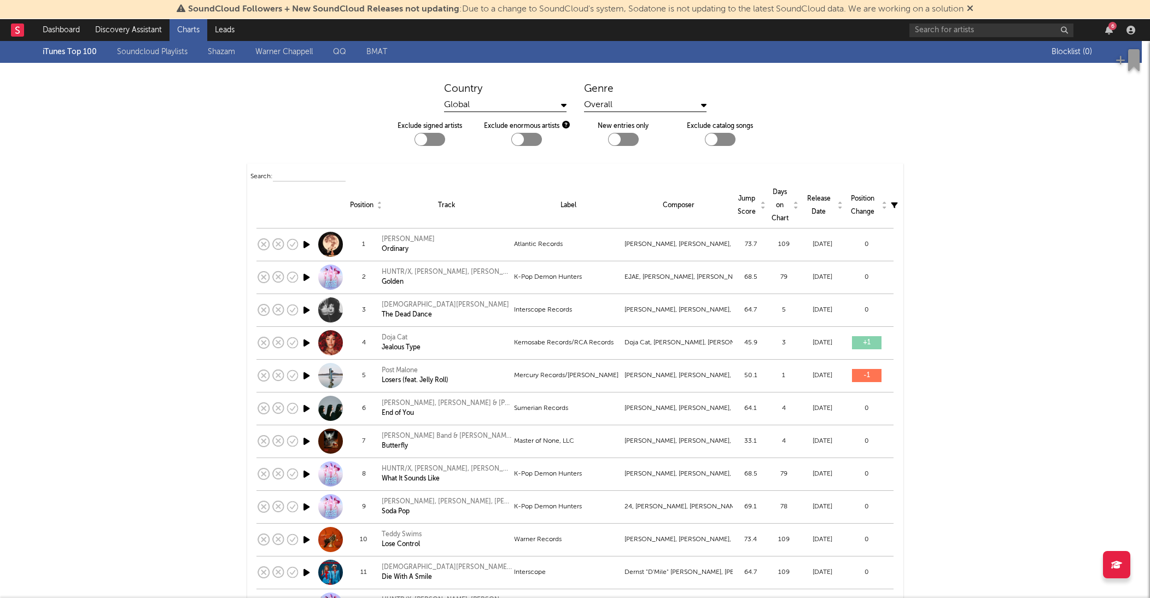
click at [722, 143] on div at bounding box center [720, 139] width 31 height 13
checkbox input "true"
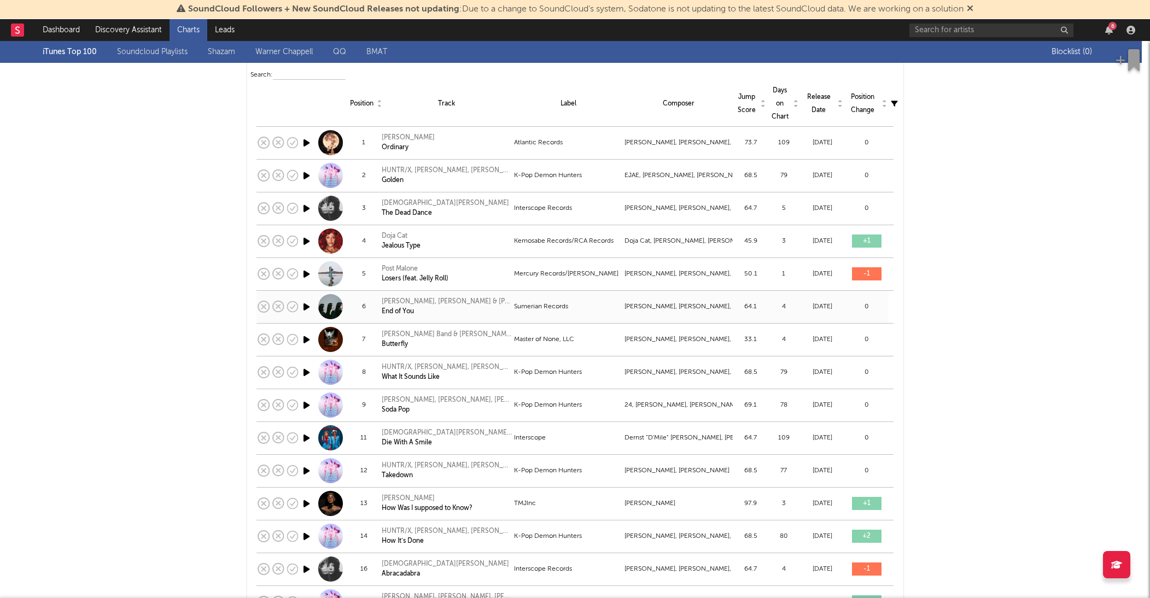
scroll to position [104, 0]
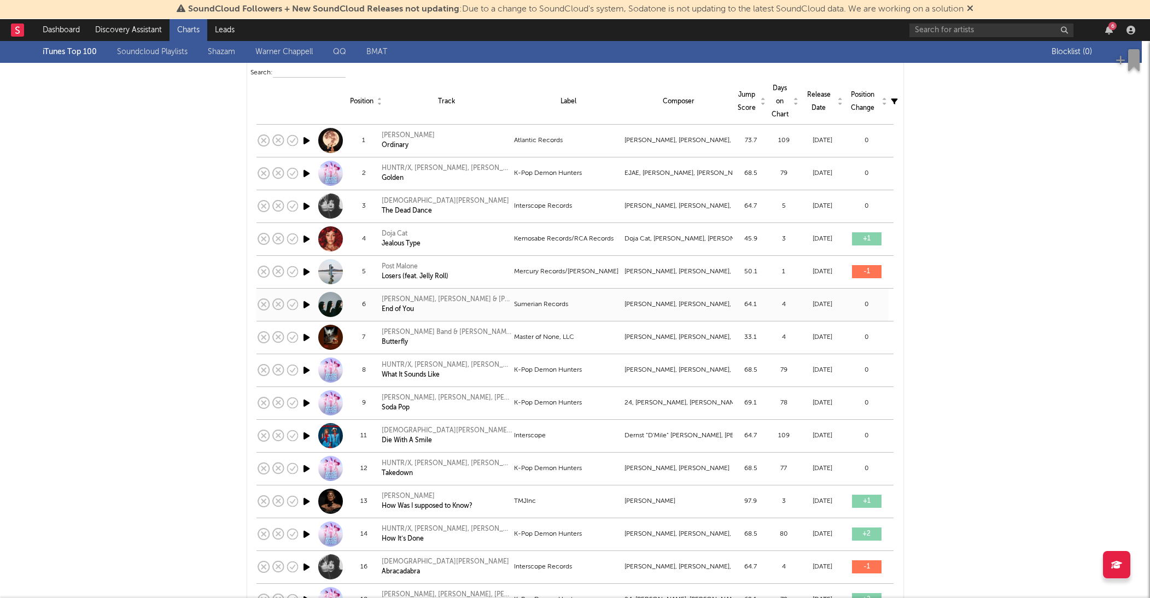
click at [304, 306] on icon "button" at bounding box center [306, 305] width 11 height 14
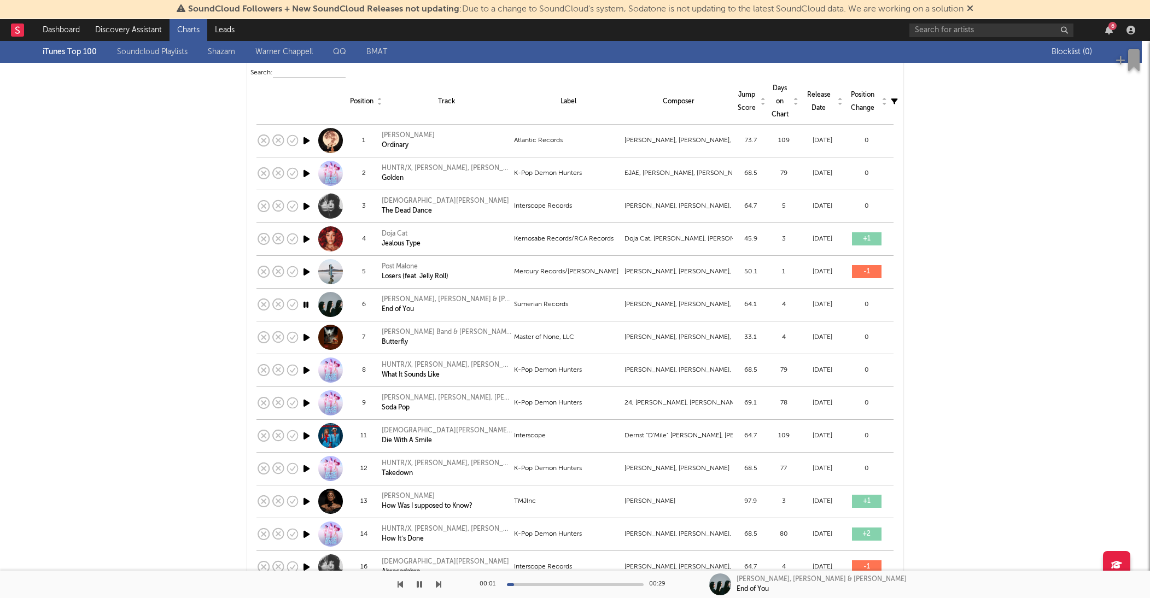
click at [422, 585] on icon "button" at bounding box center [419, 584] width 5 height 9
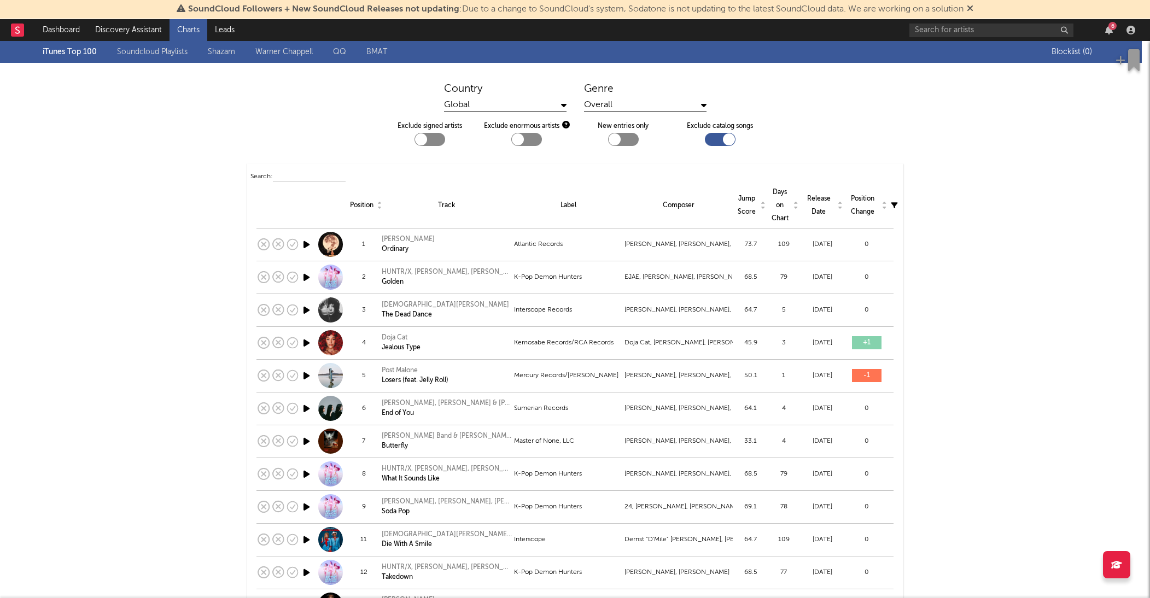
scroll to position [0, 0]
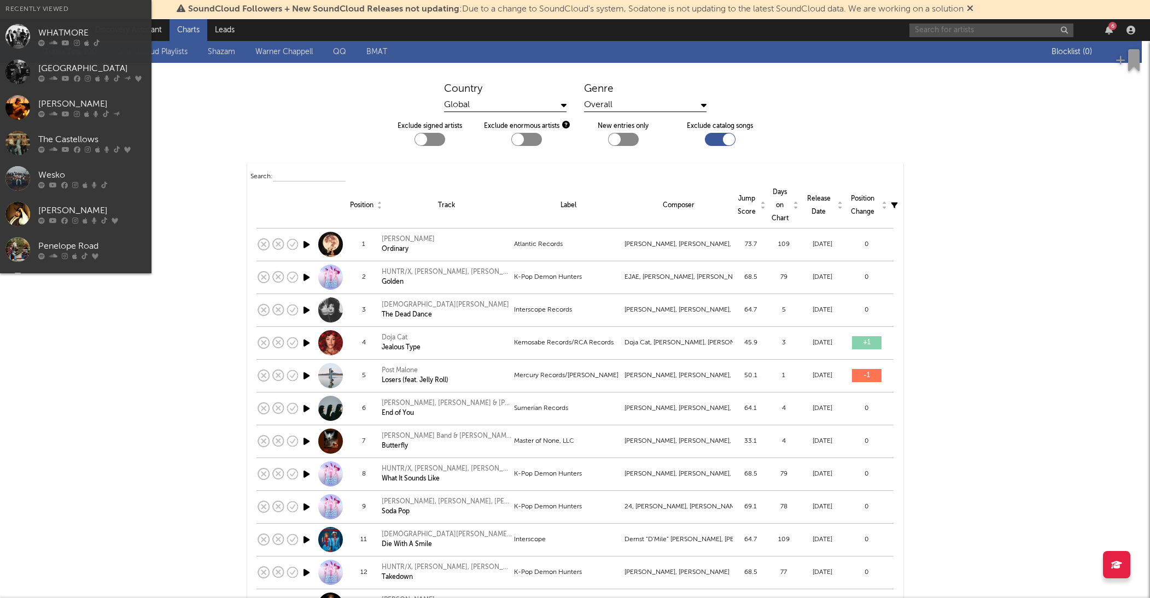
click at [934, 33] on input "text" at bounding box center [992, 31] width 164 height 14
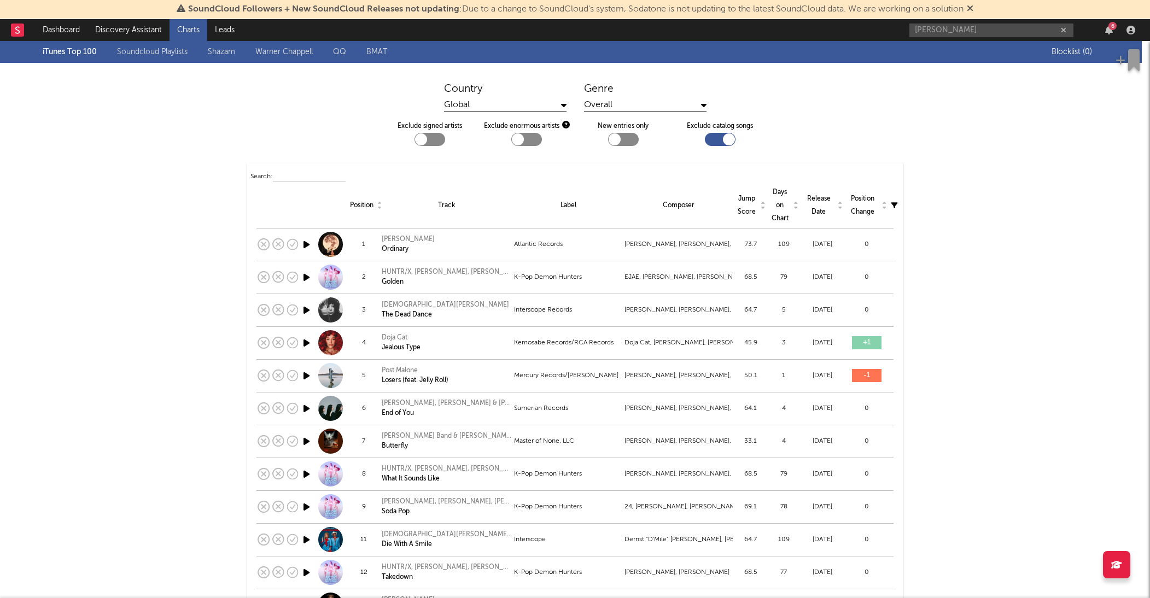
click at [828, 178] on div "Search:" at bounding box center [576, 176] width 650 height 13
click at [955, 37] on div "dani 6" at bounding box center [1025, 30] width 230 height 22
click at [953, 33] on input "dani" at bounding box center [992, 31] width 164 height 14
type input "daniel donato"
click at [965, 50] on div "Daniel Donato" at bounding box center [1008, 51] width 120 height 13
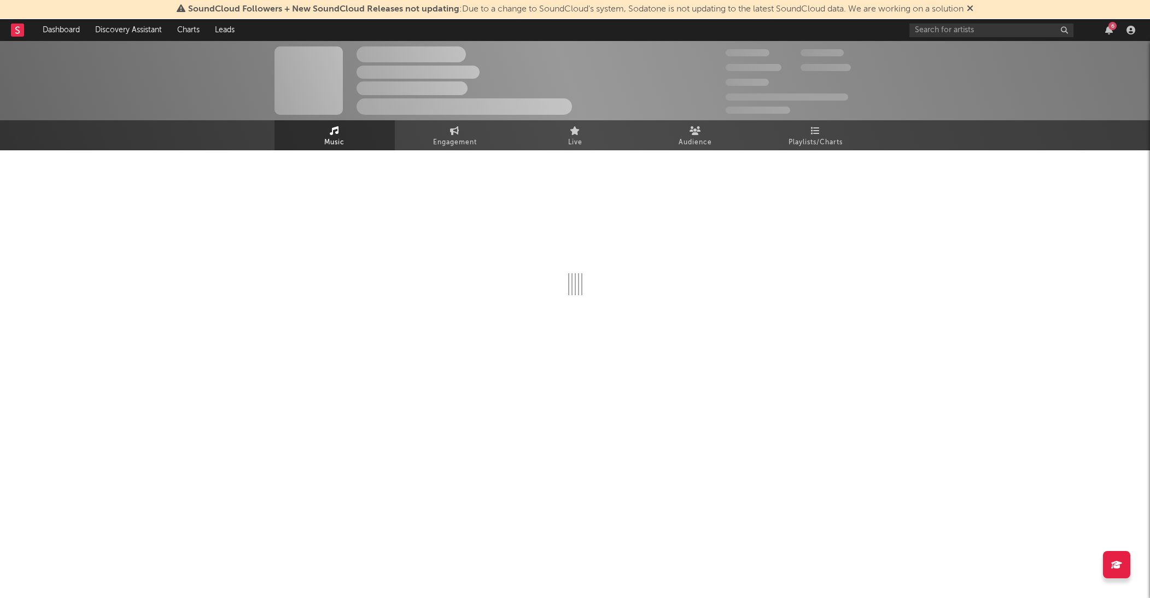
select select "6m"
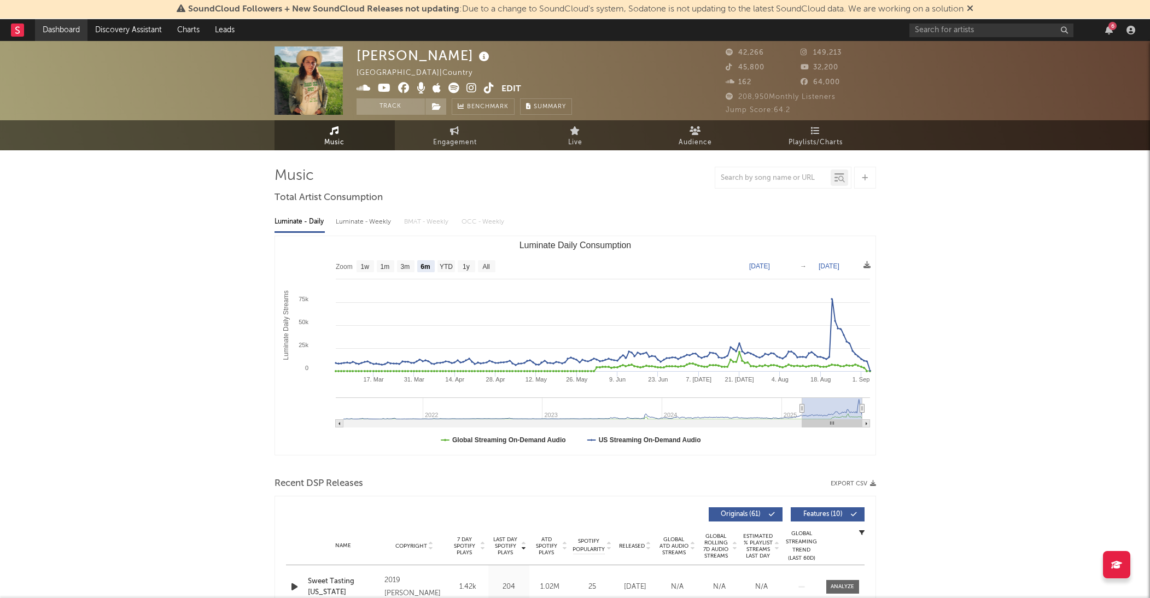
click at [51, 31] on link "Dashboard" at bounding box center [61, 30] width 53 height 22
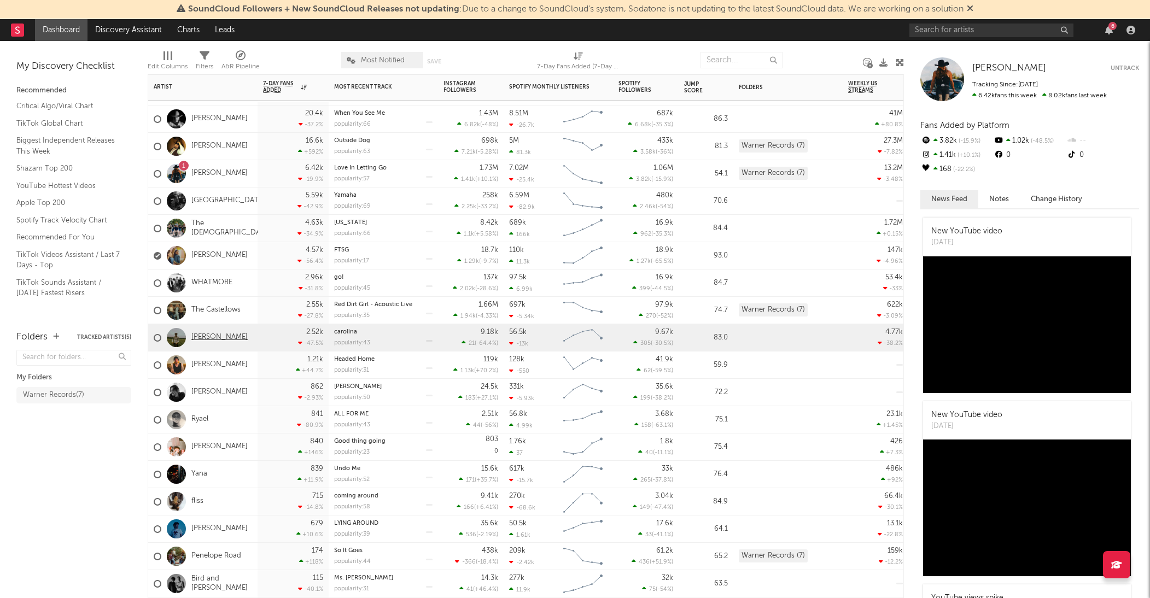
click at [200, 337] on link "Tom Siletto" at bounding box center [219, 337] width 56 height 9
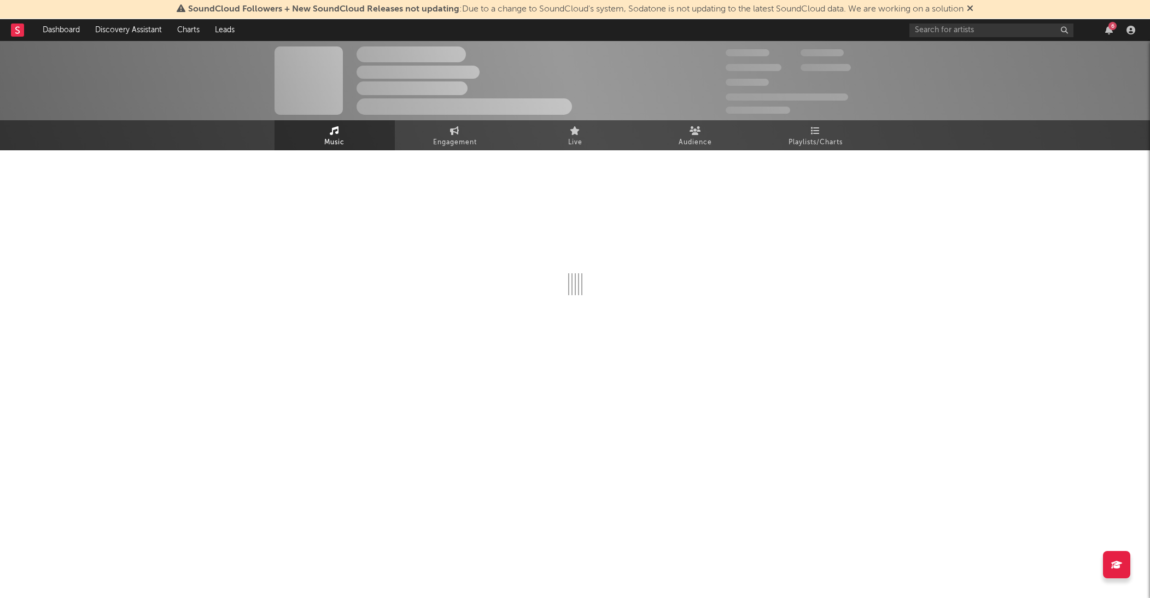
select select "6m"
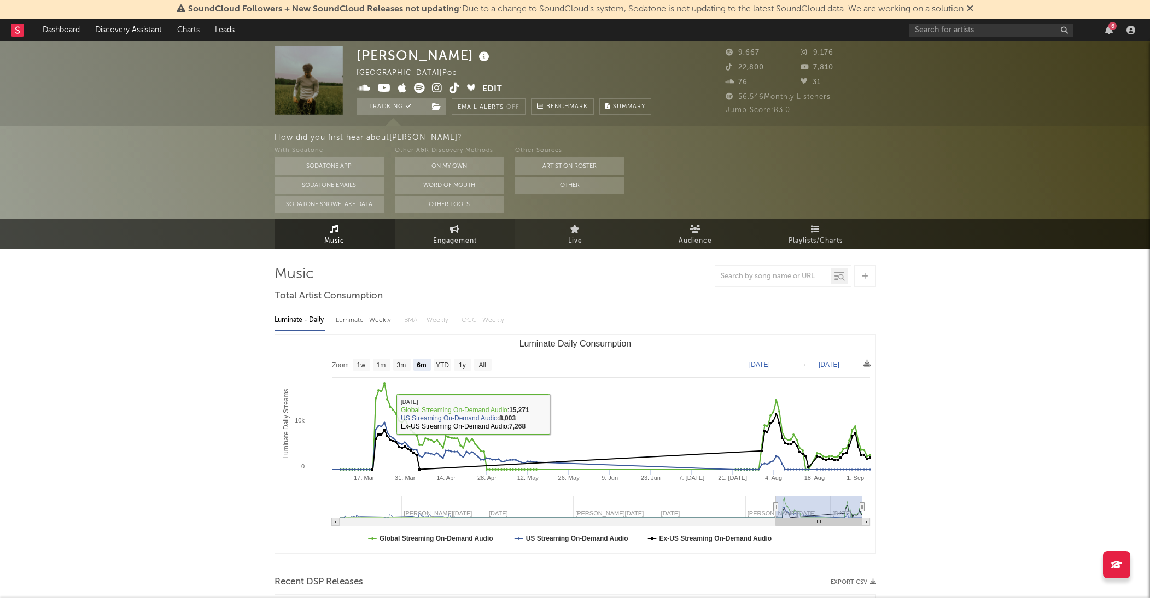
click at [439, 237] on span "Engagement" at bounding box center [455, 241] width 44 height 13
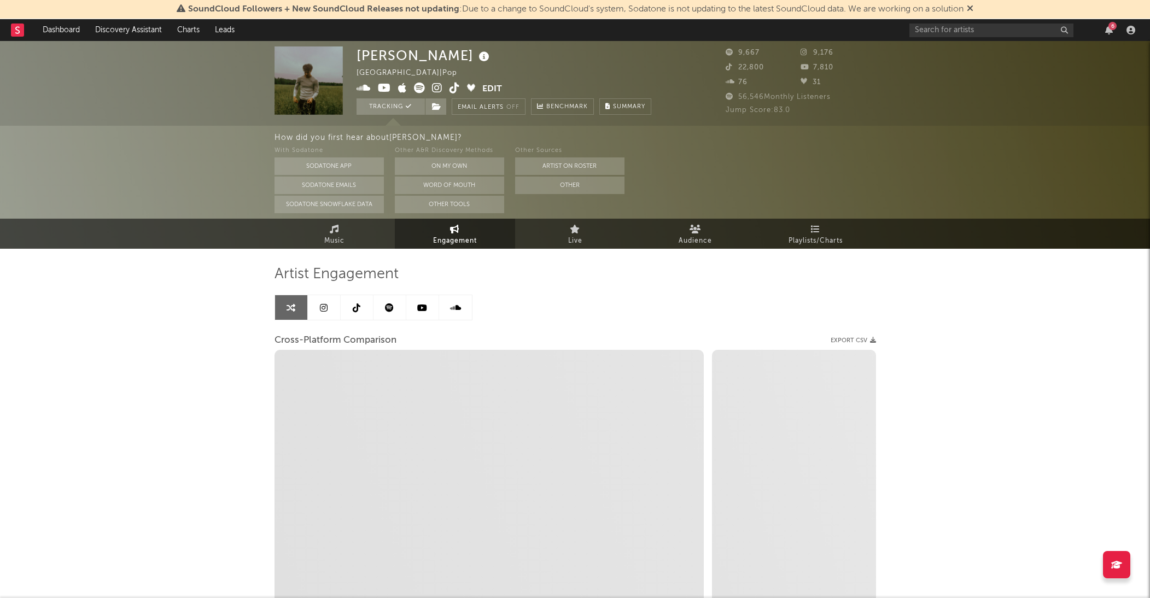
select select "1w"
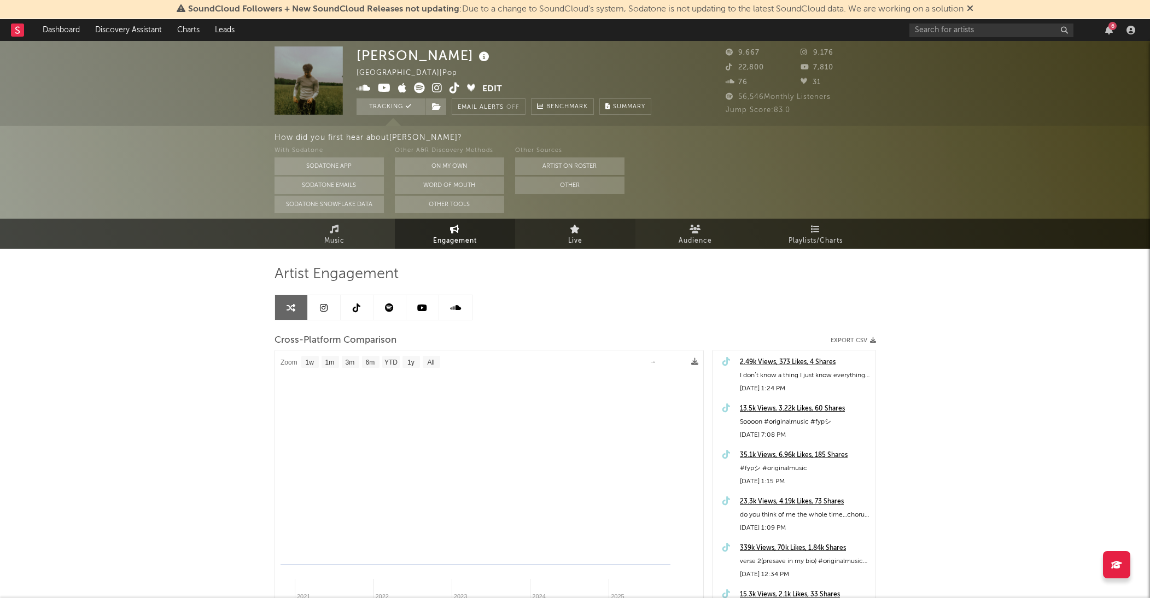
select select "1m"
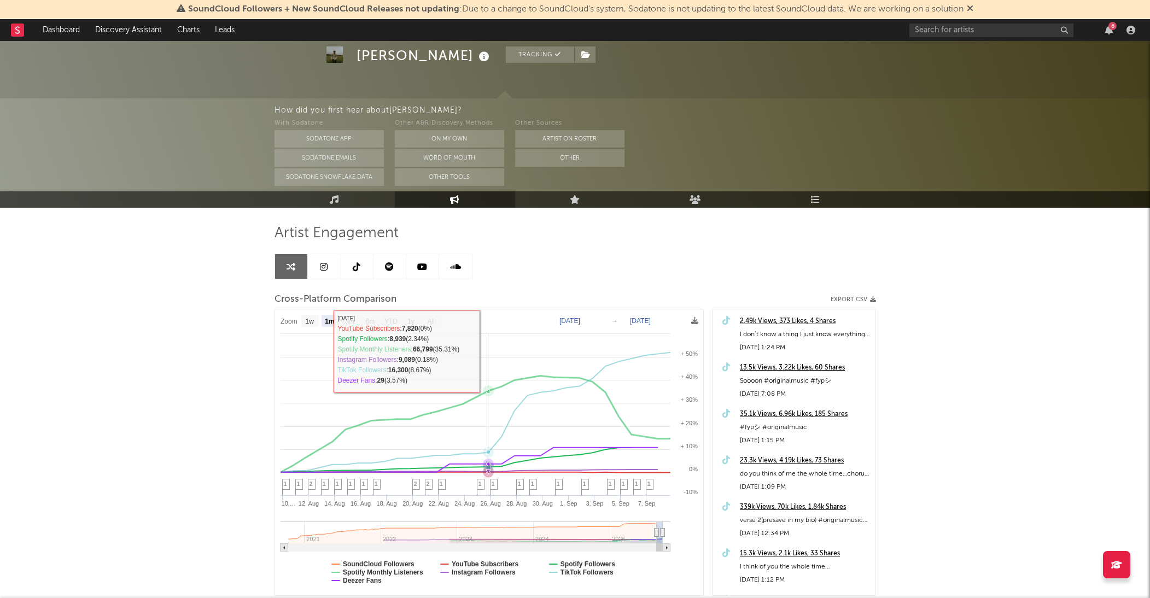
scroll to position [41, 0]
click at [571, 191] on div "How did you first hear about Tom Siletto ? With Sodatone Sodatone App Sodatone …" at bounding box center [713, 144] width 876 height 93
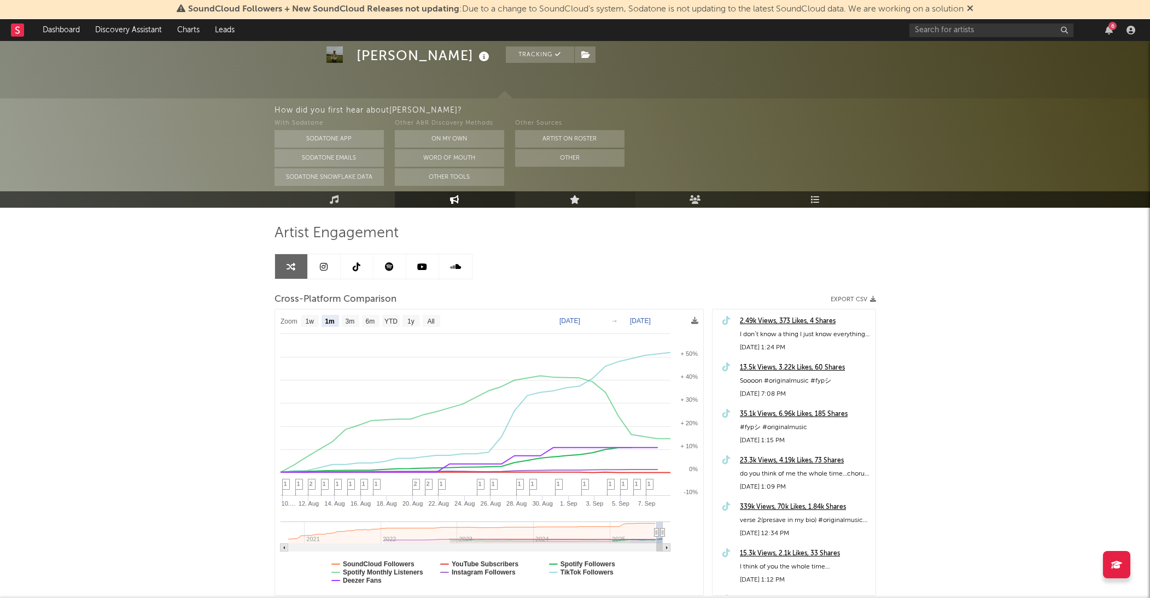
click at [573, 204] on icon at bounding box center [575, 199] width 10 height 9
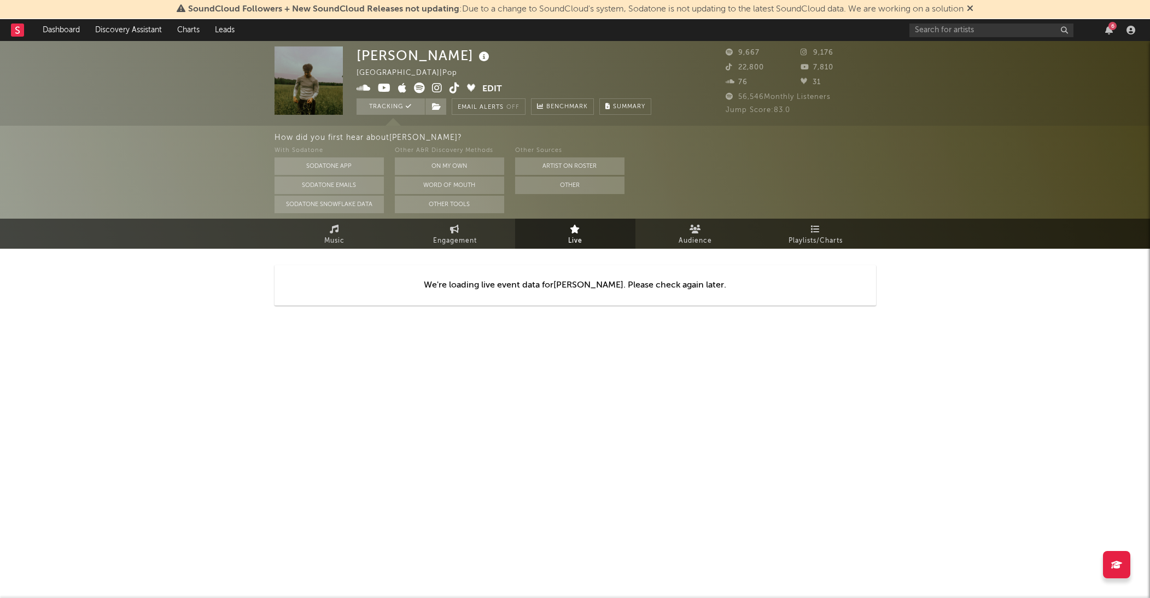
click at [549, 240] on link "Live" at bounding box center [575, 234] width 120 height 30
click at [463, 253] on div "We're loading live event data for Tom Siletto . Please check again later." at bounding box center [576, 285] width 602 height 73
click at [445, 234] on link "Engagement" at bounding box center [455, 234] width 120 height 30
select select "1w"
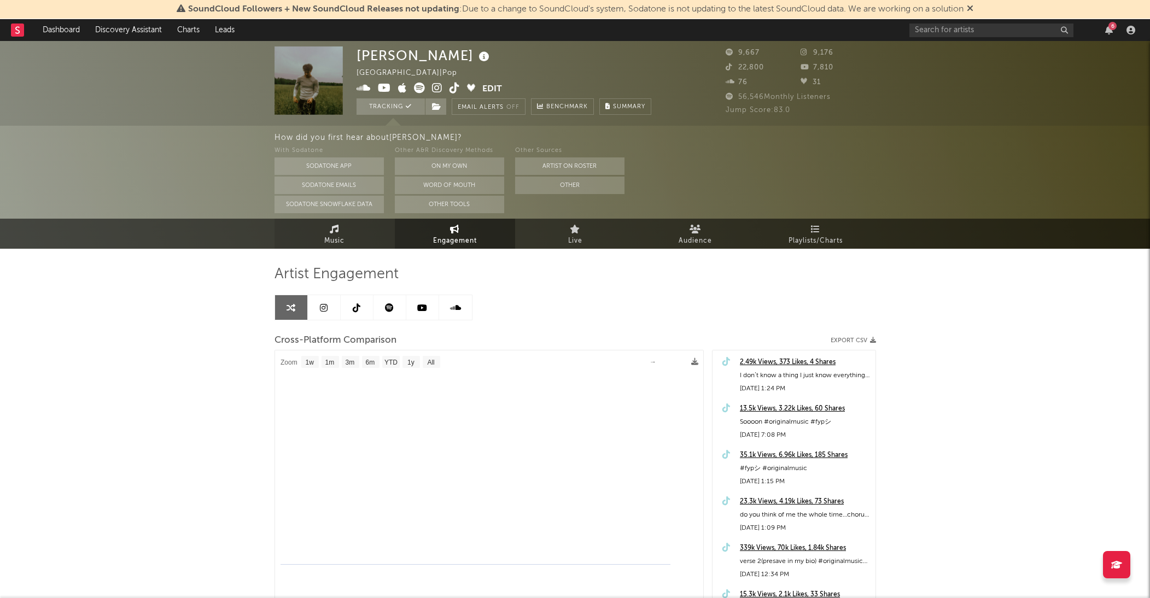
select select "1m"
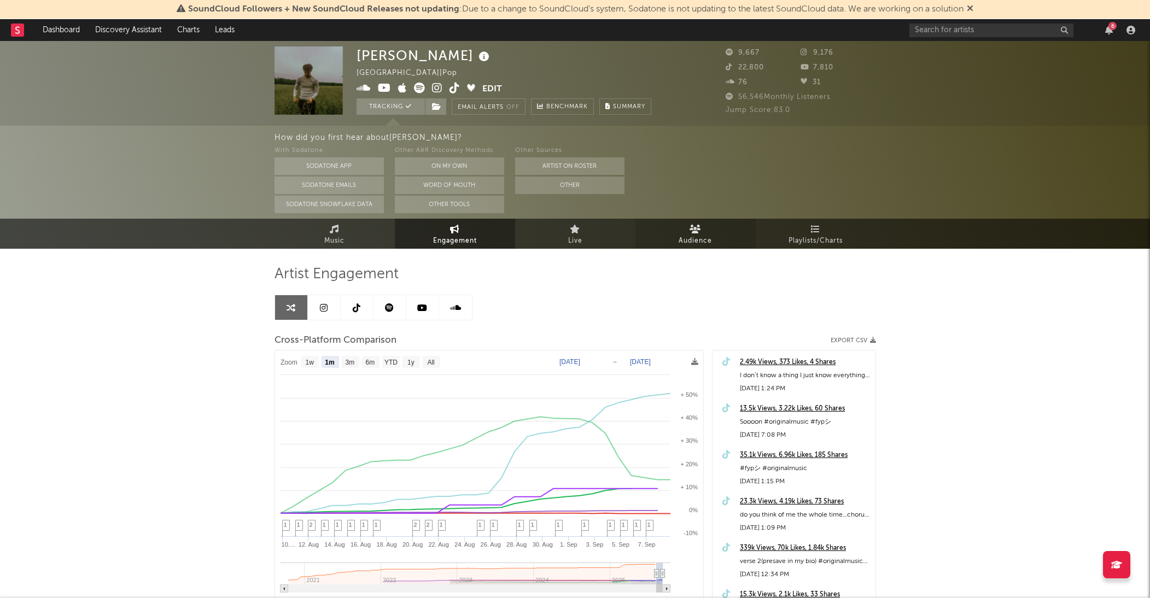
click at [669, 235] on link "Audience" at bounding box center [696, 234] width 120 height 30
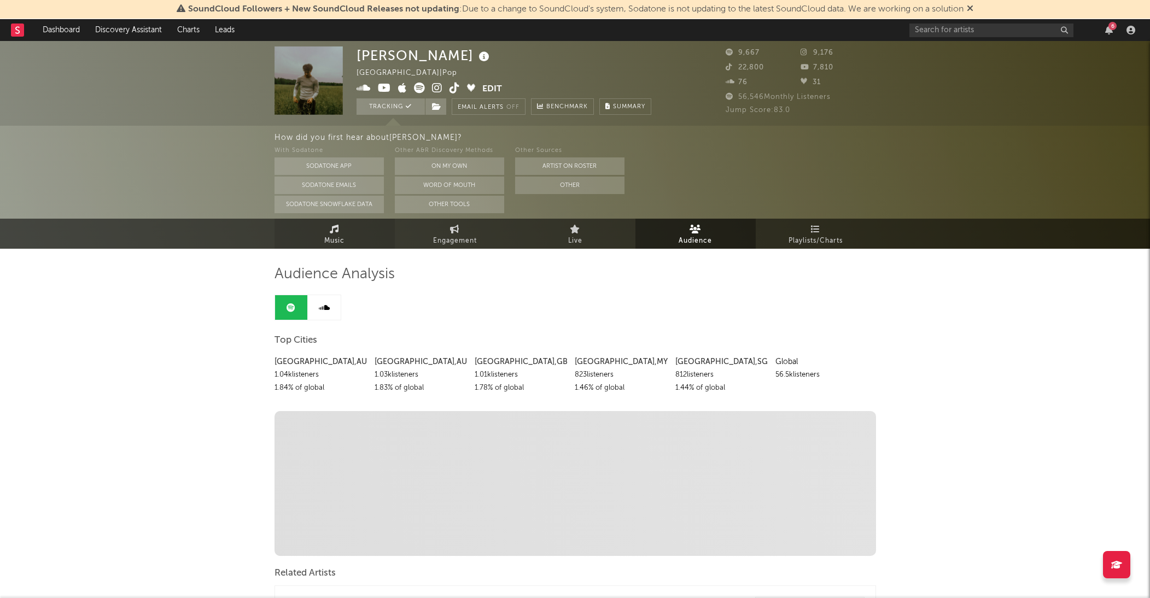
click at [327, 246] on span "Music" at bounding box center [334, 241] width 20 height 13
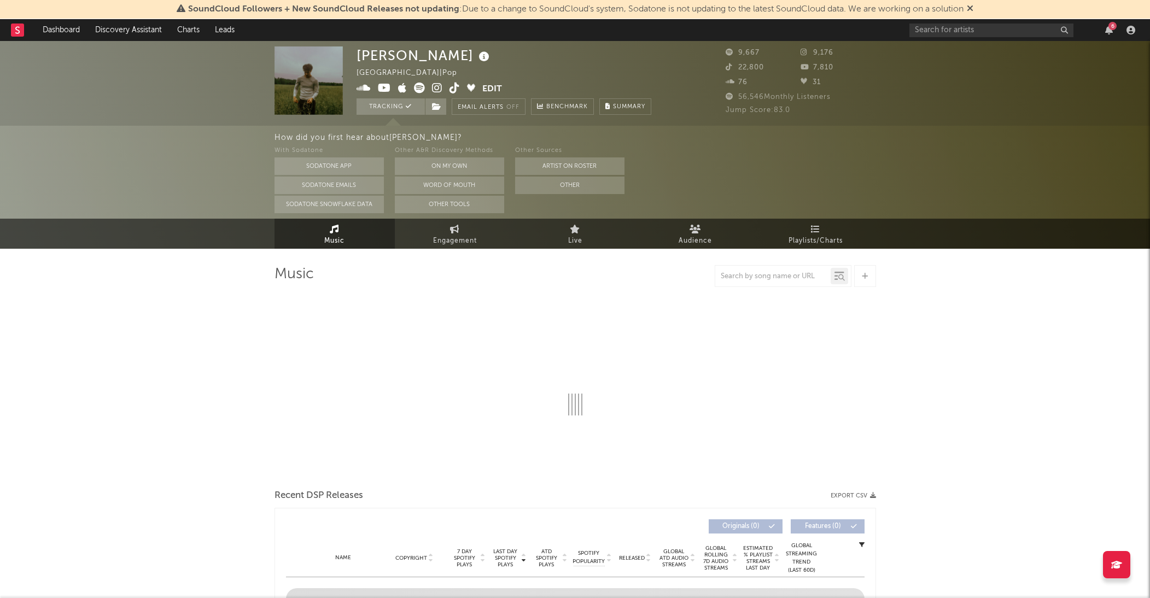
select select "6m"
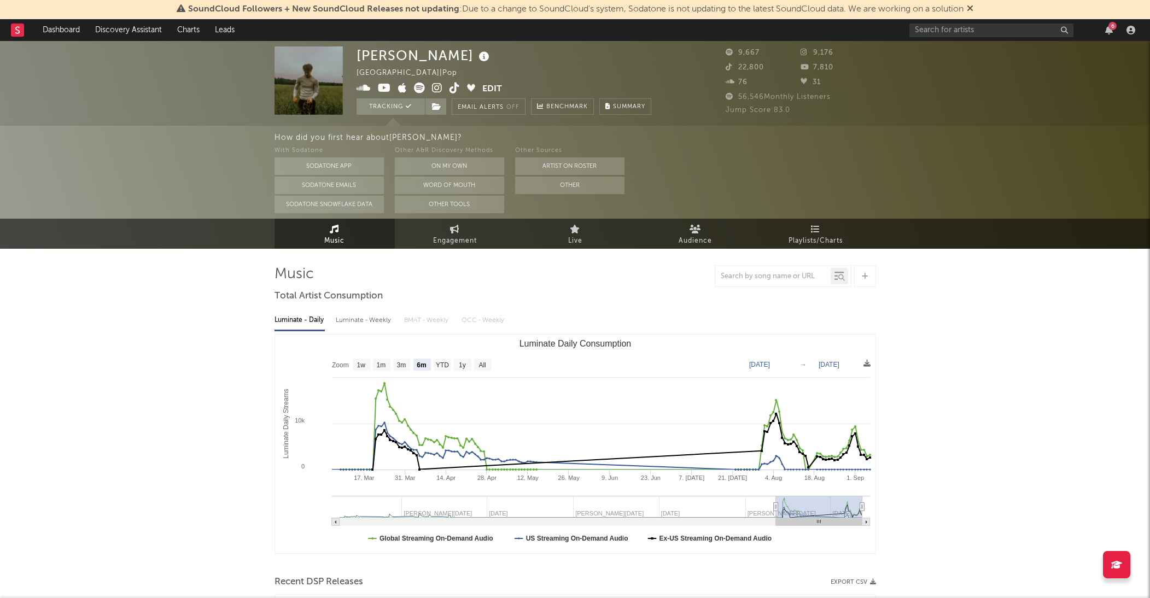
click at [280, 281] on div at bounding box center [576, 276] width 602 height 22
click at [280, 276] on div at bounding box center [576, 276] width 602 height 22
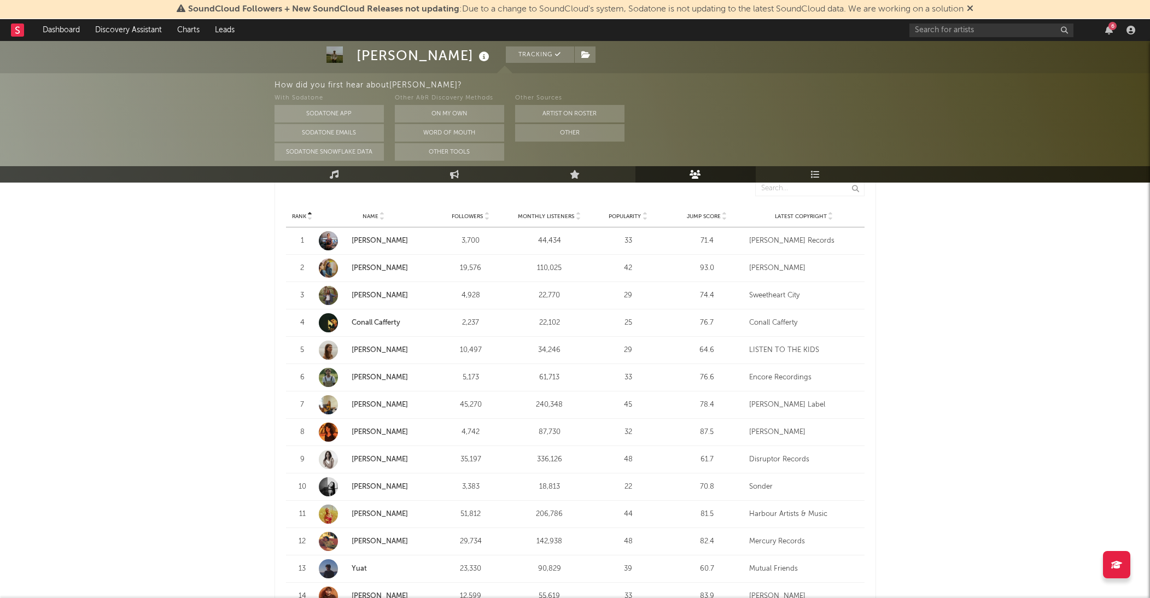
scroll to position [401, 0]
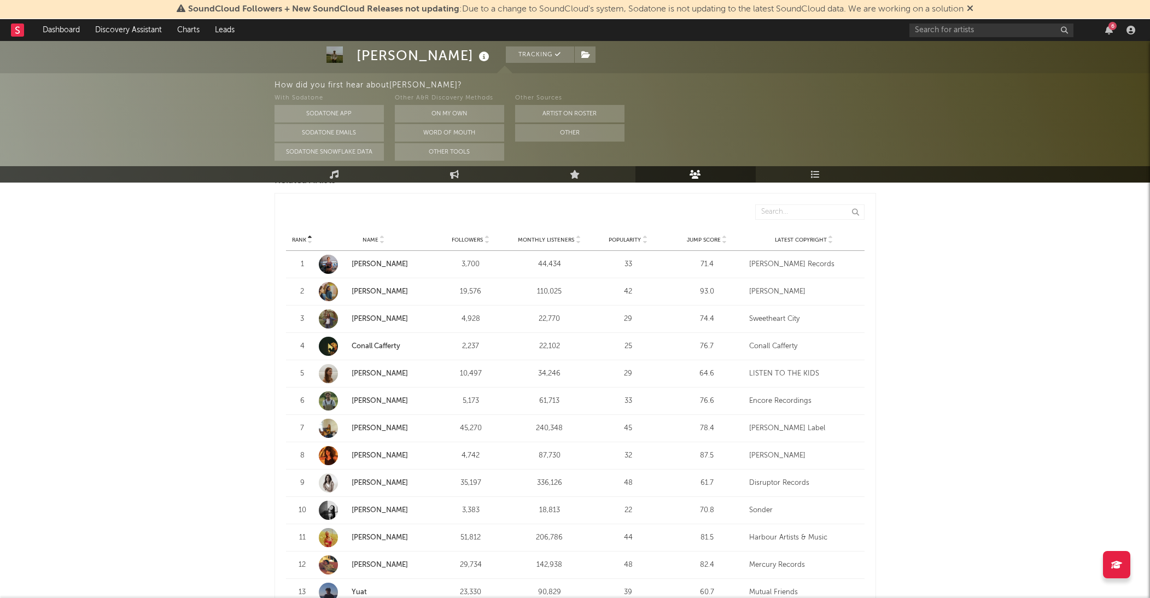
click at [352, 318] on link "Mori" at bounding box center [380, 319] width 56 height 7
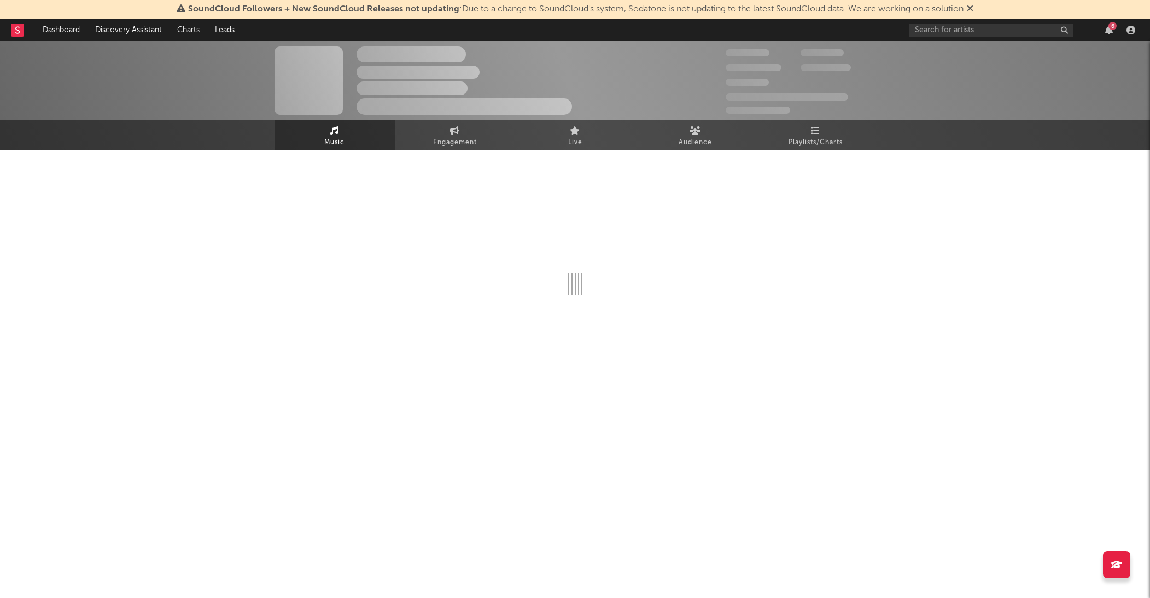
select select "6m"
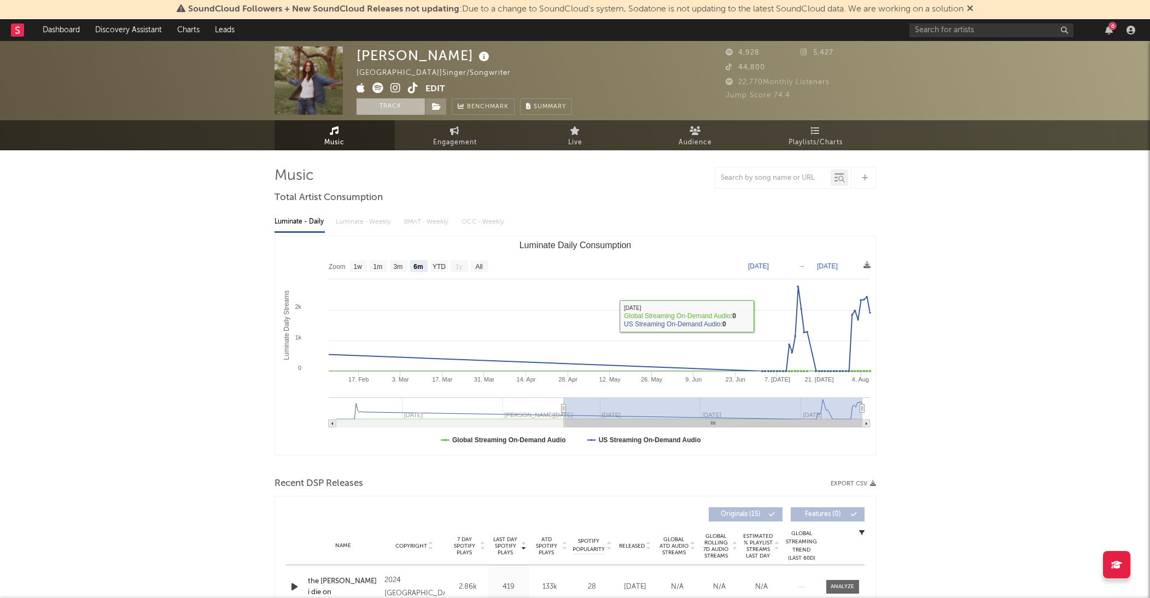
click at [390, 110] on button "Track" at bounding box center [391, 106] width 68 height 16
select select "6m"
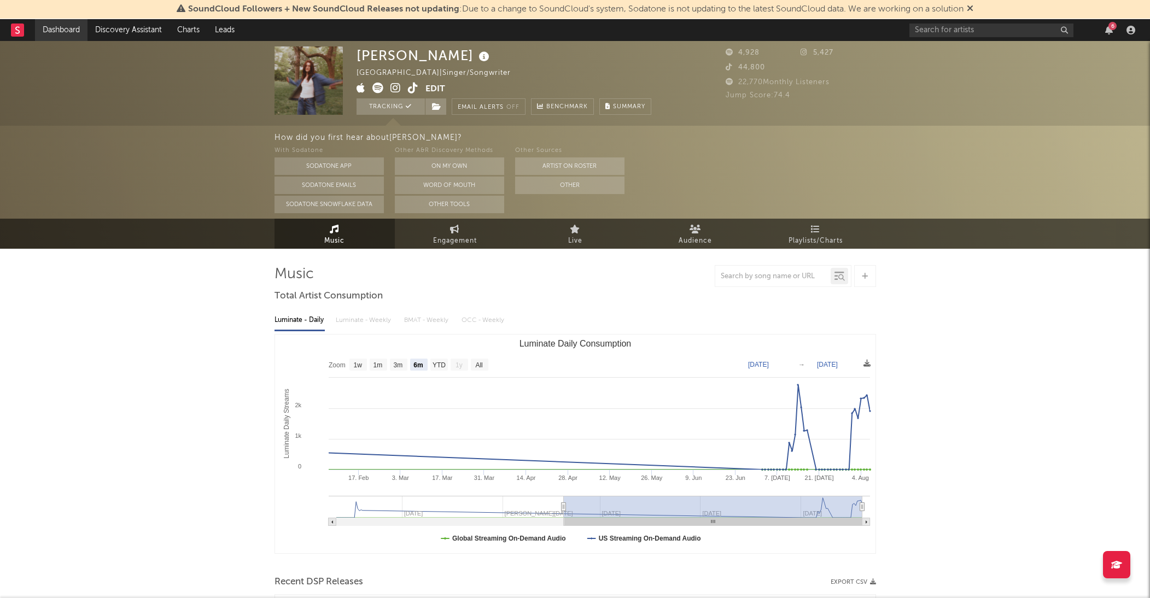
click at [55, 30] on link "Dashboard" at bounding box center [61, 30] width 53 height 22
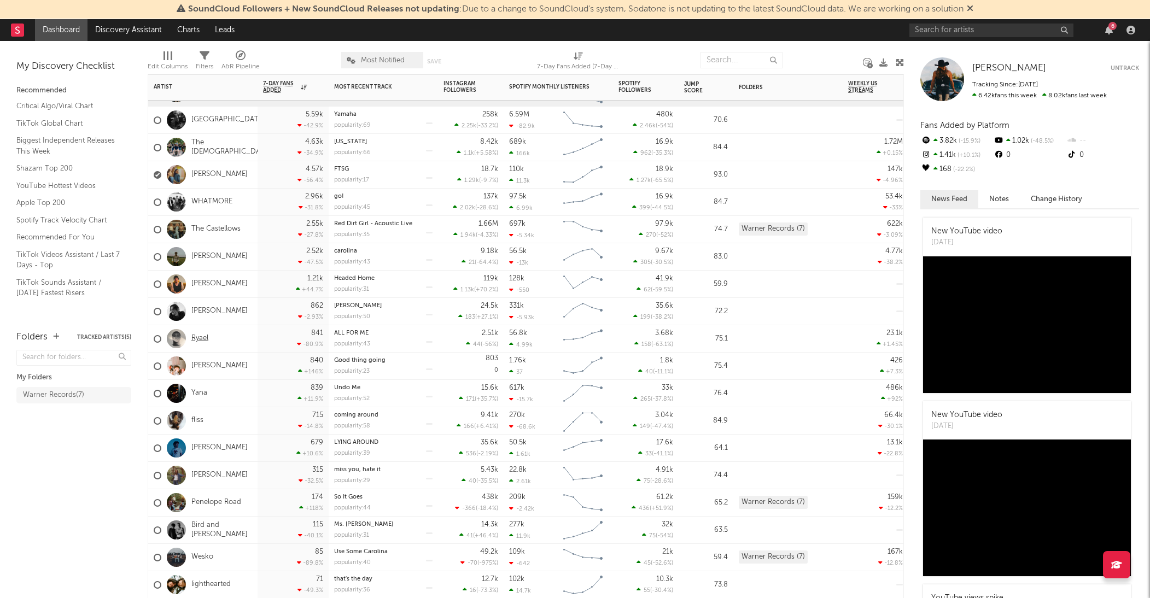
click at [194, 337] on link "Ryael" at bounding box center [199, 338] width 17 height 9
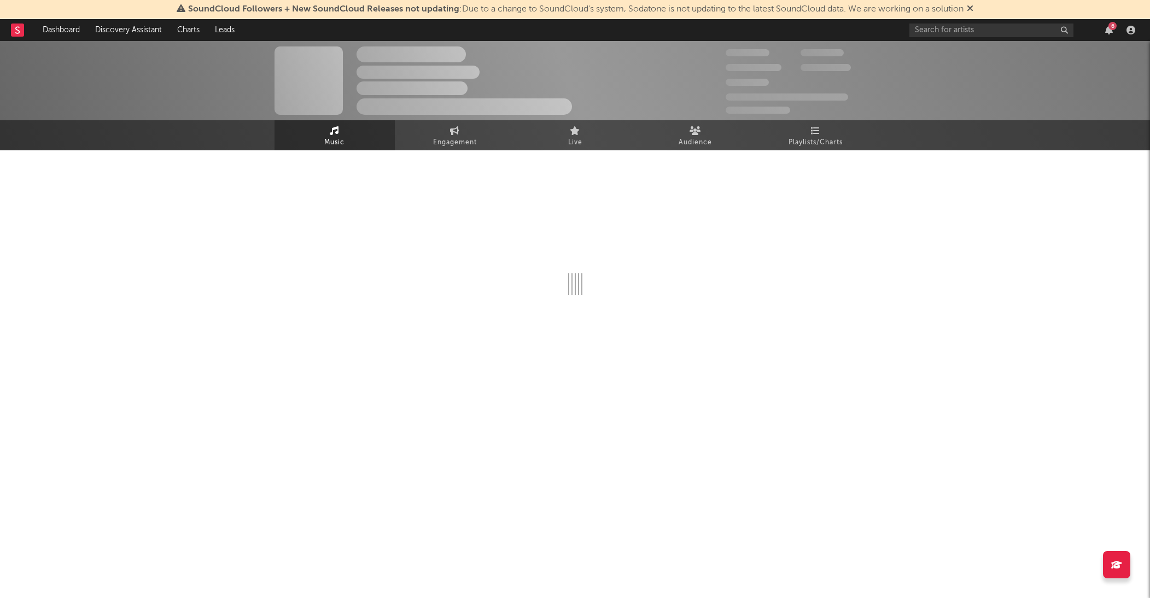
select select "1w"
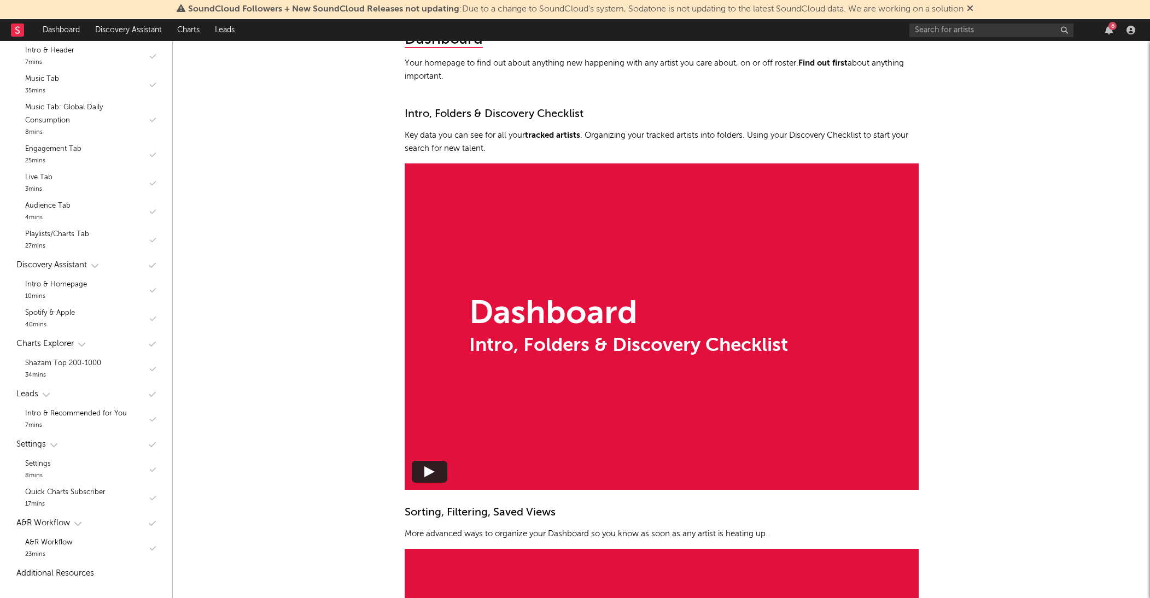
scroll to position [647, 0]
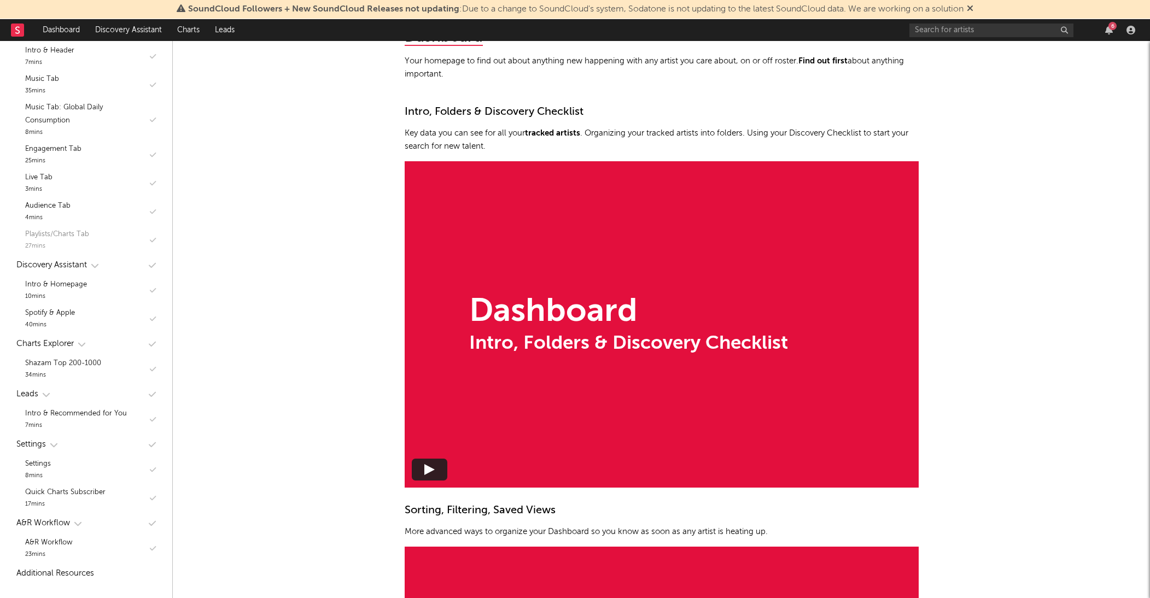
click at [151, 245] on div "Playlists/Charts Tab 27 mins" at bounding box center [86, 240] width 150 height 28
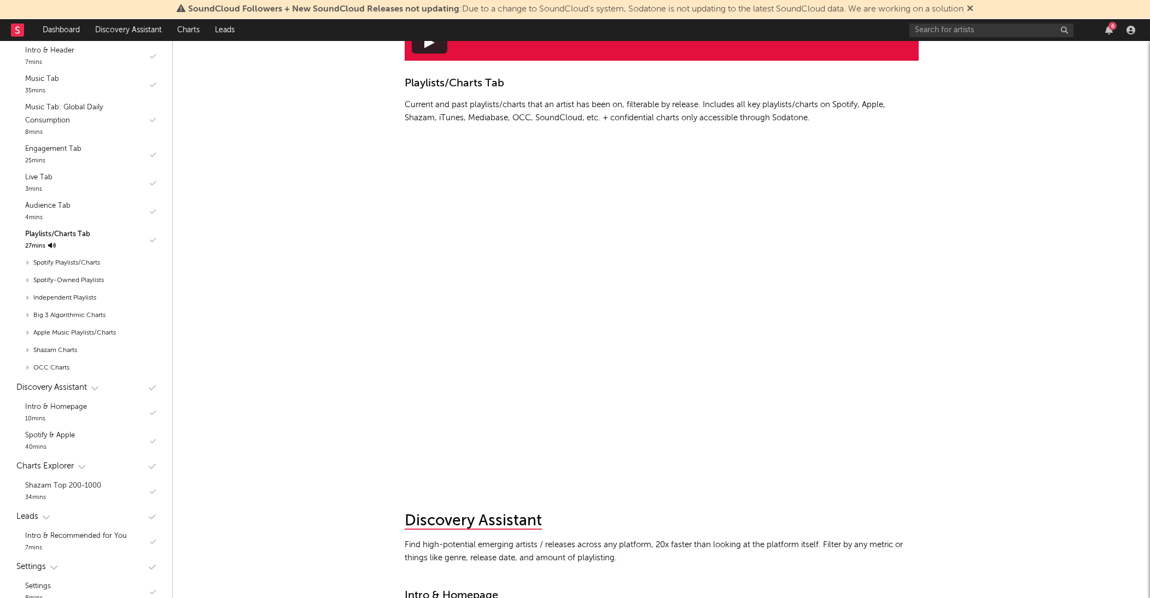
scroll to position [5012, 0]
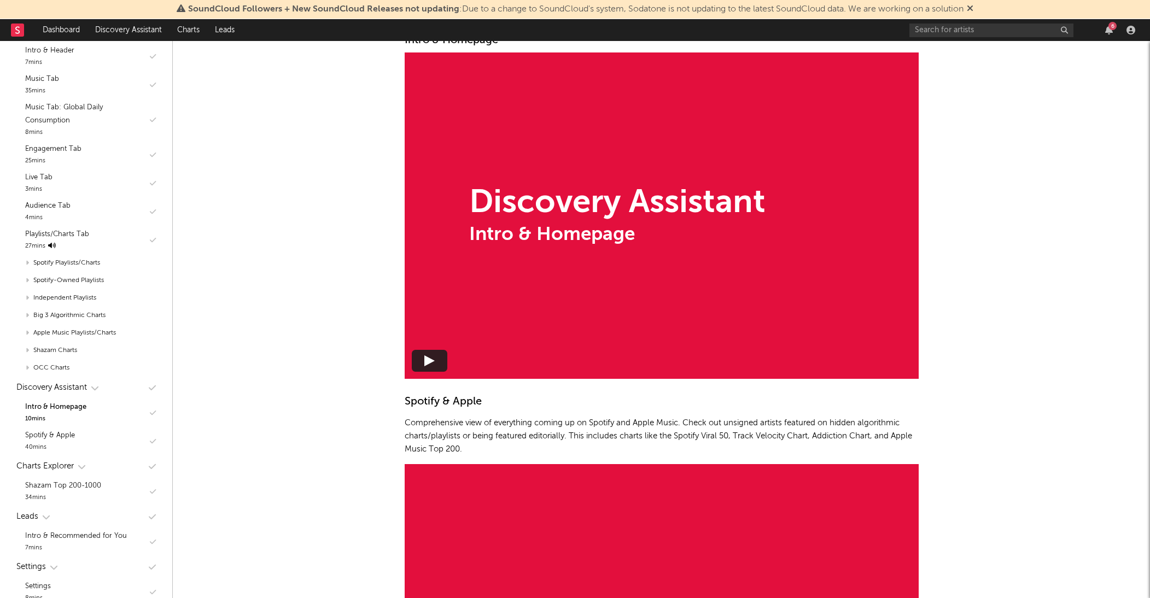
scroll to position [5532, 0]
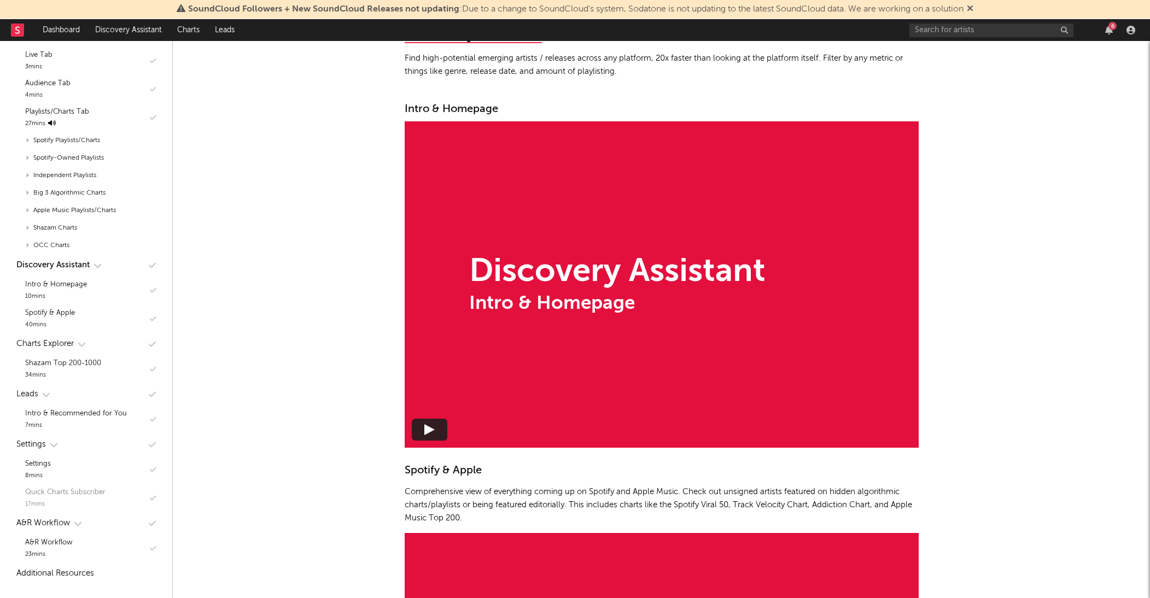
scroll to position [417, 0]
click at [50, 545] on div "A&R Workflow" at bounding box center [48, 543] width 47 height 13
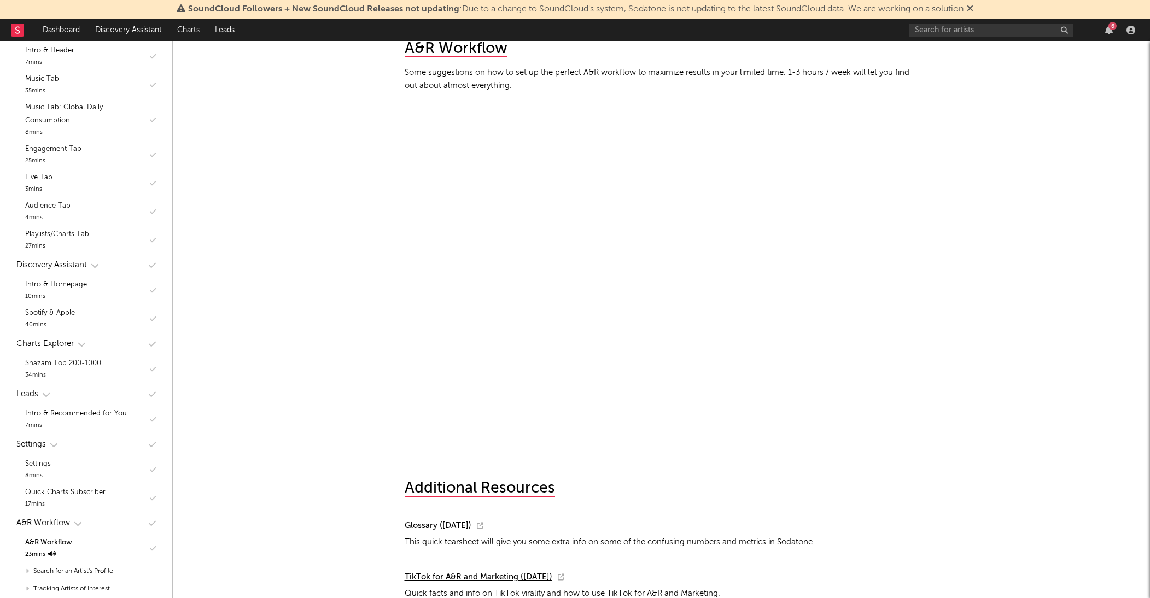
scroll to position [8211, 0]
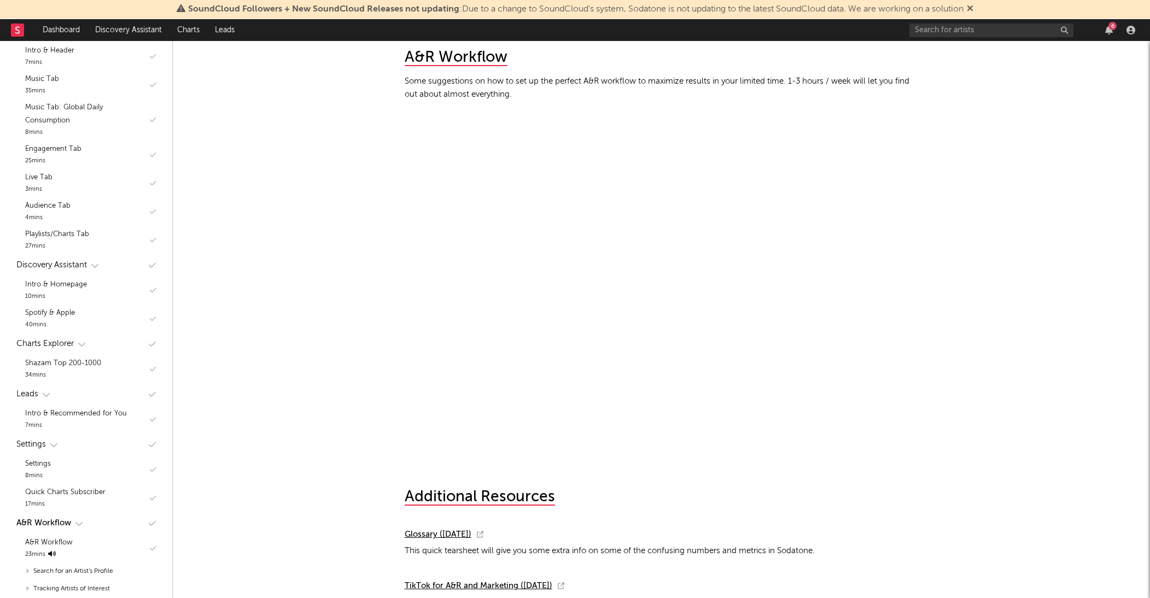
scroll to position [8211, 0]
click at [780, 499] on div "Additional Resources" at bounding box center [662, 493] width 514 height 27
click at [798, 480] on div "Additional Resources" at bounding box center [662, 493] width 514 height 27
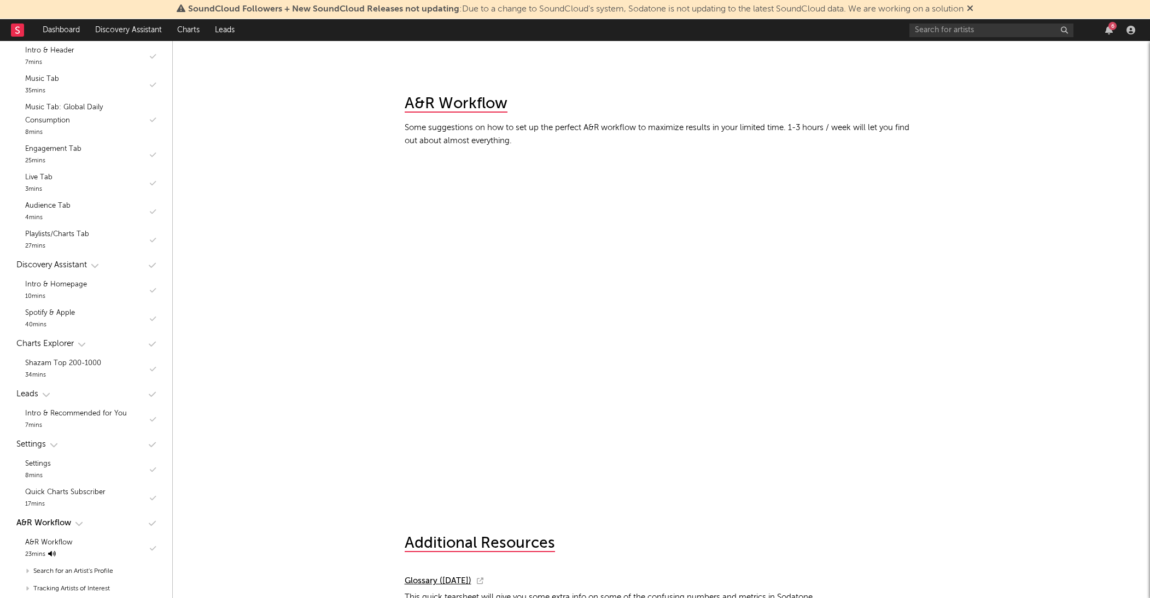
scroll to position [8168, 0]
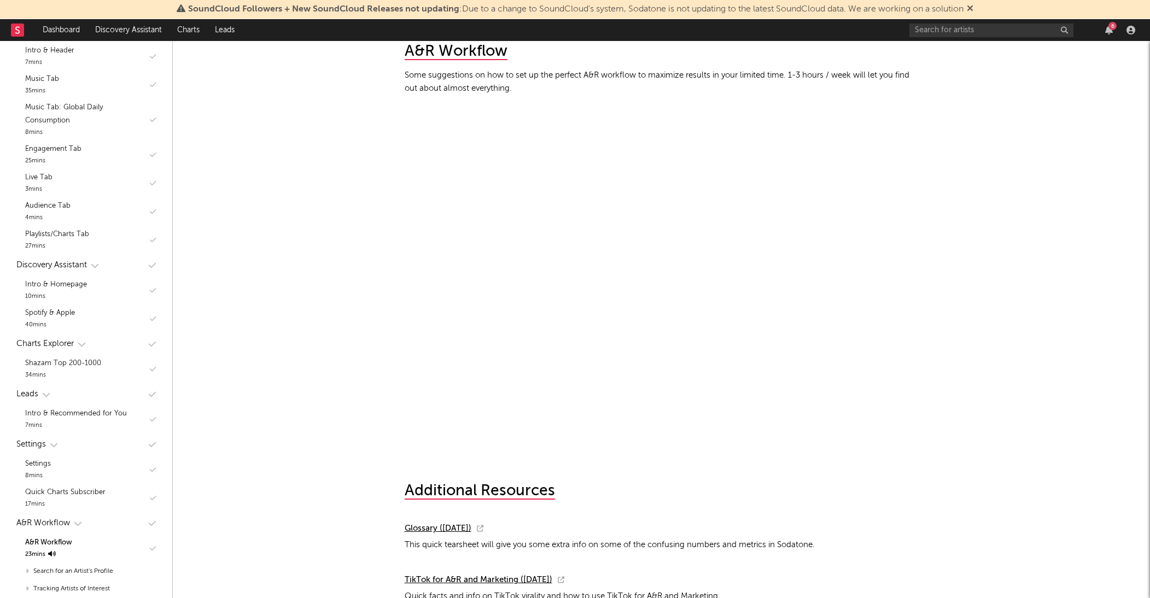
scroll to position [8216, 0]
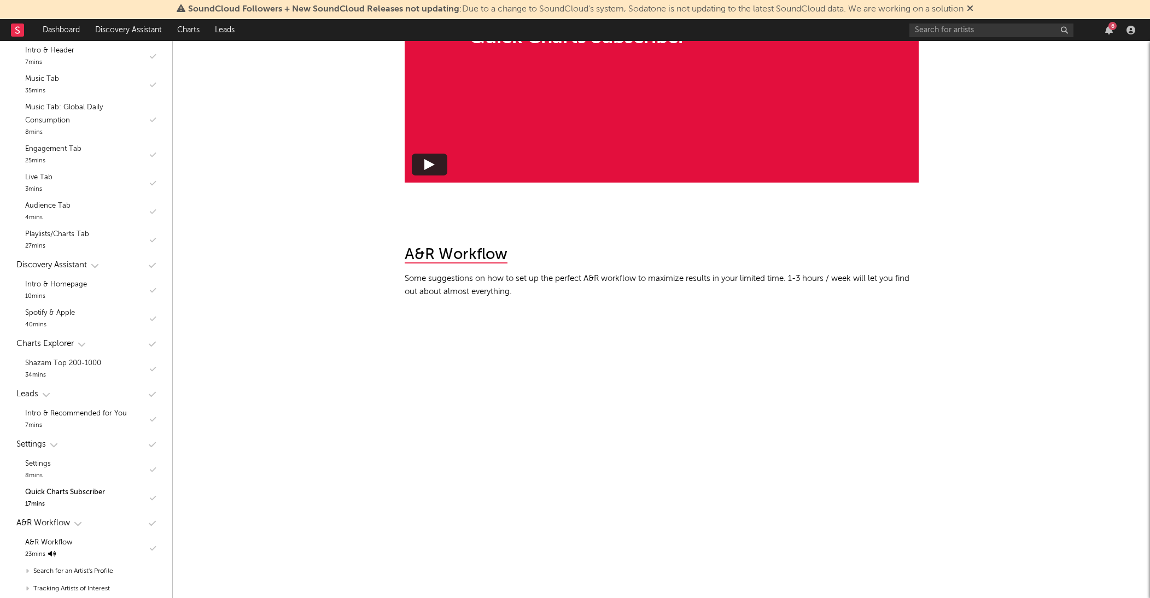
scroll to position [8016, 1]
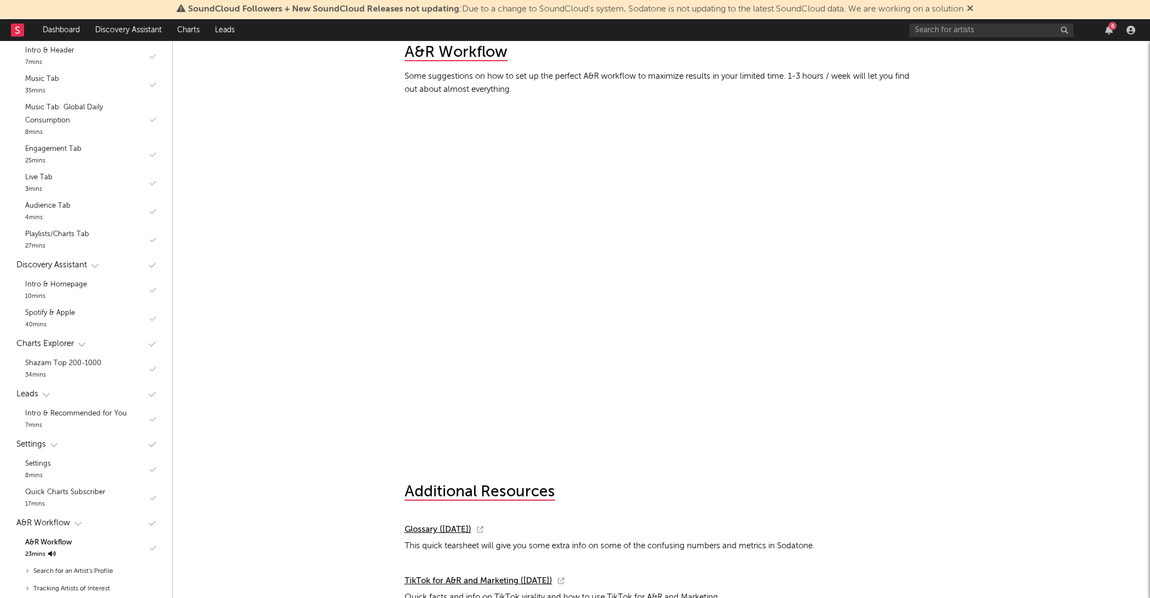
scroll to position [8217, 0]
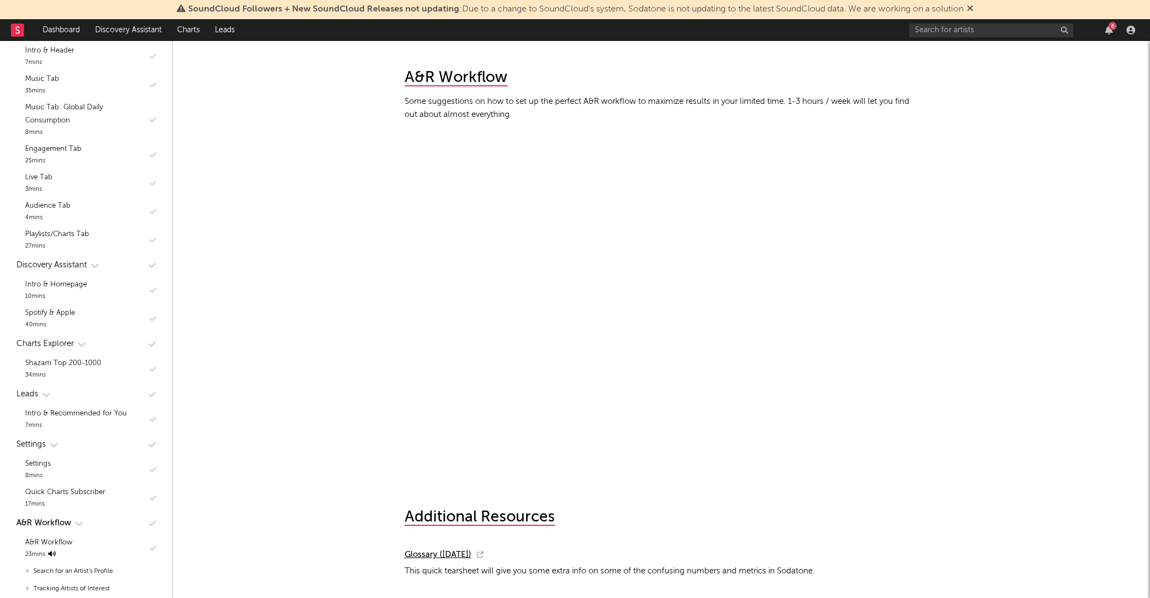
scroll to position [8185, 0]
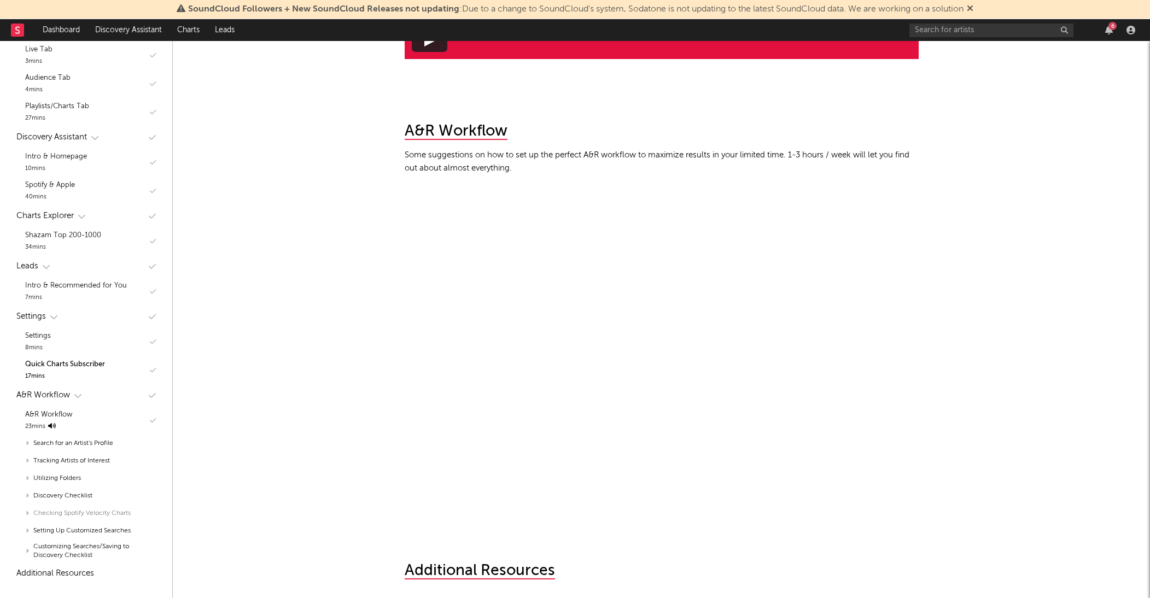
scroll to position [423, 0]
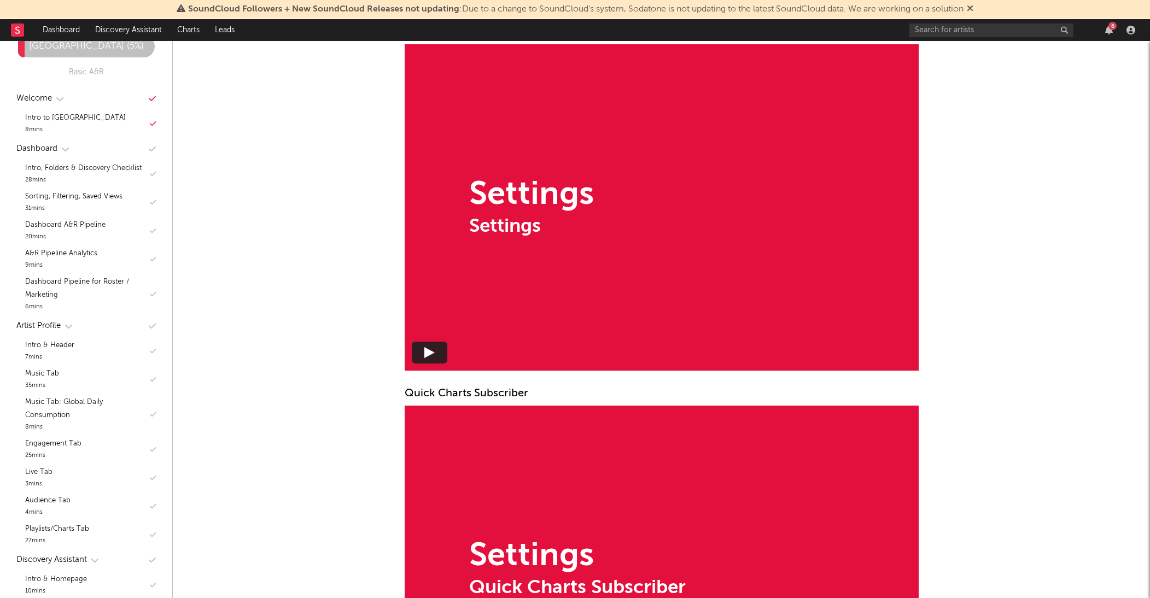
scroll to position [423, 0]
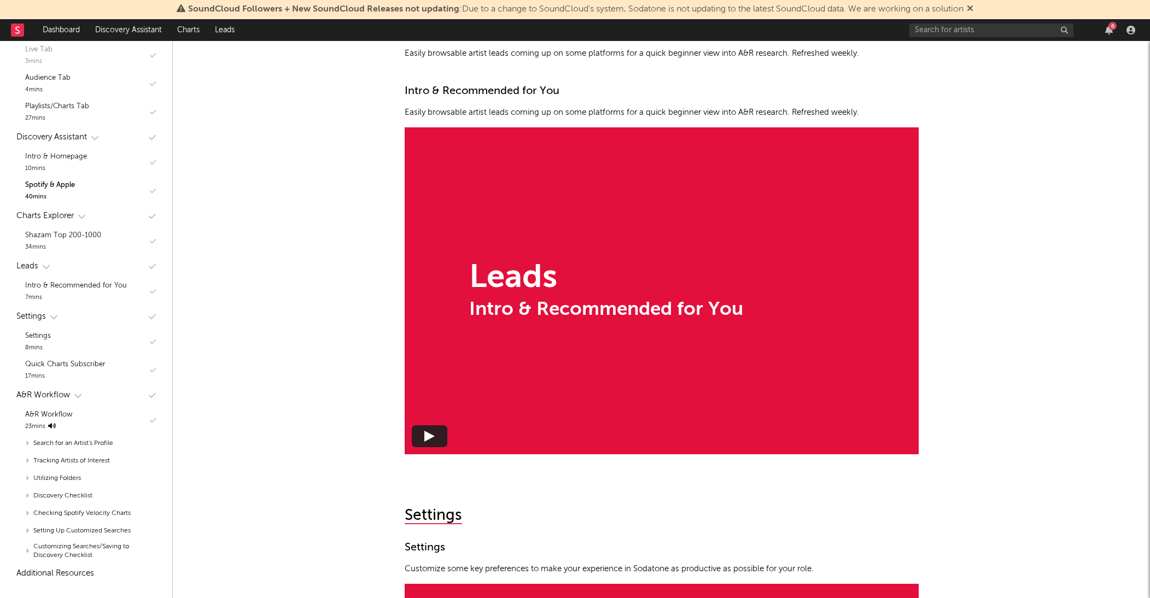
scroll to position [5652, 0]
